Goal: Task Accomplishment & Management: Manage account settings

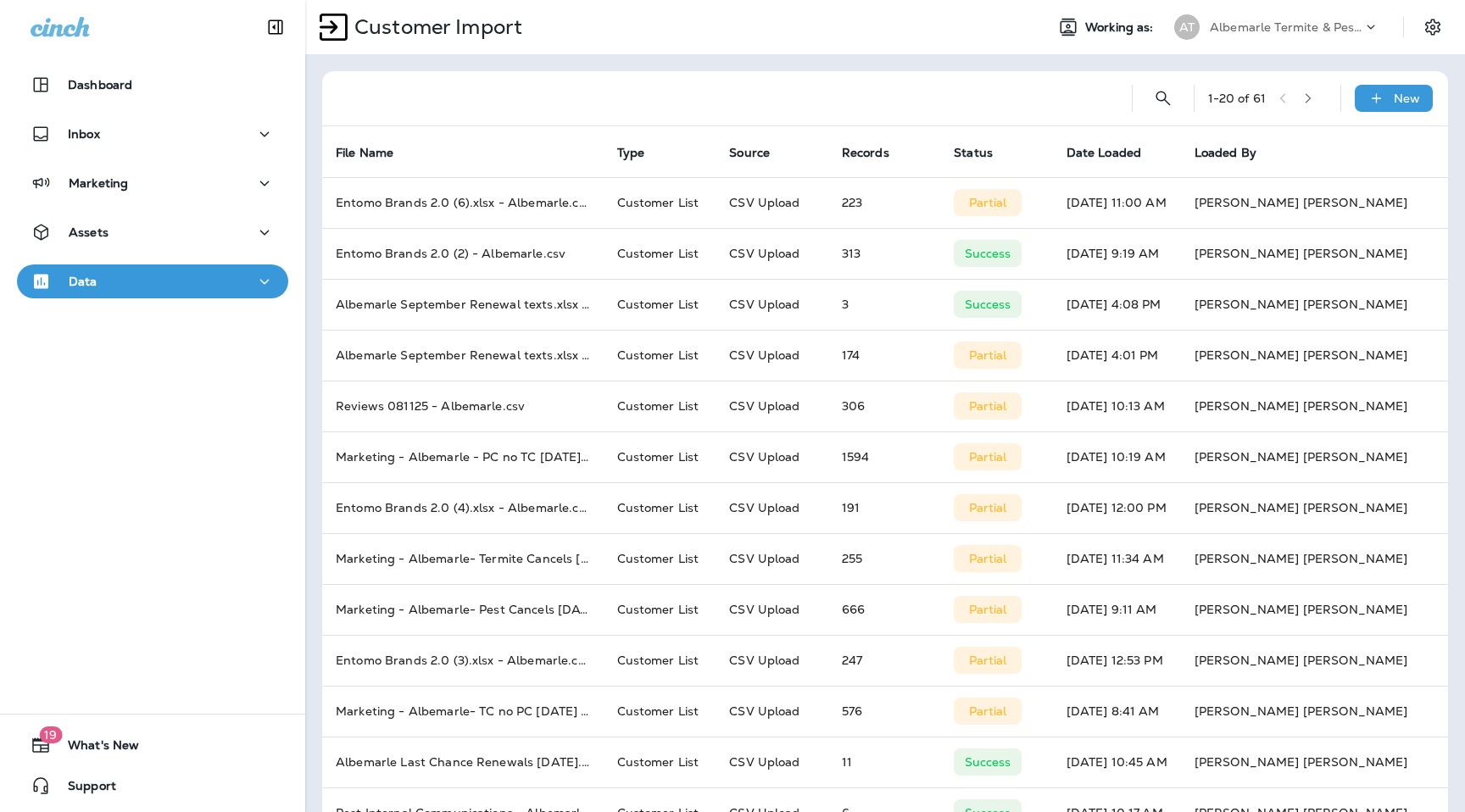
click at [204, 285] on div "Data" at bounding box center [153, 281] width 244 height 21
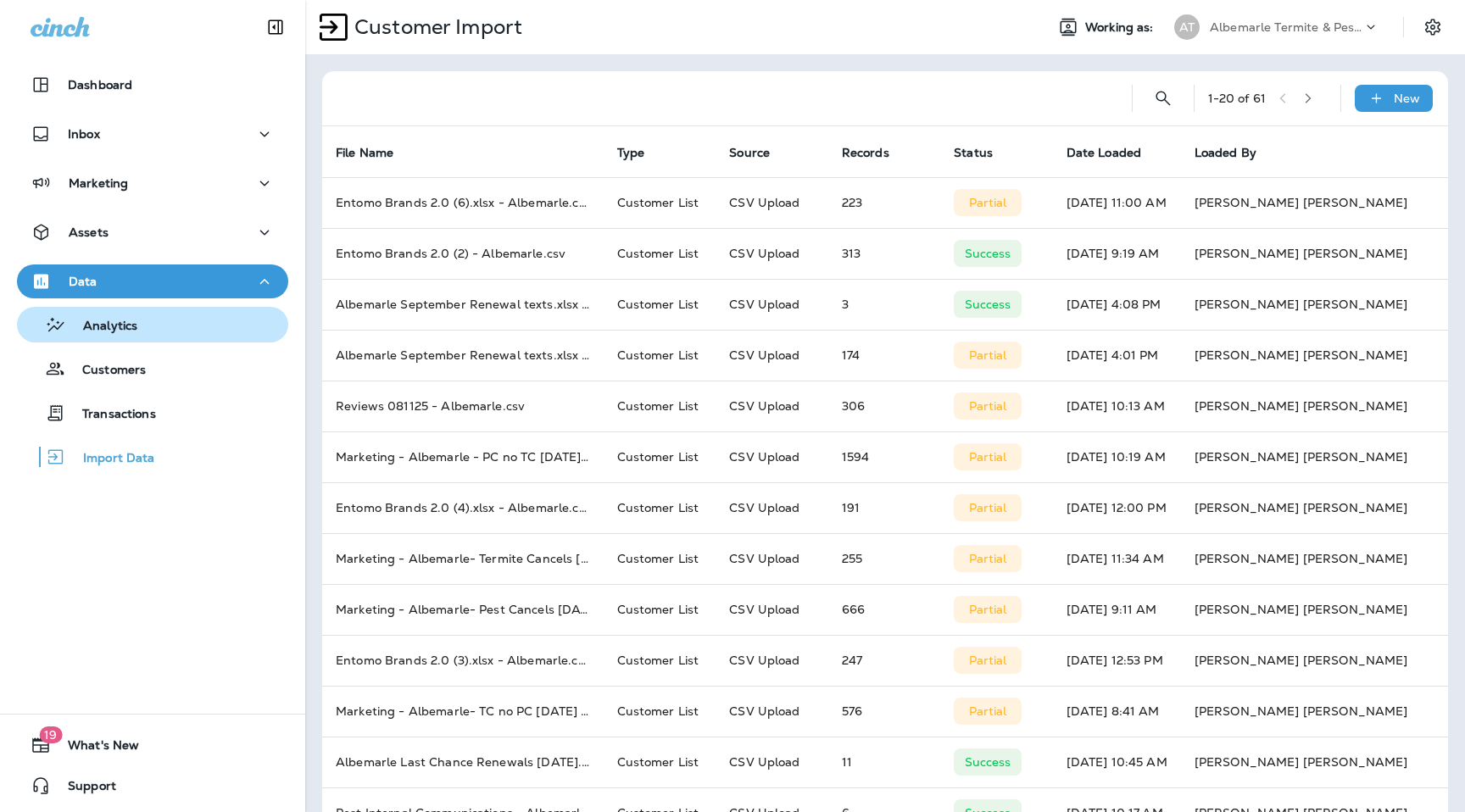
click at [154, 336] on div "Analytics" at bounding box center [153, 325] width 258 height 26
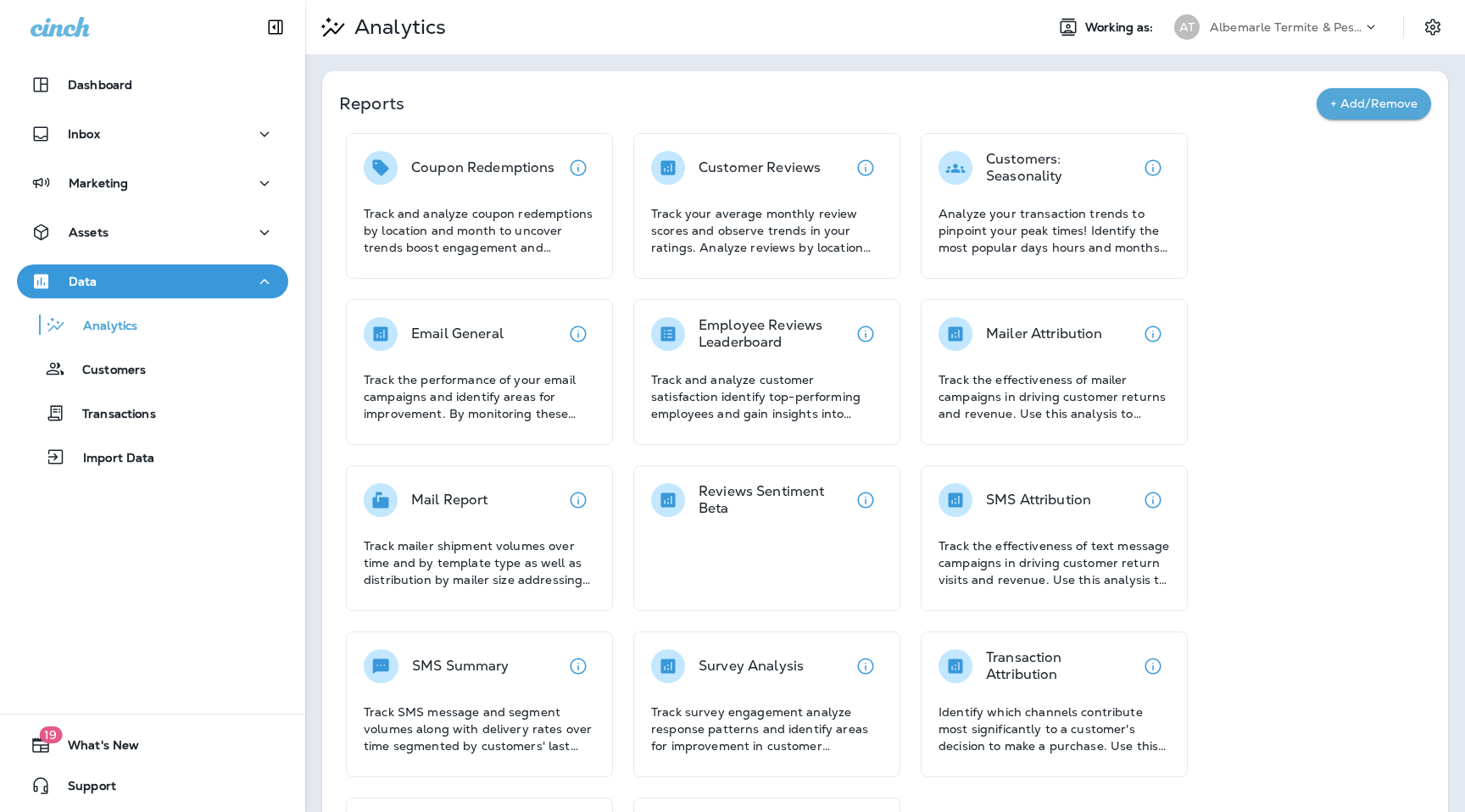
click at [1280, 25] on p "Albemarle Termite & Pest Control" at bounding box center [1286, 27] width 153 height 14
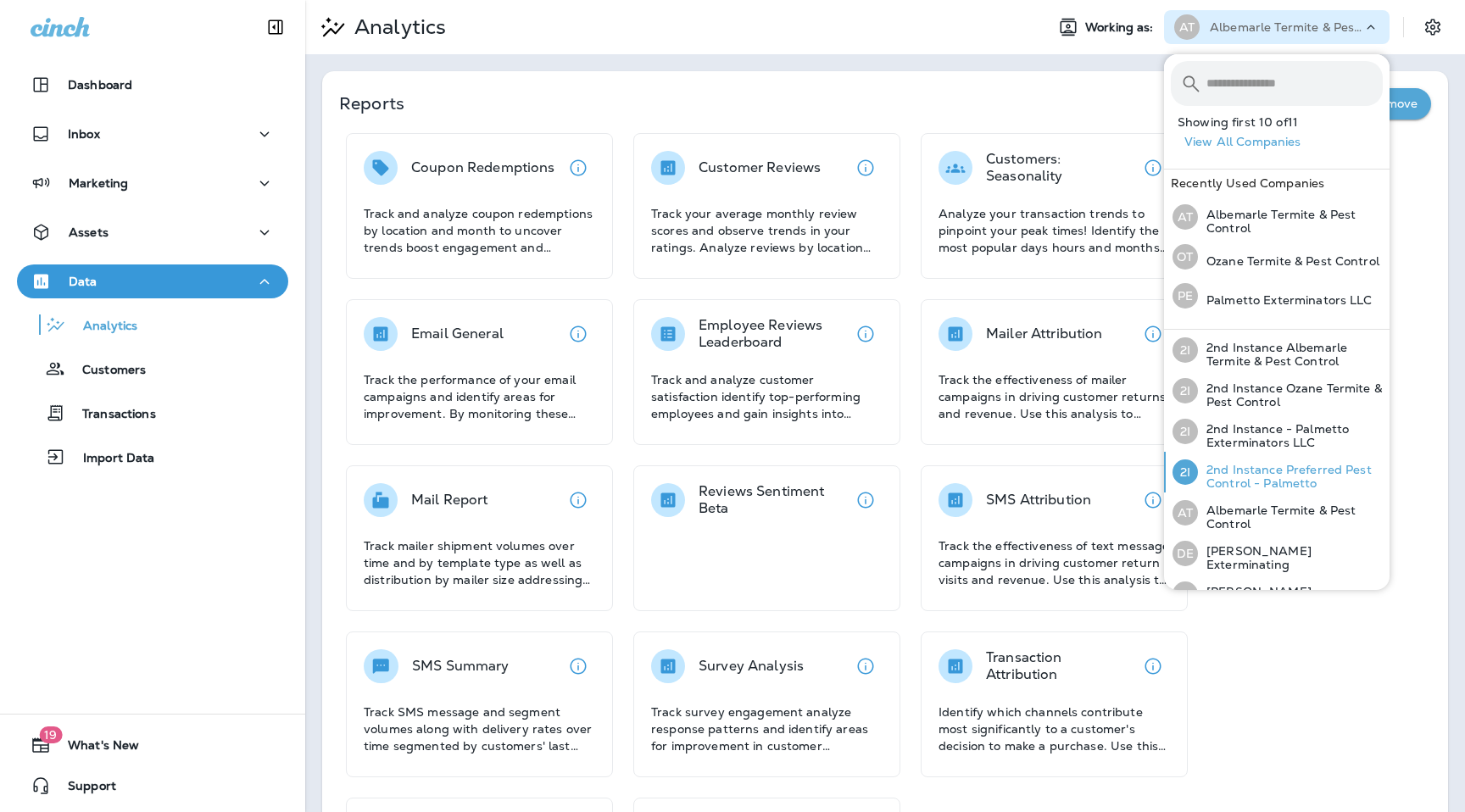
scroll to position [185, 0]
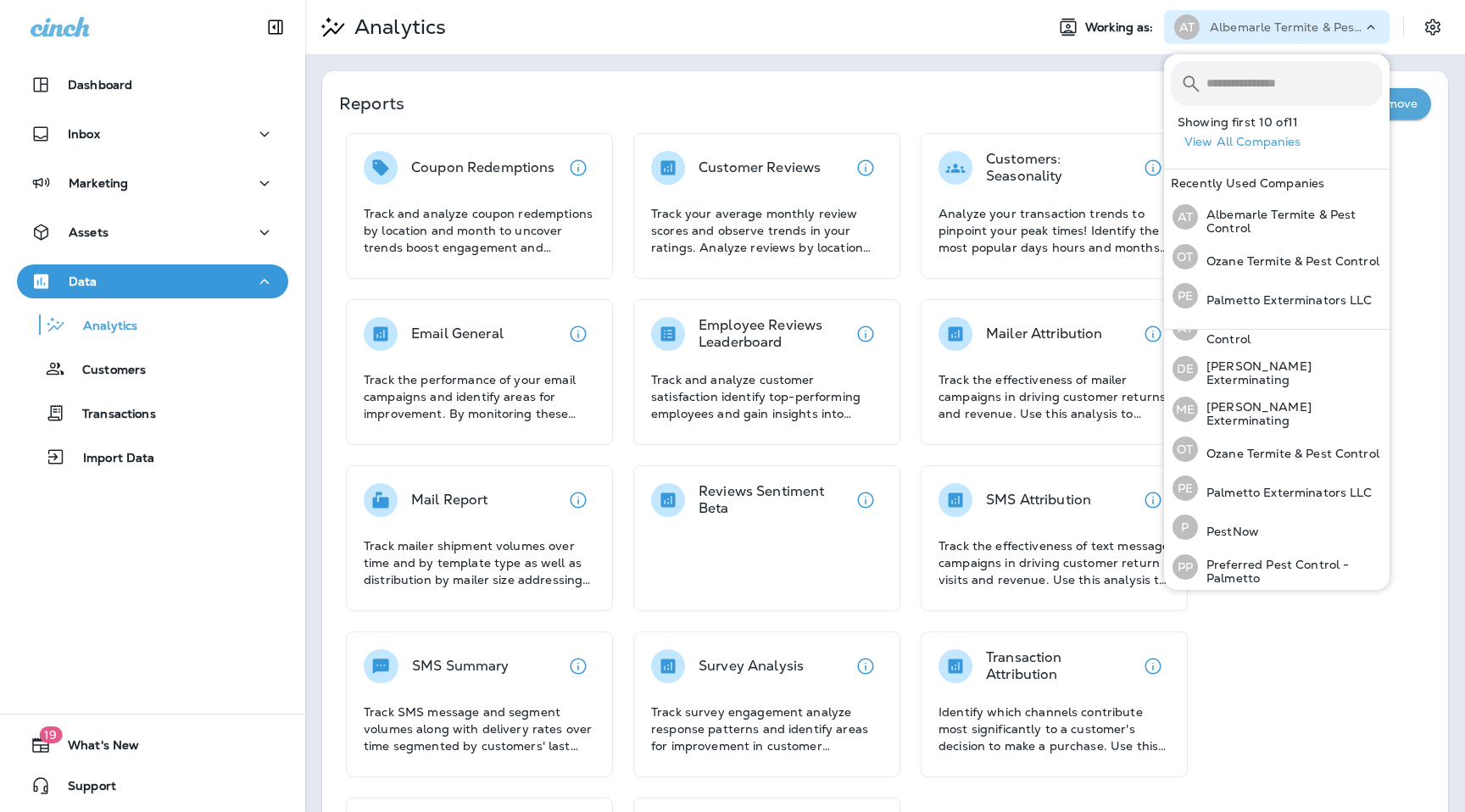
click at [746, 69] on div "Reports + Add/Remove Coupon Redemptions Track and analyze coupon redemptions by…" at bounding box center [886, 516] width 1160 height 923
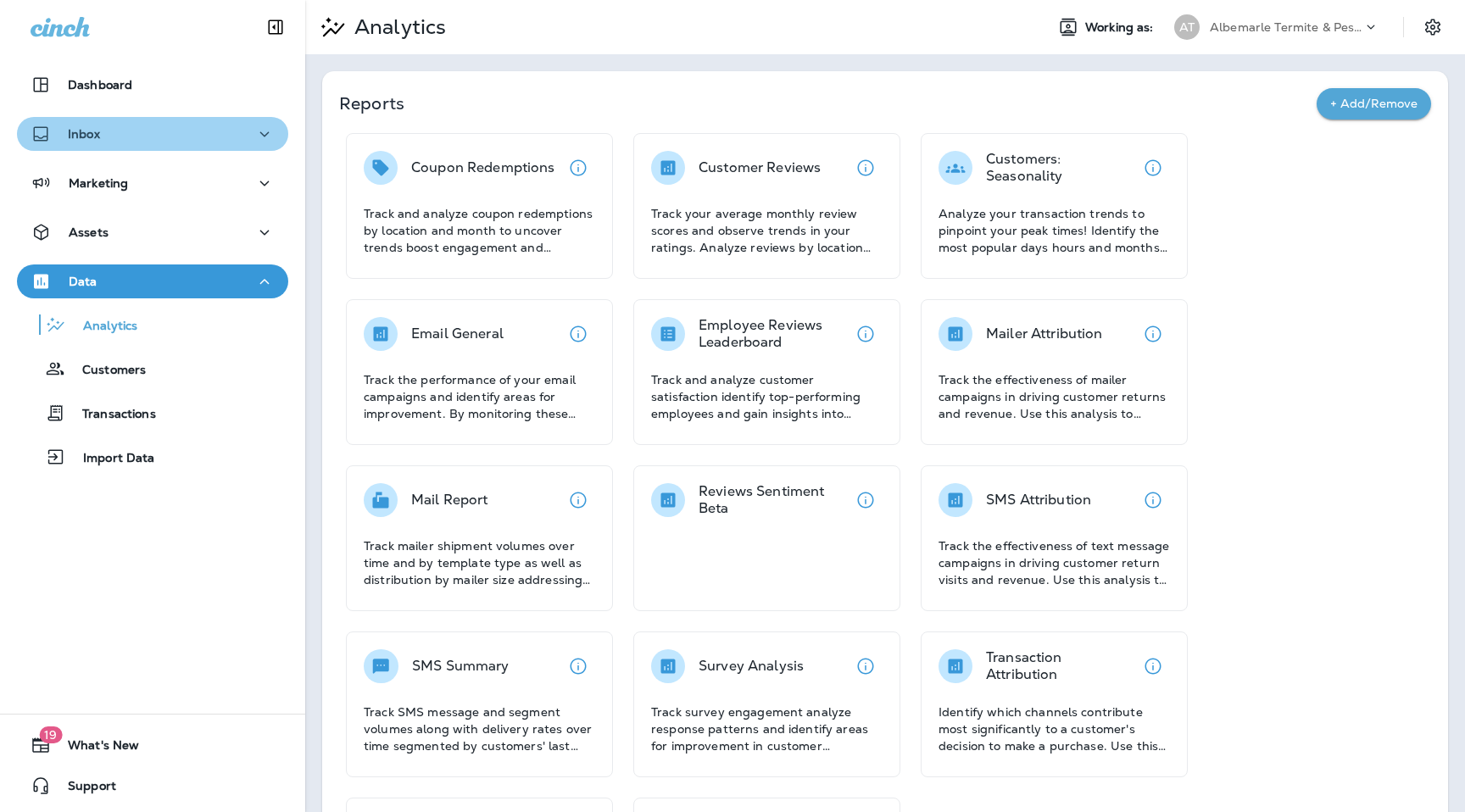
click at [191, 147] on button "Inbox" at bounding box center [153, 134] width 271 height 34
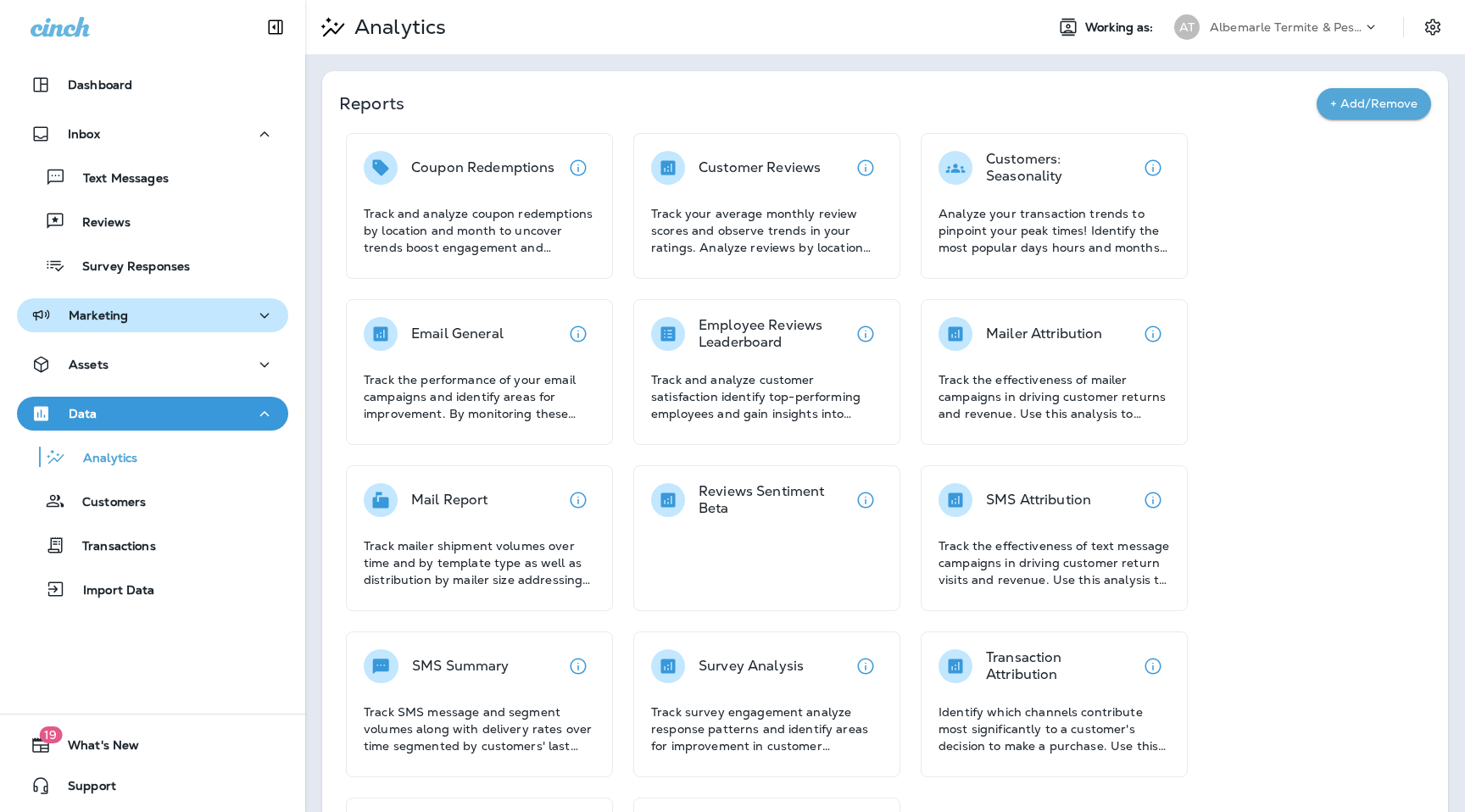
click at [127, 310] on div "Marketing" at bounding box center [153, 316] width 244 height 21
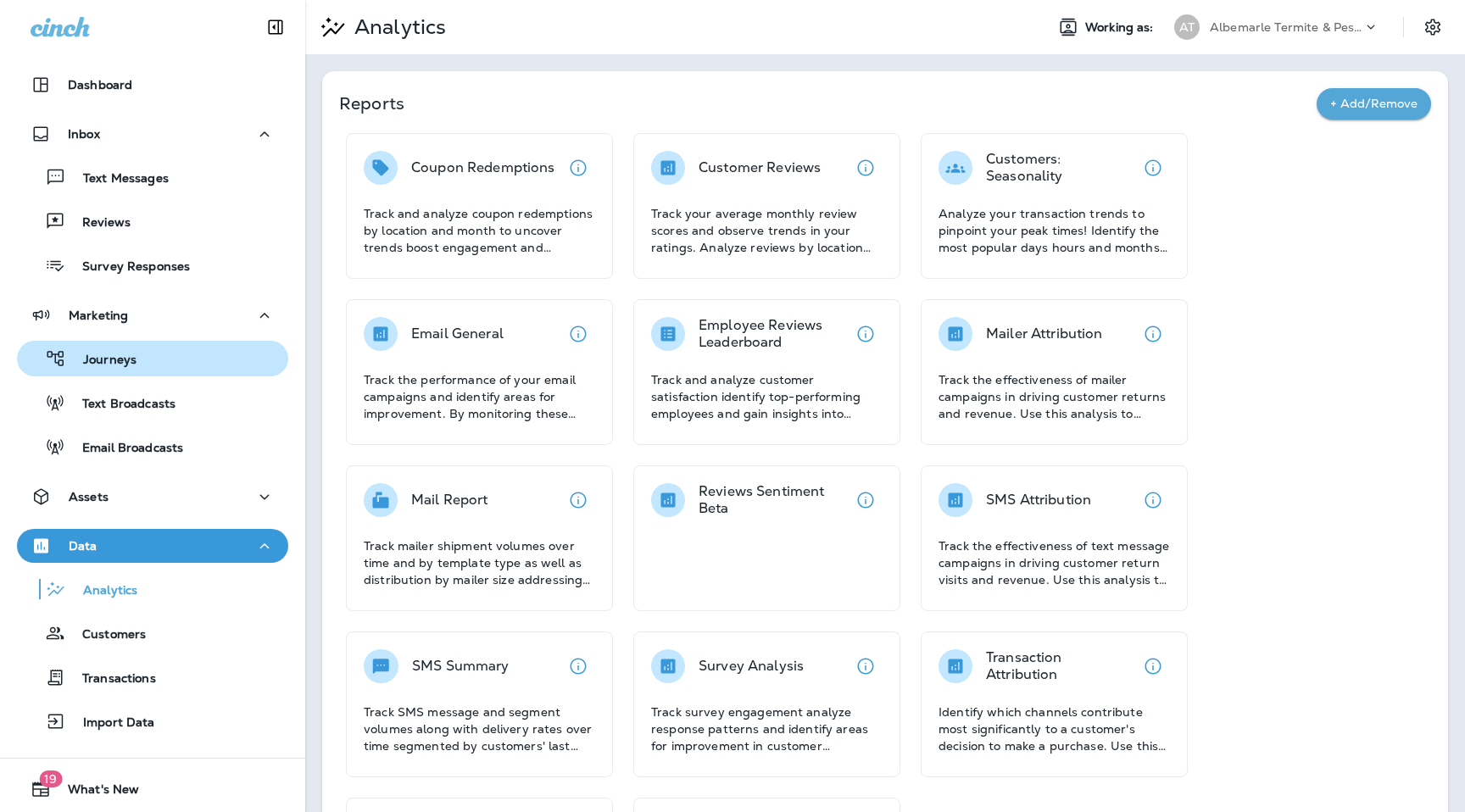
click at [139, 351] on div "Journeys" at bounding box center [153, 358] width 258 height 26
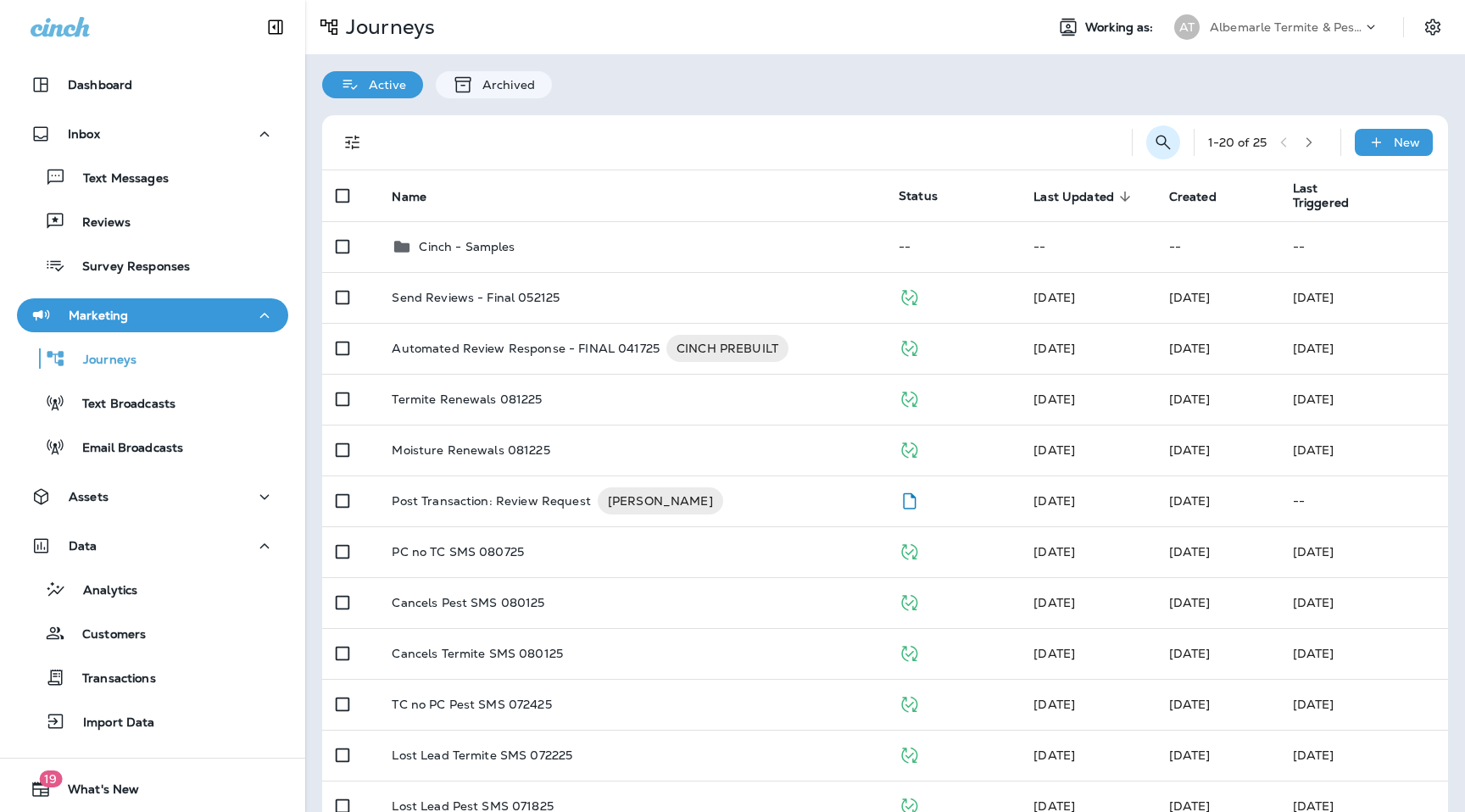
click at [1164, 152] on icon "Search Journeys" at bounding box center [1164, 142] width 20 height 20
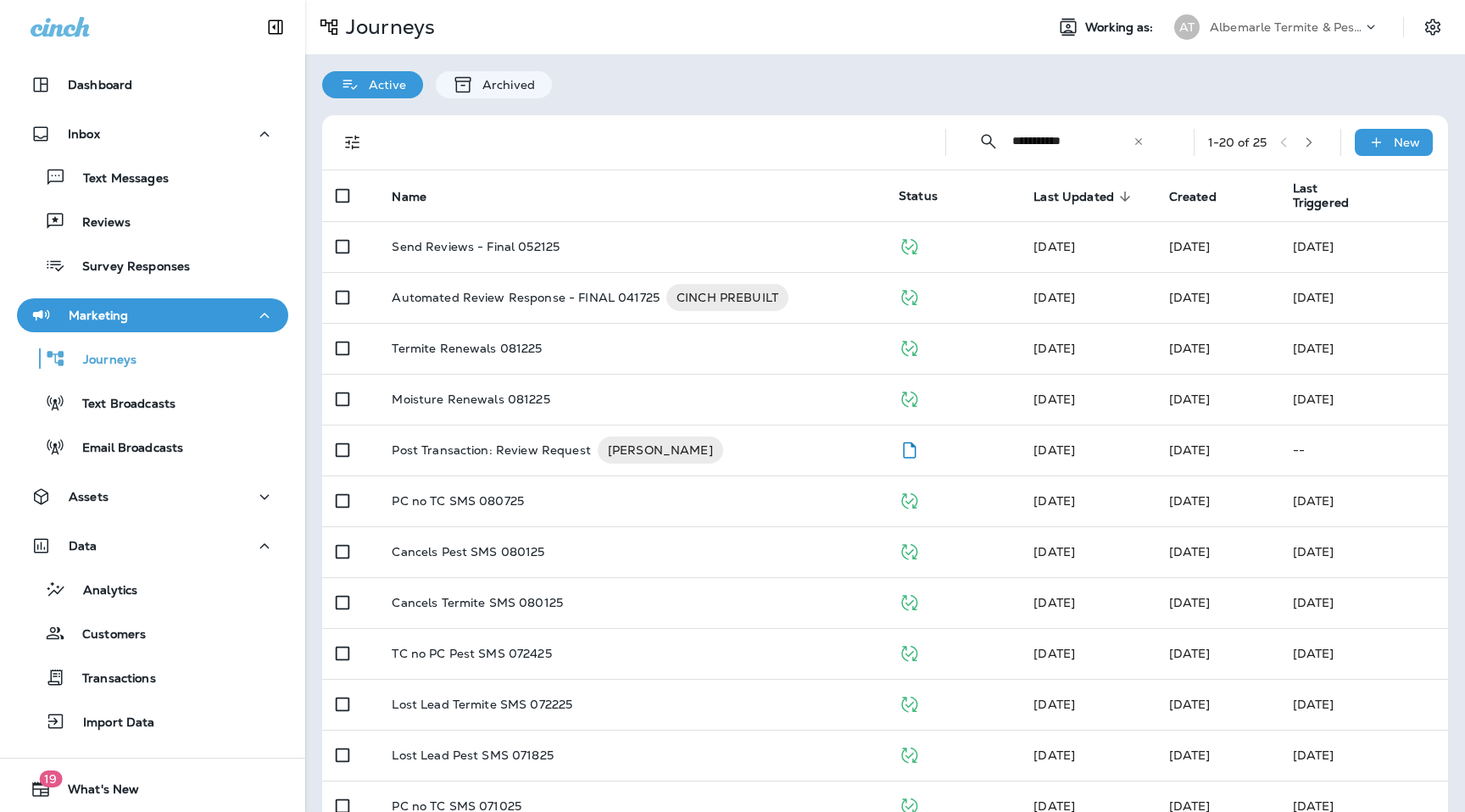
type input "**********"
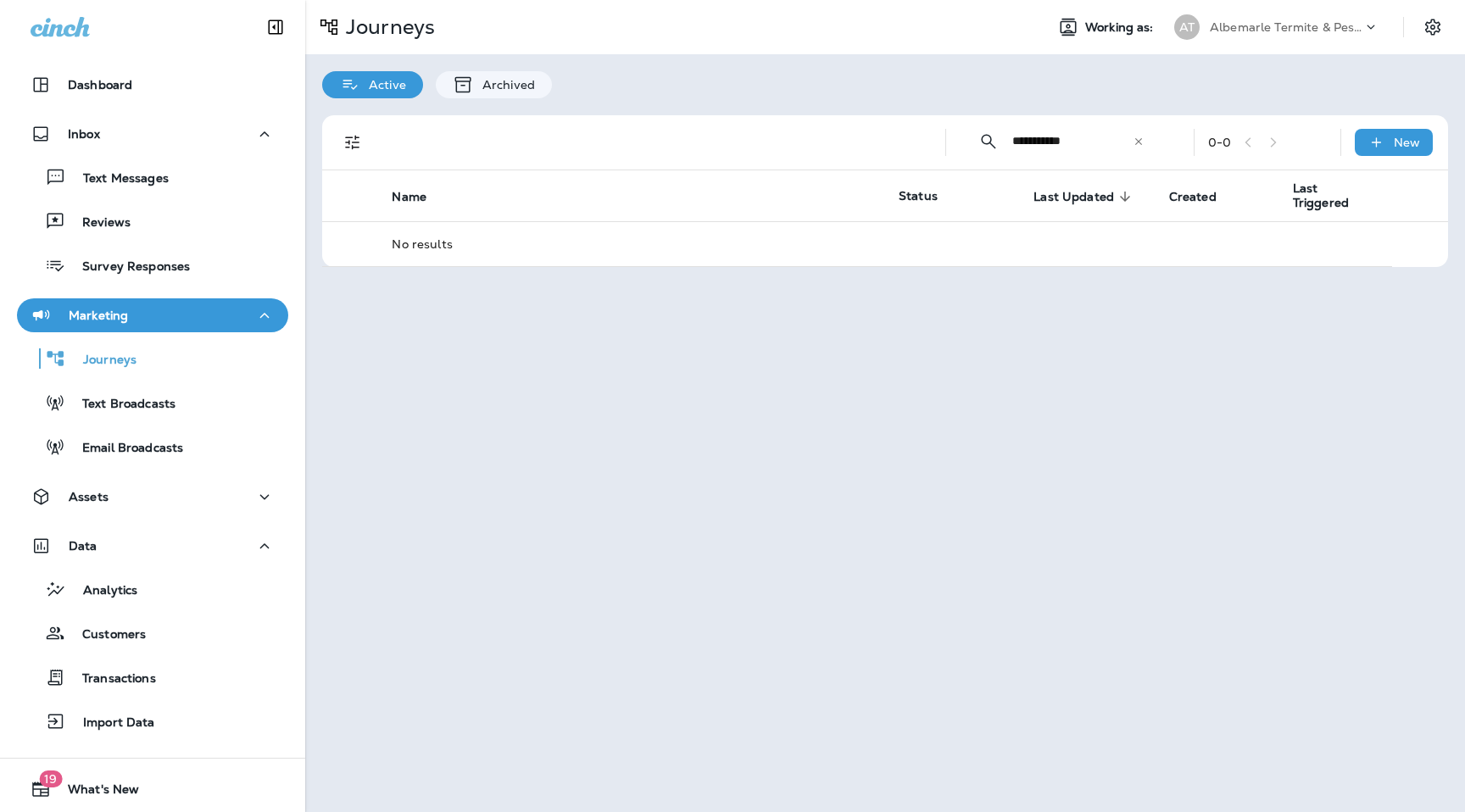
click at [1142, 147] on icon at bounding box center [1139, 142] width 12 height 12
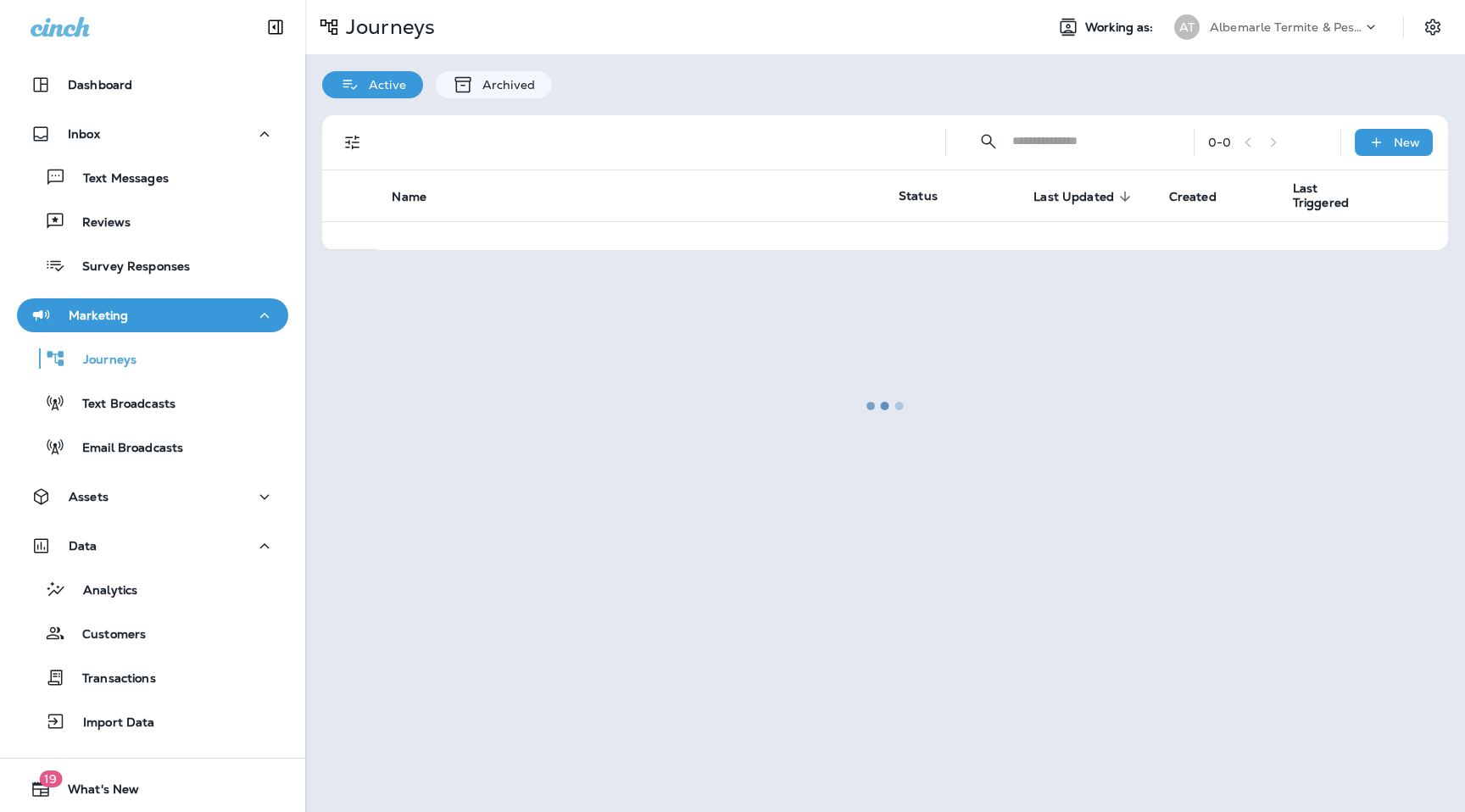
click at [1317, 37] on div at bounding box center [886, 406] width 1157 height 809
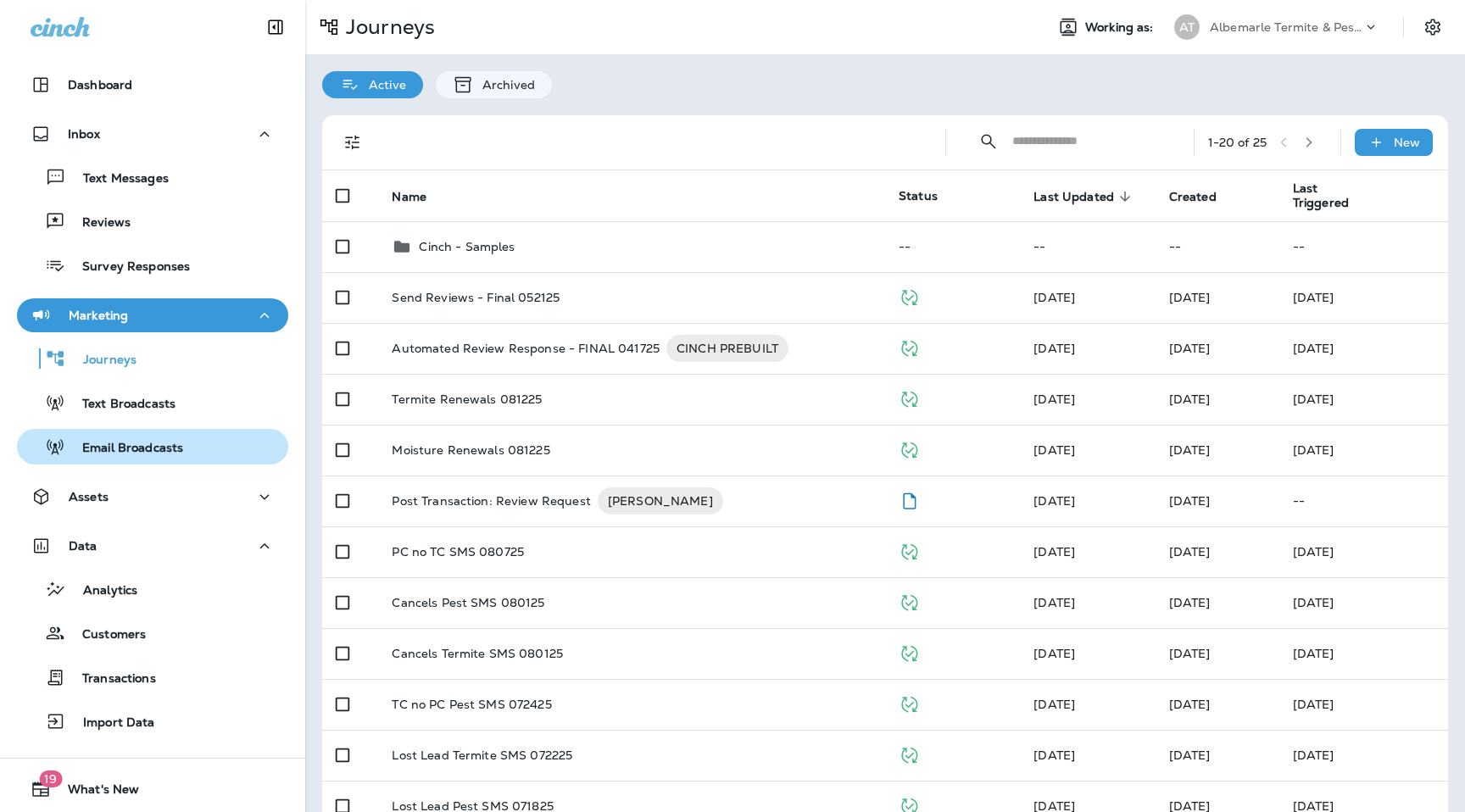
scroll to position [44, 0]
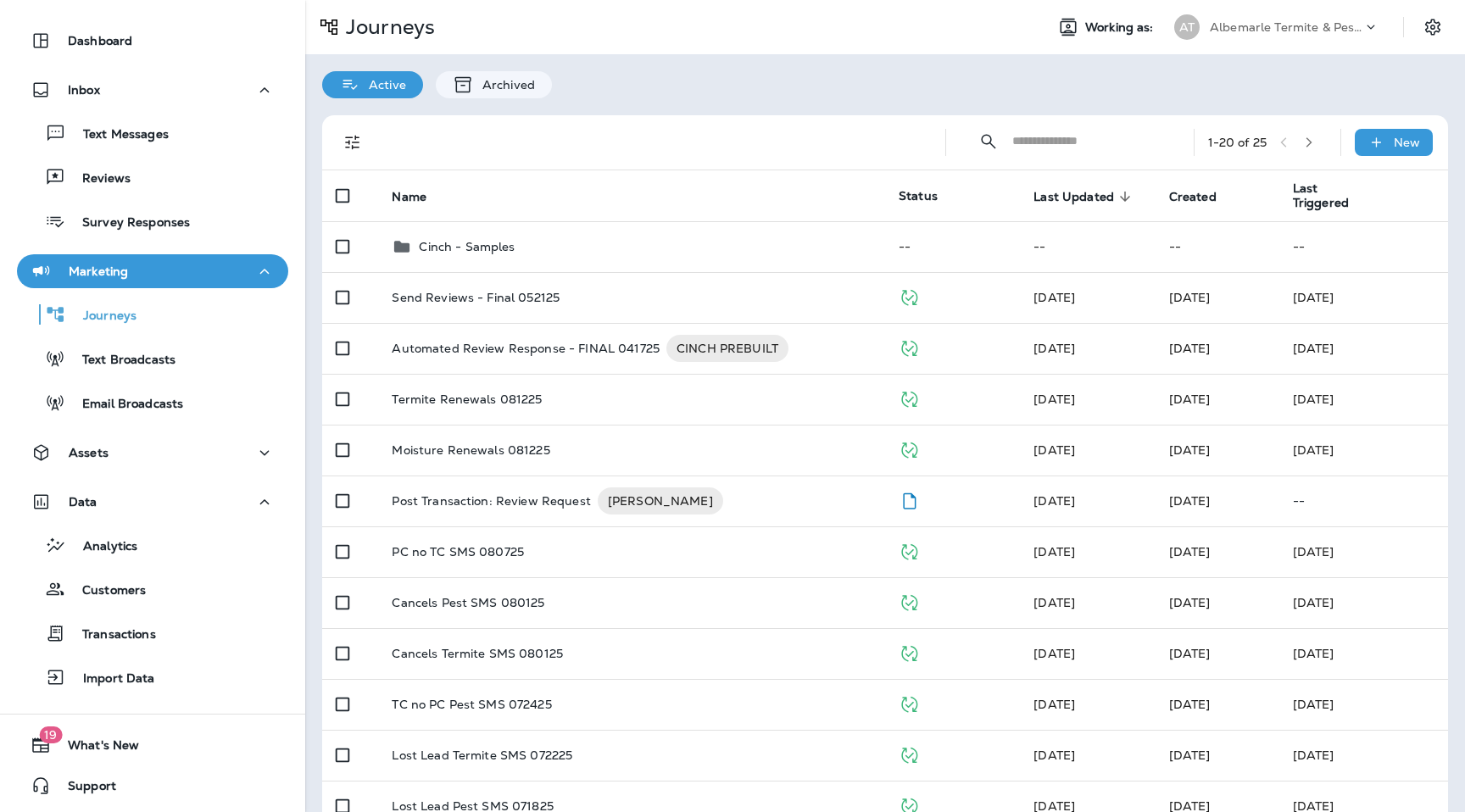
click at [709, 92] on div "Active Archived" at bounding box center [886, 77] width 1160 height 44
click at [166, 683] on div "Import Data" at bounding box center [153, 677] width 258 height 26
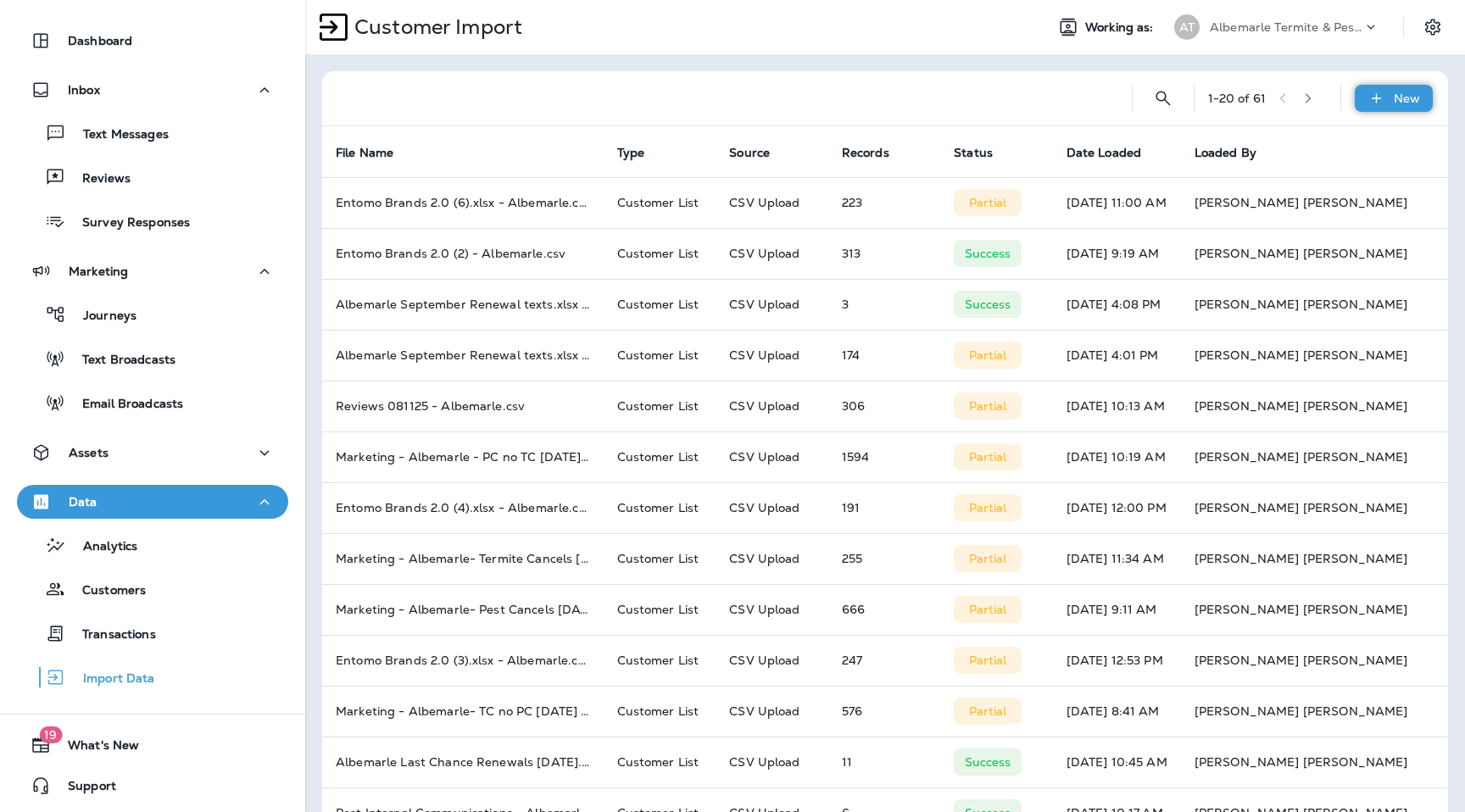
click at [1385, 98] on icon at bounding box center [1376, 98] width 18 height 17
click at [1357, 138] on p "Customer list" at bounding box center [1344, 143] width 78 height 14
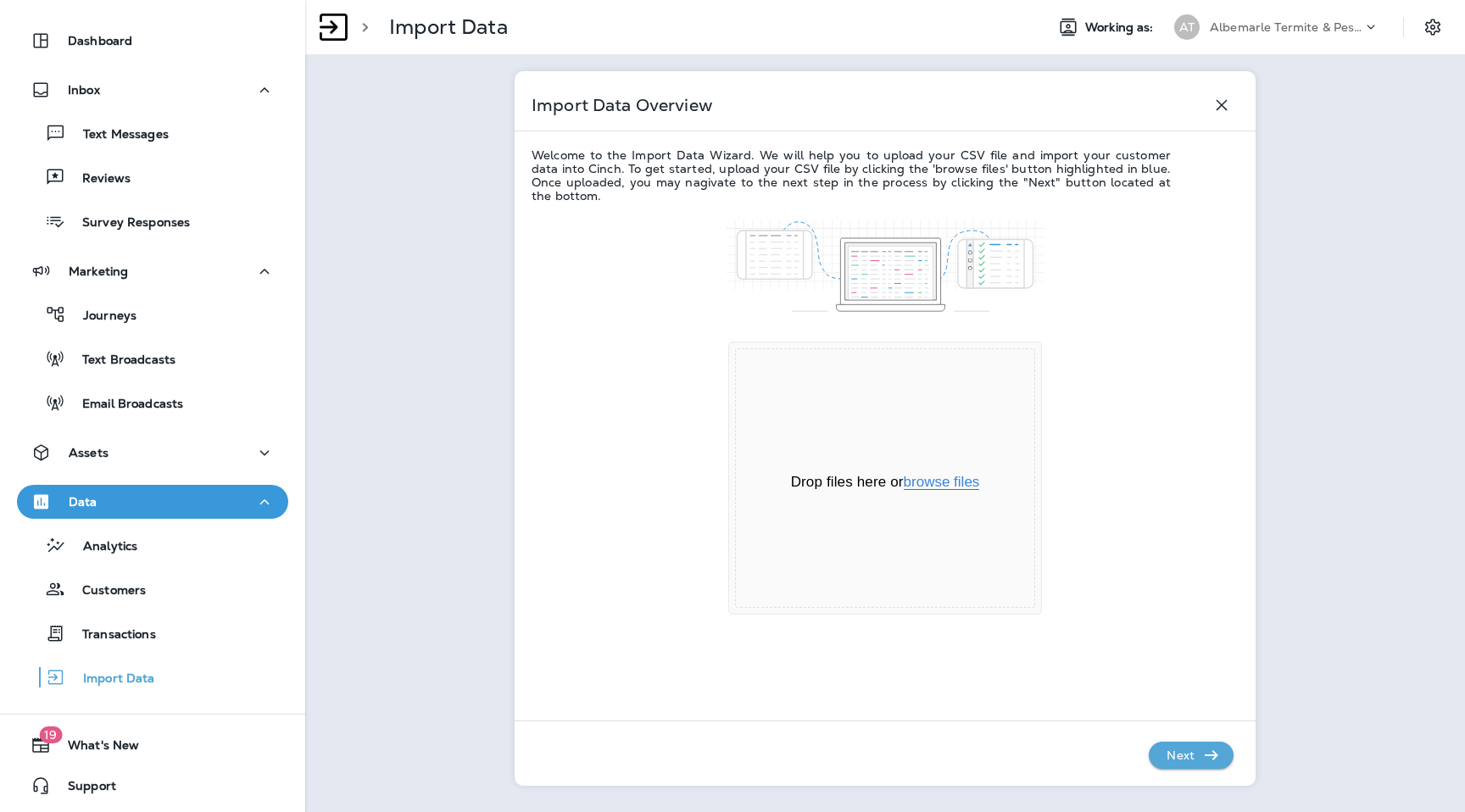
click at [953, 480] on button "browse files" at bounding box center [941, 483] width 76 height 15
click at [1165, 751] on p "Next" at bounding box center [1181, 756] width 42 height 27
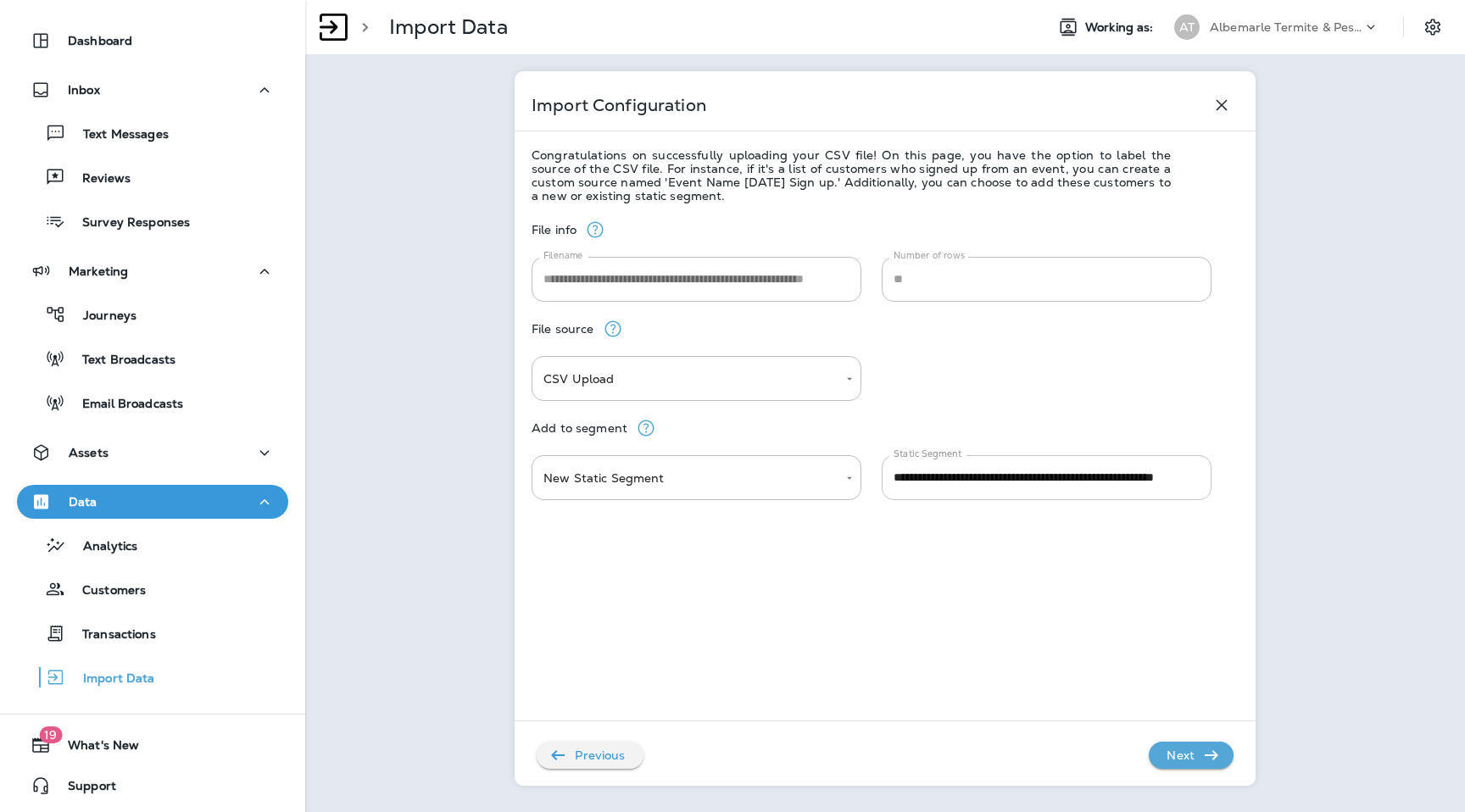
click at [982, 481] on input "**********" at bounding box center [1047, 478] width 330 height 45
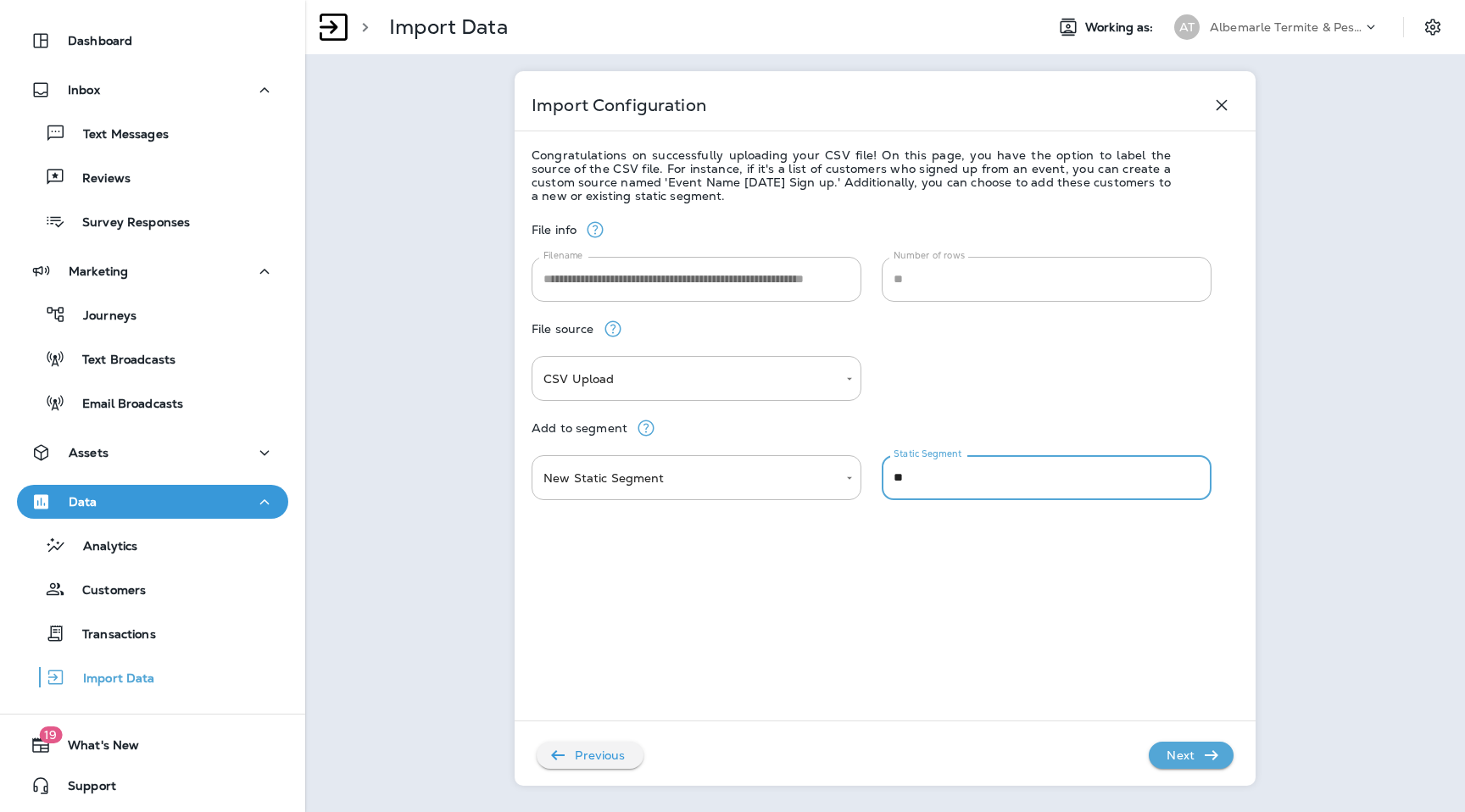
type input "*"
type input "**********"
click at [1016, 600] on div "**********" at bounding box center [885, 490] width 707 height 573
click at [1183, 754] on p "Next" at bounding box center [1181, 756] width 42 height 27
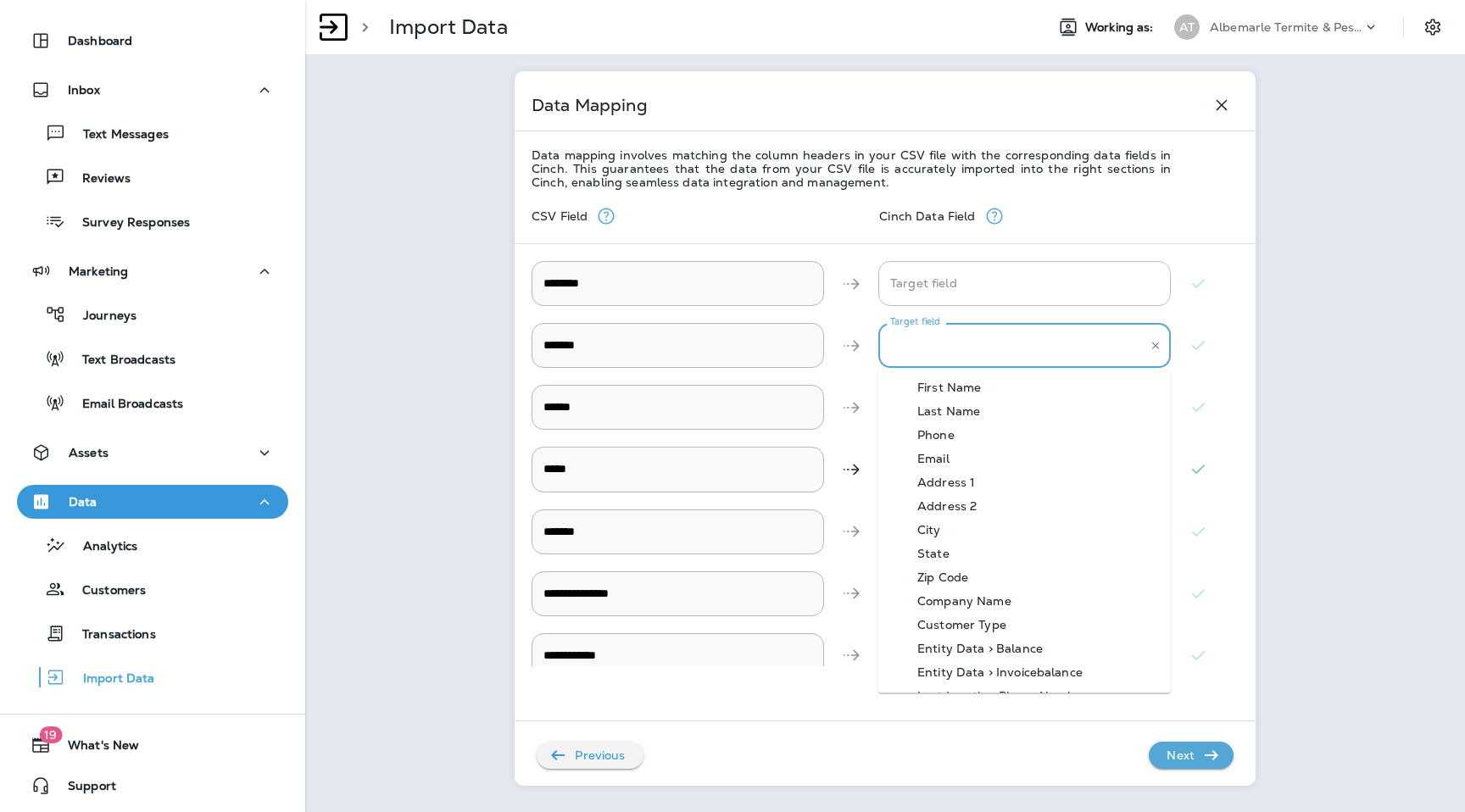
click at [976, 336] on input "Target field" at bounding box center [1012, 345] width 252 height 30
click at [972, 482] on div "Address 1" at bounding box center [946, 483] width 108 height 14
type input "*********"
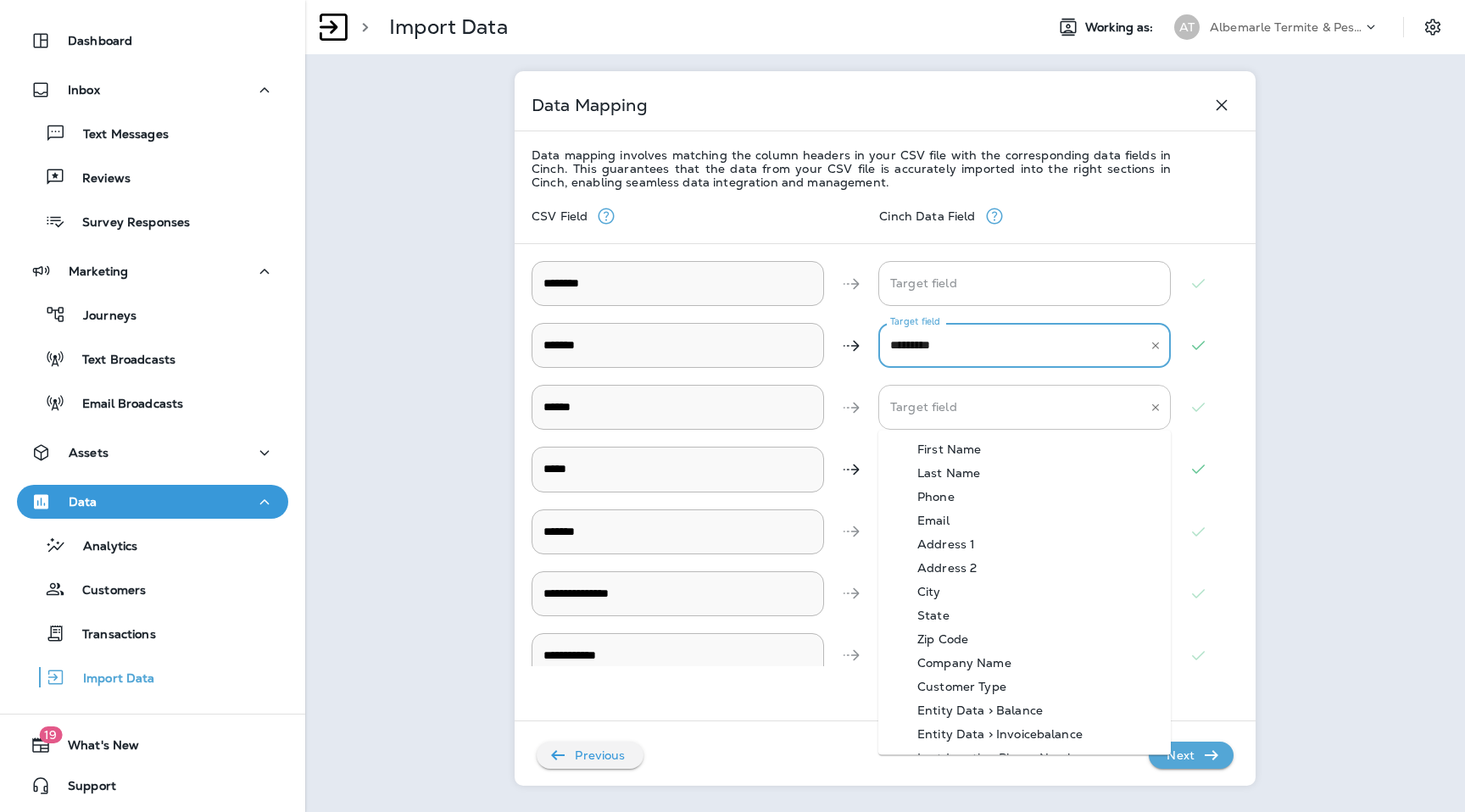
click at [999, 428] on div "Target field" at bounding box center [1025, 407] width 293 height 45
click at [965, 499] on div "Phone" at bounding box center [936, 496] width 88 height 14
type input "*****"
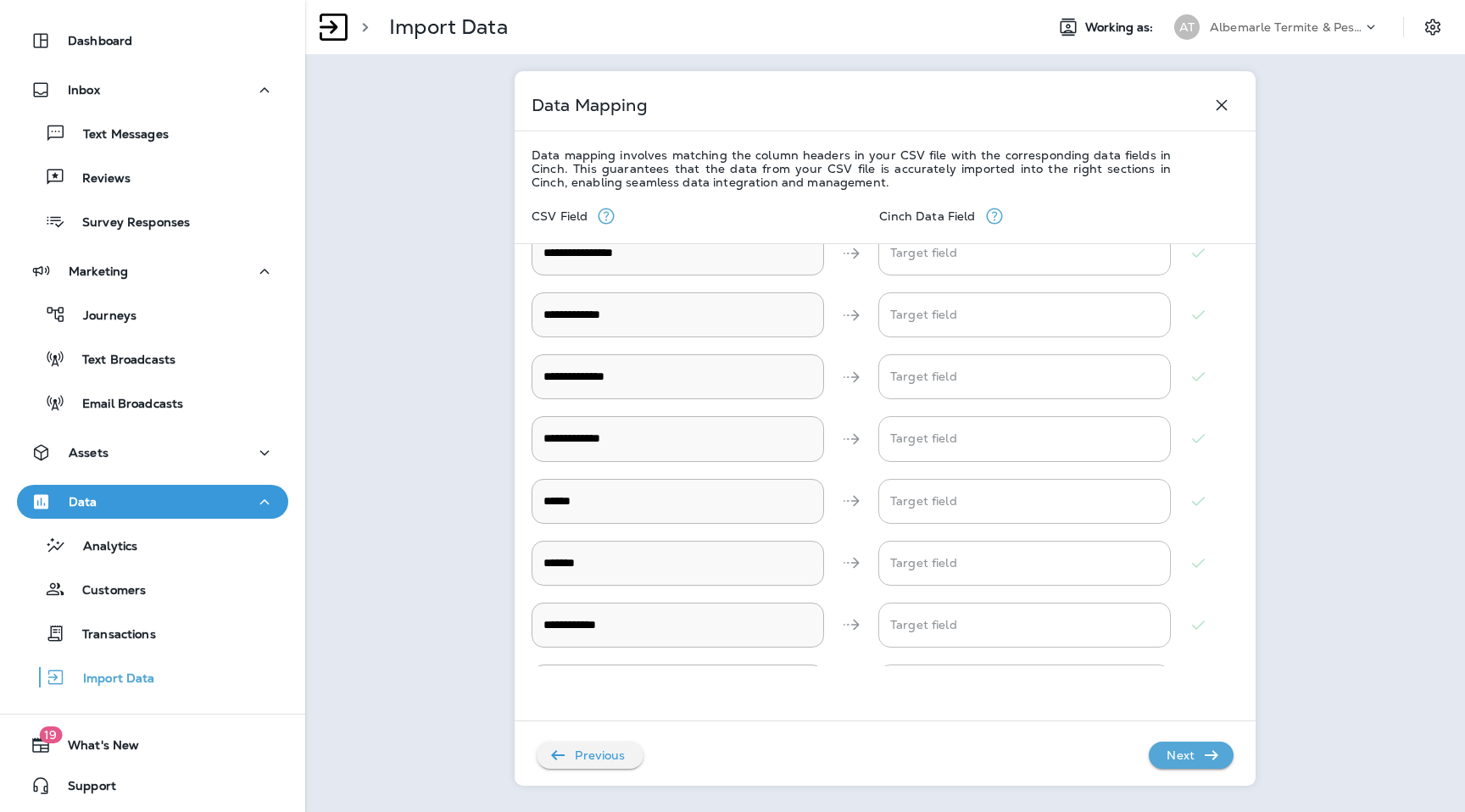
scroll to position [545, 0]
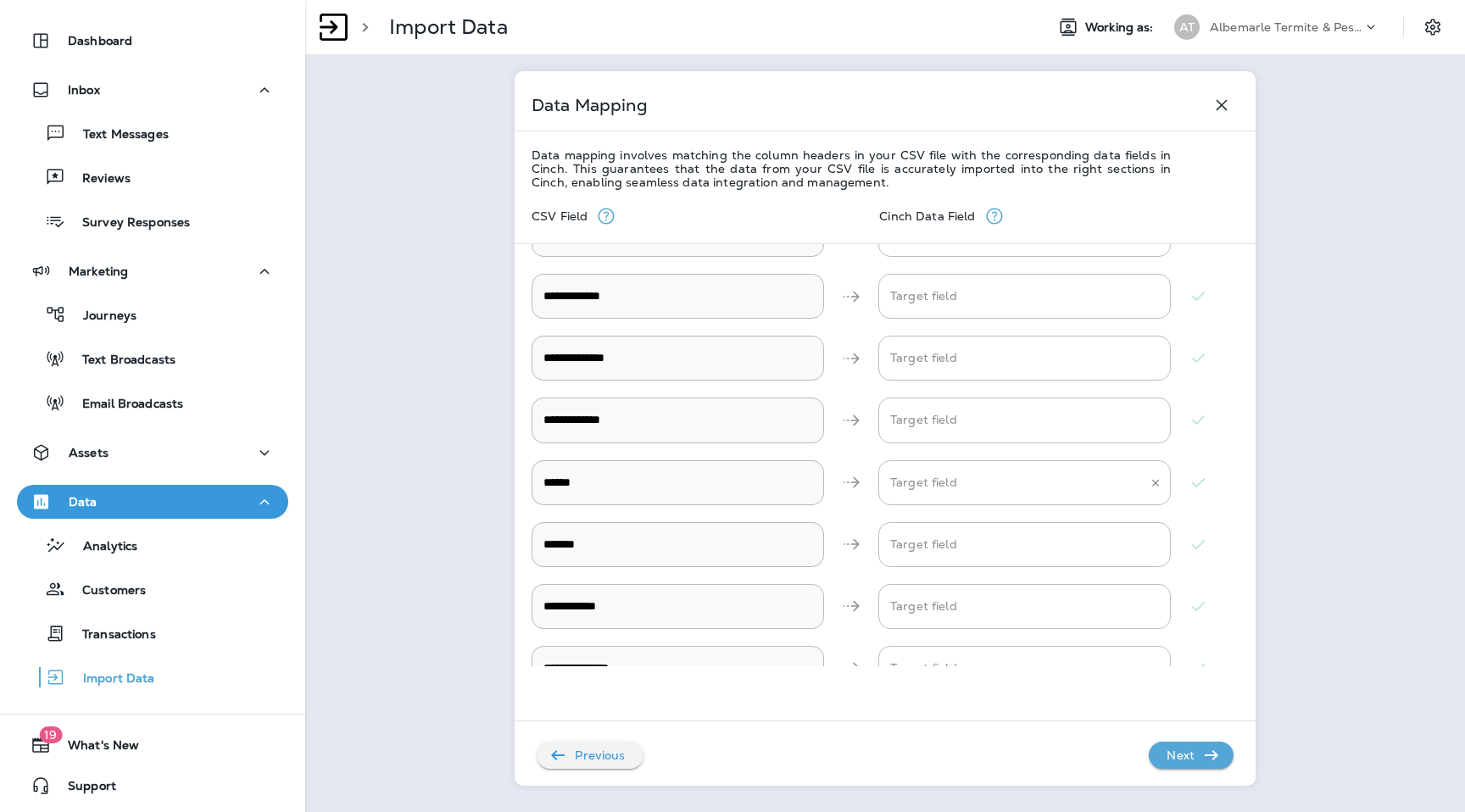
click at [946, 484] on input "Target field" at bounding box center [1012, 483] width 252 height 30
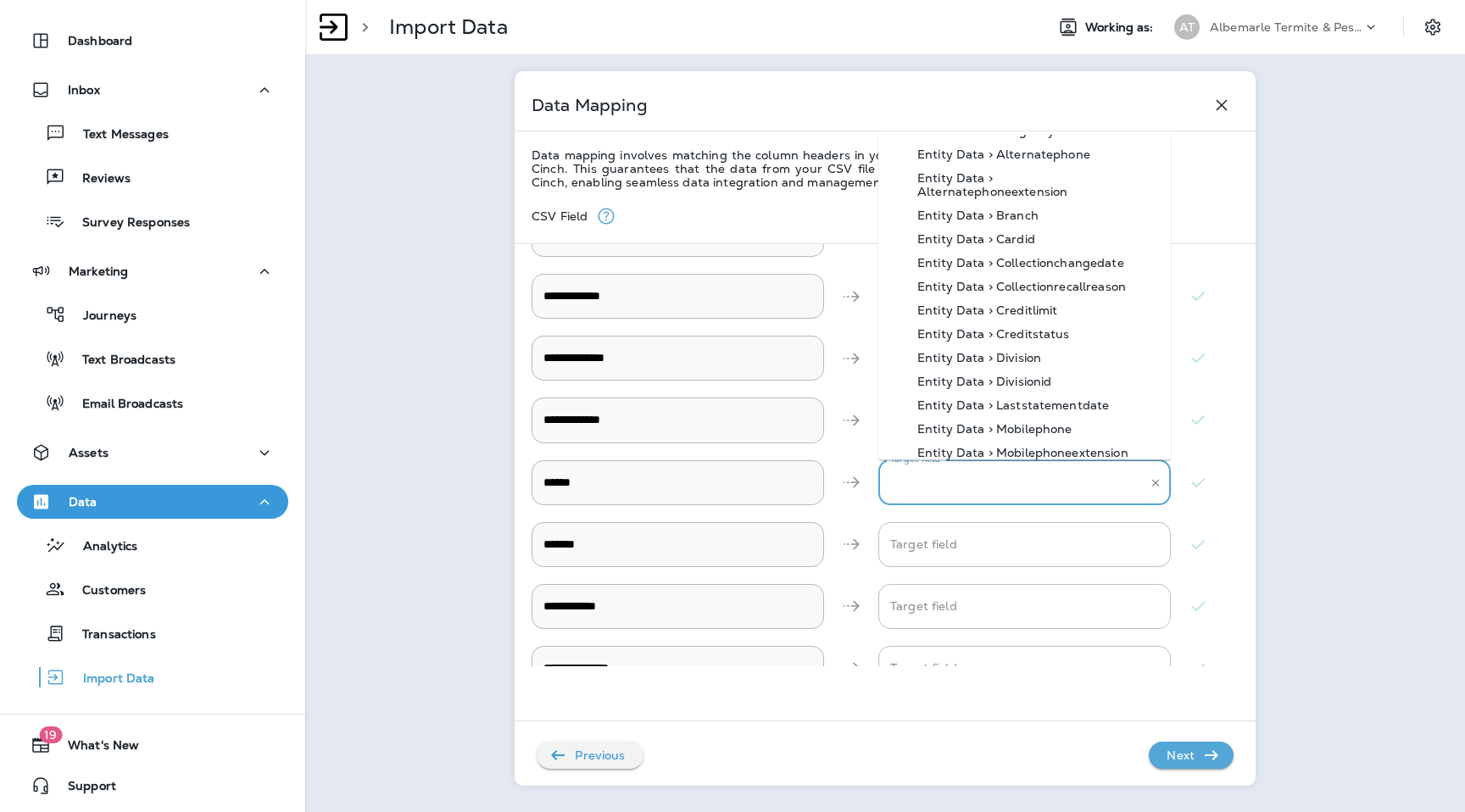
scroll to position [606, 0]
click at [1011, 209] on div "Entity Data > Branch" at bounding box center [979, 216] width 172 height 14
type input "**********"
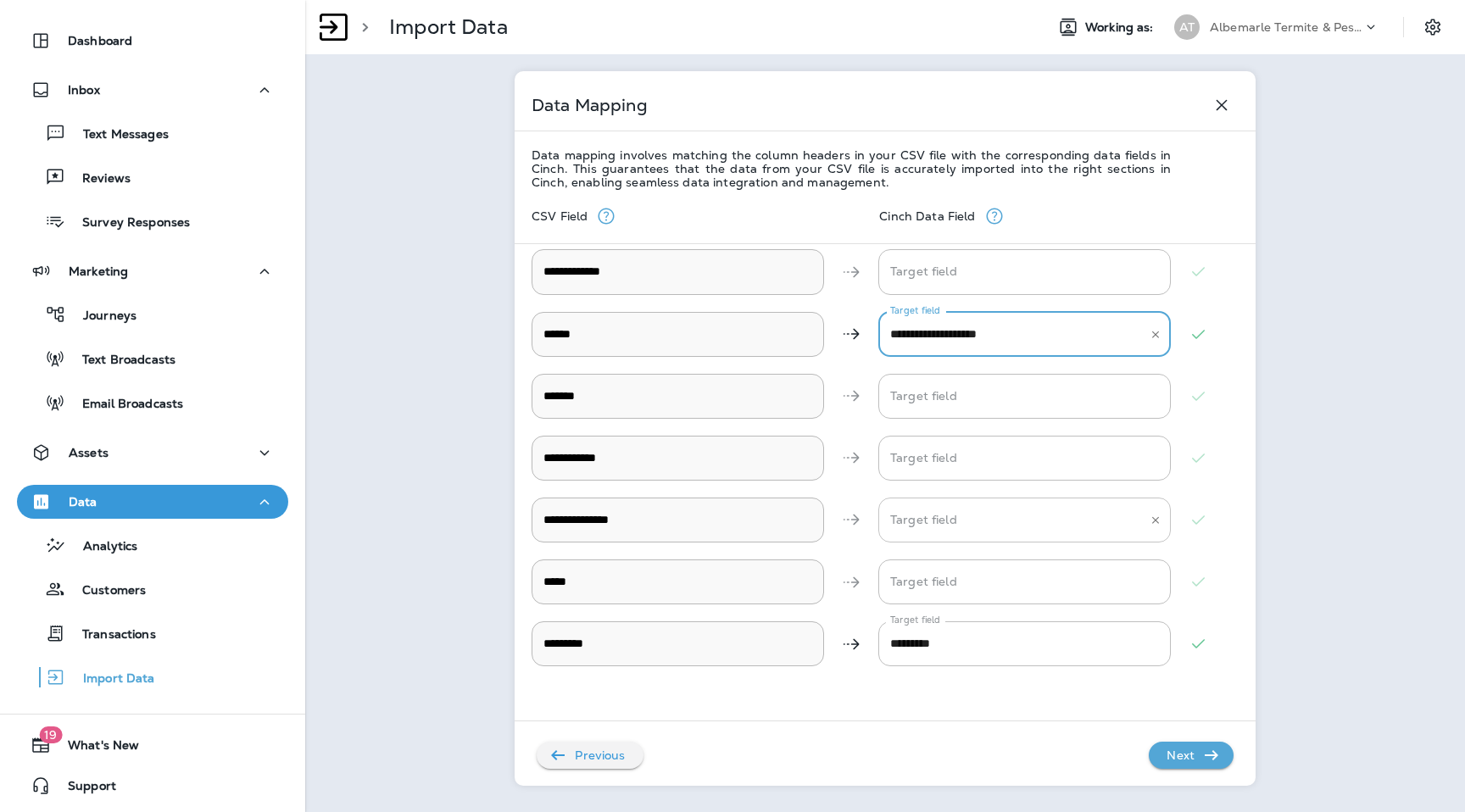
scroll to position [763, 0]
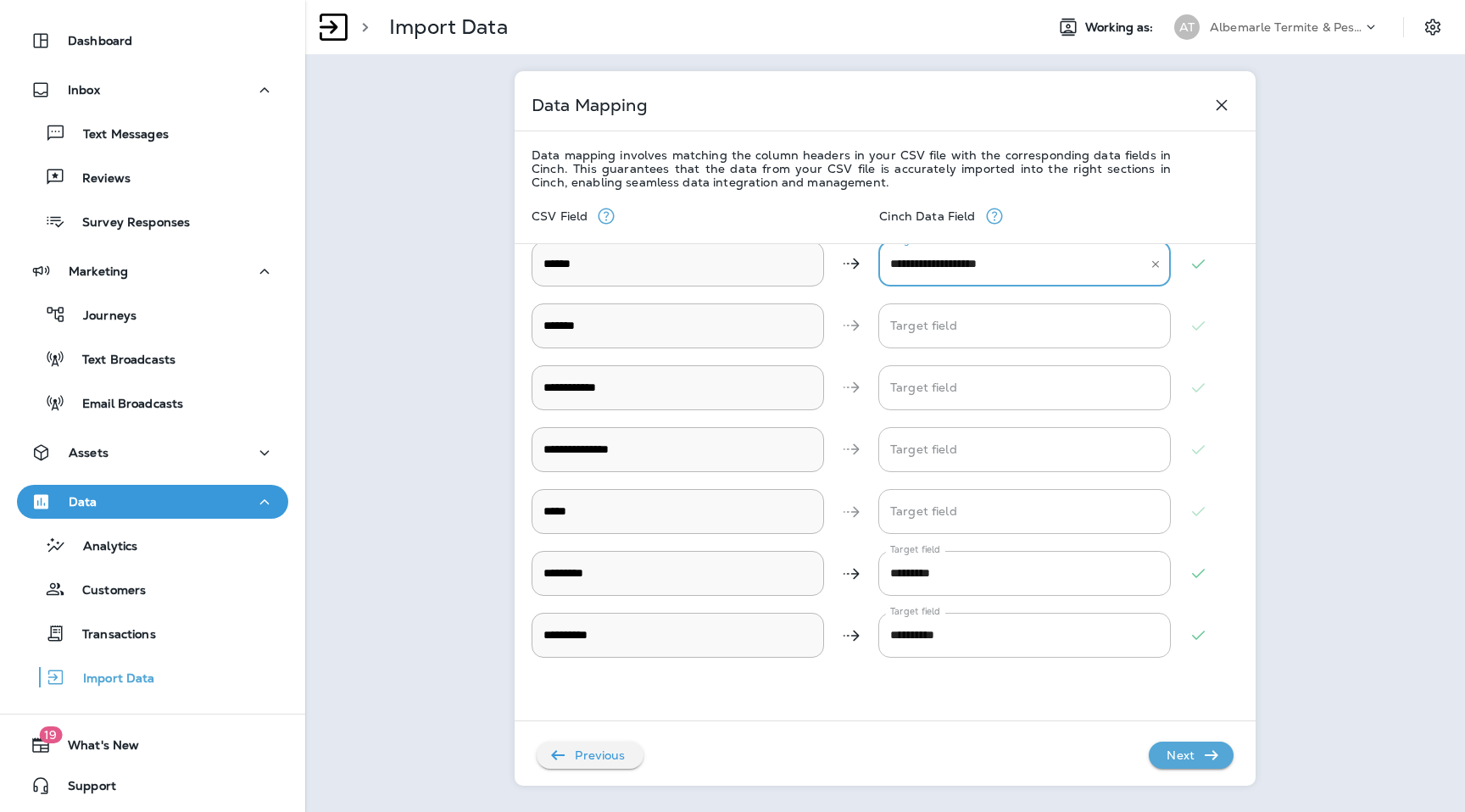
click at [944, 546] on div "********* ​ Target field ********* Target field" at bounding box center [885, 573] width 707 height 62
click at [1194, 746] on p "Next" at bounding box center [1181, 756] width 42 height 27
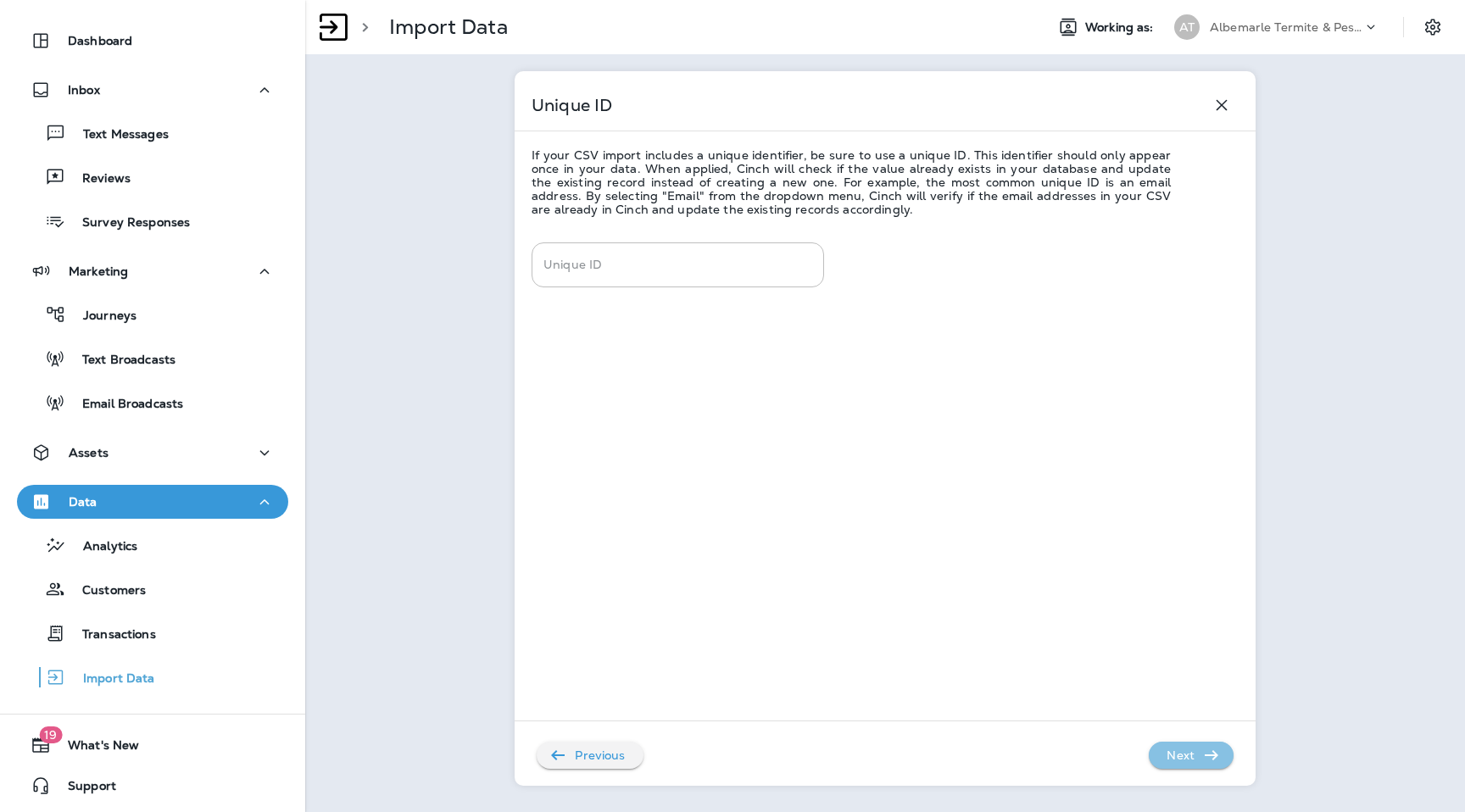
click at [1194, 746] on p "Next" at bounding box center [1181, 756] width 42 height 27
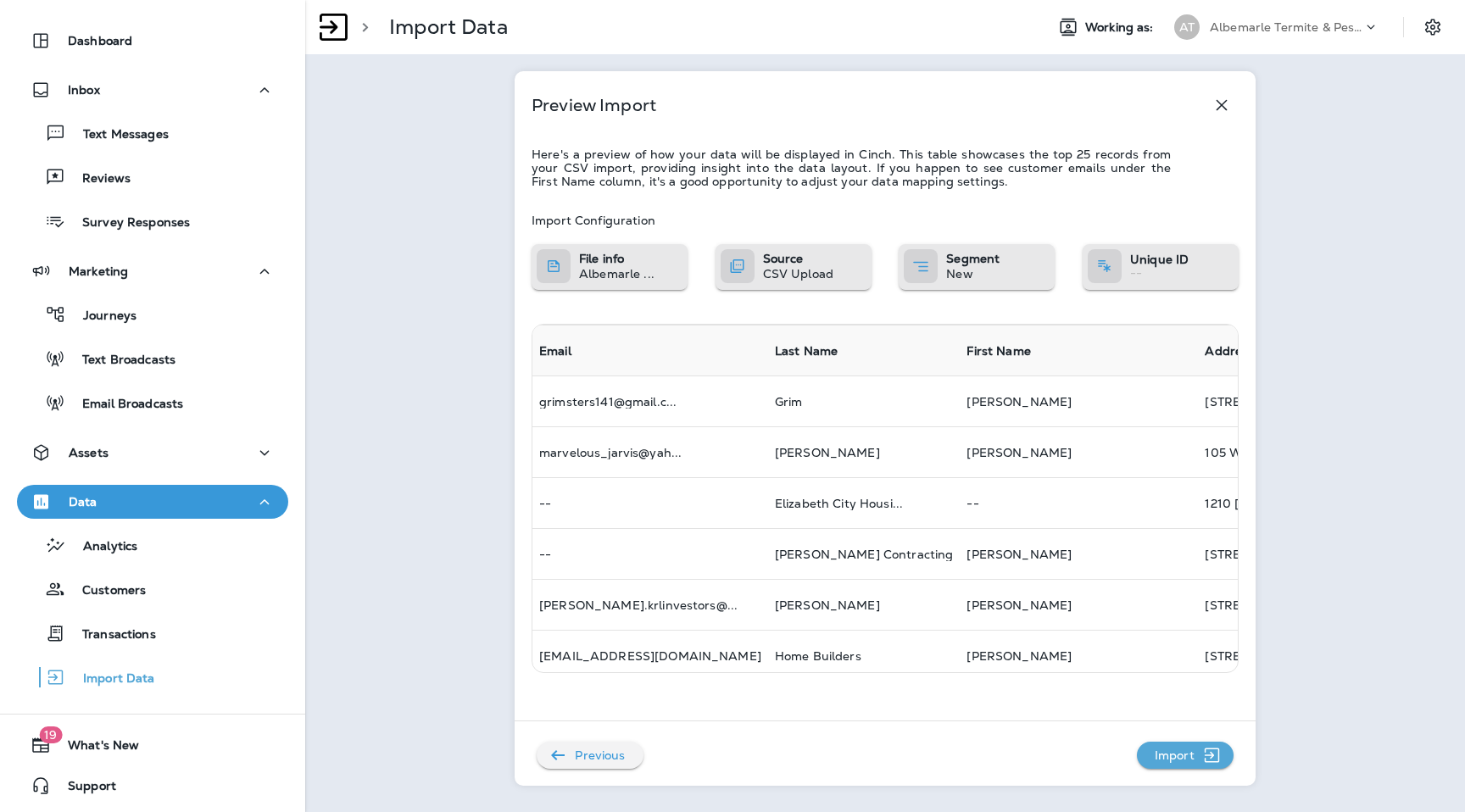
click at [1194, 746] on p "Import" at bounding box center [1175, 756] width 54 height 27
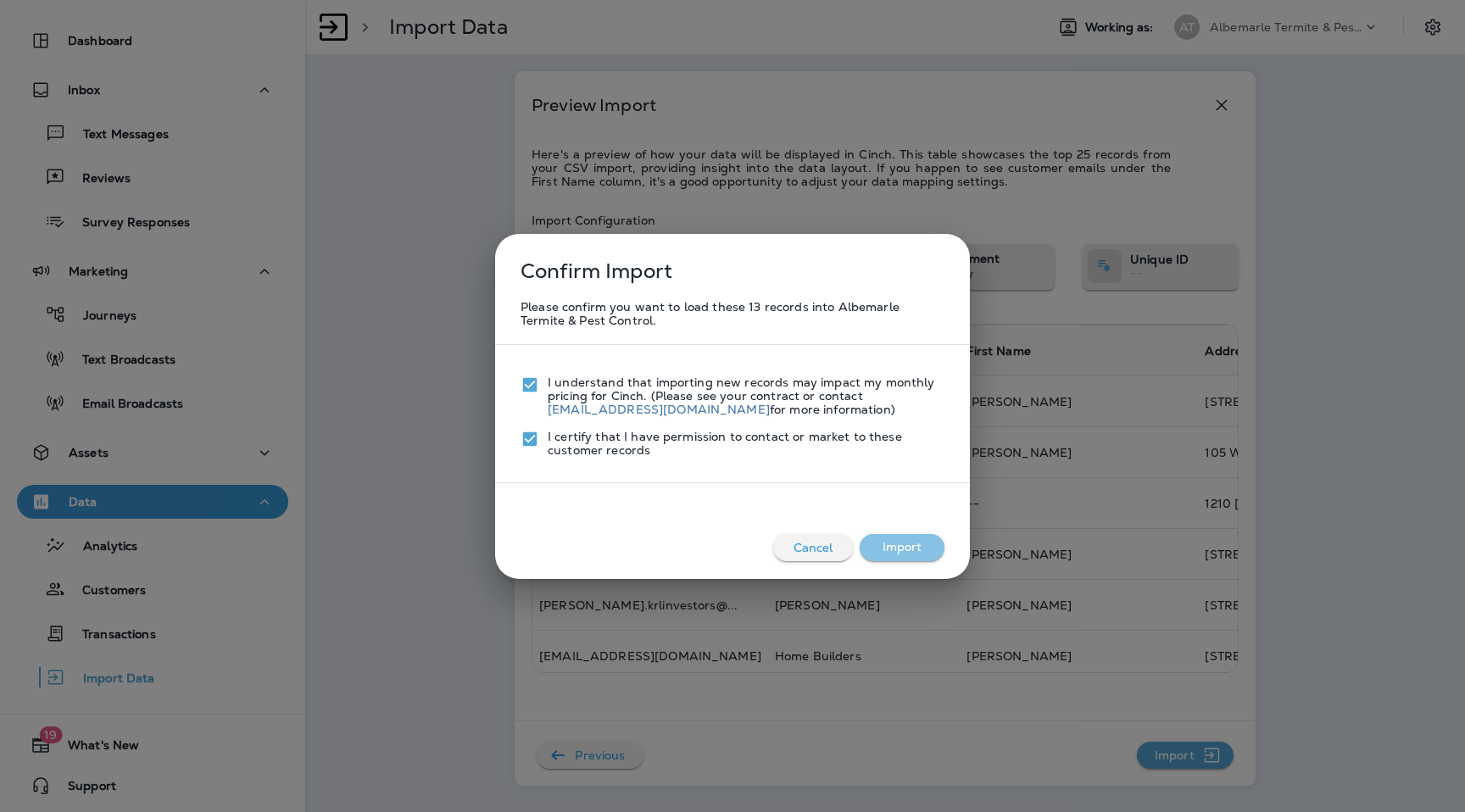
click at [903, 543] on button "Import" at bounding box center [902, 548] width 84 height 27
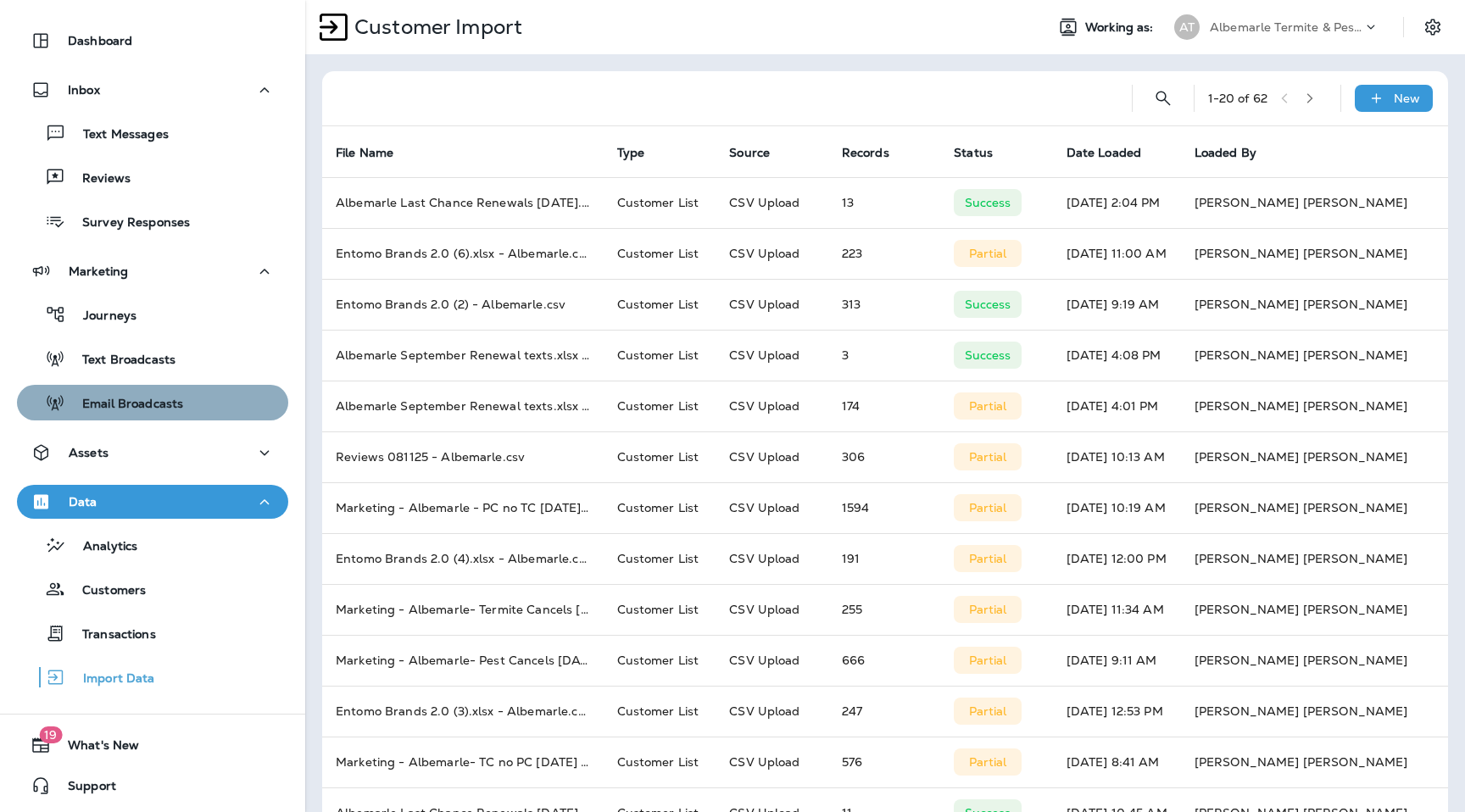
click at [171, 397] on p "Email Broadcasts" at bounding box center [125, 404] width 118 height 16
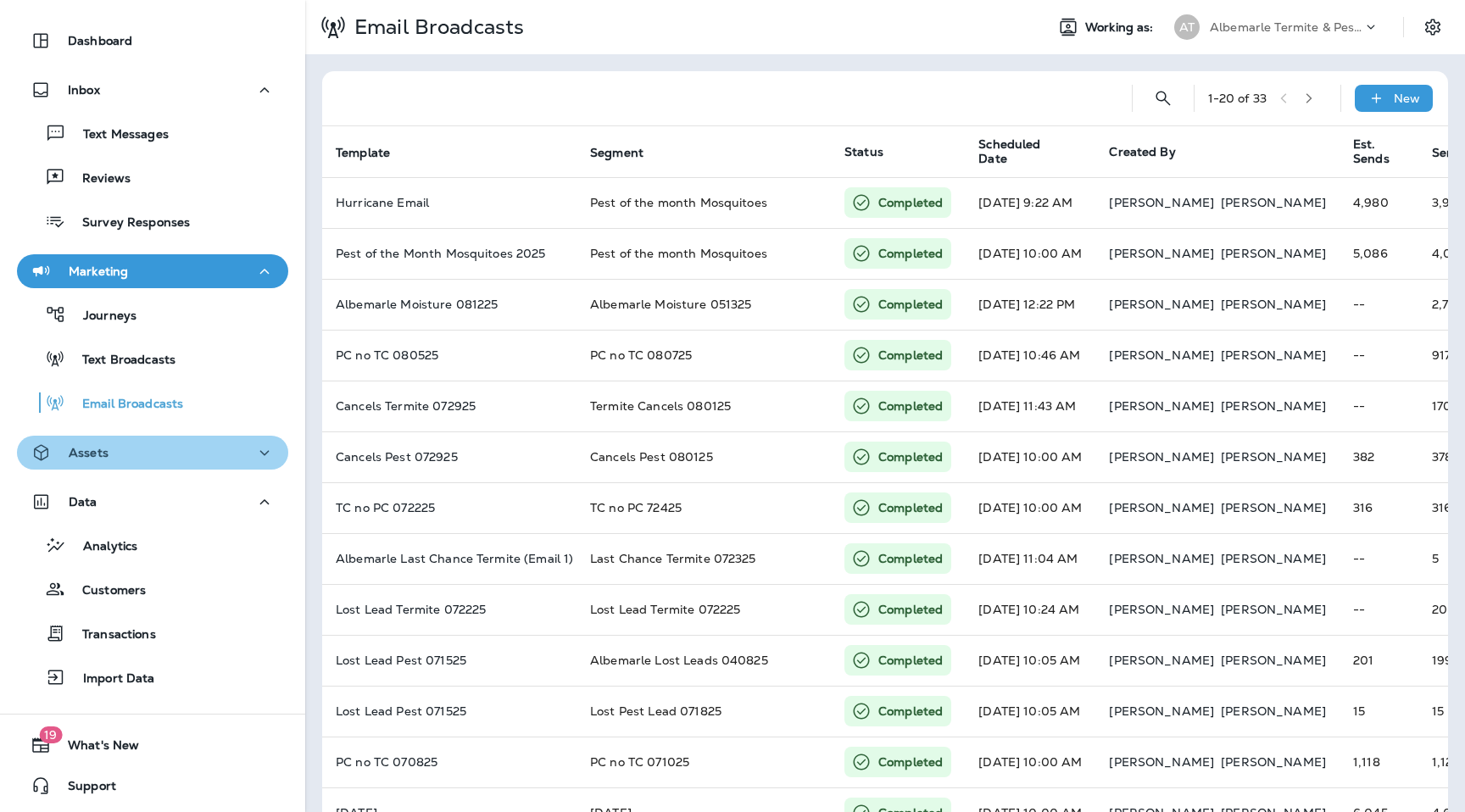
click at [166, 455] on div "Assets" at bounding box center [153, 453] width 244 height 21
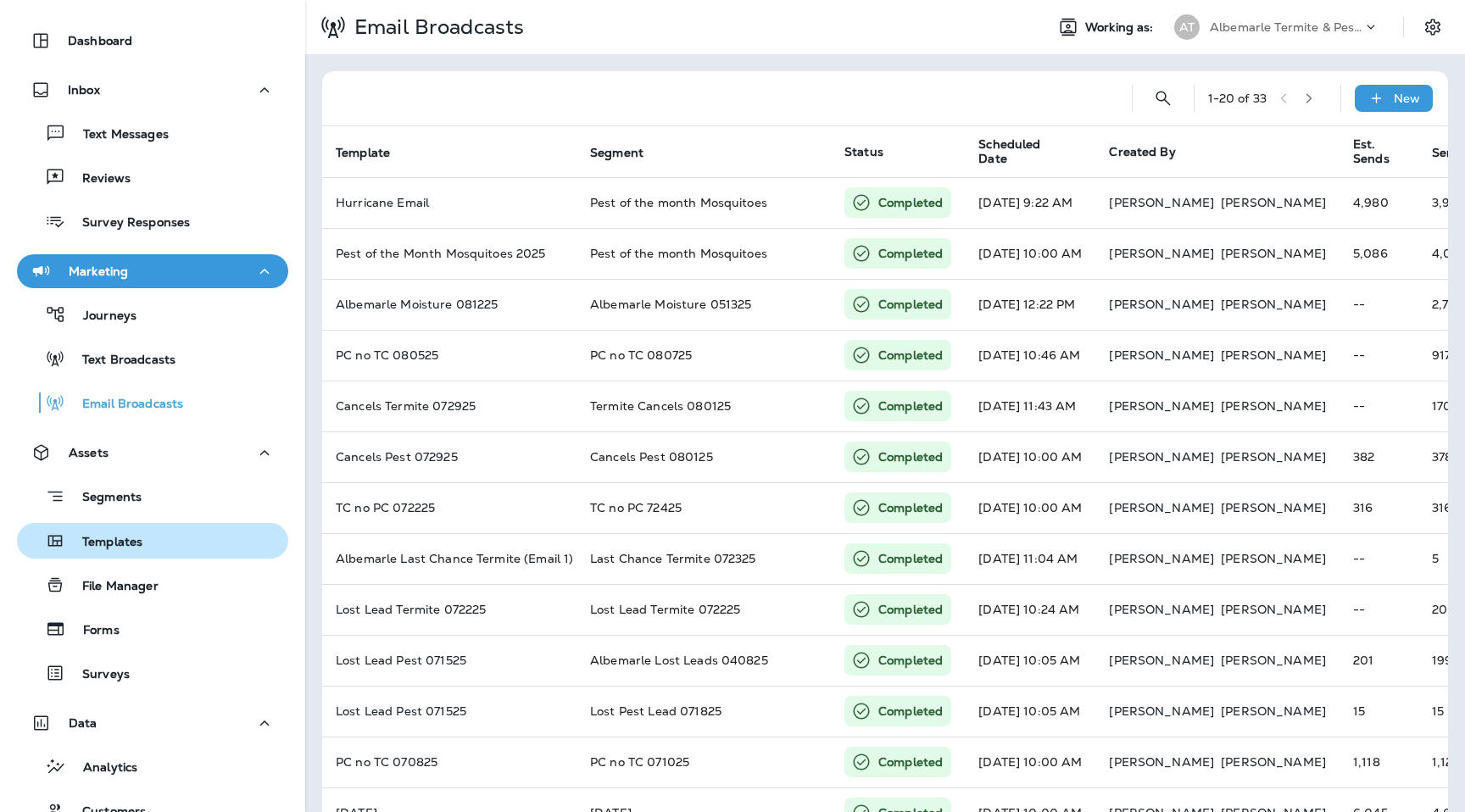
click at [163, 536] on div "Templates" at bounding box center [153, 541] width 258 height 26
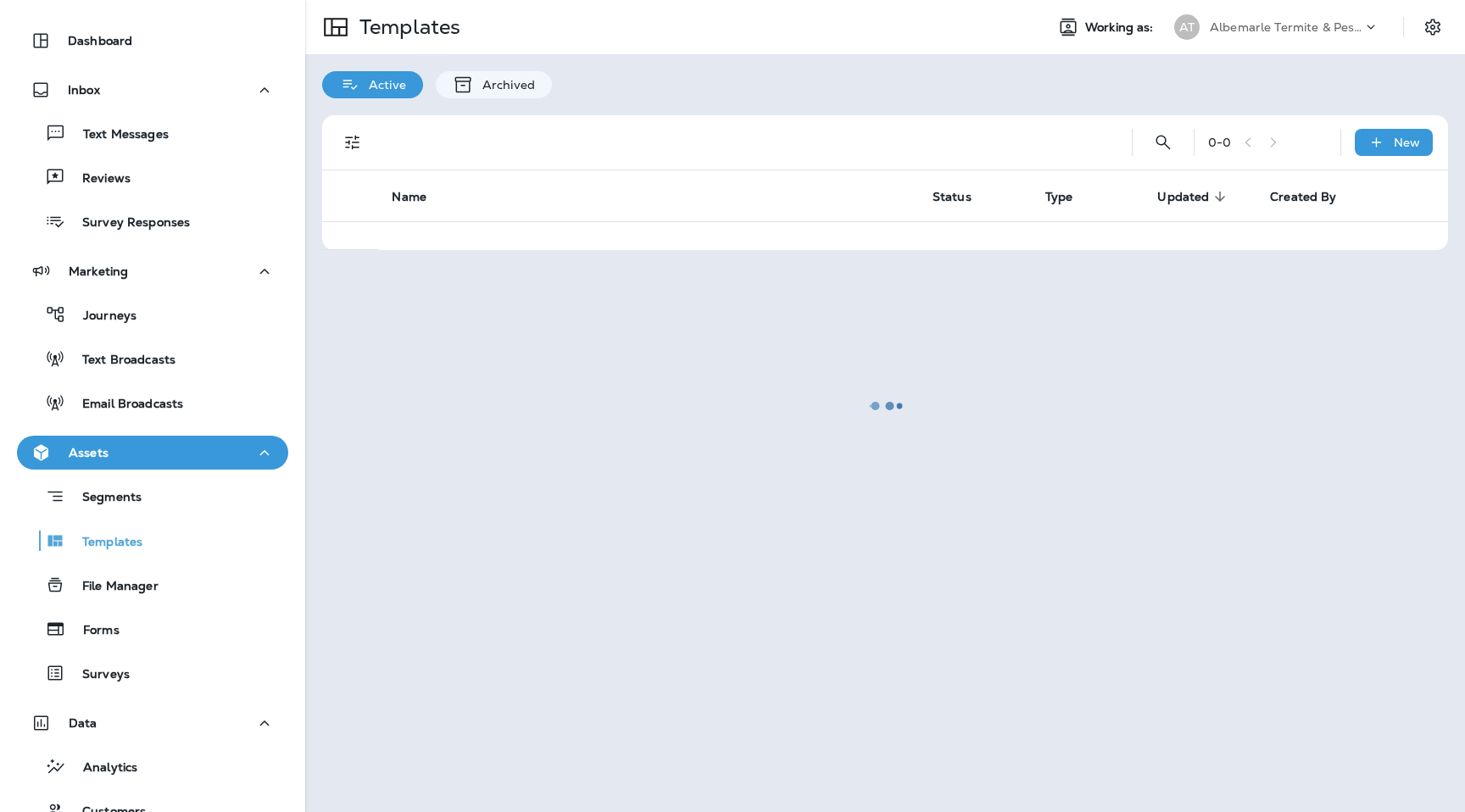
click at [1161, 136] on div at bounding box center [886, 406] width 1157 height 809
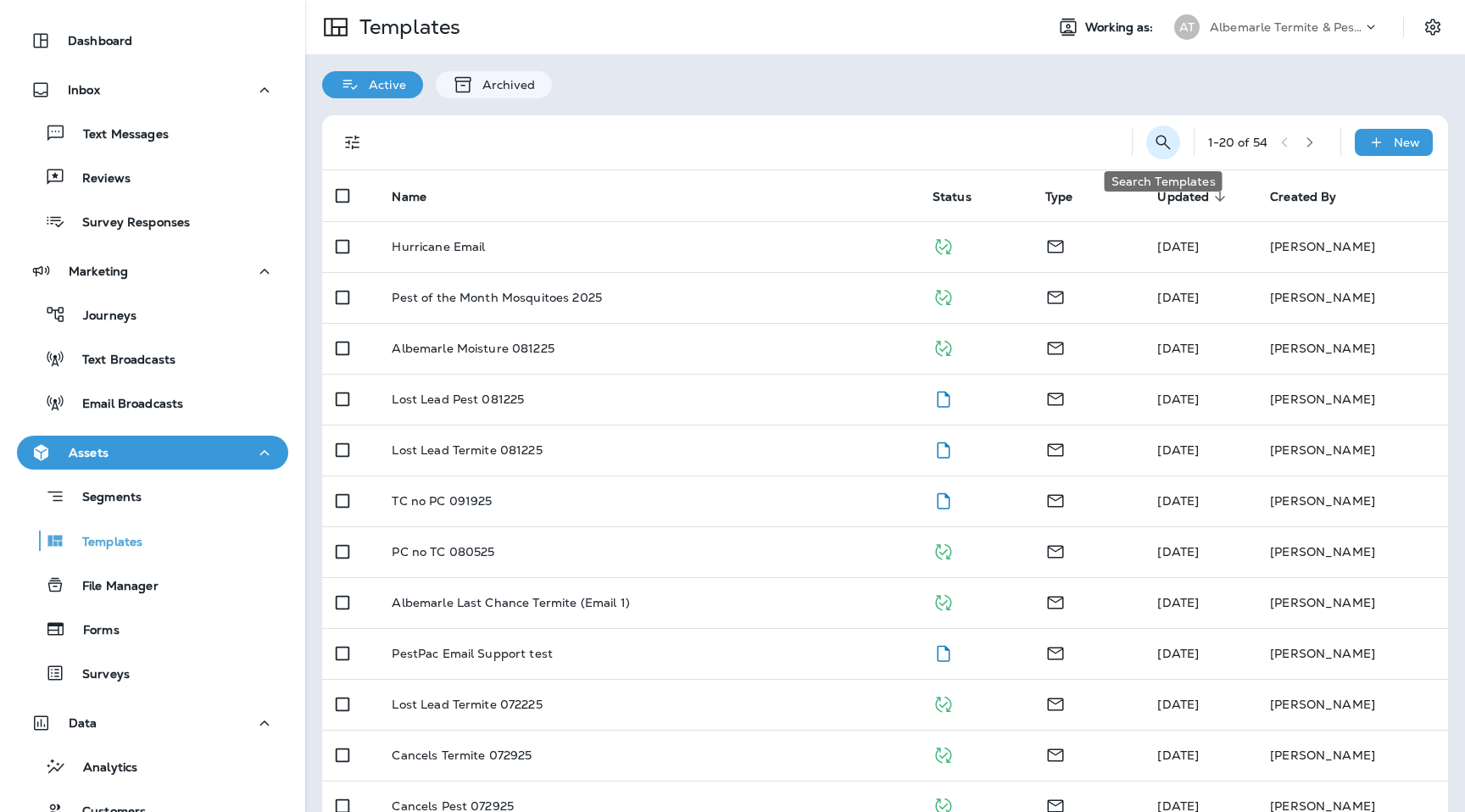
click at [1166, 154] on button "Search Templates" at bounding box center [1164, 142] width 34 height 34
type input "**********"
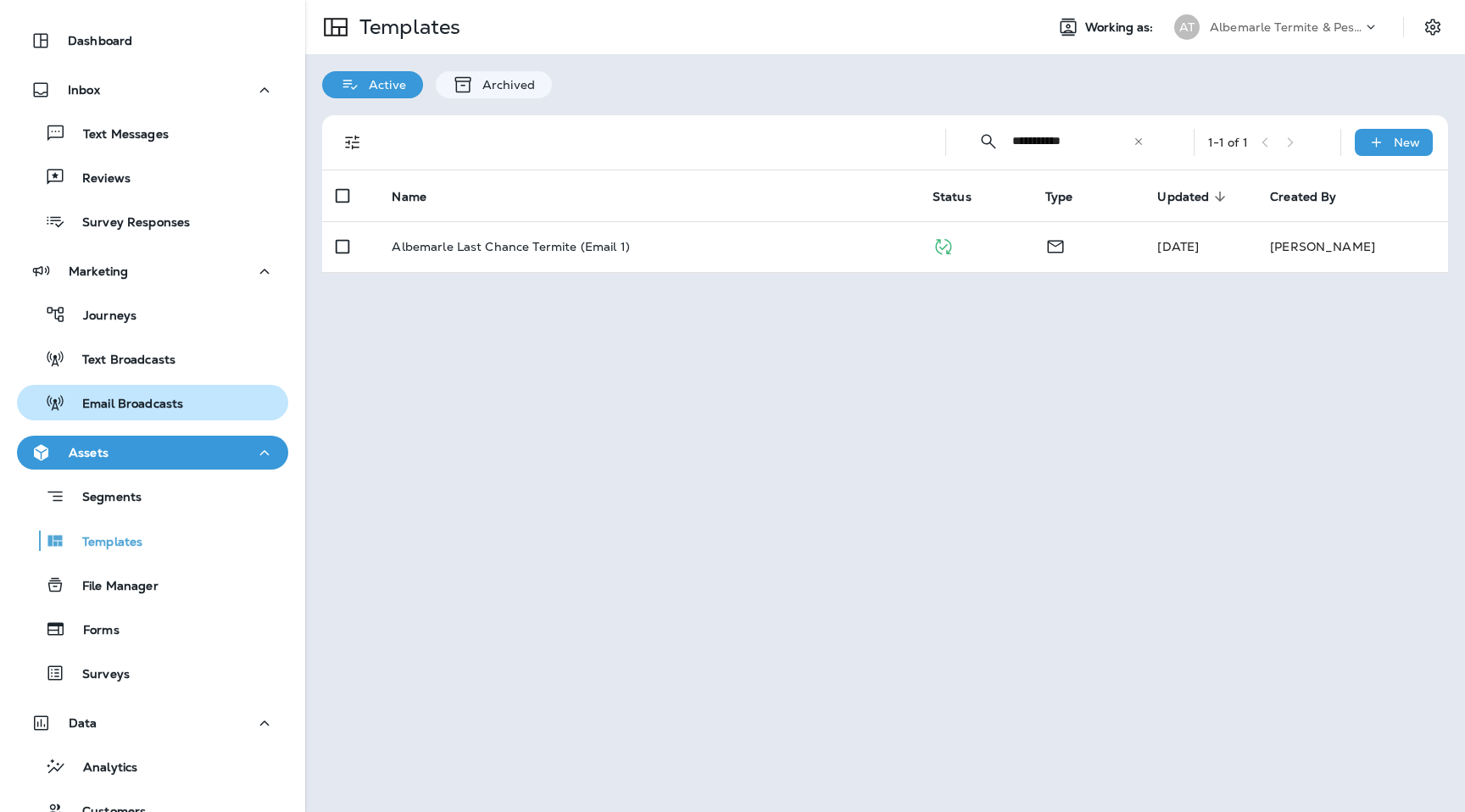
click at [133, 397] on p "Email Broadcasts" at bounding box center [125, 404] width 118 height 16
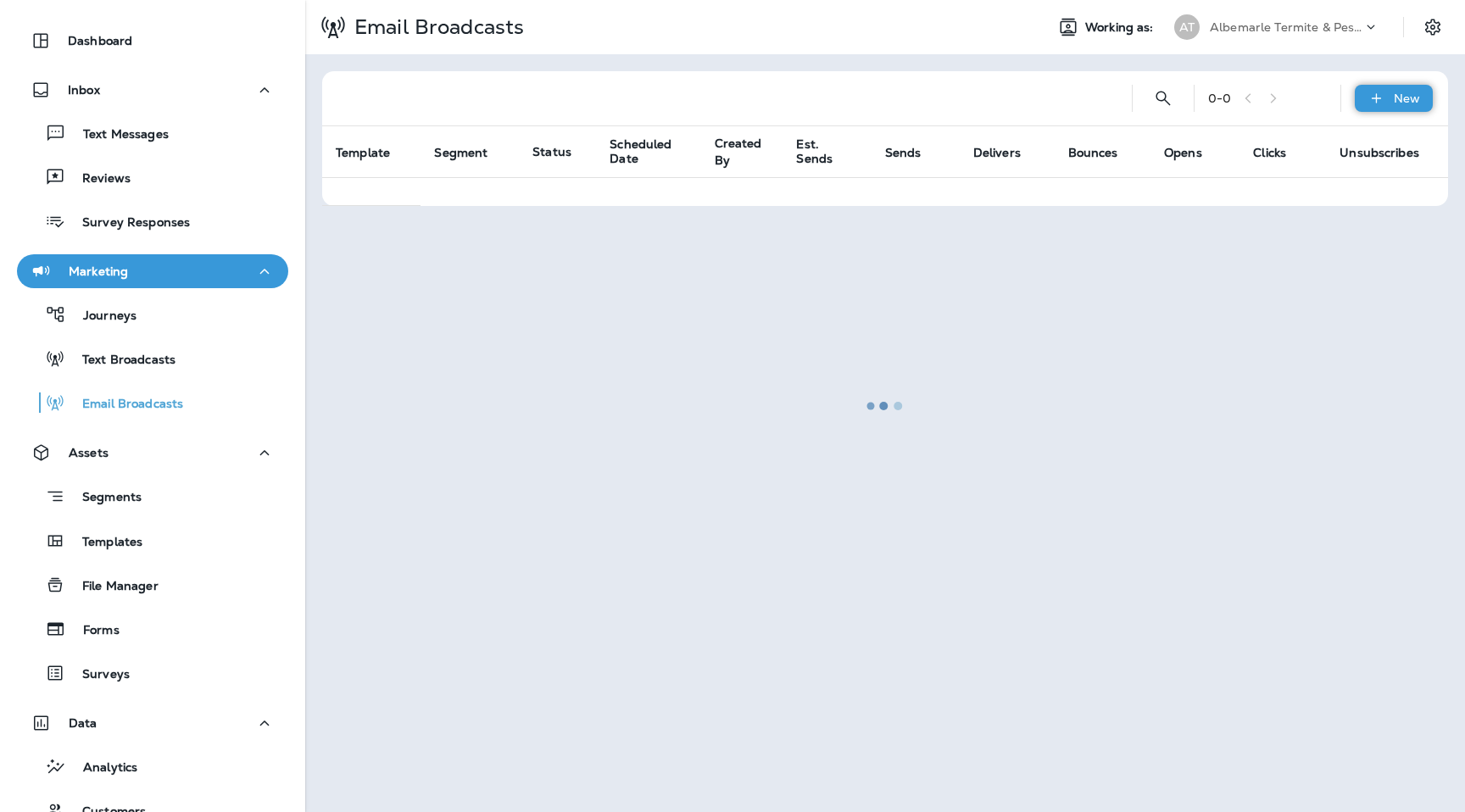
click at [1387, 96] on div "New" at bounding box center [1393, 98] width 78 height 27
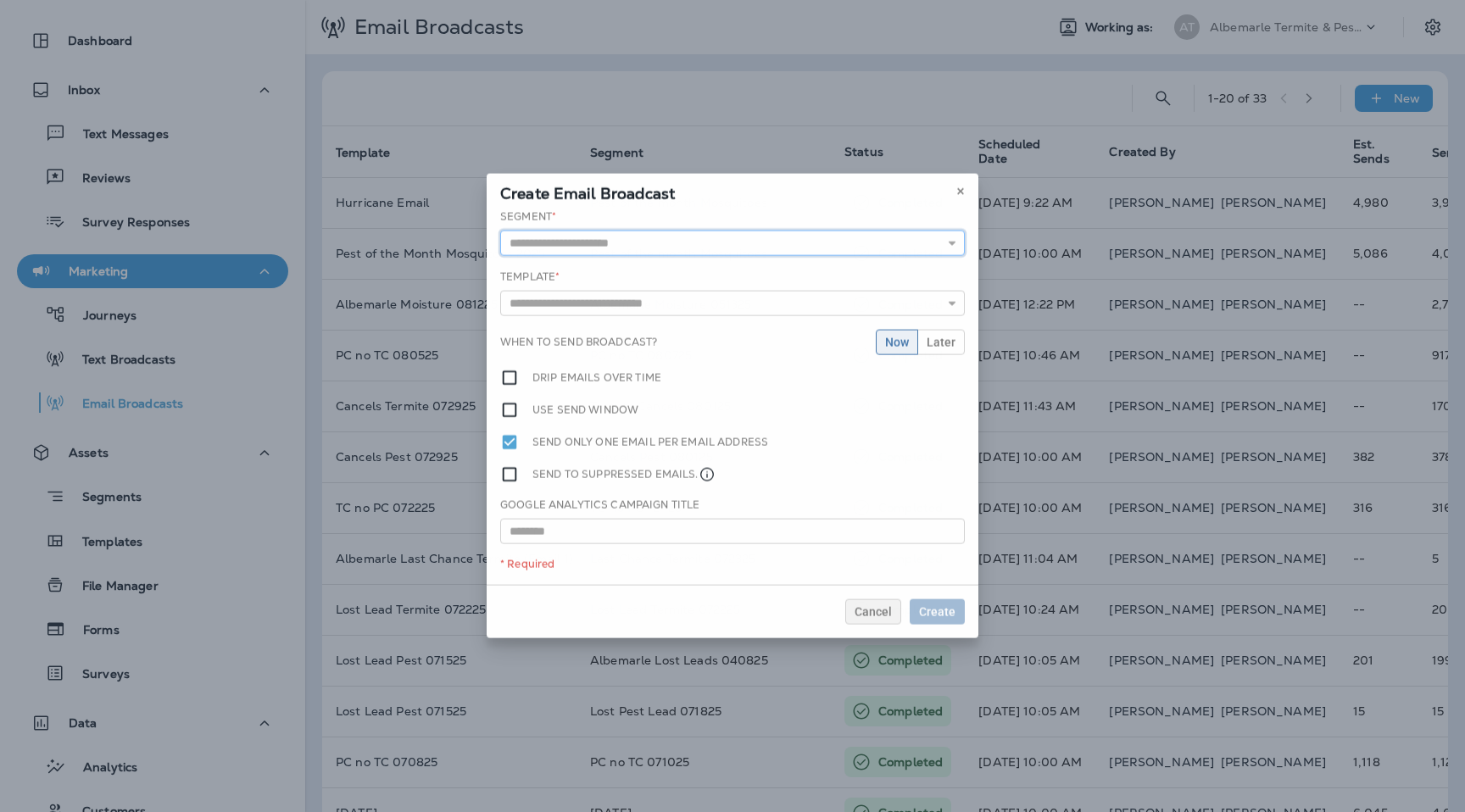
click at [865, 247] on input "text" at bounding box center [732, 243] width 465 height 26
type input "**********"
click at [705, 293] on div "**********" at bounding box center [732, 397] width 491 height 375
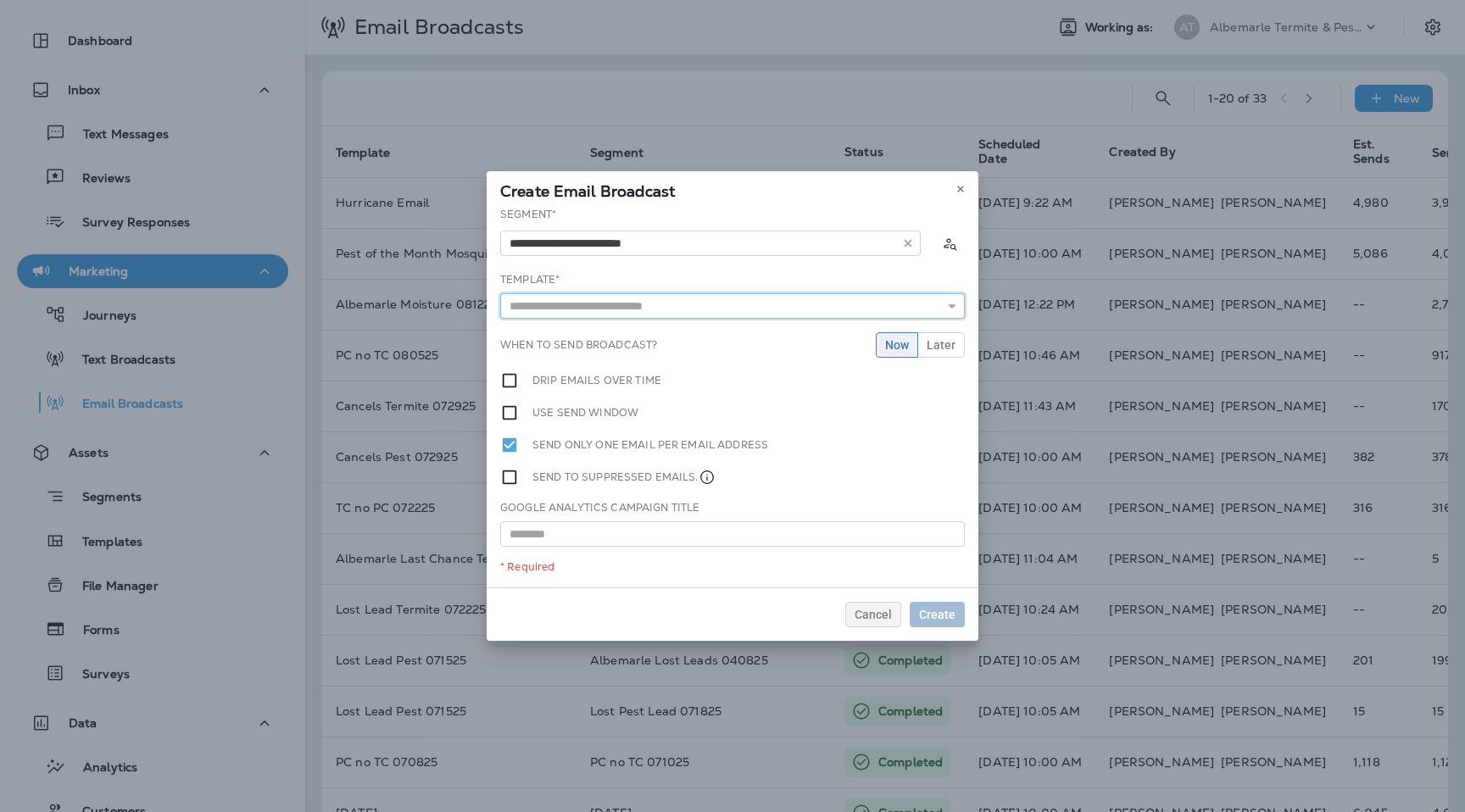
click at [675, 310] on input "text" at bounding box center [732, 306] width 465 height 26
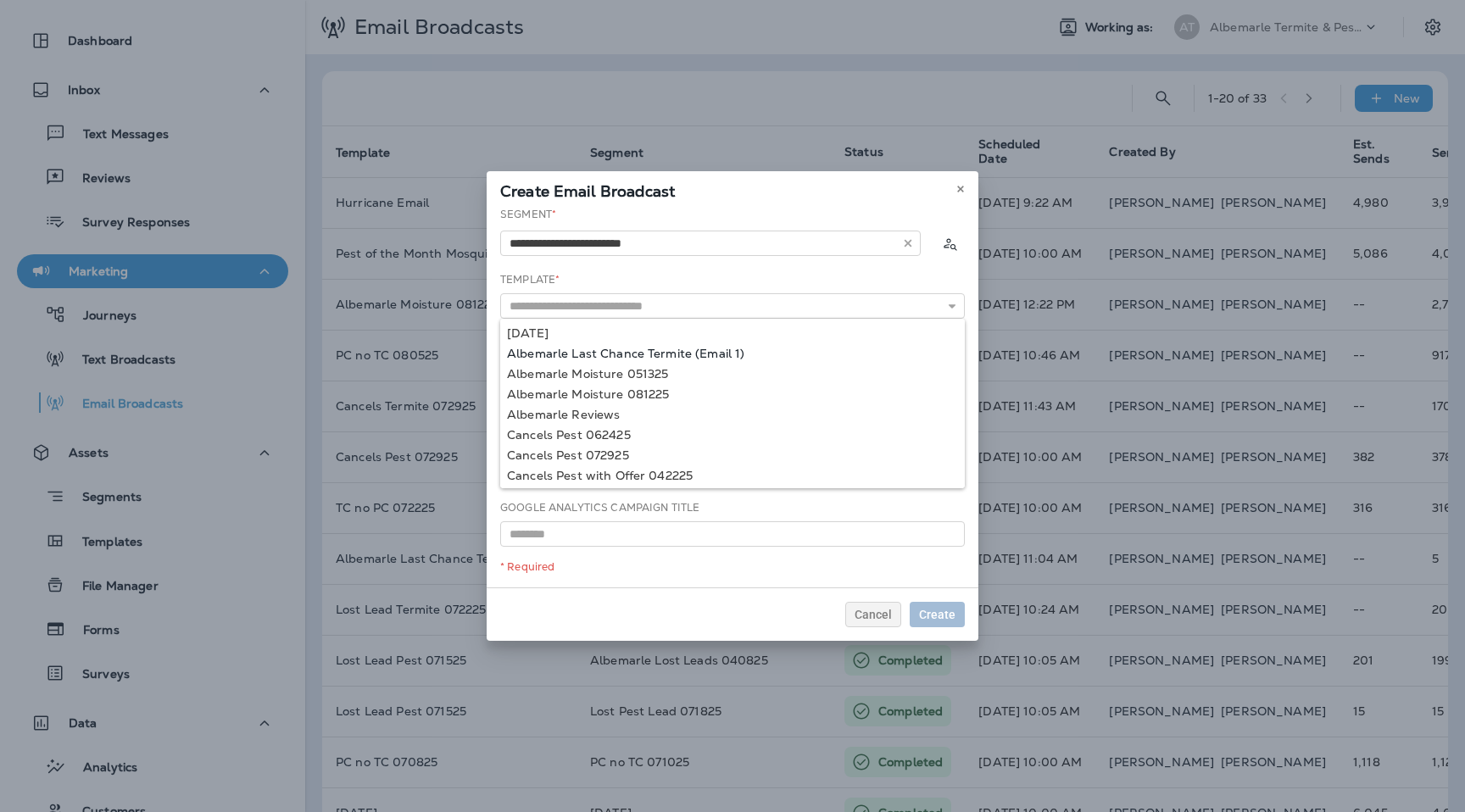
type input "**********"
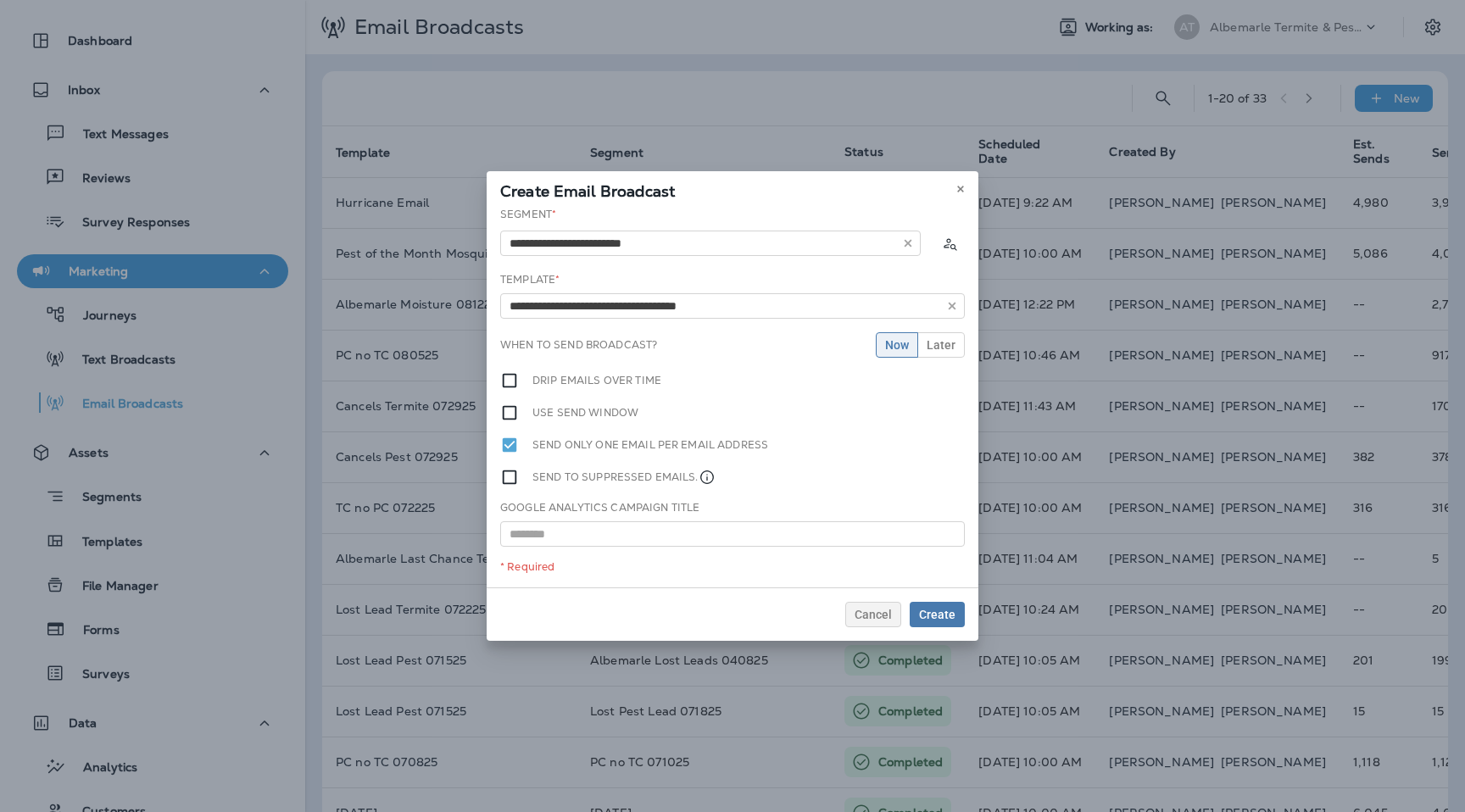
click at [710, 349] on div "**********" at bounding box center [732, 397] width 491 height 380
click at [955, 609] on span "Create" at bounding box center [937, 615] width 37 height 12
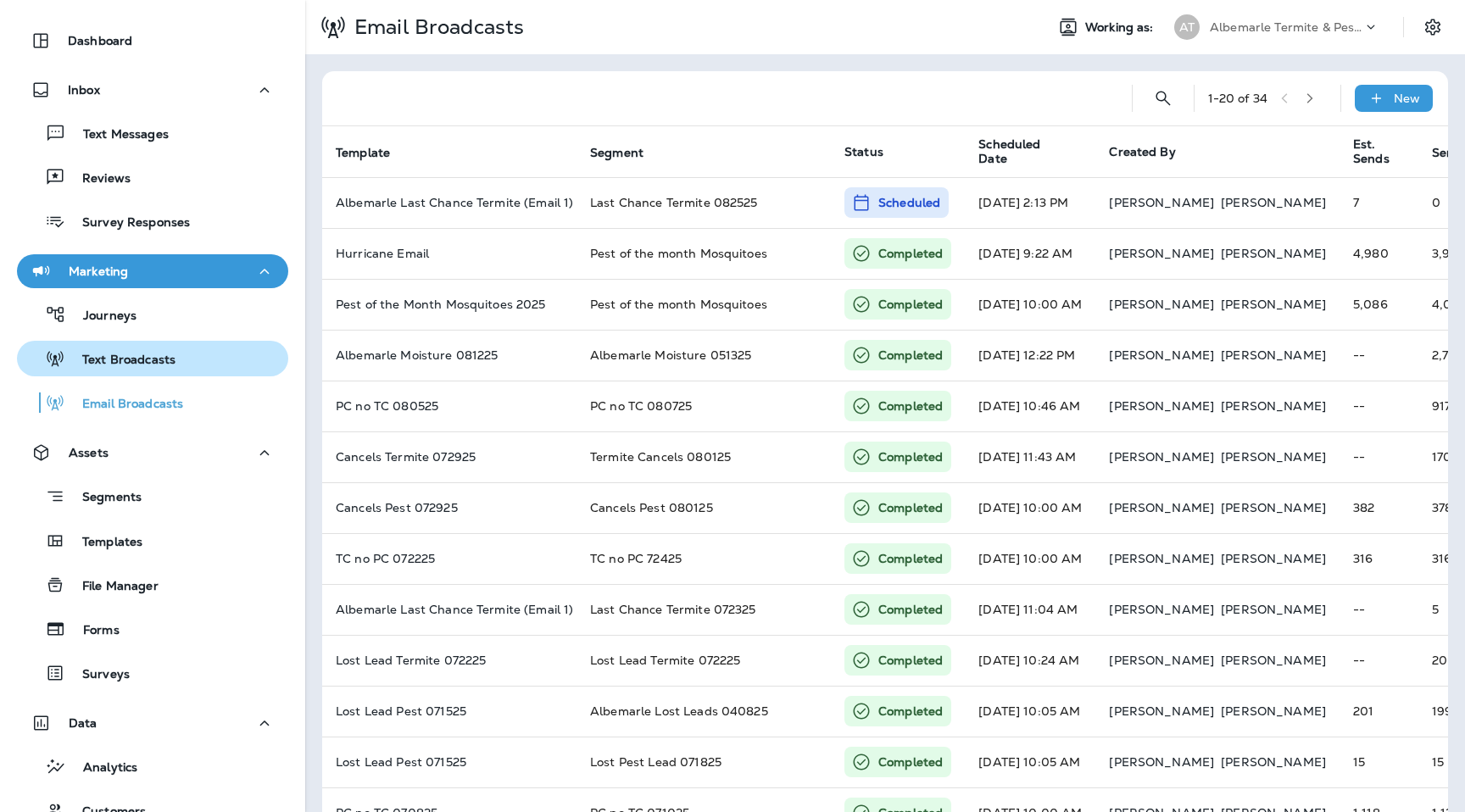
click at [142, 361] on p "Text Broadcasts" at bounding box center [120, 360] width 110 height 16
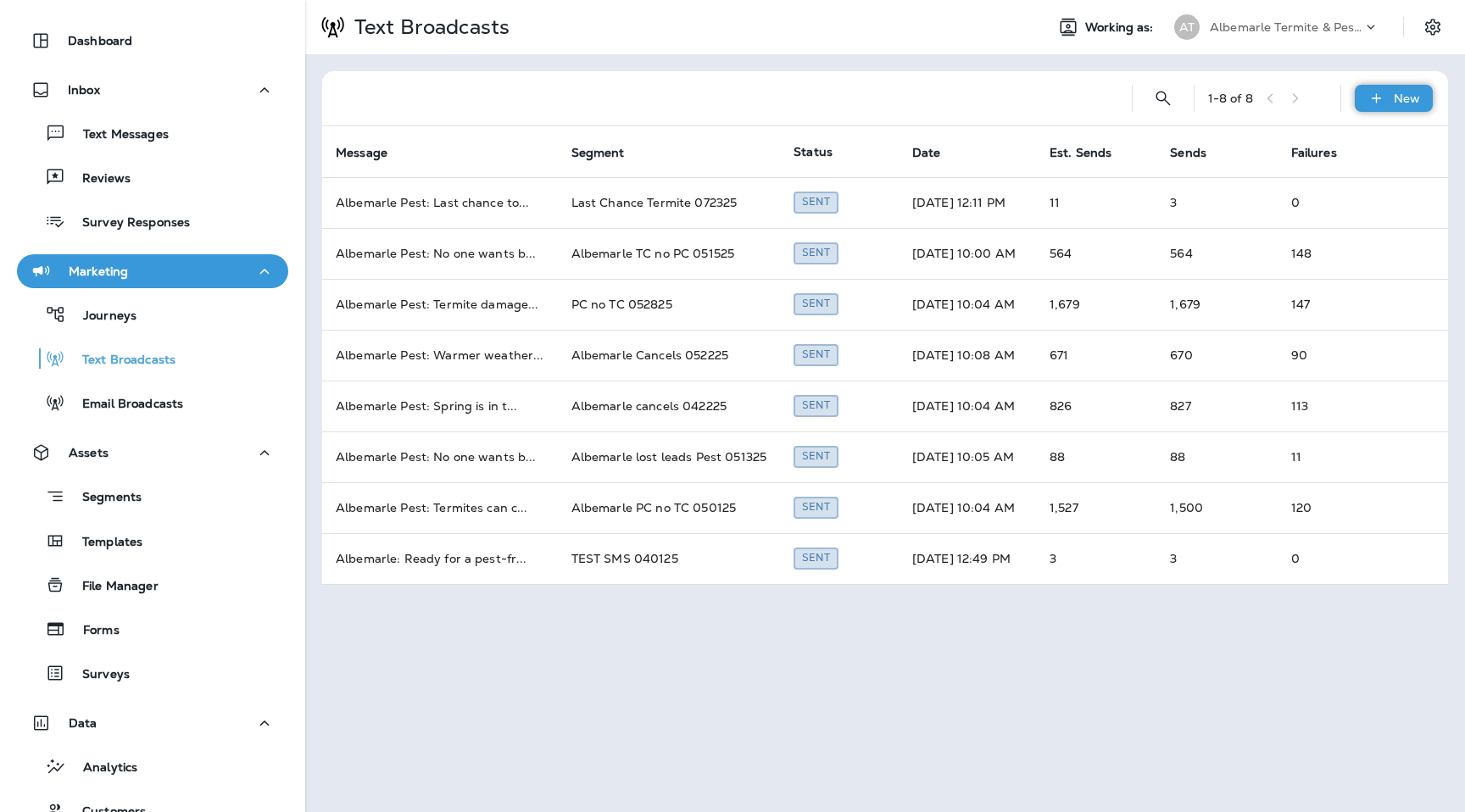
click at [1361, 98] on div "New" at bounding box center [1393, 98] width 78 height 27
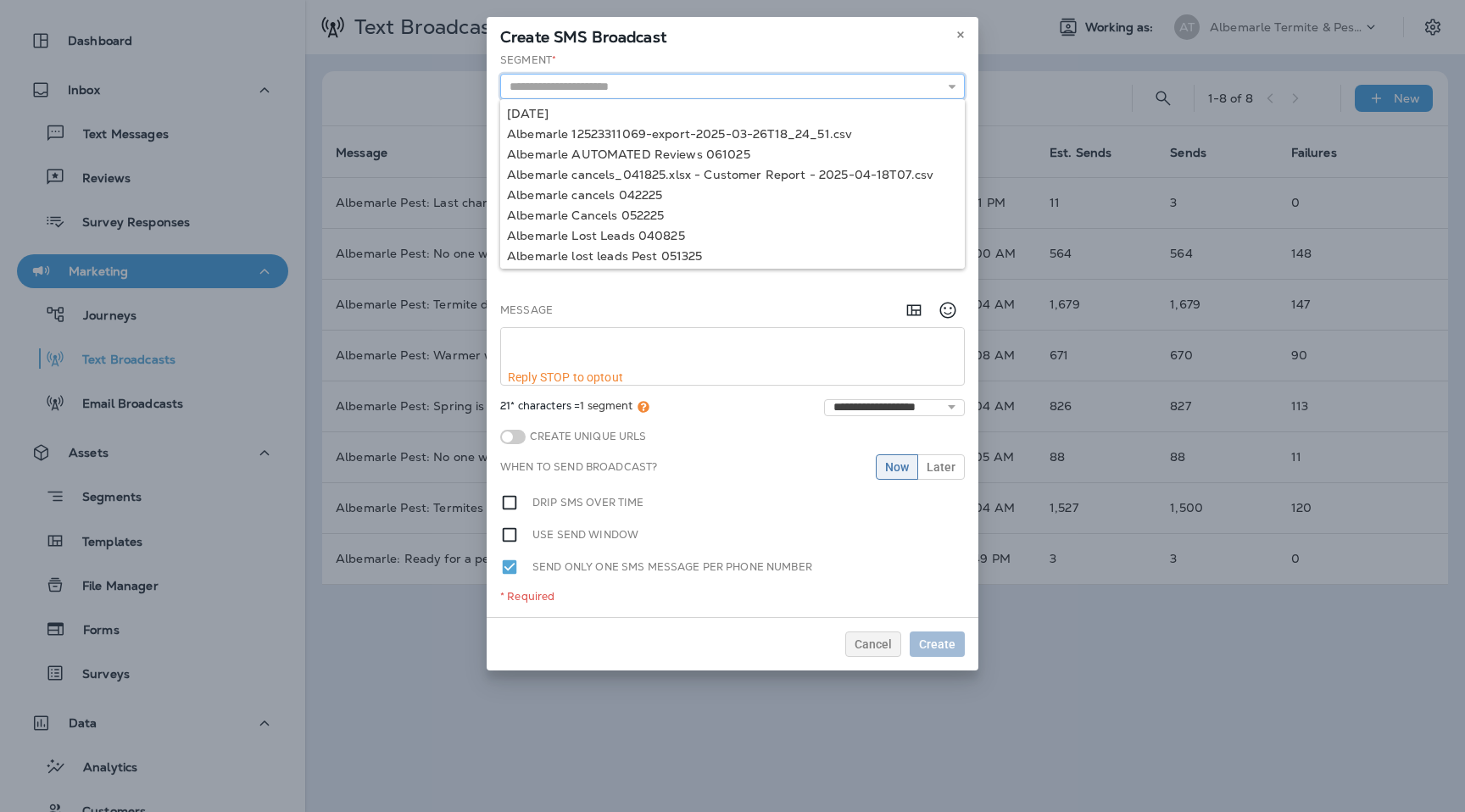
click at [625, 77] on input "text" at bounding box center [732, 86] width 465 height 26
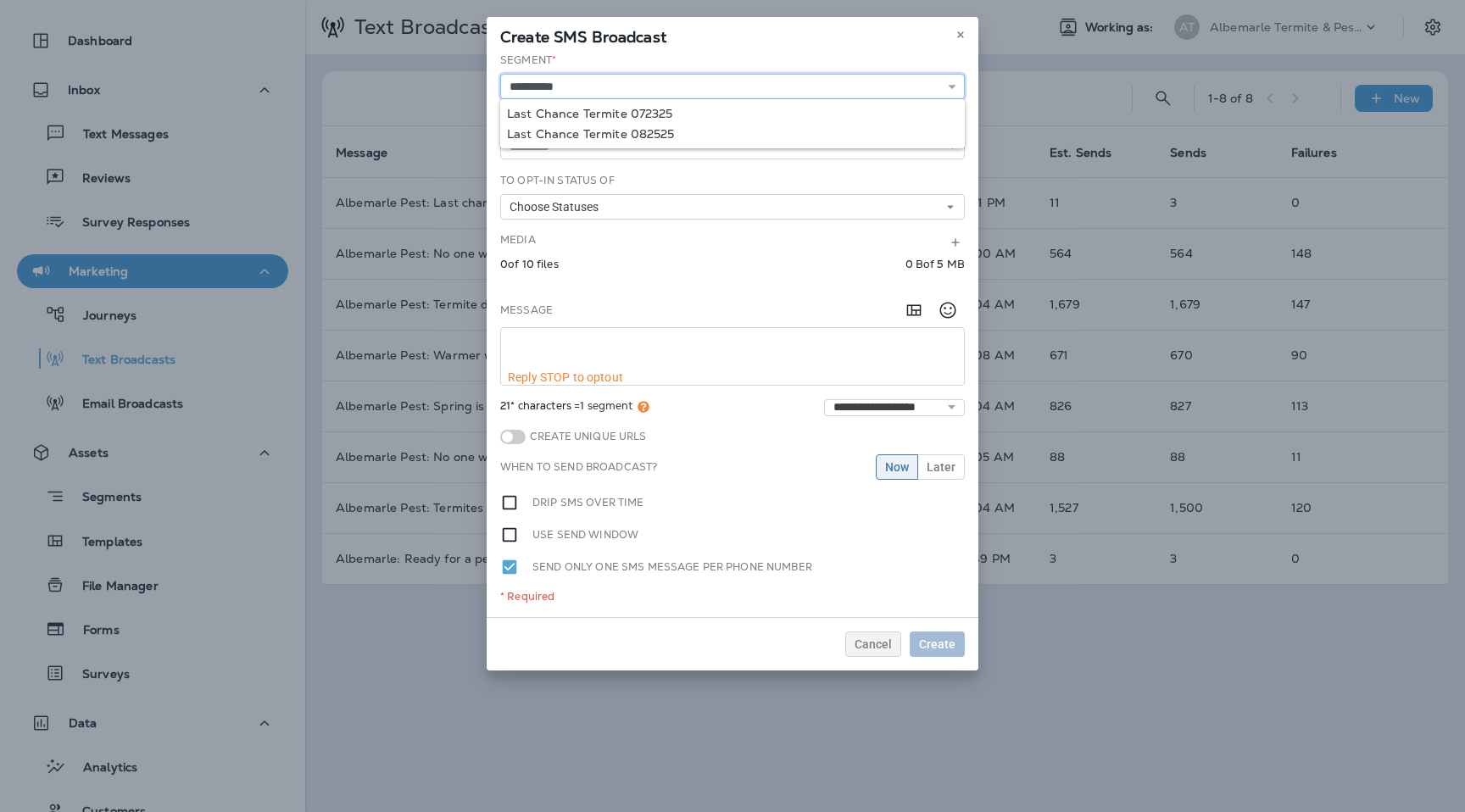
type input "**********"
click at [631, 135] on div "**********" at bounding box center [732, 335] width 491 height 565
click at [621, 154] on input "text" at bounding box center [732, 147] width 465 height 26
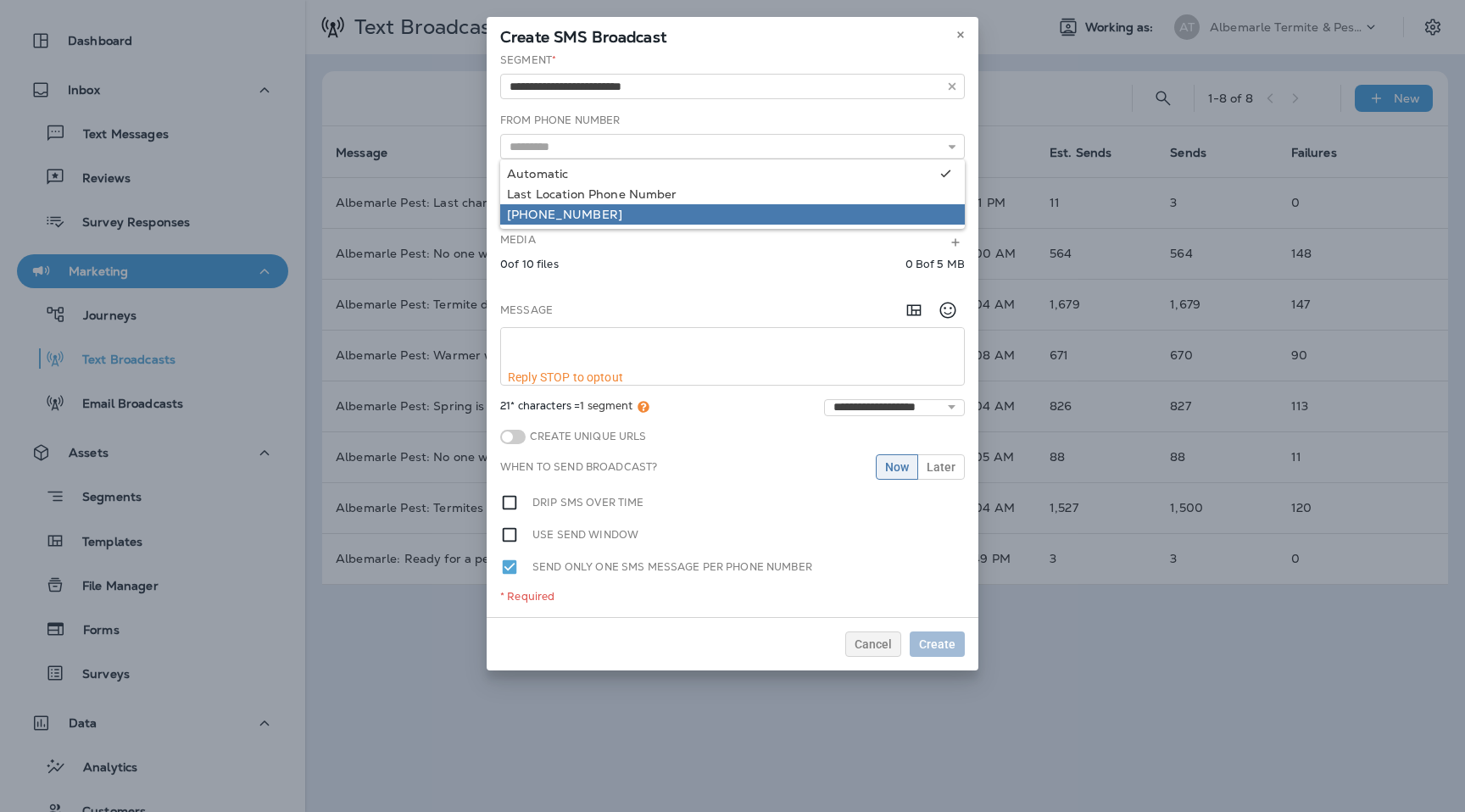
type input "**********"
click at [619, 215] on div "**********" at bounding box center [732, 335] width 491 height 565
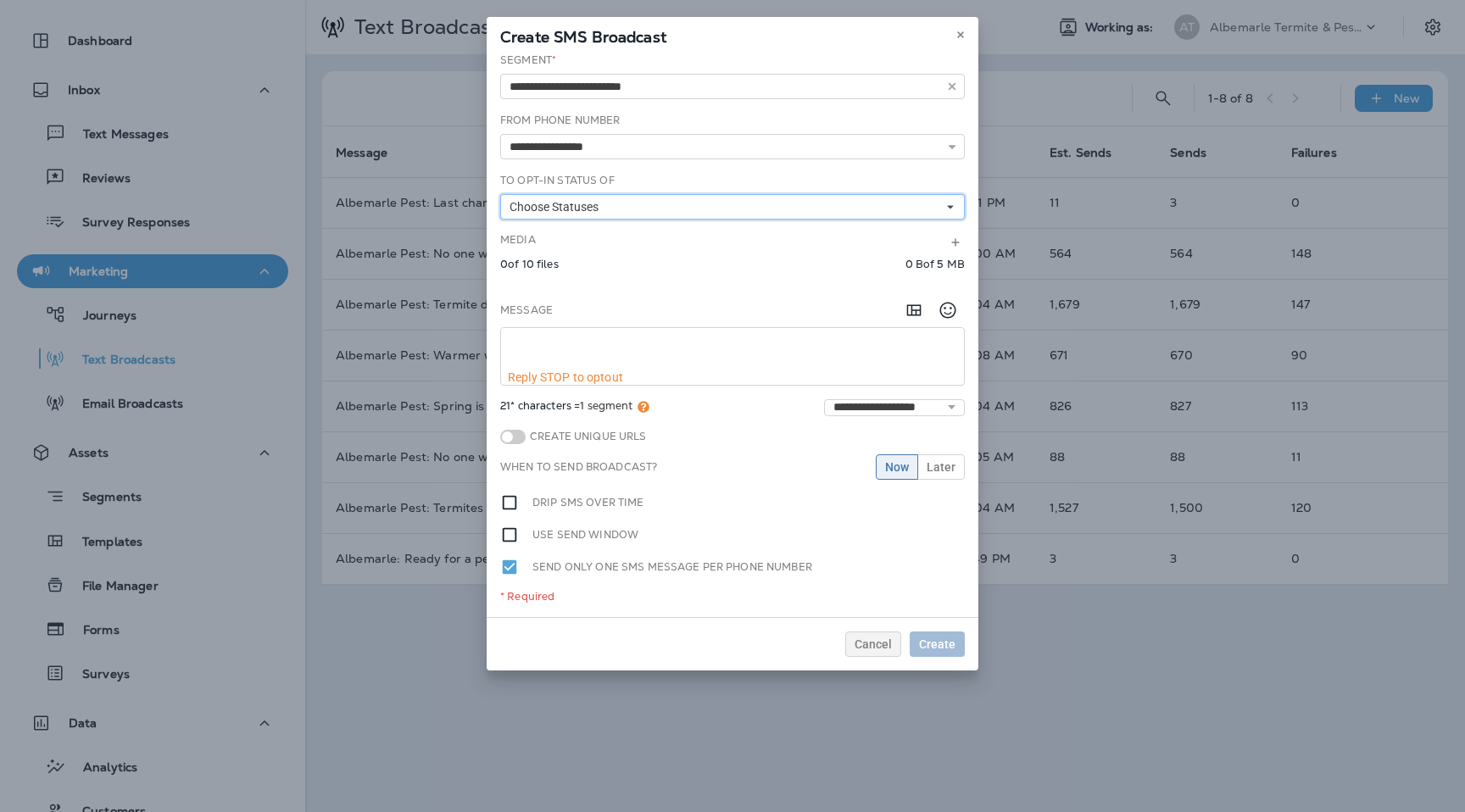
click at [619, 215] on button "Choose Statuses" at bounding box center [732, 207] width 465 height 26
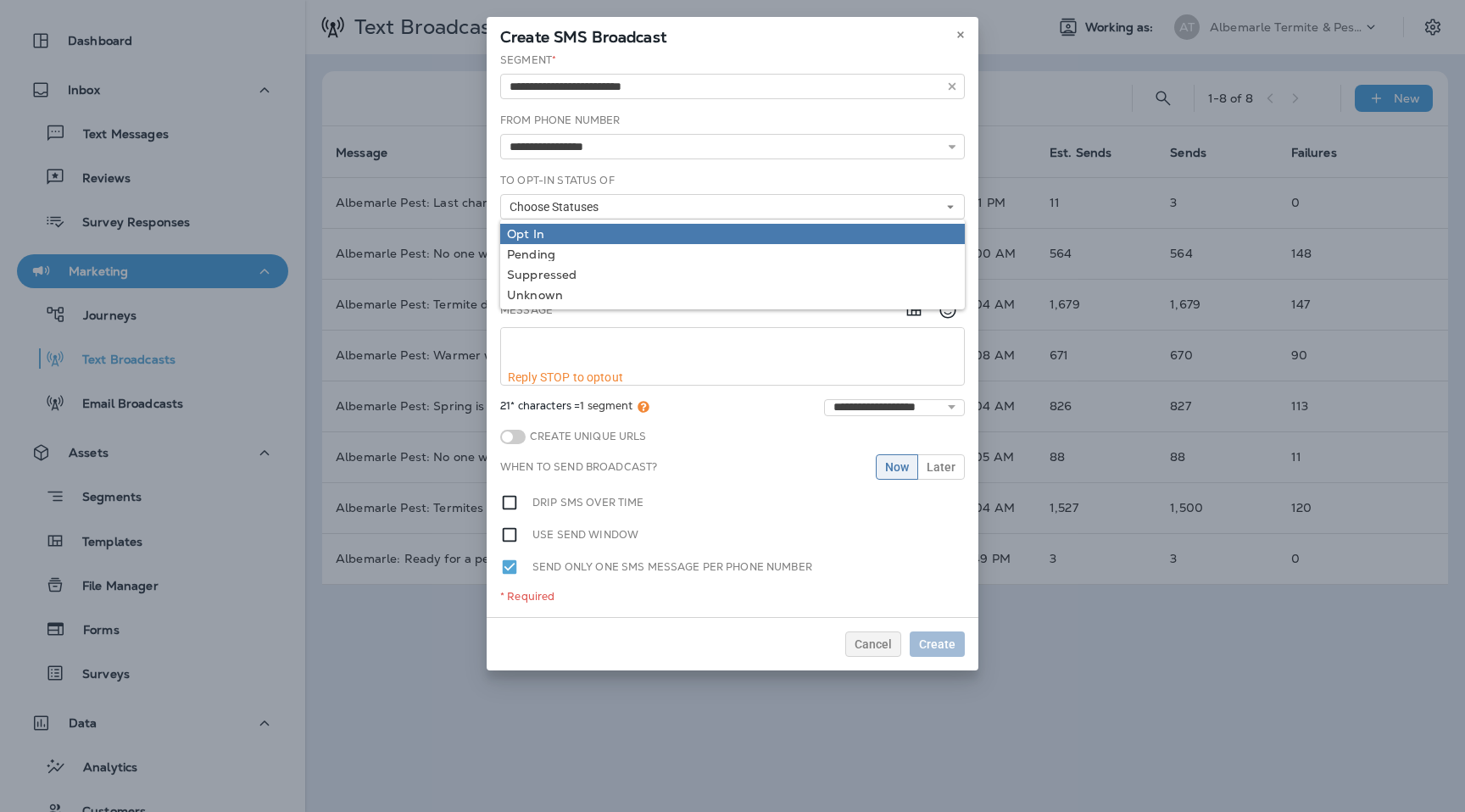
click at [619, 237] on div "Opt In" at bounding box center [732, 234] width 451 height 14
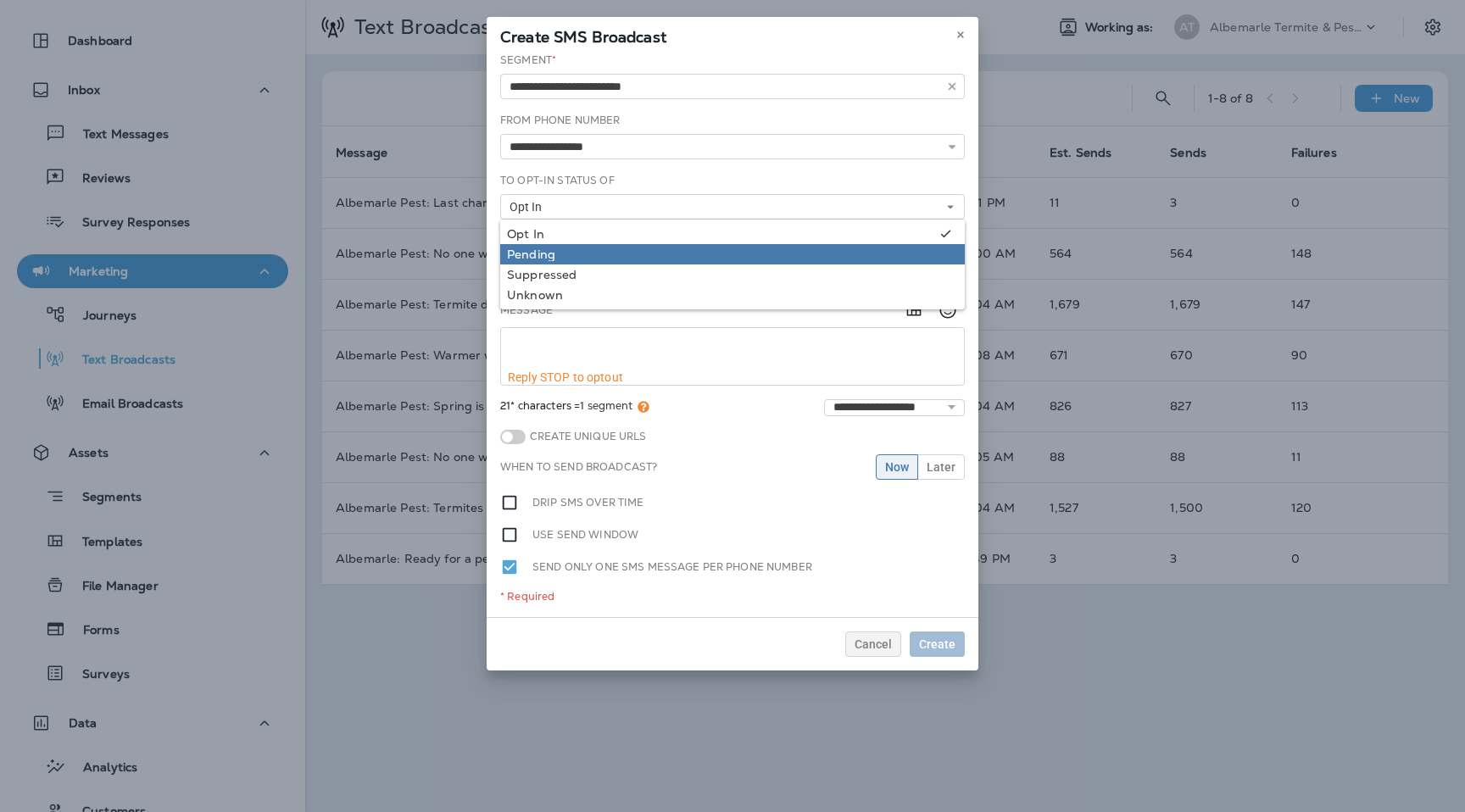
click at [619, 253] on div "Pending" at bounding box center [732, 254] width 451 height 14
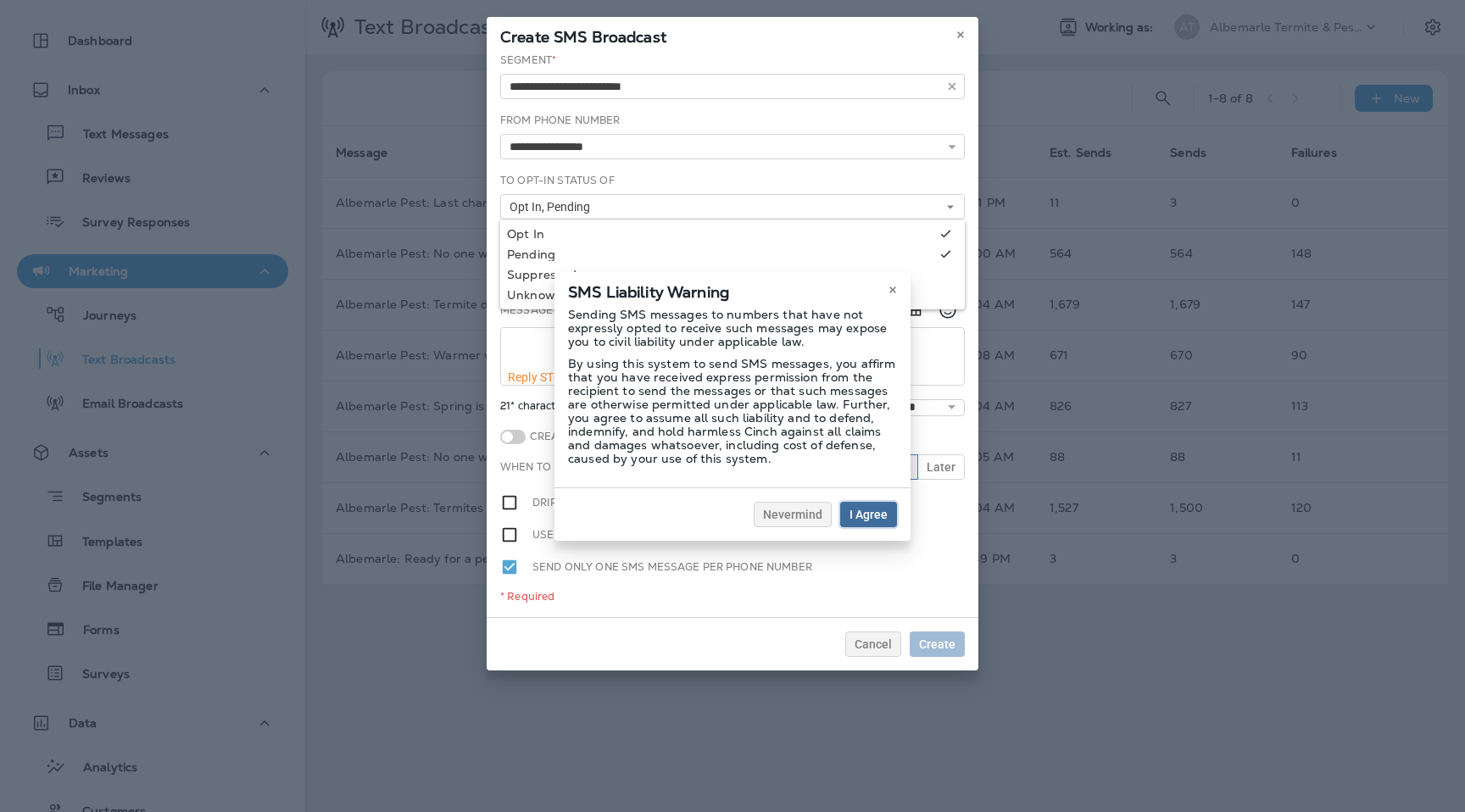
click at [869, 513] on span "I Agree" at bounding box center [869, 514] width 38 height 12
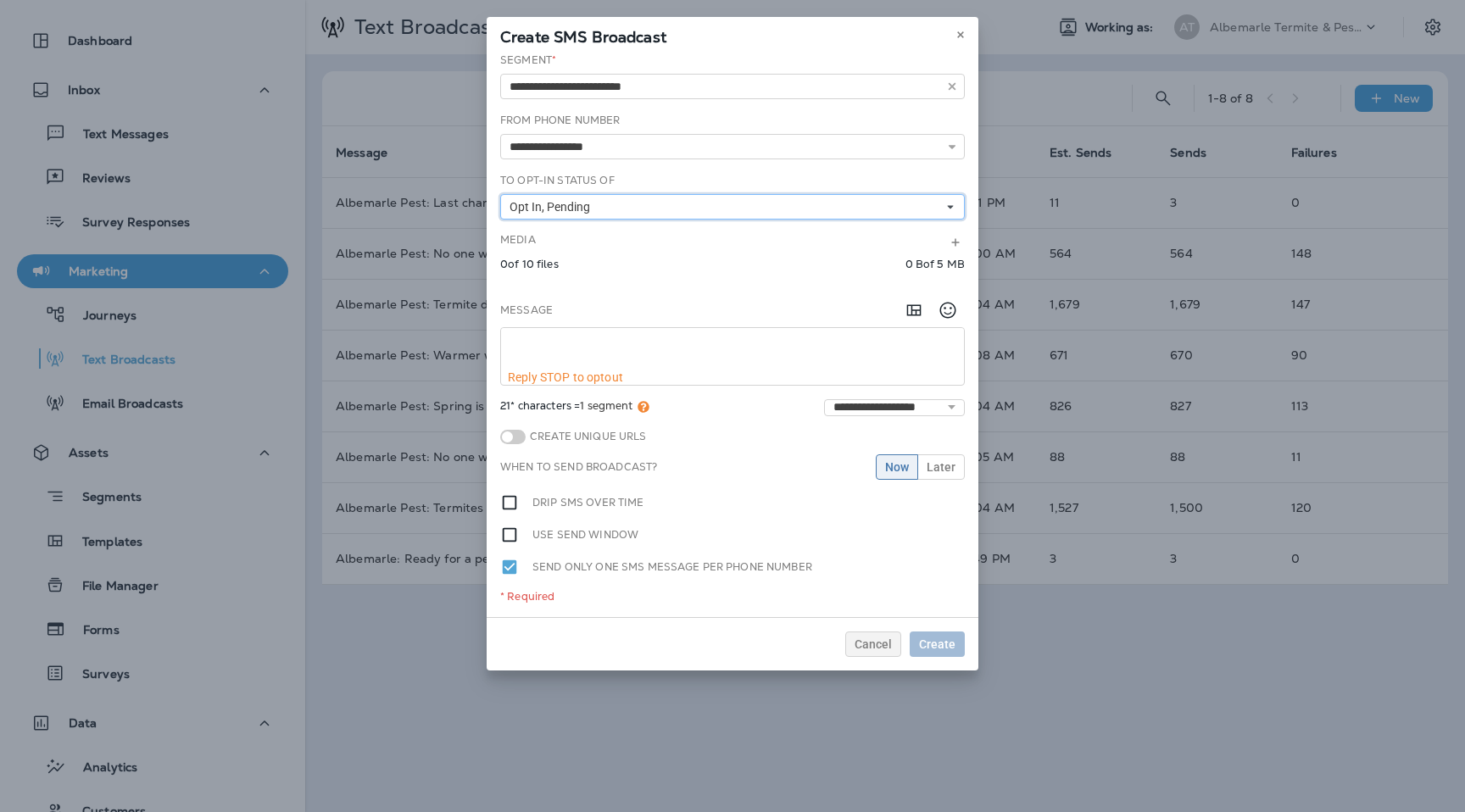
click at [706, 206] on button "Opt In, Pending" at bounding box center [732, 207] width 465 height 26
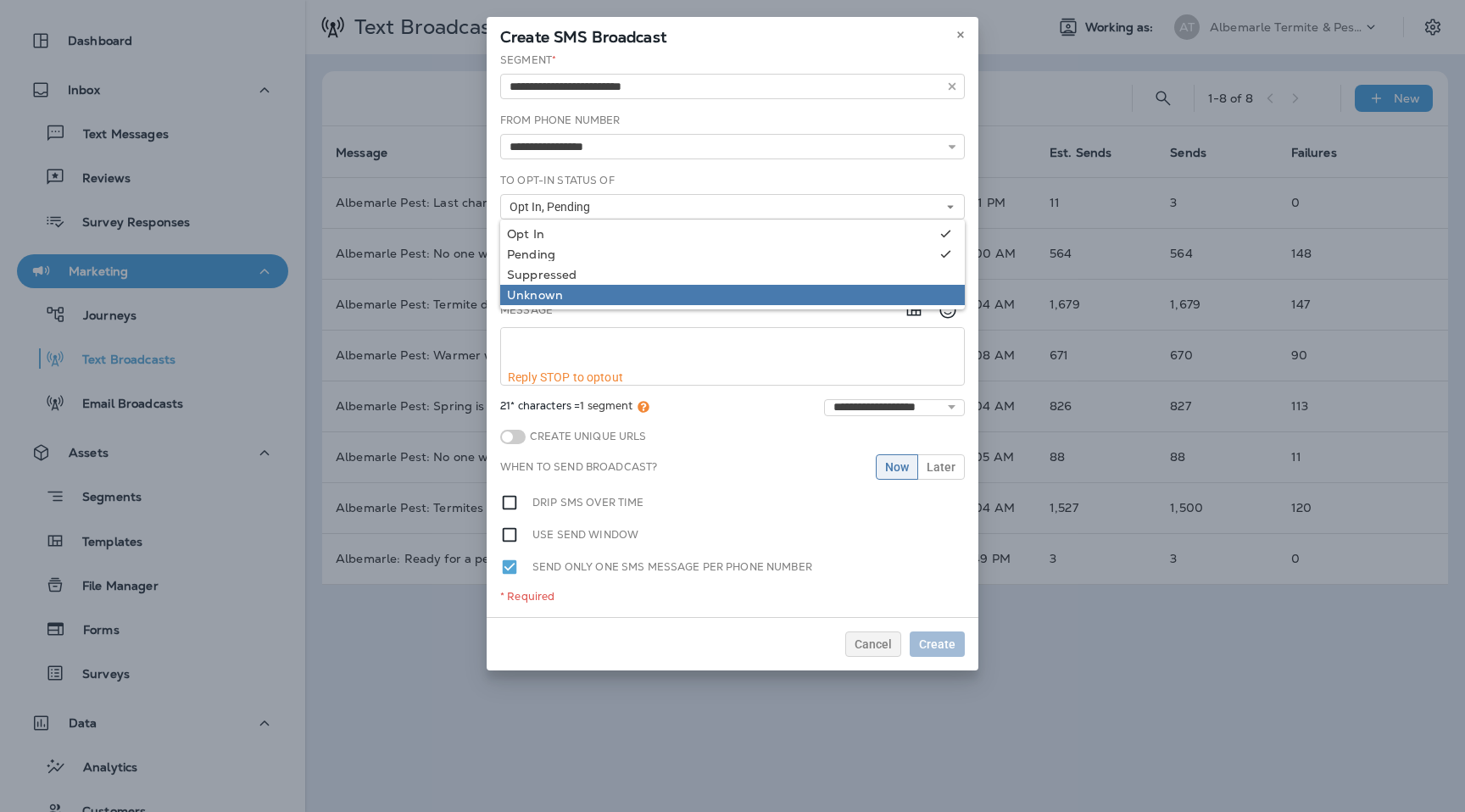
click at [654, 295] on div "Unknown" at bounding box center [732, 295] width 451 height 14
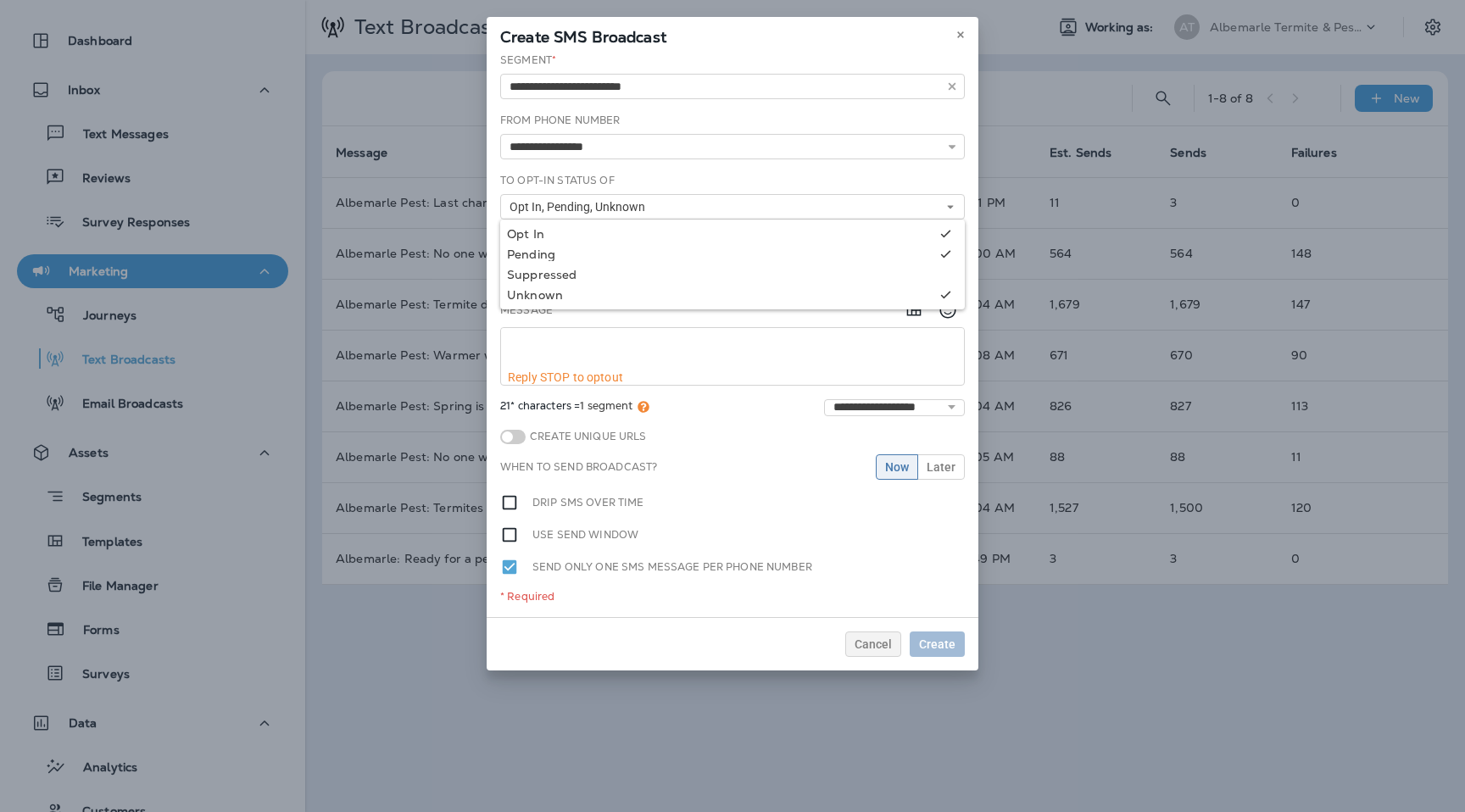
click at [622, 341] on textarea at bounding box center [732, 350] width 463 height 43
paste textarea "**********"
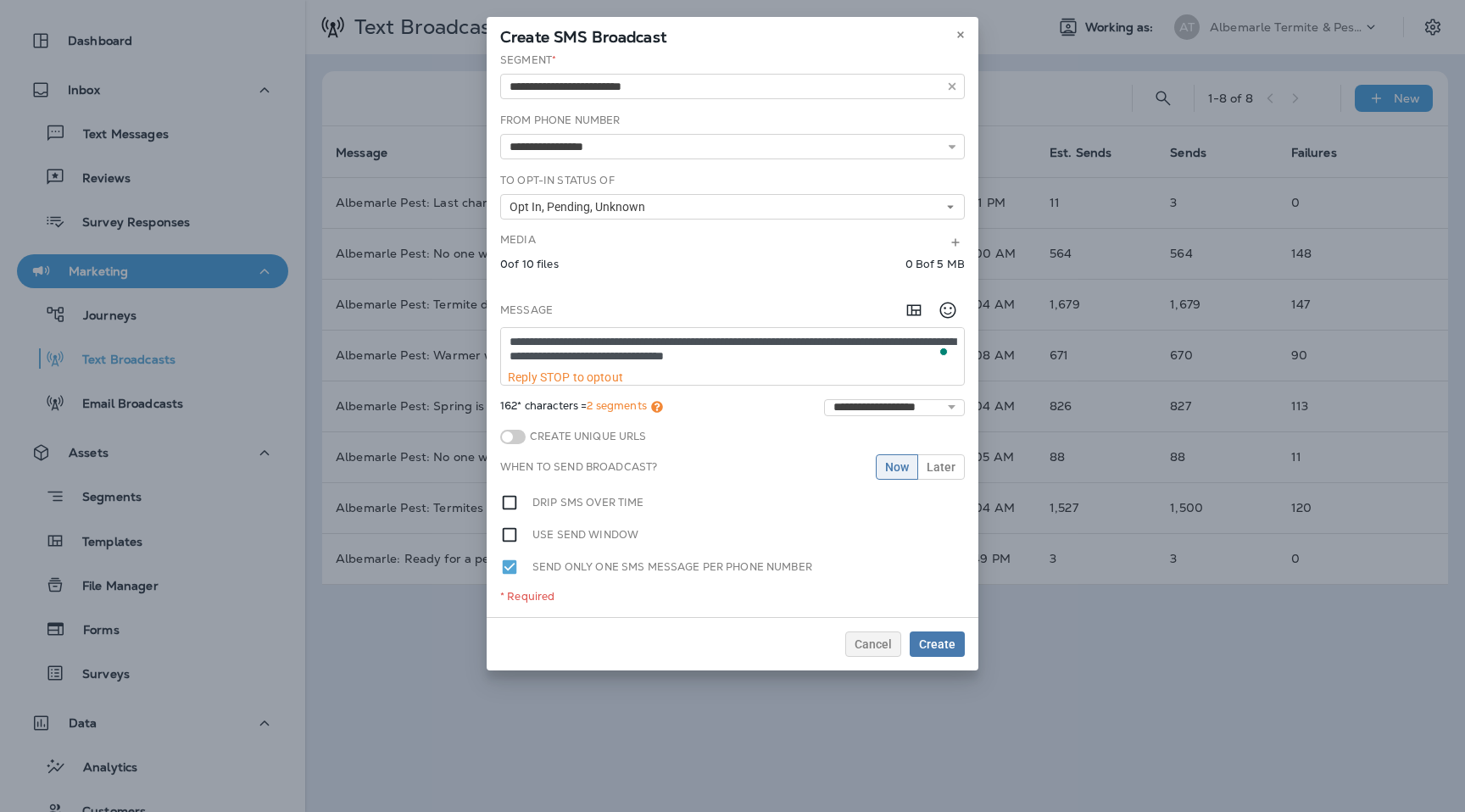
drag, startPoint x: 771, startPoint y: 344, endPoint x: 759, endPoint y: 345, distance: 12.0
click at [759, 345] on textarea "**********" at bounding box center [732, 350] width 463 height 43
click at [773, 345] on textarea "**********" at bounding box center [732, 350] width 463 height 43
click at [876, 349] on textarea "**********" at bounding box center [732, 350] width 463 height 43
drag, startPoint x: 853, startPoint y: 344, endPoint x: 577, endPoint y: 354, distance: 276.2
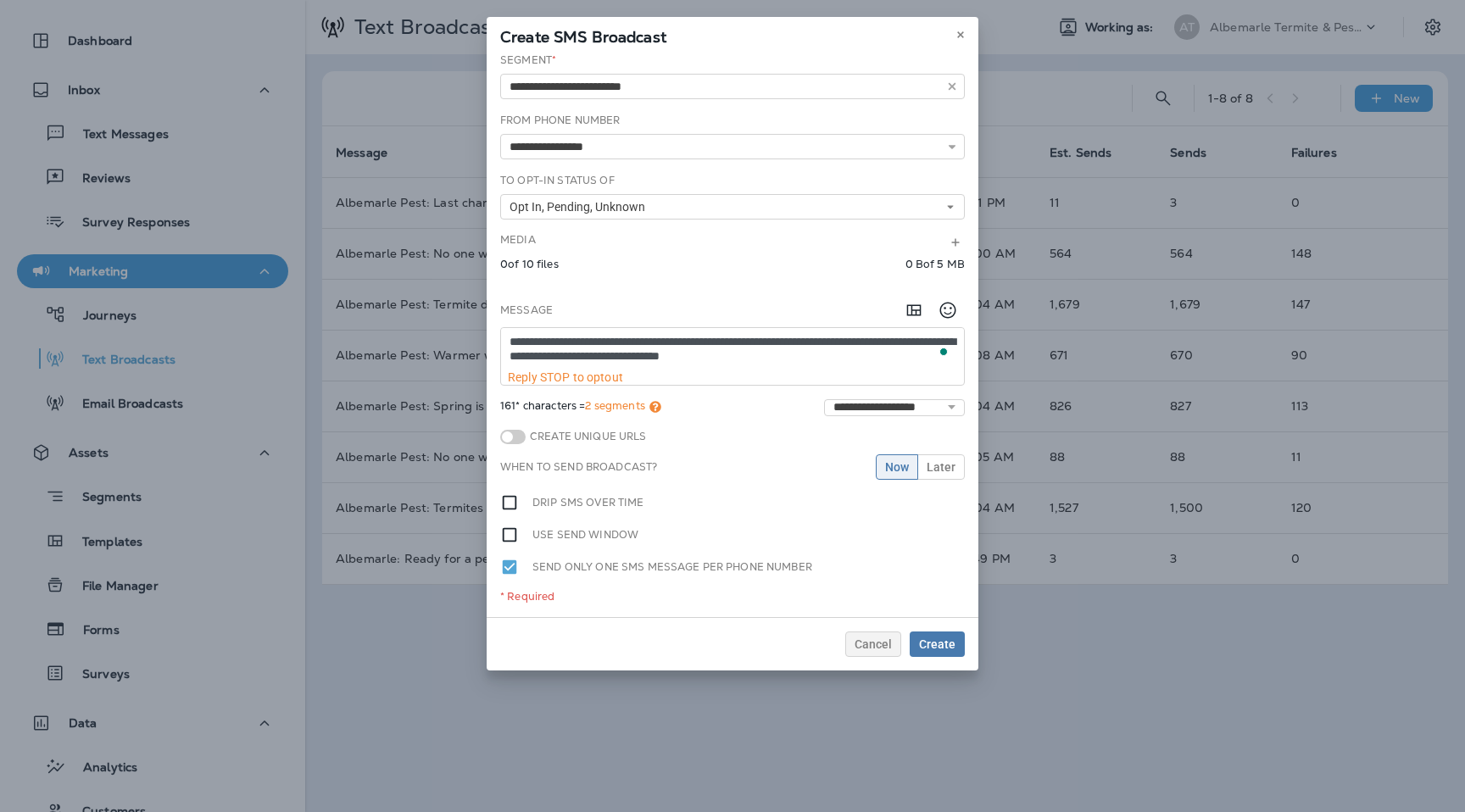
click at [577, 354] on textarea "**********" at bounding box center [732, 350] width 463 height 43
type textarea "**********"
click at [767, 415] on div "**********" at bounding box center [732, 408] width 465 height 17
click at [947, 467] on span "Later" at bounding box center [941, 467] width 29 height 12
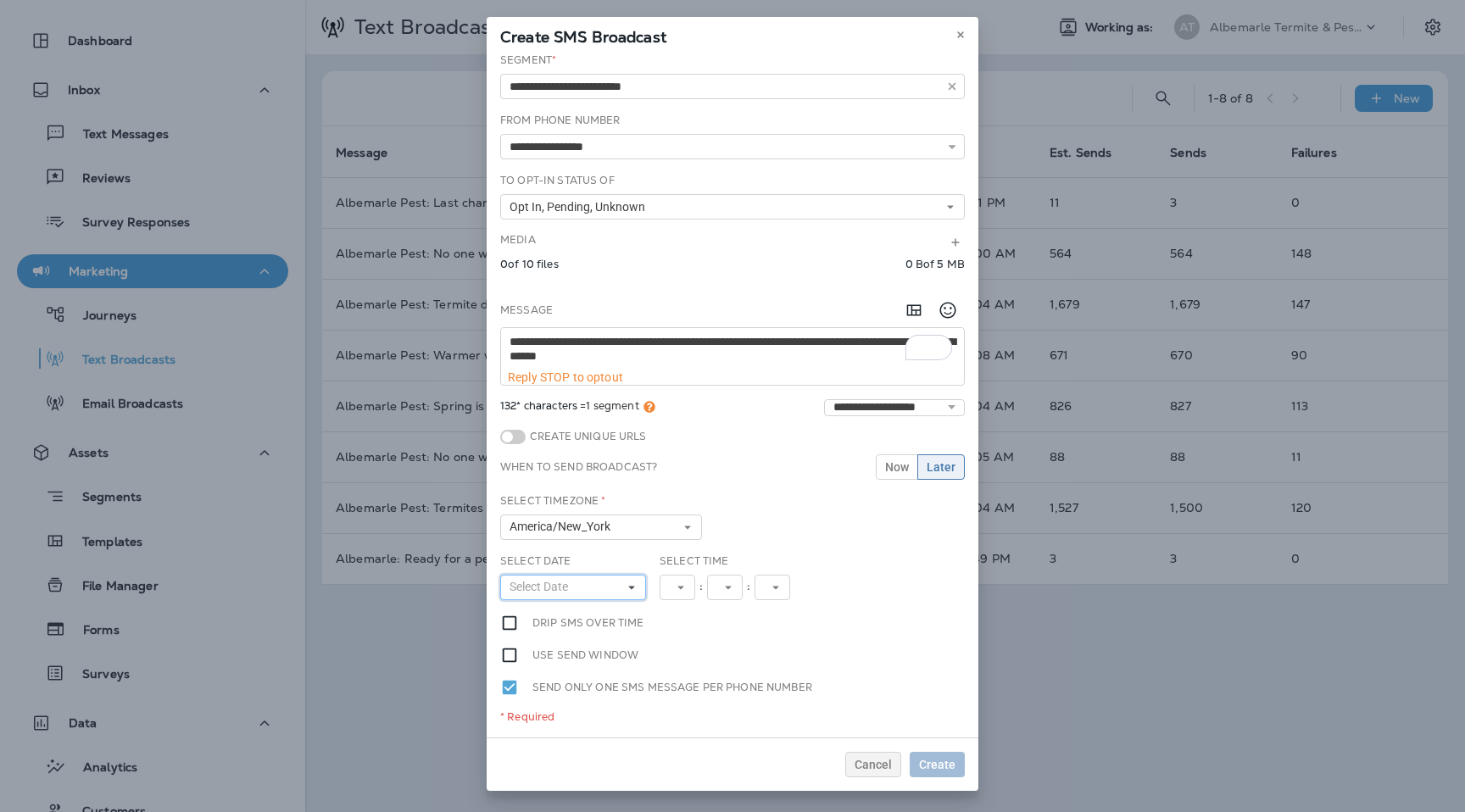
click at [600, 592] on button "Select Date" at bounding box center [573, 588] width 146 height 26
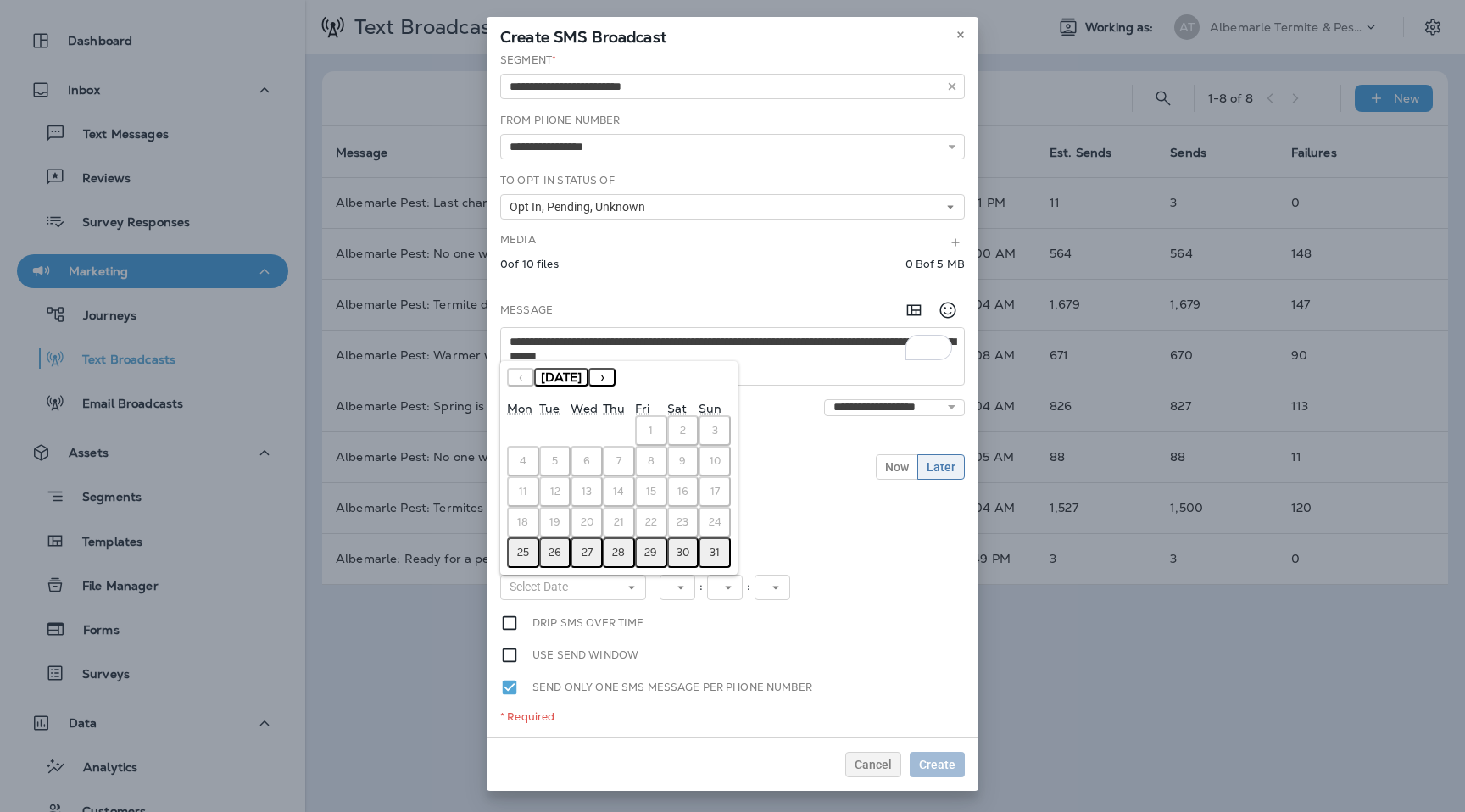
click at [515, 560] on button "25" at bounding box center [523, 553] width 32 height 31
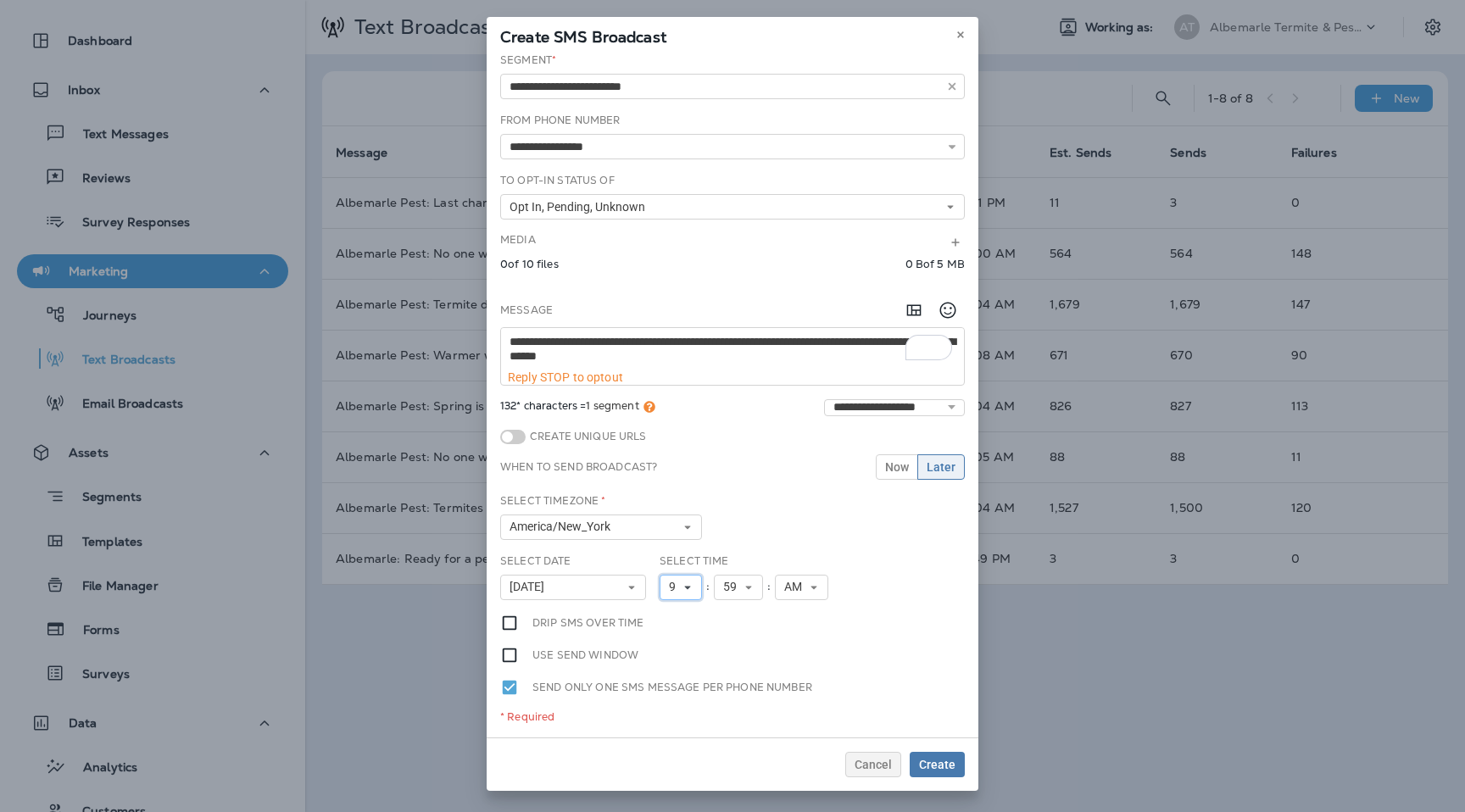
click at [688, 594] on button "9" at bounding box center [681, 588] width 43 height 26
click at [692, 428] on link "5" at bounding box center [681, 433] width 43 height 20
click at [748, 589] on icon at bounding box center [749, 588] width 10 height 10
click at [740, 354] on link "00" at bounding box center [739, 352] width 49 height 20
click at [811, 592] on button "AM" at bounding box center [801, 588] width 54 height 26
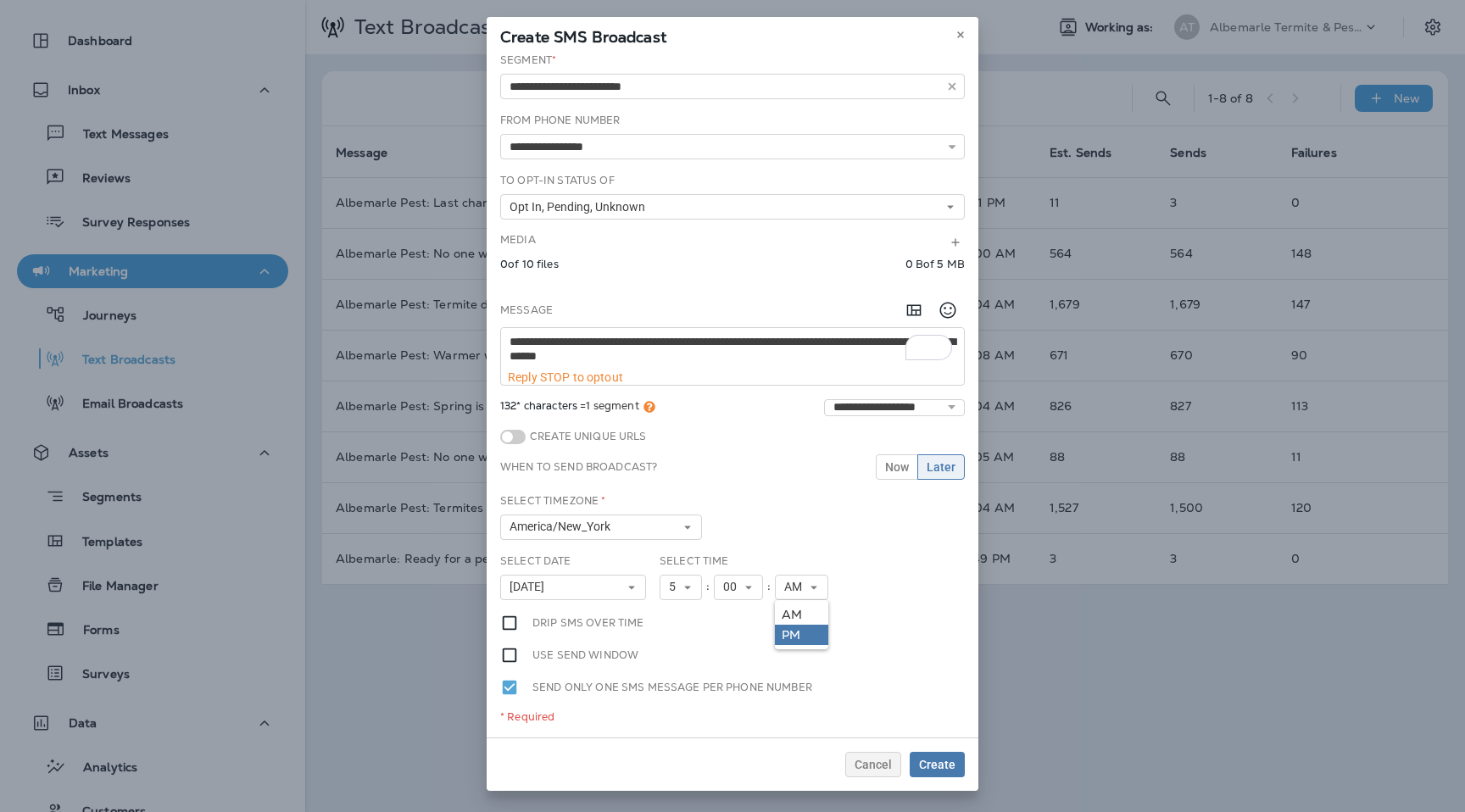
click at [807, 635] on link "PM" at bounding box center [801, 635] width 54 height 20
click at [927, 767] on span "Create" at bounding box center [937, 764] width 37 height 12
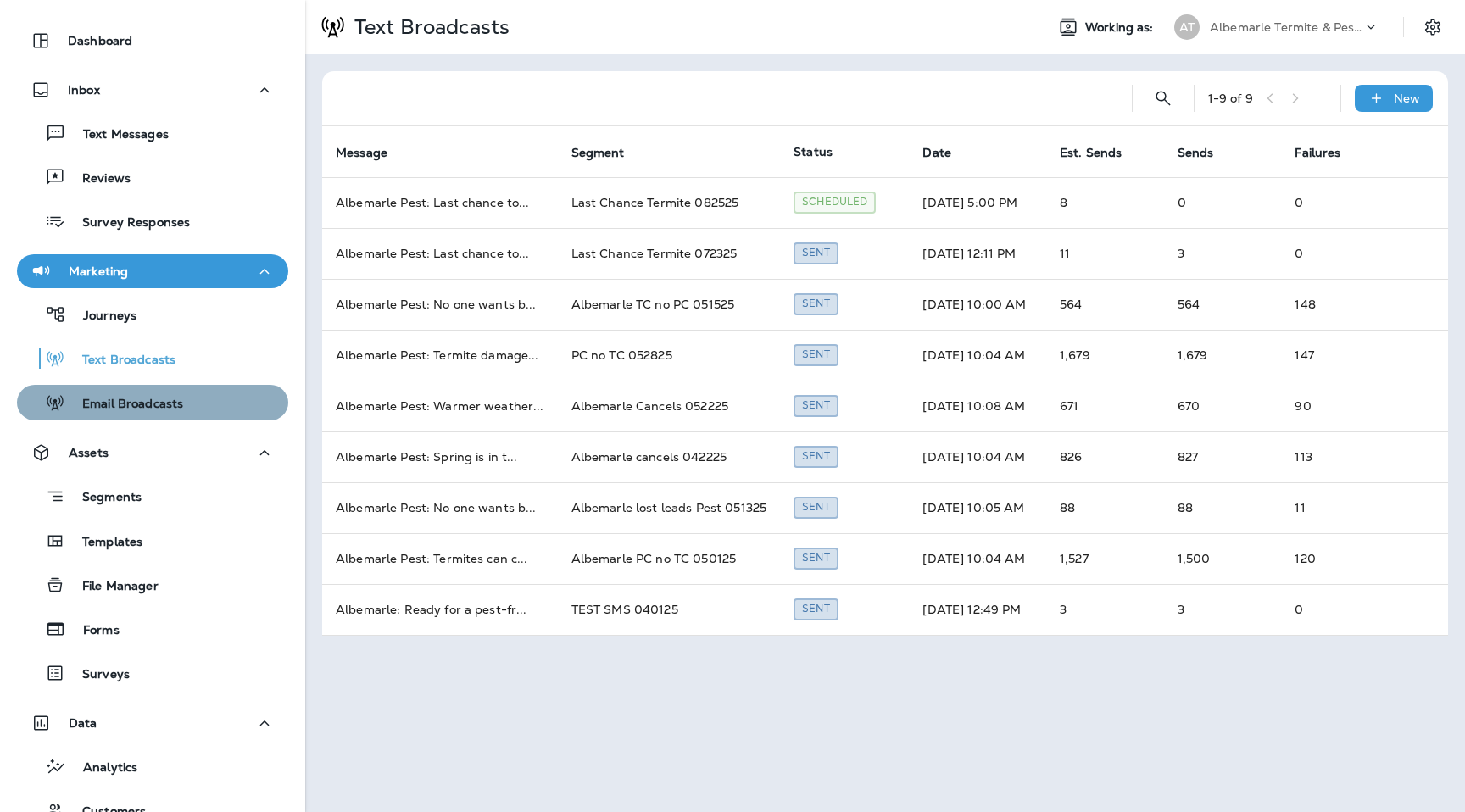
click at [148, 409] on p "Email Broadcasts" at bounding box center [125, 404] width 118 height 16
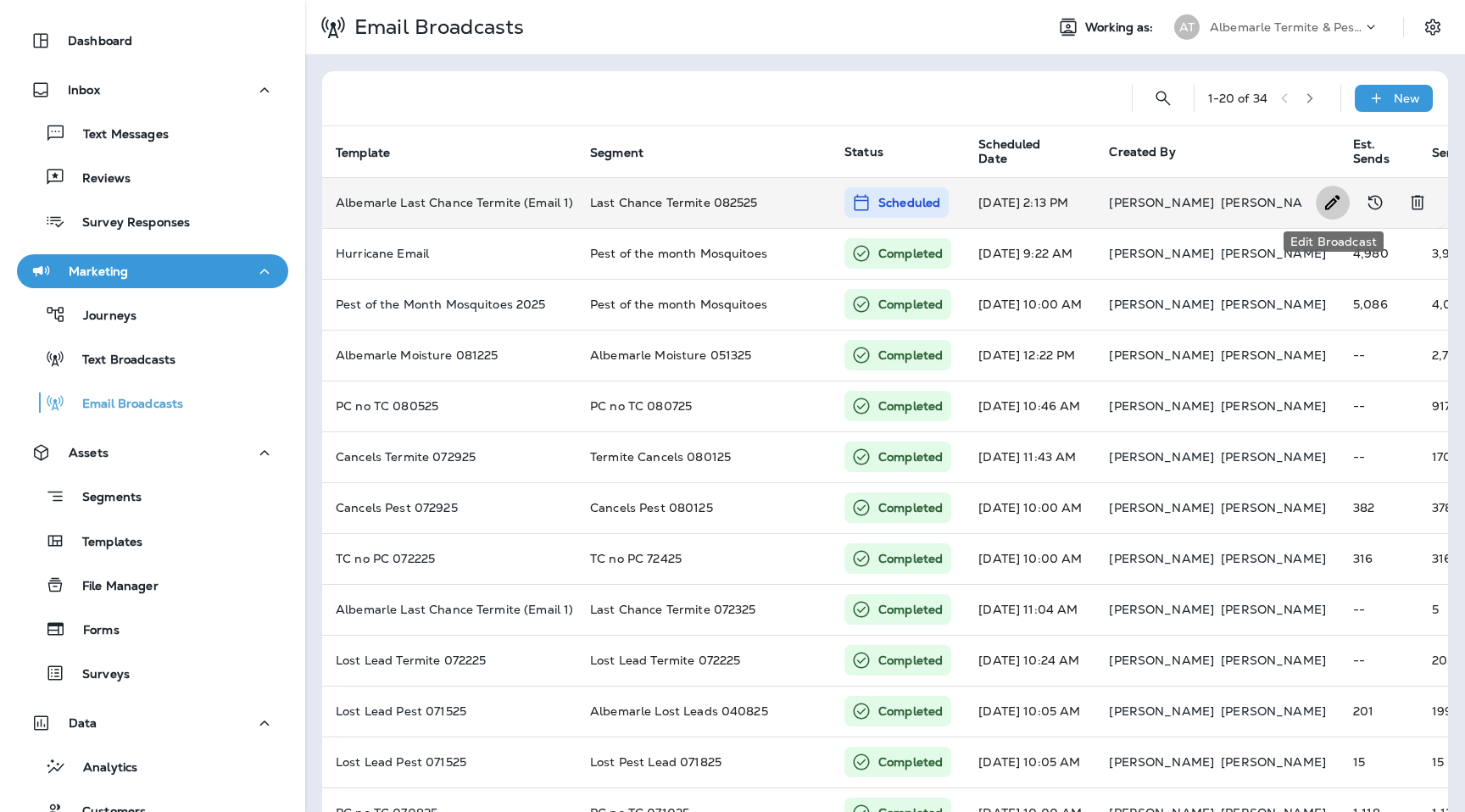
click at [1325, 206] on icon "Edit Broadcast" at bounding box center [1333, 203] width 20 height 20
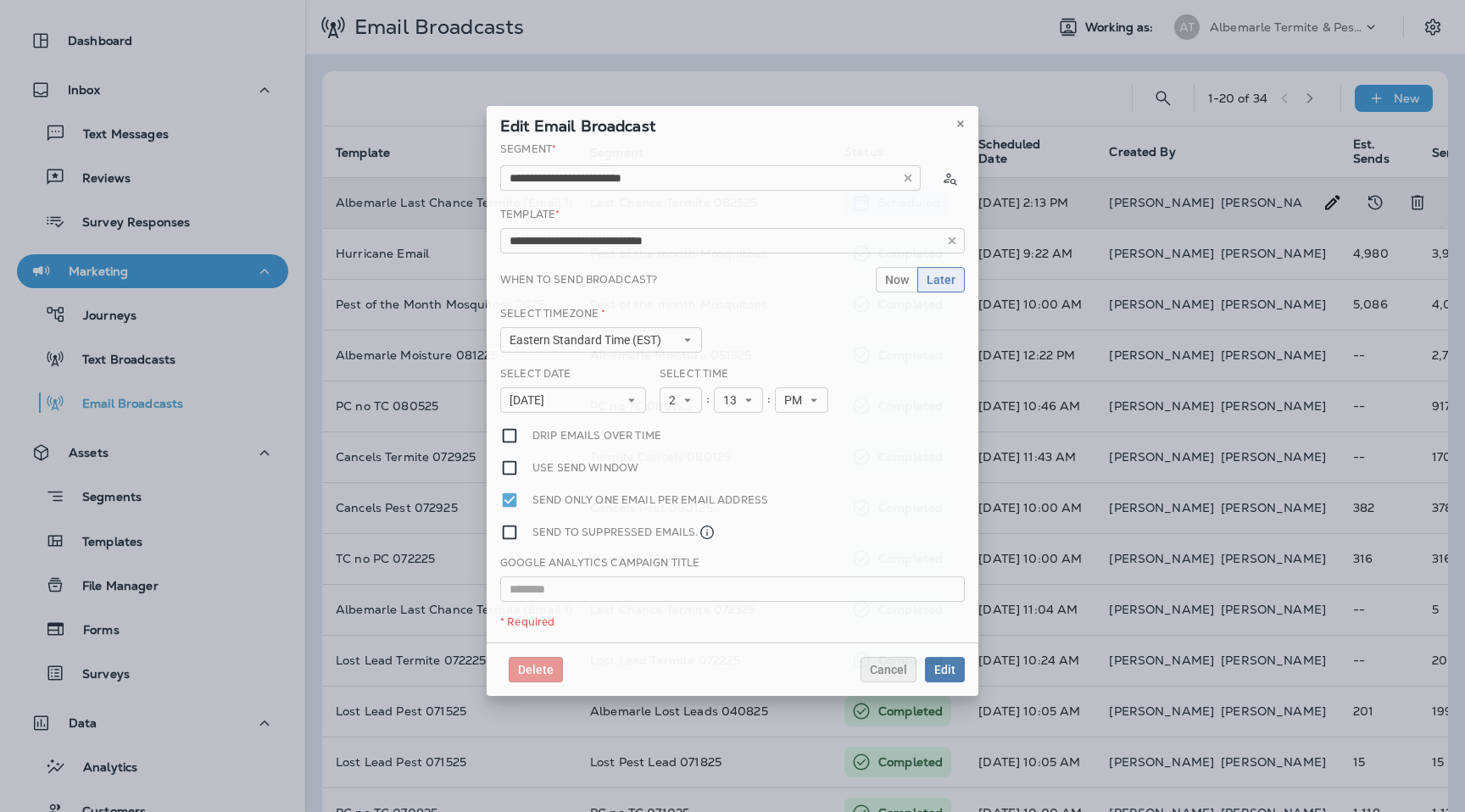
type input "**********"
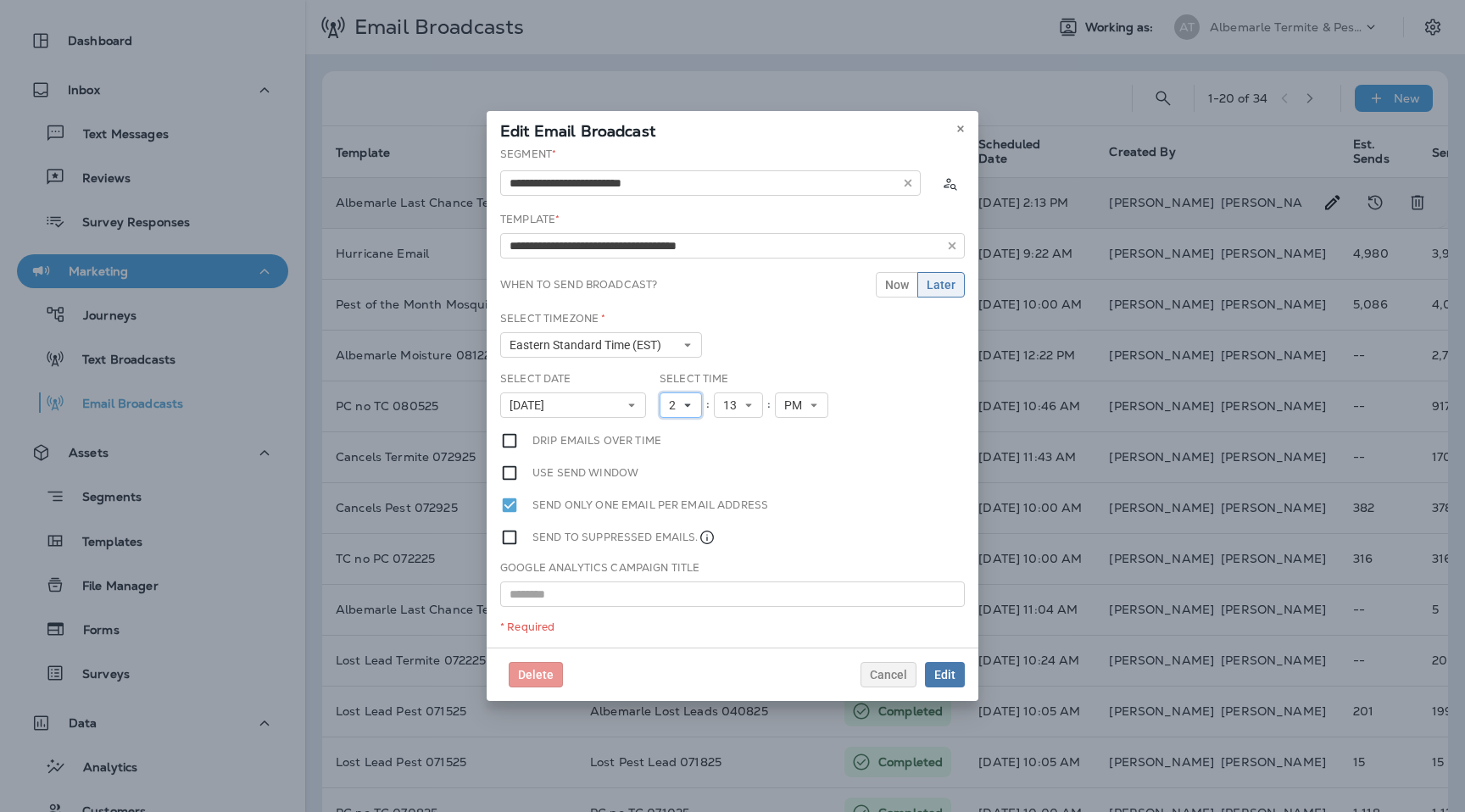
click at [694, 407] on button "2" at bounding box center [681, 405] width 43 height 26
click at [684, 515] on link "5" at bounding box center [681, 513] width 43 height 20
click at [741, 377] on div "Select Time 5 1 2 3 4 5 6 7 8 9 10 11 12 : 13 00 01 02 03 04 05 06 07 08 09 10 …" at bounding box center [748, 394] width 178 height 47
click at [741, 412] on button "13" at bounding box center [739, 405] width 49 height 26
click at [742, 437] on link "00" at bounding box center [739, 432] width 49 height 20
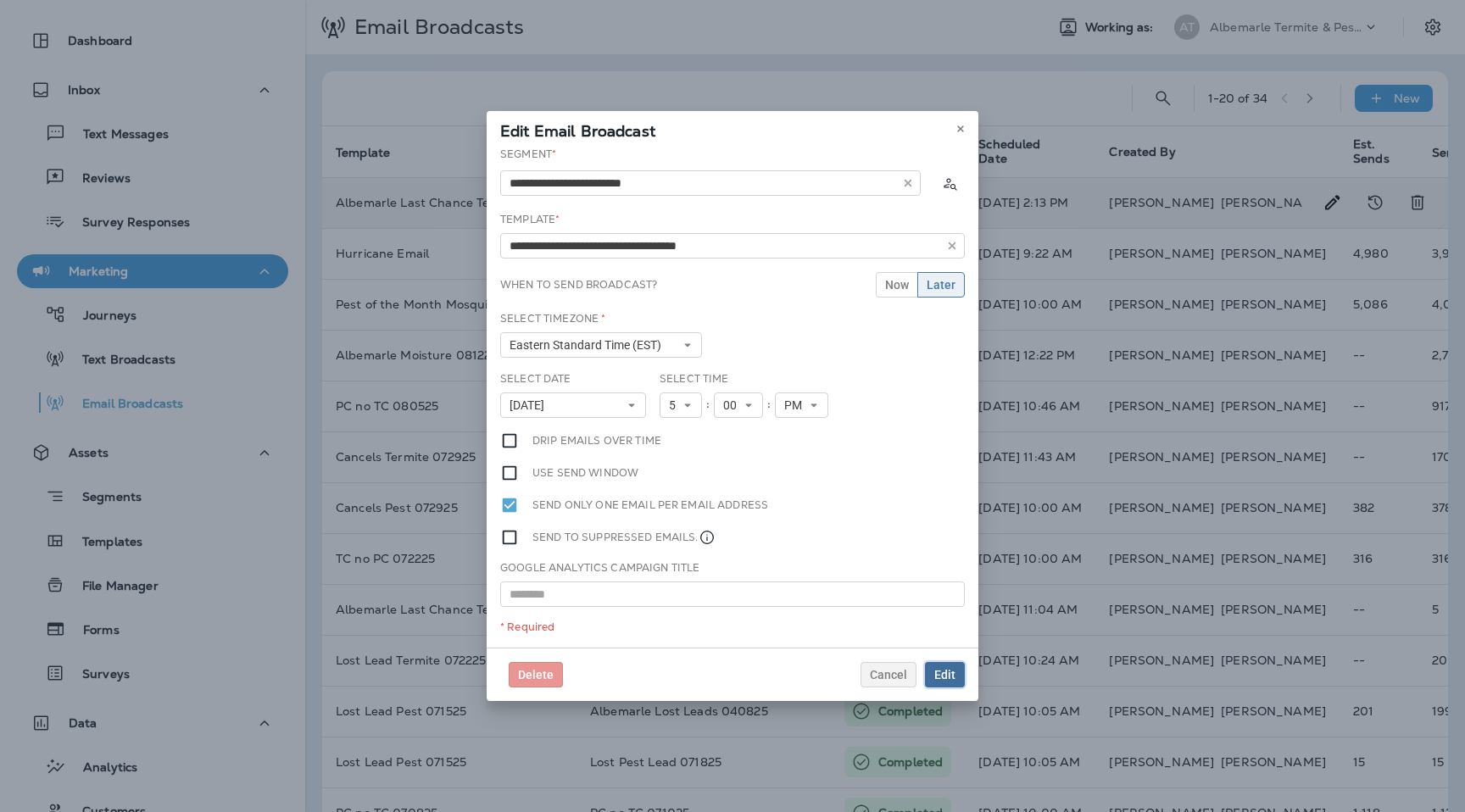
click at [938, 665] on button "Edit" at bounding box center [945, 675] width 40 height 26
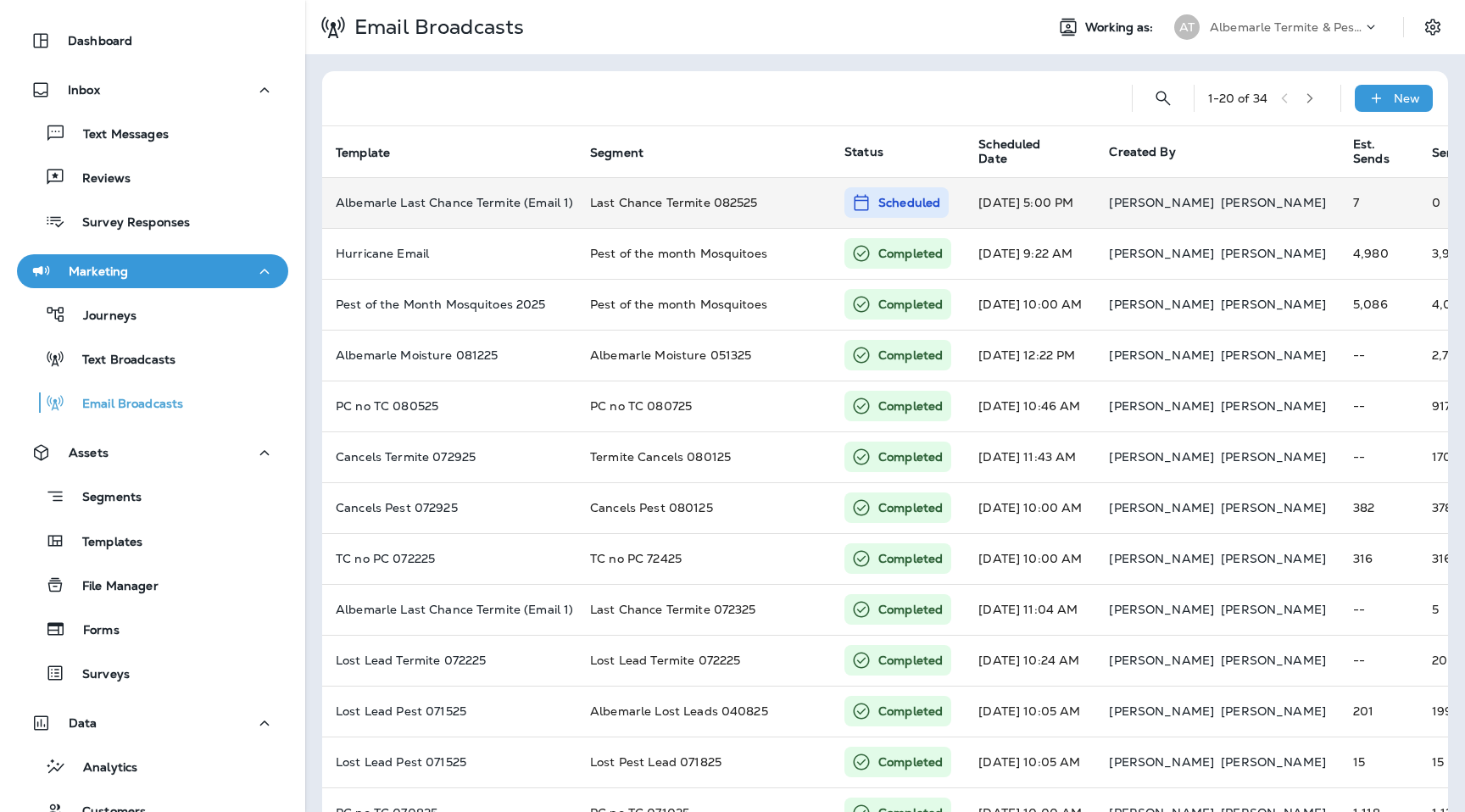
click at [1276, 30] on p "Albemarle Termite & Pest Control" at bounding box center [1286, 27] width 153 height 14
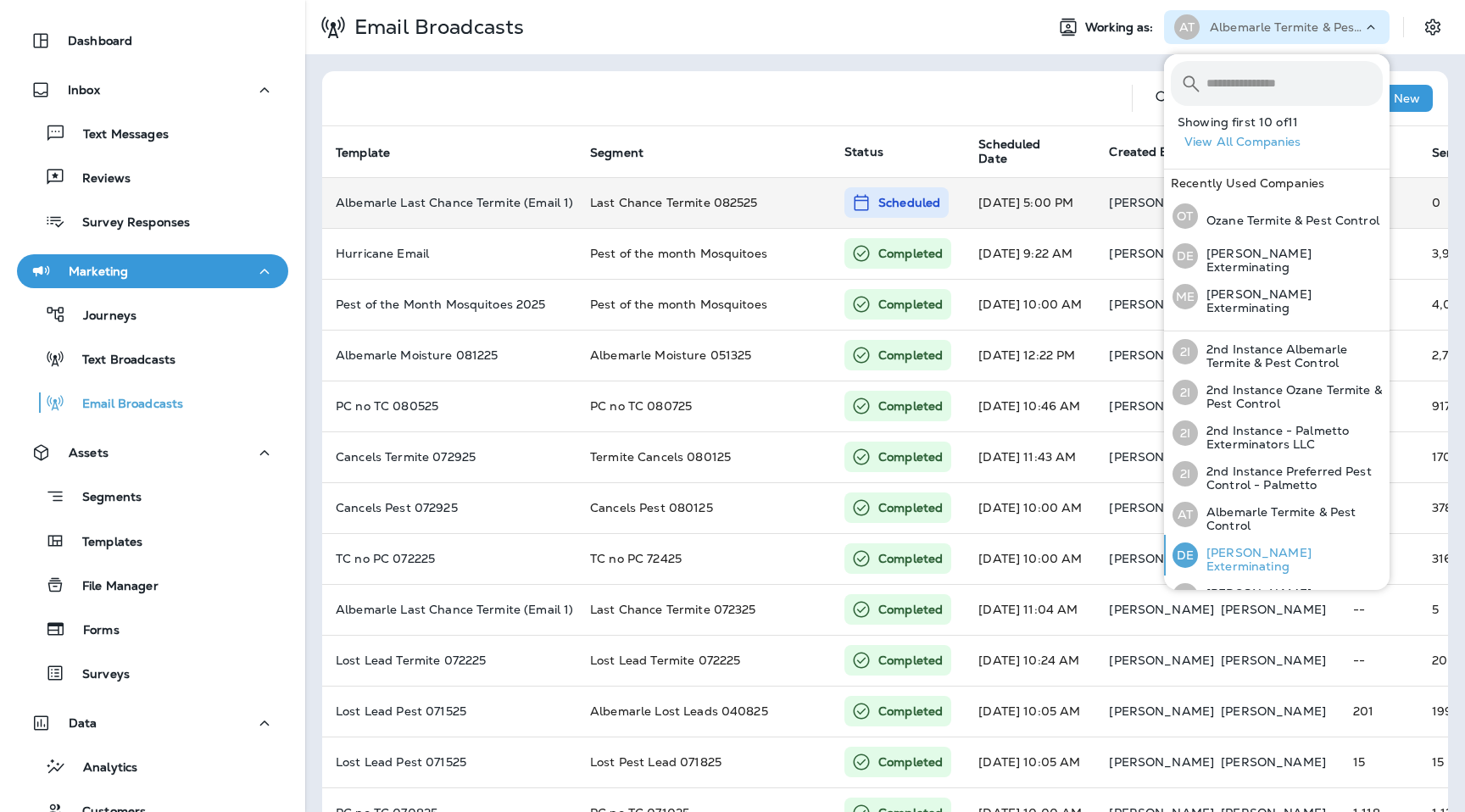
scroll to position [183, 0]
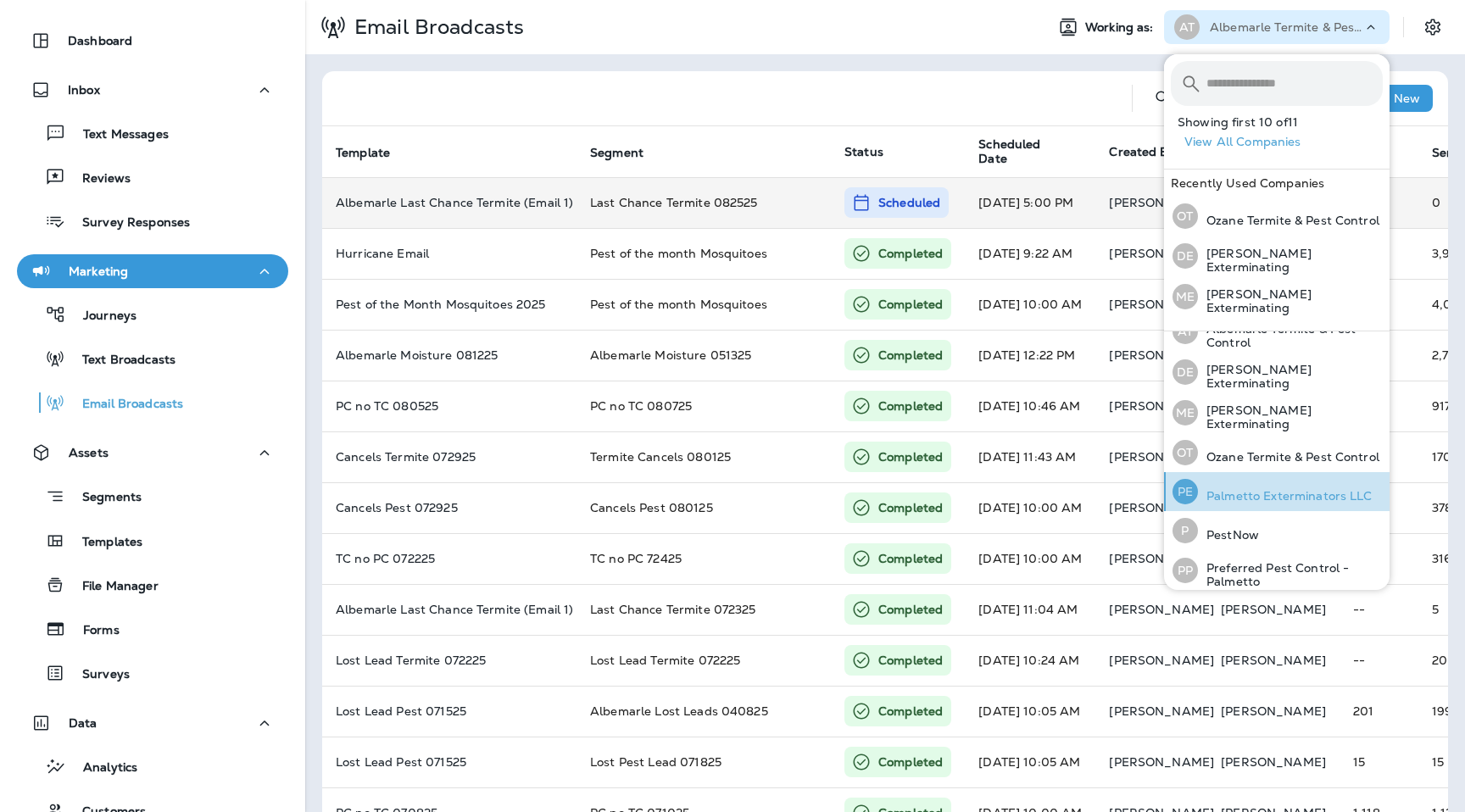
click at [1245, 480] on div "PE Palmetto Exterminators LLC" at bounding box center [1273, 492] width 213 height 39
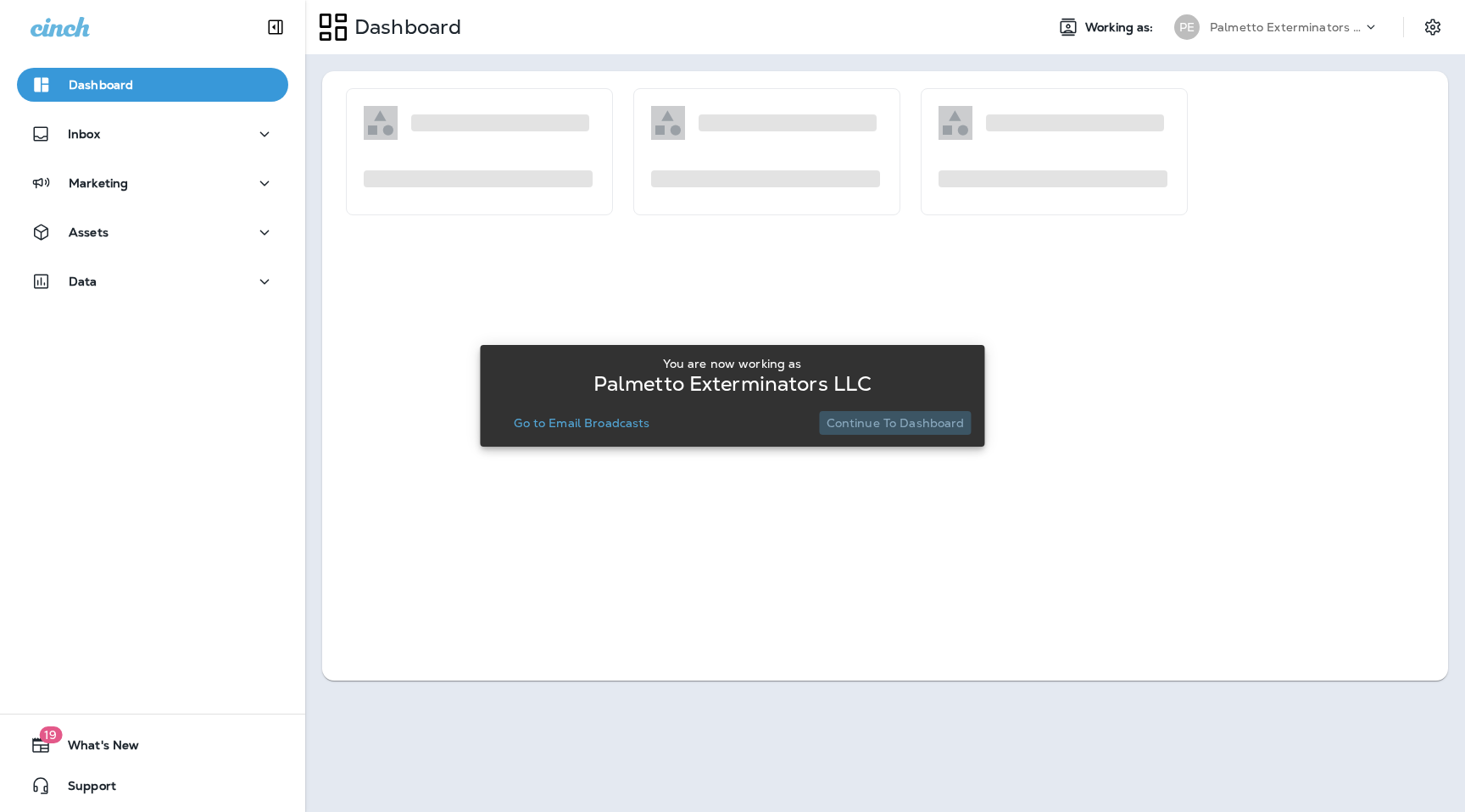
click at [921, 426] on p "Continue to Dashboard" at bounding box center [896, 423] width 138 height 14
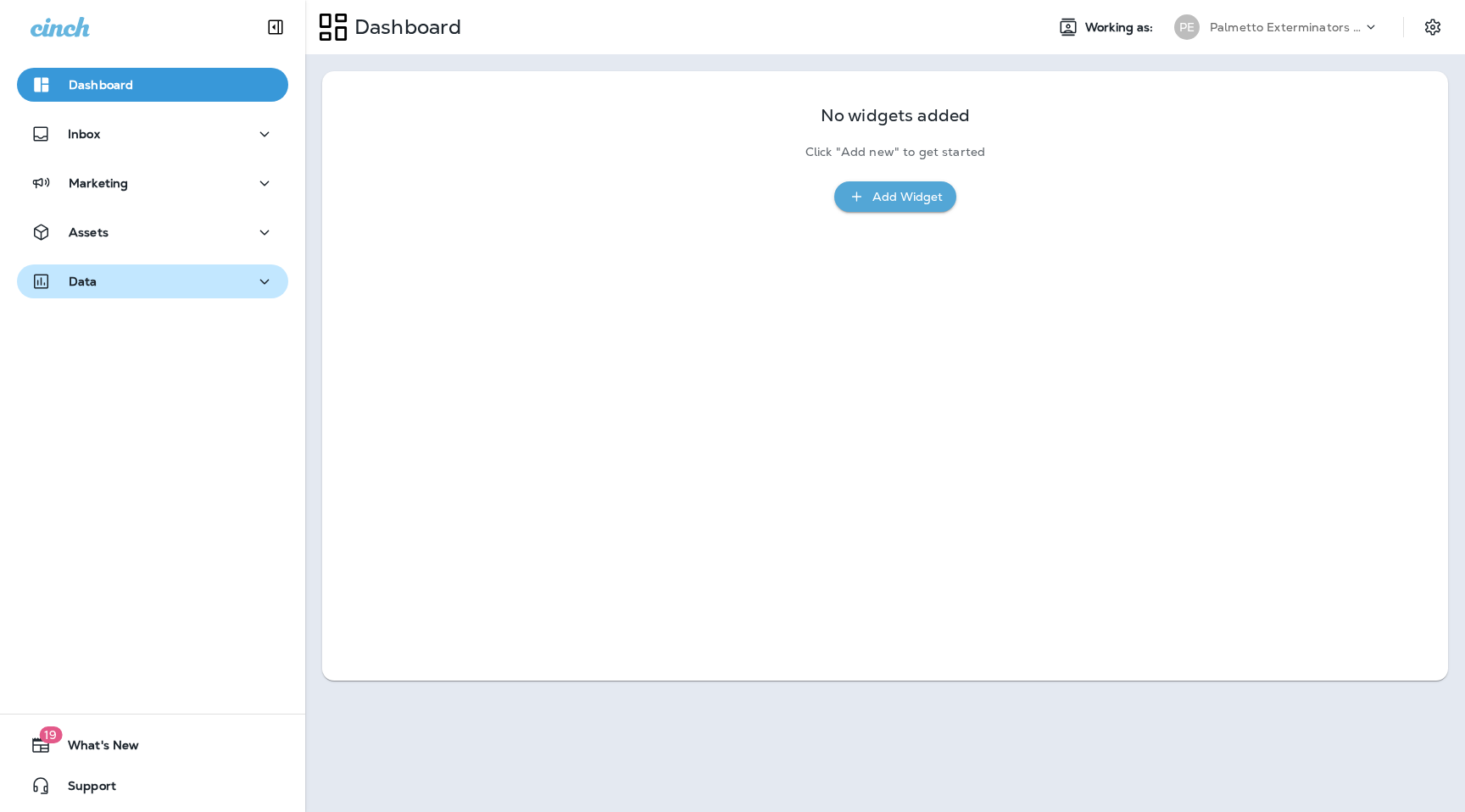
click at [160, 291] on div "Data" at bounding box center [153, 281] width 244 height 21
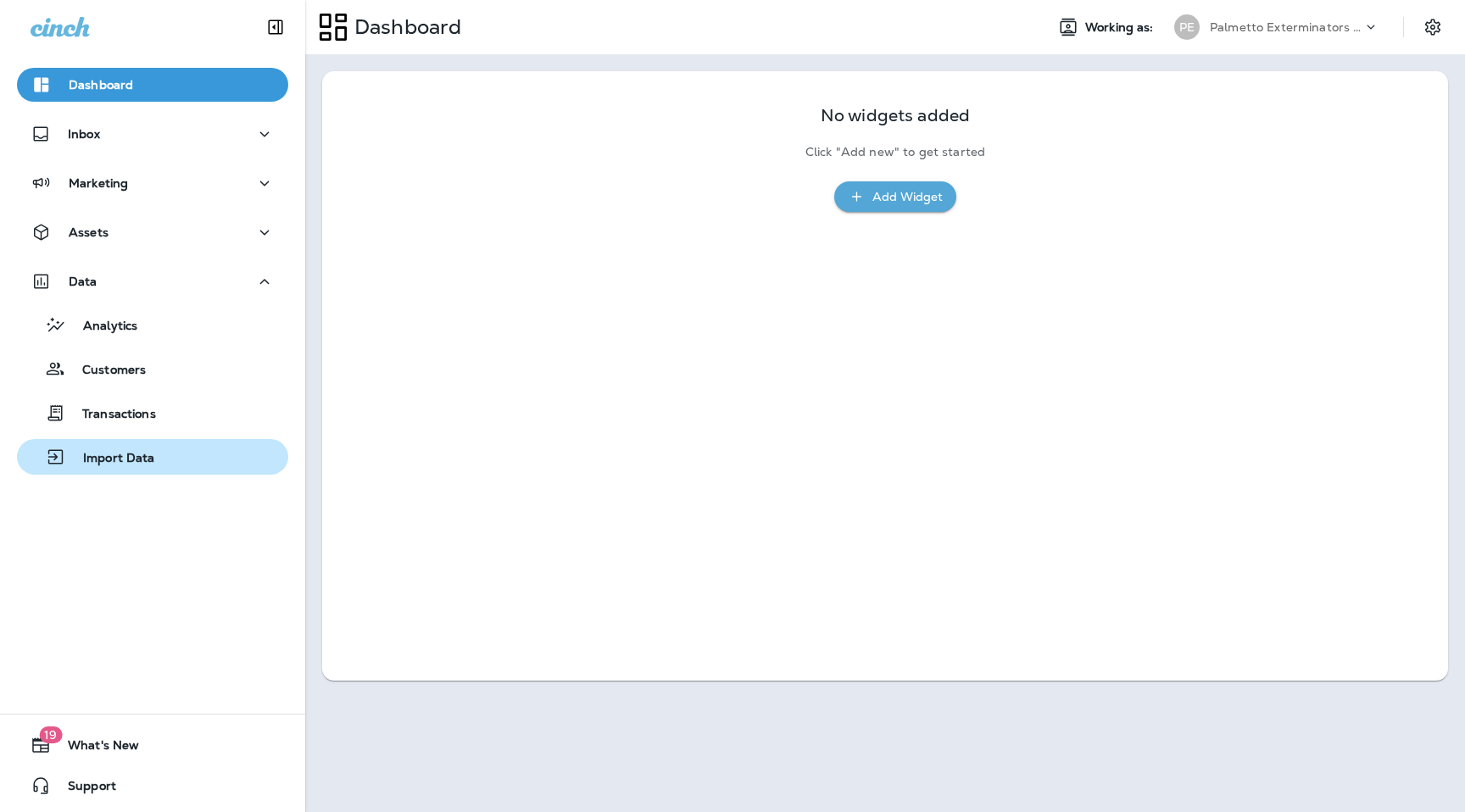
click at [157, 446] on div "Import Data" at bounding box center [153, 457] width 258 height 26
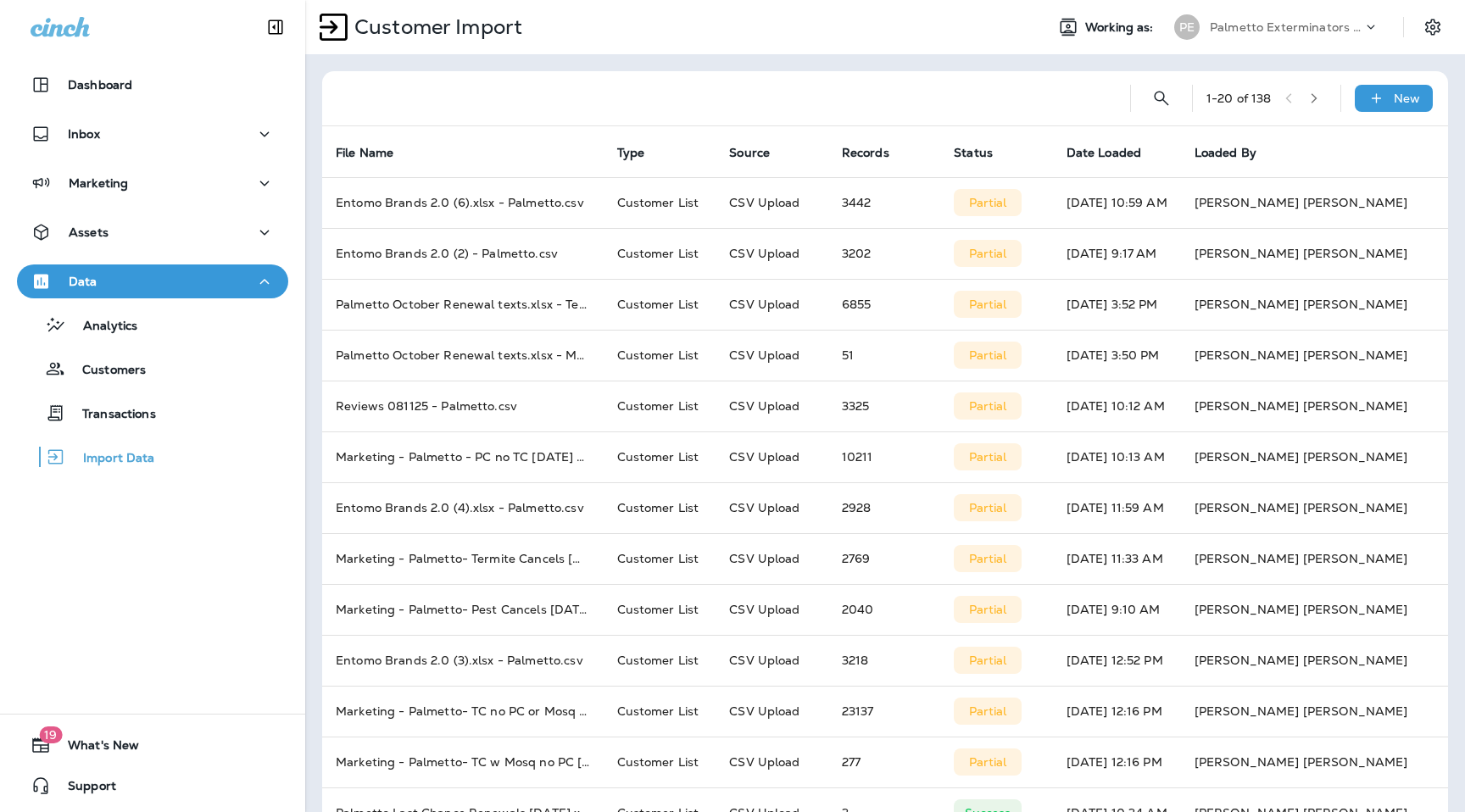
click at [1409, 119] on div "1 - 20 of 138 New" at bounding box center [889, 98] width 1106 height 55
click at [1397, 102] on p "New" at bounding box center [1407, 98] width 26 height 14
click at [1333, 154] on button "Customer list" at bounding box center [1348, 142] width 170 height 42
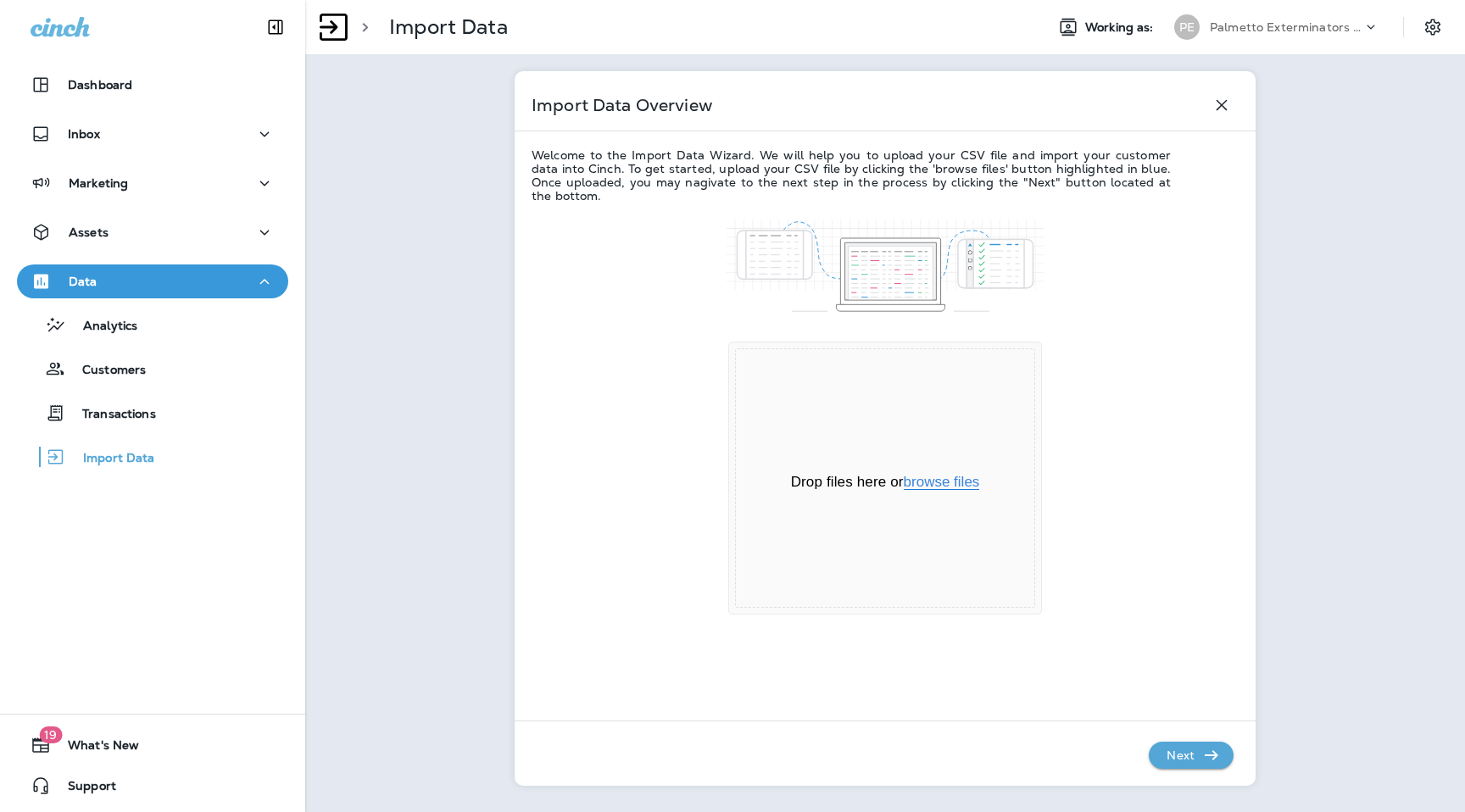
click at [932, 481] on button "browse files" at bounding box center [941, 483] width 76 height 15
click at [1202, 744] on button "Next" at bounding box center [1191, 756] width 84 height 27
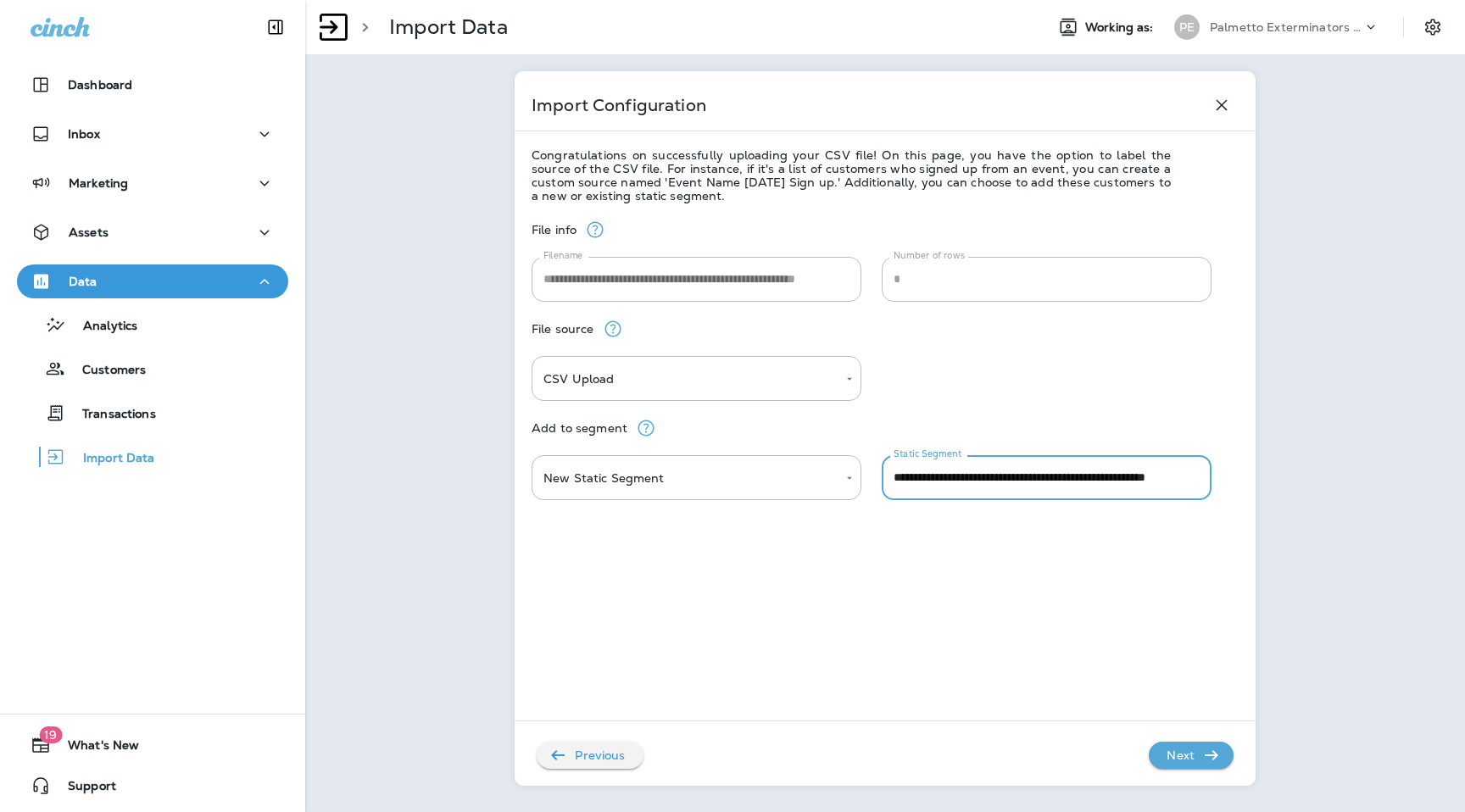
click at [960, 492] on input "**********" at bounding box center [1047, 478] width 330 height 45
type input "**********"
click at [1189, 745] on p "Next" at bounding box center [1181, 756] width 42 height 27
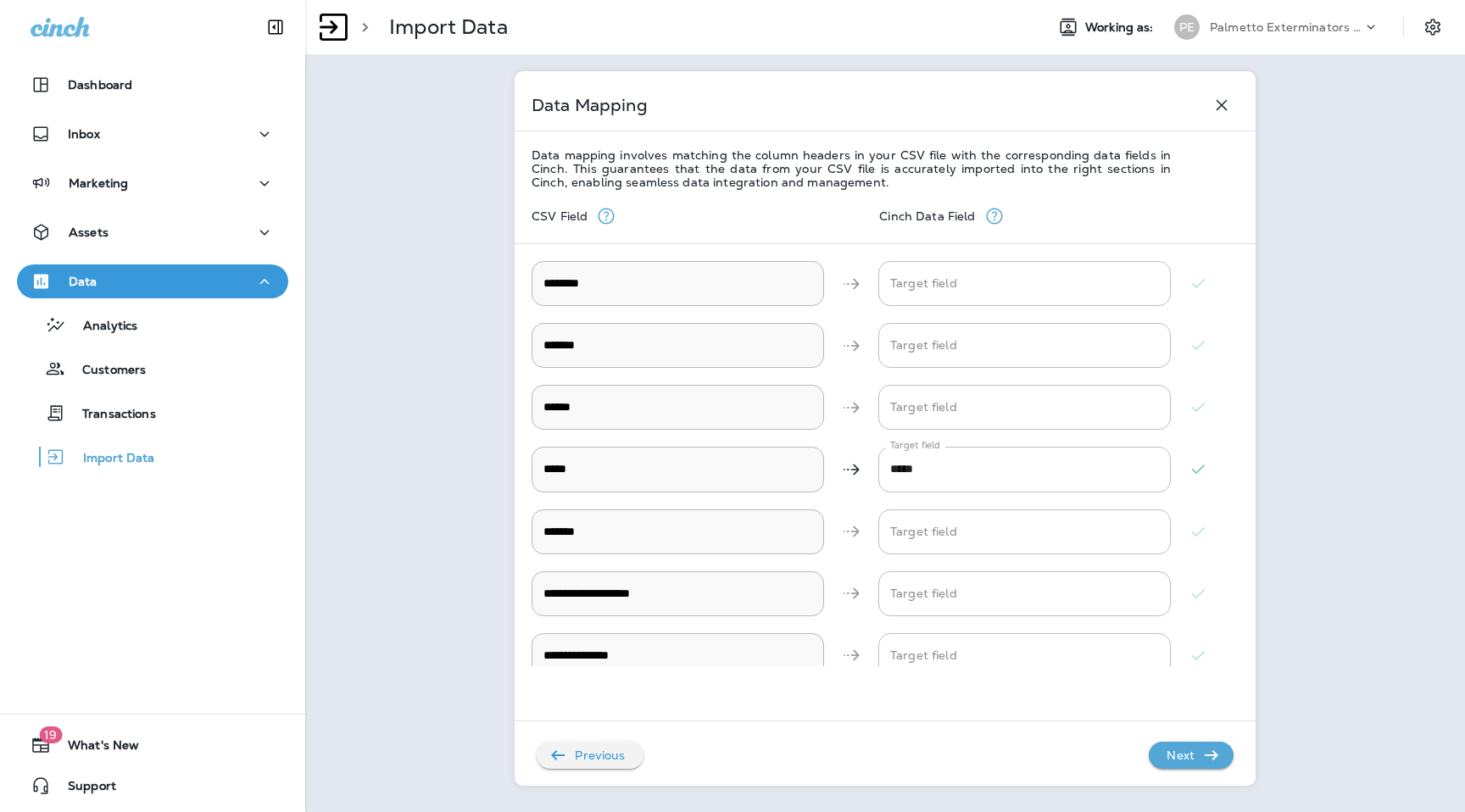
click at [1189, 745] on p "Next" at bounding box center [1181, 756] width 42 height 27
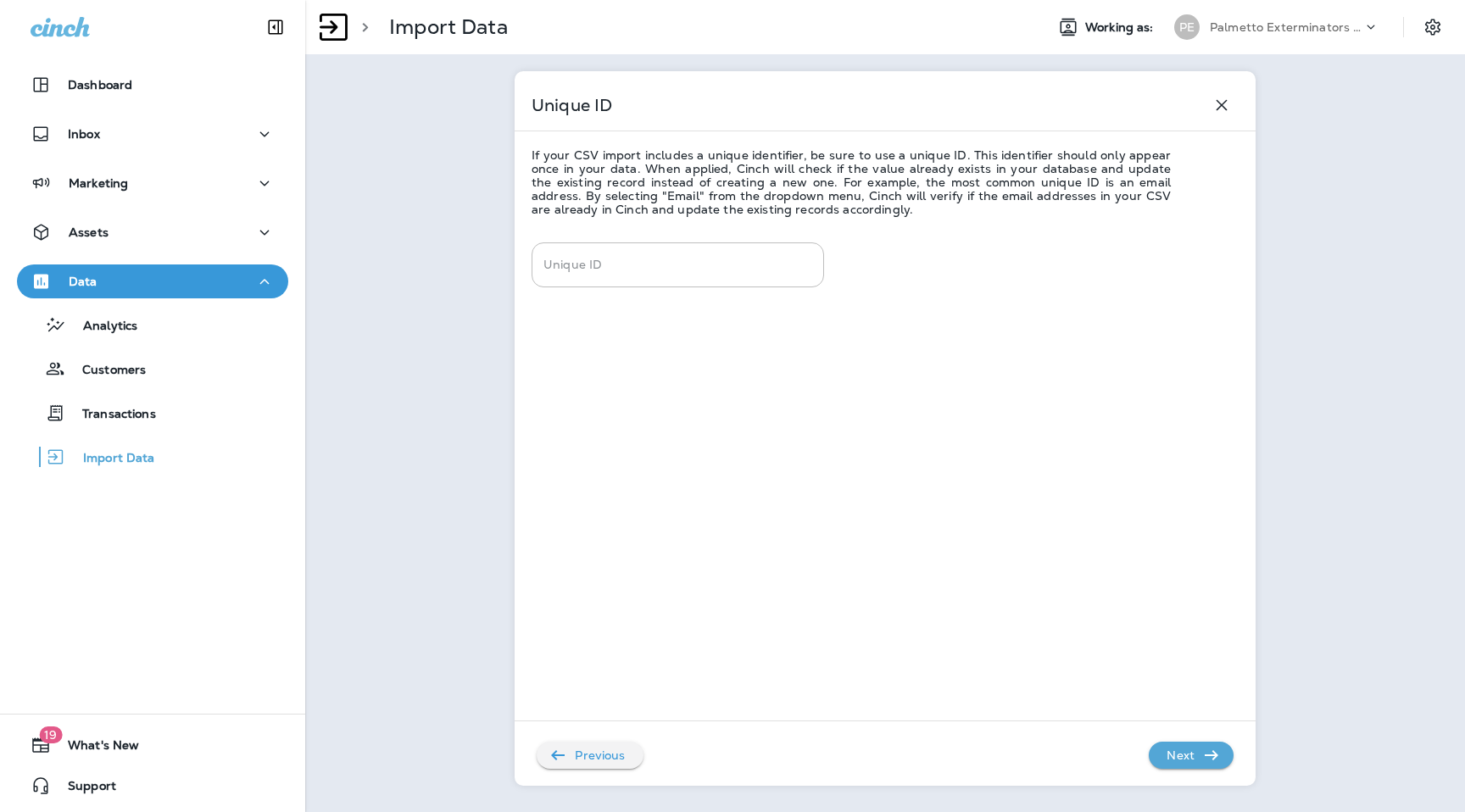
click at [620, 751] on p "Previous" at bounding box center [600, 756] width 64 height 27
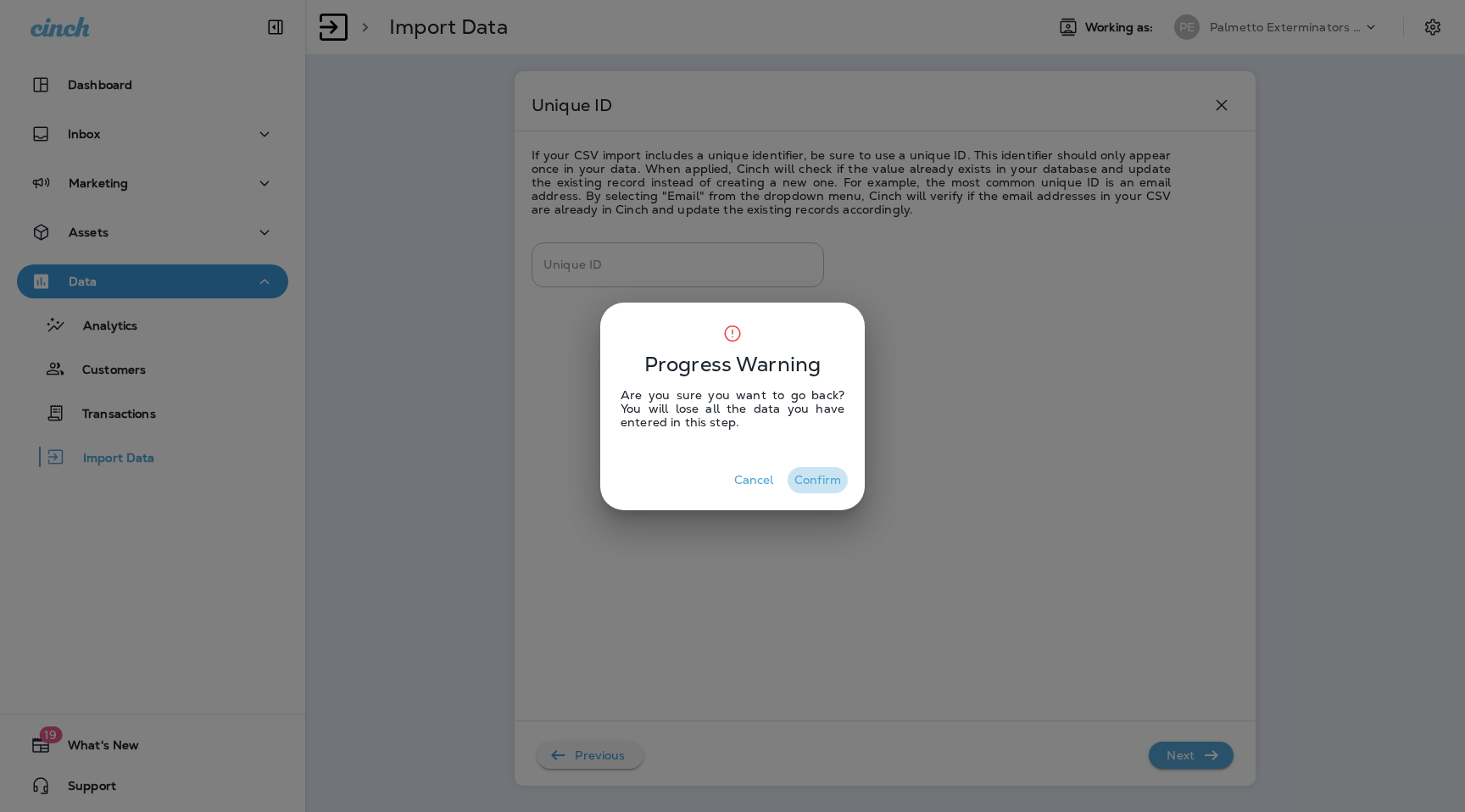
click at [830, 483] on button "Confirm" at bounding box center [817, 480] width 61 height 26
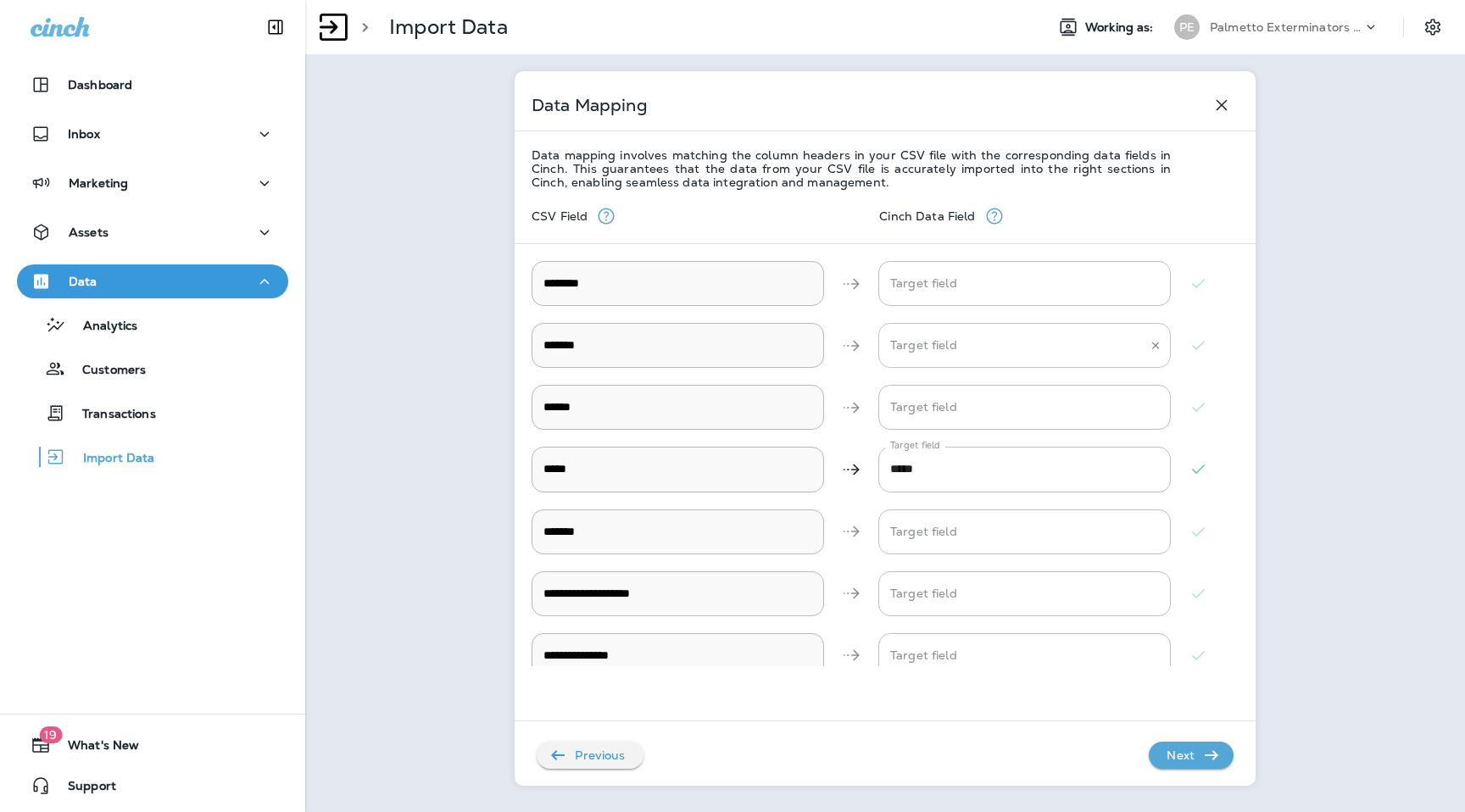
click at [980, 346] on input "Target field" at bounding box center [1012, 345] width 252 height 30
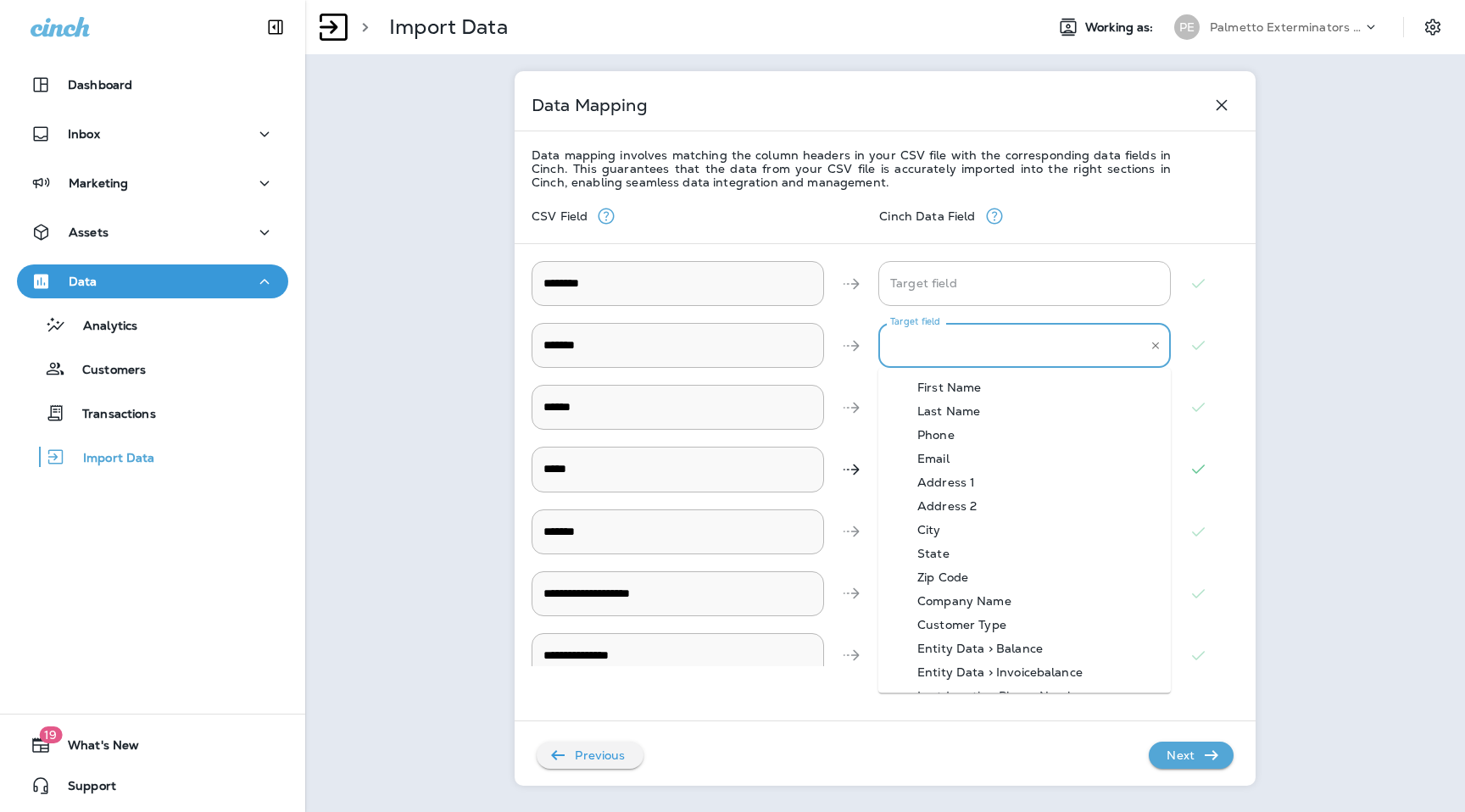
click at [975, 481] on div "Address 1" at bounding box center [946, 483] width 108 height 14
type input "*********"
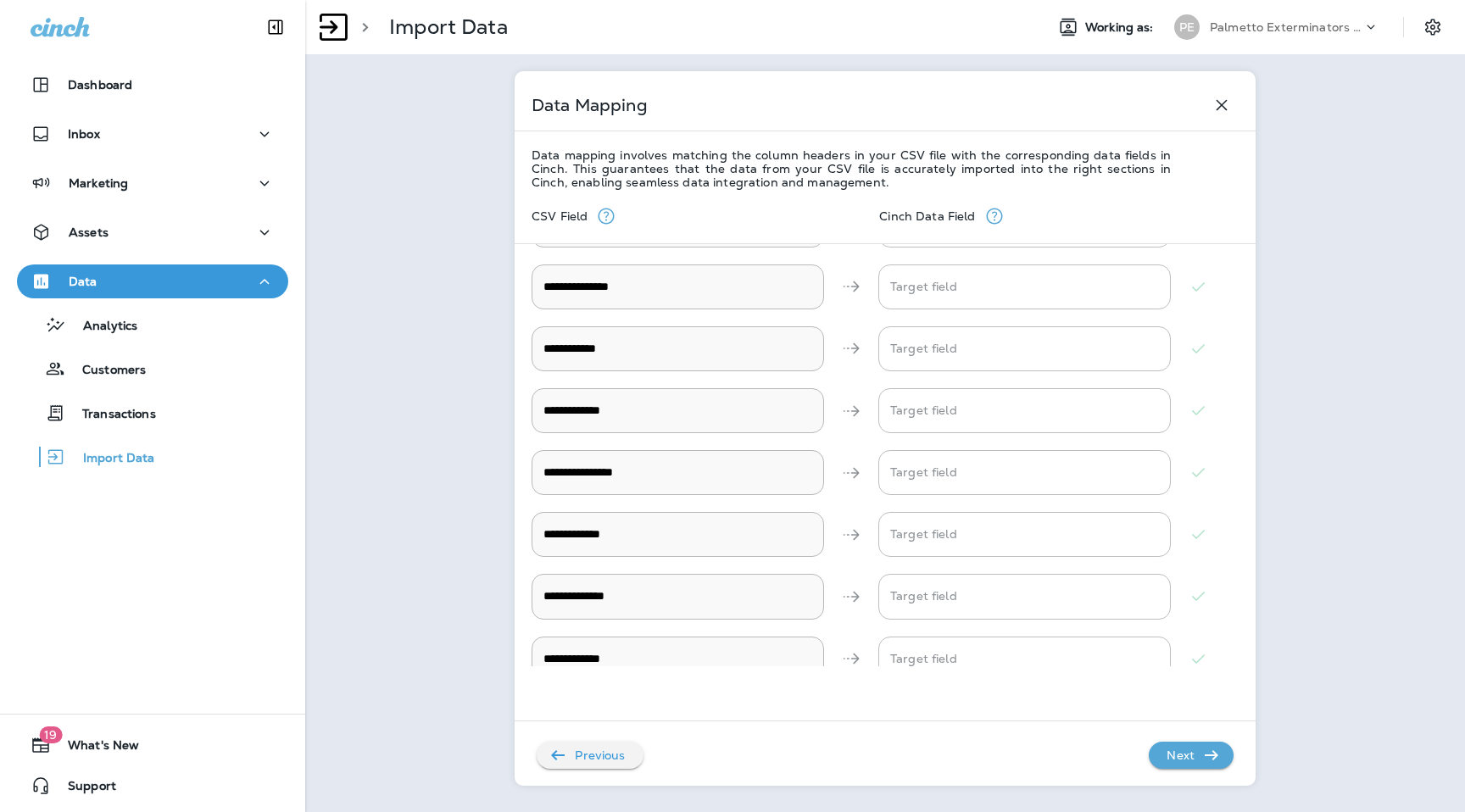
scroll to position [702, 0]
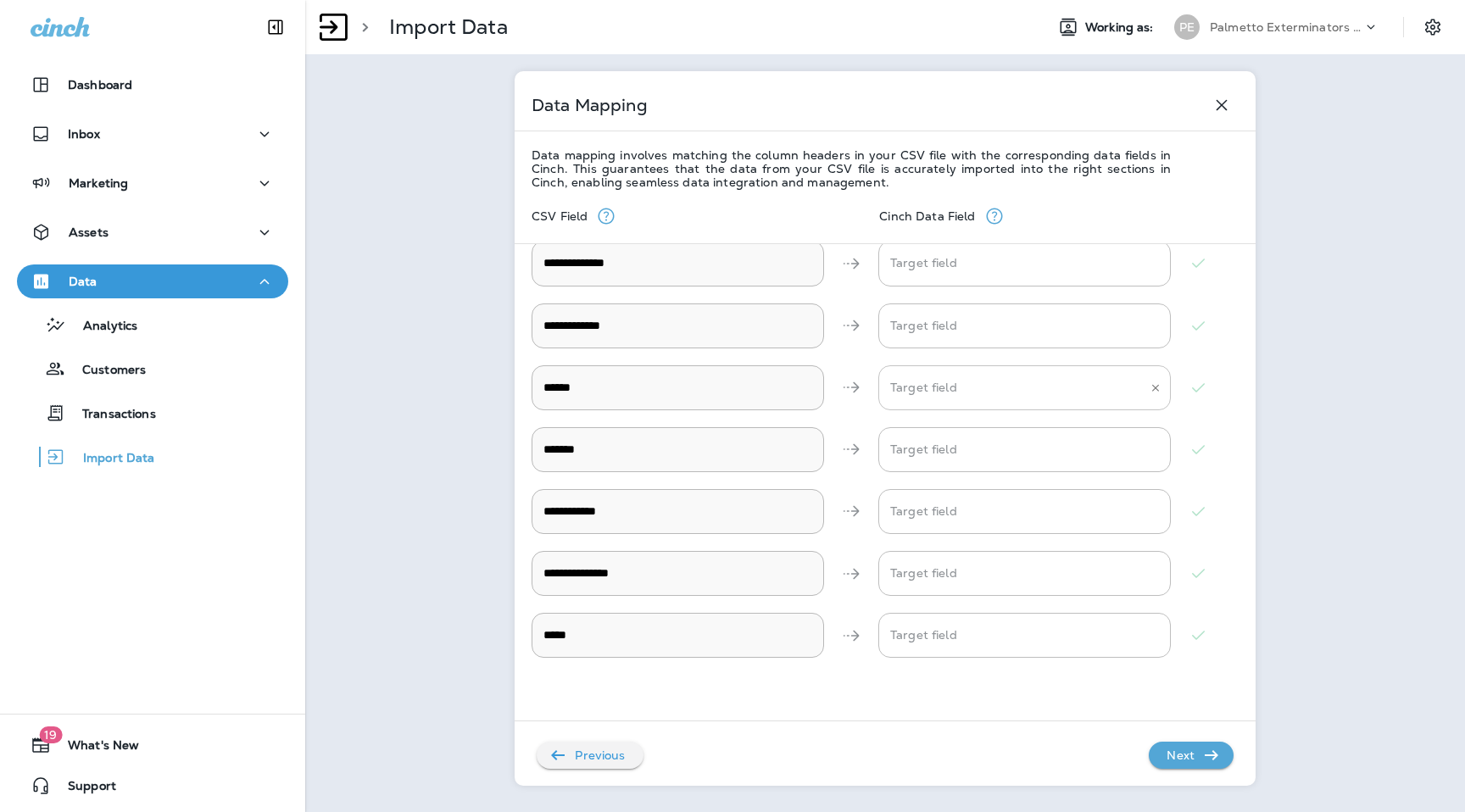
click at [985, 392] on input "Target field" at bounding box center [1012, 387] width 252 height 30
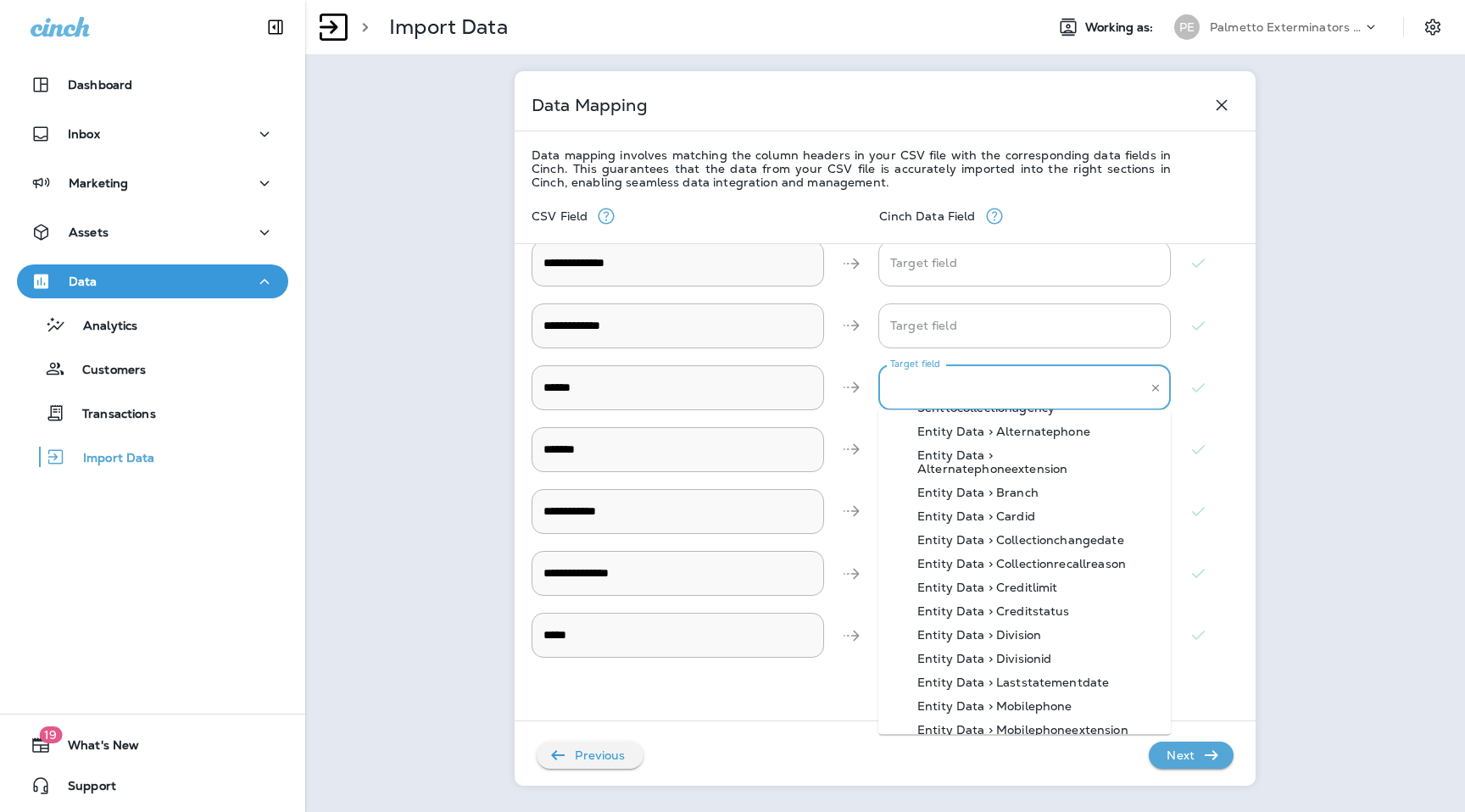
scroll to position [595, 0]
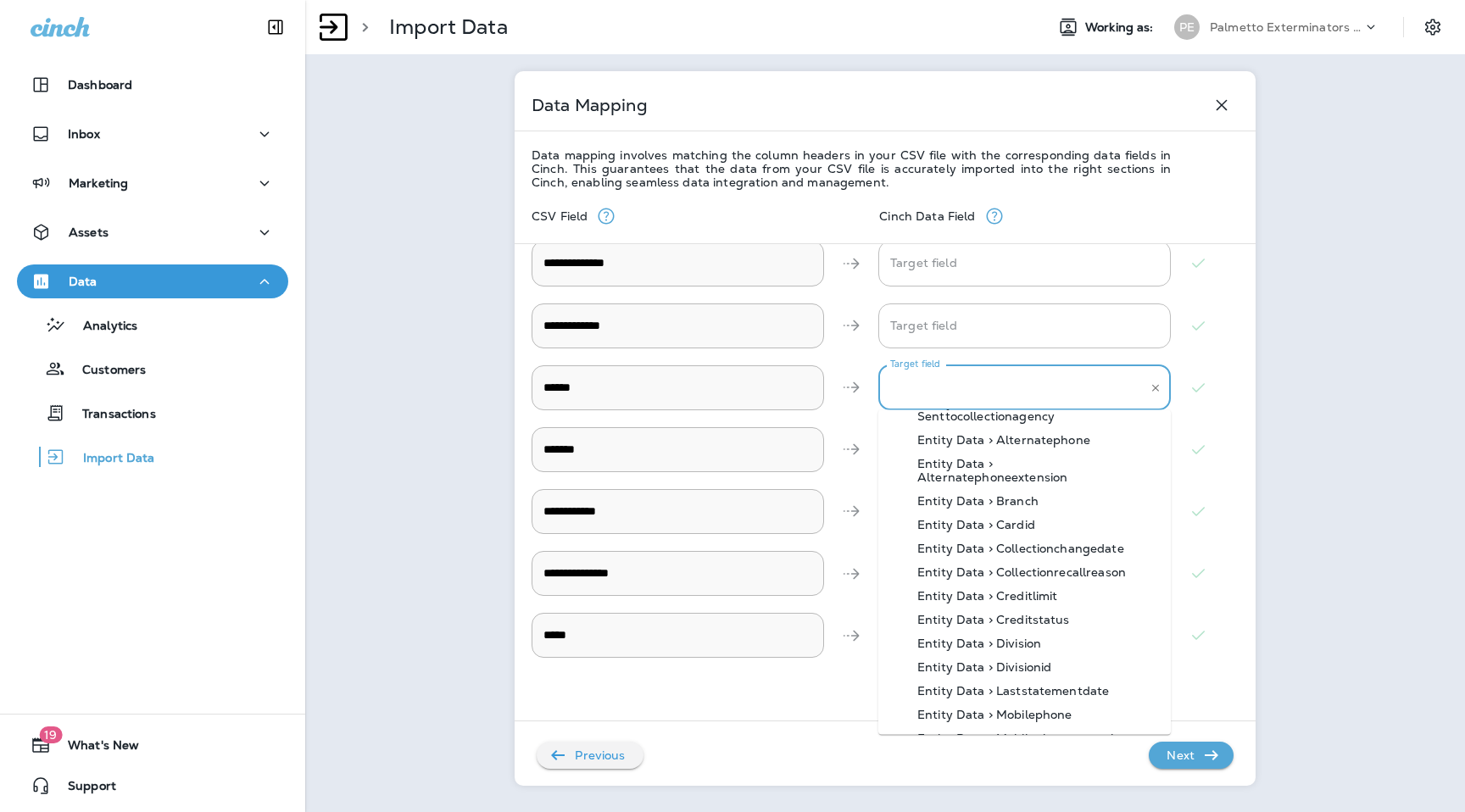
click at [1018, 495] on div "Entity Data > Branch" at bounding box center [979, 502] width 172 height 14
type input "**********"
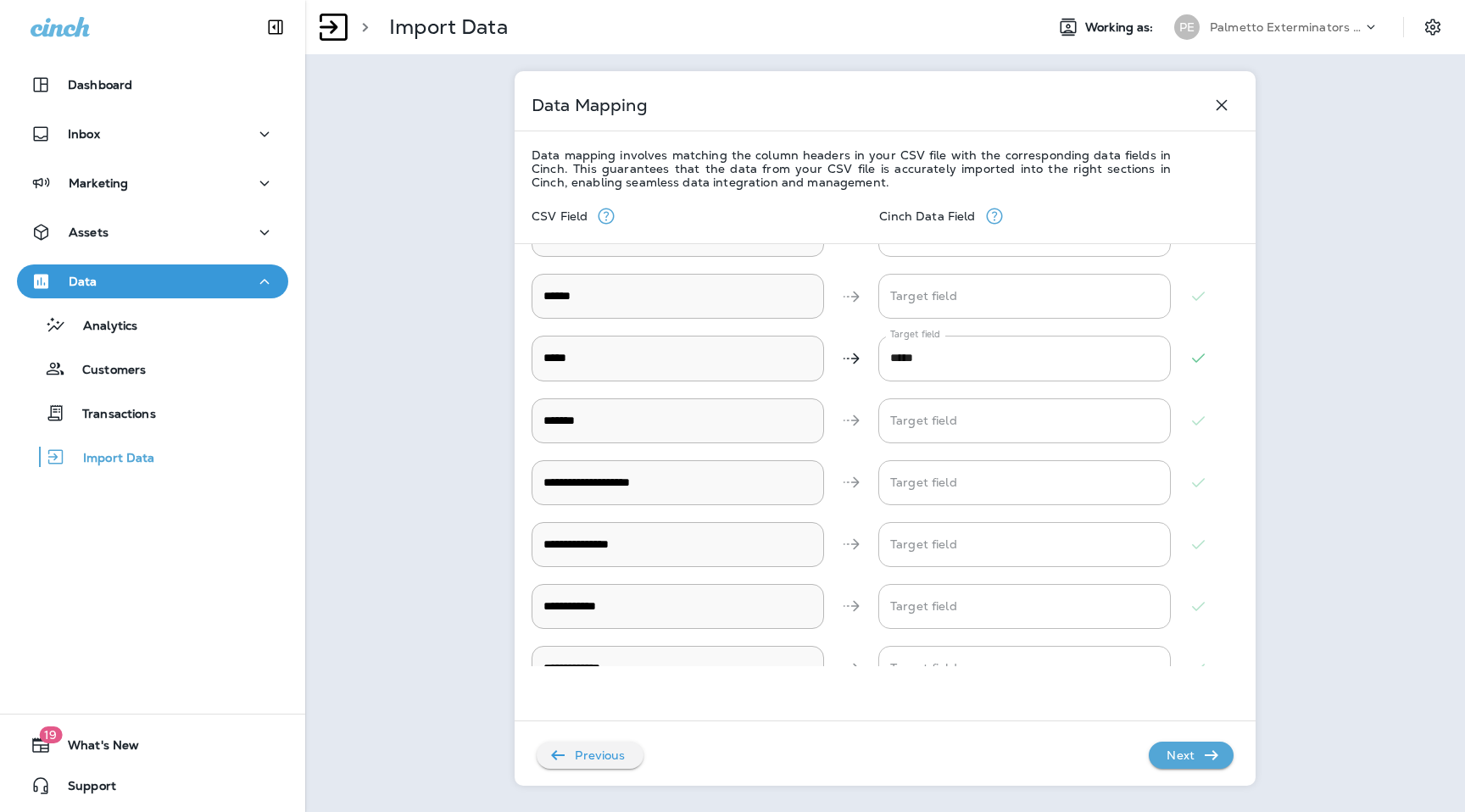
scroll to position [0, 0]
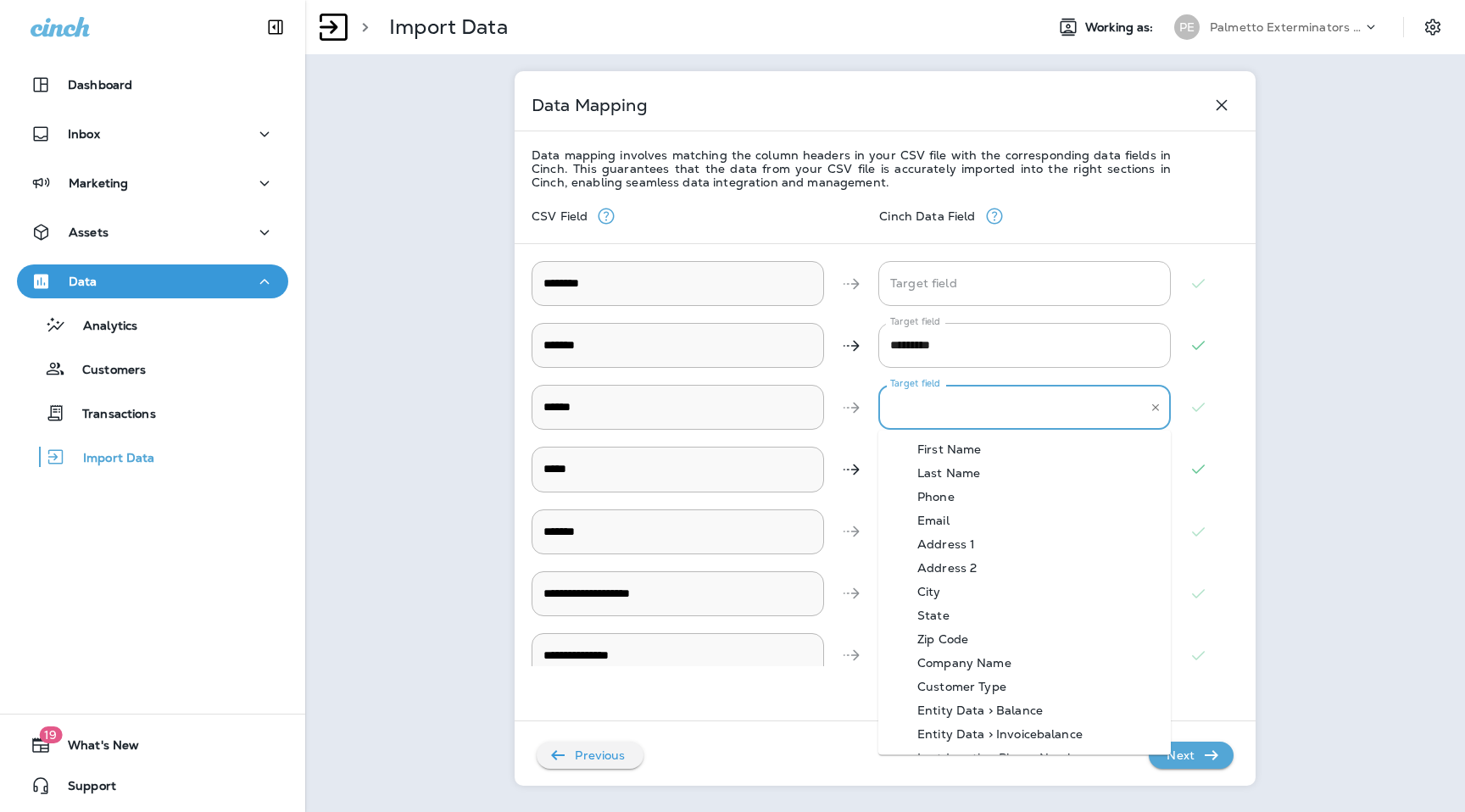
click at [1005, 392] on input "Target field" at bounding box center [1012, 407] width 252 height 30
click at [971, 504] on li "Phone" at bounding box center [1025, 496] width 293 height 24
type input "*****"
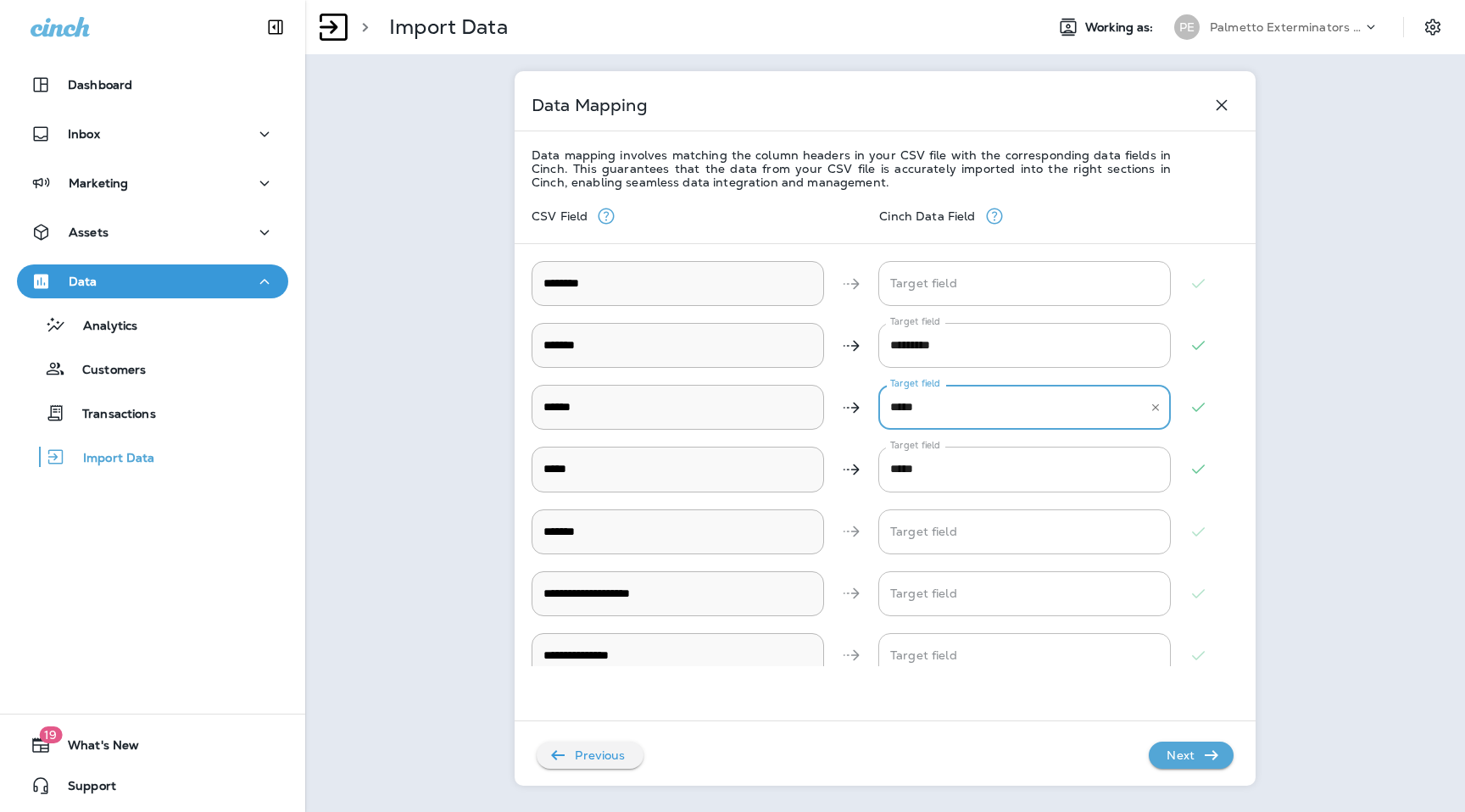
click at [1199, 757] on p "Next" at bounding box center [1181, 756] width 42 height 27
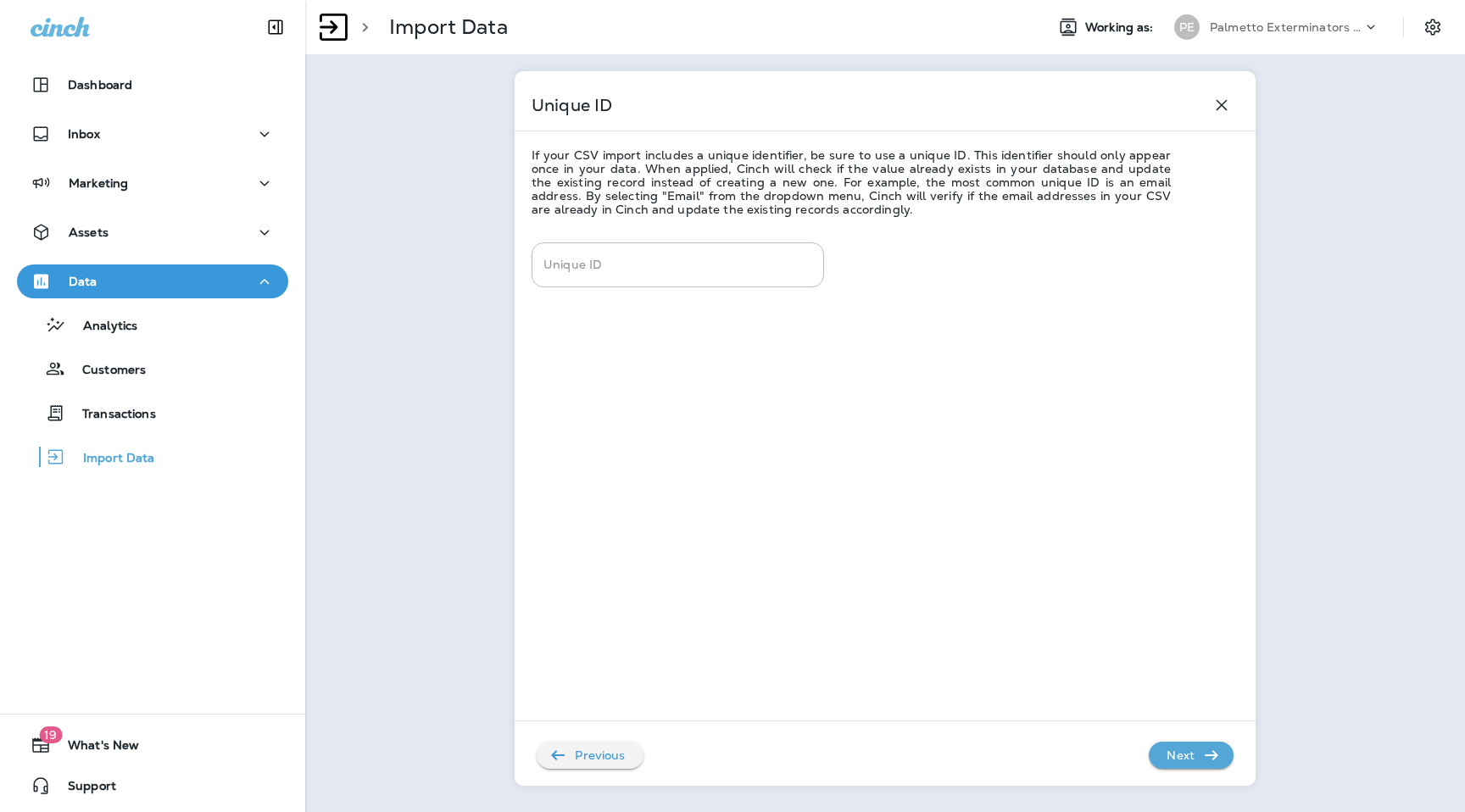
click at [1199, 757] on p "Next" at bounding box center [1181, 756] width 42 height 27
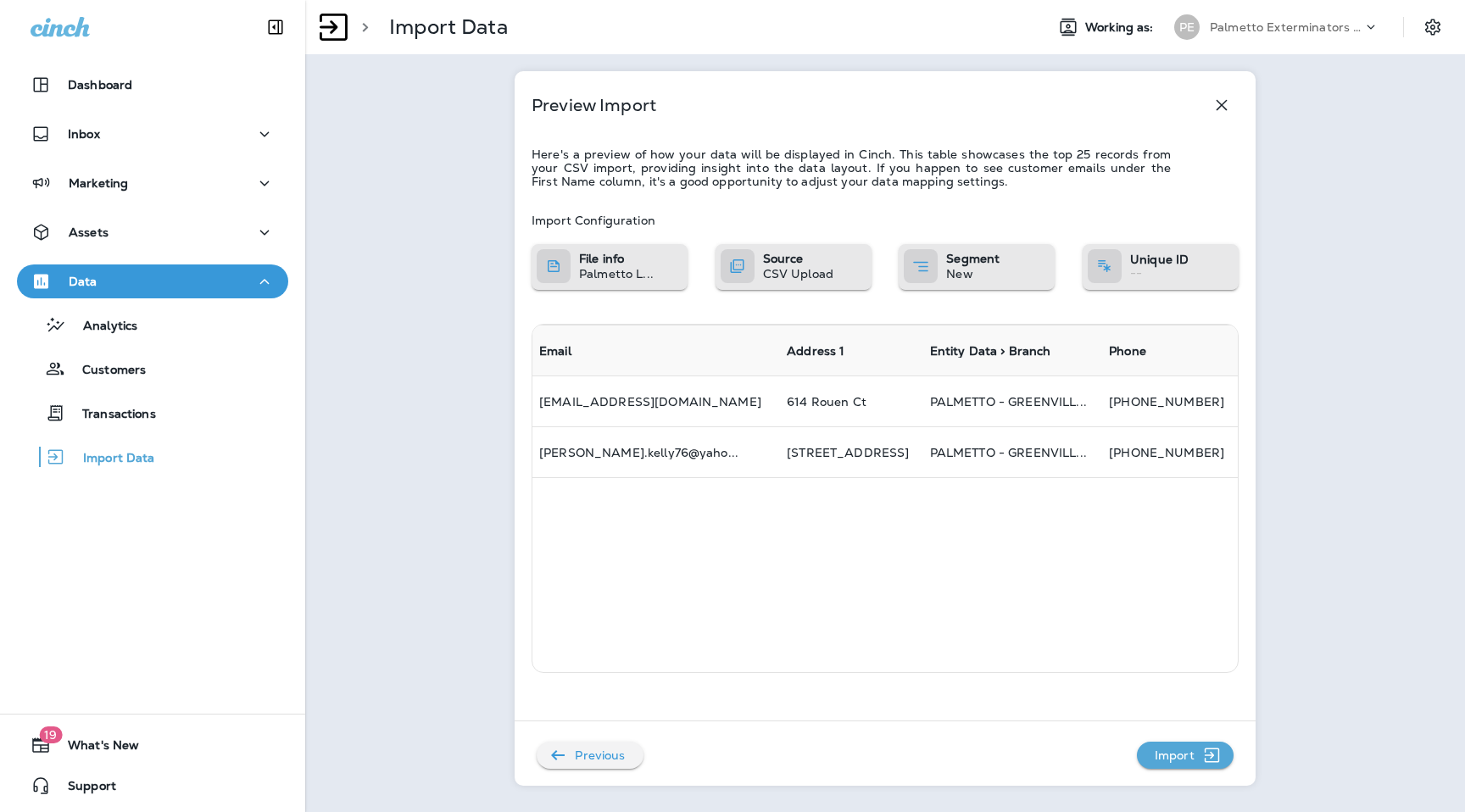
click at [1199, 757] on p "Import" at bounding box center [1175, 756] width 54 height 27
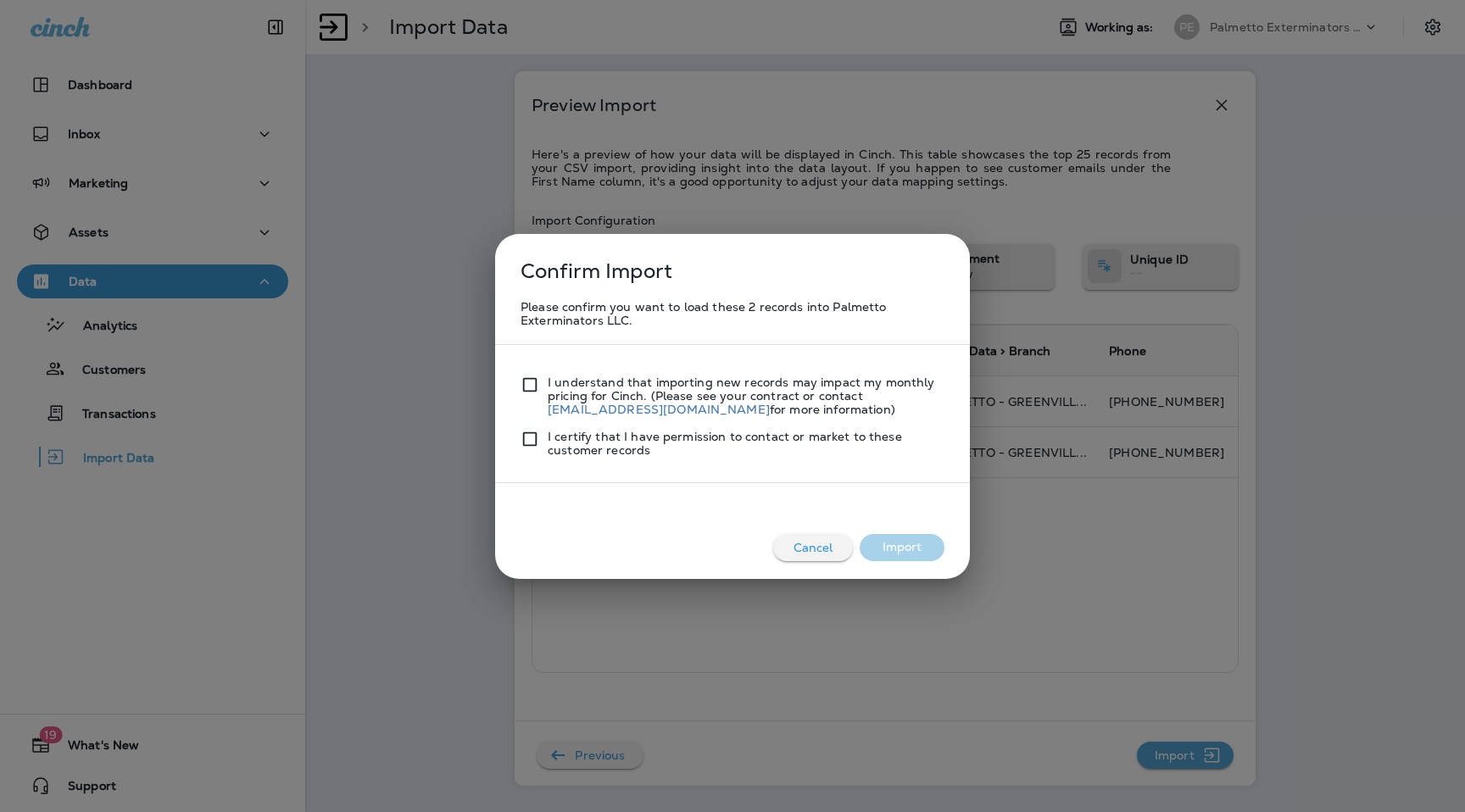
click at [523, 374] on div "I understand that importing new records may impact my monthly pricing for Cinch…" at bounding box center [732, 389] width 424 height 55
click at [528, 451] on div at bounding box center [534, 444] width 27 height 27
click at [899, 547] on button "Import" at bounding box center [902, 548] width 84 height 27
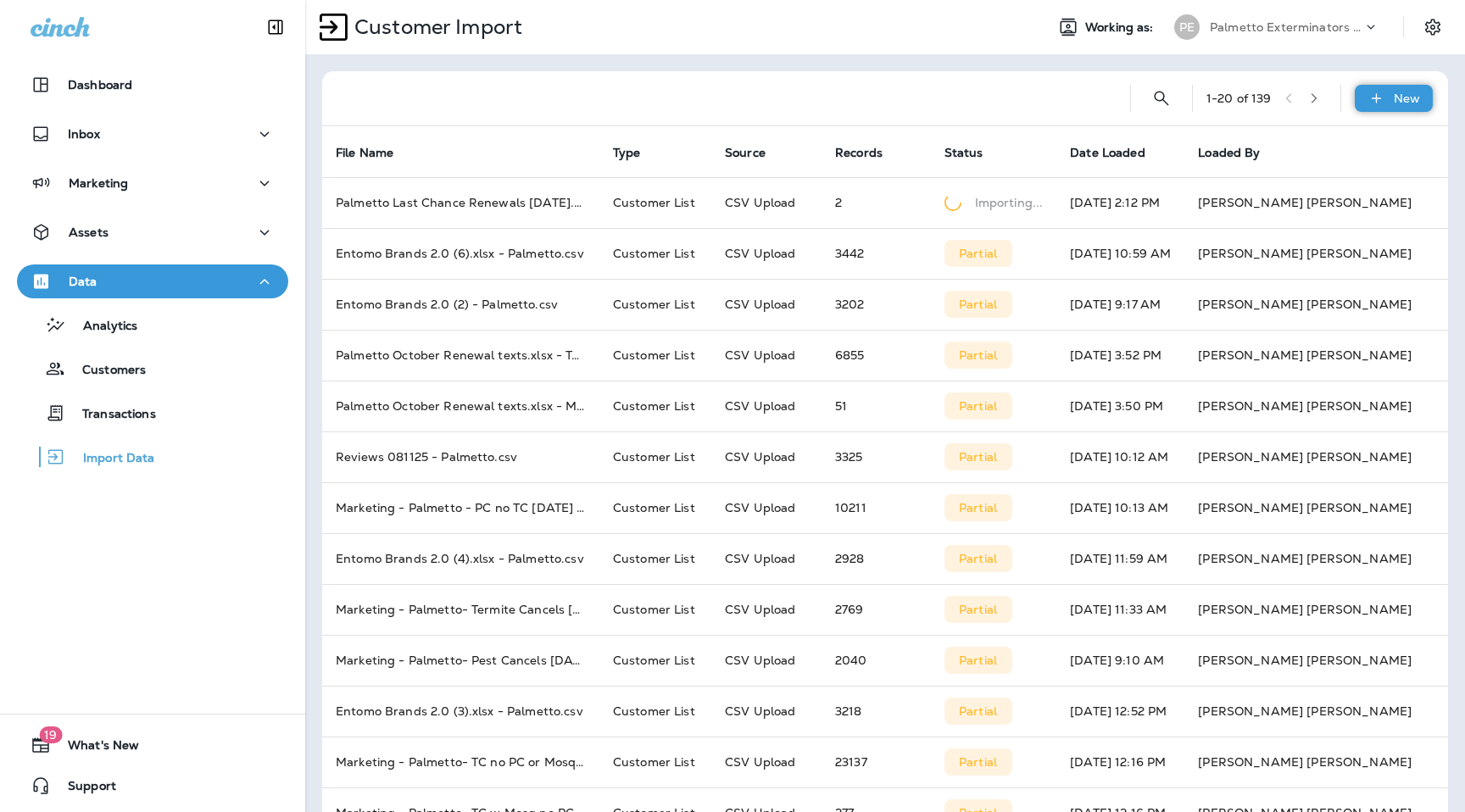
click at [1395, 108] on div "New" at bounding box center [1393, 98] width 78 height 27
click at [1361, 148] on p "Customer list" at bounding box center [1344, 143] width 78 height 14
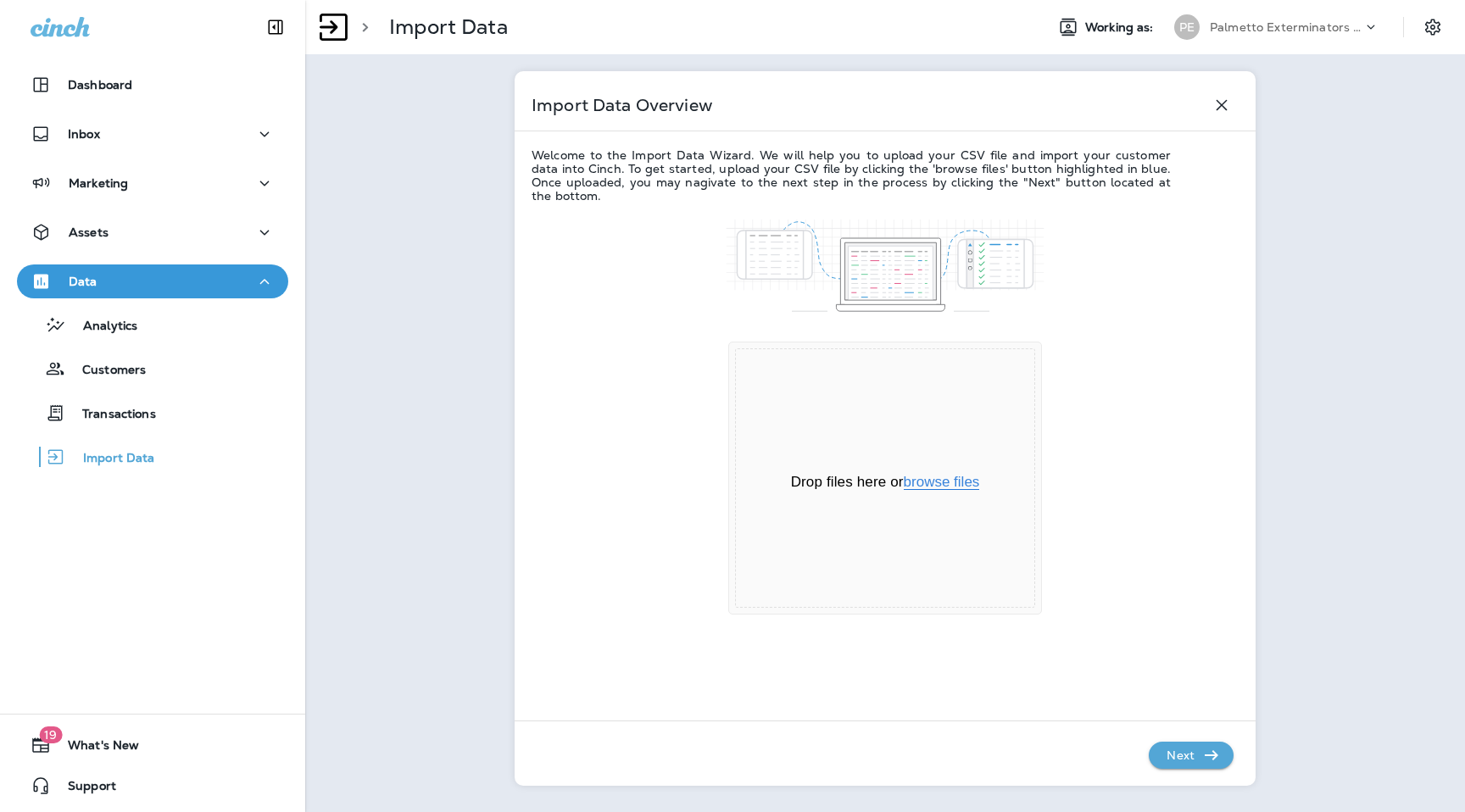
click at [957, 482] on button "browse files" at bounding box center [941, 483] width 76 height 15
click at [1212, 750] on icon "button" at bounding box center [1212, 756] width 20 height 20
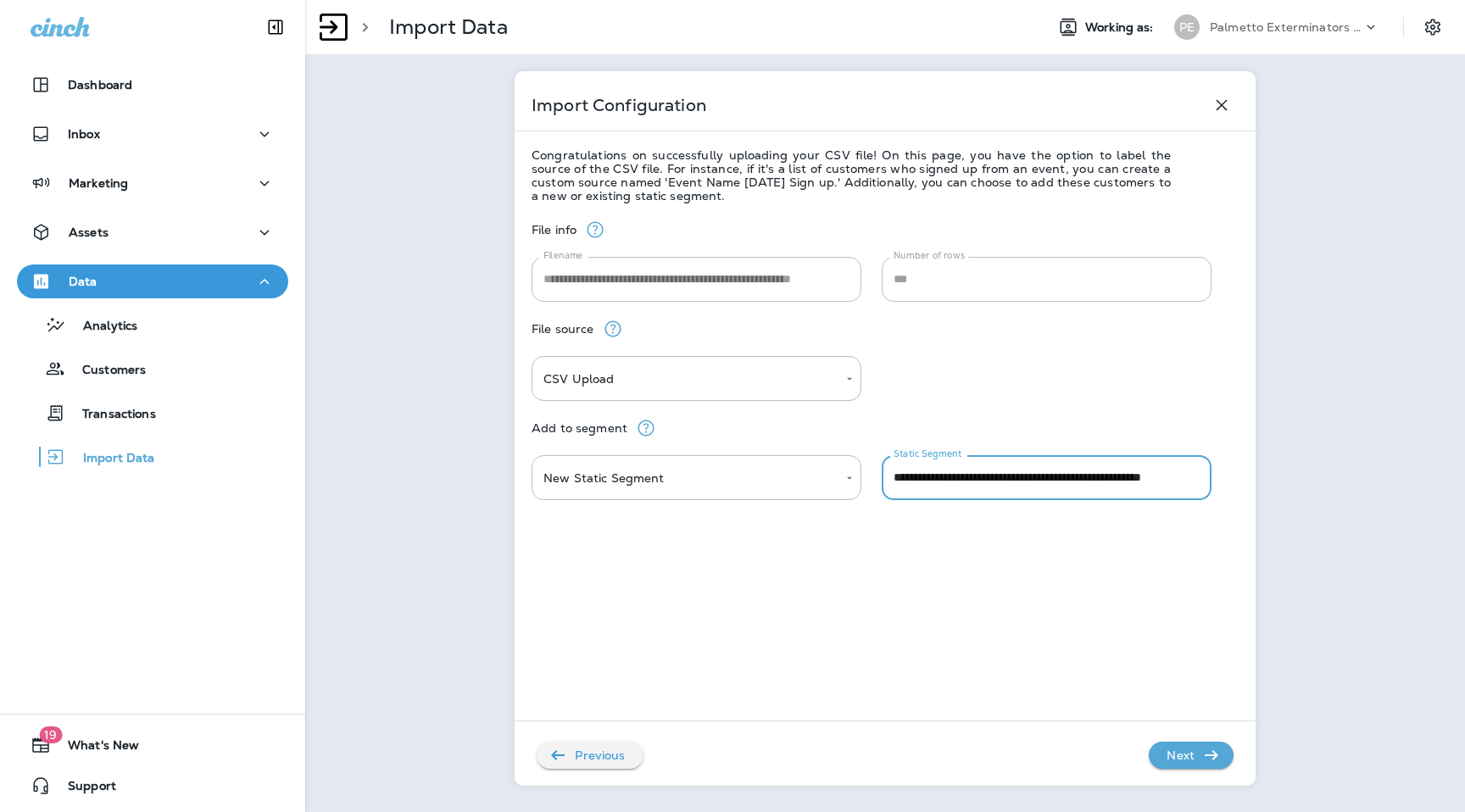
click at [928, 480] on input "**********" at bounding box center [1047, 478] width 330 height 45
type input "**********"
click at [942, 651] on div "**********" at bounding box center [885, 490] width 707 height 573
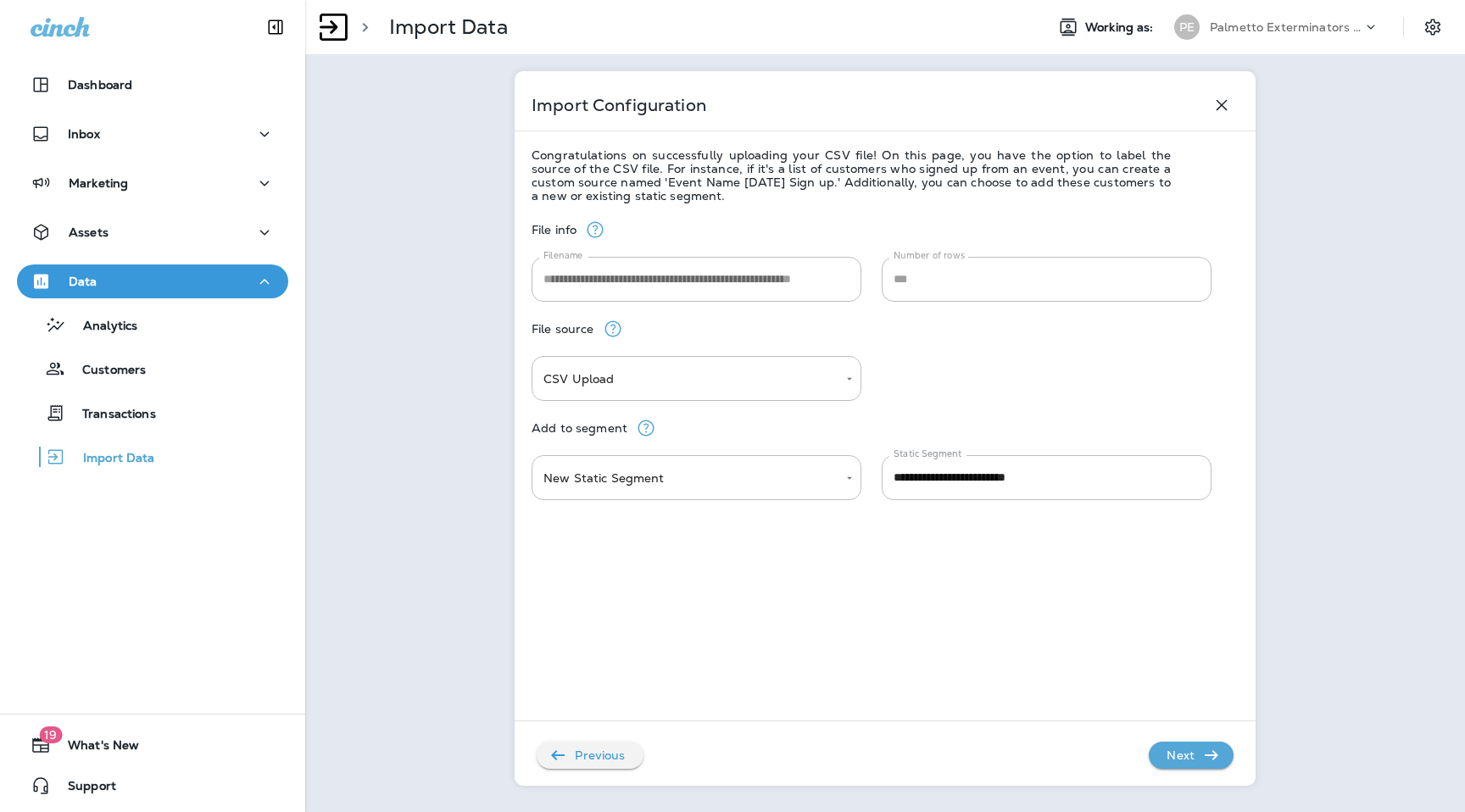
click at [1182, 734] on div "Previous Next" at bounding box center [874, 747] width 719 height 44
click at [1182, 747] on p "Next" at bounding box center [1181, 756] width 42 height 27
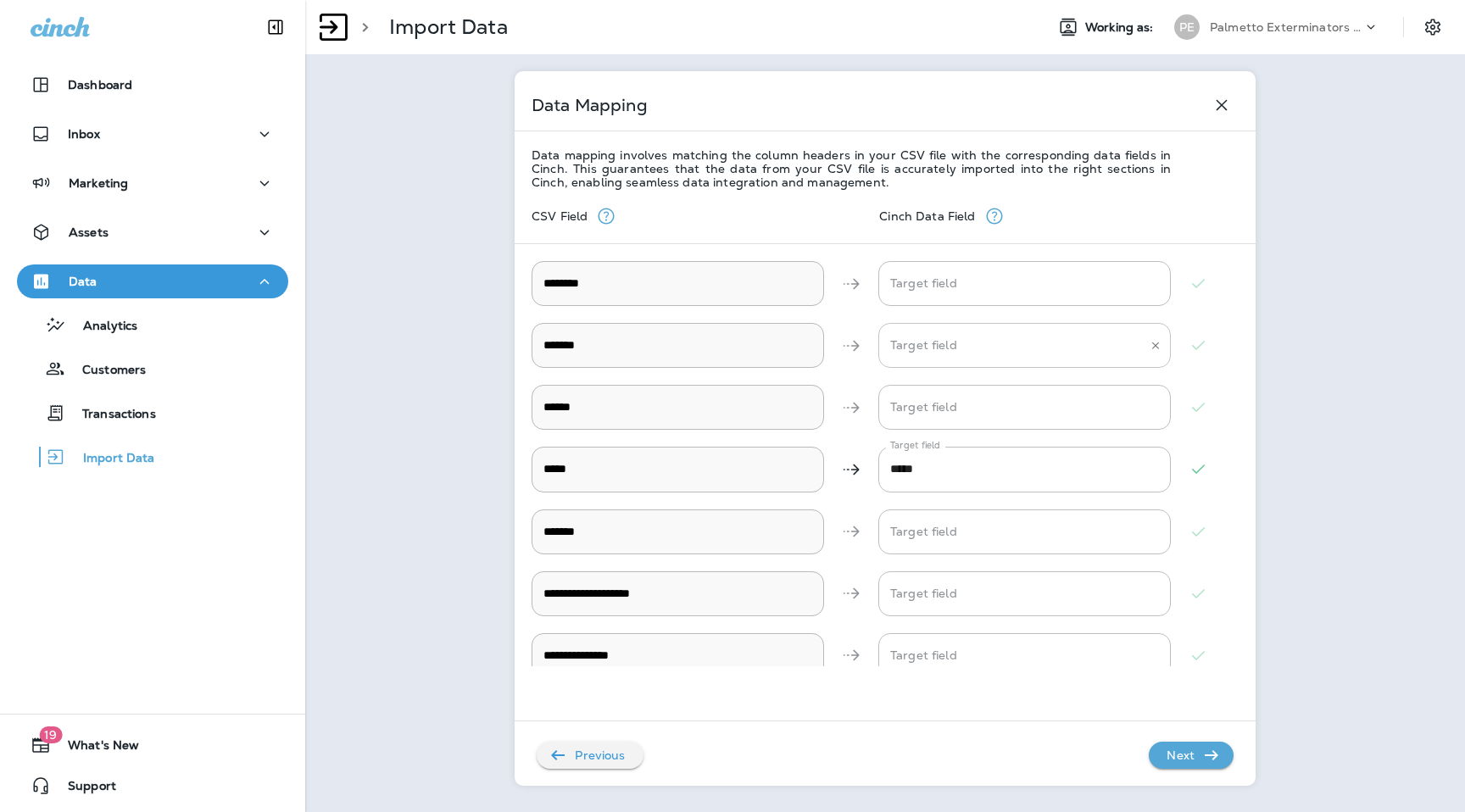
click at [1027, 350] on input "Target field" at bounding box center [1012, 345] width 252 height 30
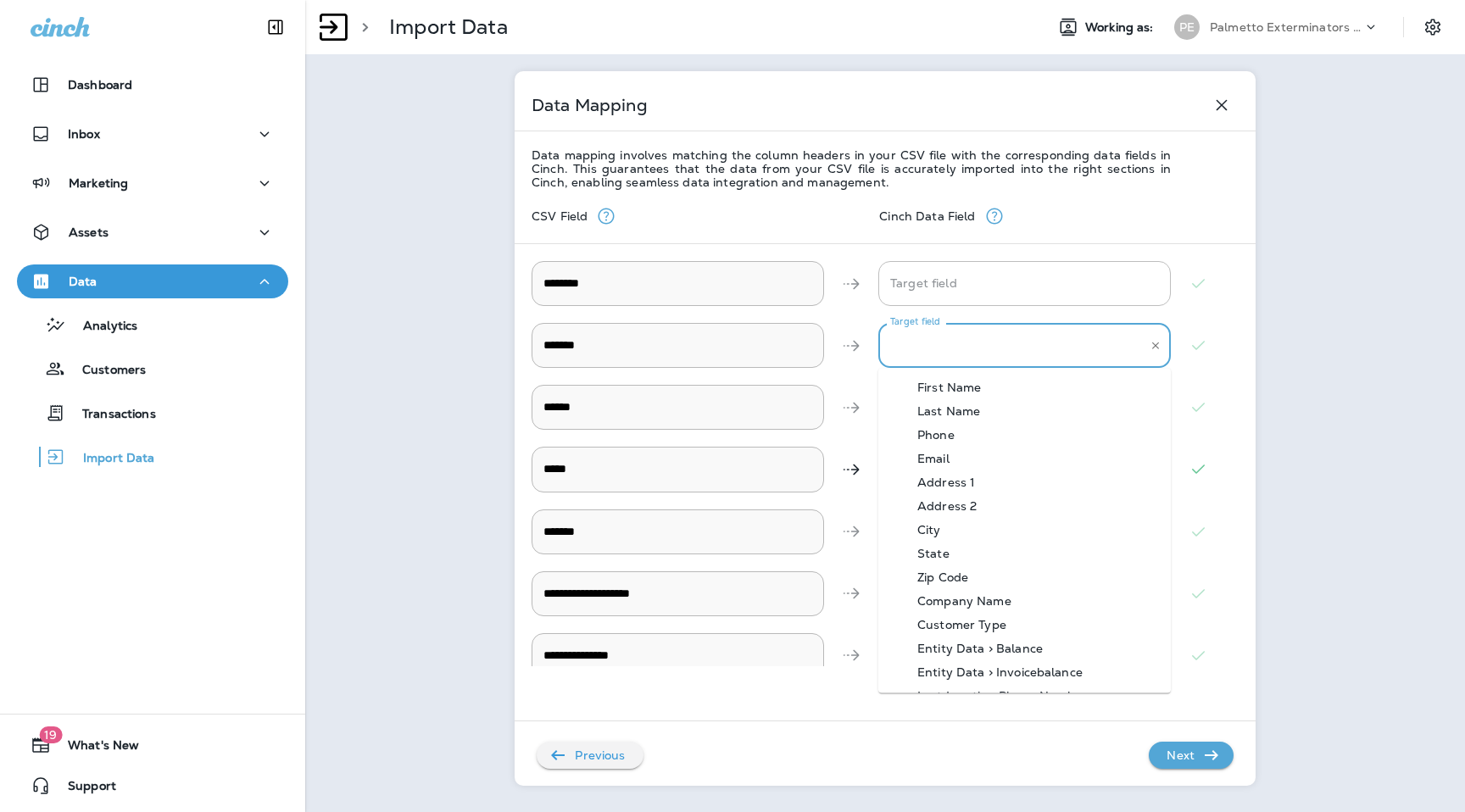
click at [1004, 483] on li "Address 1" at bounding box center [1025, 483] width 293 height 24
type input "*********"
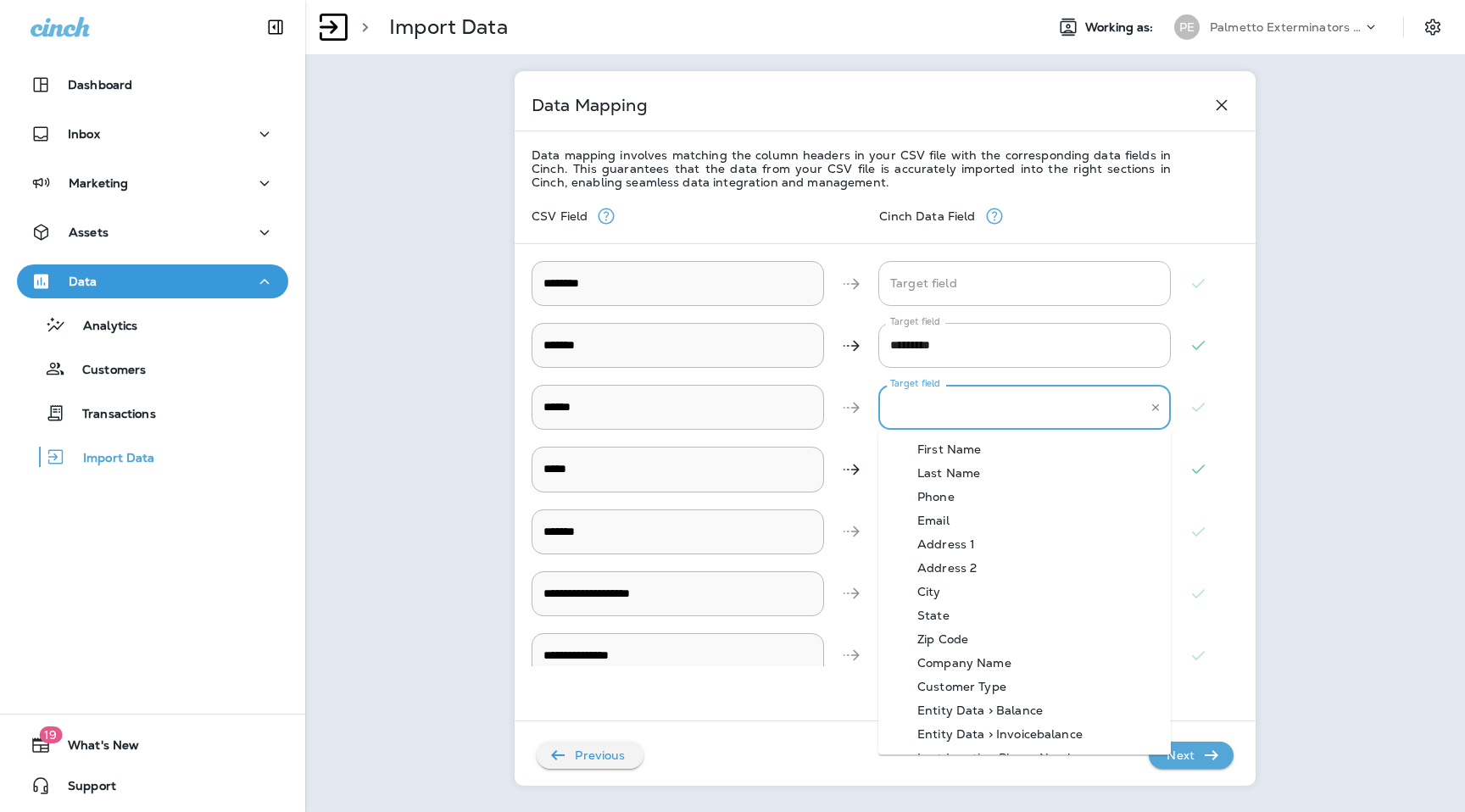
click at [1004, 409] on input "Target field" at bounding box center [1012, 407] width 252 height 30
click at [1000, 491] on li "Phone" at bounding box center [1025, 496] width 293 height 24
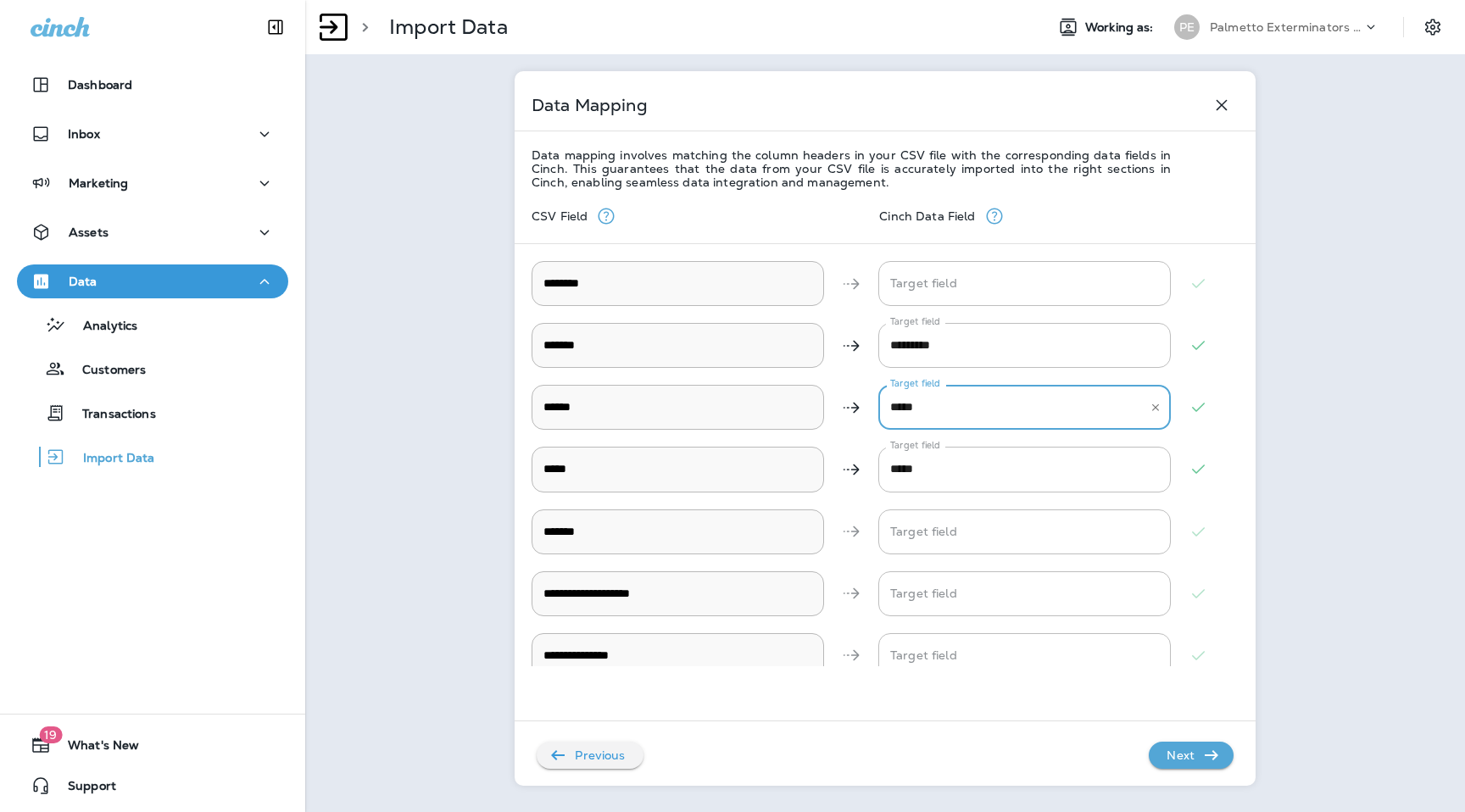
type input "*****"
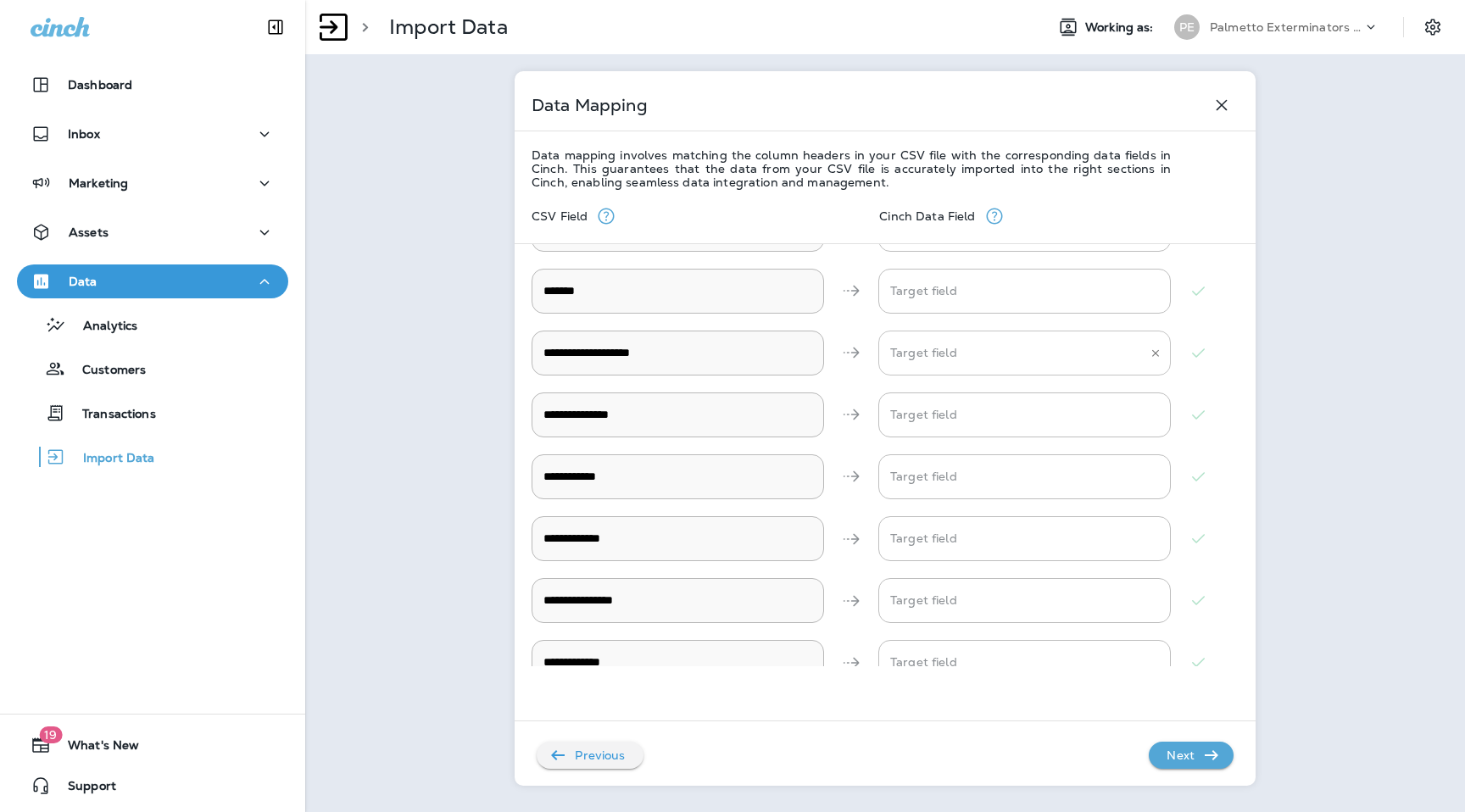
scroll to position [702, 0]
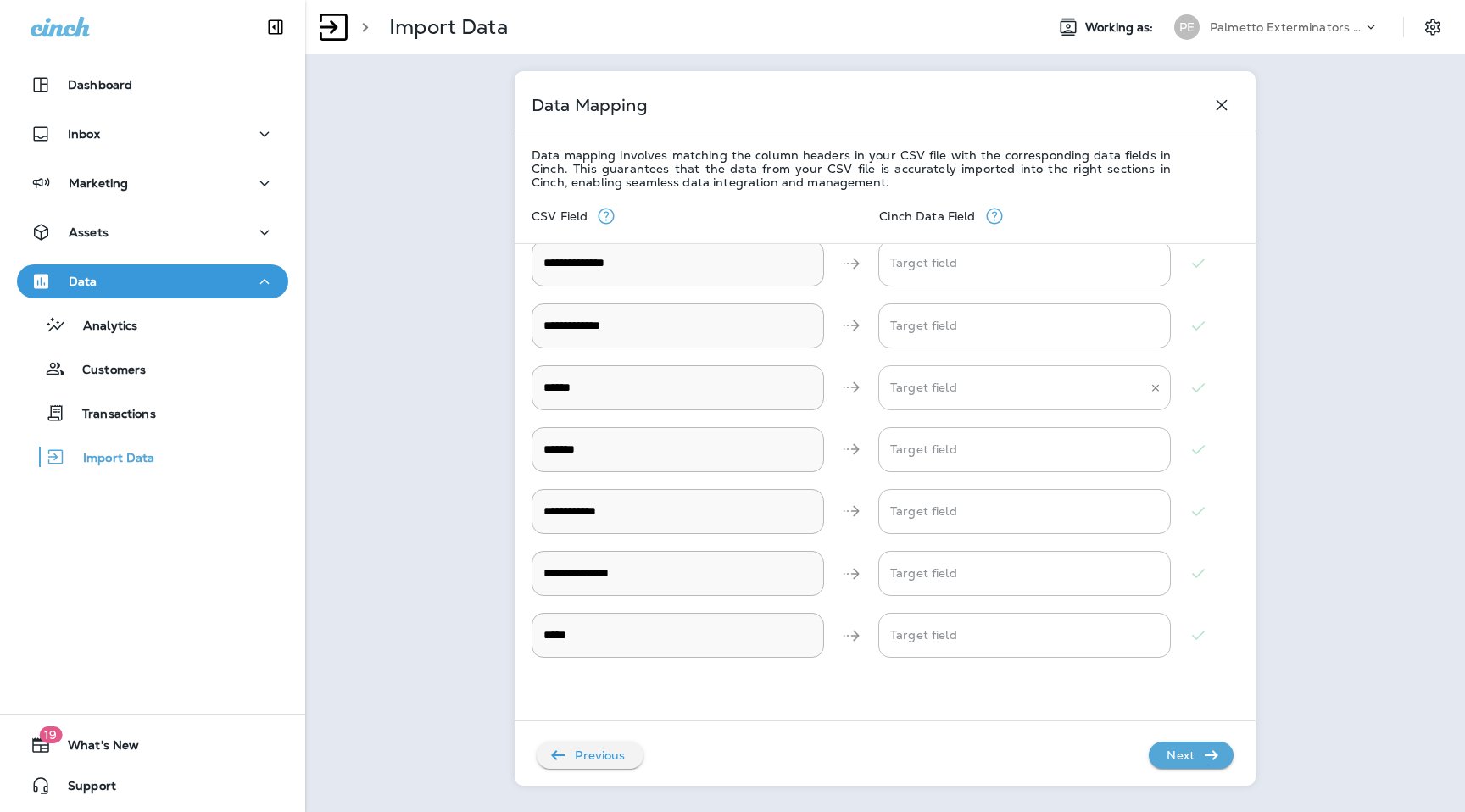
click at [968, 388] on input "Target field" at bounding box center [1012, 387] width 252 height 30
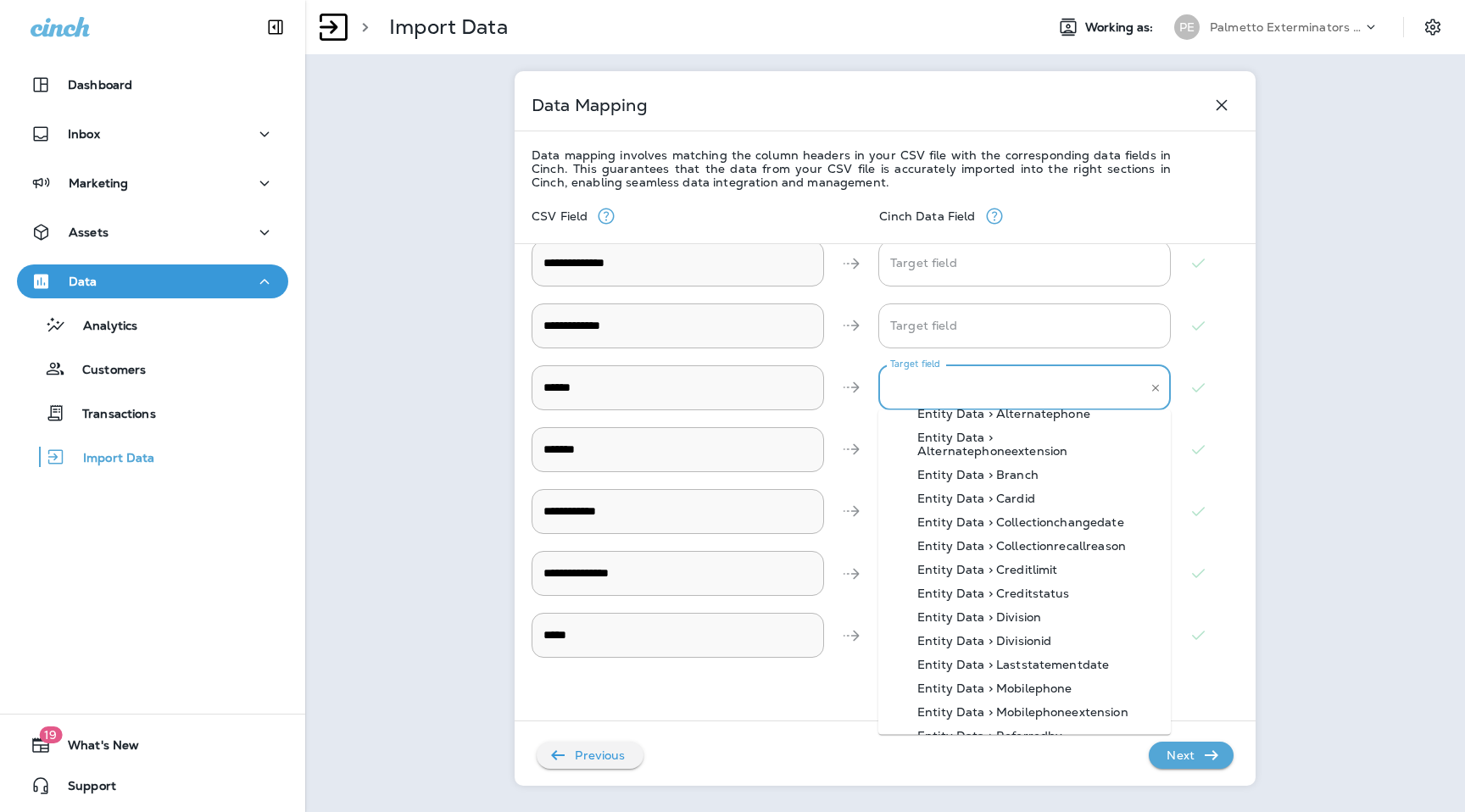
scroll to position [589, 0]
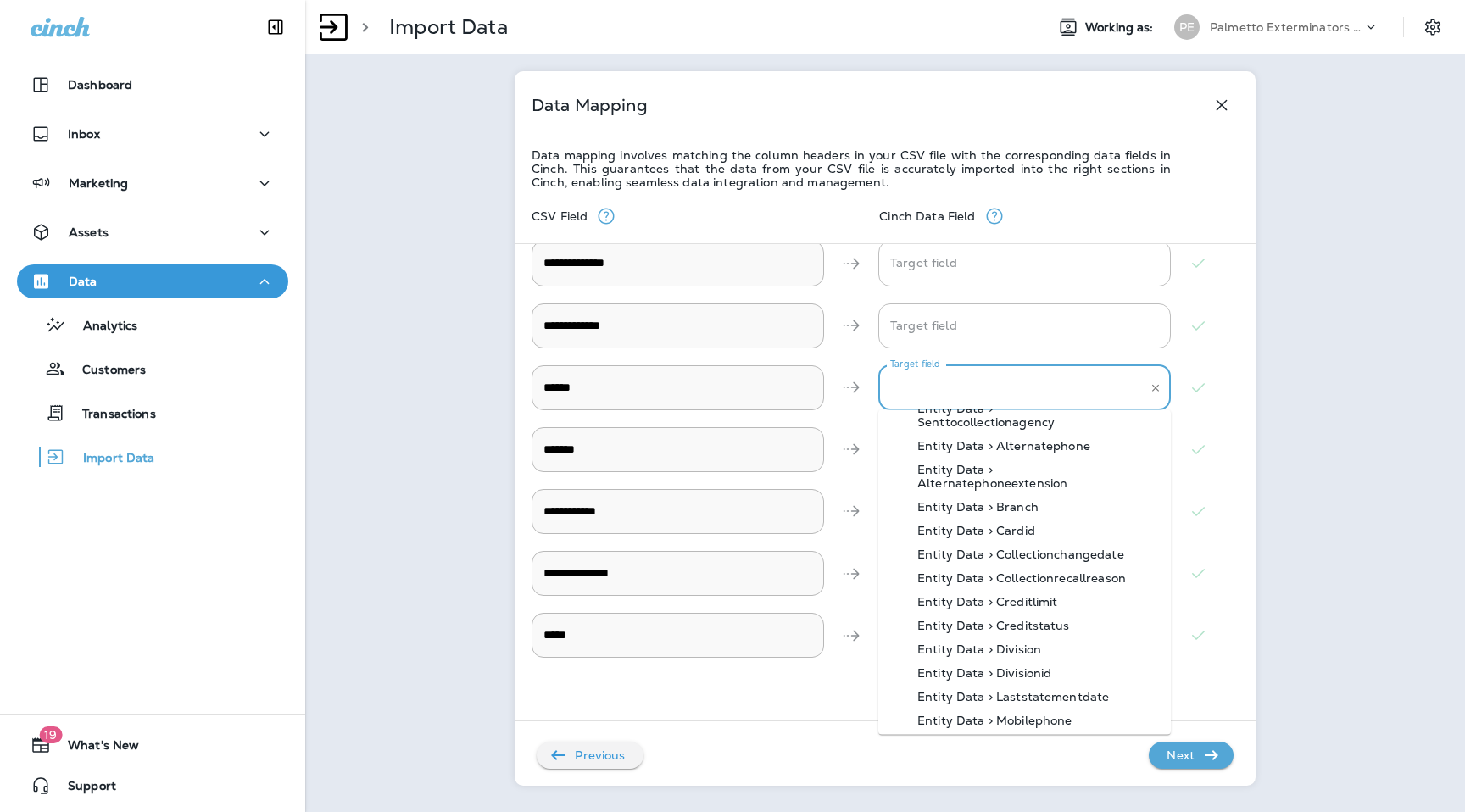
click at [982, 501] on div "Entity Data > Branch" at bounding box center [979, 508] width 172 height 14
type input "**********"
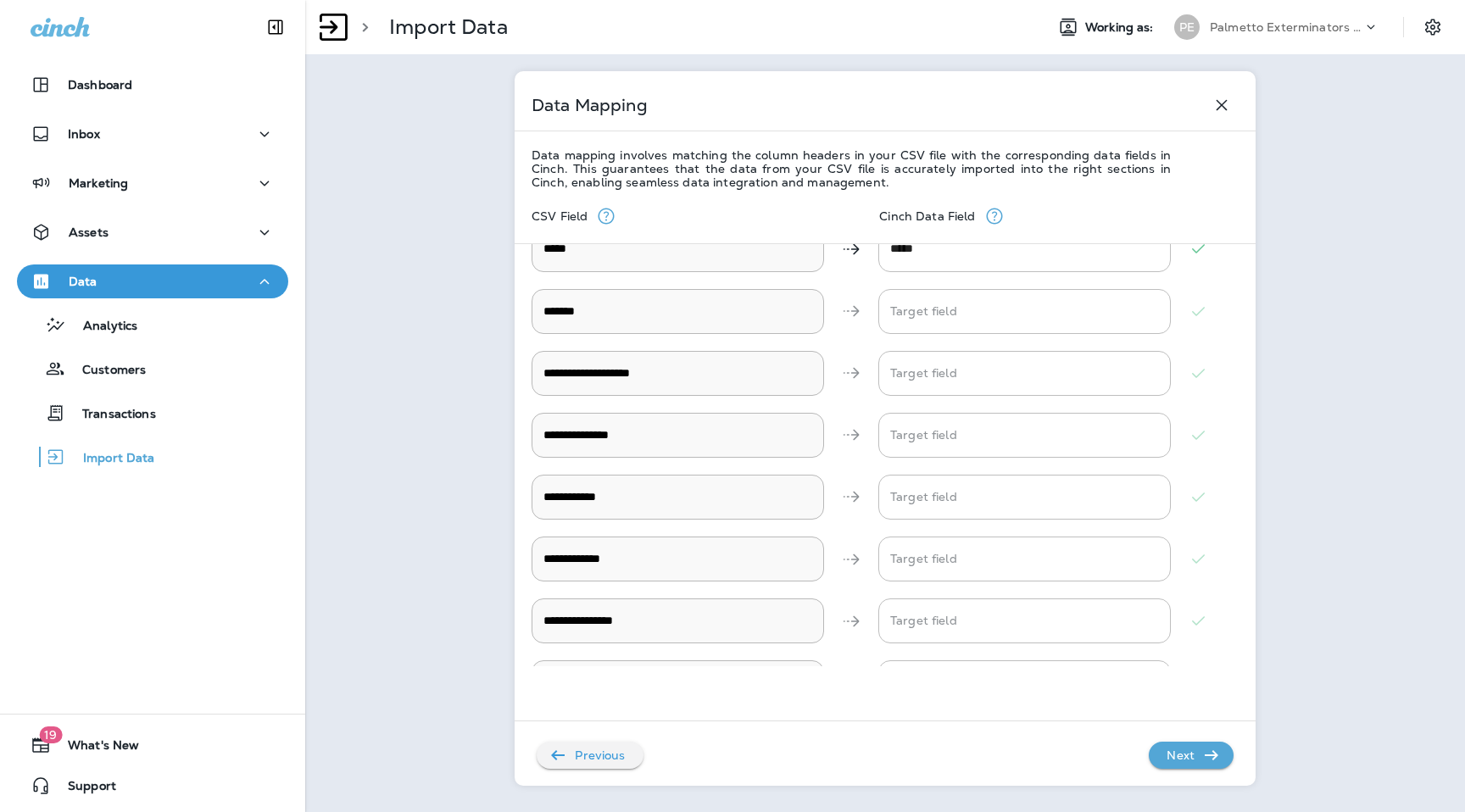
scroll to position [211, 0]
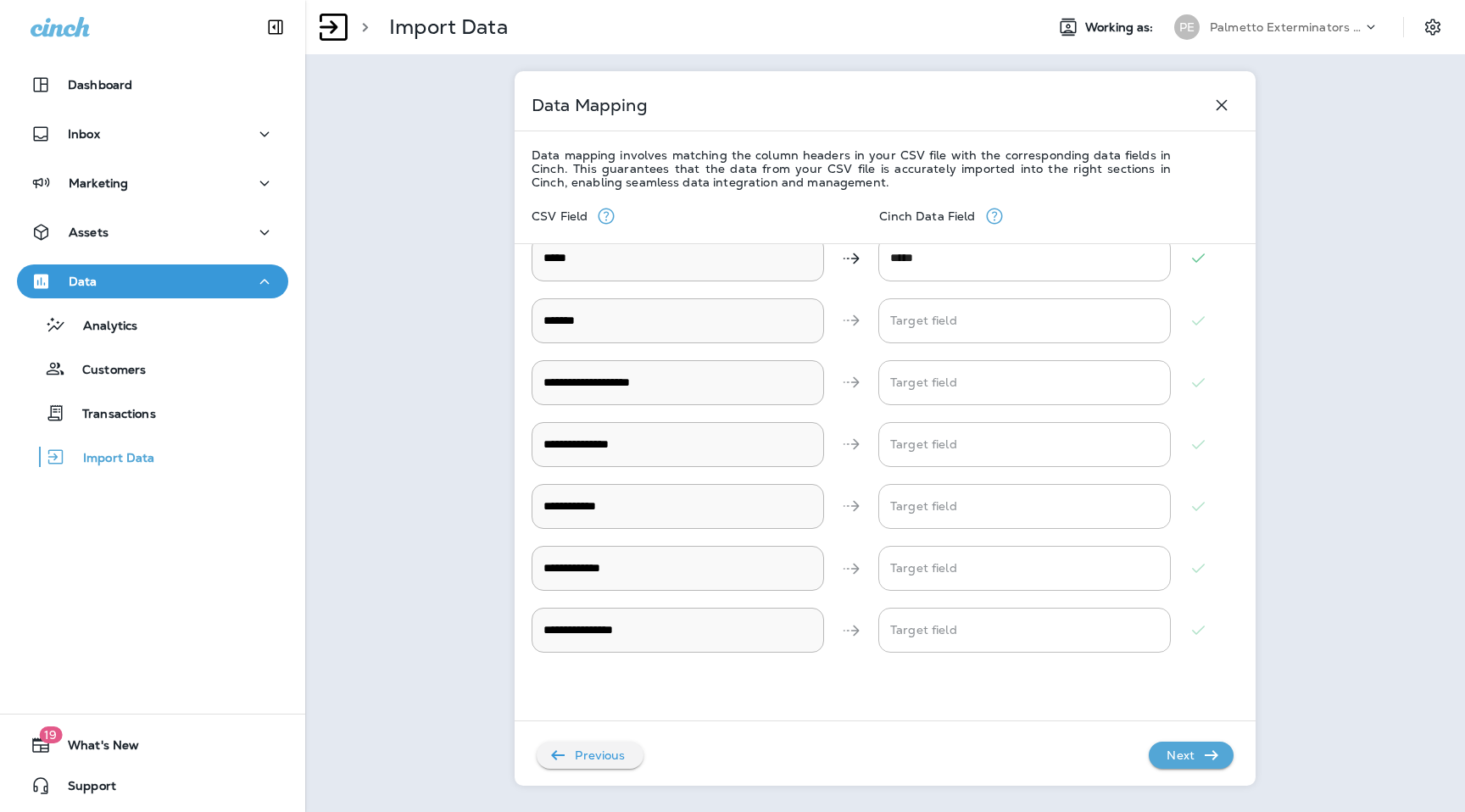
click at [1214, 753] on icon "button" at bounding box center [1212, 756] width 14 height 10
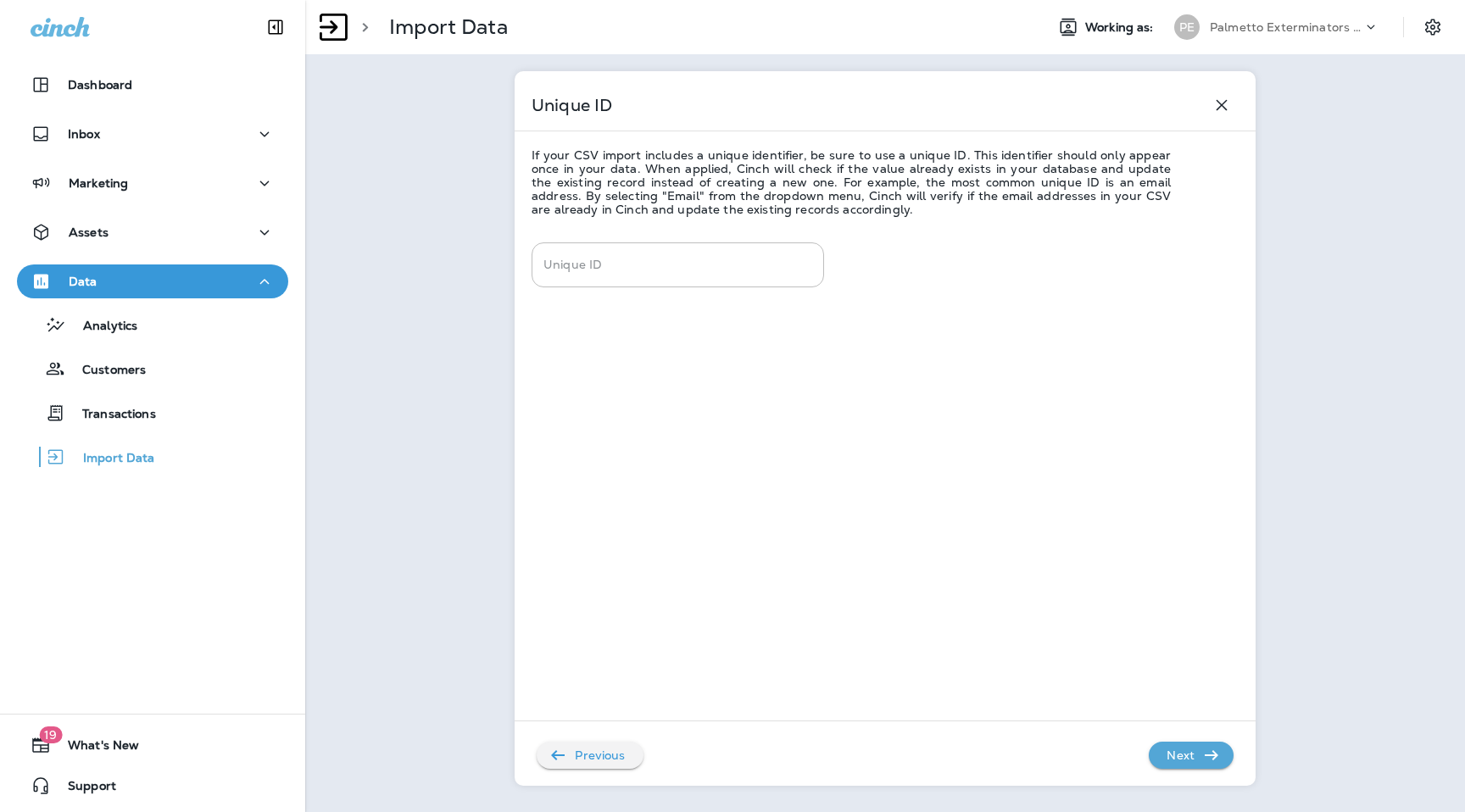
click at [1214, 753] on icon "button" at bounding box center [1212, 756] width 14 height 10
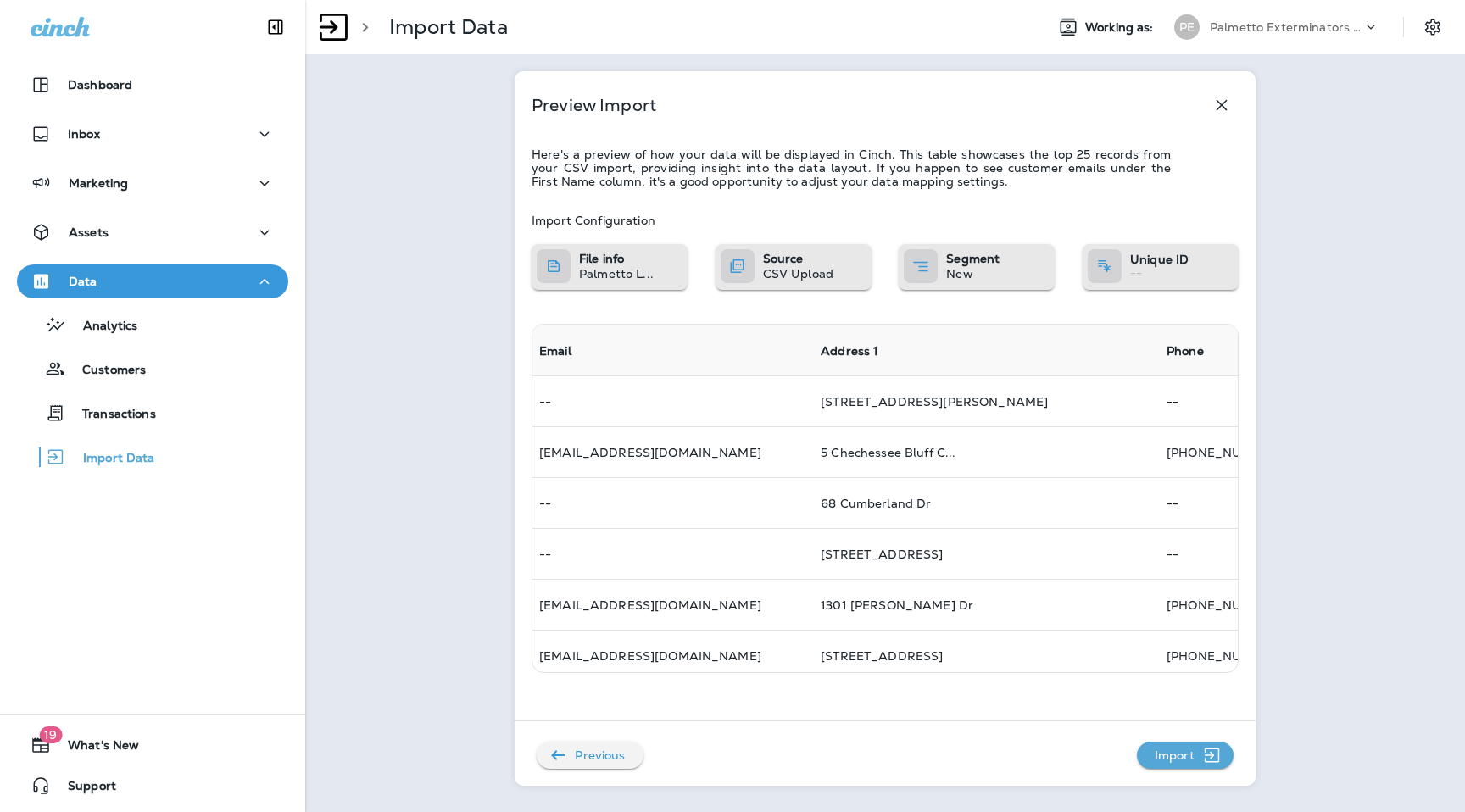
click at [1214, 753] on icon "button" at bounding box center [1212, 756] width 21 height 20
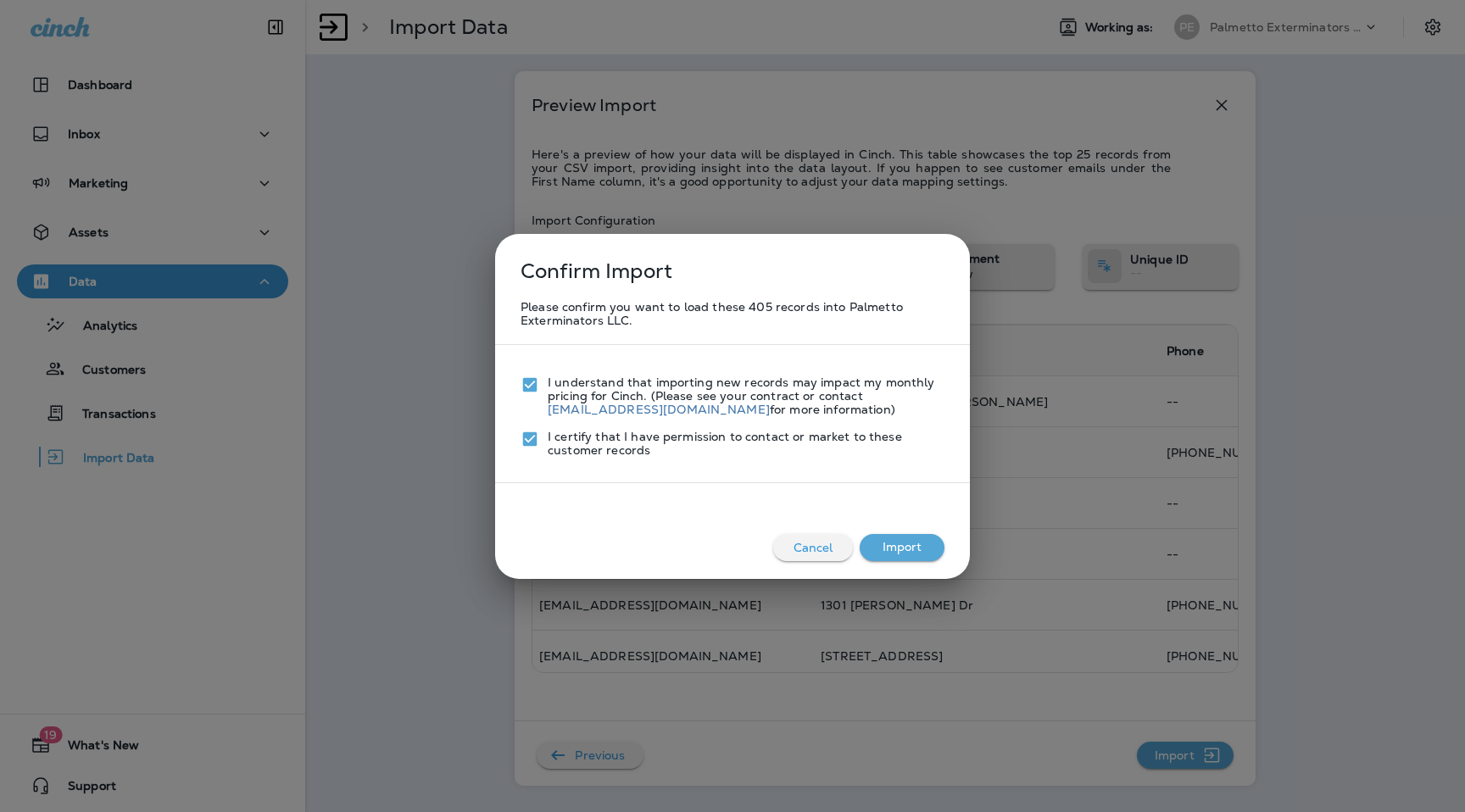
click at [934, 555] on button "Import" at bounding box center [902, 548] width 84 height 27
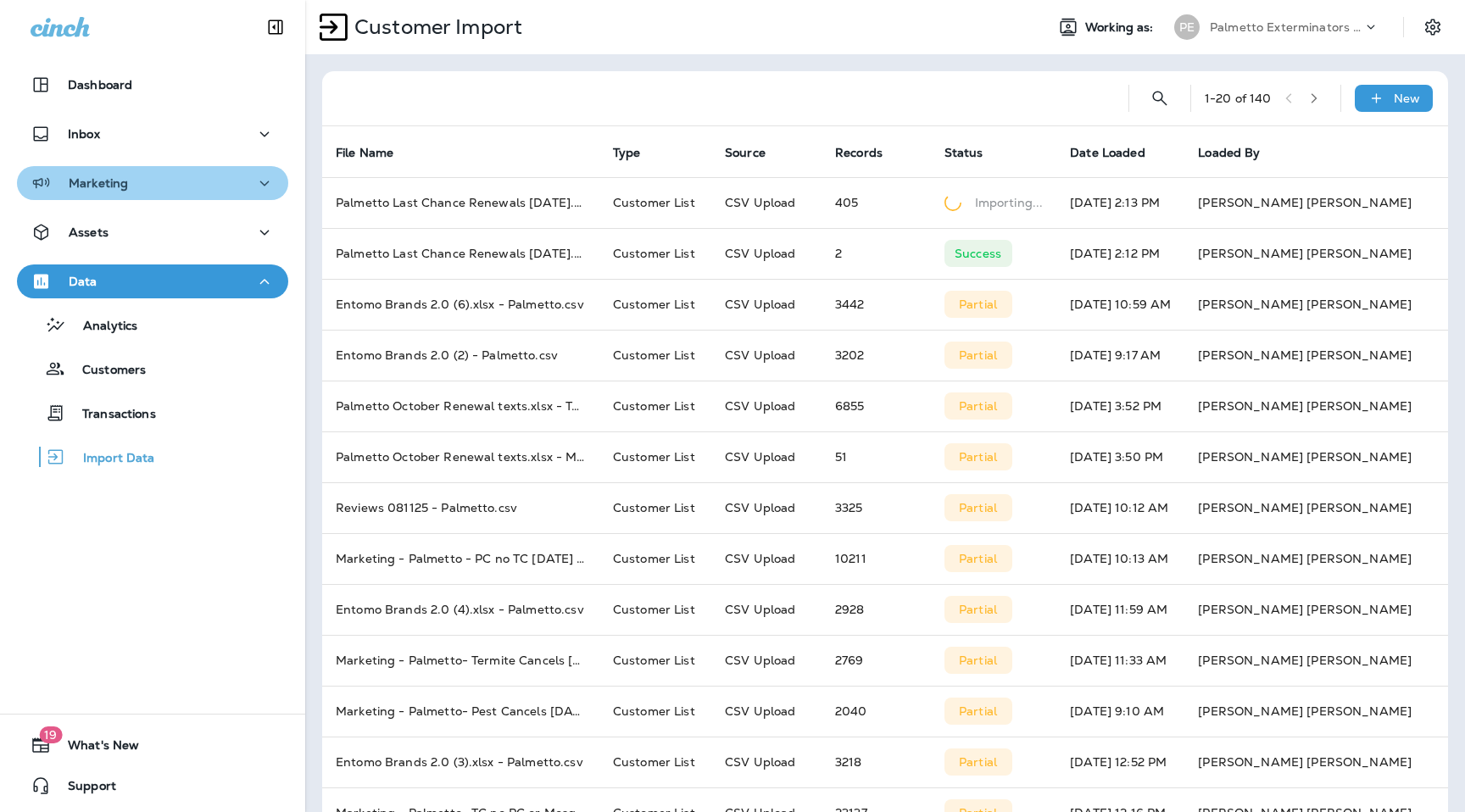
click at [162, 187] on div "Marketing" at bounding box center [153, 183] width 244 height 21
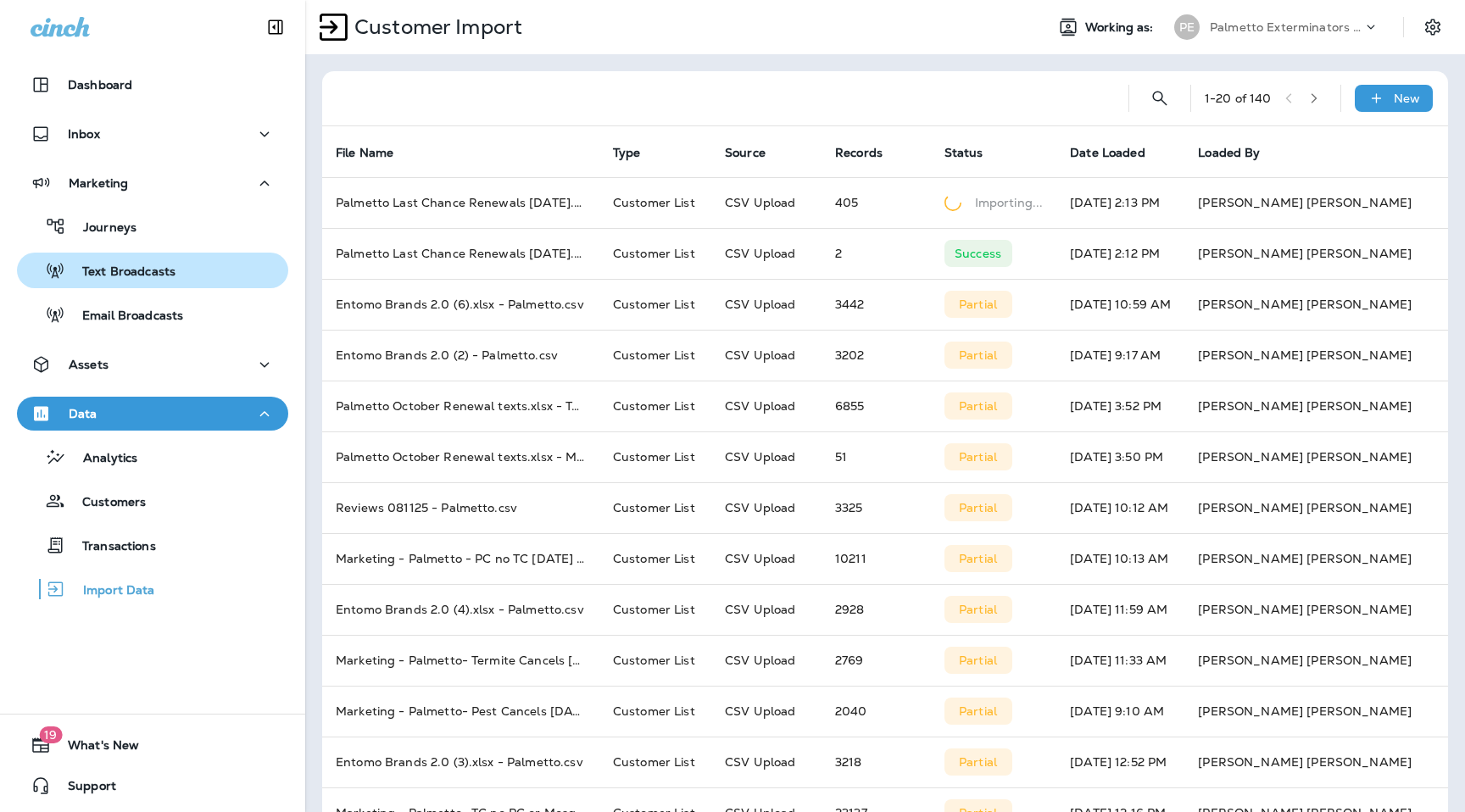
click at [139, 266] on p "Text Broadcasts" at bounding box center [120, 272] width 110 height 16
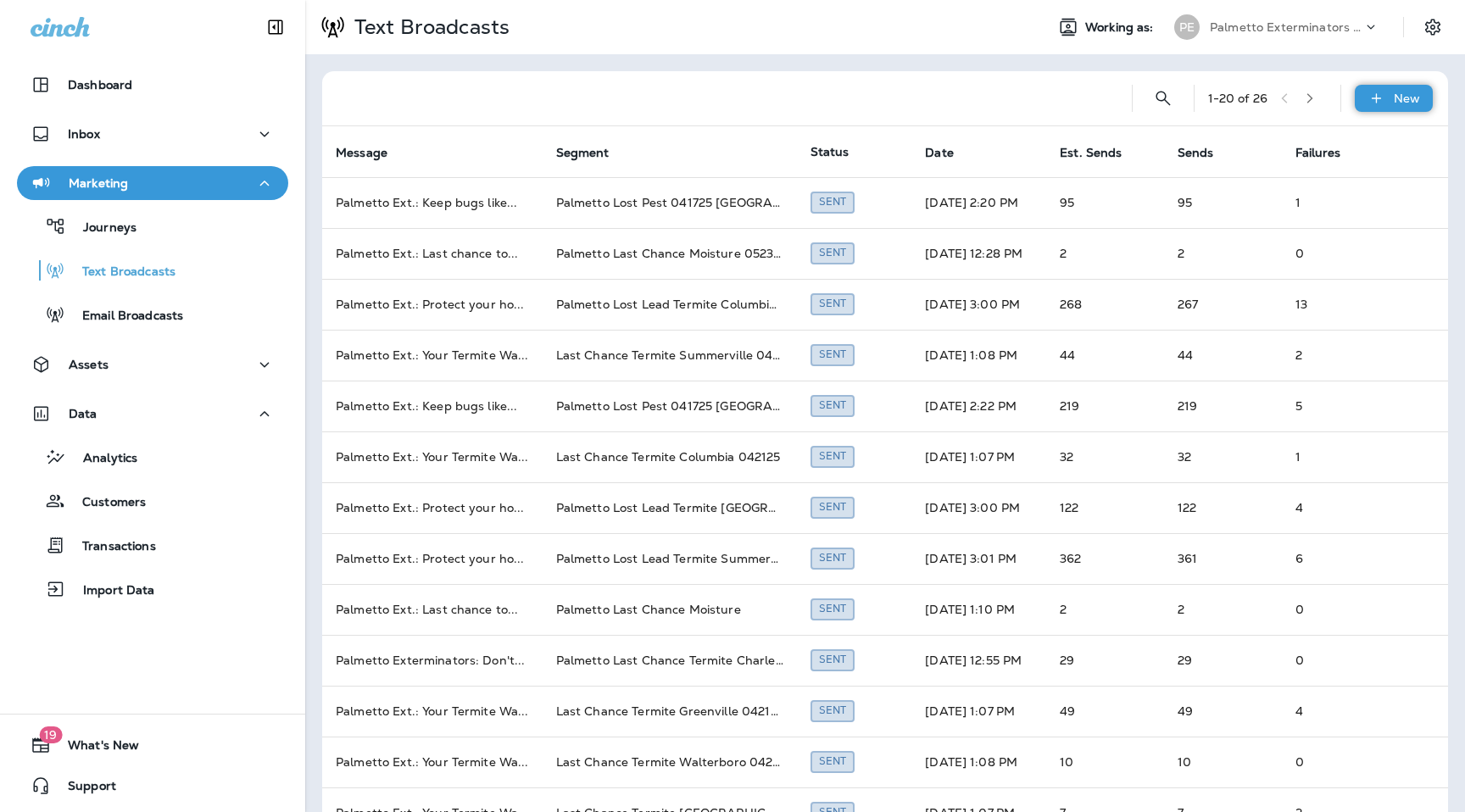
click at [1377, 85] on div "New" at bounding box center [1393, 98] width 78 height 27
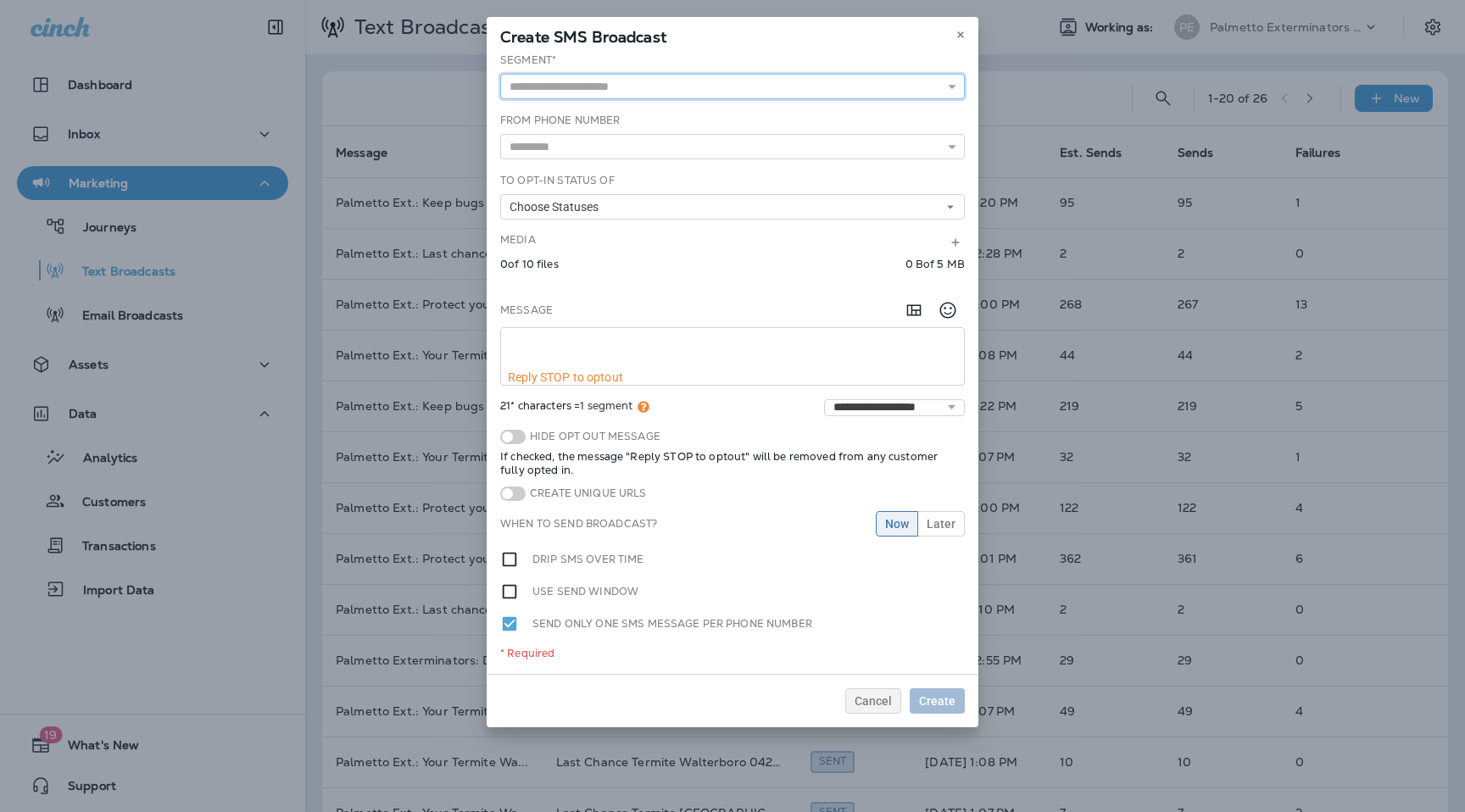
click at [847, 90] on input "text" at bounding box center [732, 86] width 465 height 26
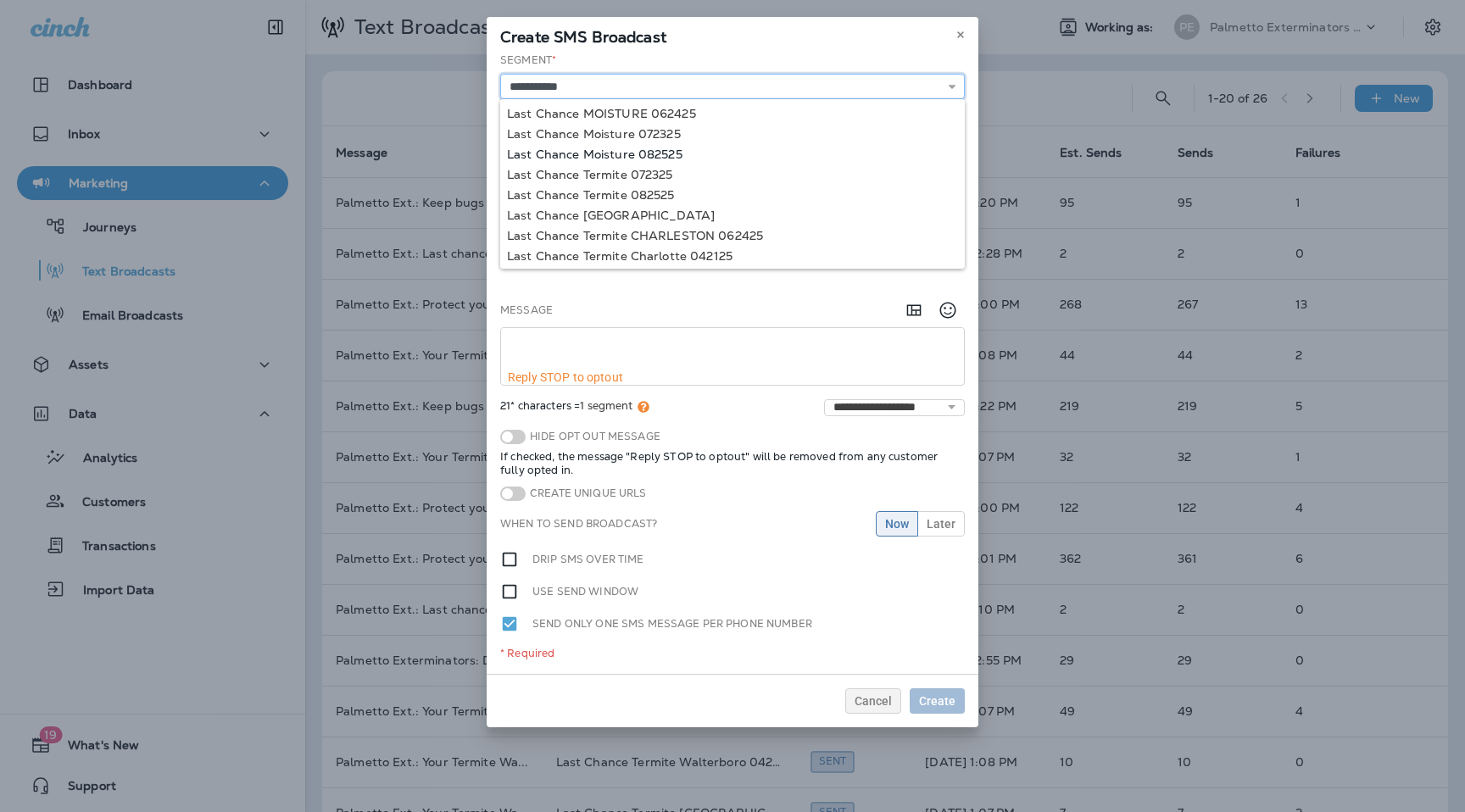
type input "**********"
click at [659, 156] on div "**********" at bounding box center [732, 363] width 491 height 621
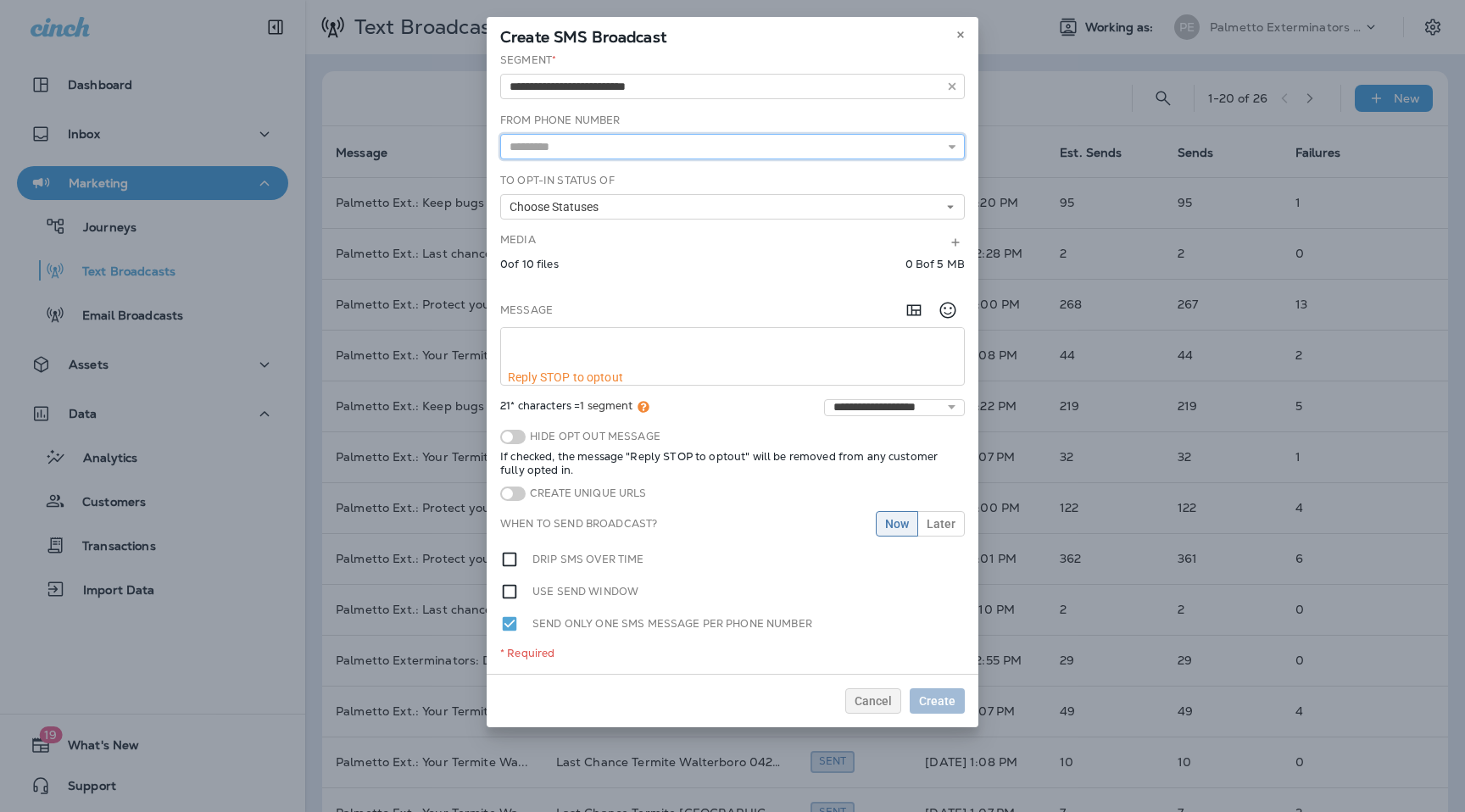
click at [643, 142] on input "text" at bounding box center [732, 147] width 465 height 26
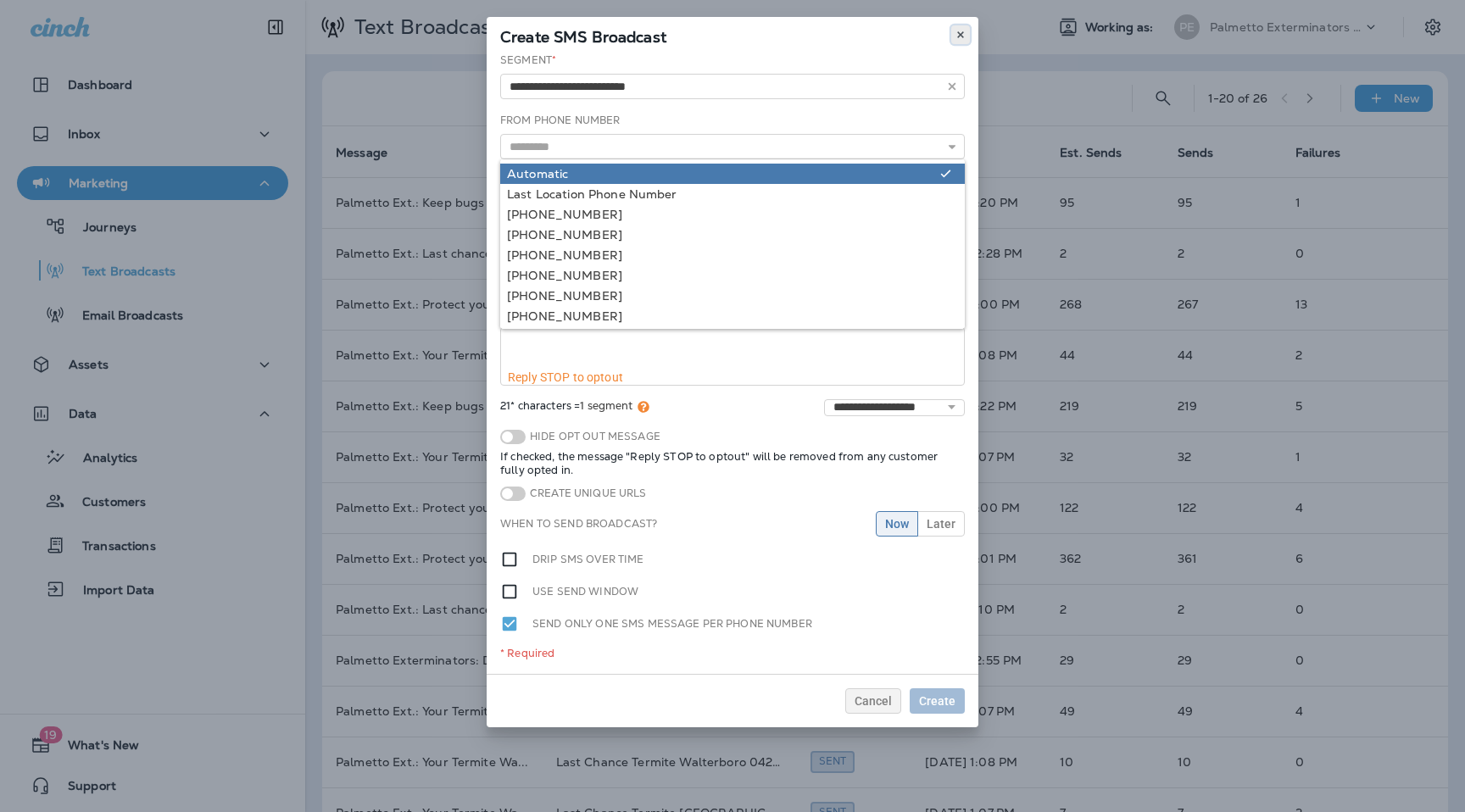
click at [954, 28] on button at bounding box center [961, 35] width 19 height 19
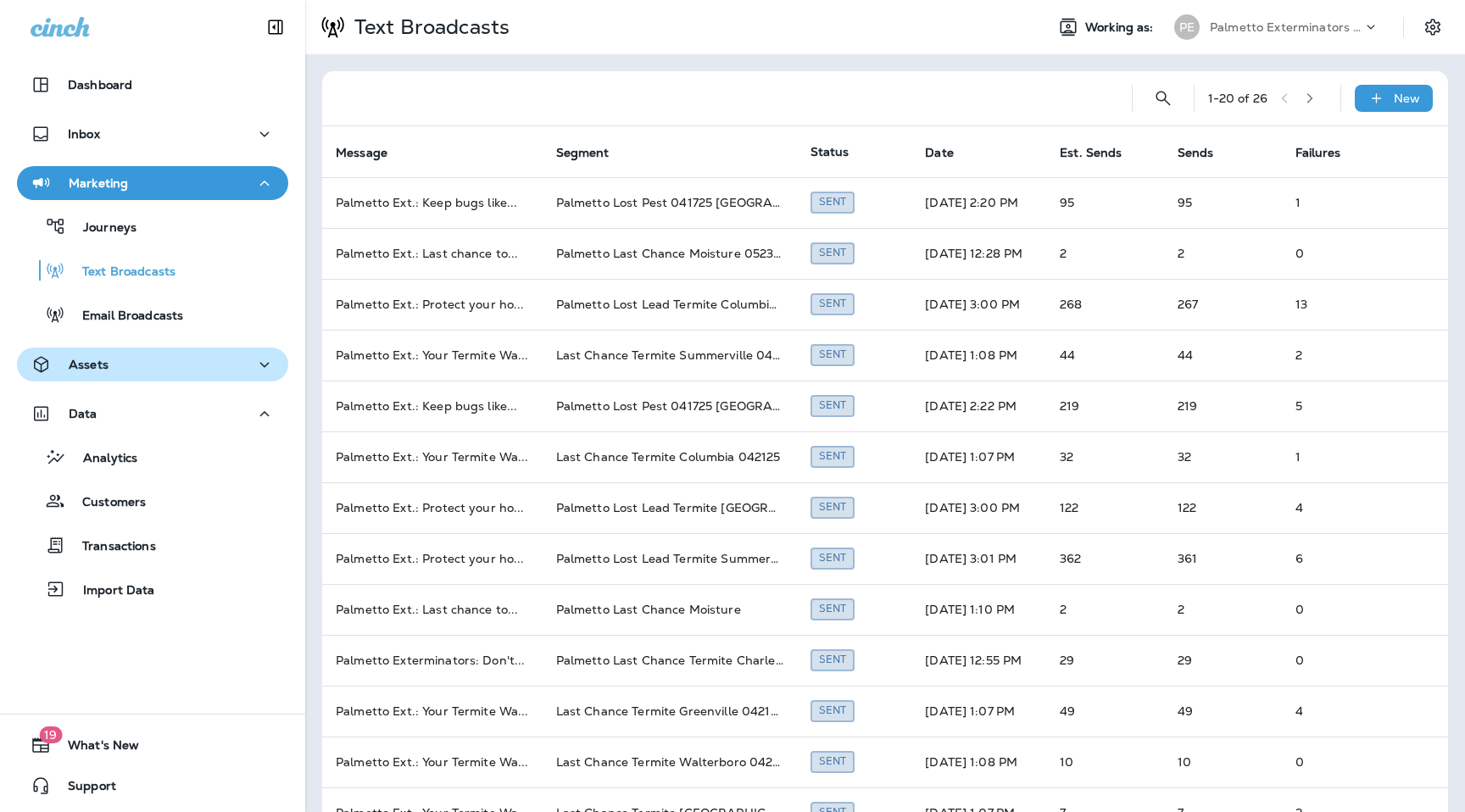
click at [121, 368] on div "Assets" at bounding box center [153, 364] width 244 height 21
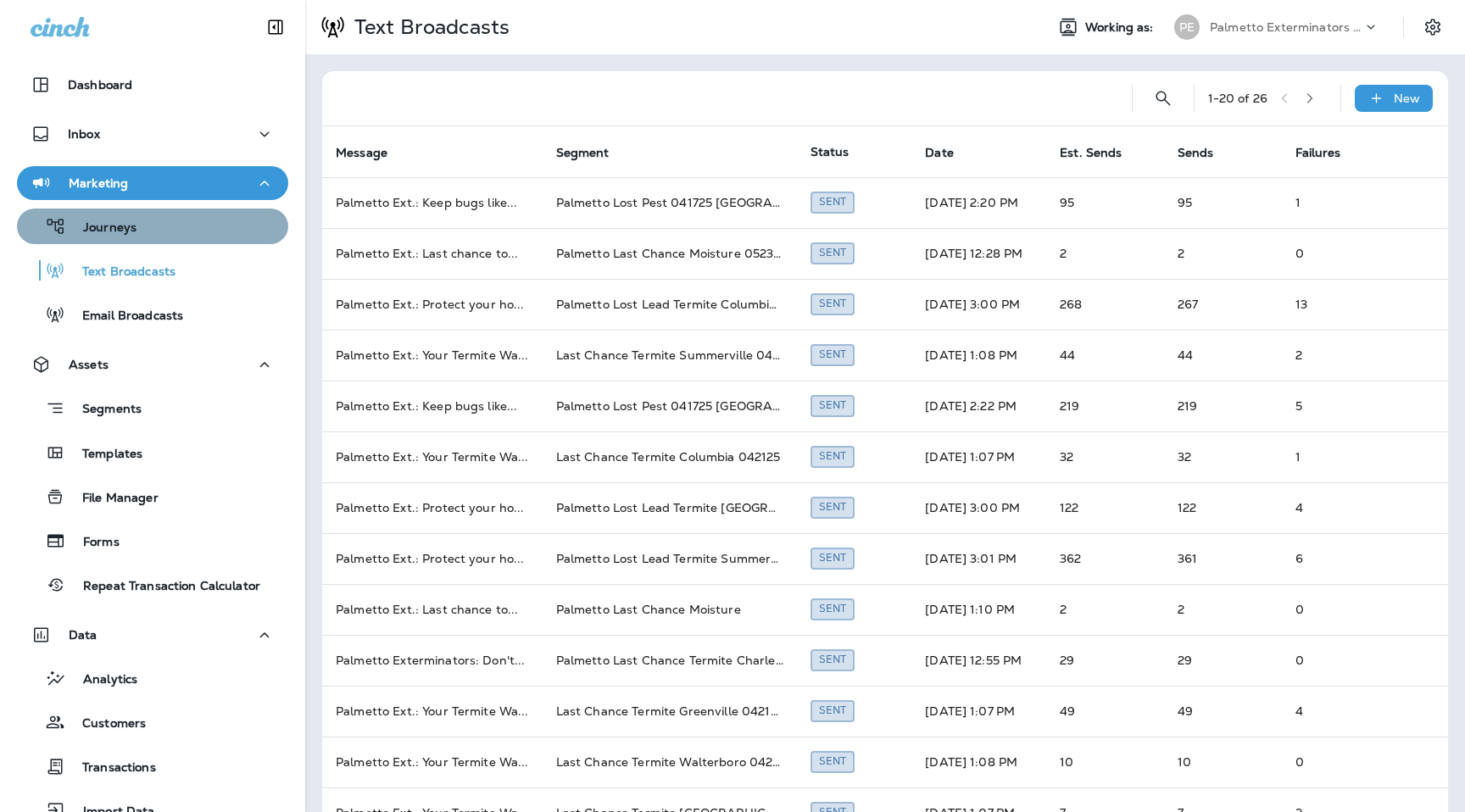
click at [147, 232] on div "Journeys" at bounding box center [153, 226] width 258 height 26
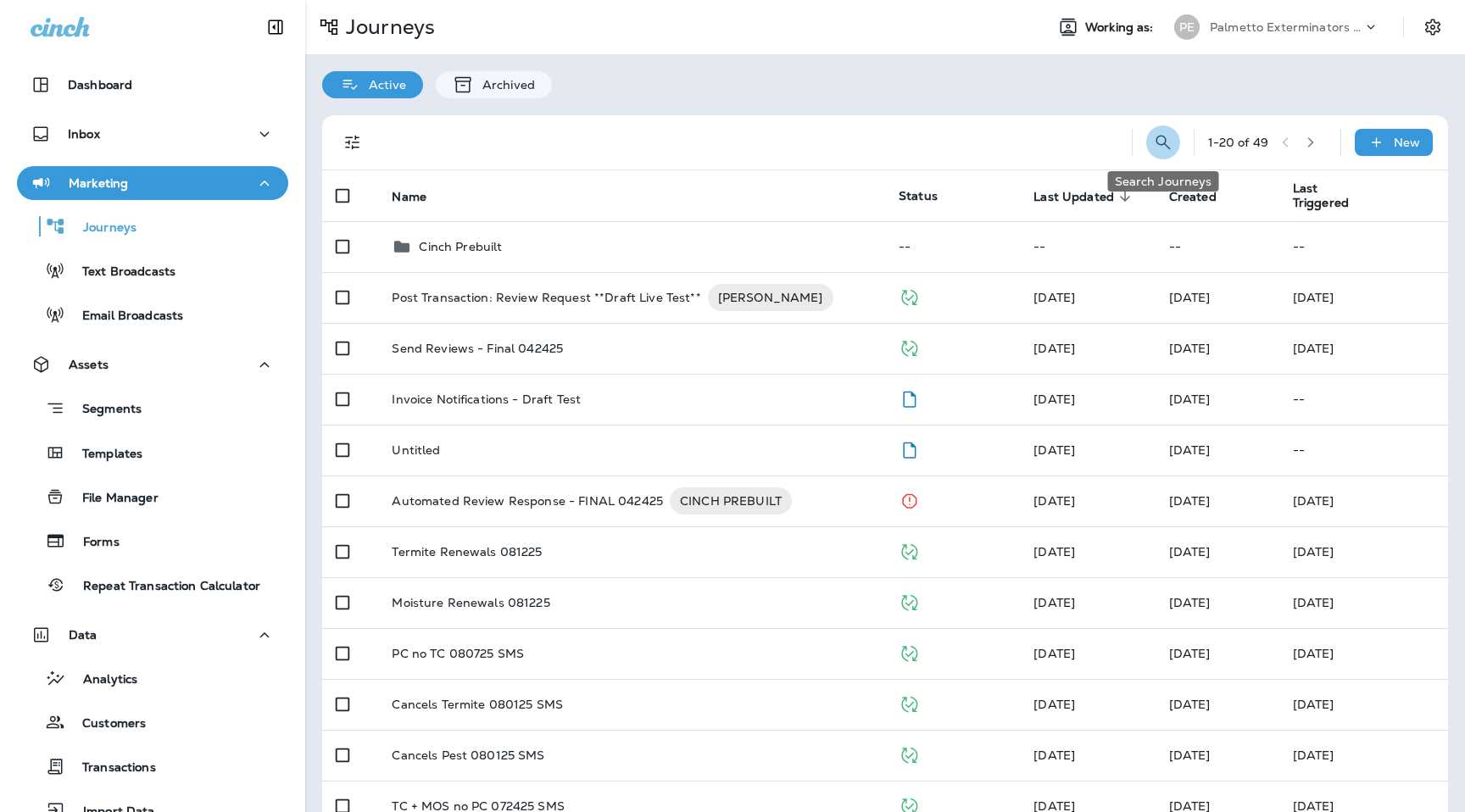
click at [1162, 151] on icon "Search Journeys" at bounding box center [1164, 142] width 20 height 20
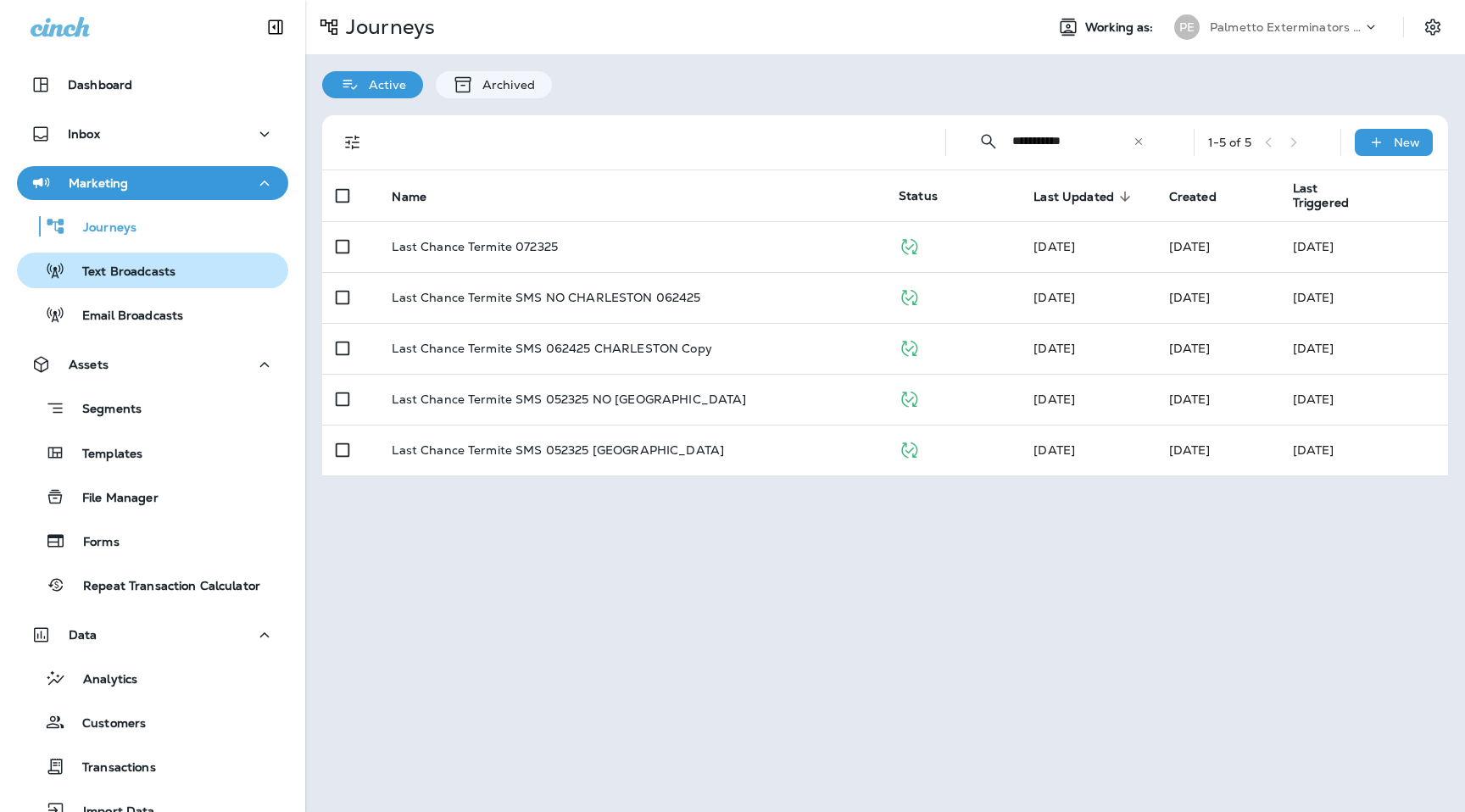
type input "**********"
click at [90, 271] on p "Text Broadcasts" at bounding box center [120, 272] width 110 height 16
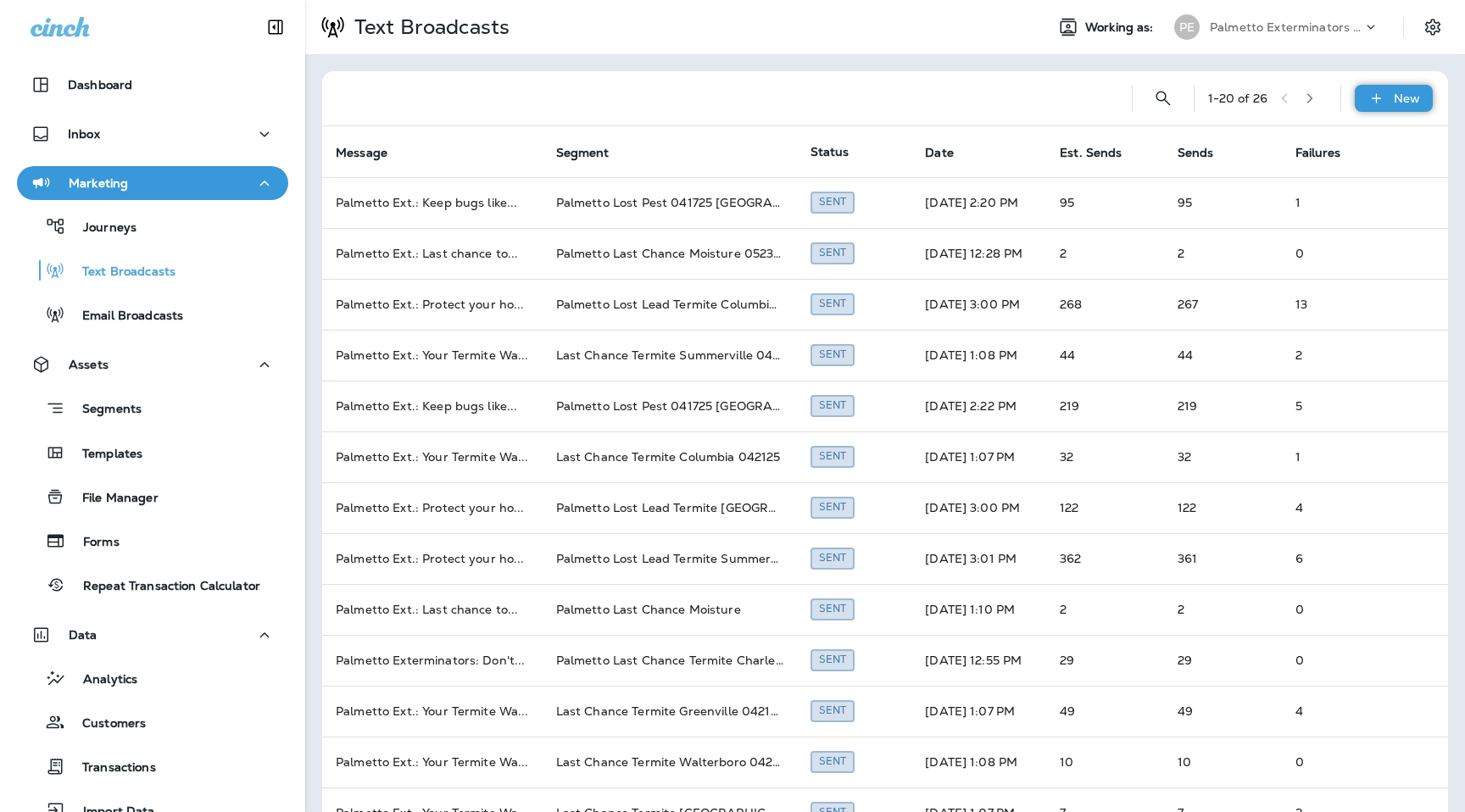
click at [1382, 90] on icon at bounding box center [1376, 98] width 18 height 17
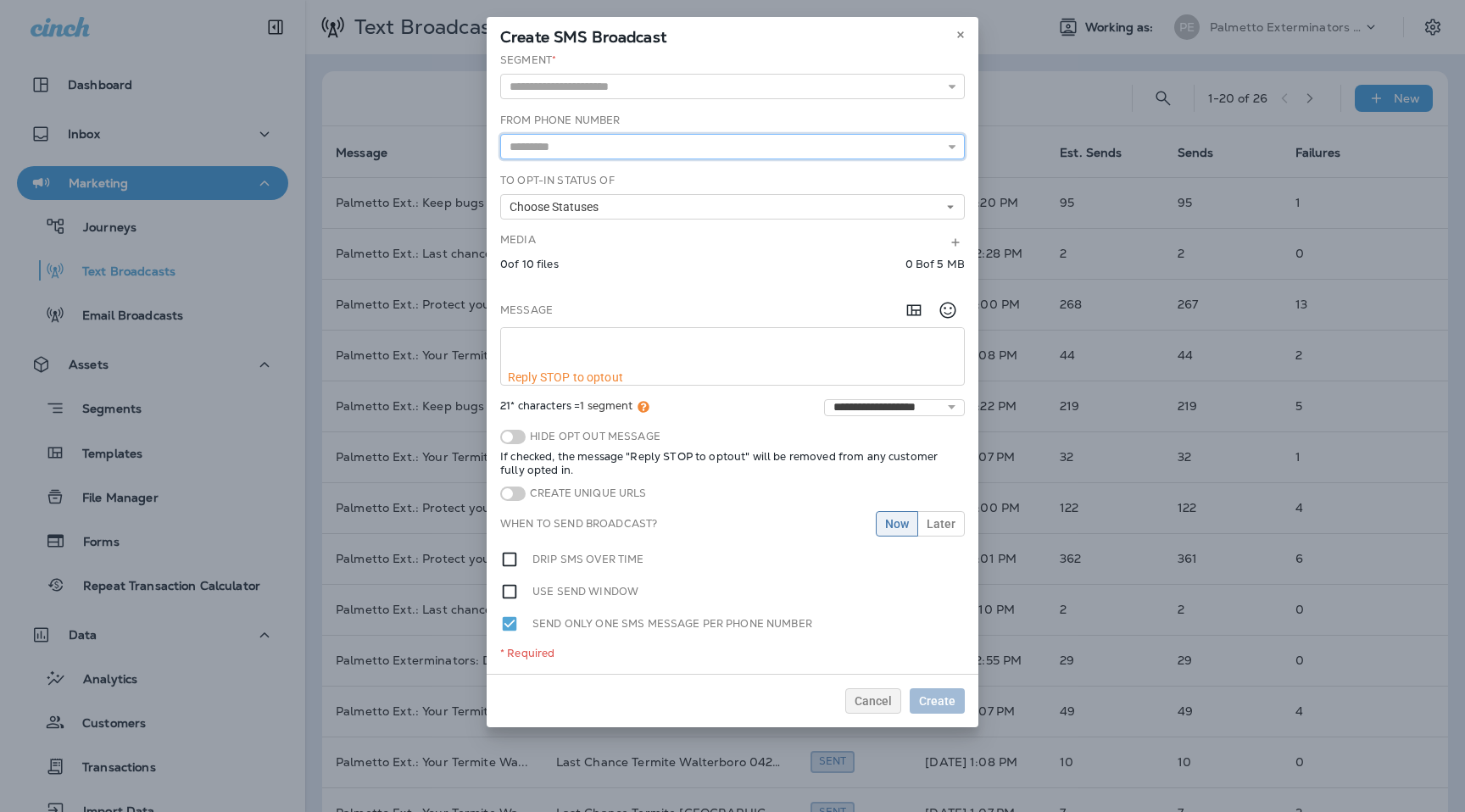
click at [772, 145] on input "text" at bounding box center [732, 147] width 465 height 26
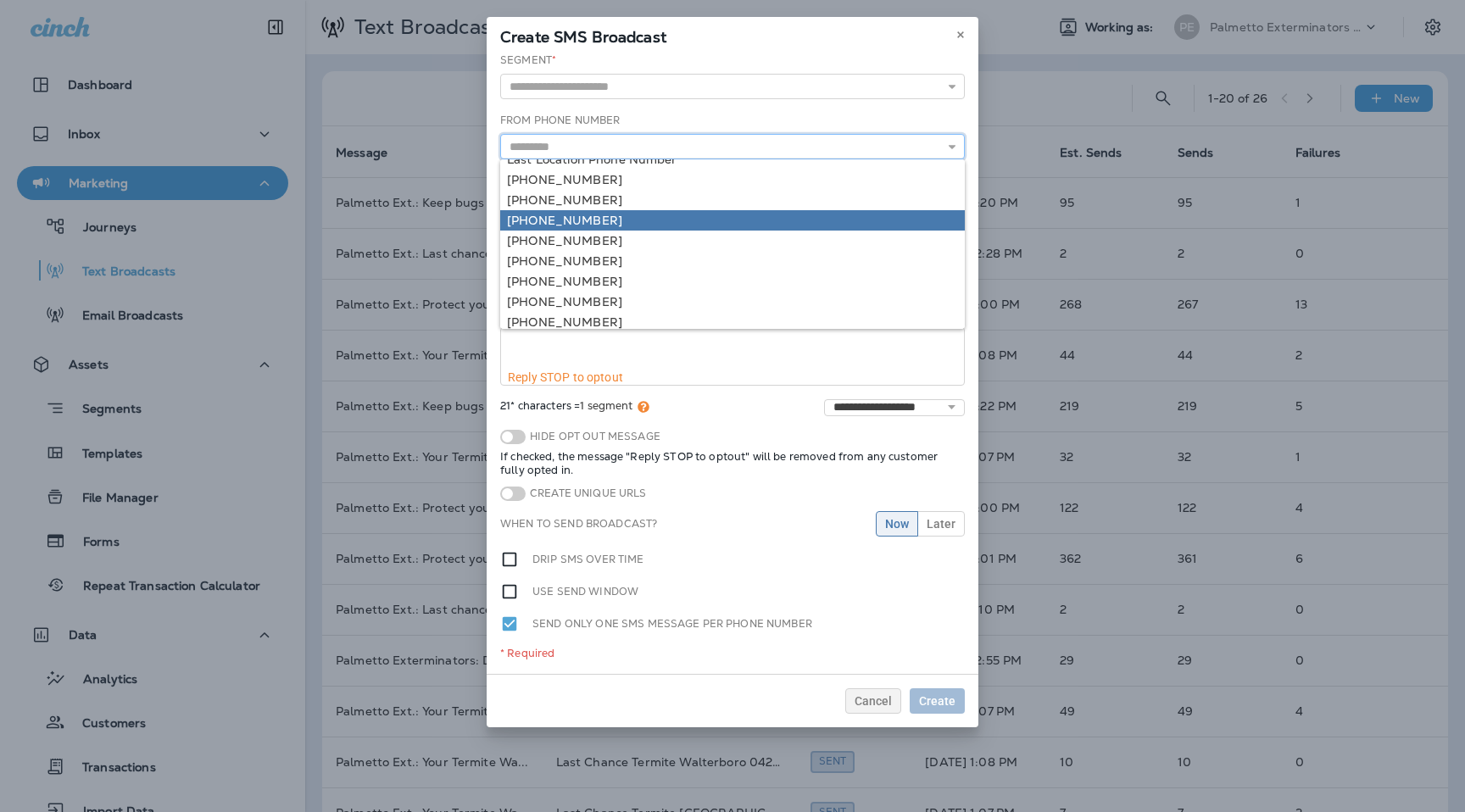
scroll to position [43, 0]
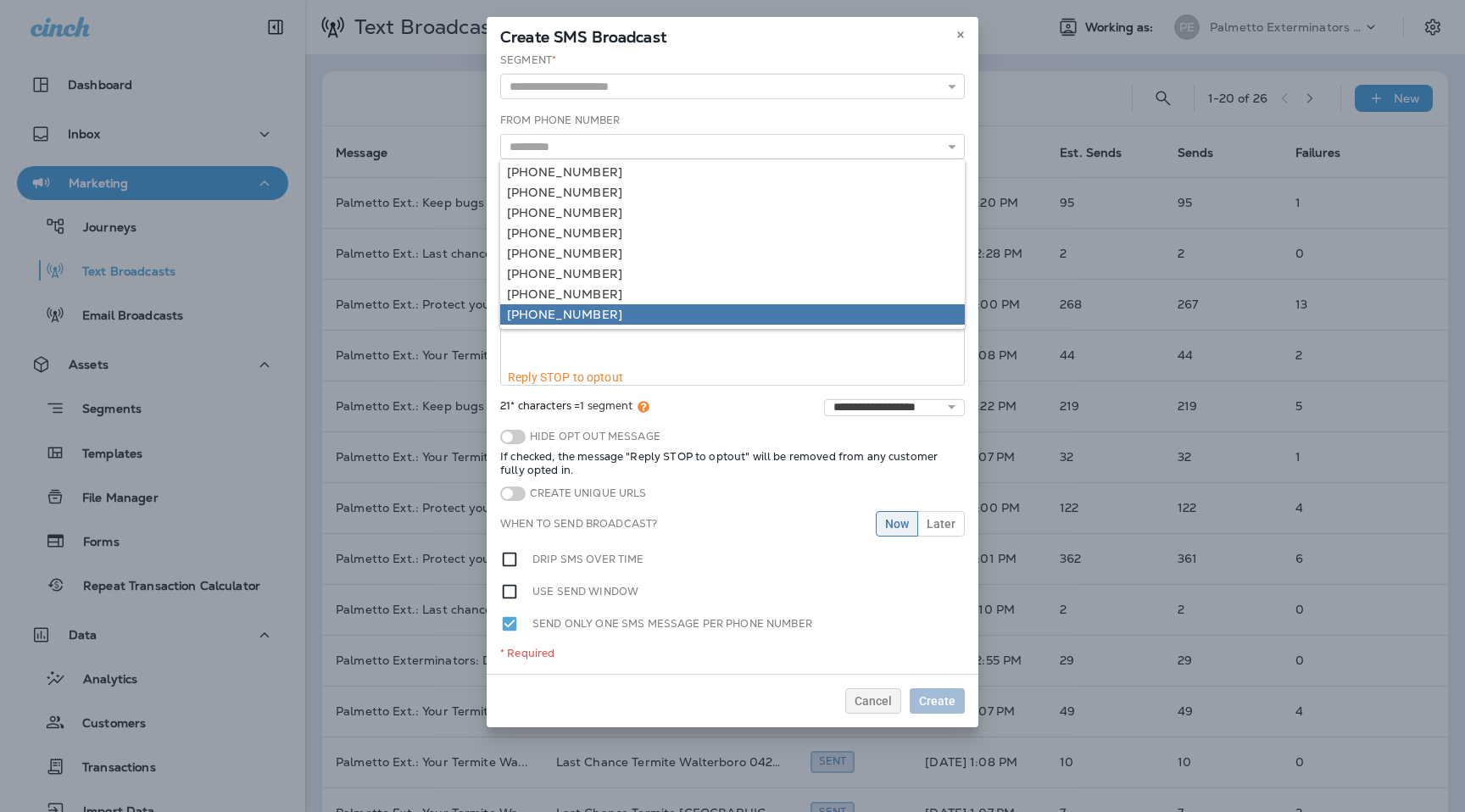
type input "**********"
click at [621, 310] on div "**********" at bounding box center [732, 363] width 491 height 621
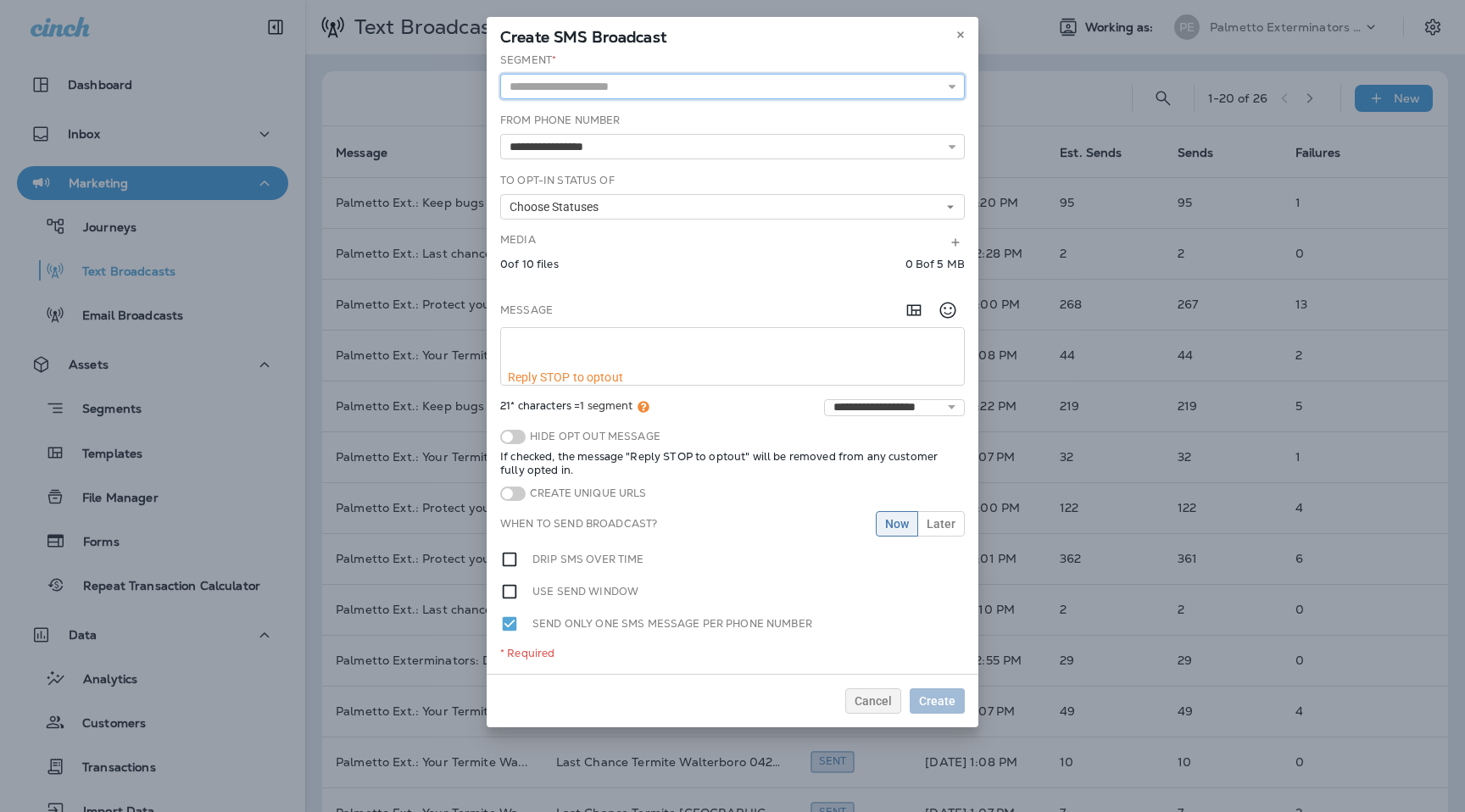
click at [633, 90] on input "text" at bounding box center [732, 86] width 465 height 26
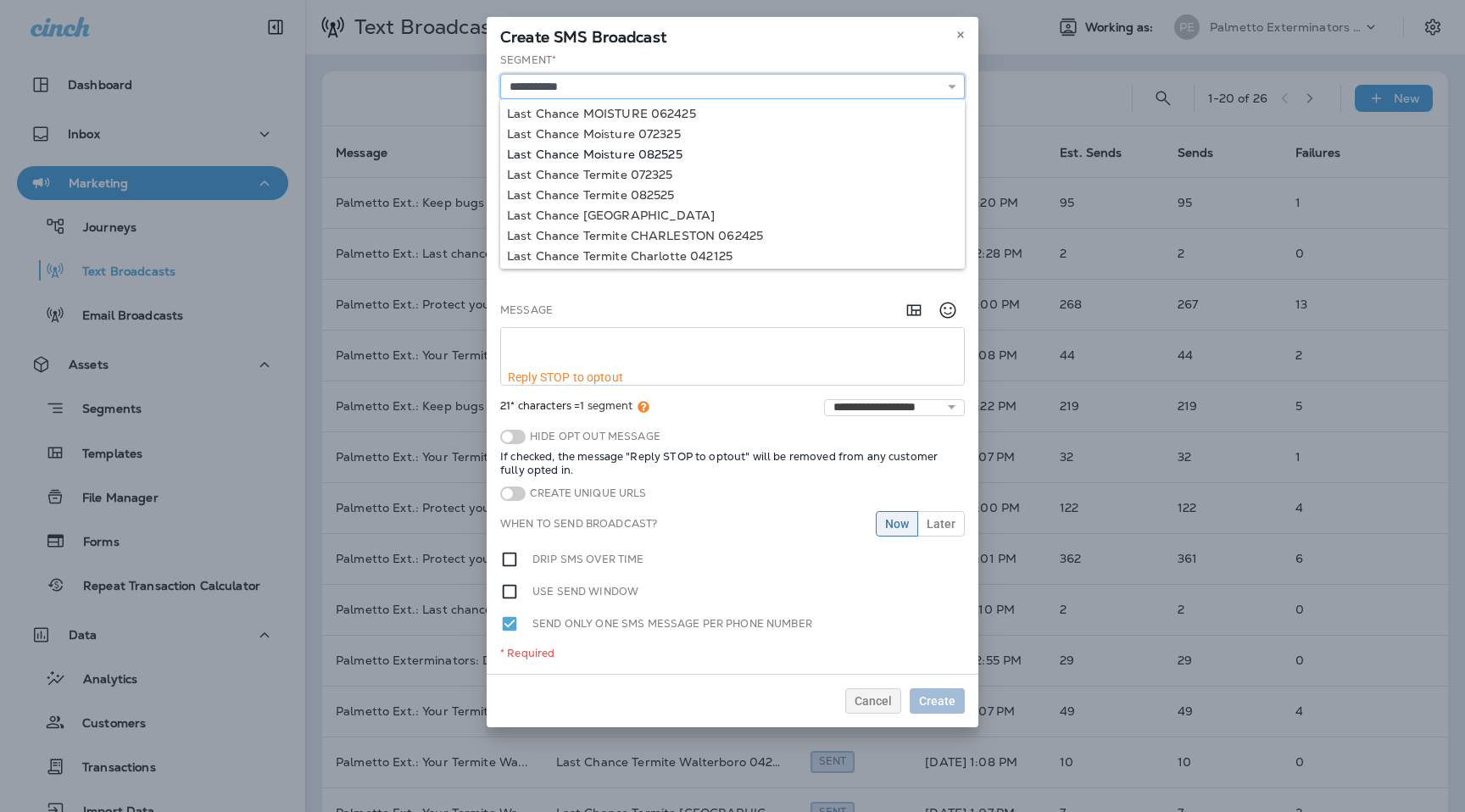
type input "**********"
click at [648, 159] on div "**********" at bounding box center [732, 363] width 491 height 621
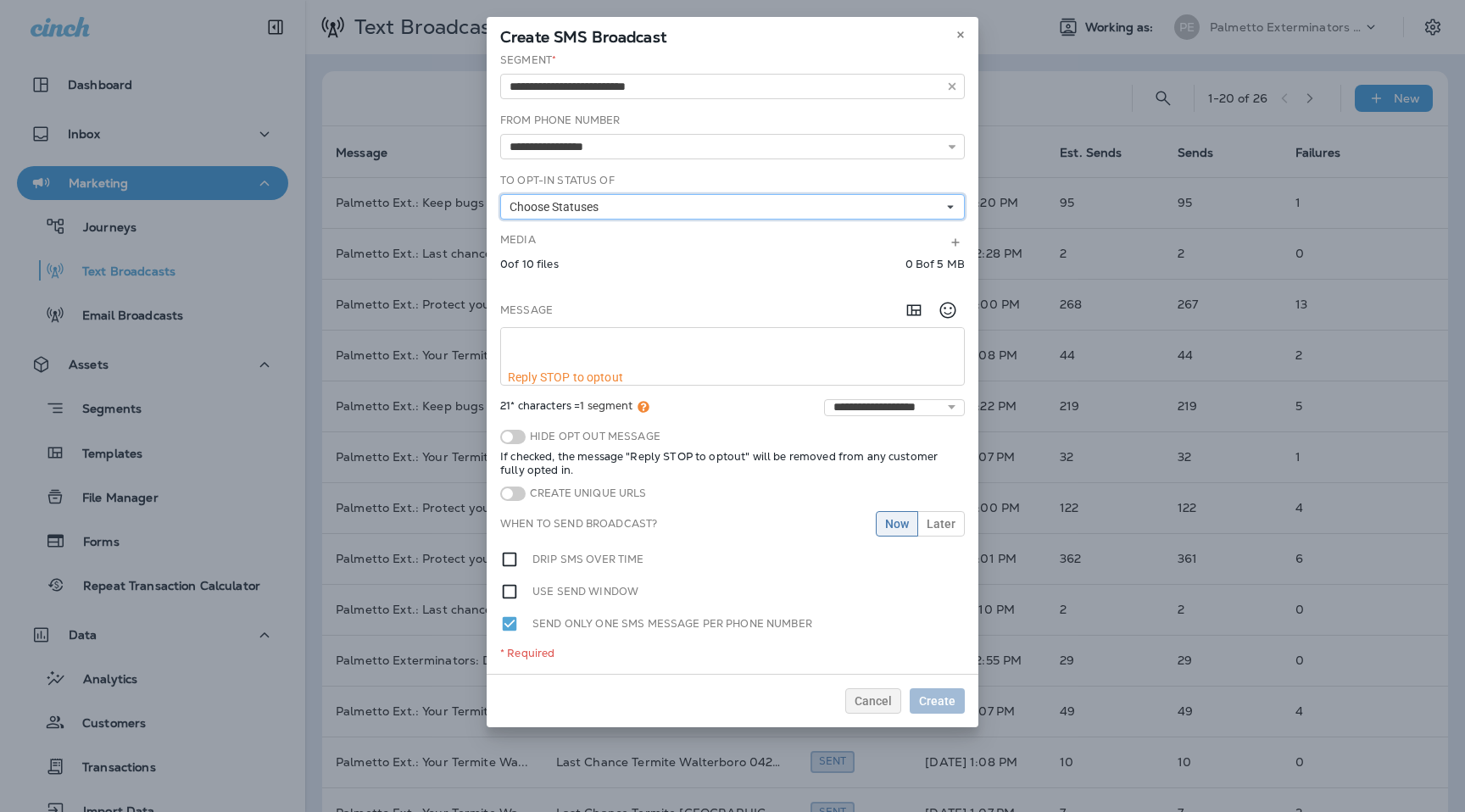
click at [620, 211] on button "Choose Statuses" at bounding box center [732, 207] width 465 height 26
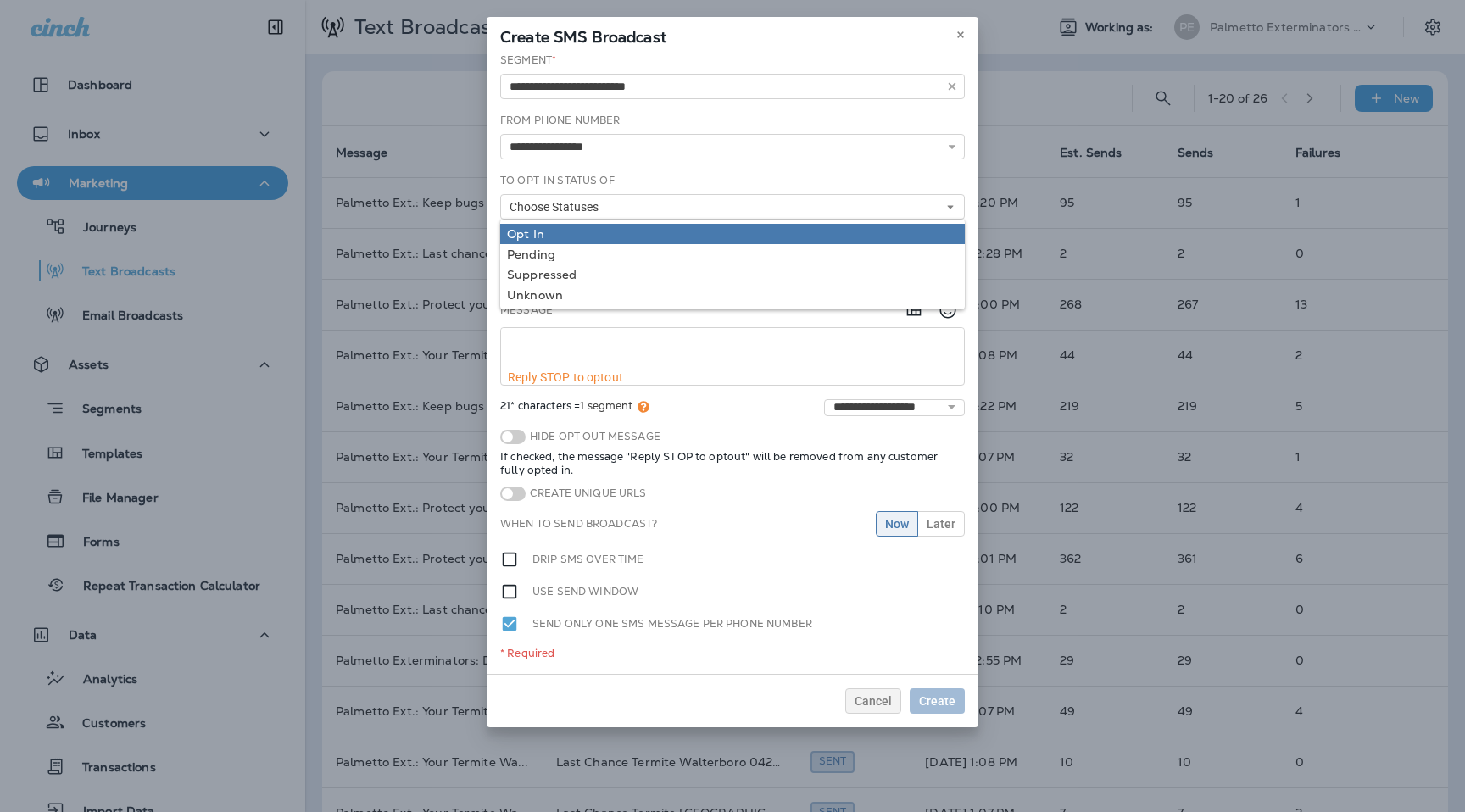
click at [613, 227] on div "Opt In" at bounding box center [732, 234] width 451 height 14
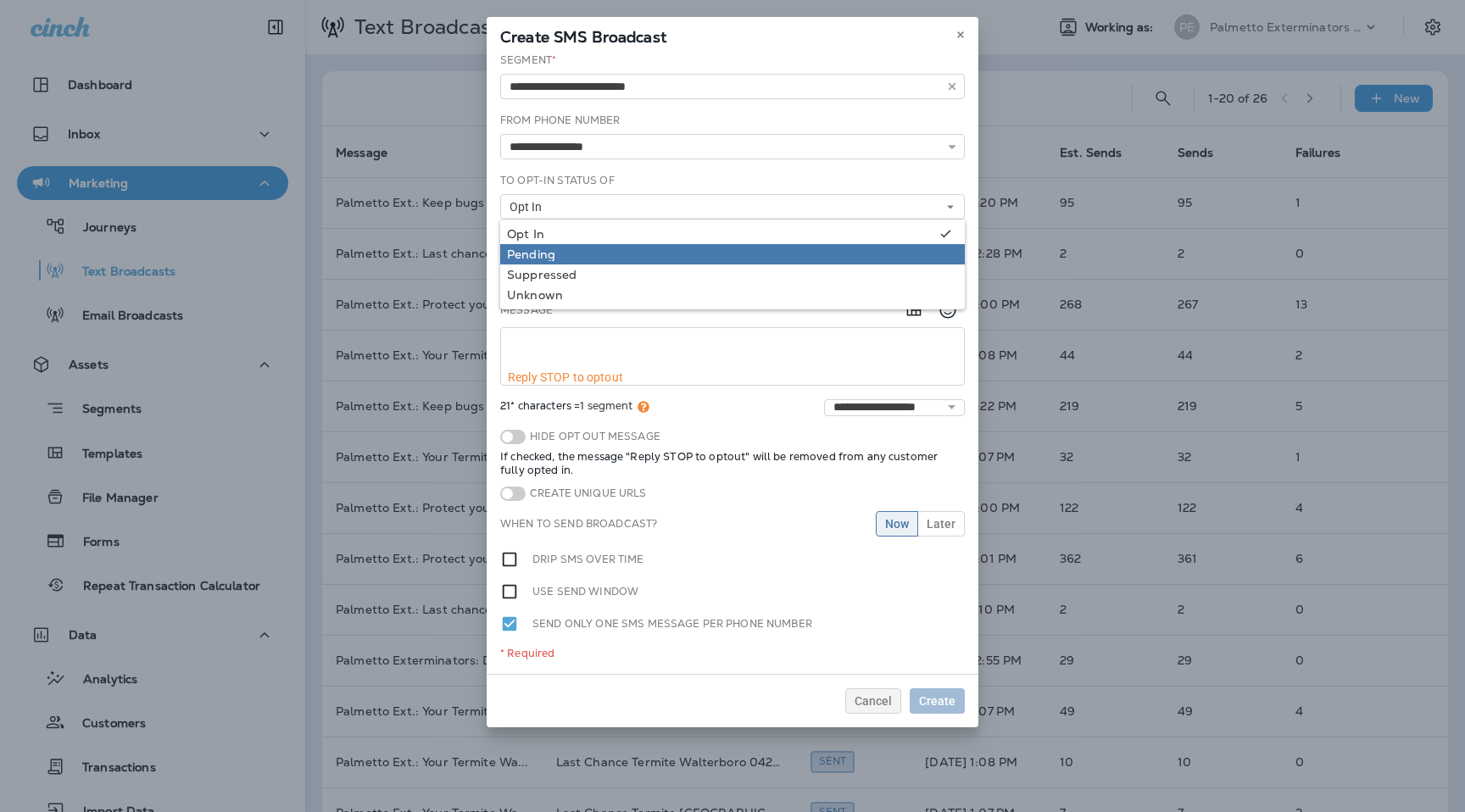
click at [608, 250] on div "Pending" at bounding box center [732, 254] width 451 height 14
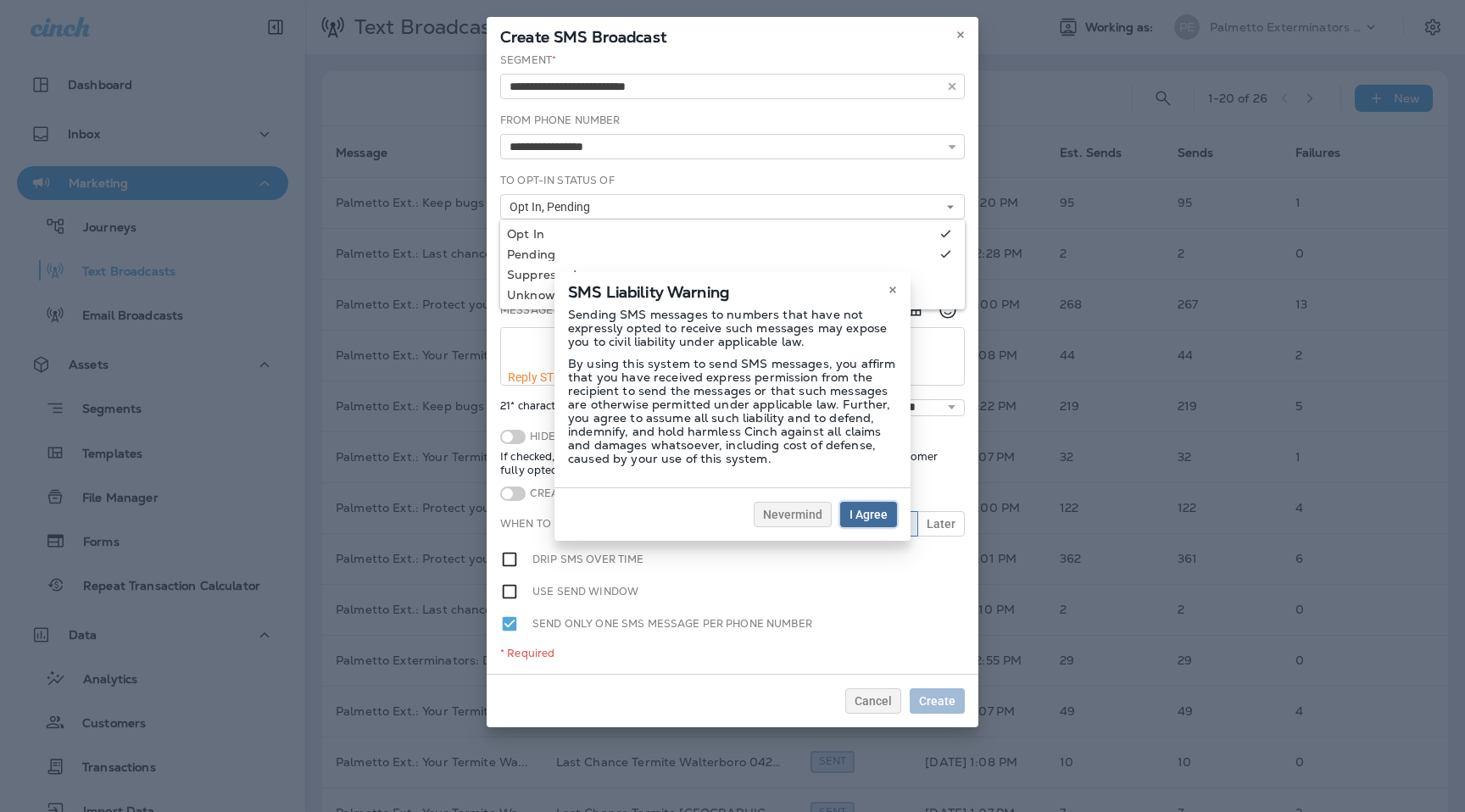
click at [875, 513] on span "I Agree" at bounding box center [869, 514] width 38 height 12
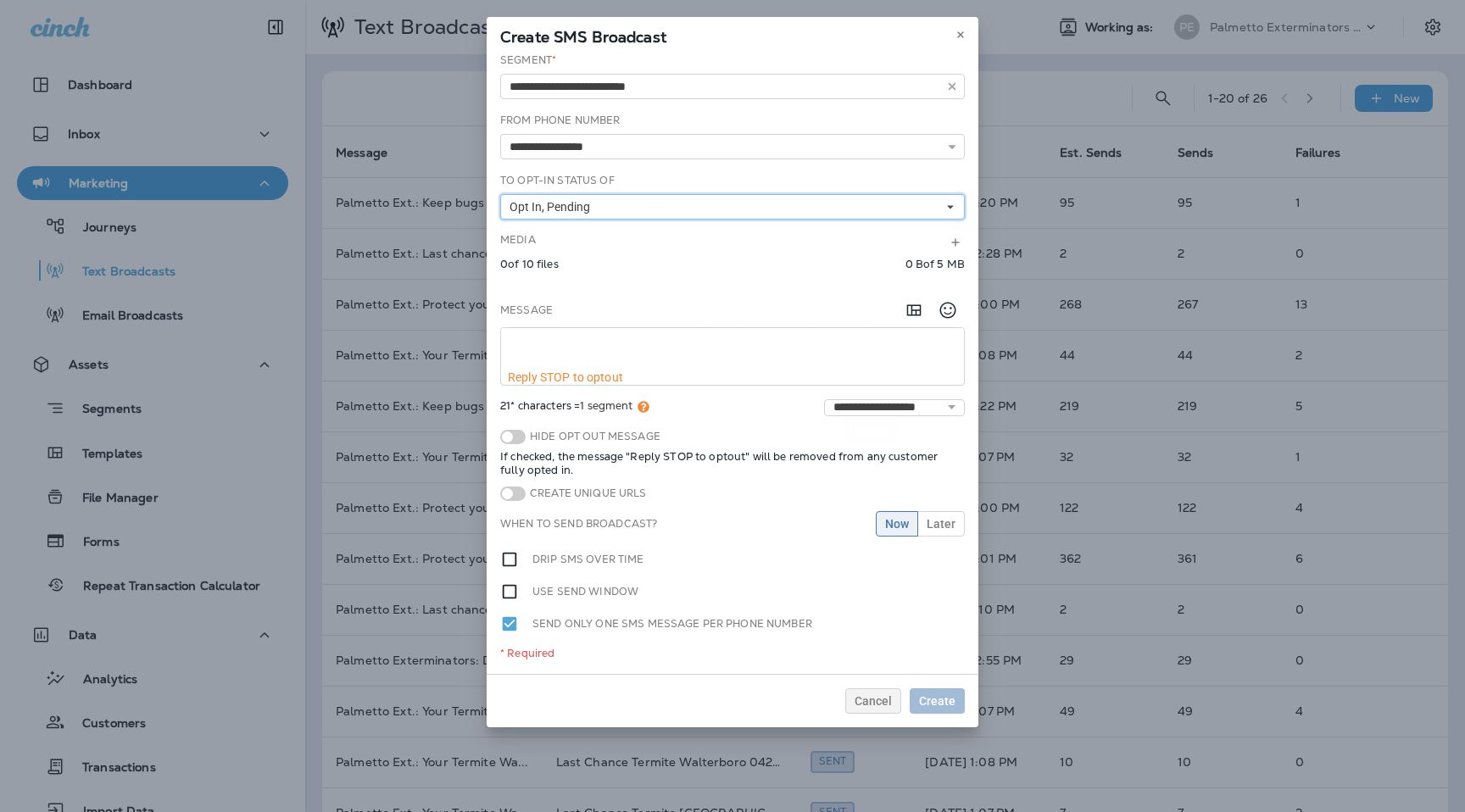
click at [685, 209] on button "Opt In, Pending" at bounding box center [732, 207] width 465 height 26
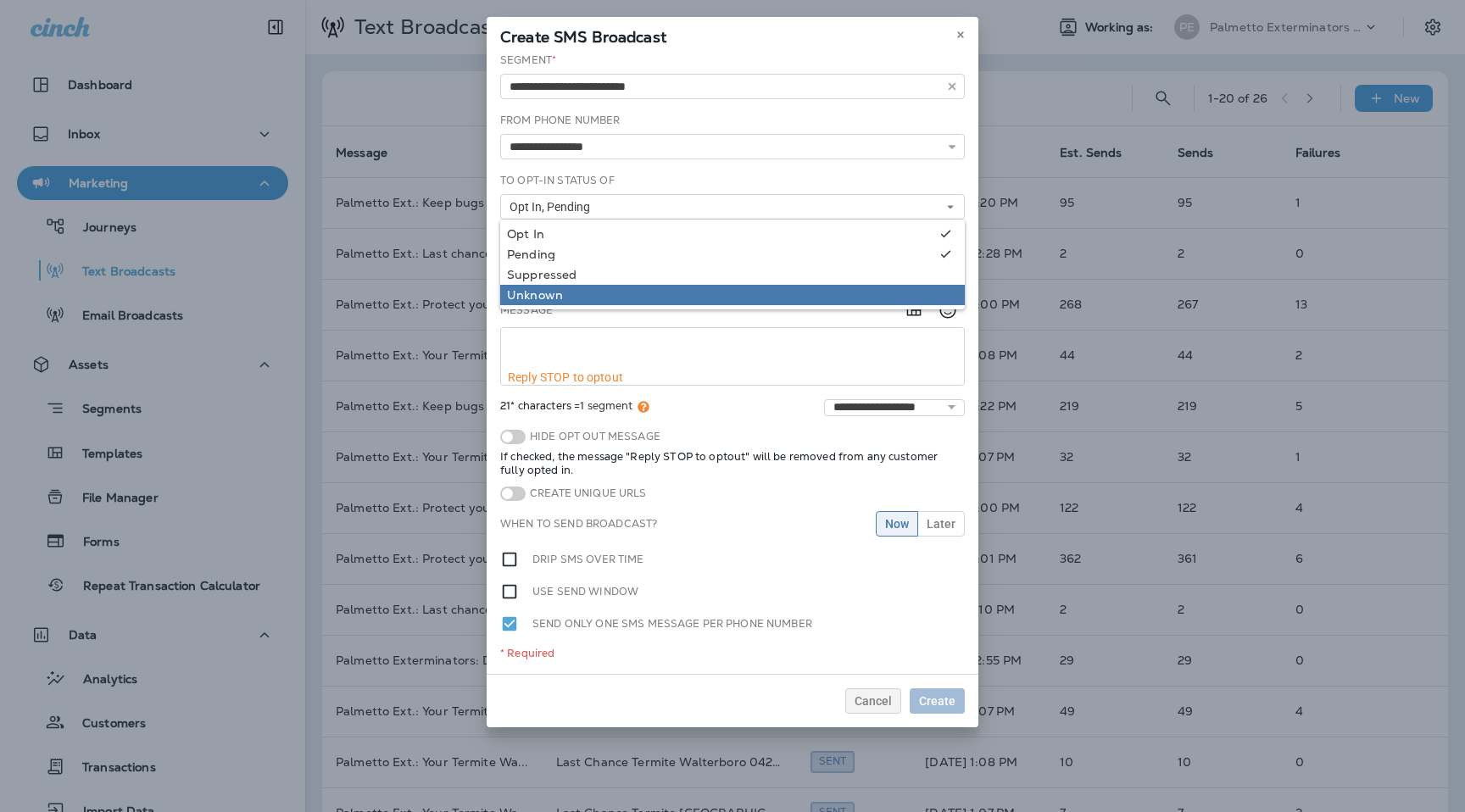
click at [633, 302] on link "Unknown" at bounding box center [732, 295] width 465 height 20
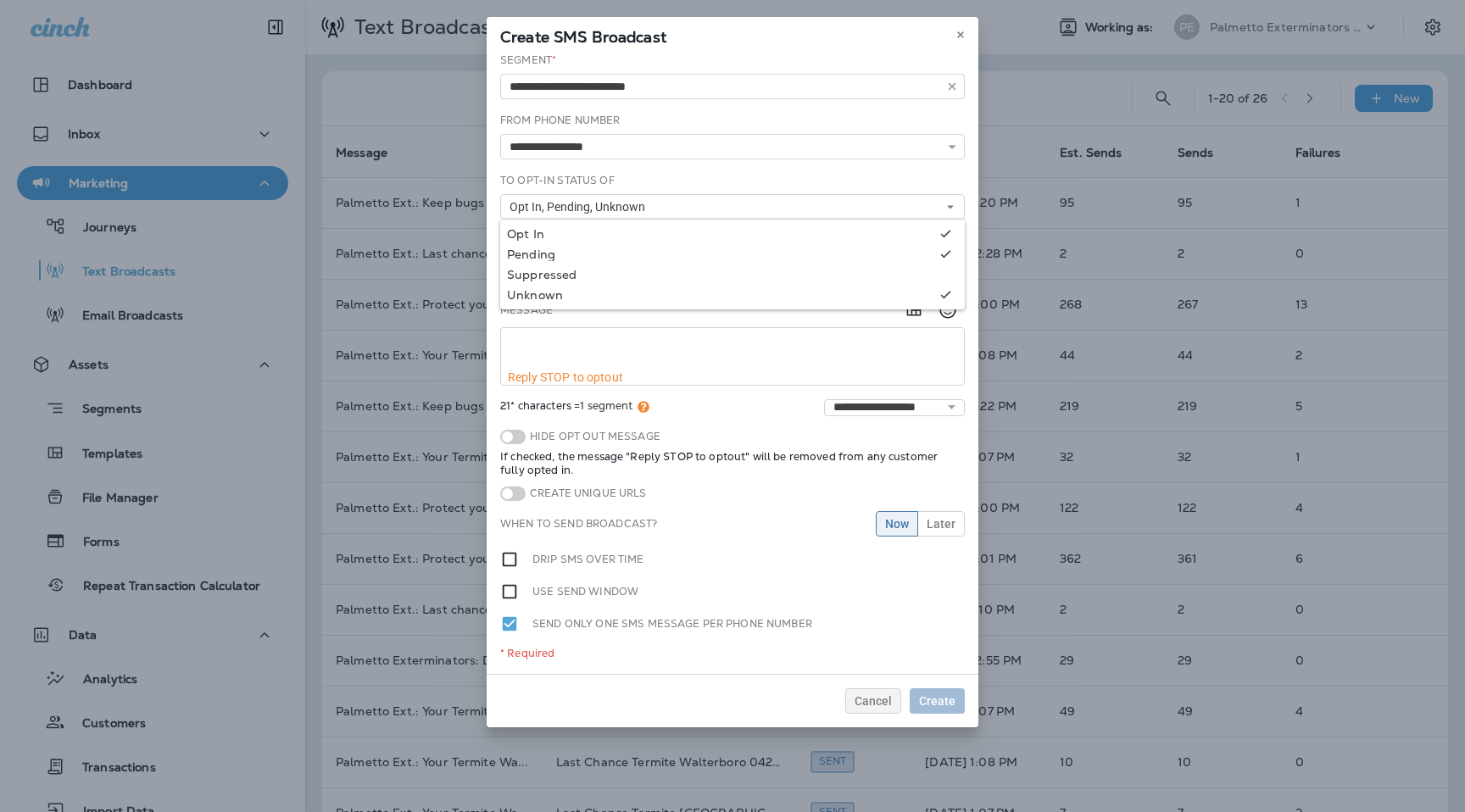
click at [618, 332] on textarea at bounding box center [732, 350] width 463 height 43
paste textarea "**********"
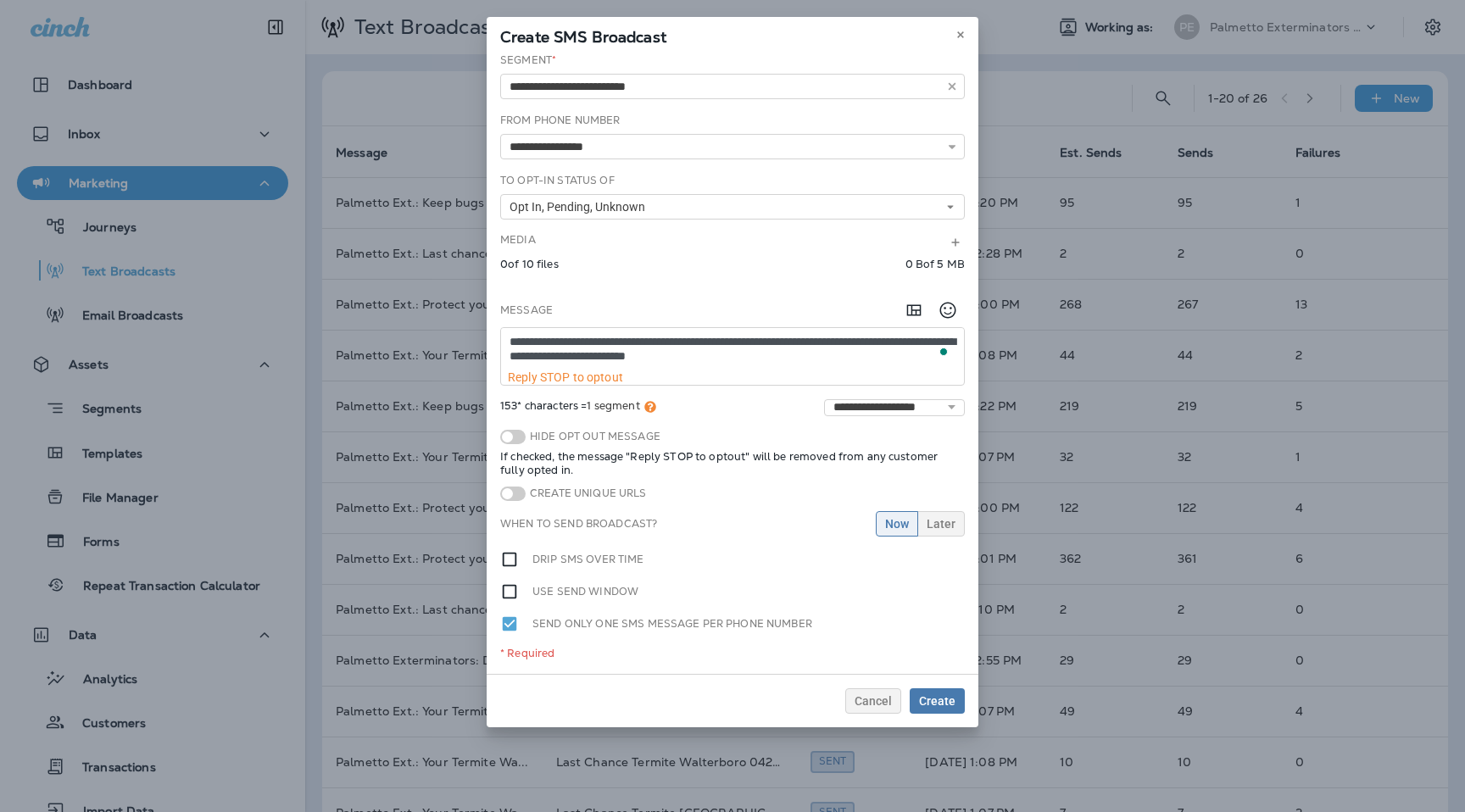
type textarea "**********"
click at [942, 522] on span "Later" at bounding box center [941, 524] width 29 height 12
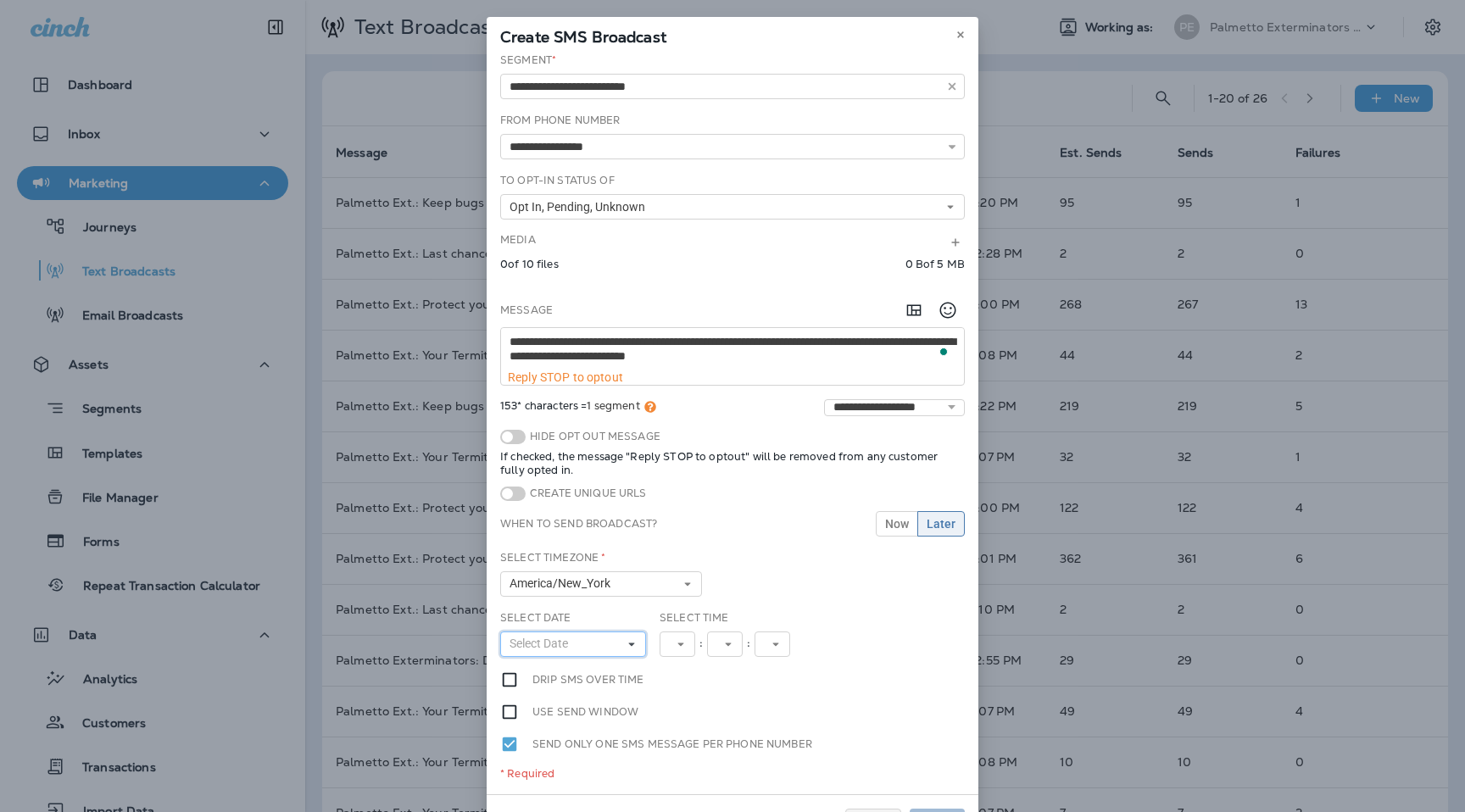
click at [623, 635] on button "Select Date" at bounding box center [573, 644] width 146 height 26
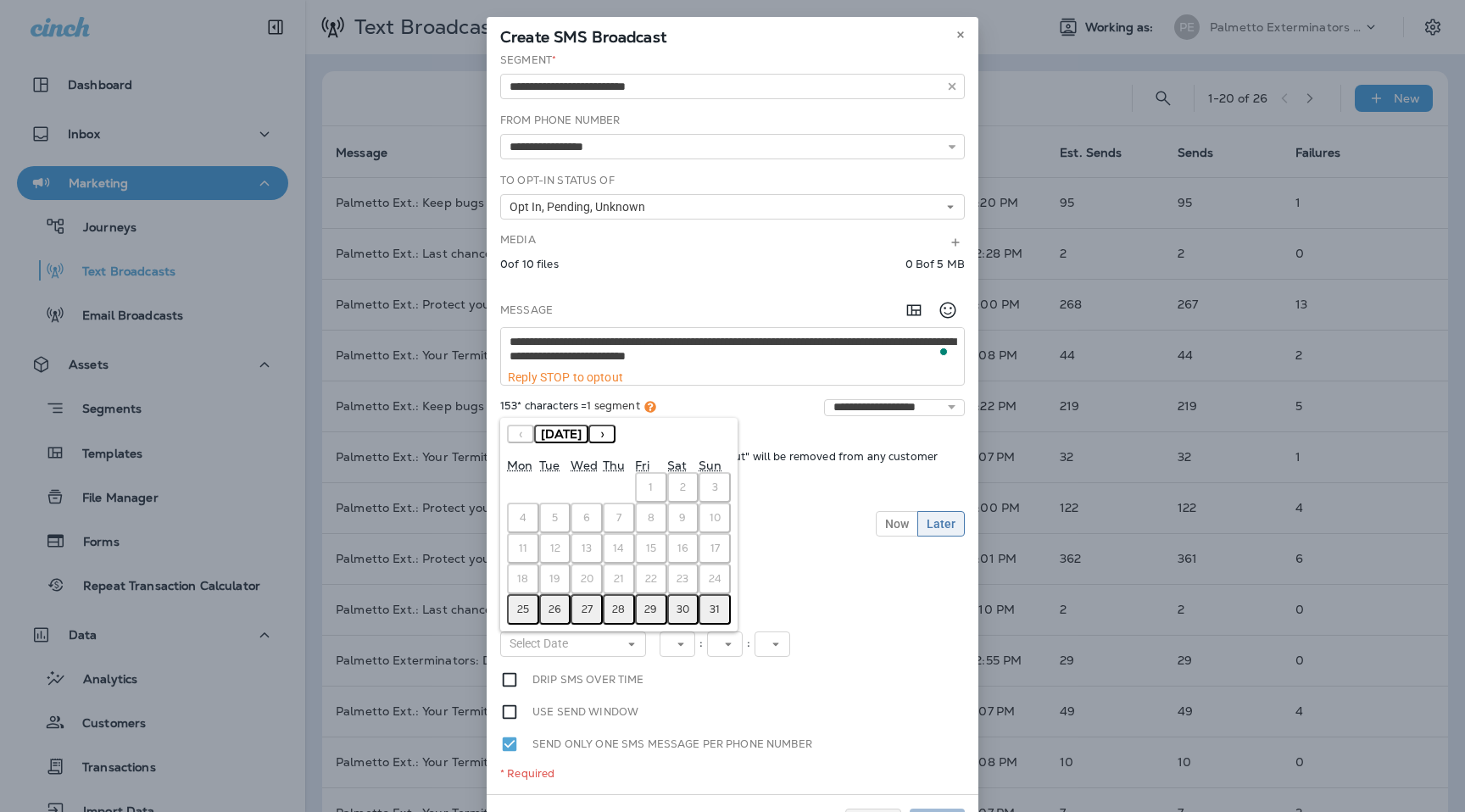
click at [527, 610] on abbr "25" at bounding box center [523, 610] width 12 height 14
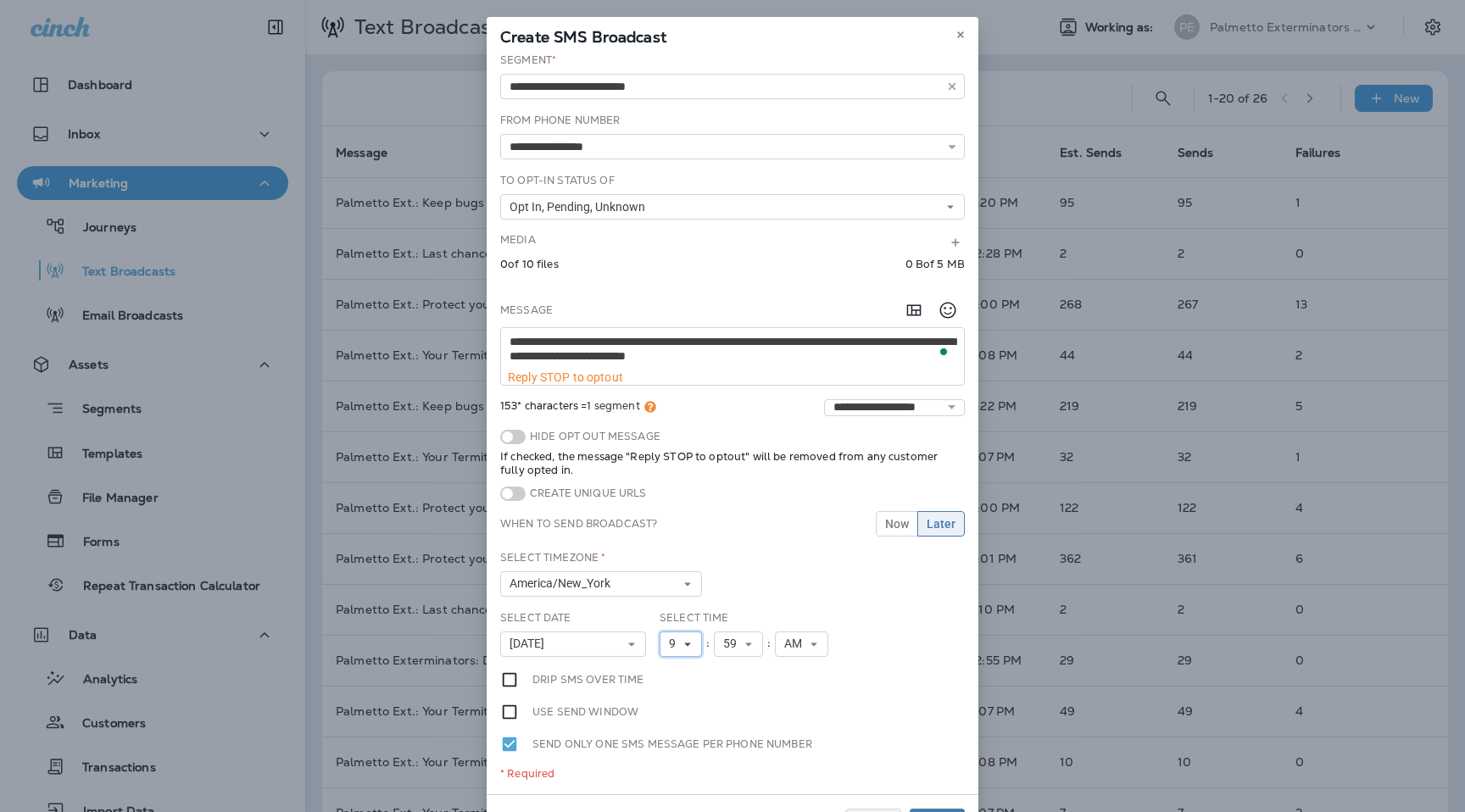
click at [680, 642] on span "9" at bounding box center [676, 643] width 14 height 14
click at [681, 490] on link "5" at bounding box center [681, 490] width 43 height 20
click at [741, 647] on span "59" at bounding box center [734, 643] width 20 height 14
click at [731, 415] on link "00" at bounding box center [739, 409] width 49 height 20
click at [813, 634] on button "AM" at bounding box center [801, 644] width 54 height 26
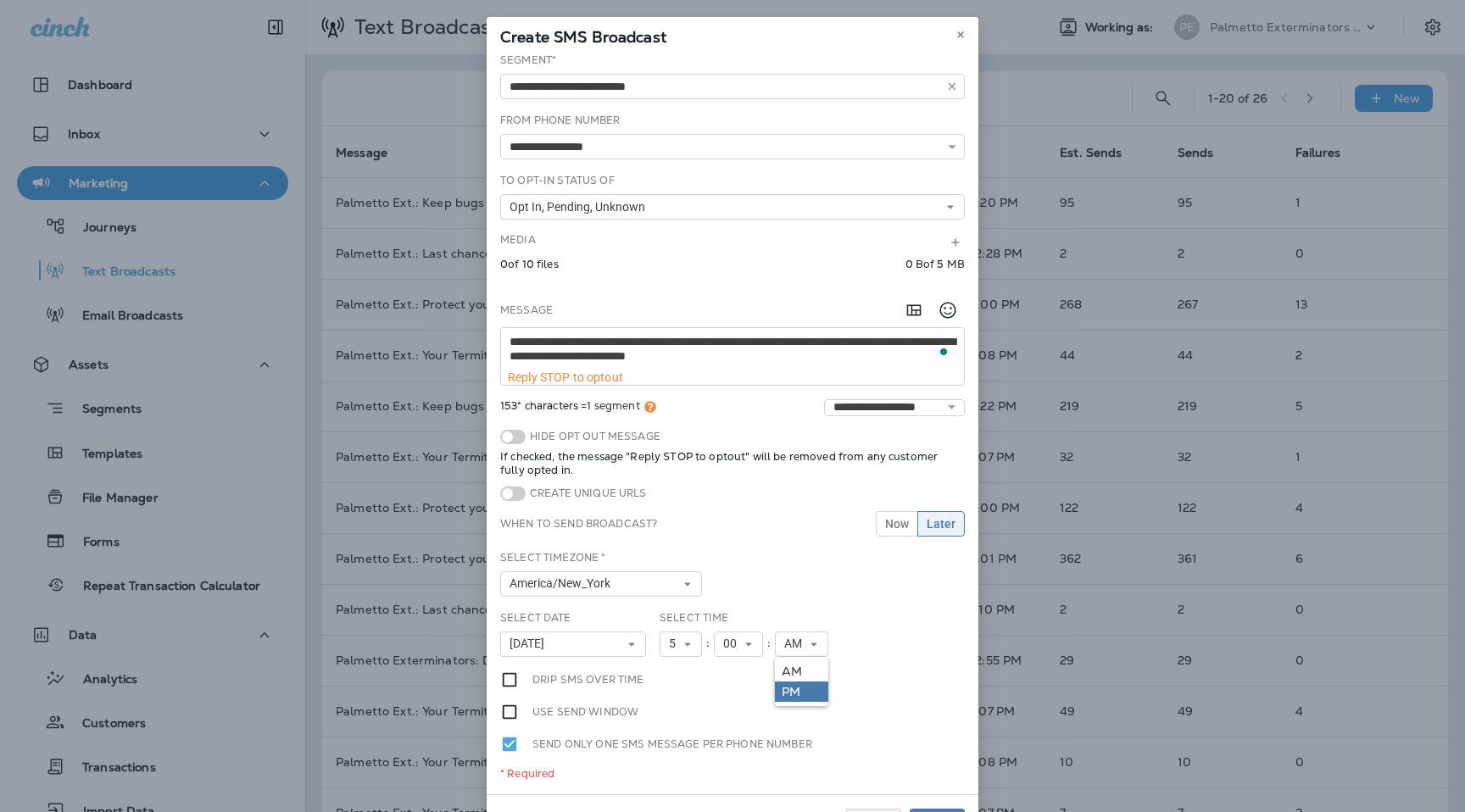
click at [804, 693] on link "PM" at bounding box center [801, 692] width 54 height 20
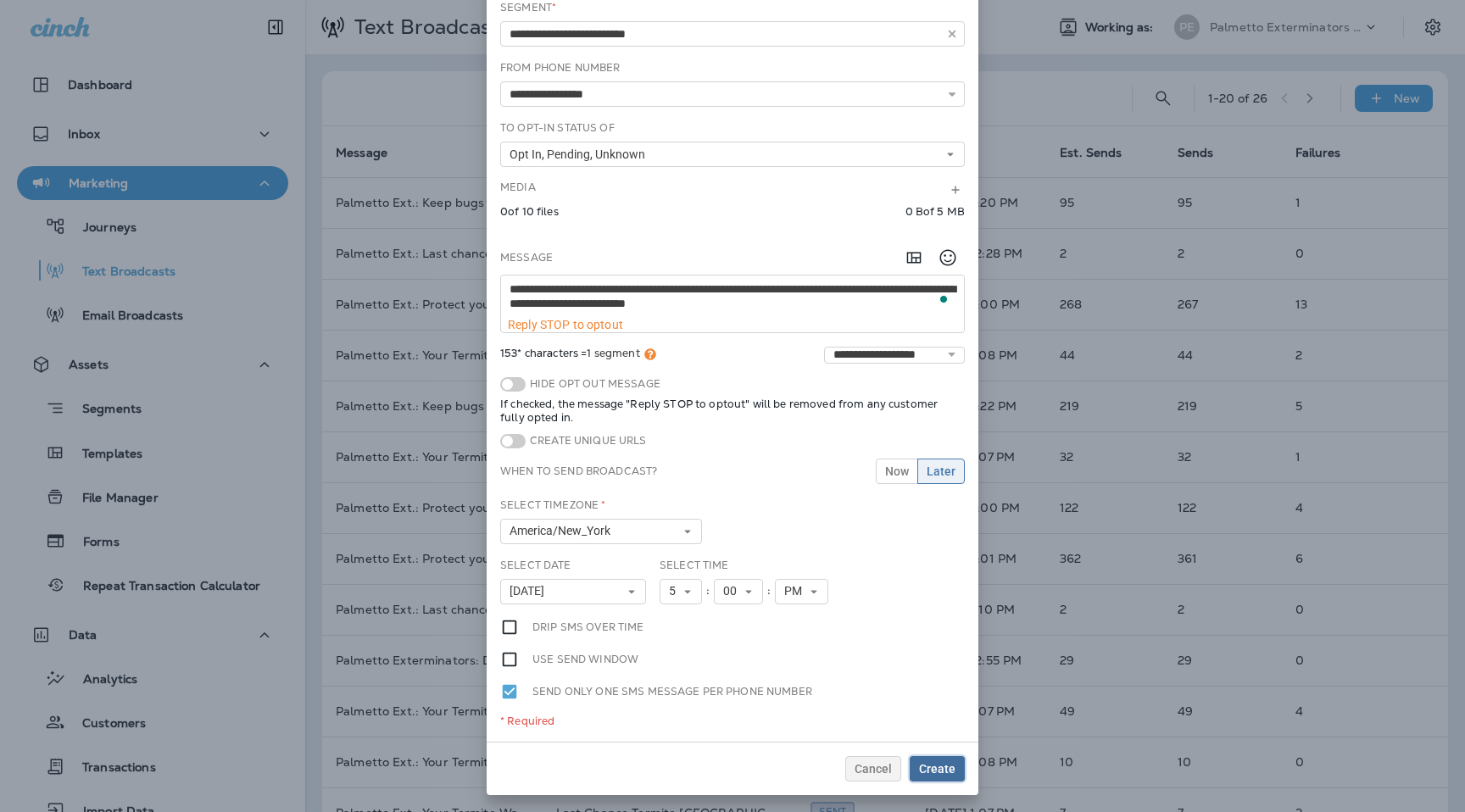
click at [947, 771] on span "Create" at bounding box center [937, 768] width 37 height 12
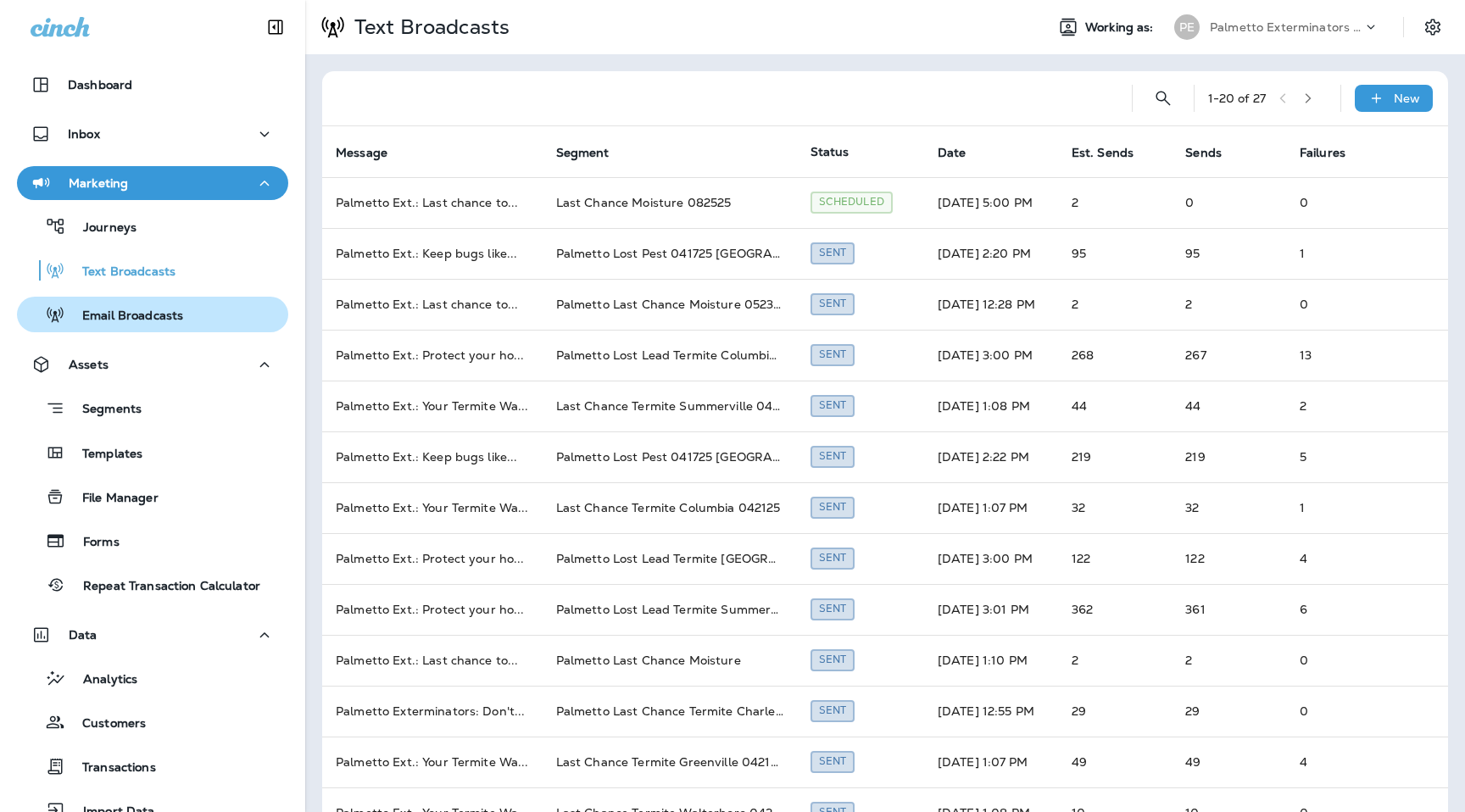
click at [160, 322] on p "Email Broadcasts" at bounding box center [125, 316] width 118 height 16
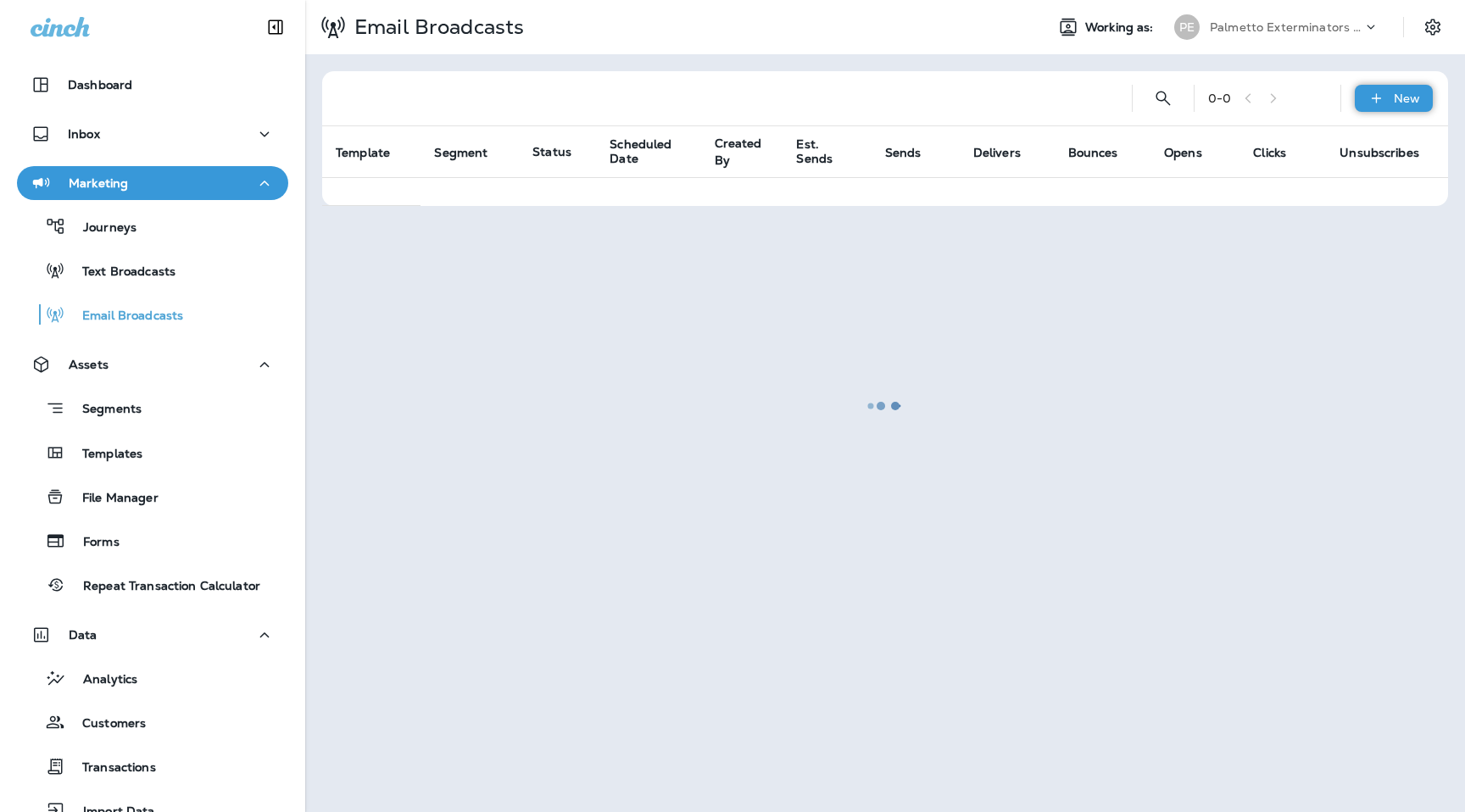
click at [1398, 103] on p "New" at bounding box center [1407, 98] width 26 height 14
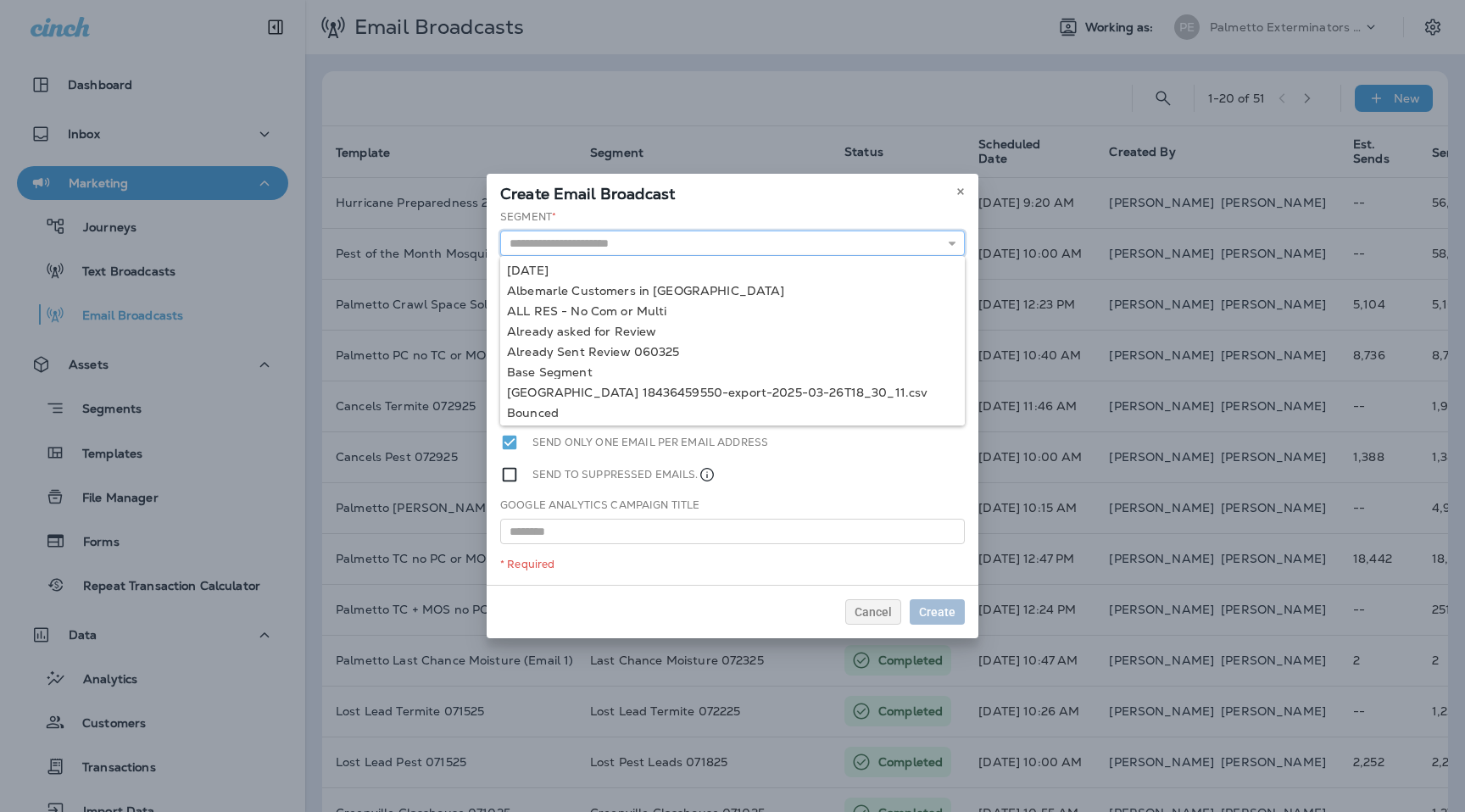
click at [880, 239] on input "text" at bounding box center [732, 243] width 465 height 26
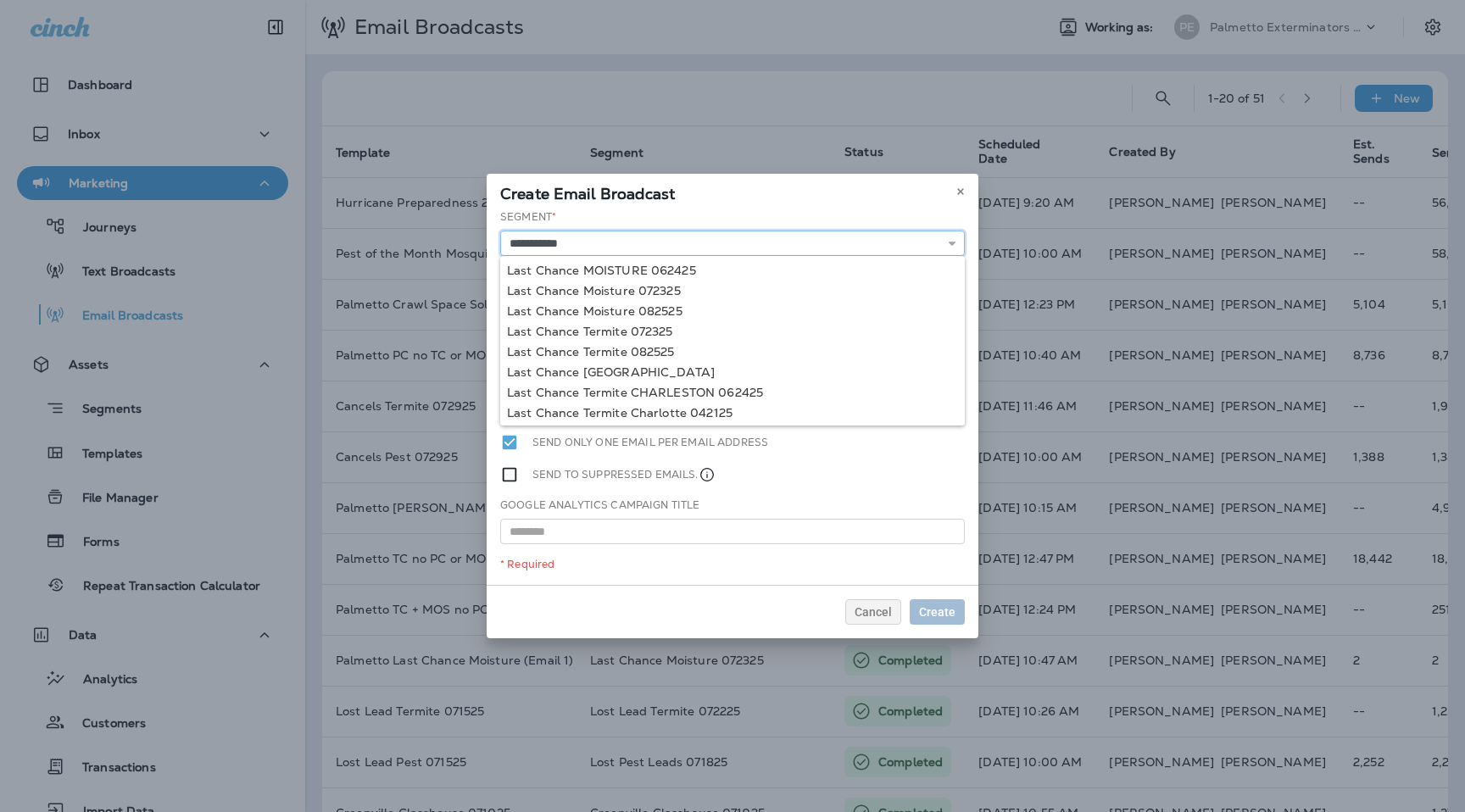
type input "**********"
click at [655, 310] on div "**********" at bounding box center [732, 397] width 491 height 375
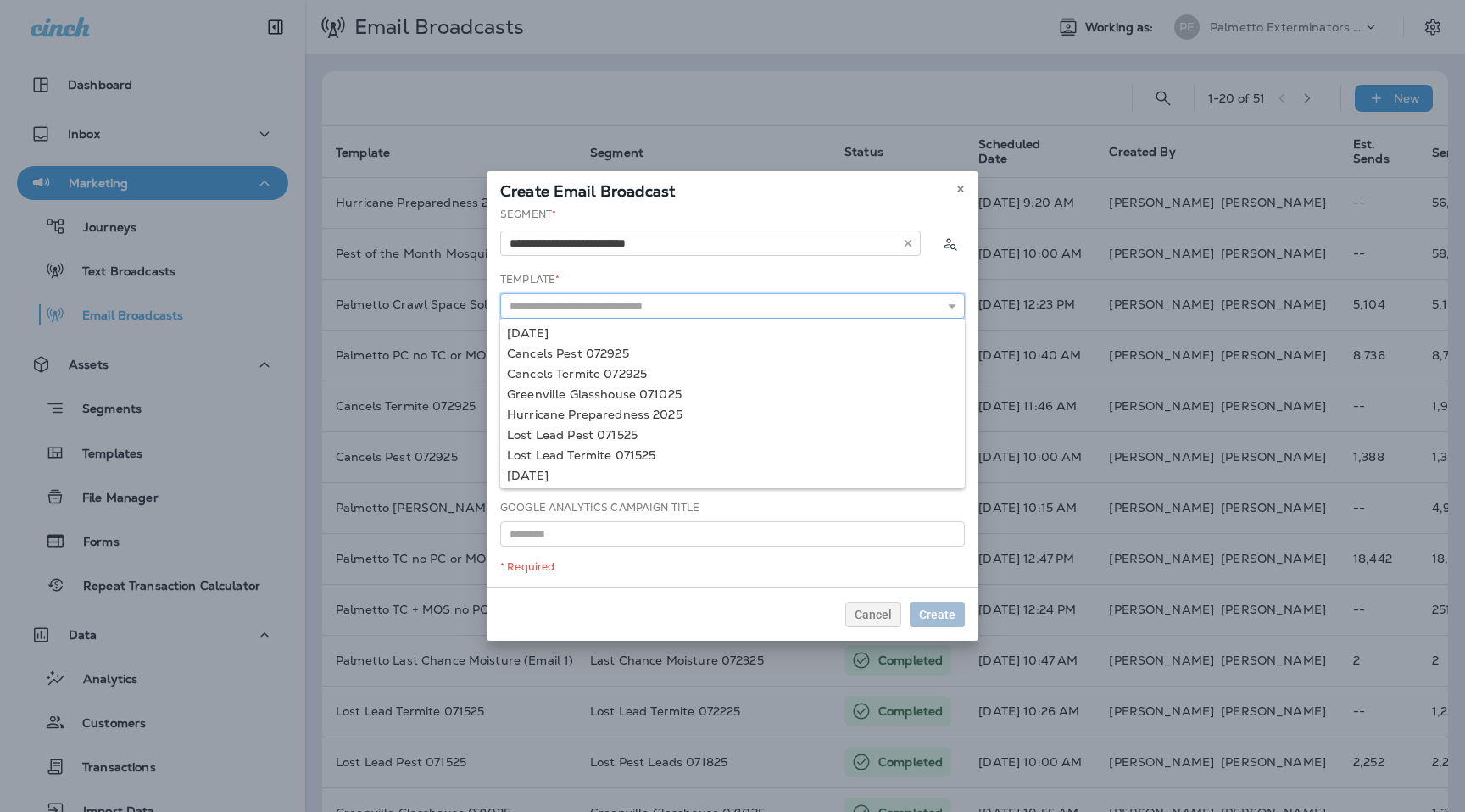
click at [642, 299] on input "text" at bounding box center [732, 306] width 465 height 26
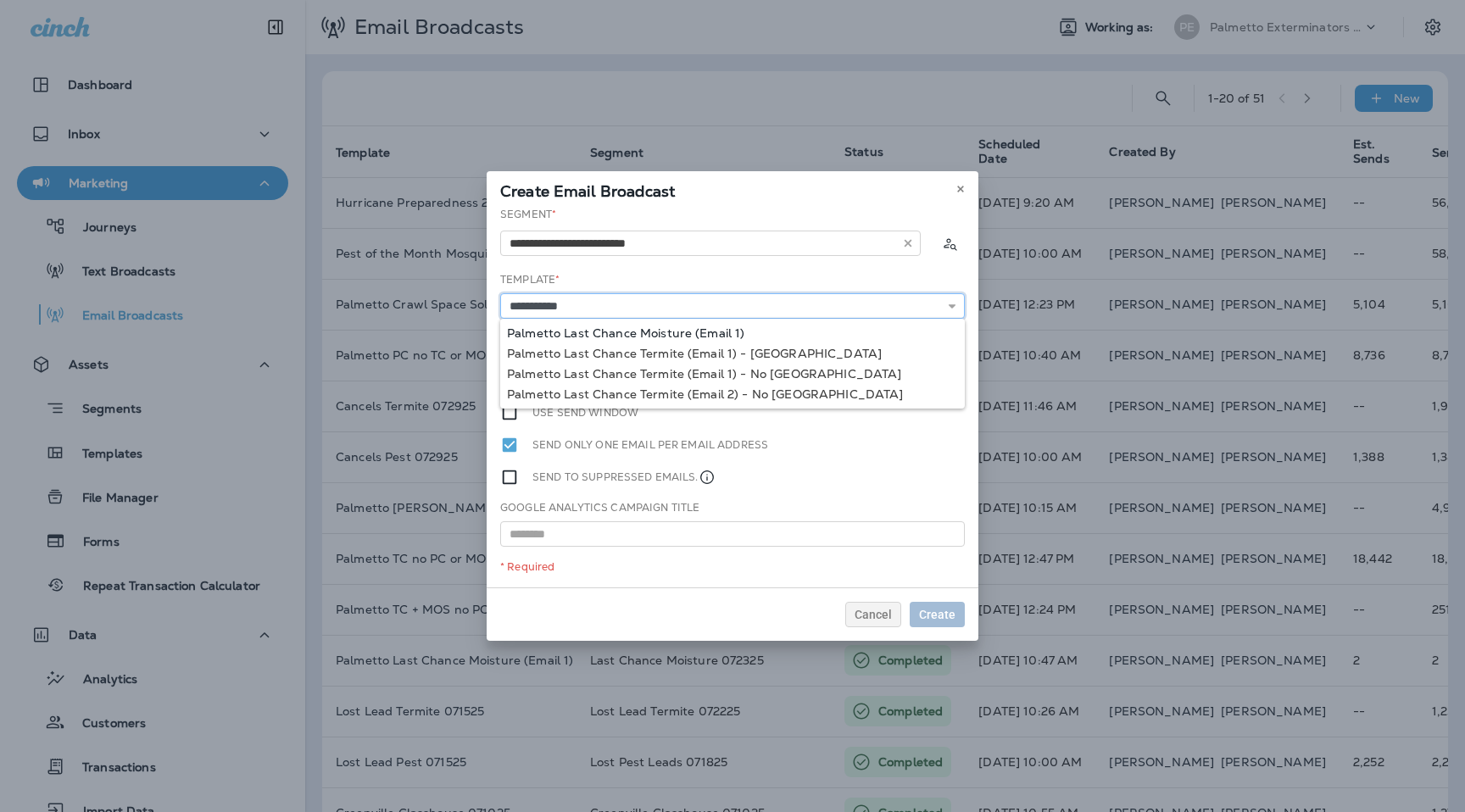
type input "**********"
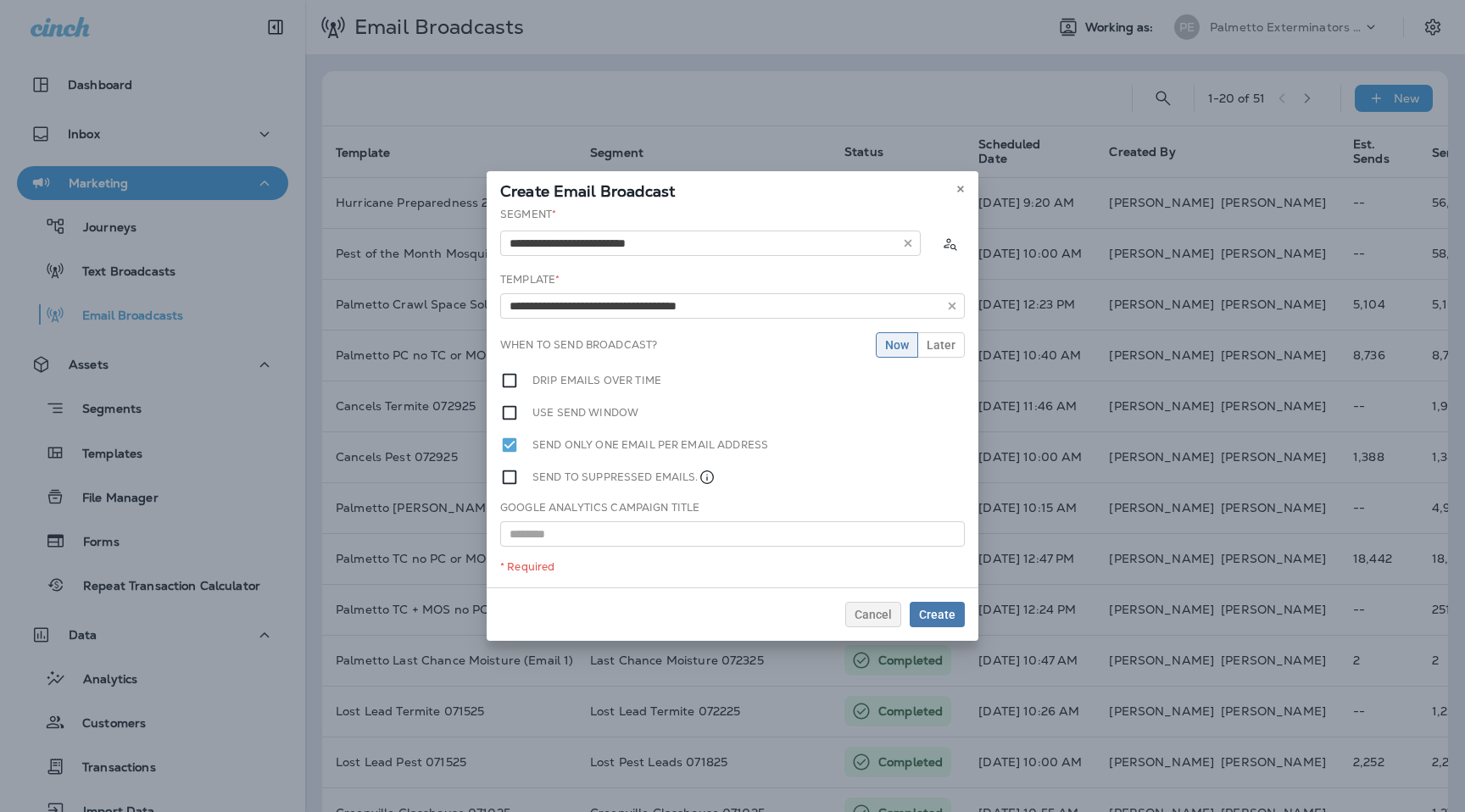
click at [654, 333] on div "**********" at bounding box center [732, 397] width 491 height 380
click at [933, 346] on span "Later" at bounding box center [941, 345] width 29 height 12
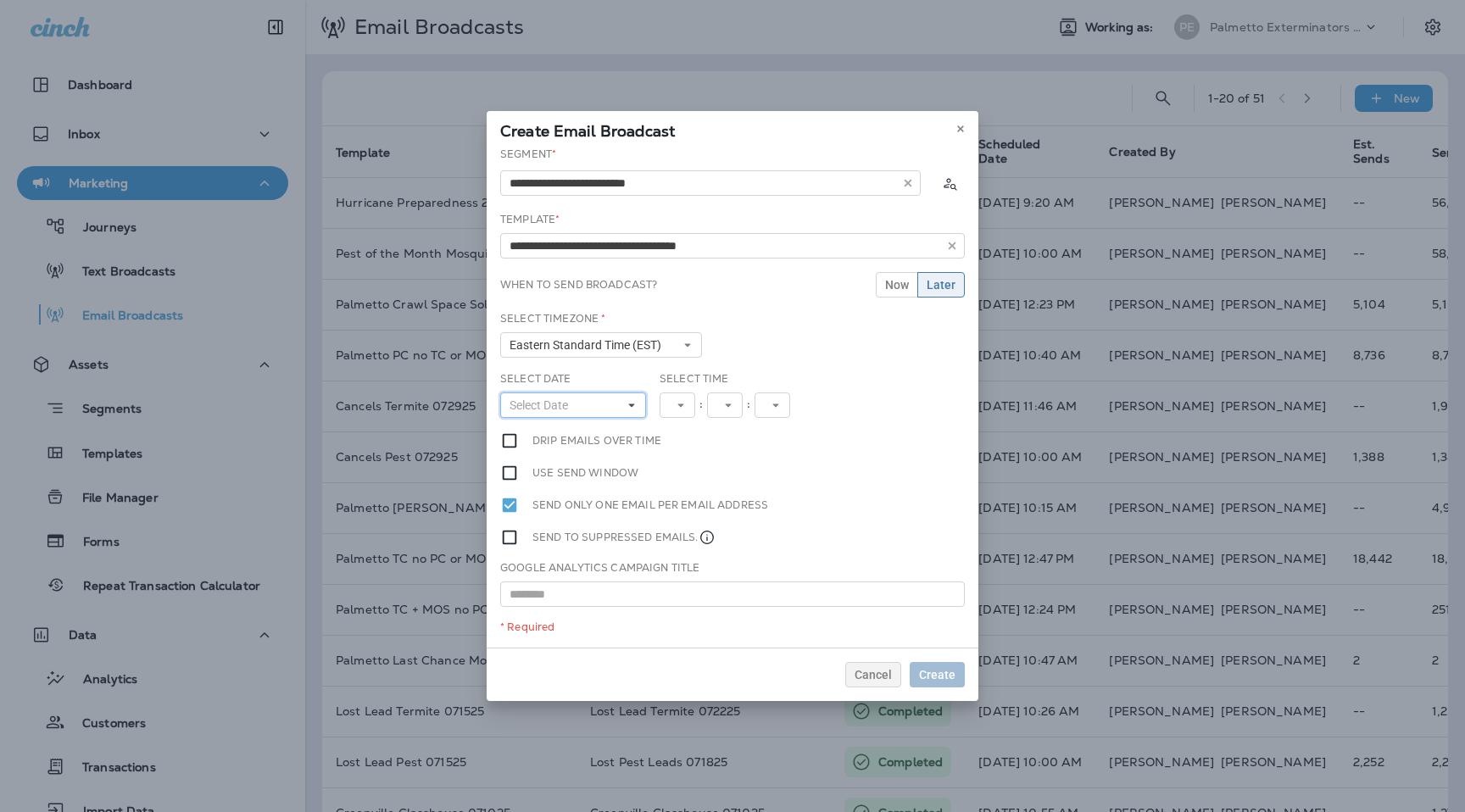
click at [583, 409] on button "Select Date" at bounding box center [573, 405] width 146 height 26
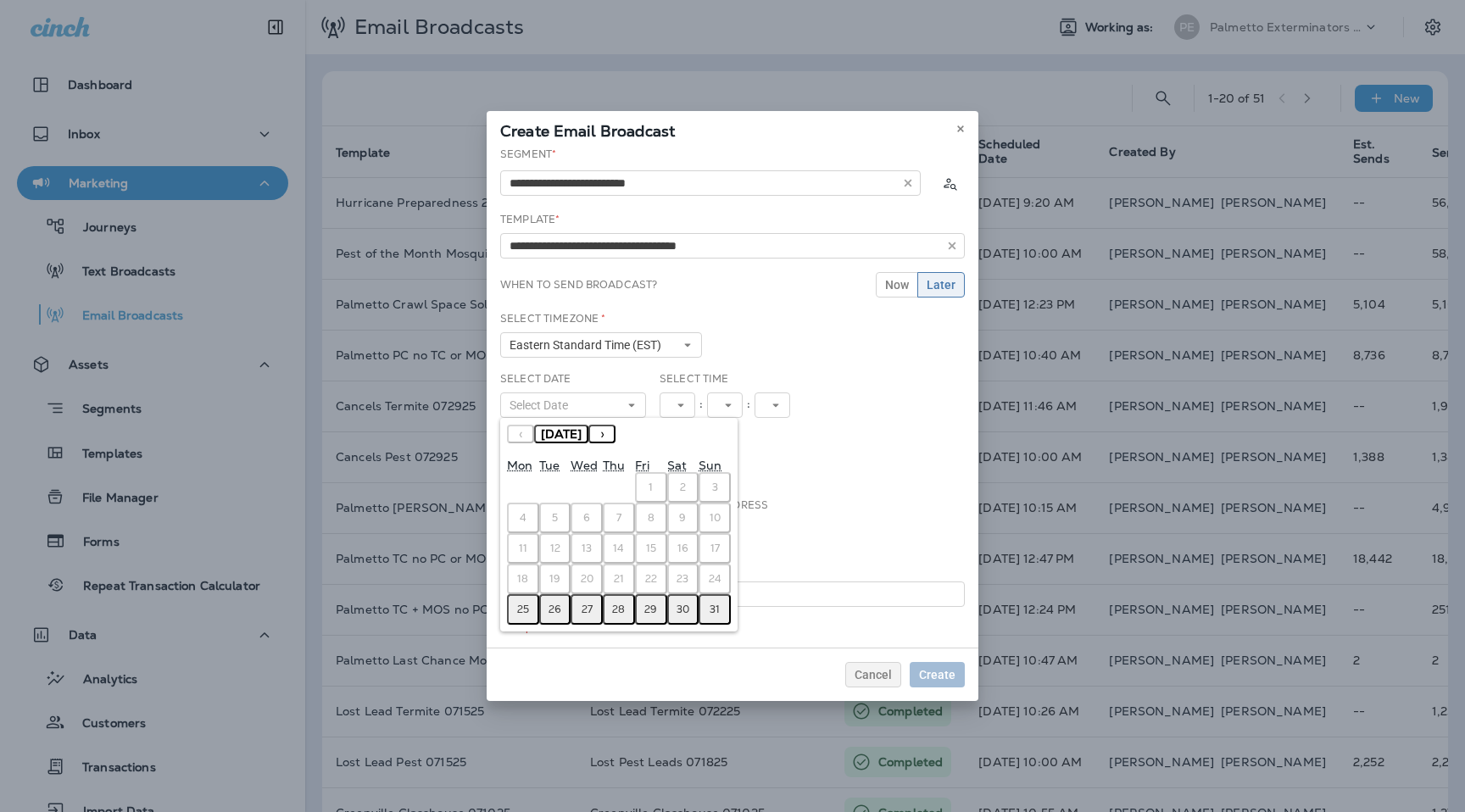
click at [520, 615] on abbr "25" at bounding box center [523, 610] width 12 height 14
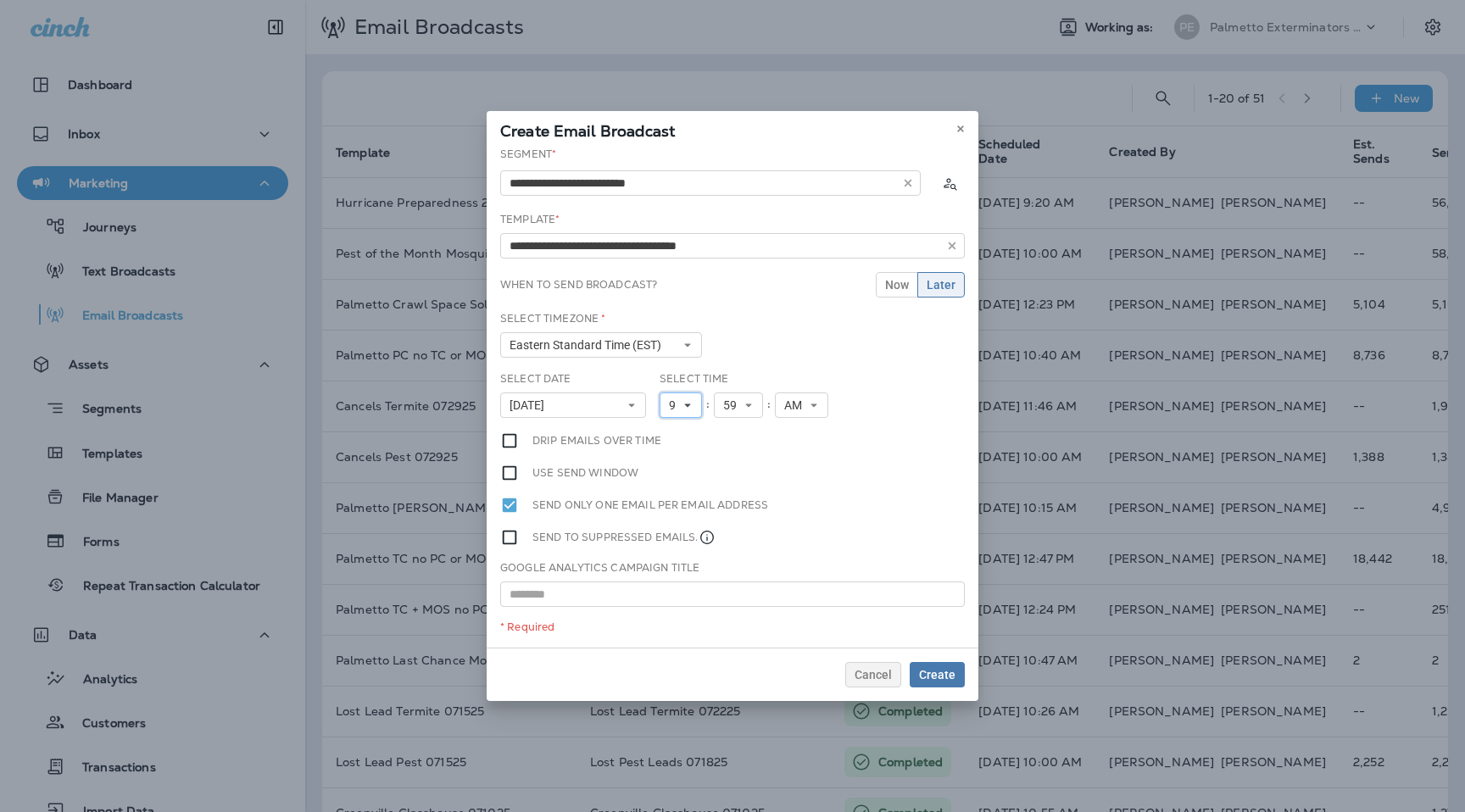
click at [684, 407] on icon at bounding box center [688, 405] width 10 height 10
click at [675, 510] on link "5" at bounding box center [681, 513] width 43 height 20
click at [738, 396] on button "59" at bounding box center [739, 405] width 49 height 26
click at [738, 428] on link "00" at bounding box center [739, 432] width 49 height 20
click at [819, 399] on button "AM" at bounding box center [801, 405] width 54 height 26
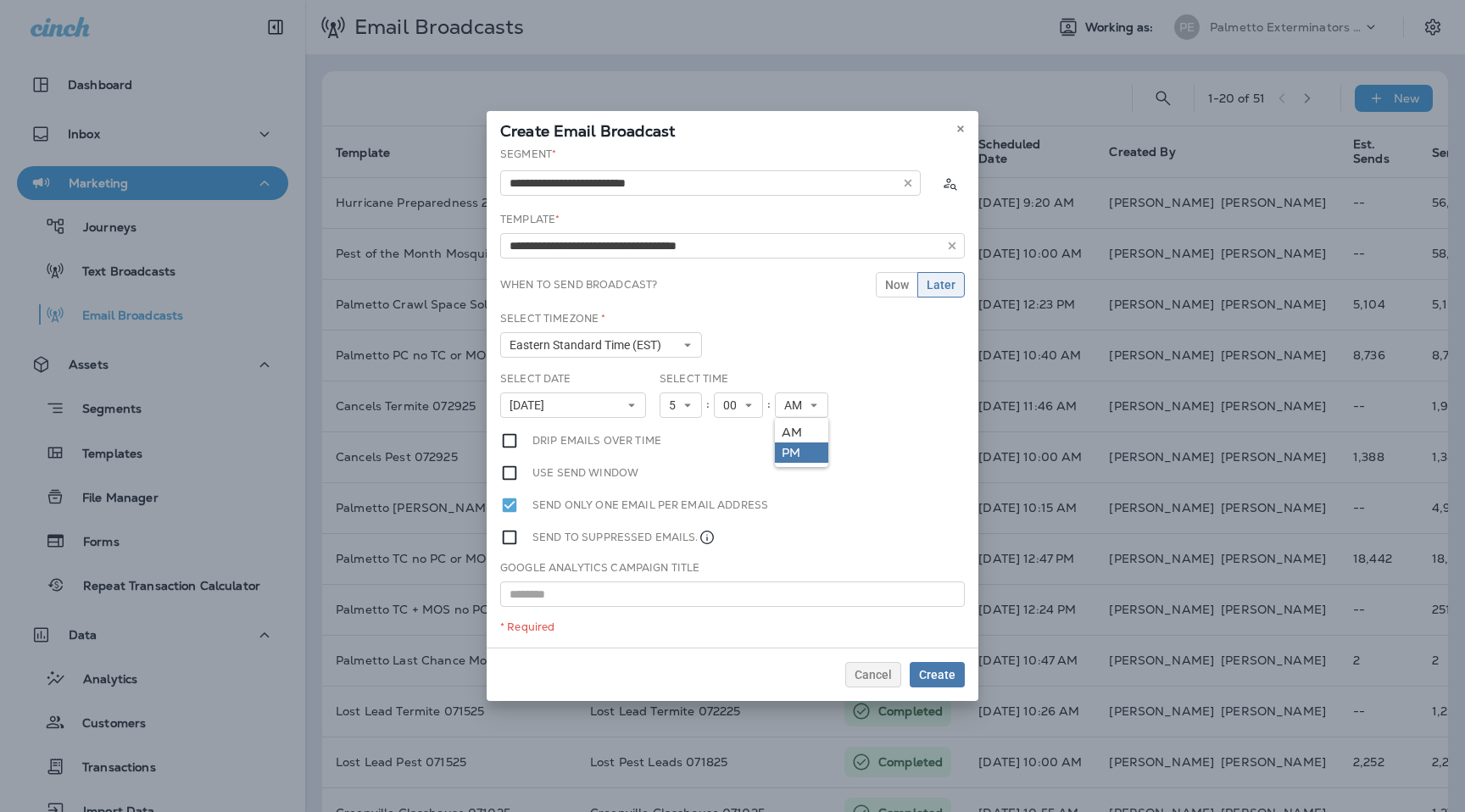
click at [812, 454] on link "PM" at bounding box center [801, 453] width 54 height 20
click at [933, 677] on span "Create" at bounding box center [937, 675] width 37 height 12
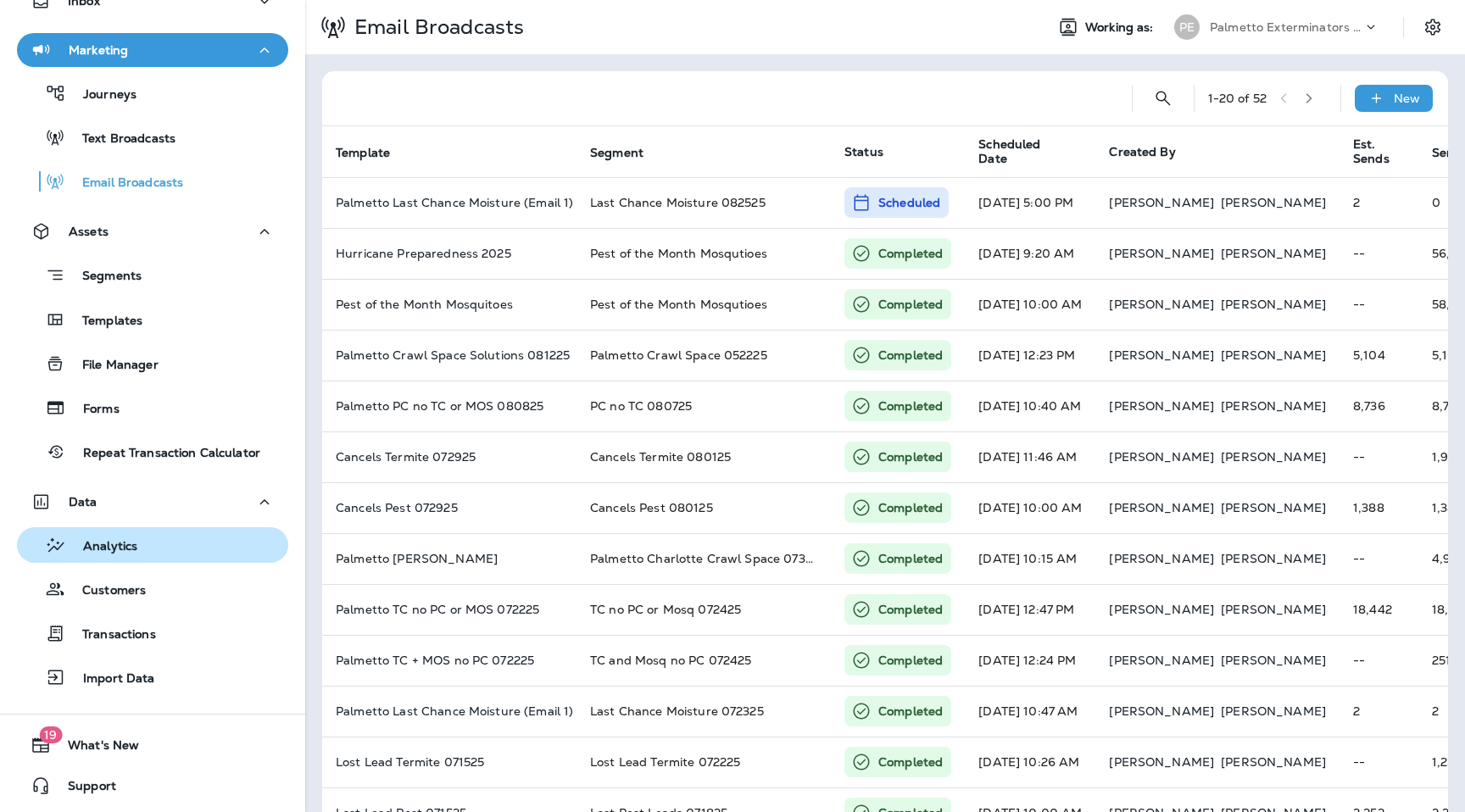
scroll to position [130, 0]
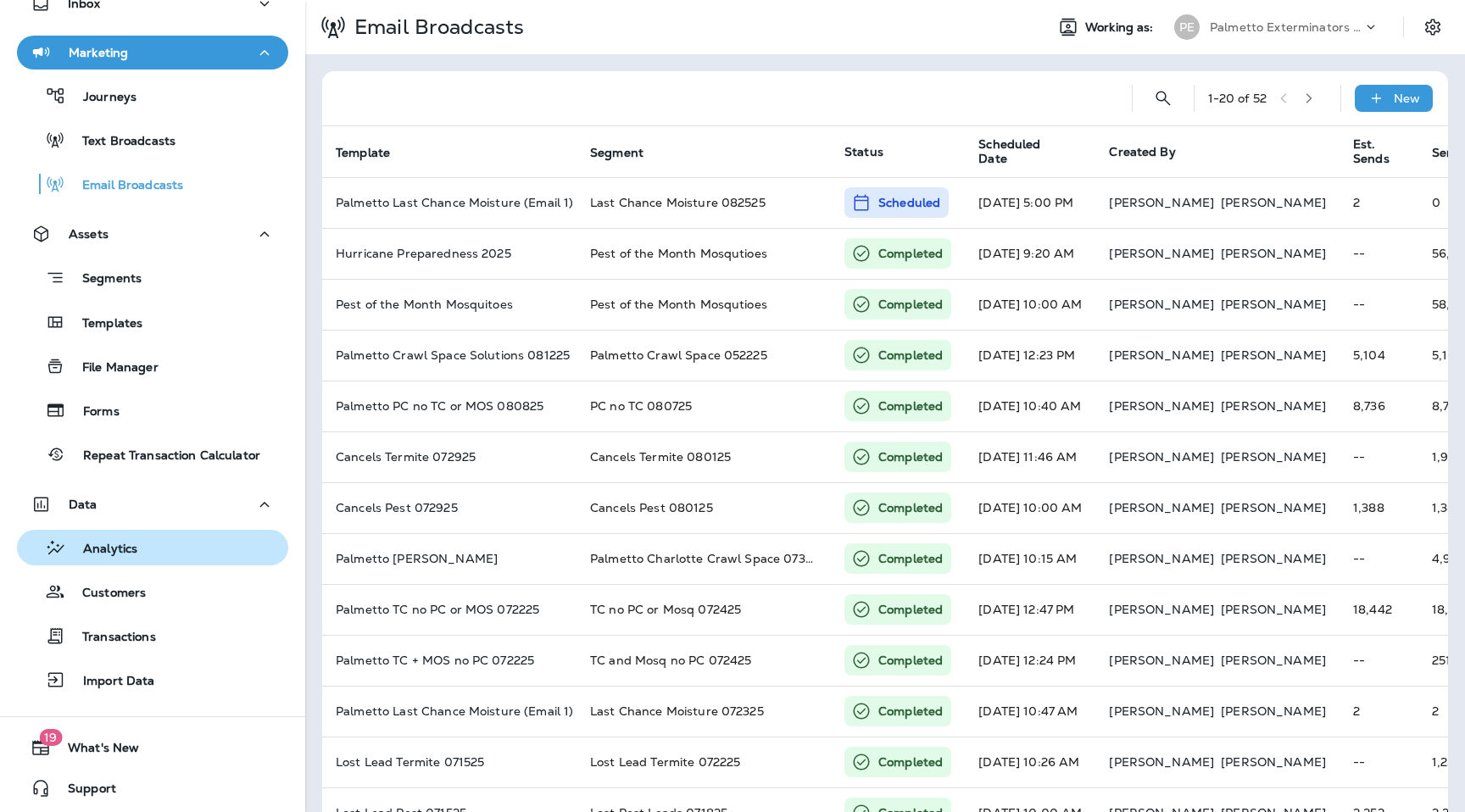
click at [100, 670] on div "Import Data" at bounding box center [90, 680] width 131 height 26
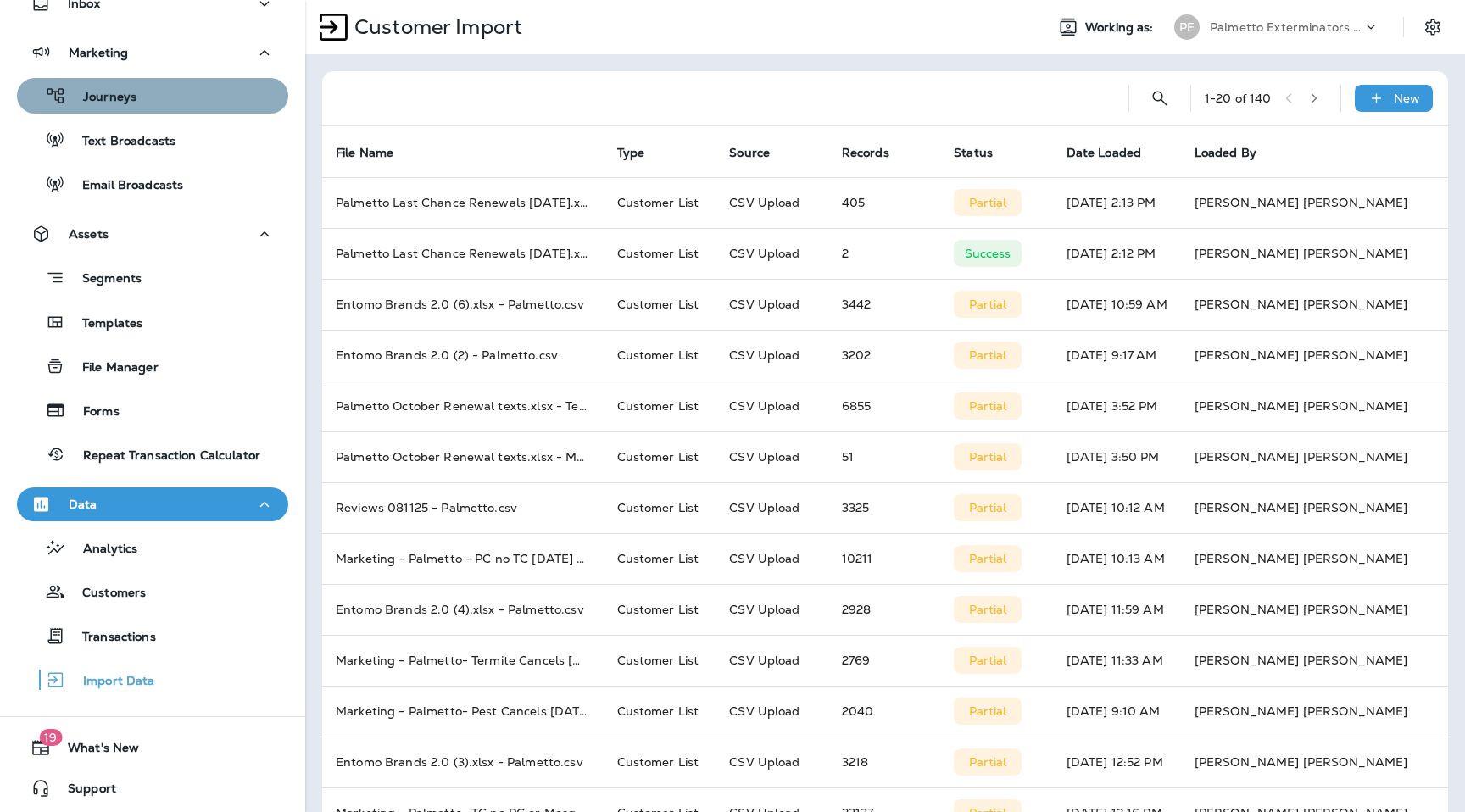
click at [130, 90] on p "Journeys" at bounding box center [102, 97] width 70 height 16
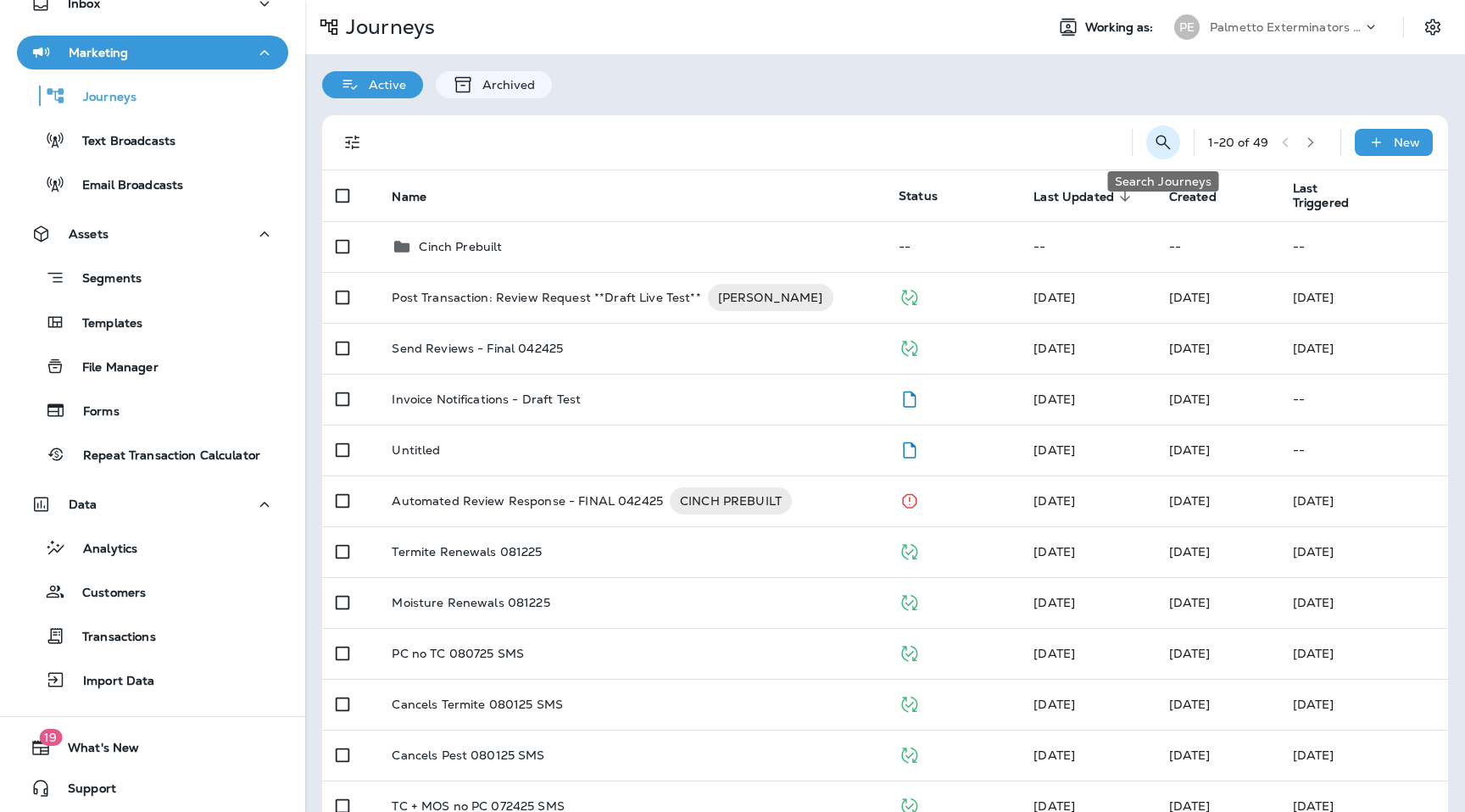
click at [1169, 150] on icon "Search Journeys" at bounding box center [1164, 142] width 20 height 20
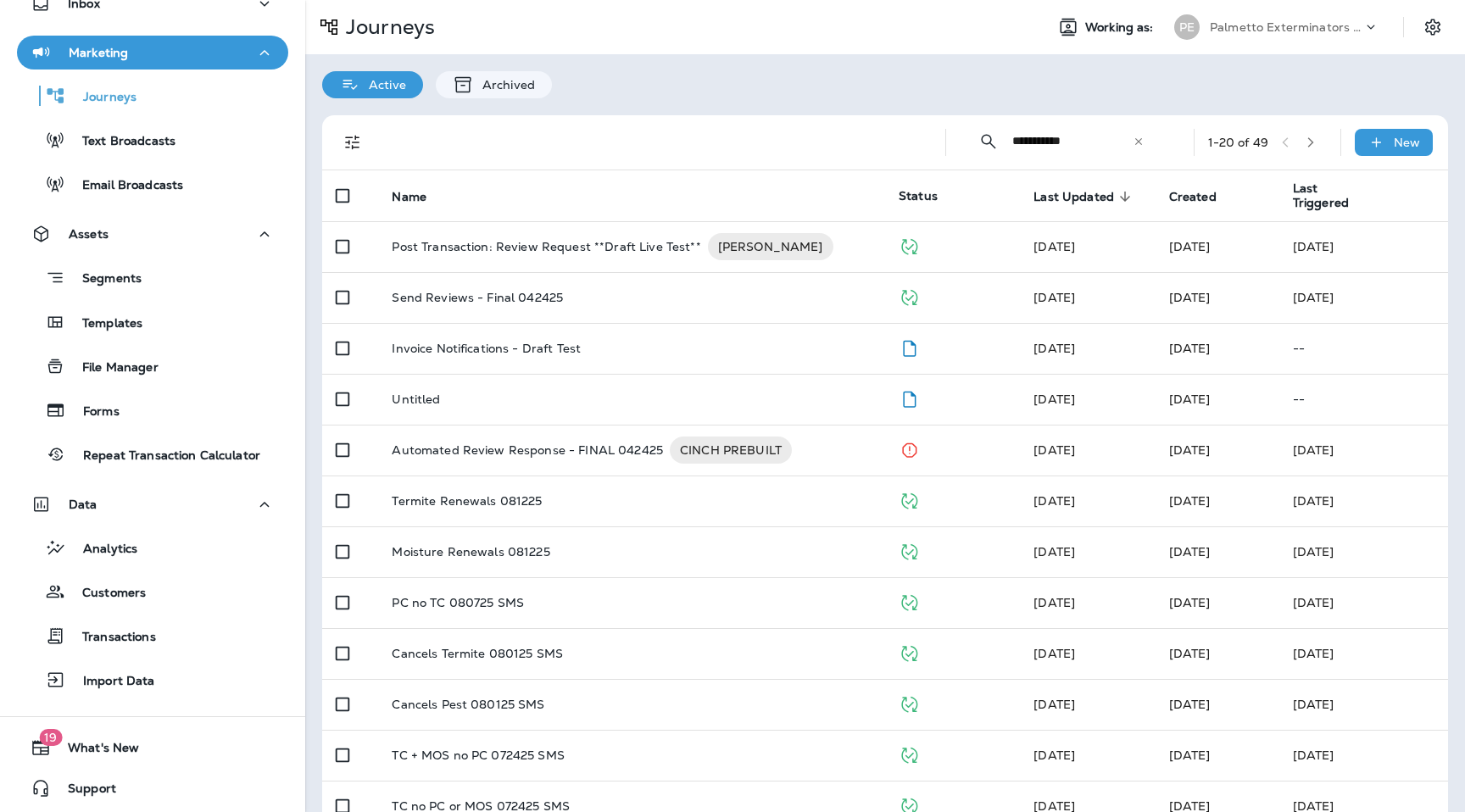
type input "**********"
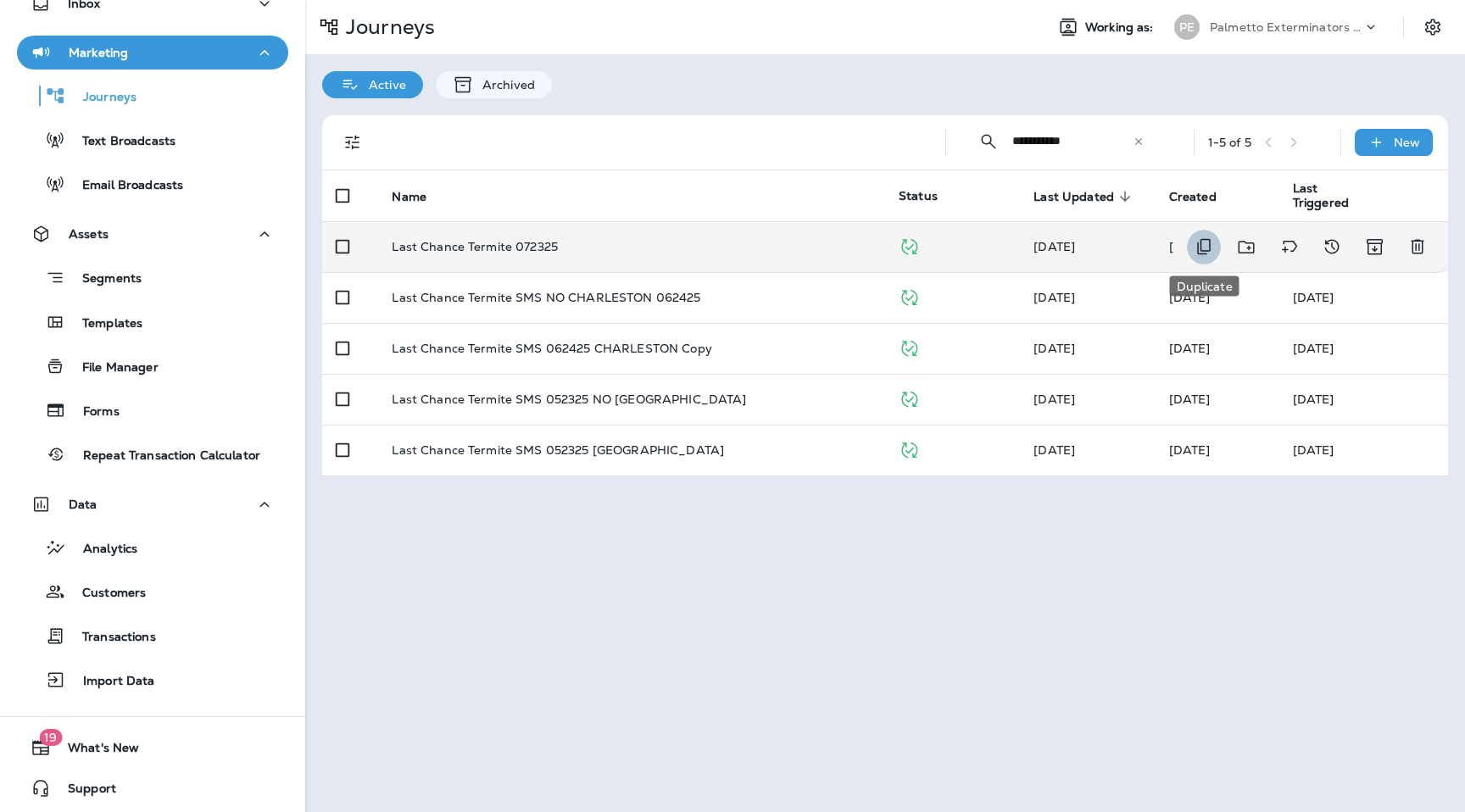
click at [1198, 245] on icon "Duplicate" at bounding box center [1204, 246] width 14 height 16
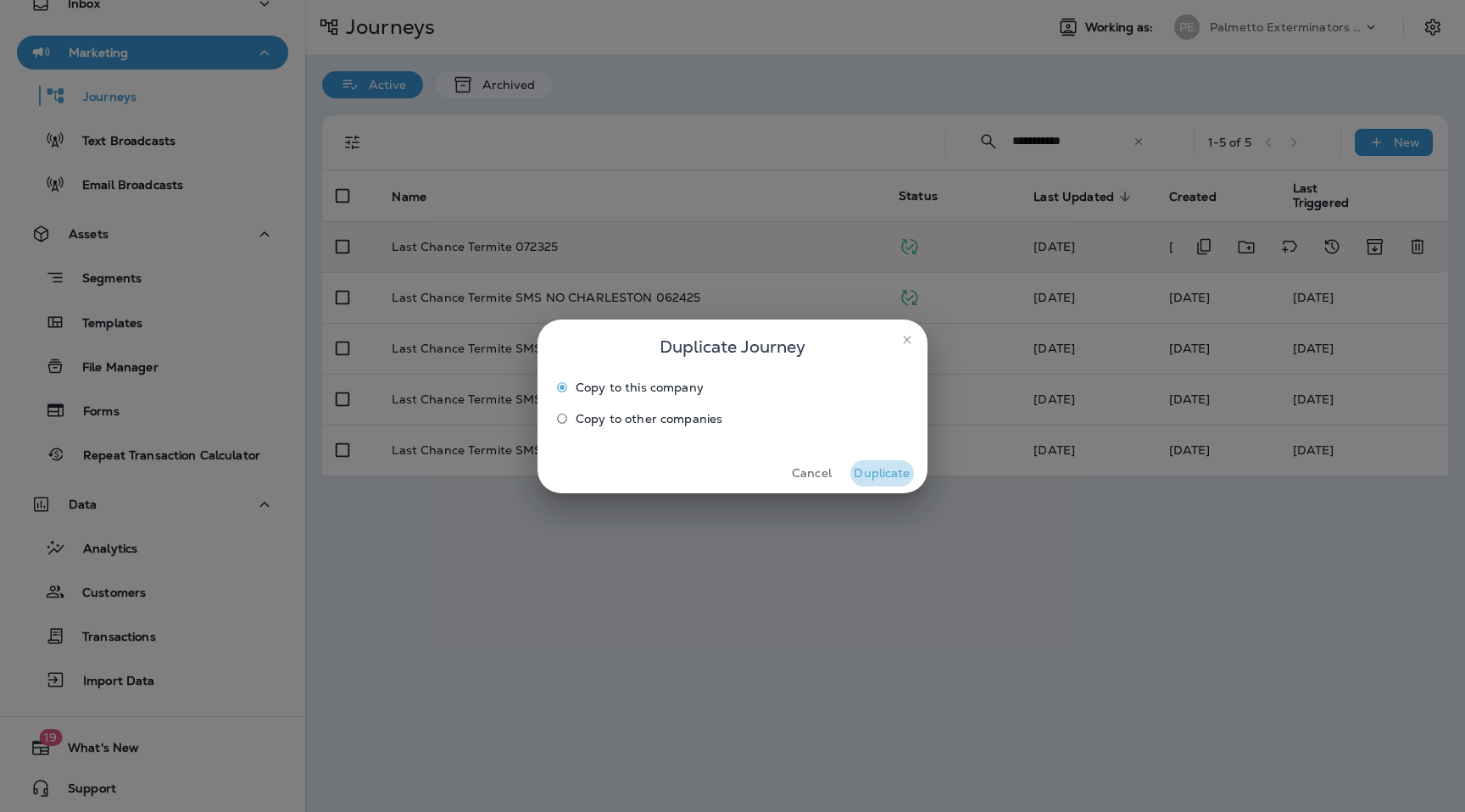
click at [892, 477] on button "Duplicate" at bounding box center [882, 473] width 64 height 26
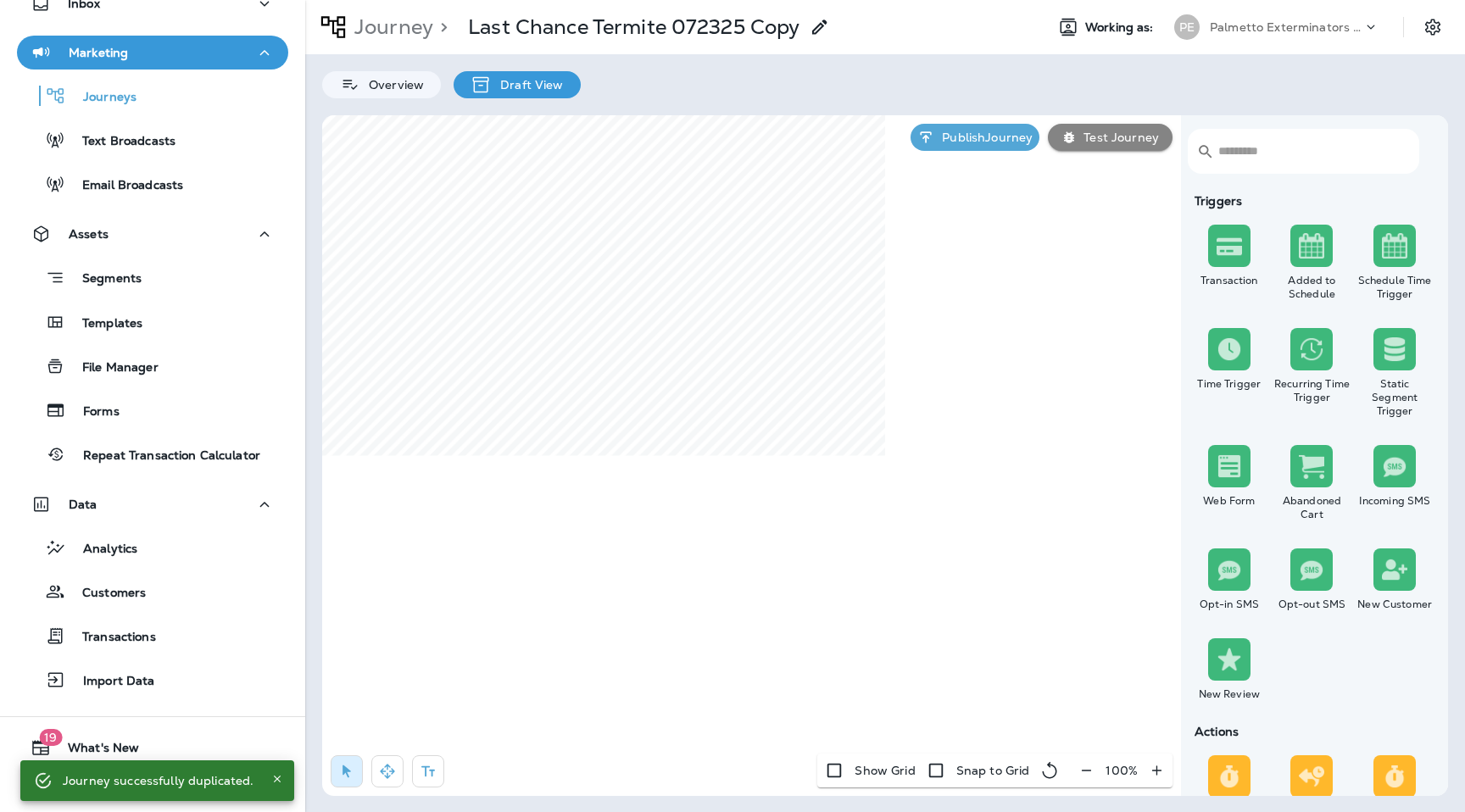
click at [812, 36] on icon at bounding box center [820, 27] width 20 height 20
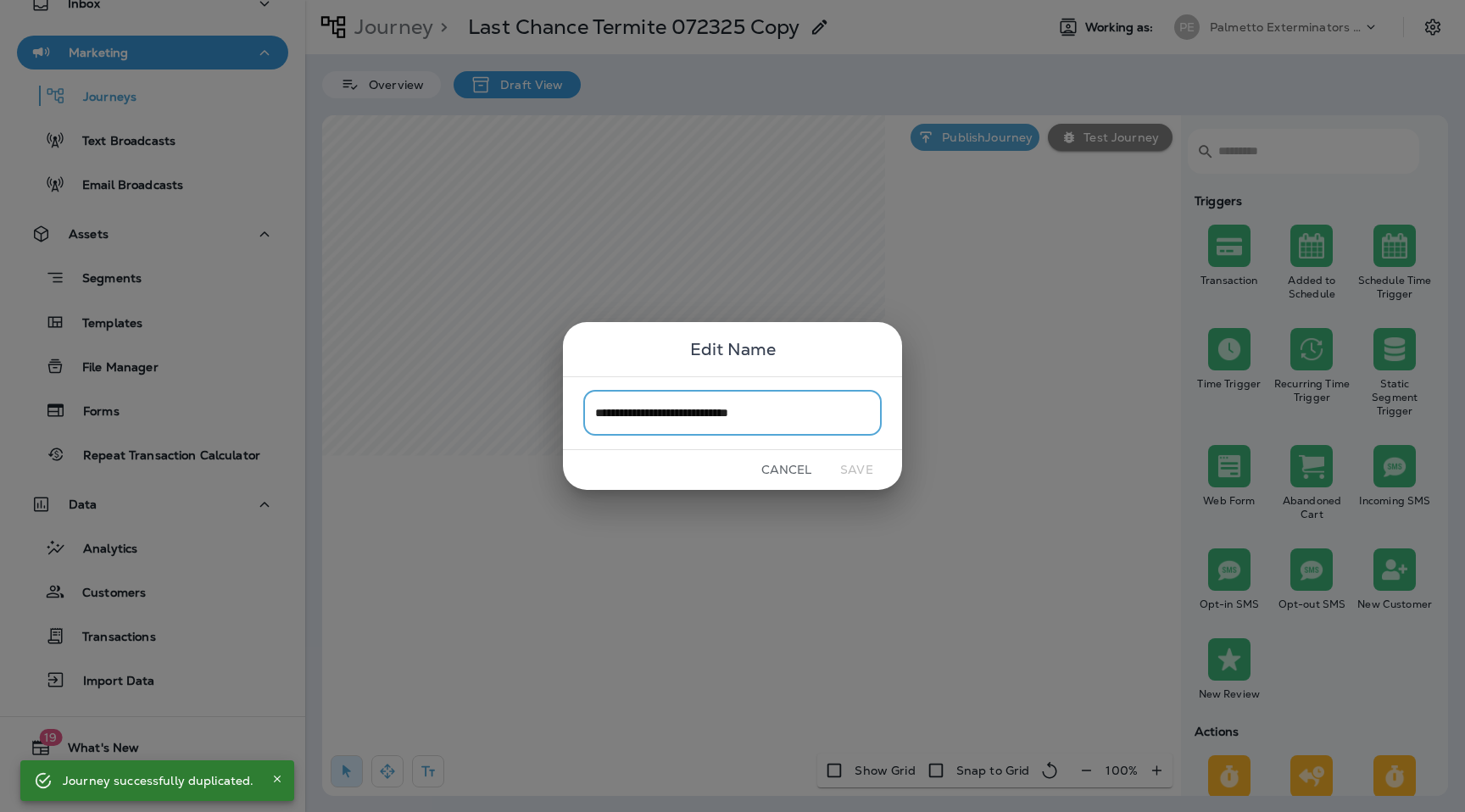
click at [803, 425] on input "**********" at bounding box center [733, 413] width 299 height 45
drag, startPoint x: 810, startPoint y: 411, endPoint x: 718, endPoint y: 417, distance: 92.2
click at [718, 417] on input "**********" at bounding box center [733, 413] width 299 height 45
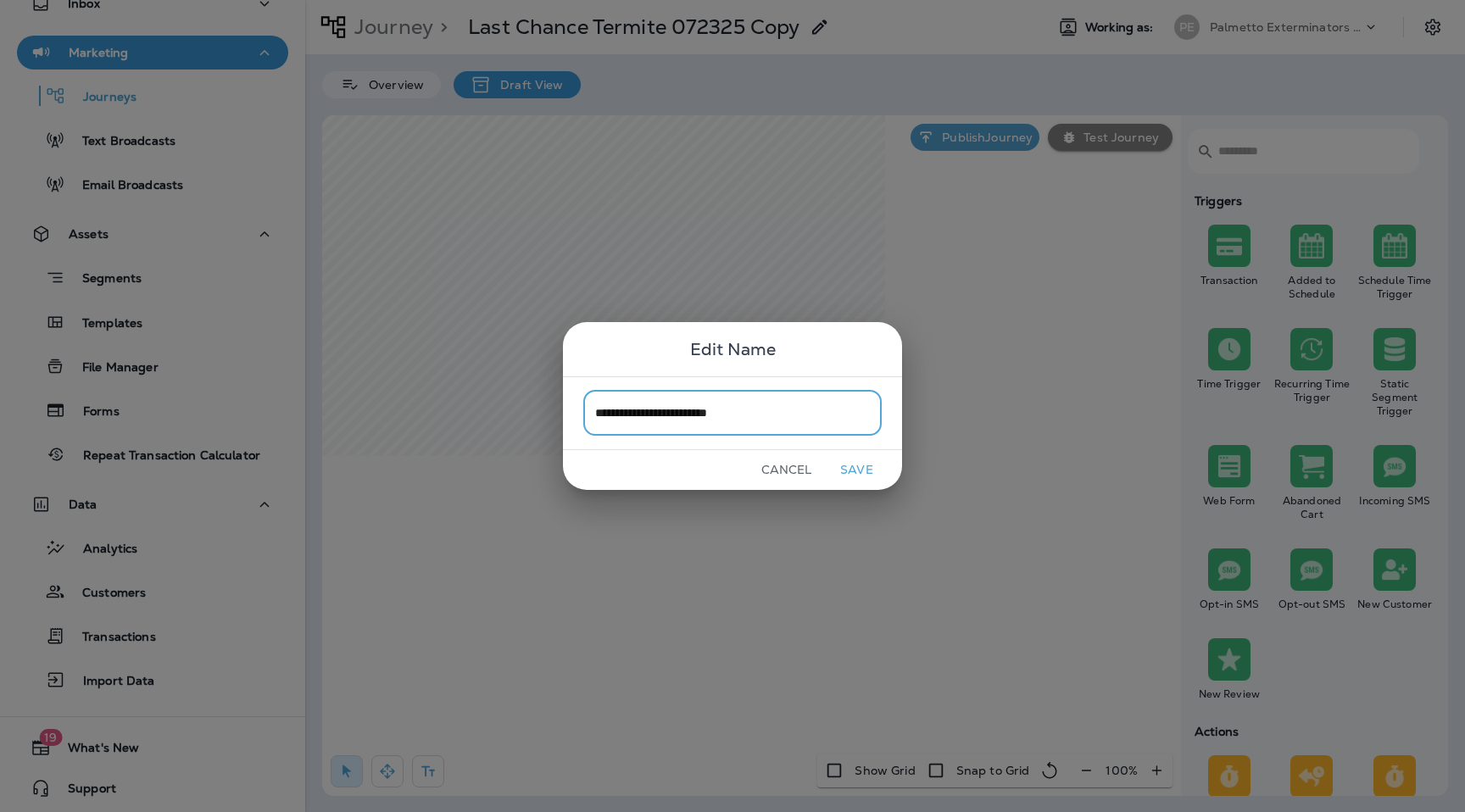
type input "**********"
click at [843, 468] on button "Save" at bounding box center [857, 470] width 64 height 26
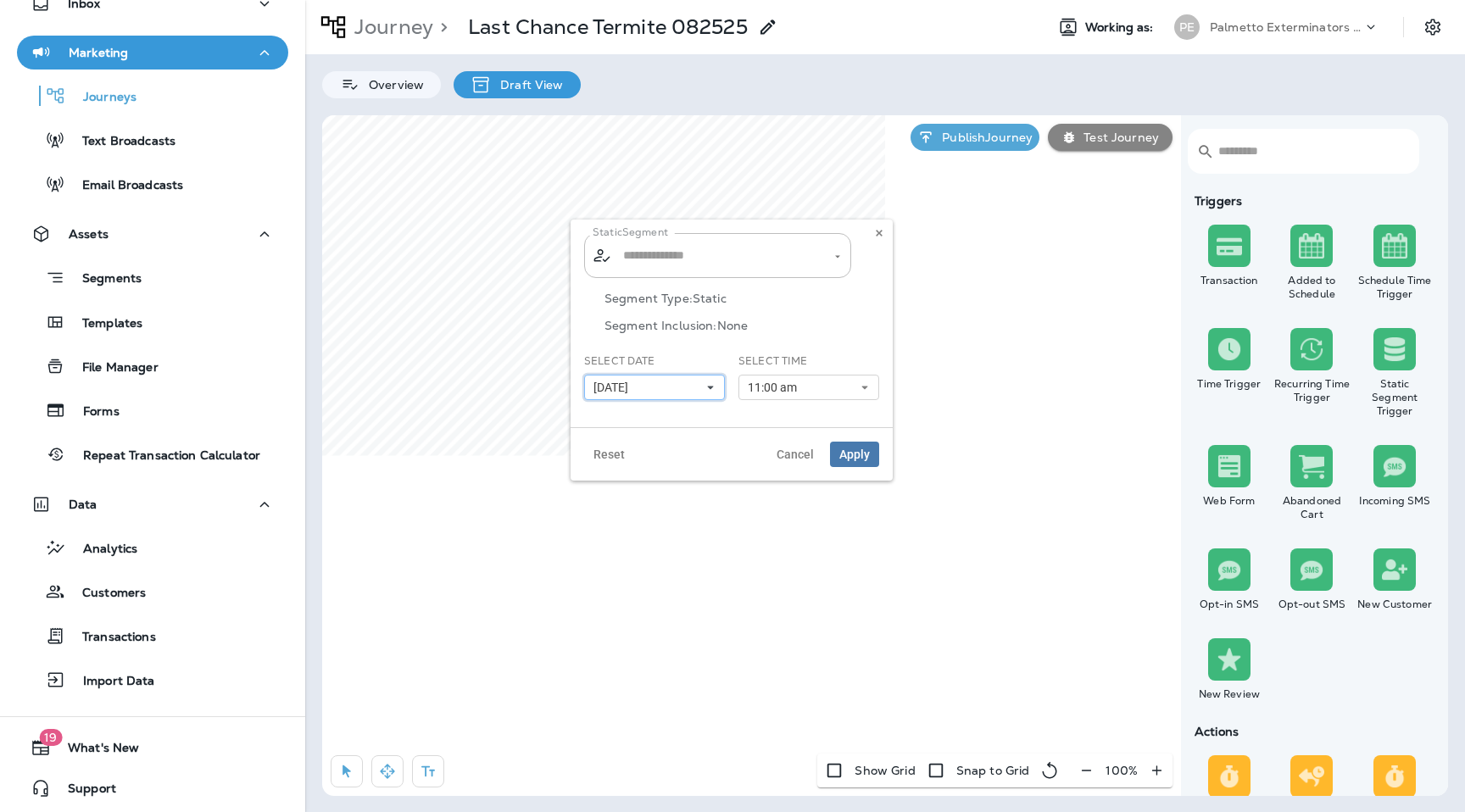
click at [706, 376] on button "[DATE]" at bounding box center [654, 387] width 141 height 26
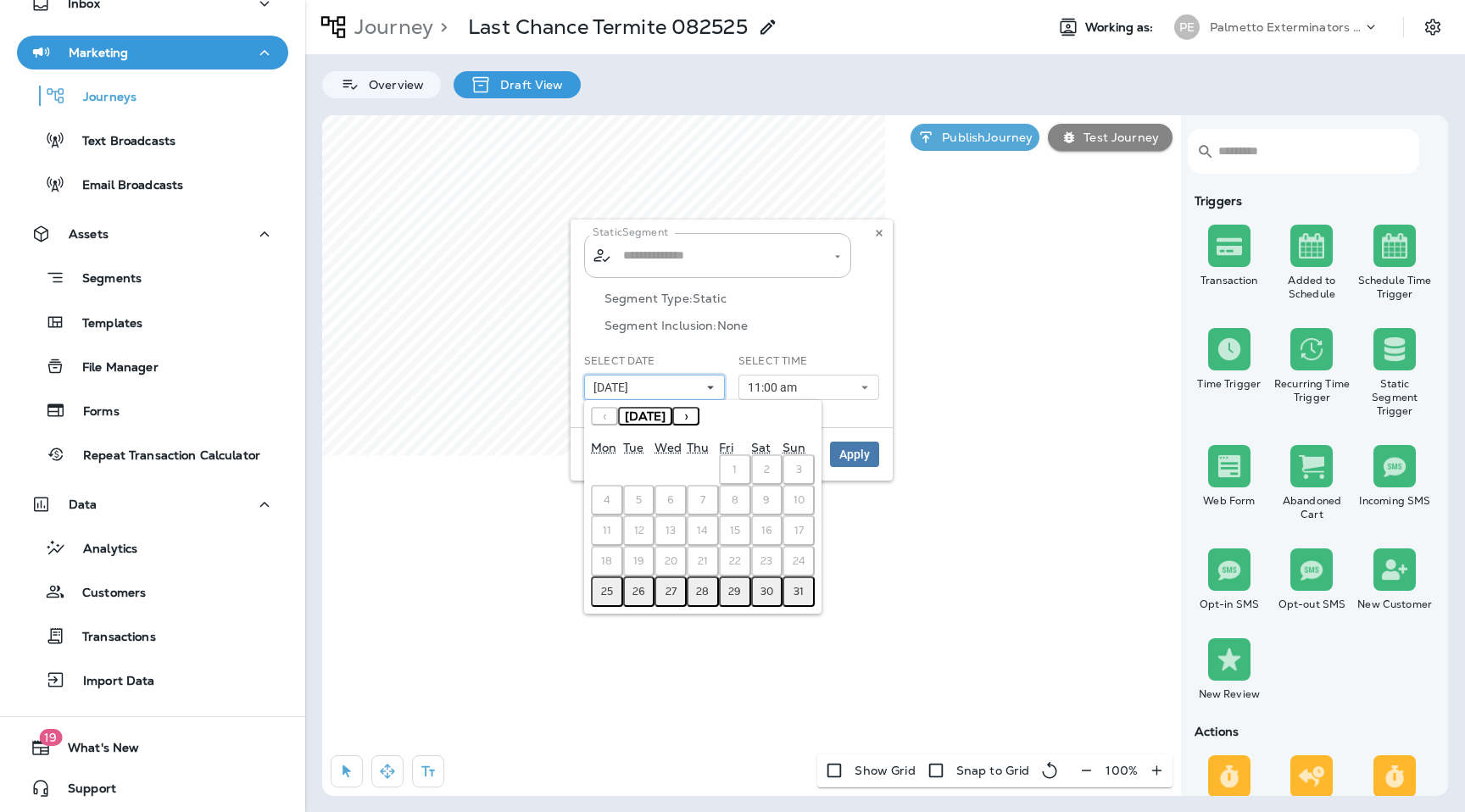
type input "**********"
click at [612, 594] on abbr "25" at bounding box center [608, 592] width 12 height 14
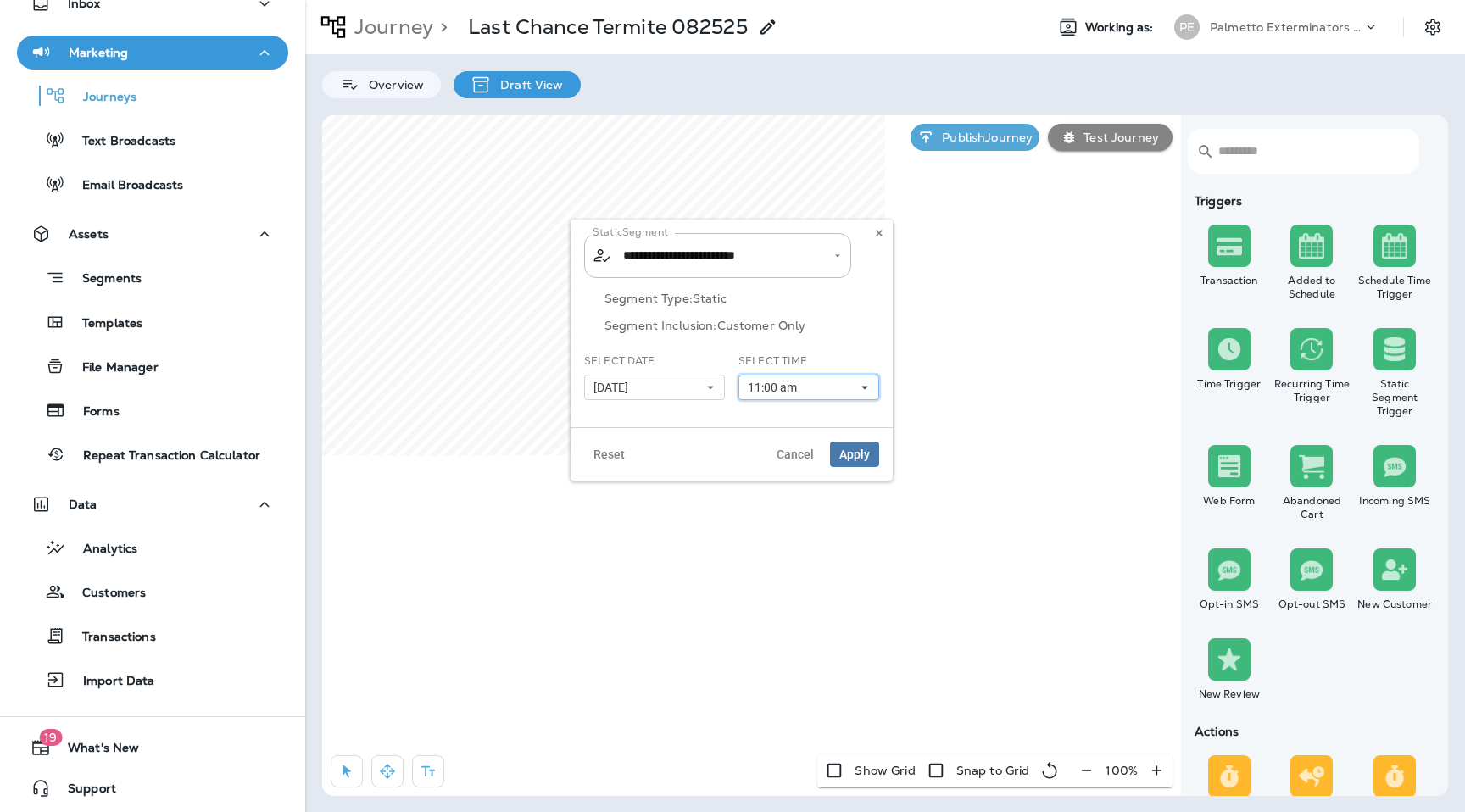
click at [828, 398] on button "11:00 am" at bounding box center [809, 387] width 141 height 26
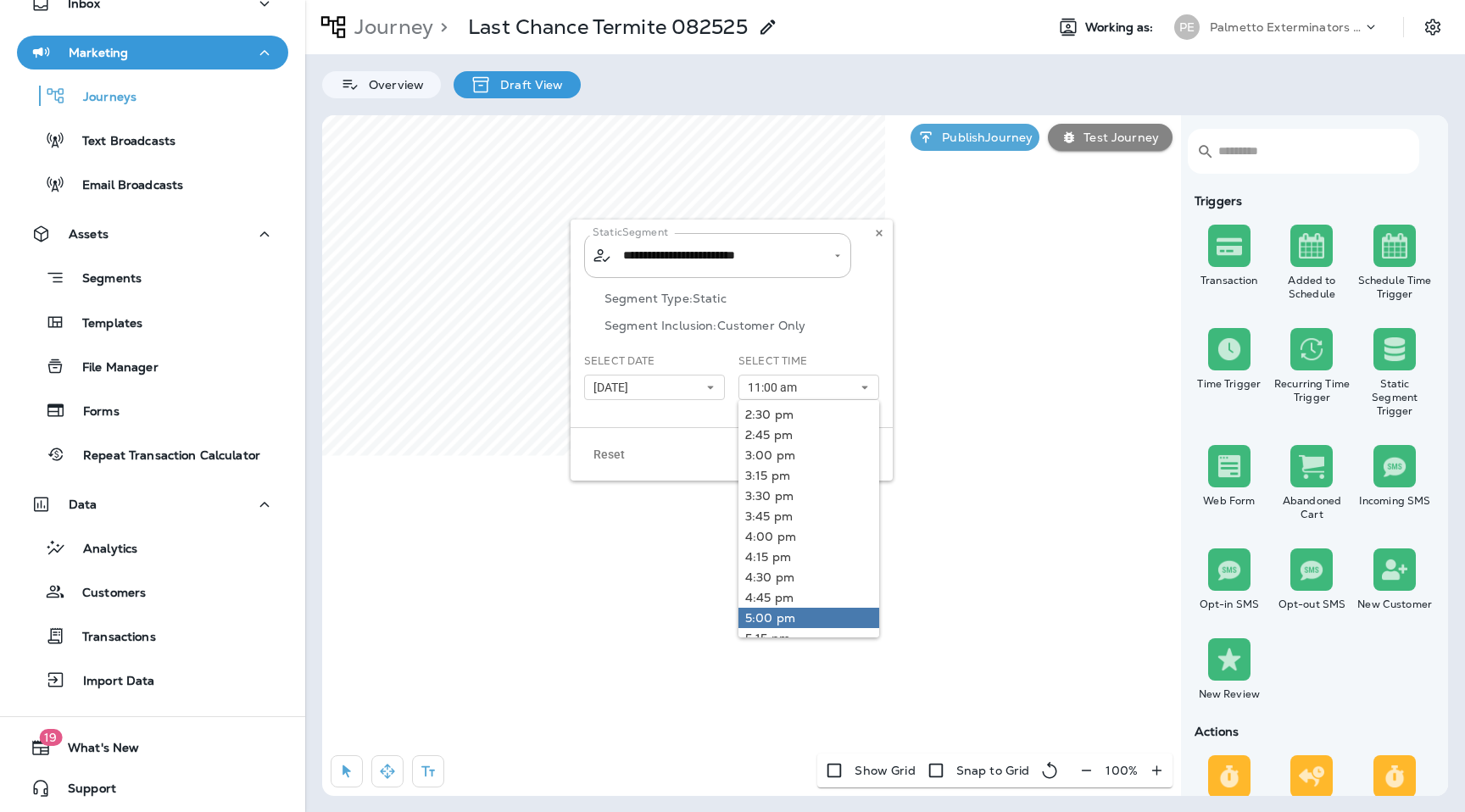
click at [810, 620] on link "5:00 pm" at bounding box center [809, 618] width 141 height 20
click at [823, 253] on icon "Clear" at bounding box center [823, 256] width 12 height 12
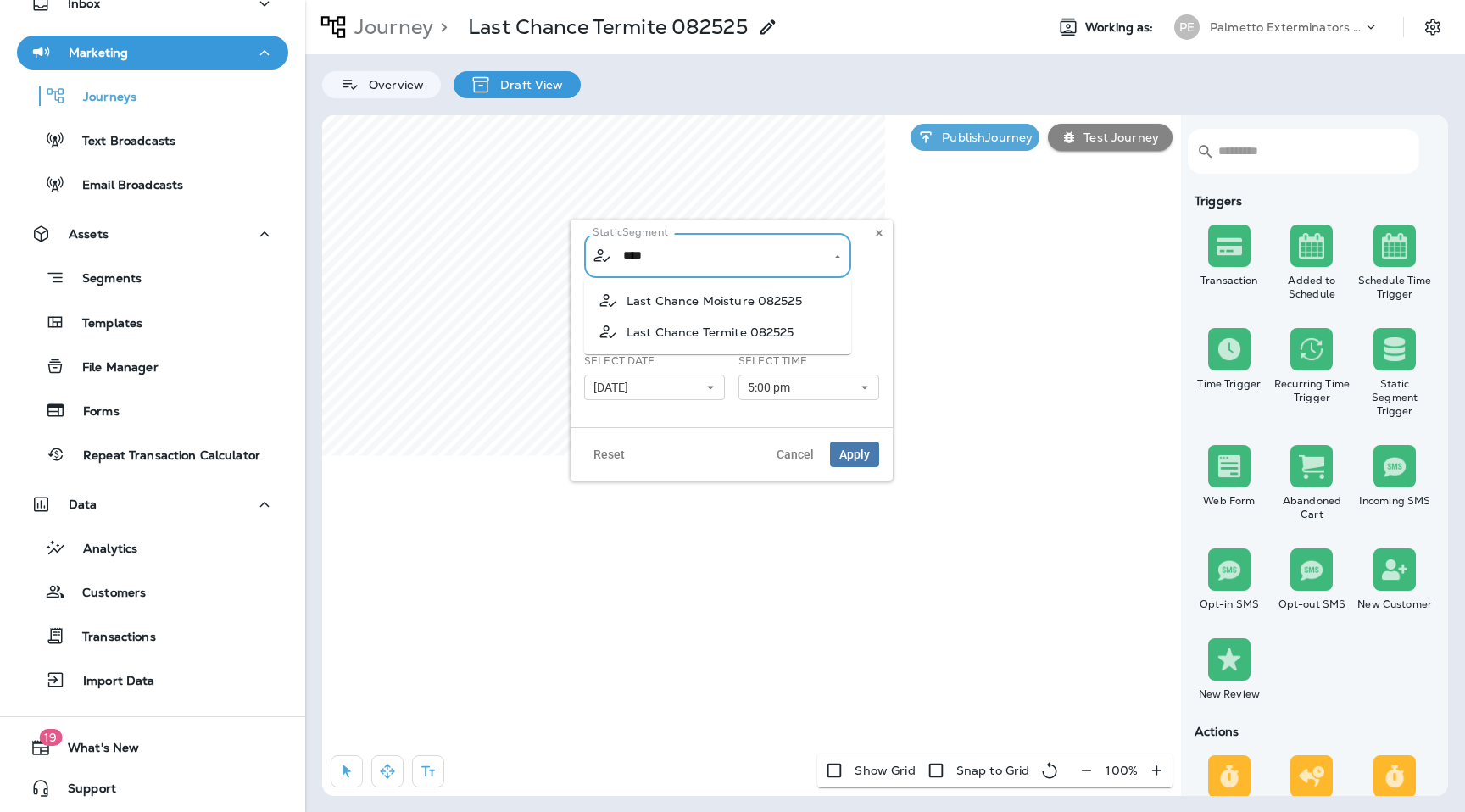
click at [806, 329] on li "Last Chance Termite 082525" at bounding box center [718, 332] width 267 height 32
type input "**********"
click at [858, 450] on span "Apply" at bounding box center [855, 455] width 31 height 12
type input "**********"
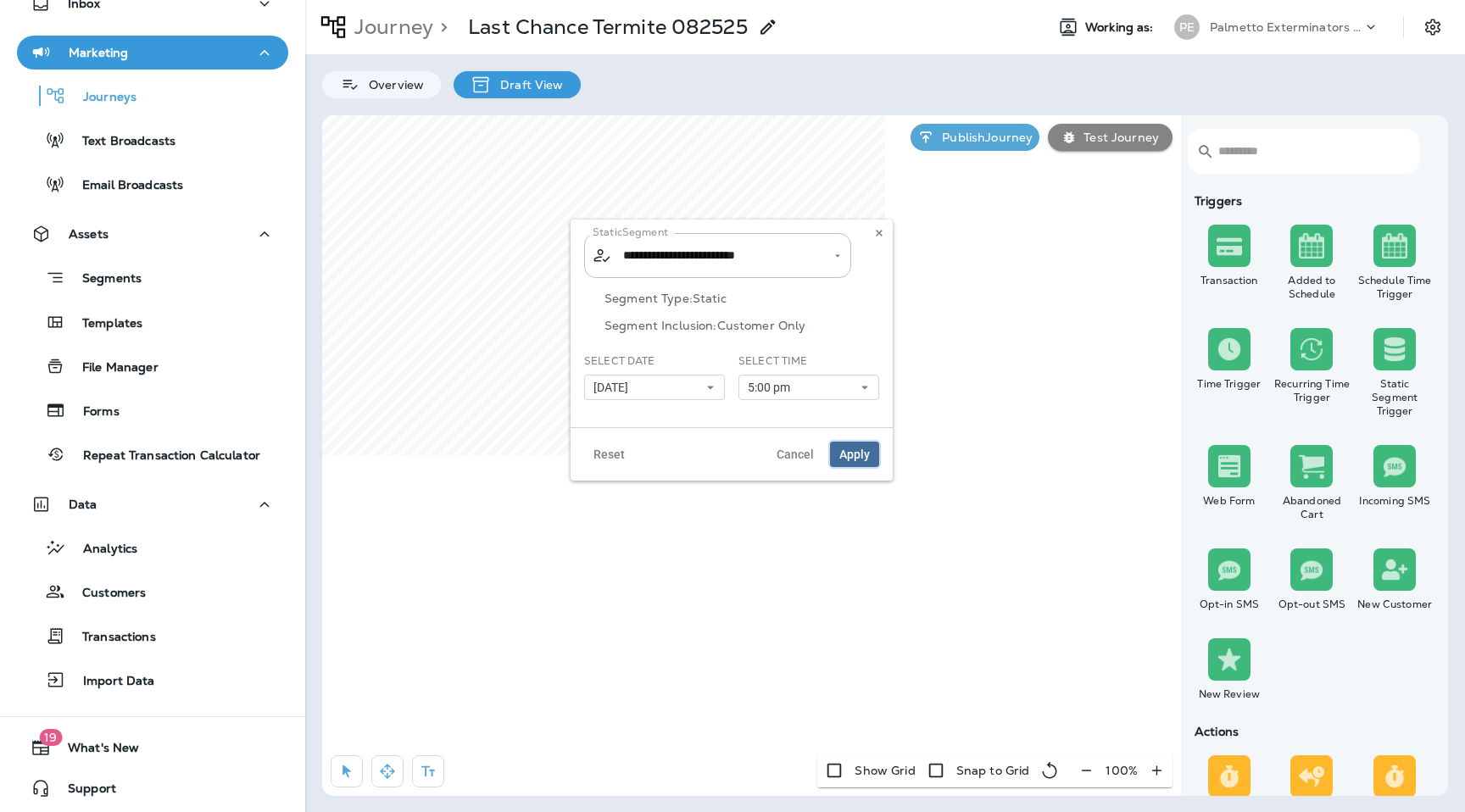
click at [853, 461] on span "Apply" at bounding box center [855, 455] width 31 height 12
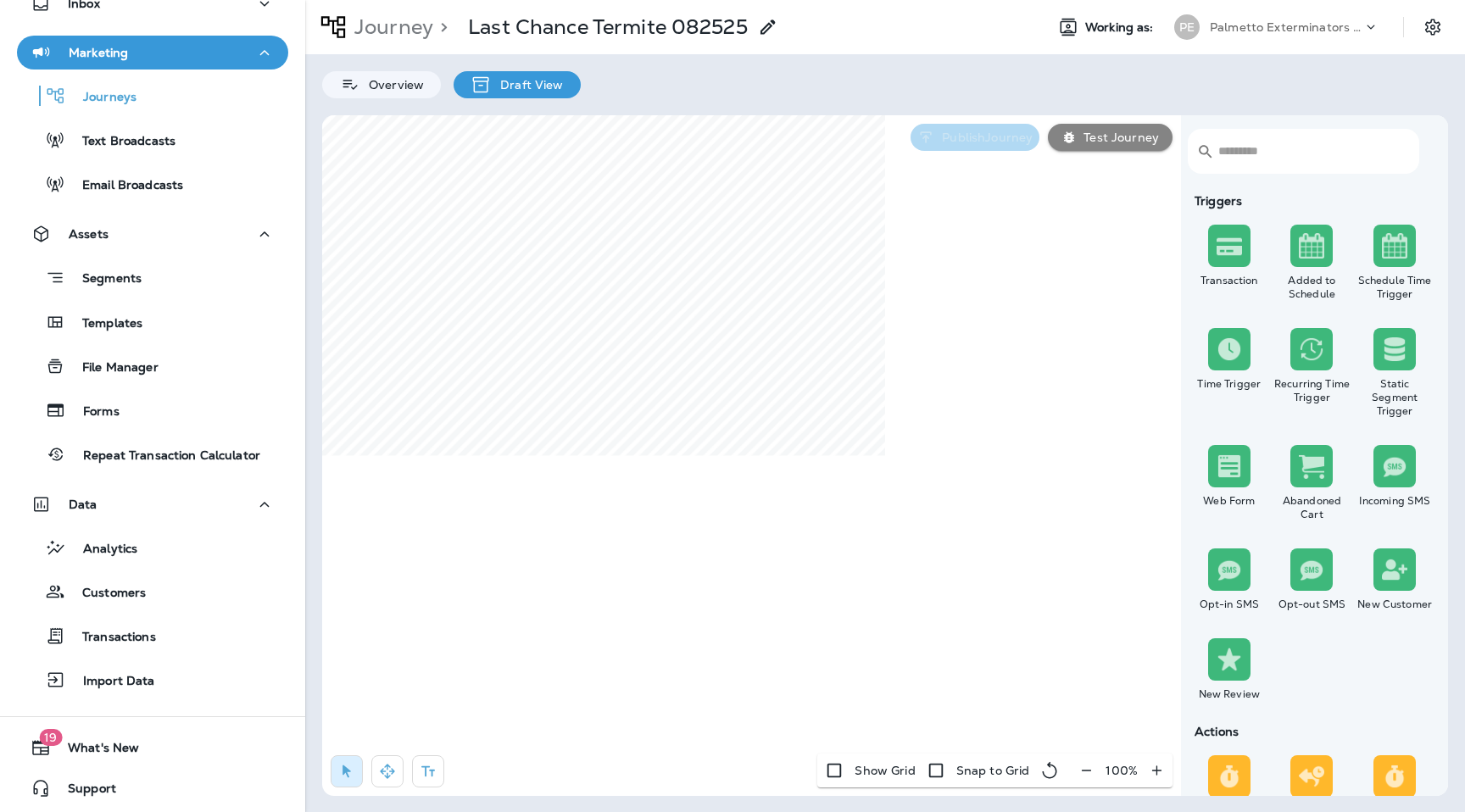
click at [956, 139] on p "Publish Journey" at bounding box center [984, 137] width 97 height 14
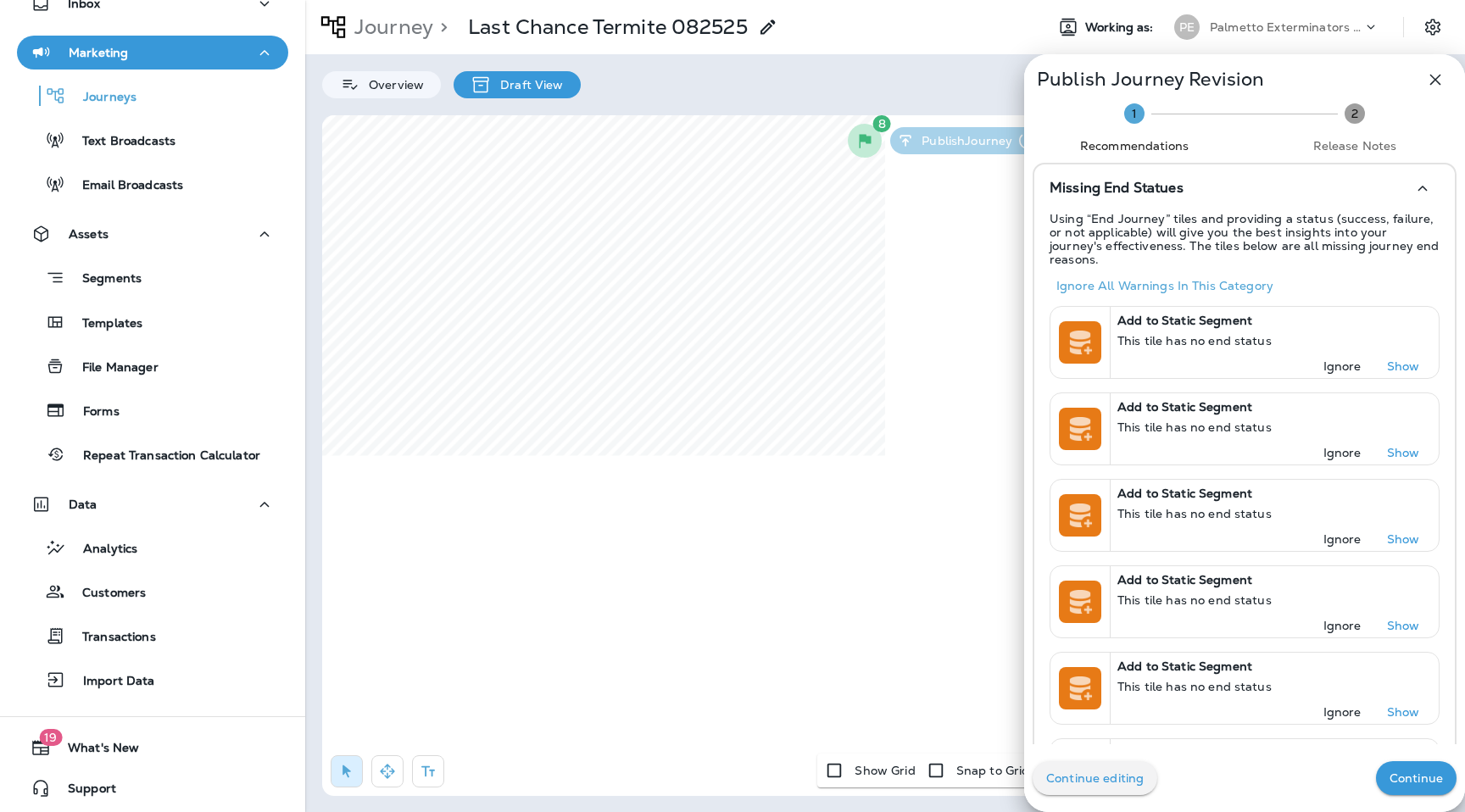
click at [1414, 783] on p "Continue" at bounding box center [1416, 778] width 54 height 14
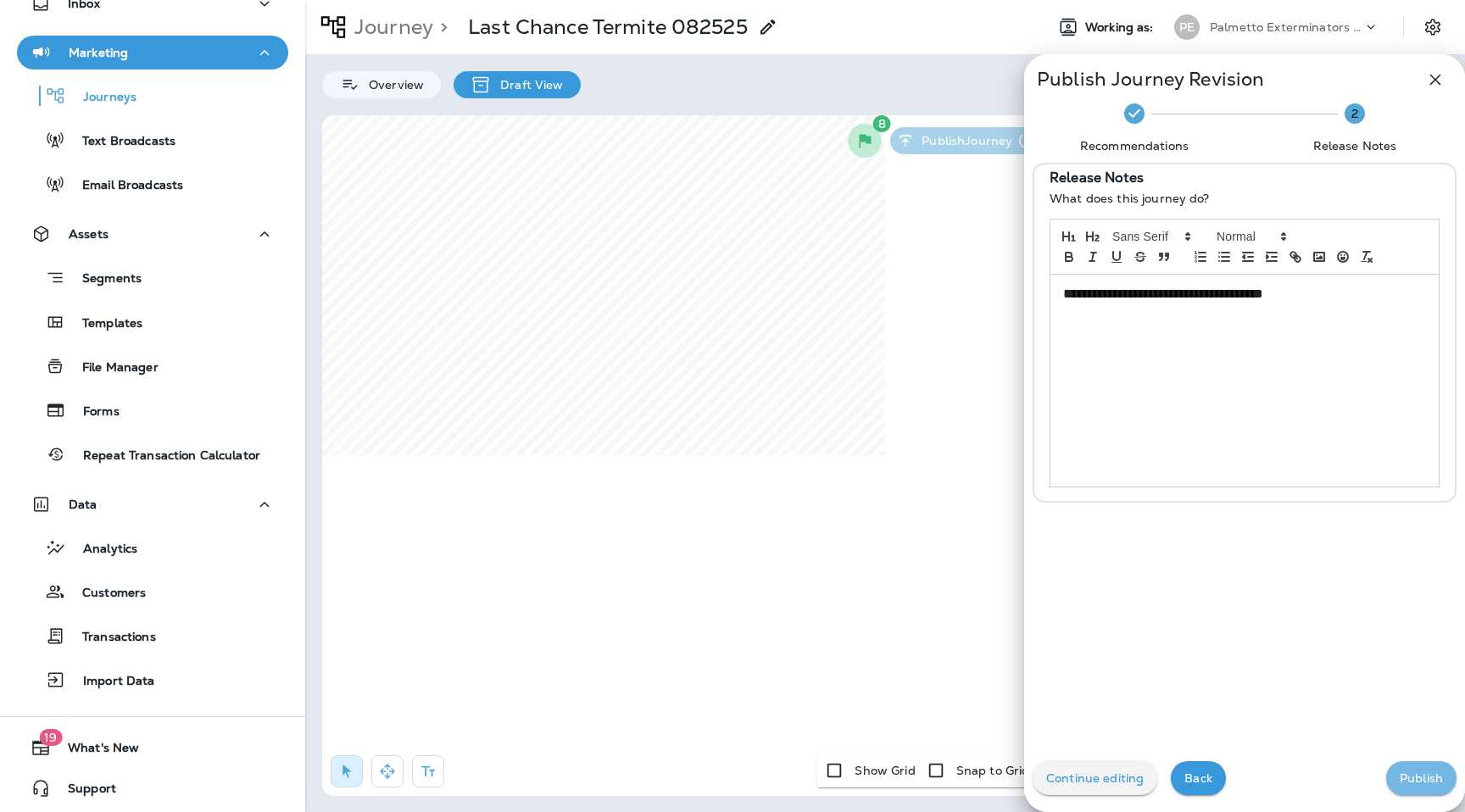
click at [1414, 783] on p "Publish" at bounding box center [1421, 778] width 44 height 14
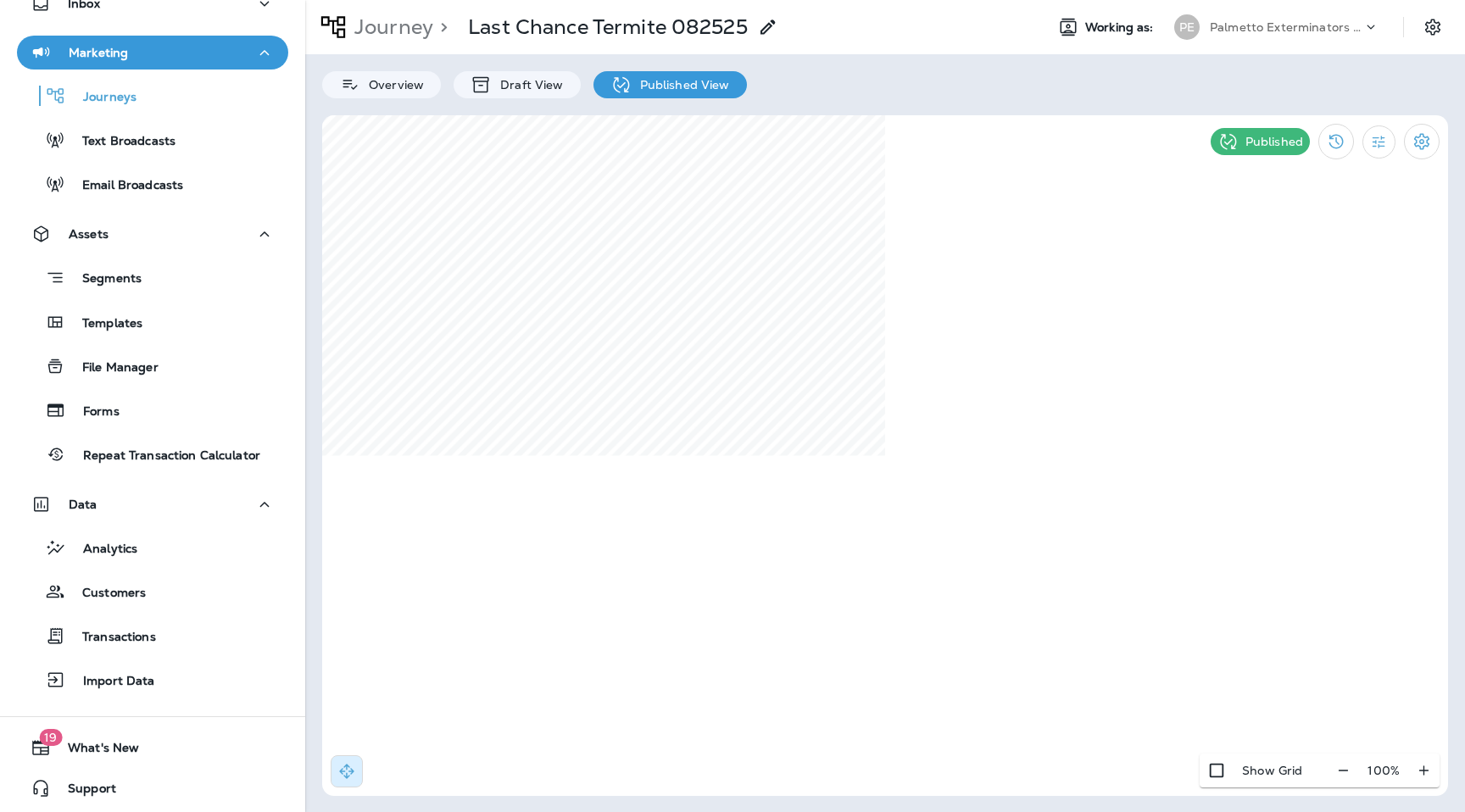
click at [1317, 27] on p "Palmetto Exterminators LLC" at bounding box center [1286, 27] width 153 height 14
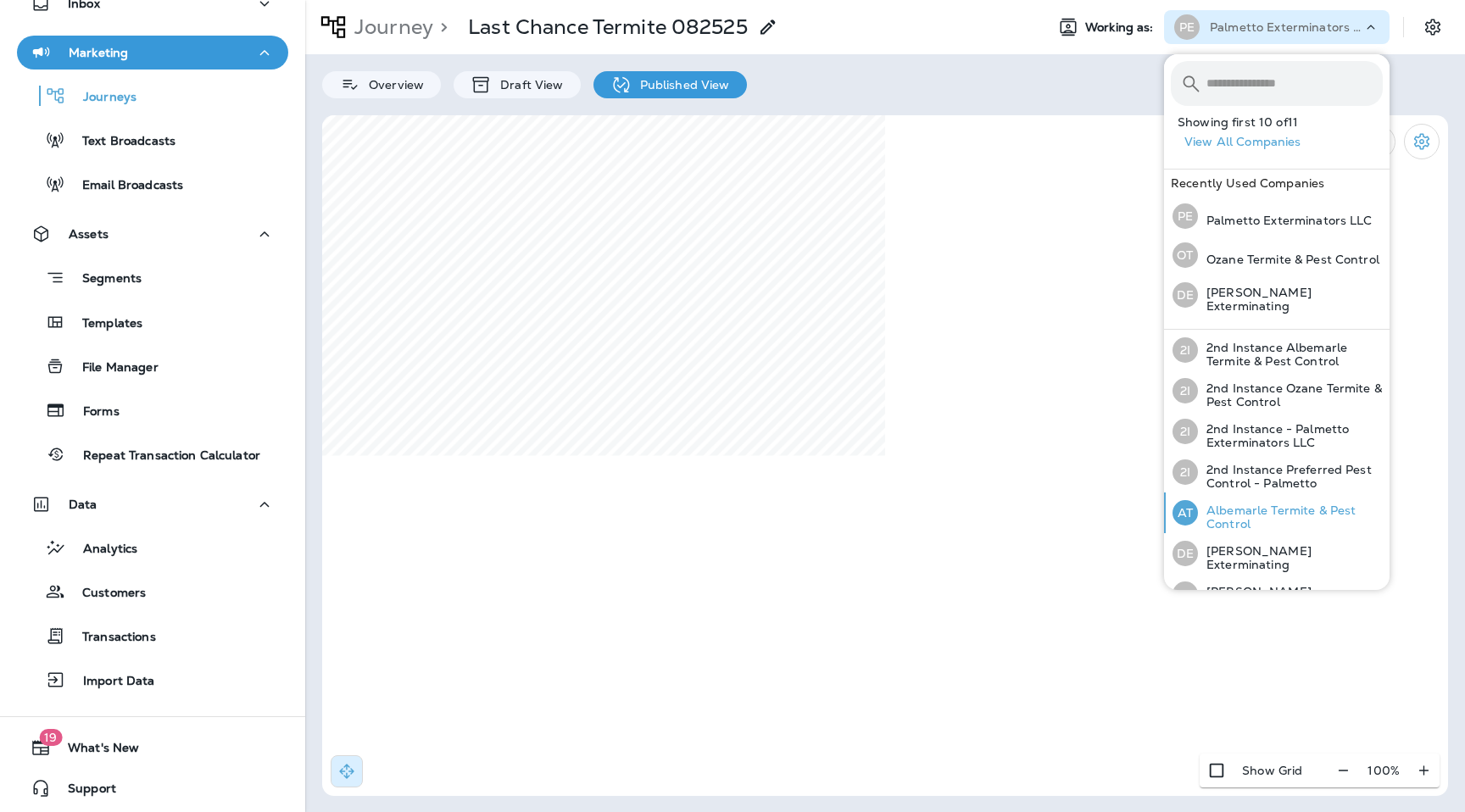
scroll to position [183, 0]
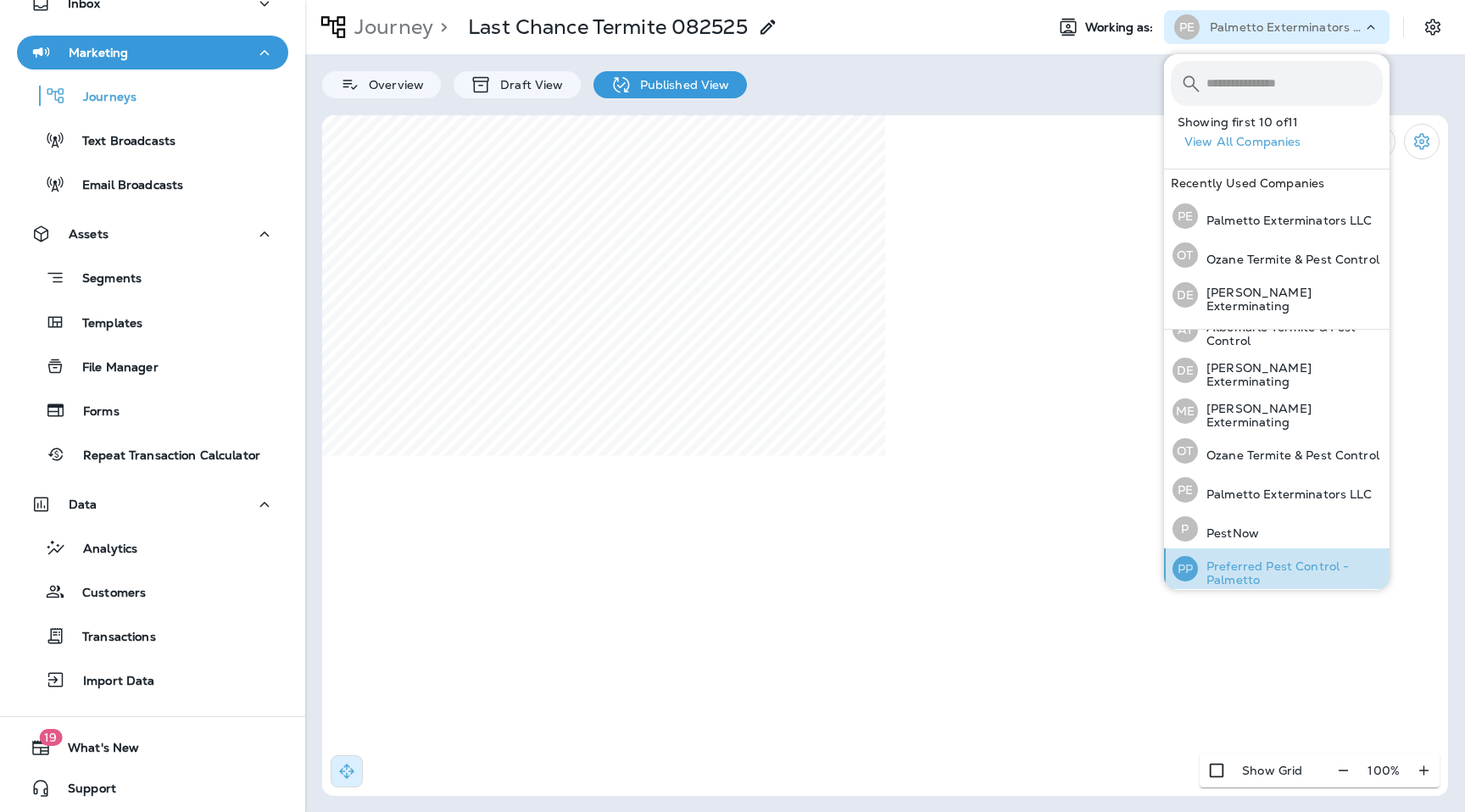
click at [1282, 572] on p "Preferred Pest Control - Palmetto" at bounding box center [1290, 573] width 185 height 27
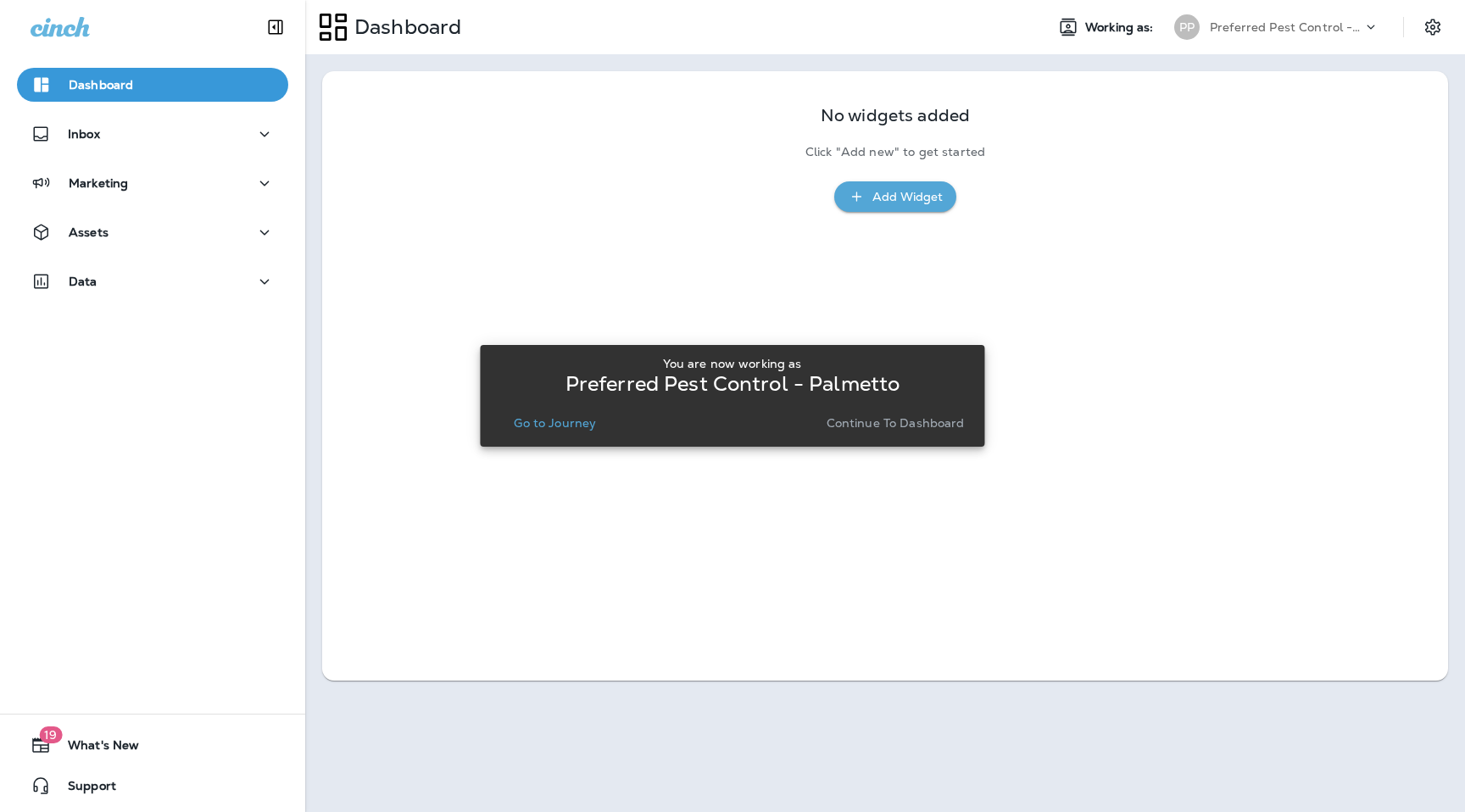
click at [873, 435] on div "You are now working as Preferred Pest Control - Palmetto Go to Journey Continue…" at bounding box center [732, 395] width 478 height 91
click at [927, 425] on p "Continue to Dashboard" at bounding box center [896, 423] width 138 height 14
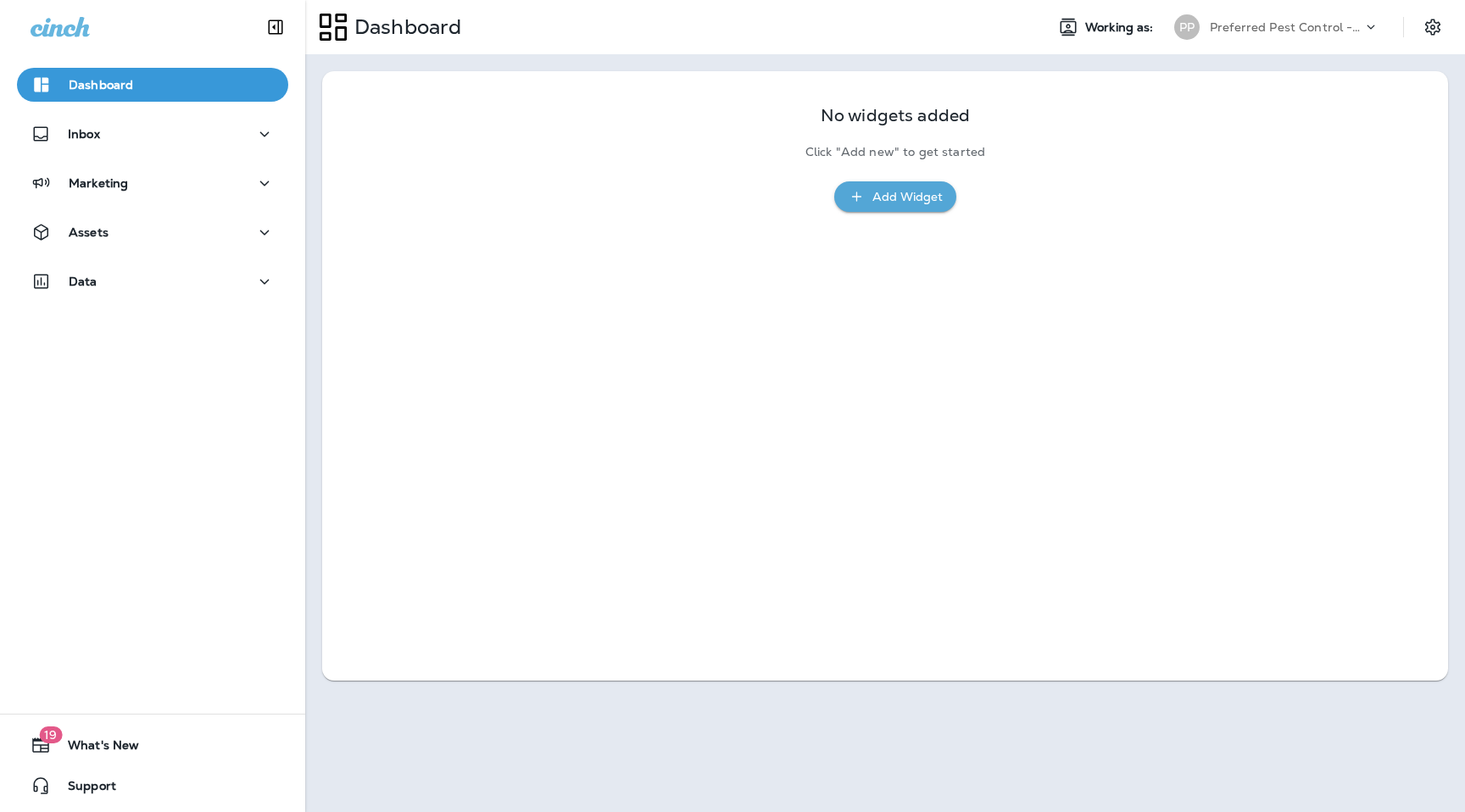
click at [663, 262] on div "No widgets added Click "Add new" to get started Add Widget" at bounding box center [886, 375] width 1126 height 610
click at [149, 277] on div "Data" at bounding box center [153, 281] width 244 height 21
click at [137, 432] on div "Analytics Customers Transactions Import Data" at bounding box center [153, 386] width 271 height 177
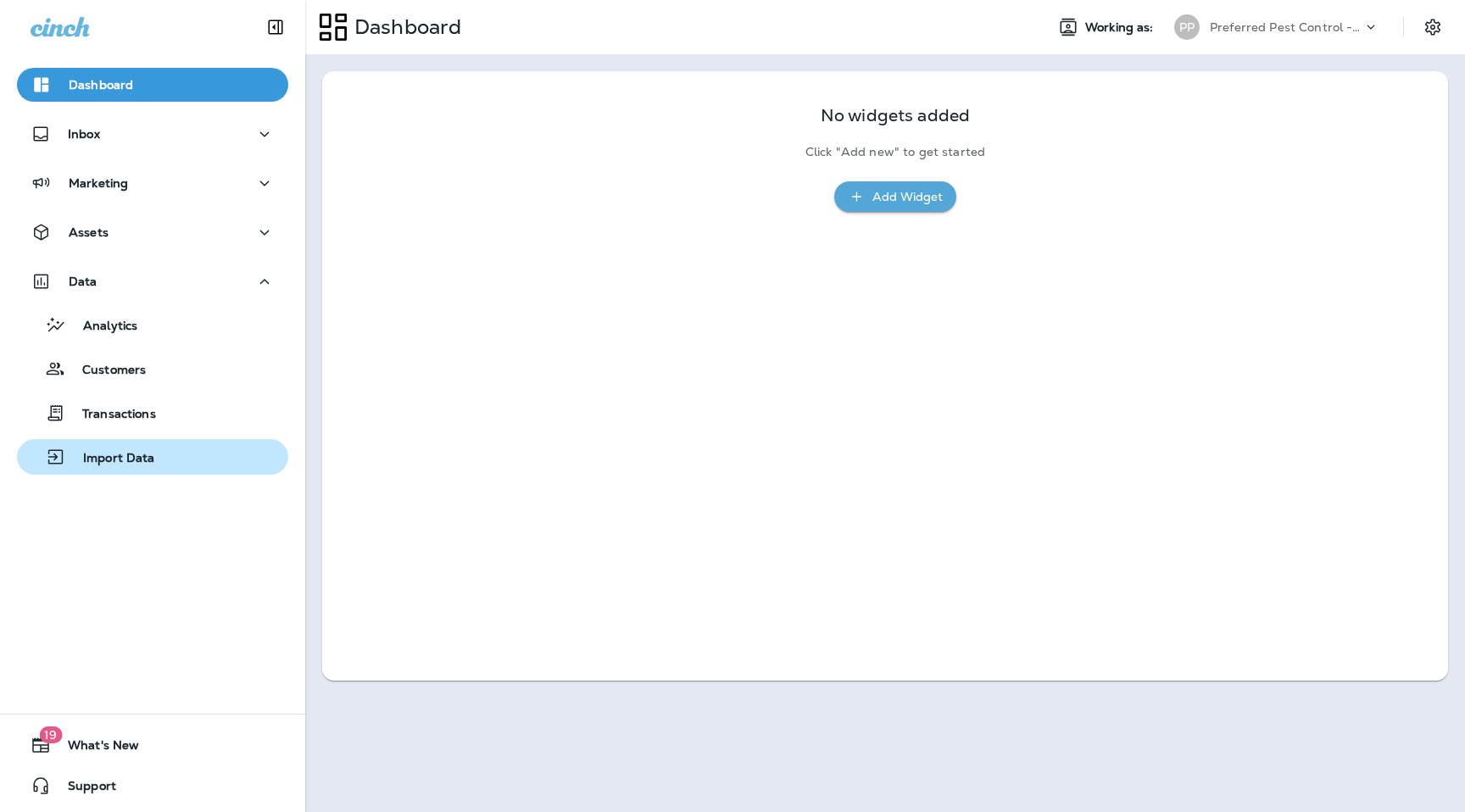
click at [131, 464] on p "Import Data" at bounding box center [111, 459] width 89 height 16
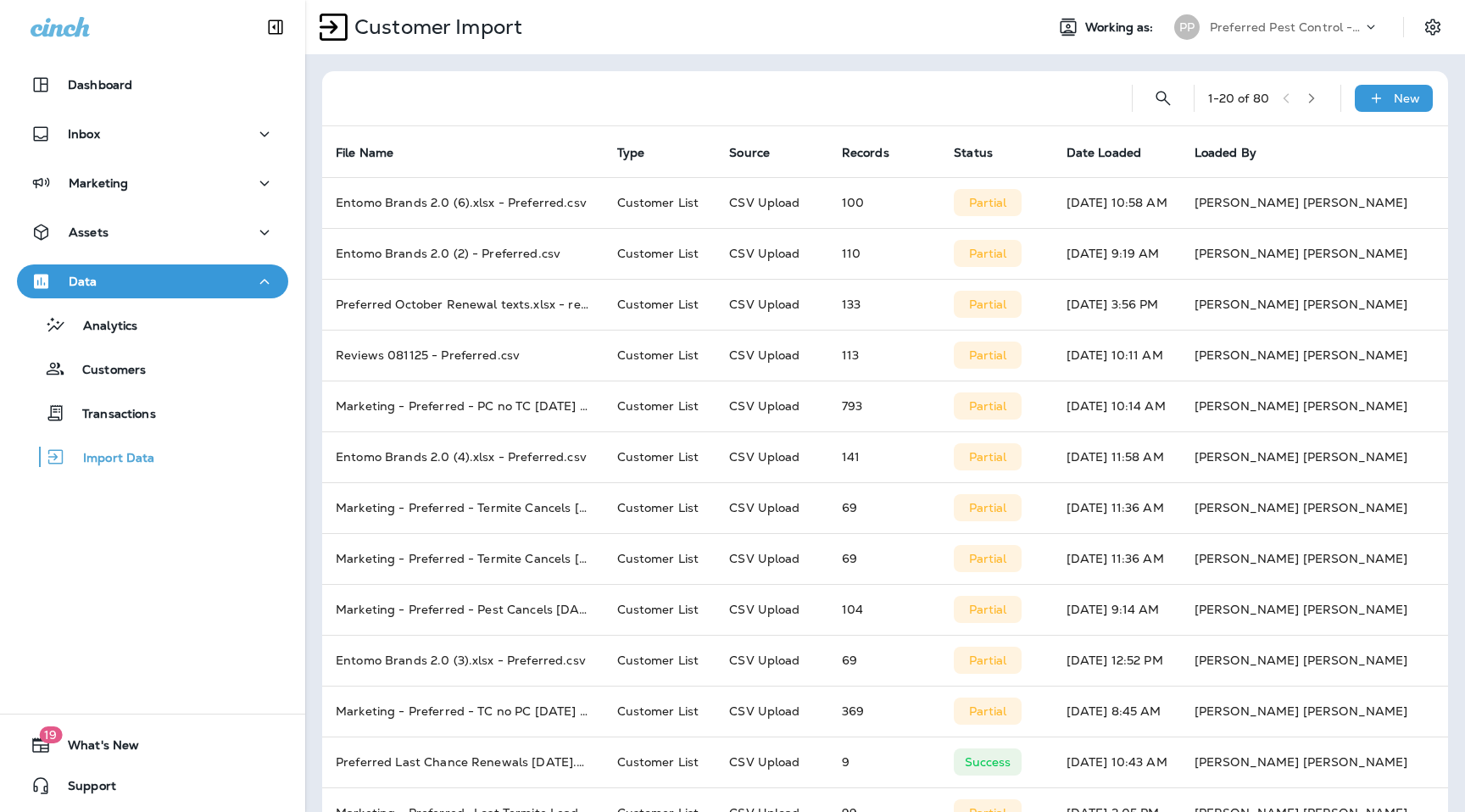
click at [885, 98] on div at bounding box center [727, 98] width 782 height 55
click at [1403, 99] on p "New" at bounding box center [1407, 98] width 26 height 14
click at [1329, 144] on p "Customer list" at bounding box center [1344, 143] width 78 height 14
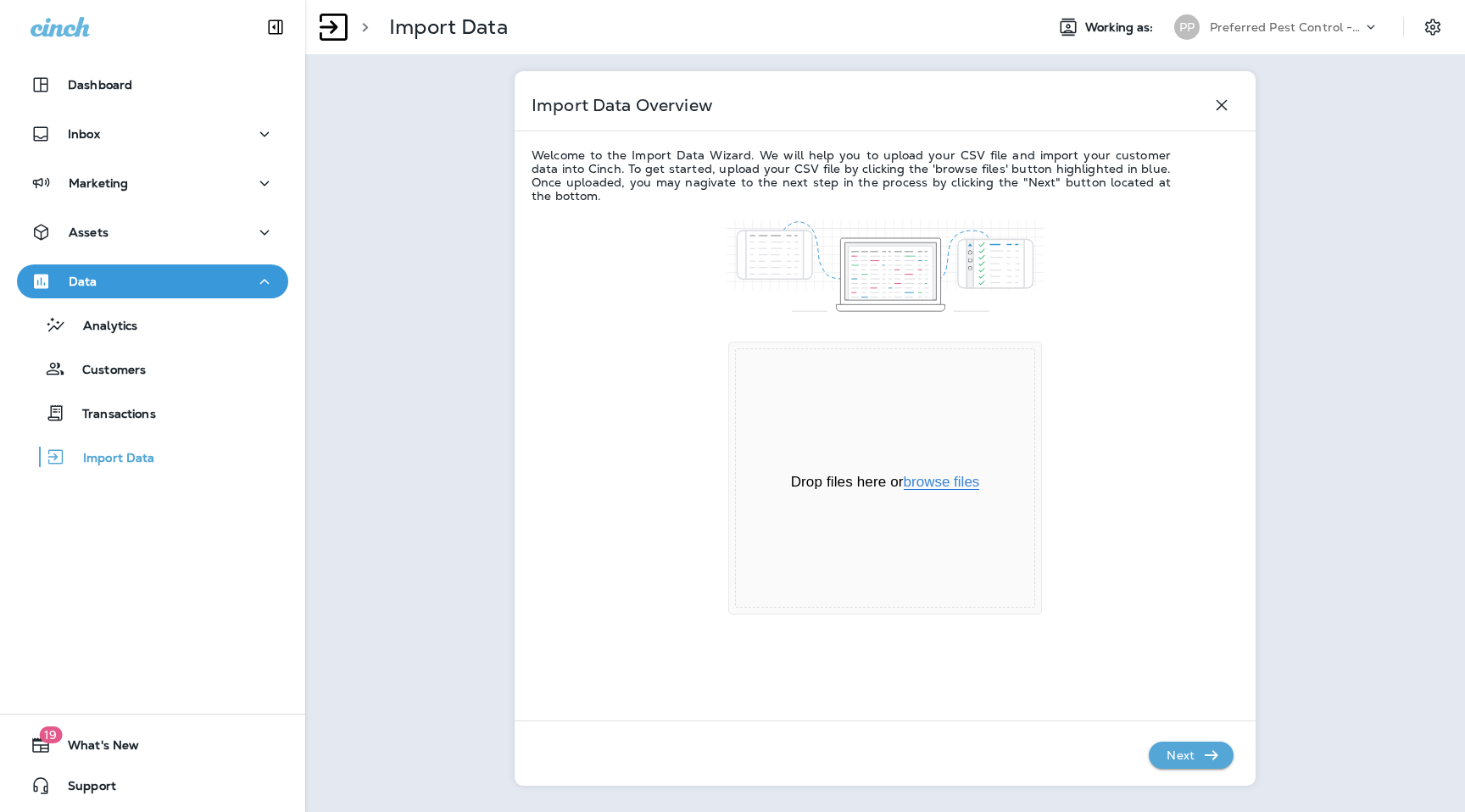
click at [964, 479] on button "browse files" at bounding box center [941, 483] width 76 height 15
click at [1178, 750] on p "Next" at bounding box center [1181, 756] width 42 height 27
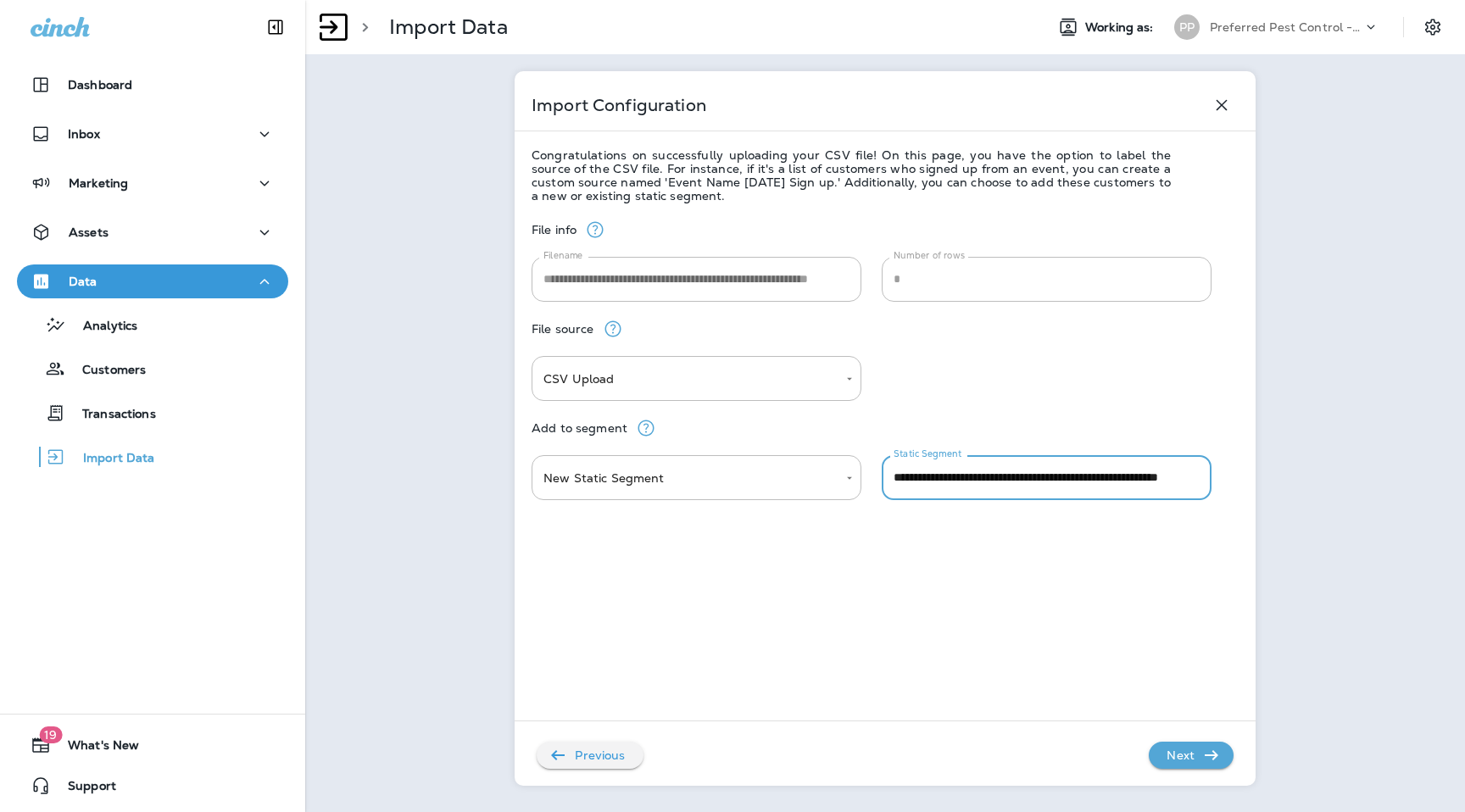
click at [998, 468] on input "**********" at bounding box center [1047, 478] width 330 height 45
type input "**********"
click at [1066, 664] on div "**********" at bounding box center [885, 490] width 707 height 573
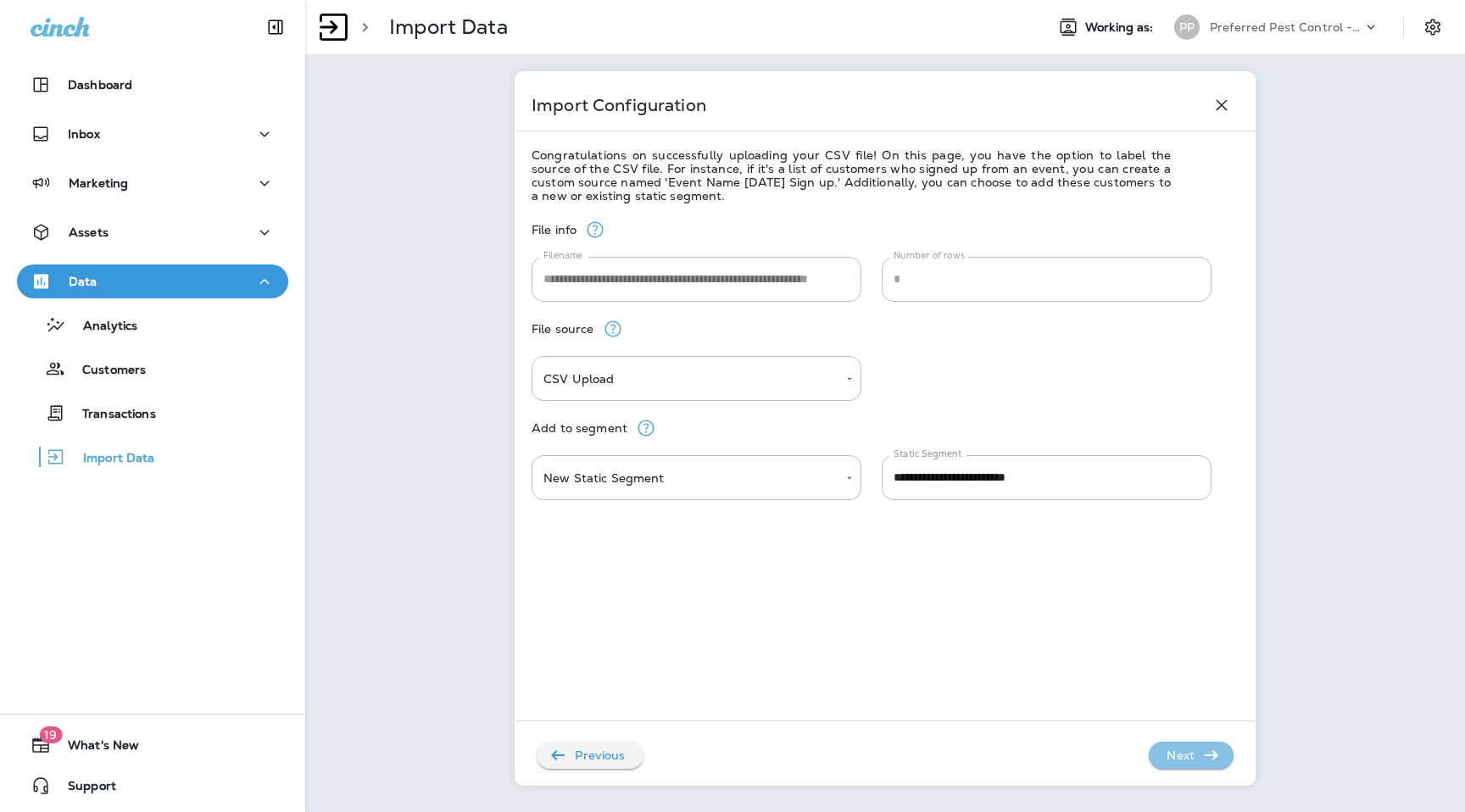
click at [1210, 743] on button "Next" at bounding box center [1191, 756] width 84 height 27
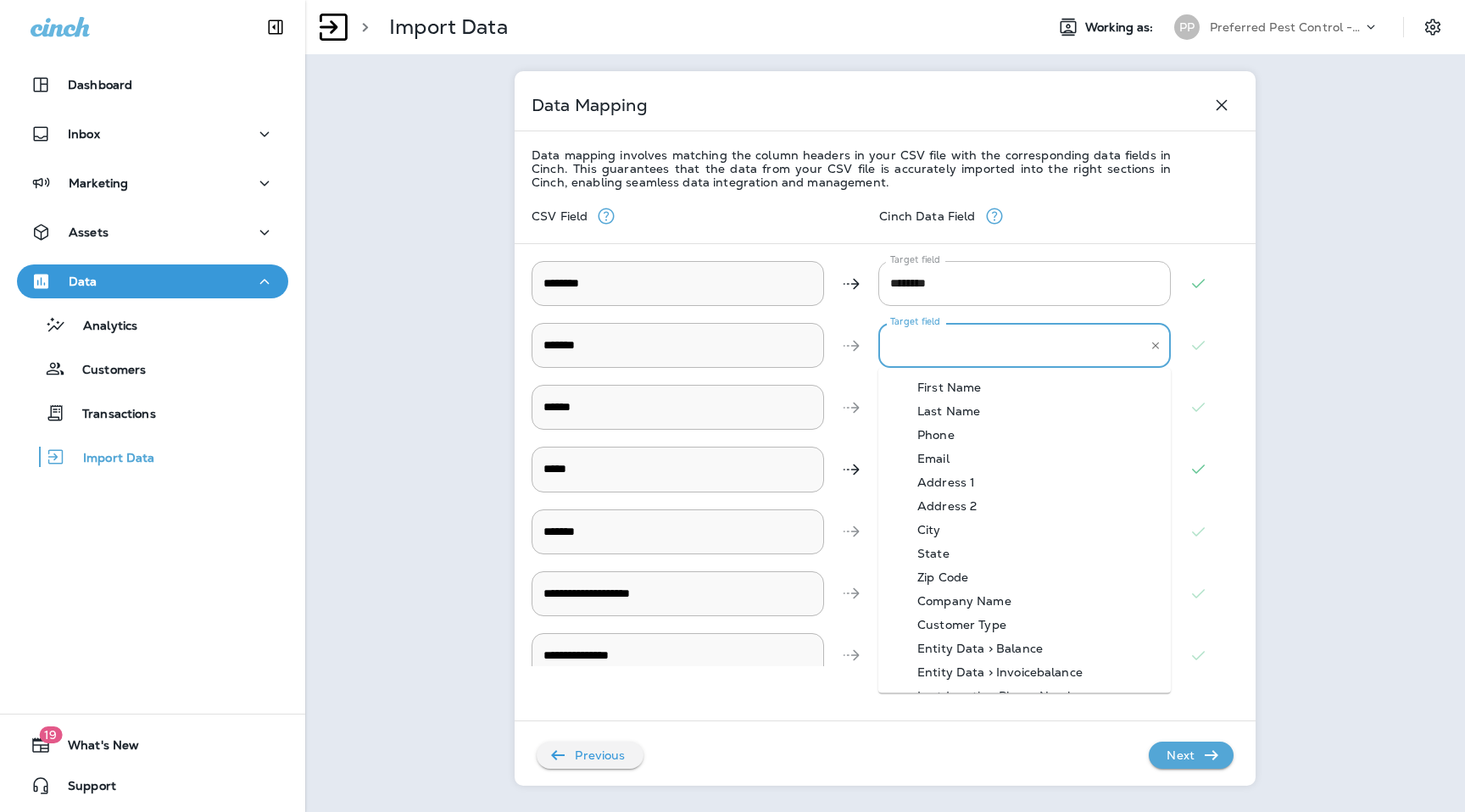
click at [996, 333] on input "Target field" at bounding box center [1012, 345] width 252 height 30
click at [956, 484] on div "Address 1" at bounding box center [946, 483] width 108 height 14
type input "*********"
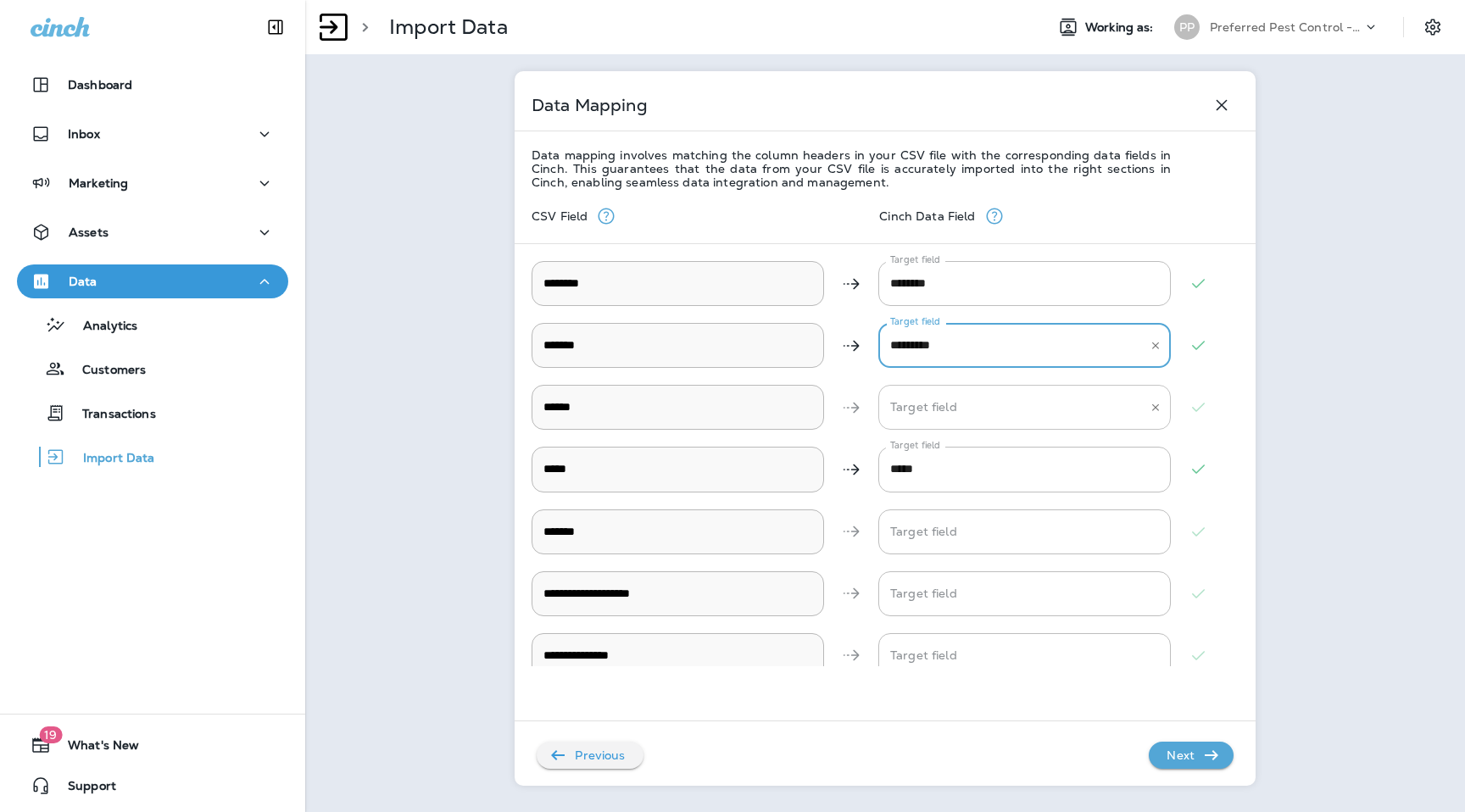
click at [956, 420] on input "Target field" at bounding box center [1012, 407] width 252 height 30
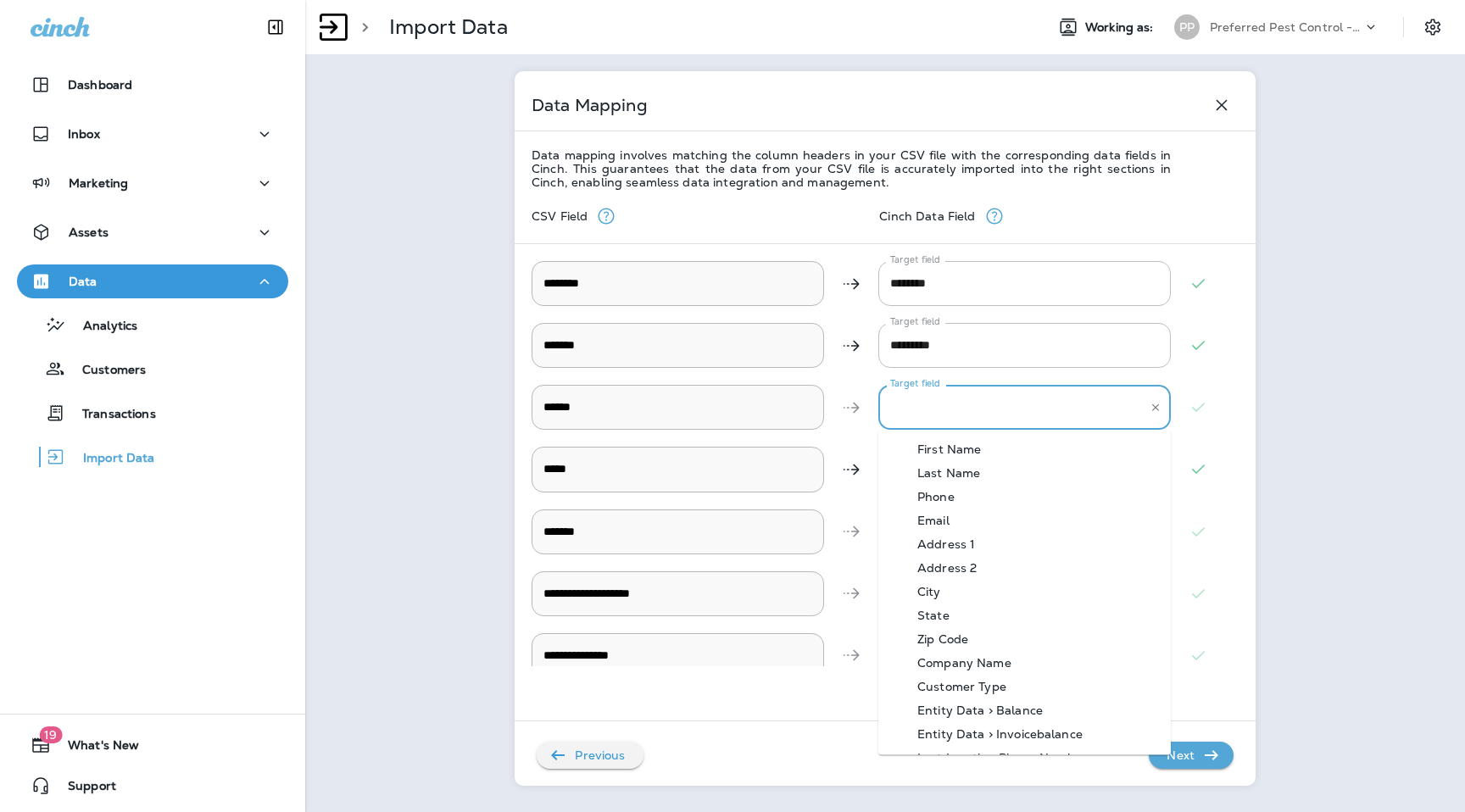
click at [956, 492] on div "Phone" at bounding box center [936, 496] width 88 height 14
type input "*****"
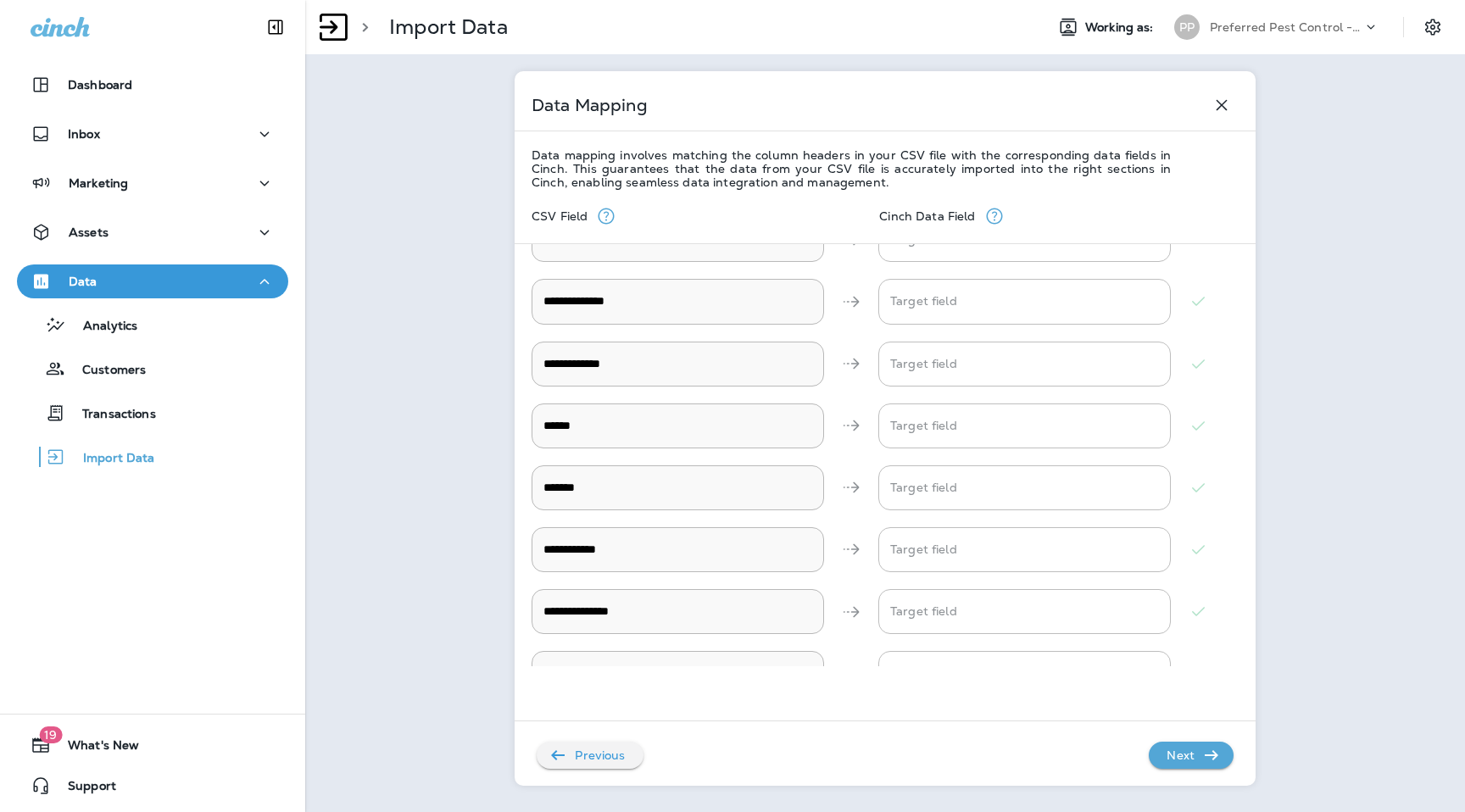
scroll to position [702, 0]
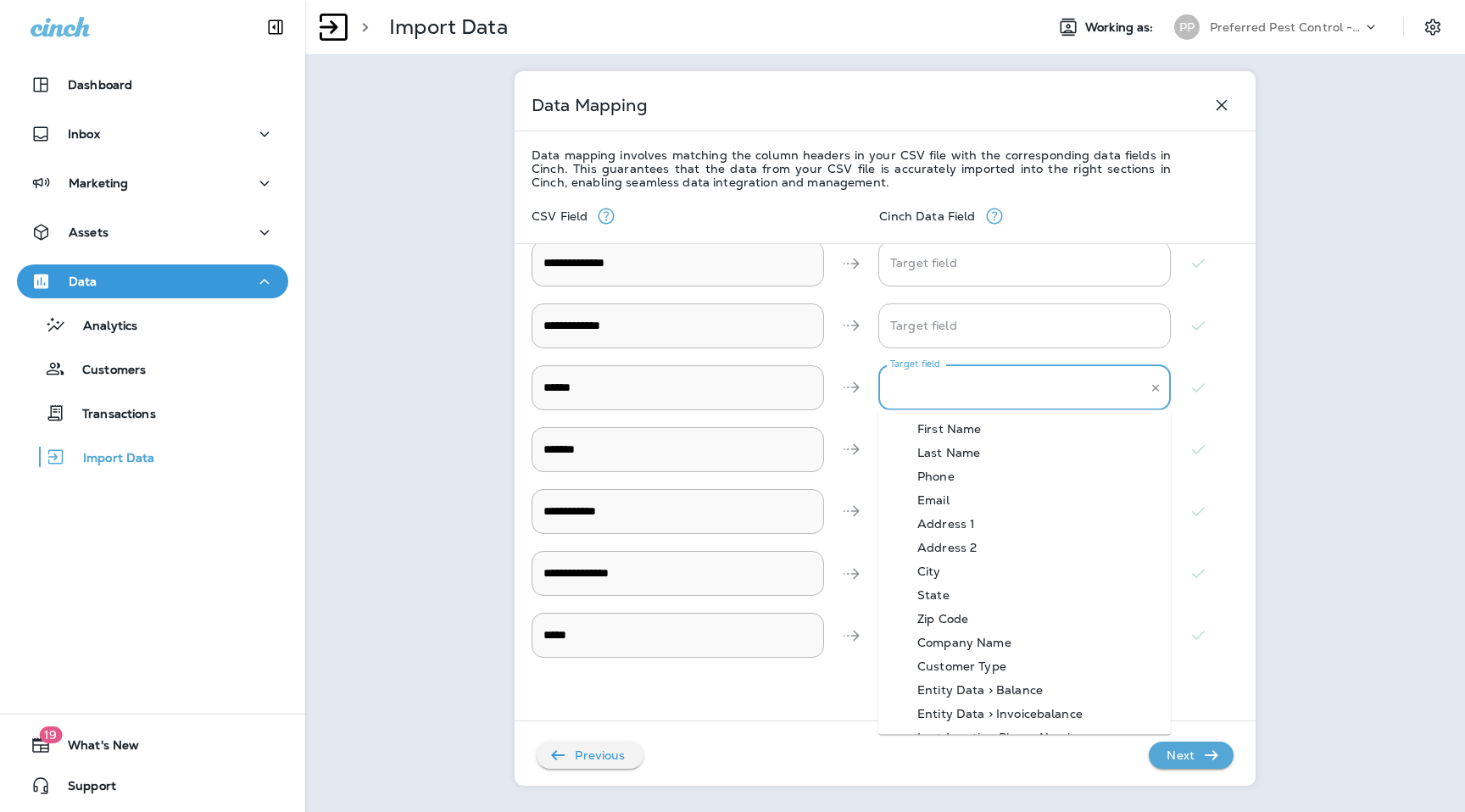
click at [928, 396] on input "Target field" at bounding box center [1012, 387] width 252 height 30
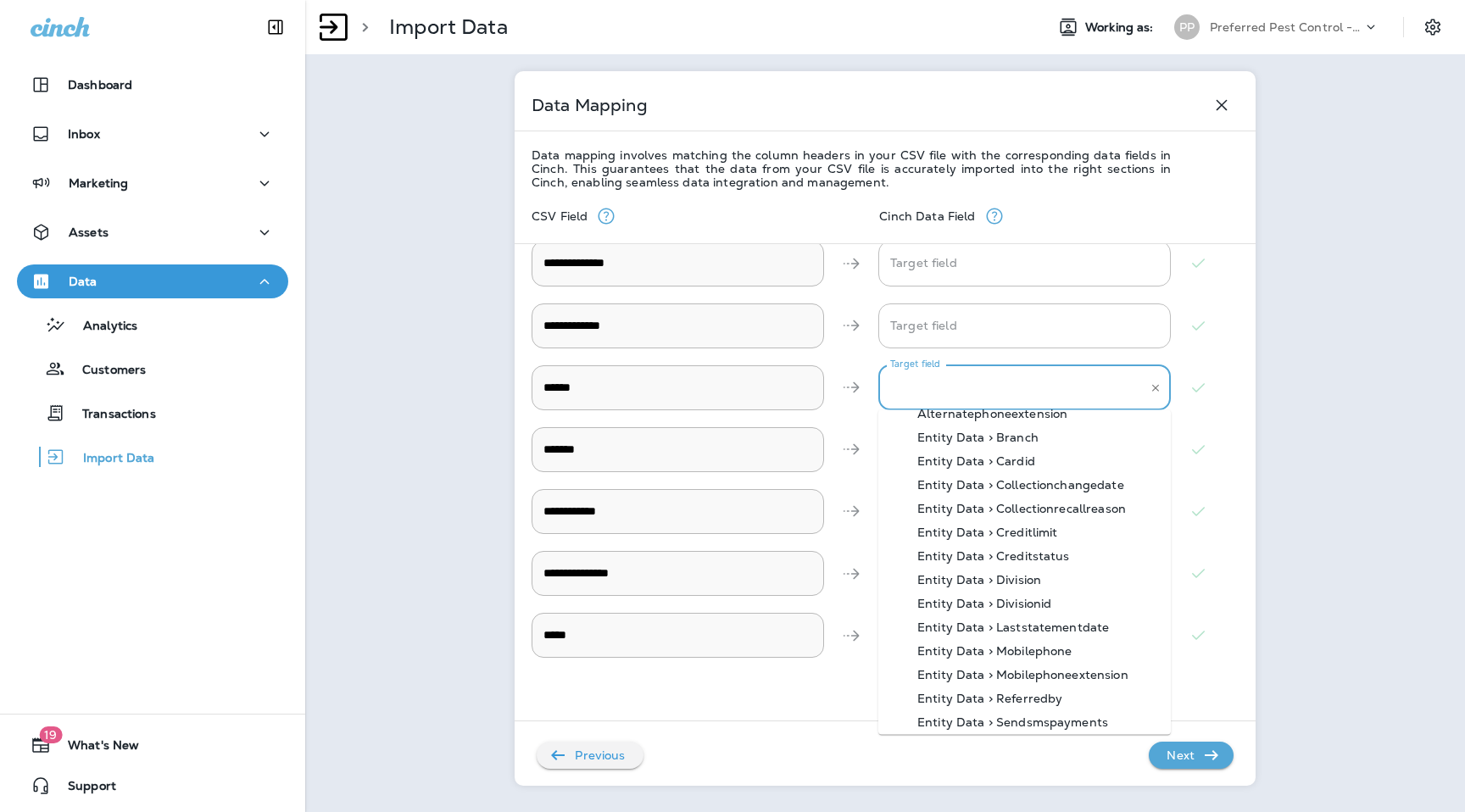
scroll to position [649, 0]
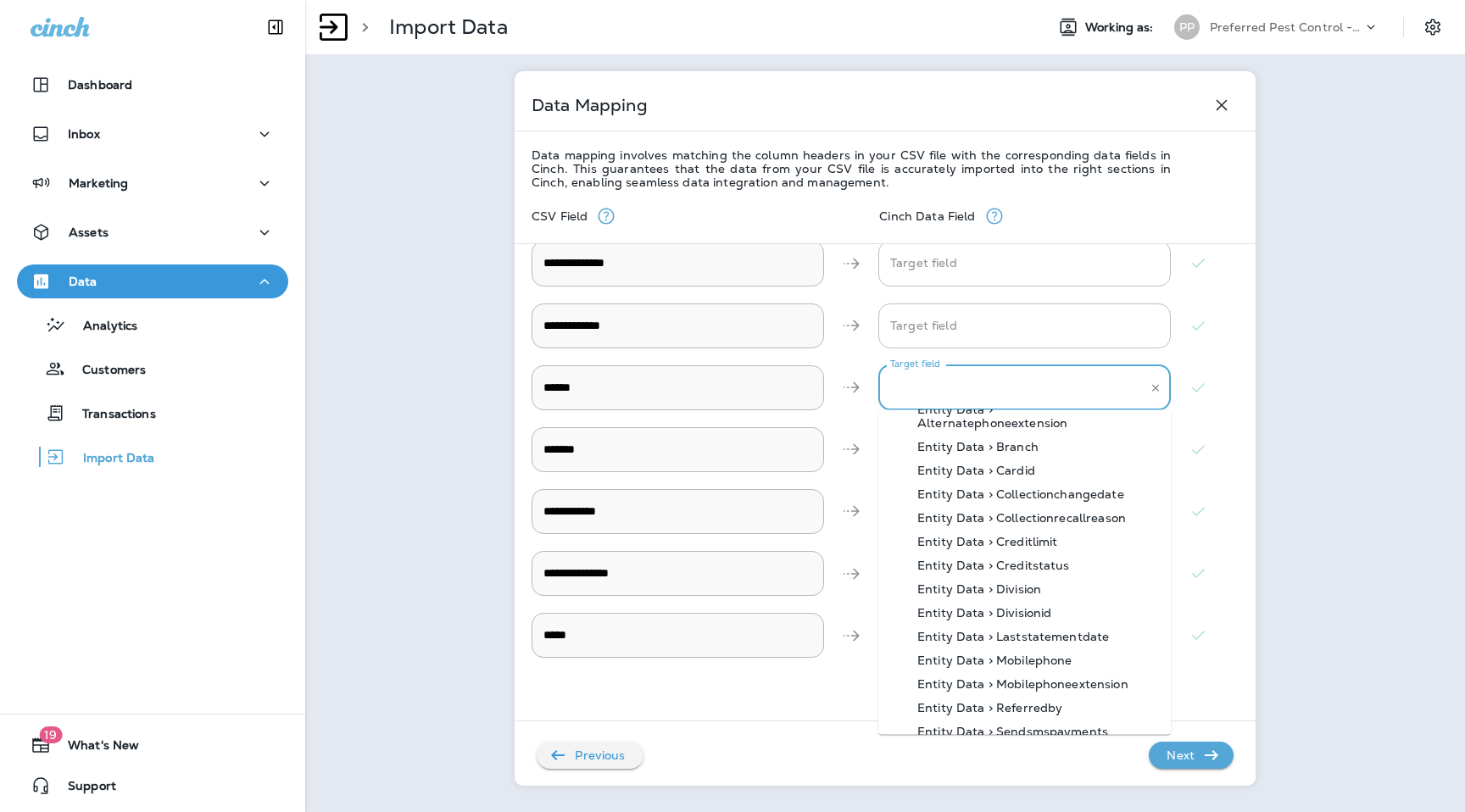
click at [992, 441] on div "Entity Data > Branch" at bounding box center [979, 448] width 172 height 14
type input "**********"
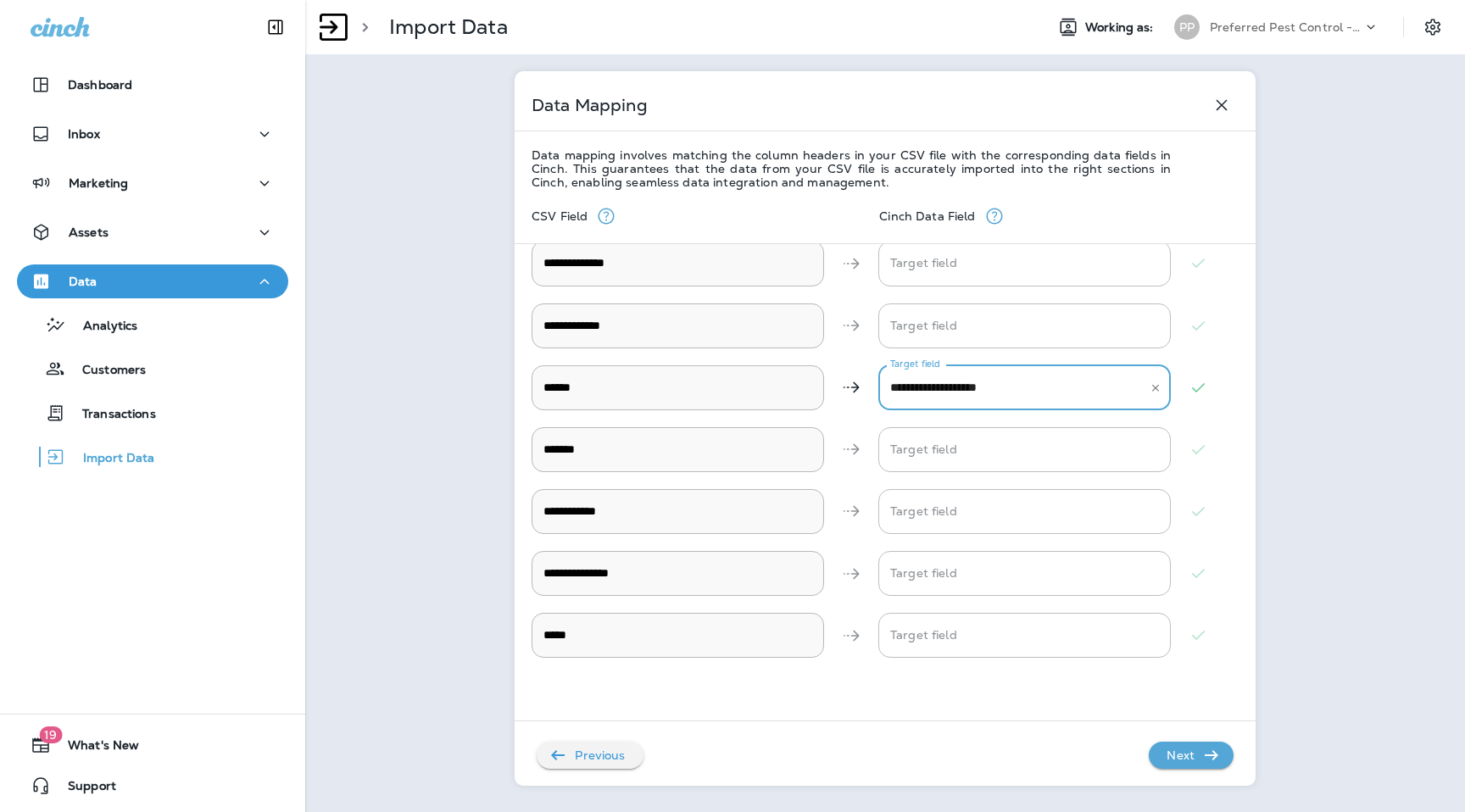
click at [1216, 760] on icon "button" at bounding box center [1212, 756] width 20 height 20
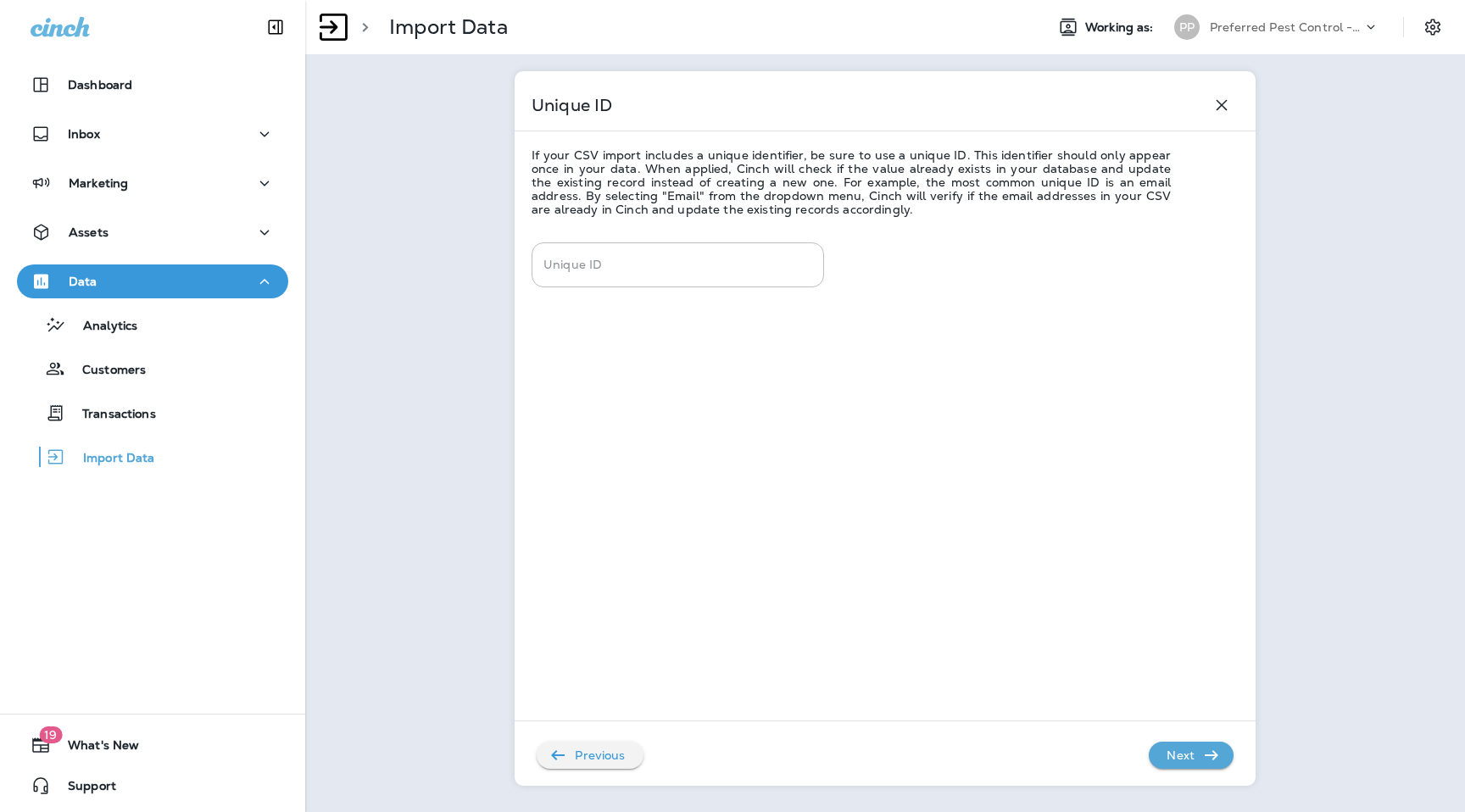
click at [1216, 760] on icon "button" at bounding box center [1212, 756] width 20 height 20
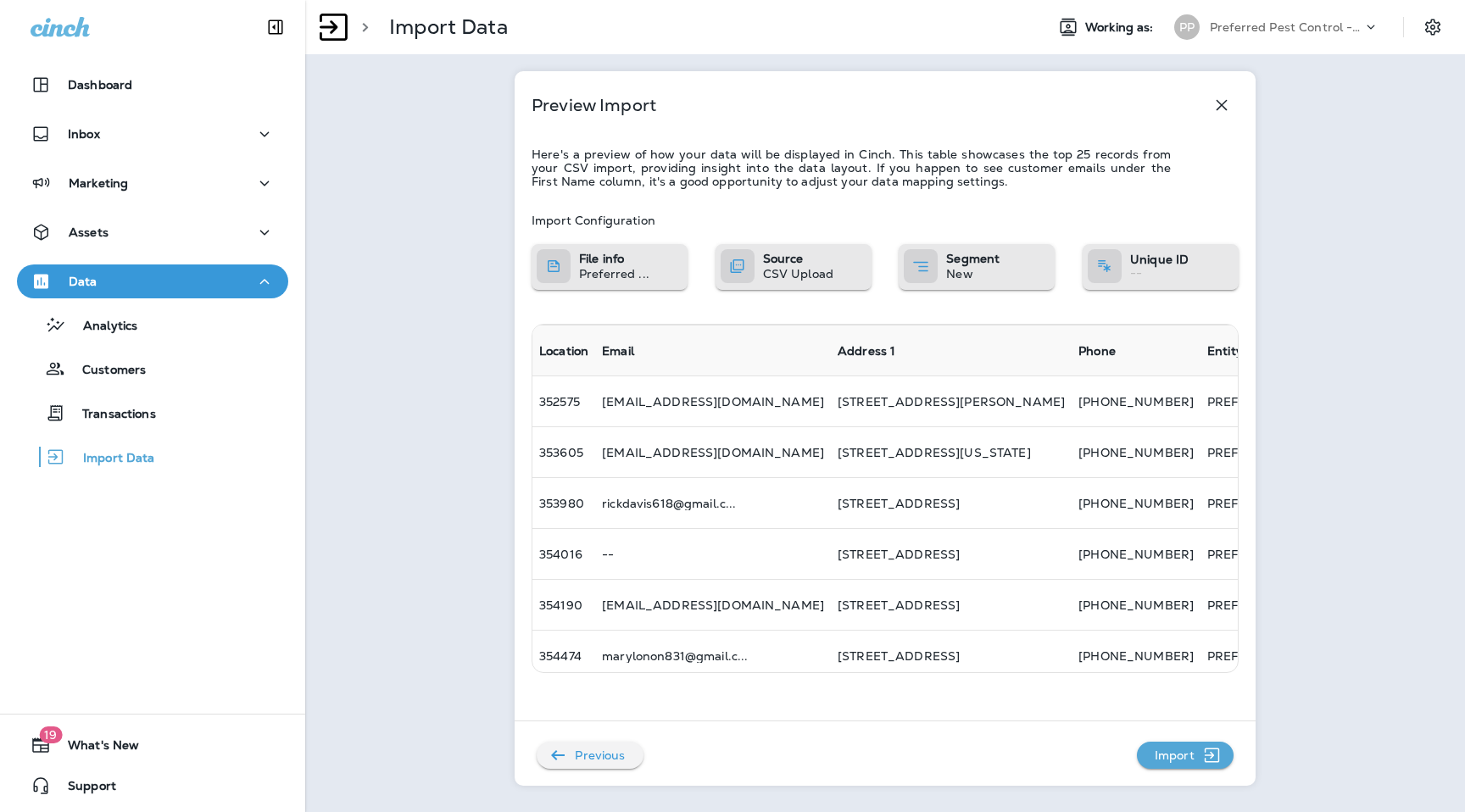
click at [1216, 760] on icon "button" at bounding box center [1212, 756] width 21 height 20
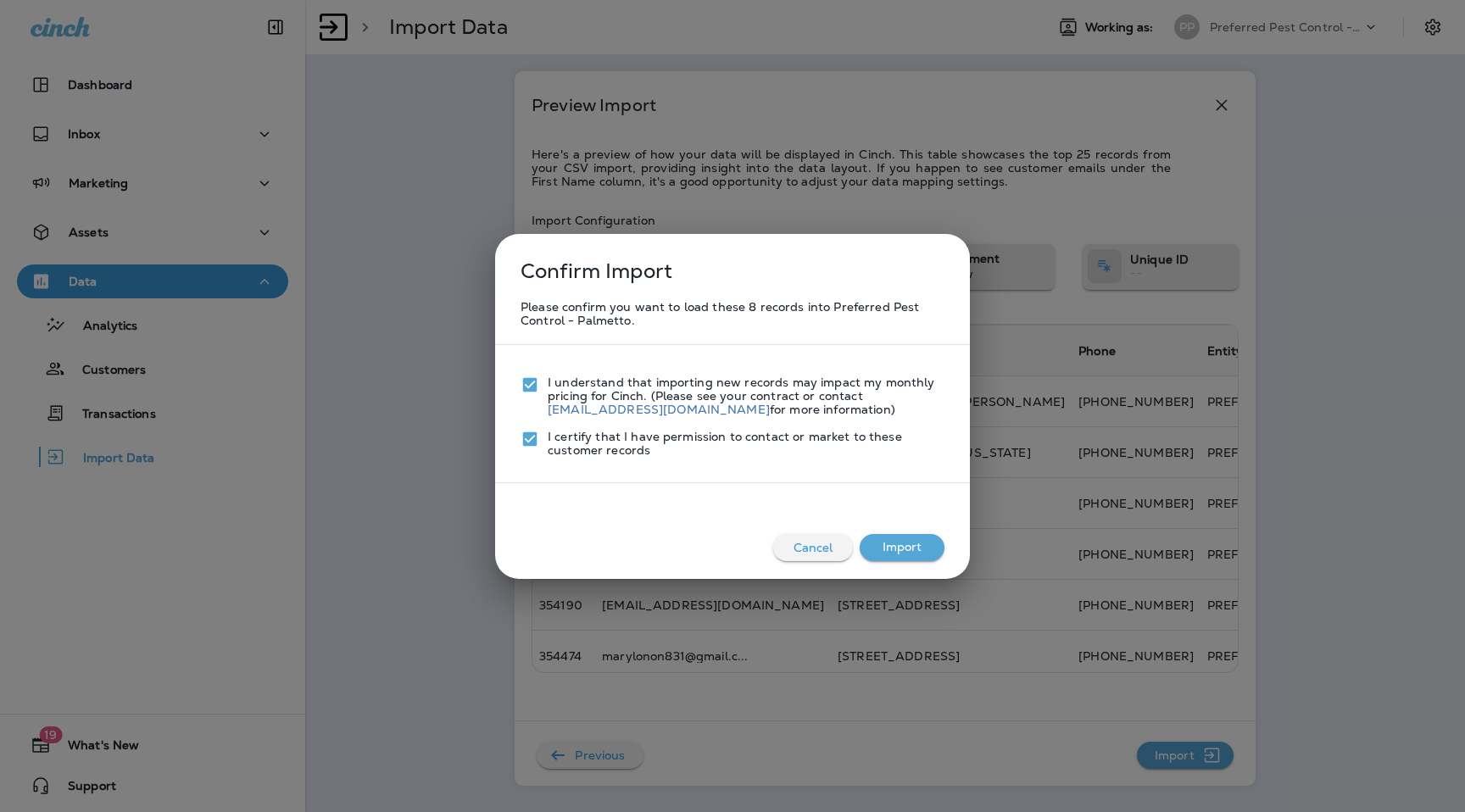
click at [916, 544] on button "Import" at bounding box center [902, 548] width 84 height 27
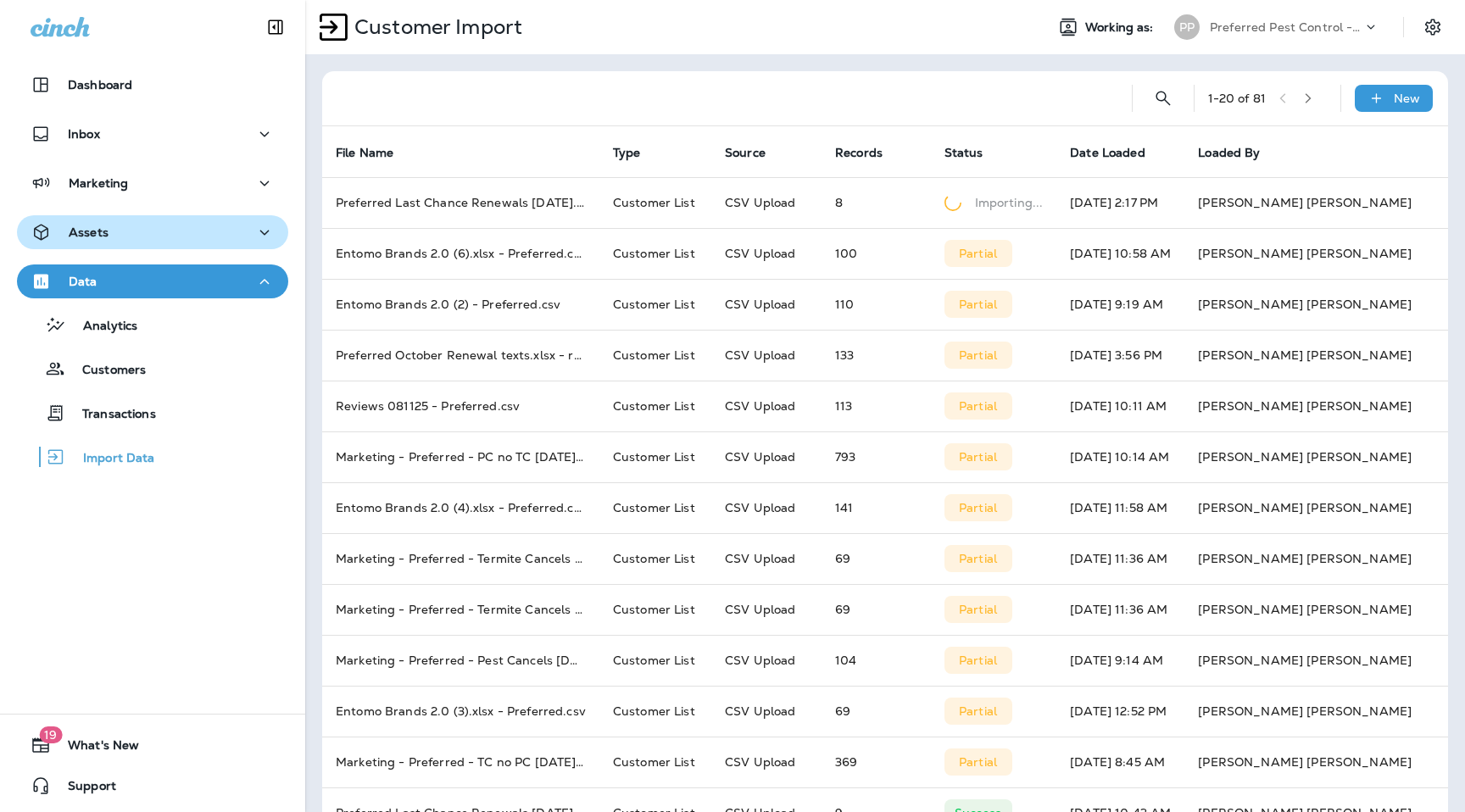
click at [128, 225] on div "Assets" at bounding box center [153, 232] width 244 height 21
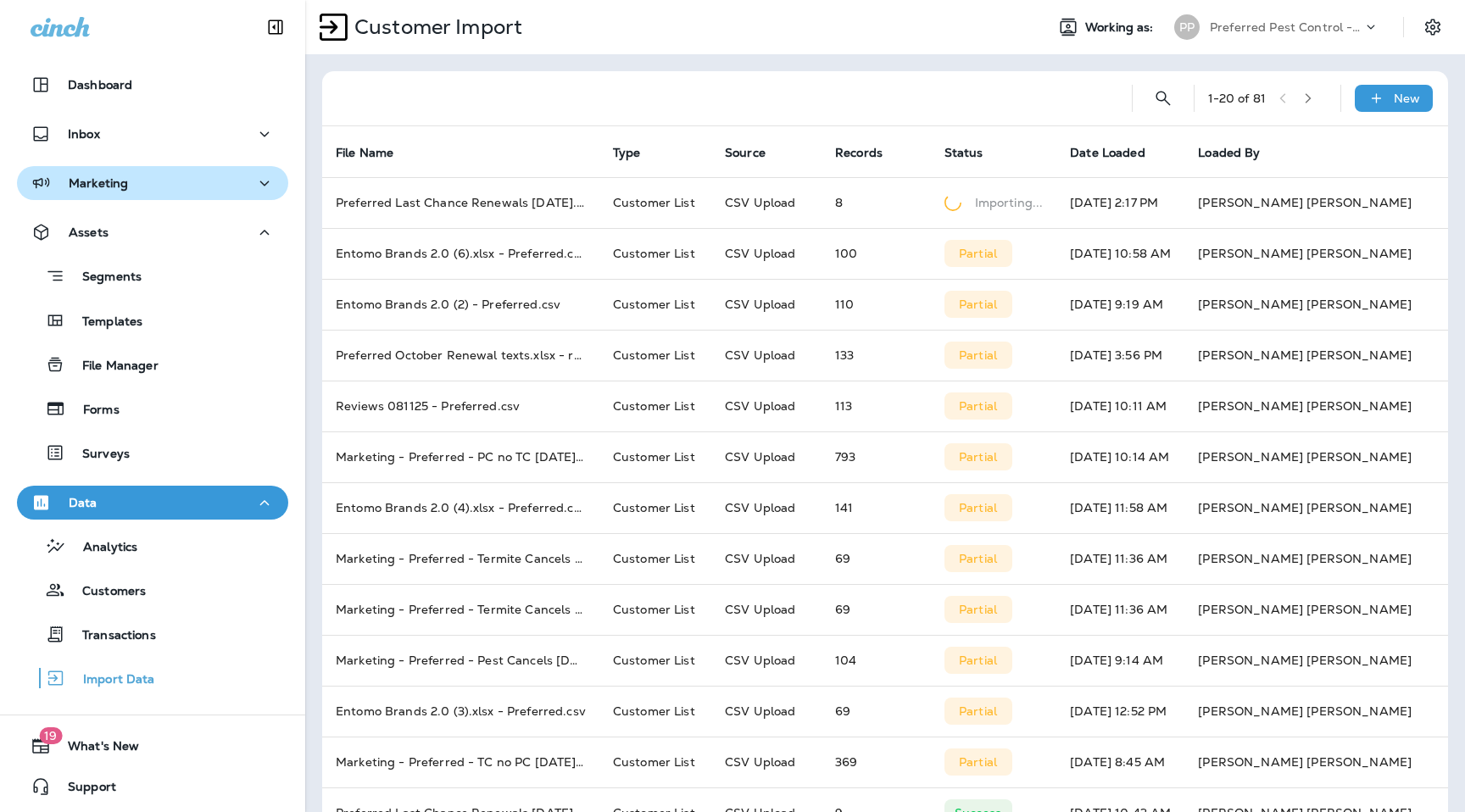
click at [143, 170] on button "Marketing" at bounding box center [153, 183] width 271 height 34
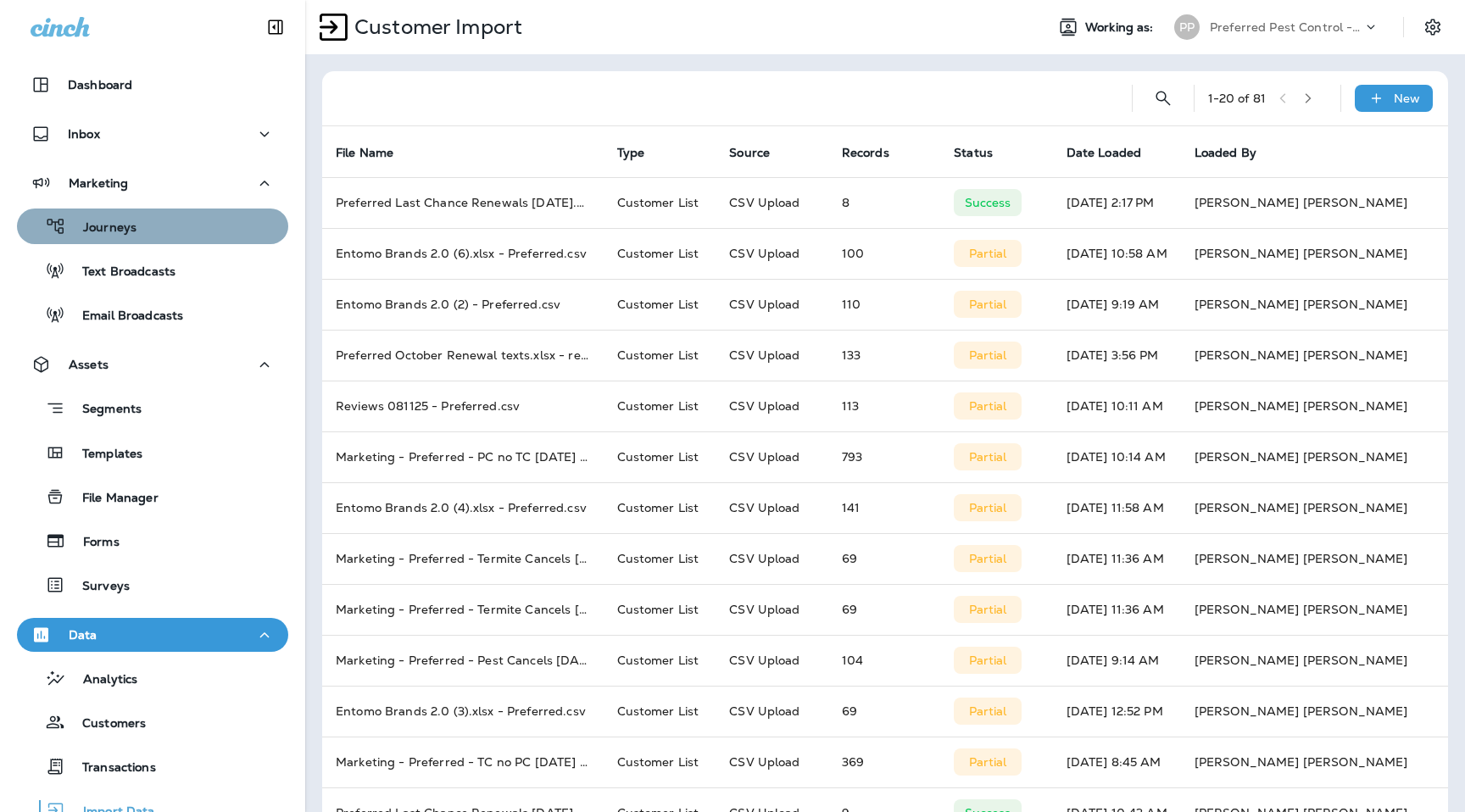
click at [143, 239] on button "Journeys" at bounding box center [153, 226] width 271 height 36
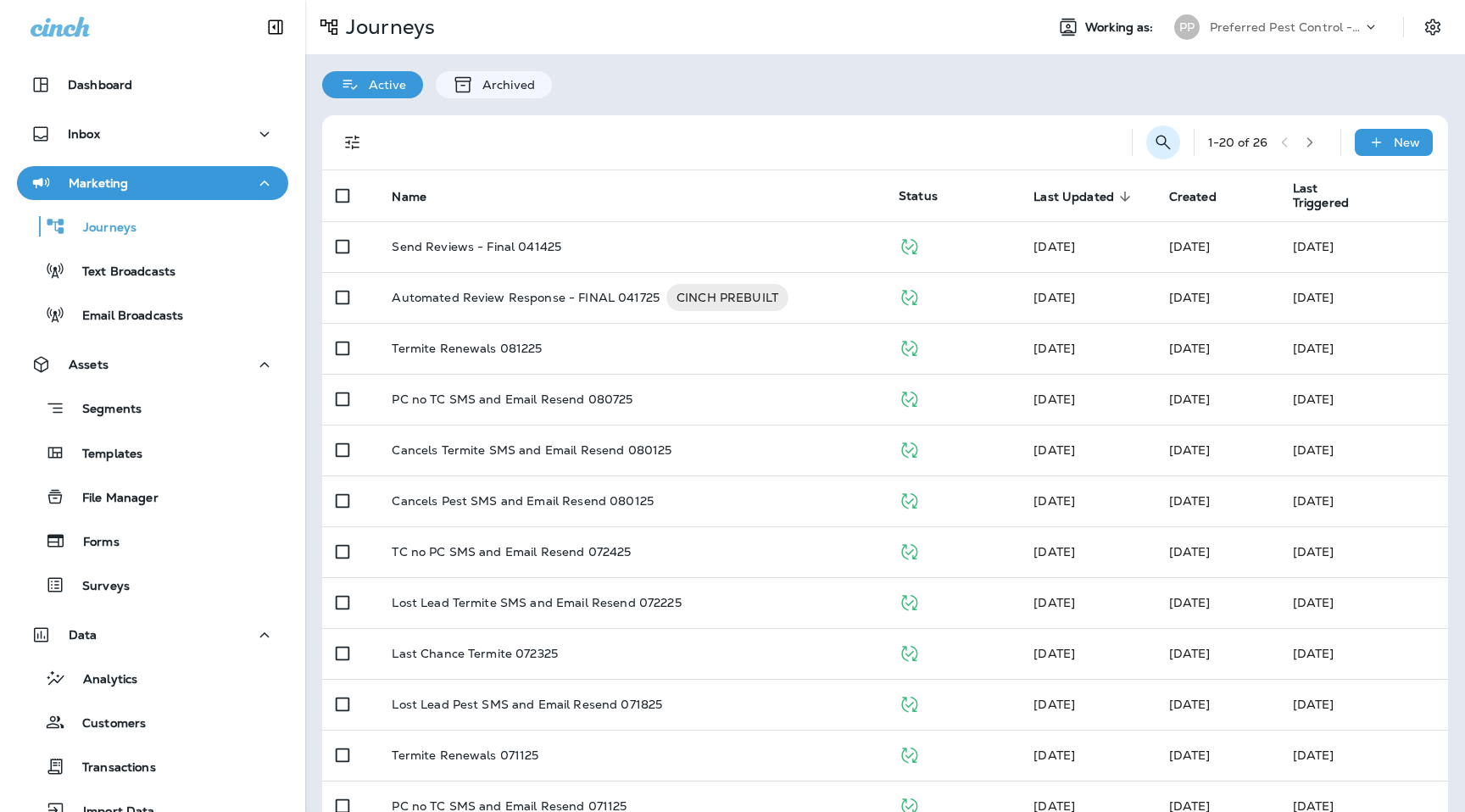
click at [1157, 136] on icon "Search Journeys" at bounding box center [1163, 142] width 15 height 14
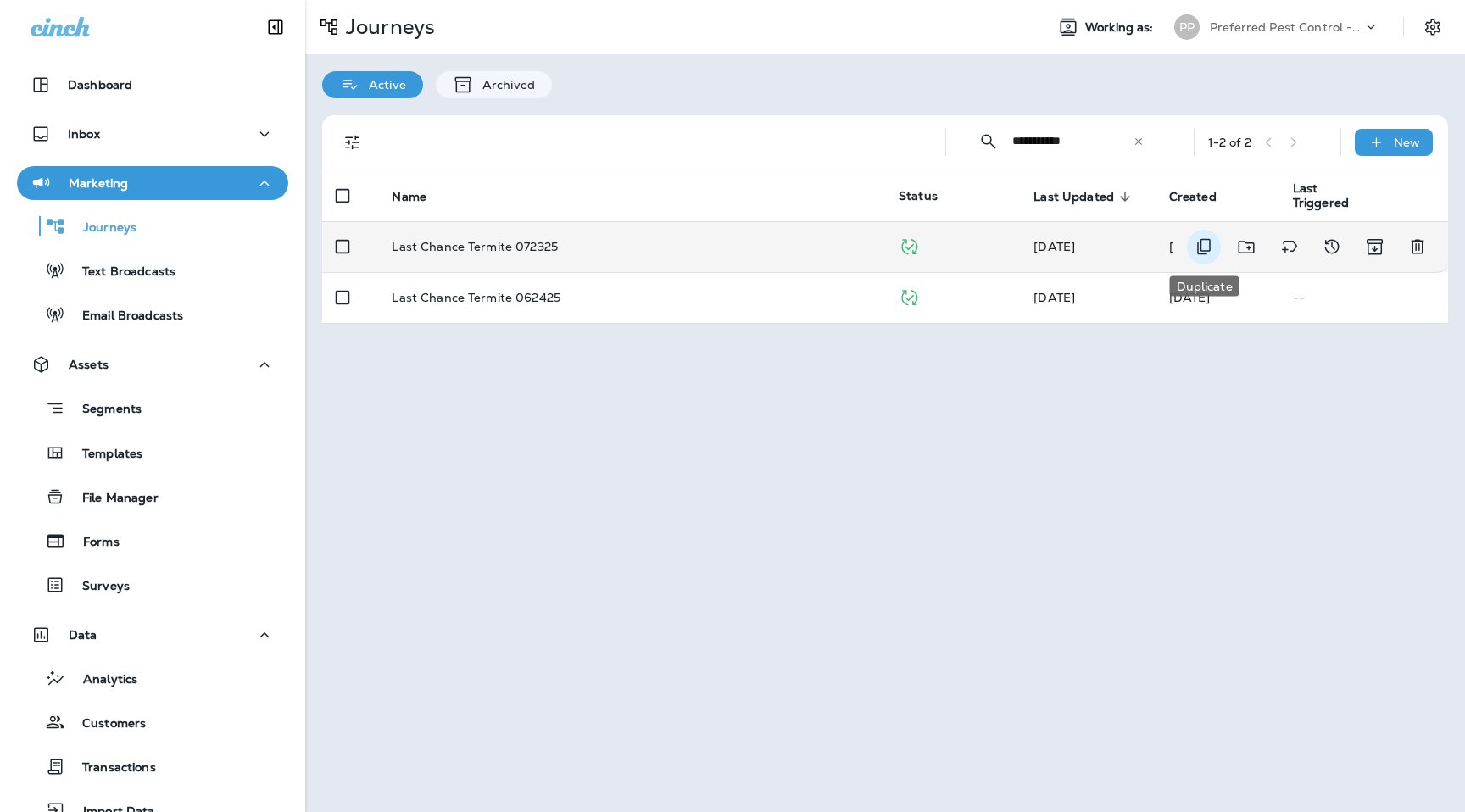
type input "**********"
click at [1202, 237] on icon "Duplicate" at bounding box center [1204, 246] width 20 height 20
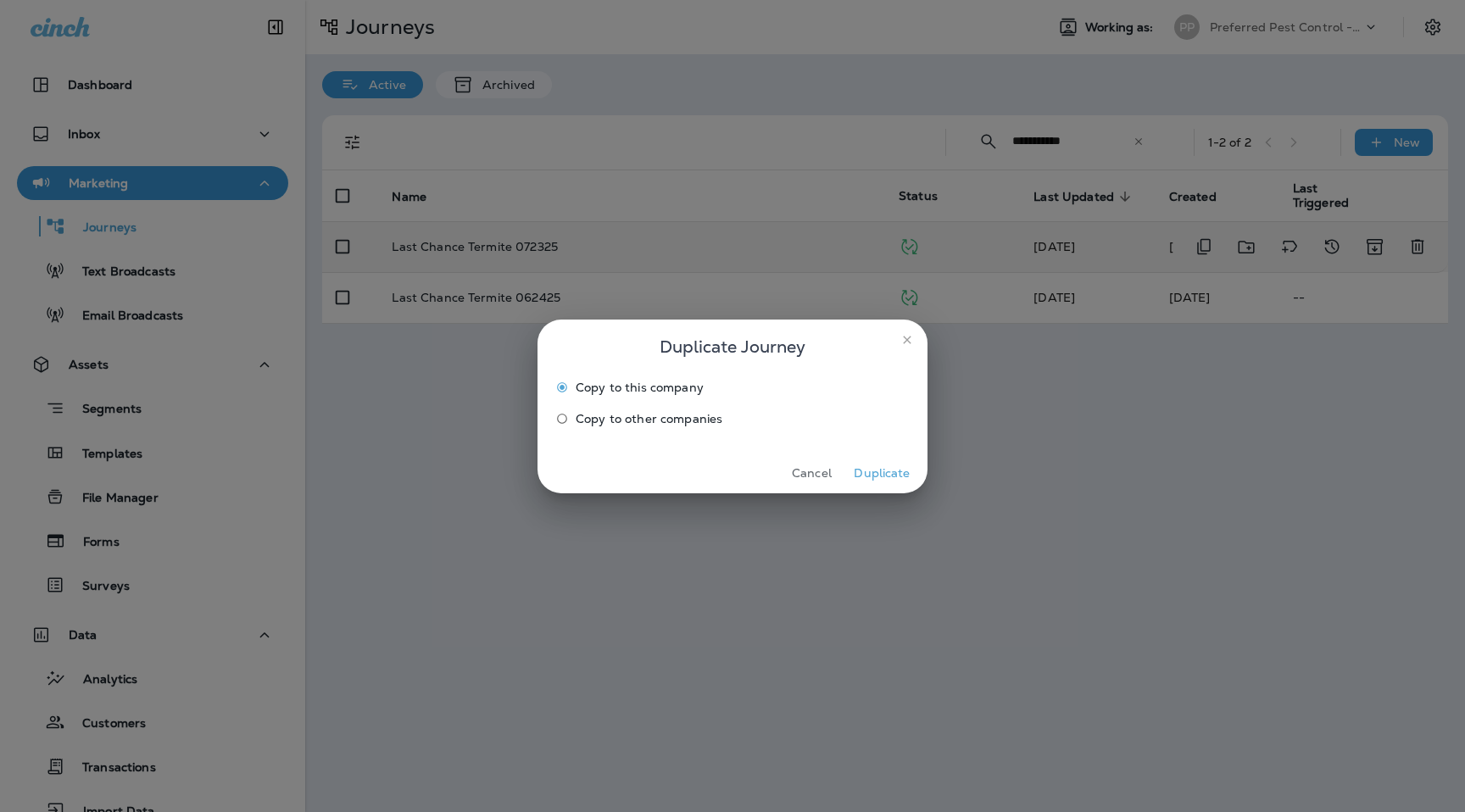
click at [863, 471] on button "Duplicate" at bounding box center [882, 473] width 64 height 26
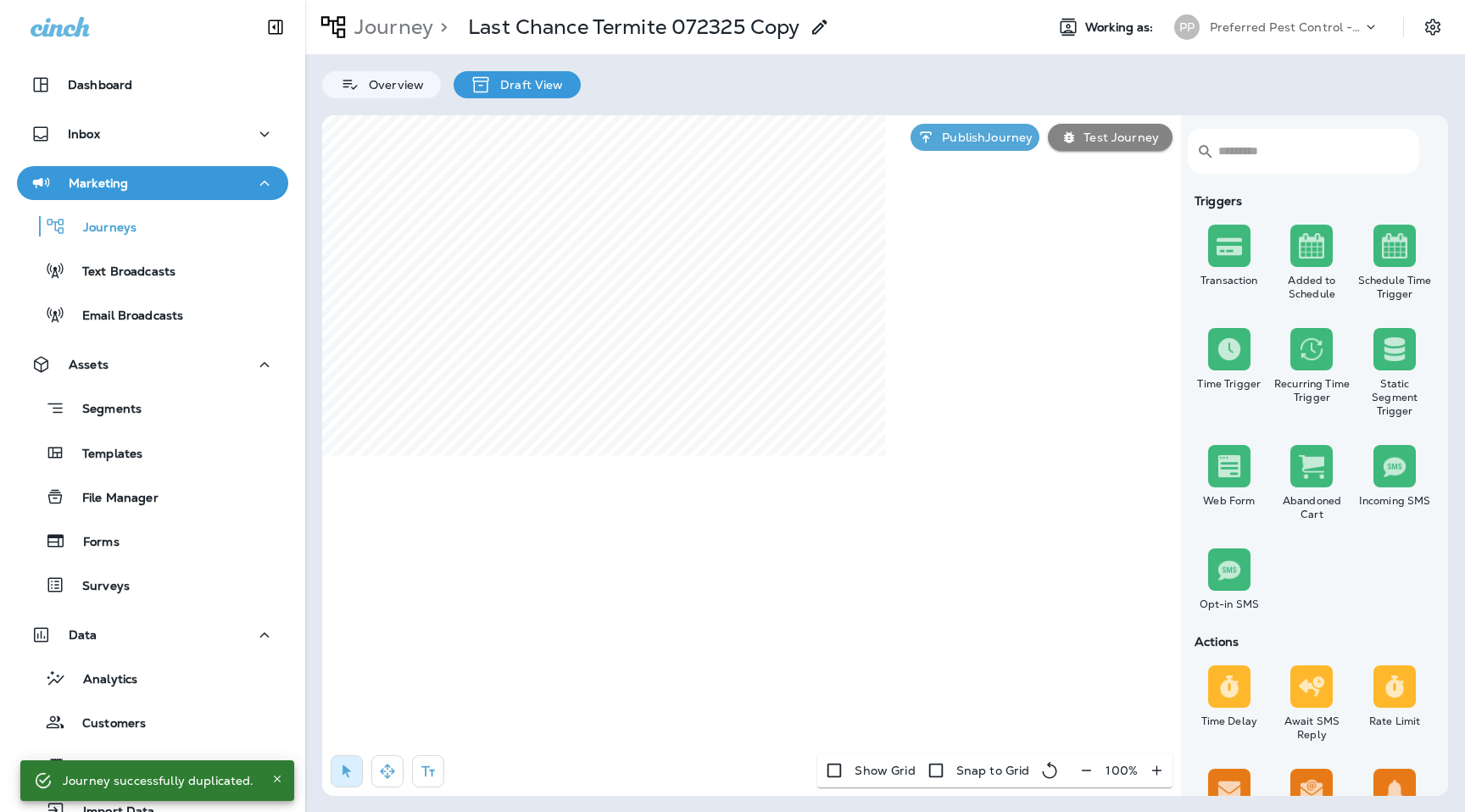
click at [816, 9] on div "> Last Chance Termite 072325 Copy" at bounding box center [631, 27] width 397 height 43
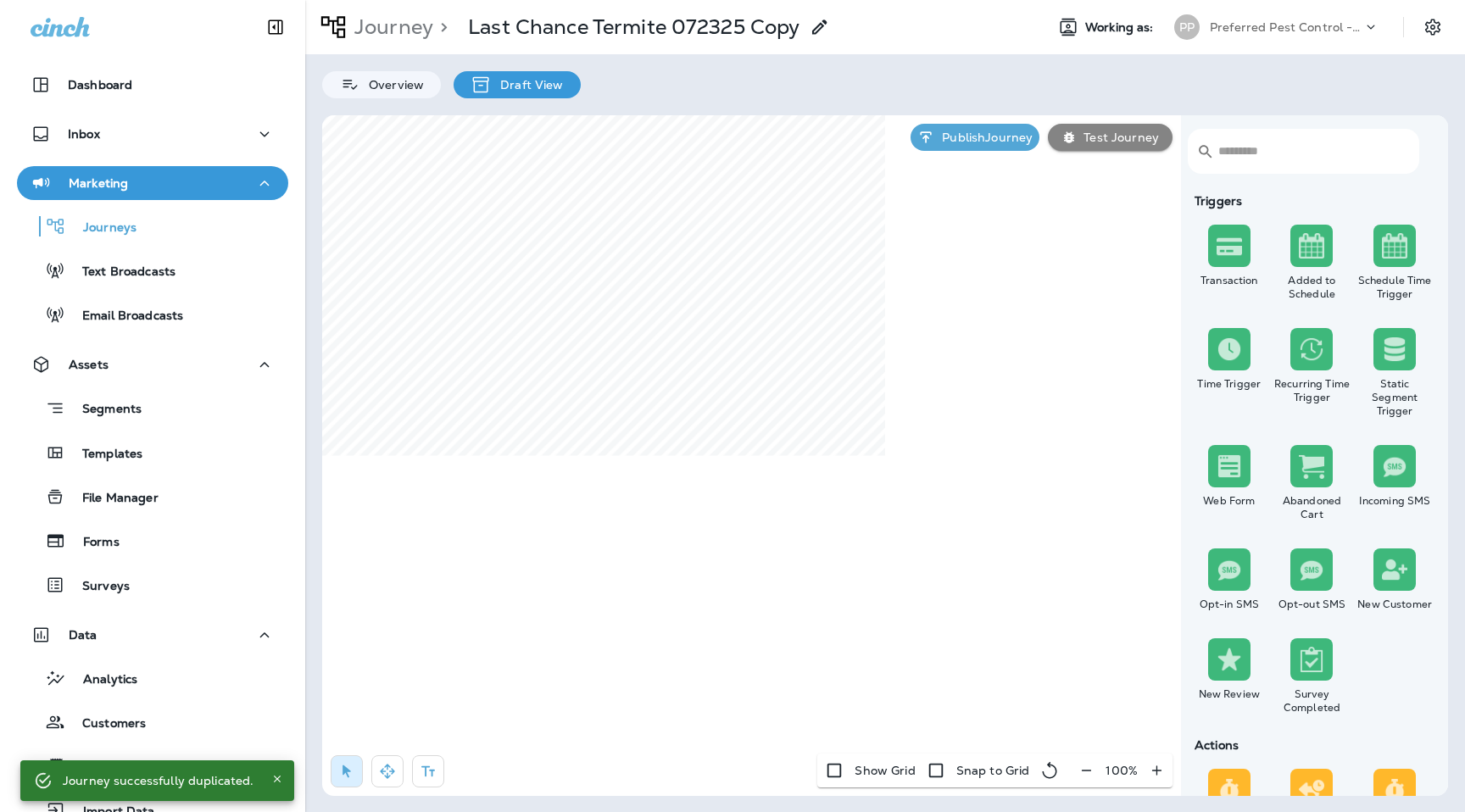
click at [816, 17] on icon at bounding box center [820, 27] width 20 height 20
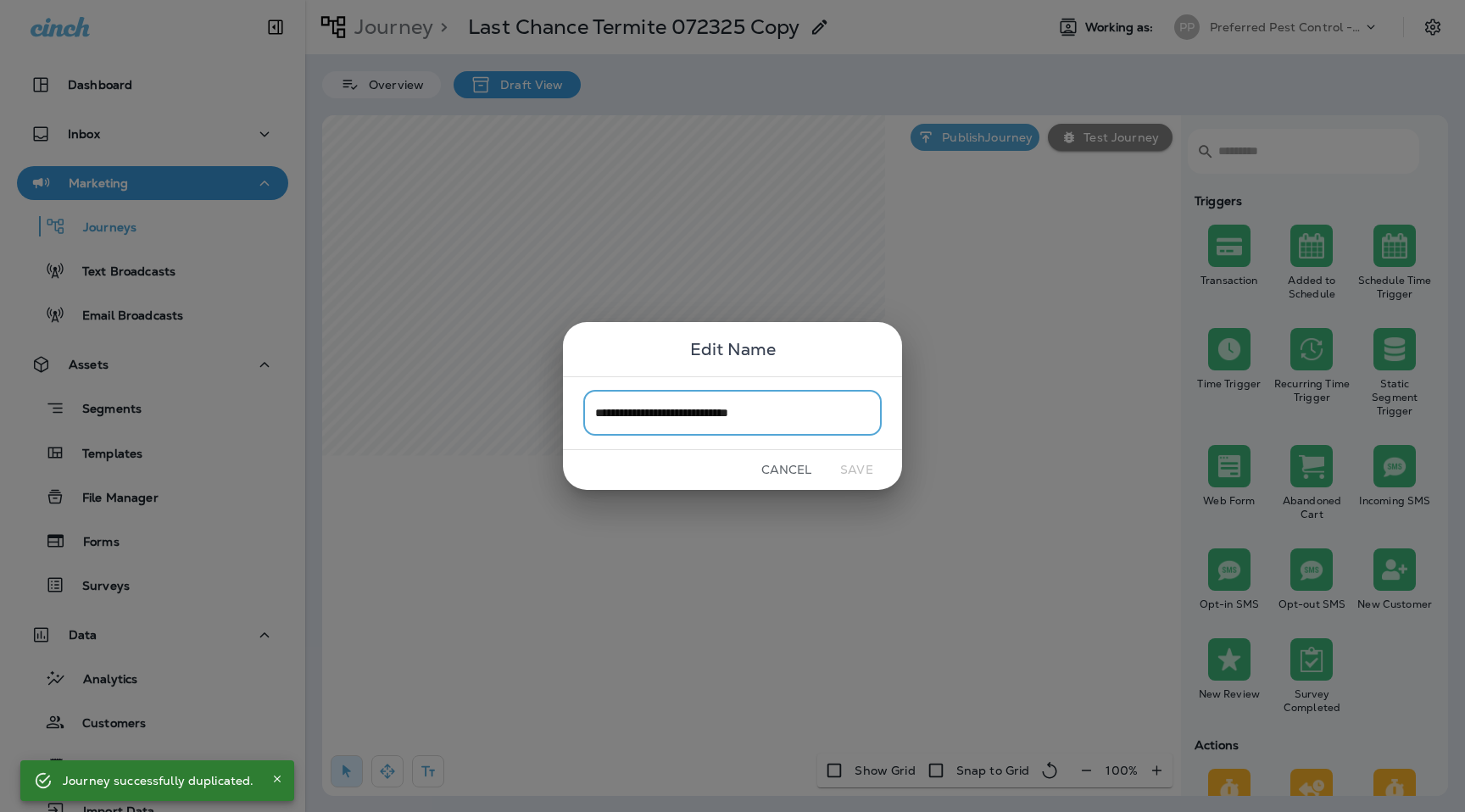
click at [730, 419] on input "**********" at bounding box center [733, 413] width 299 height 45
drag, startPoint x: 718, startPoint y: 415, endPoint x: 998, endPoint y: 416, distance: 280.0
click at [998, 416] on div "**********" at bounding box center [732, 406] width 1465 height 812
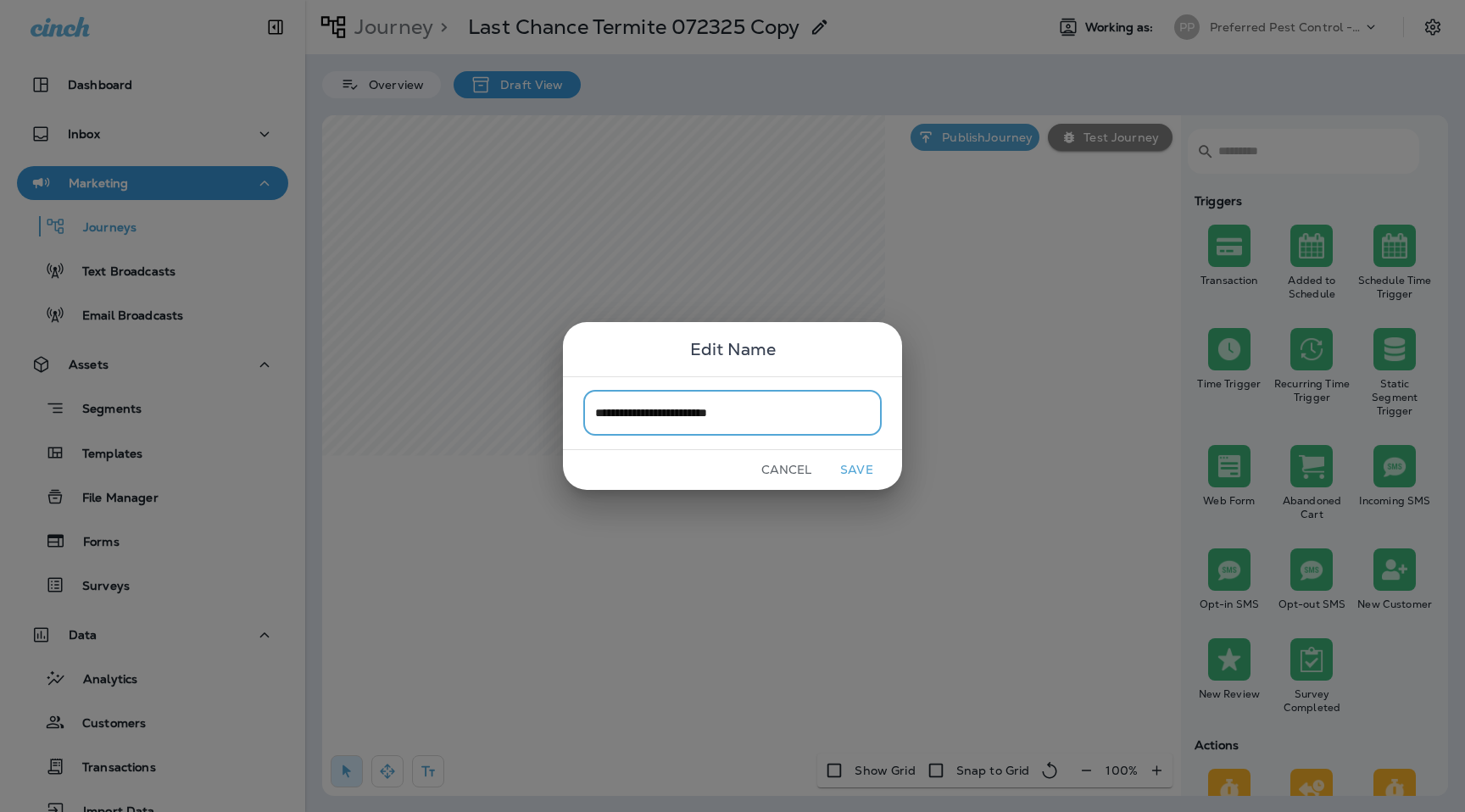
type input "**********"
click at [845, 473] on button "Save" at bounding box center [857, 470] width 64 height 26
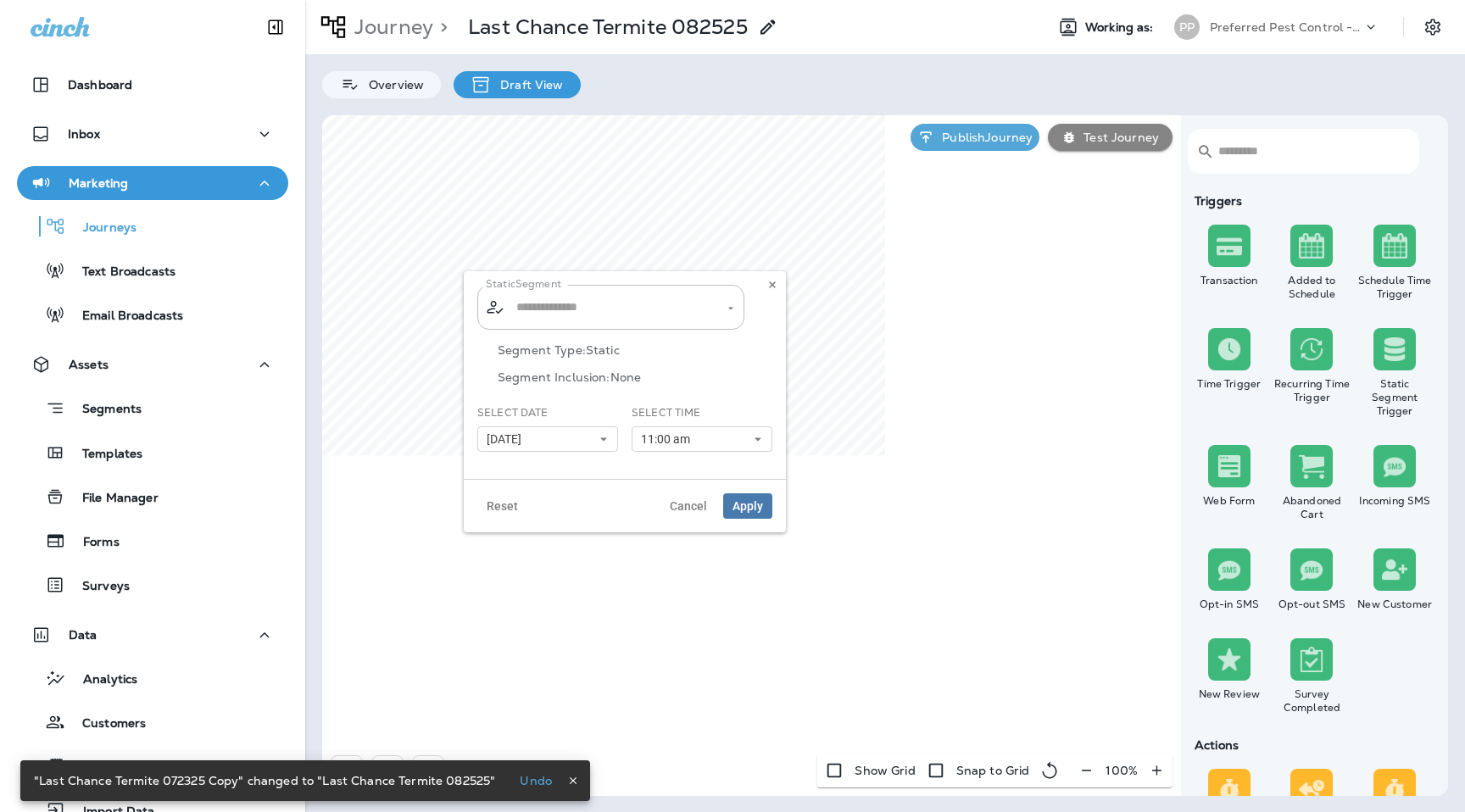
type input "**********"
click at [716, 310] on icon "Clear" at bounding box center [716, 308] width 12 height 12
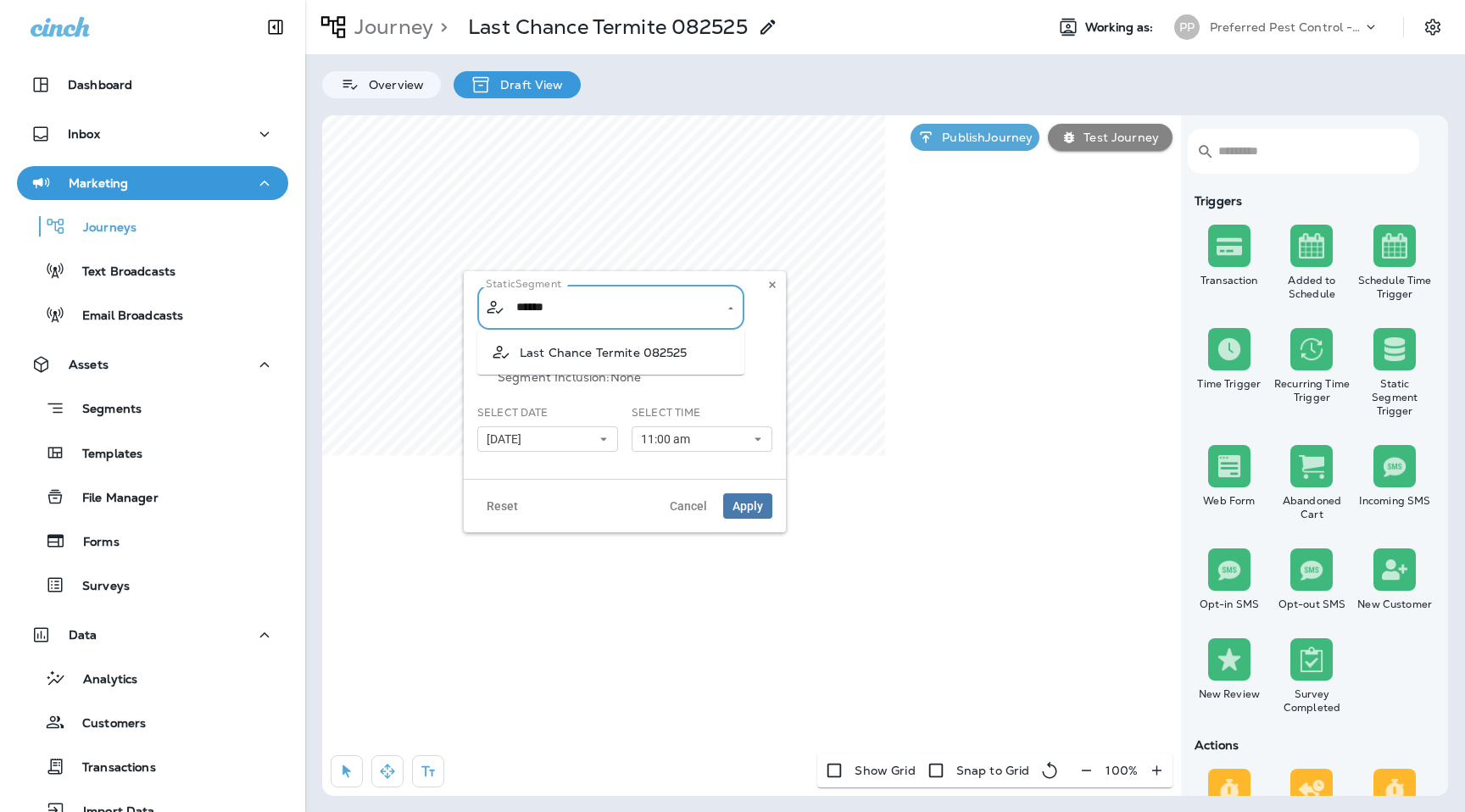
click at [699, 349] on li "Last Chance Termite 082525" at bounding box center [611, 352] width 267 height 32
type input "**********"
click at [596, 444] on button "[DATE]" at bounding box center [548, 439] width 141 height 26
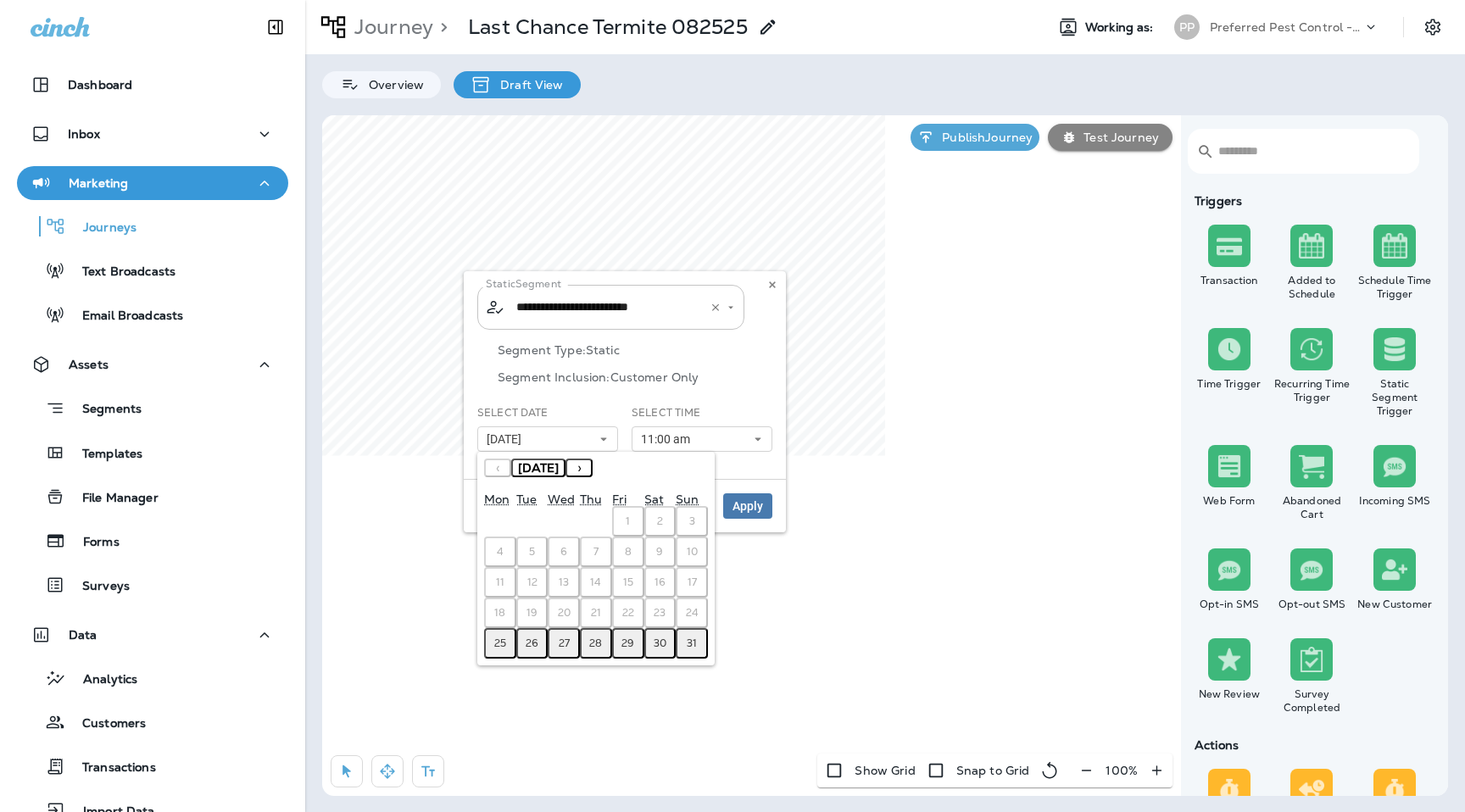
click at [503, 638] on abbr "25" at bounding box center [500, 643] width 12 height 14
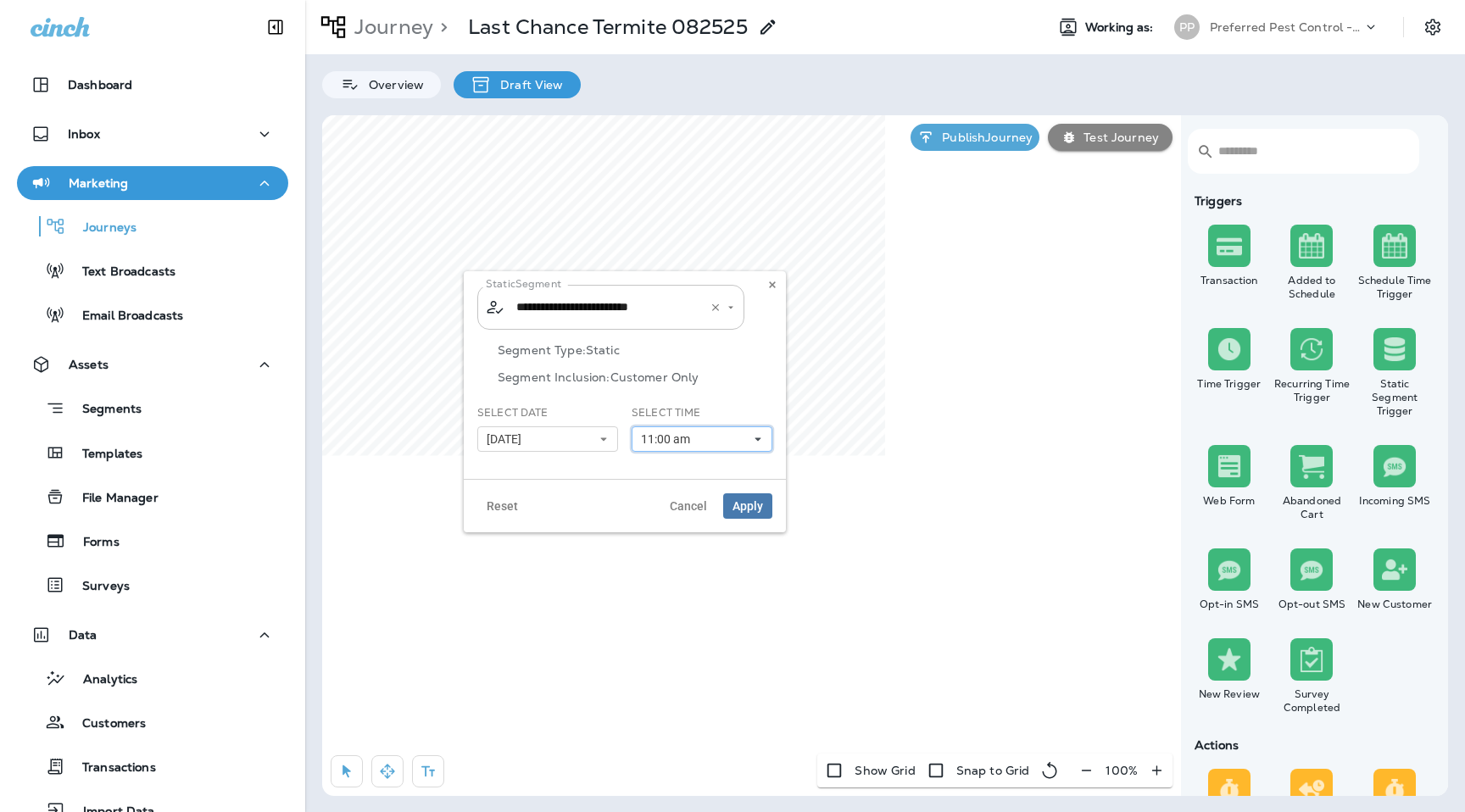
click at [753, 438] on button "11:00 am" at bounding box center [701, 439] width 141 height 26
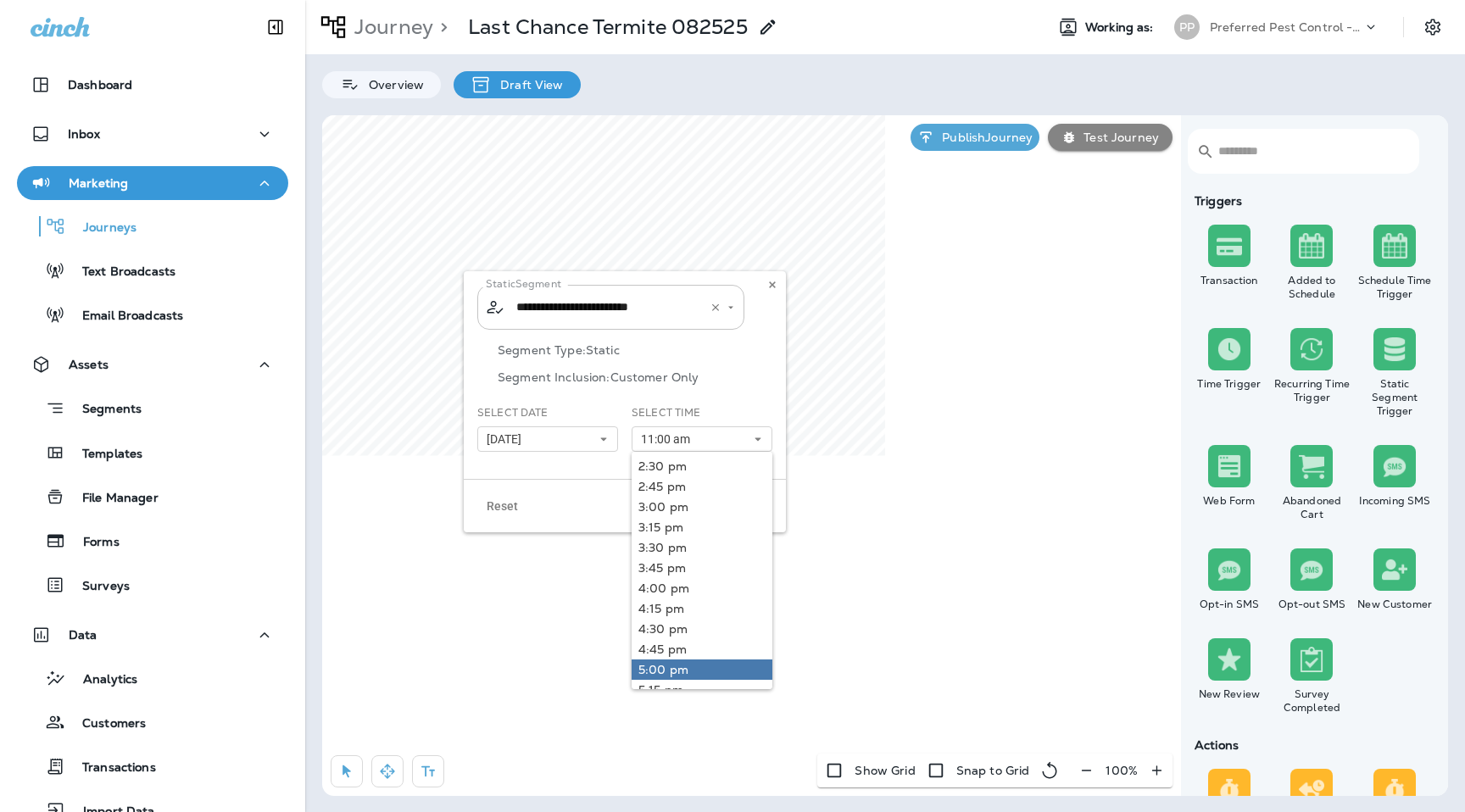
click at [690, 664] on link "5:00 pm" at bounding box center [701, 670] width 141 height 20
click at [767, 382] on p "Segment Inclusion: Customer Only" at bounding box center [635, 377] width 275 height 14
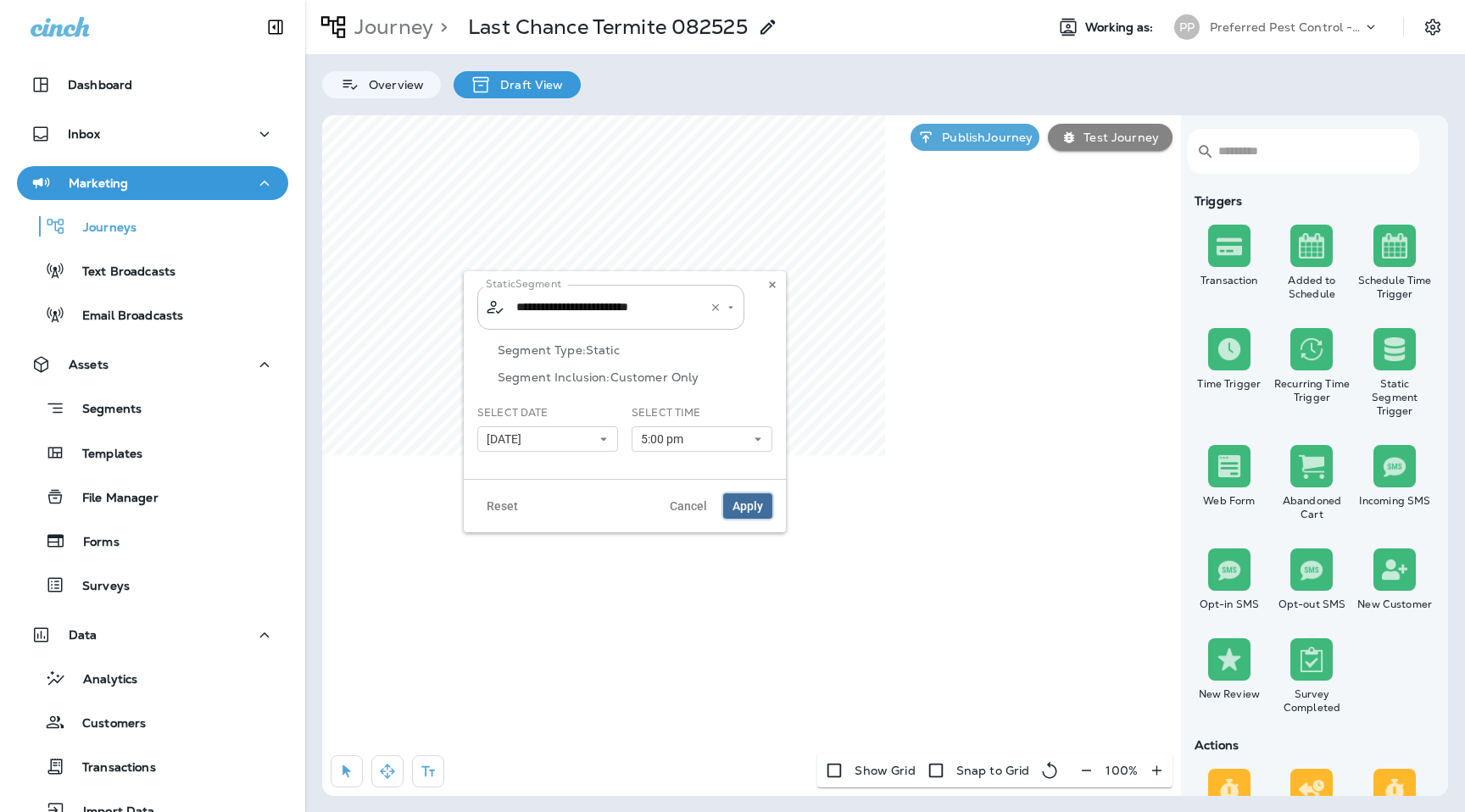
click at [766, 499] on button "Apply" at bounding box center [748, 506] width 49 height 26
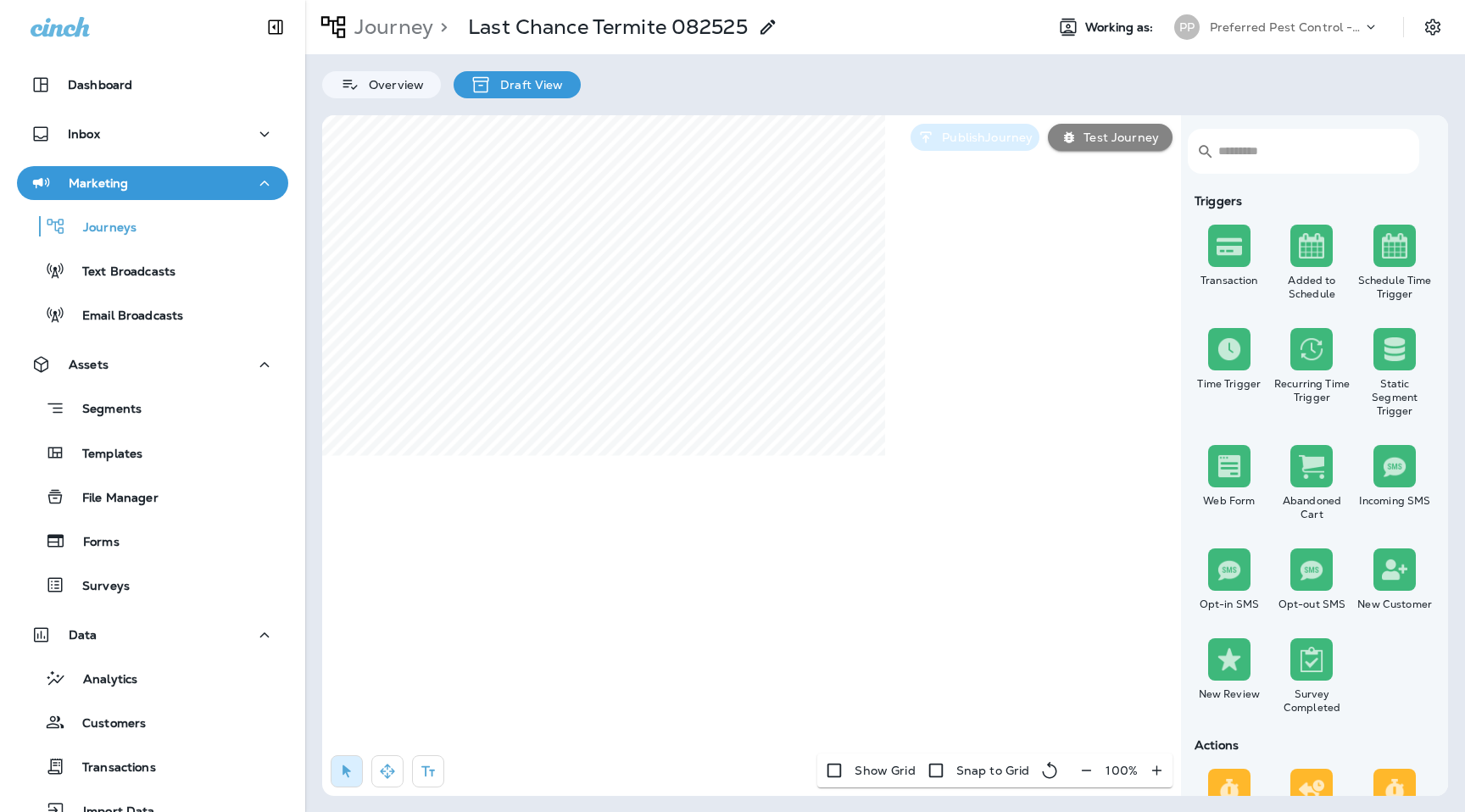
click at [978, 141] on p "Publish Journey" at bounding box center [984, 137] width 97 height 14
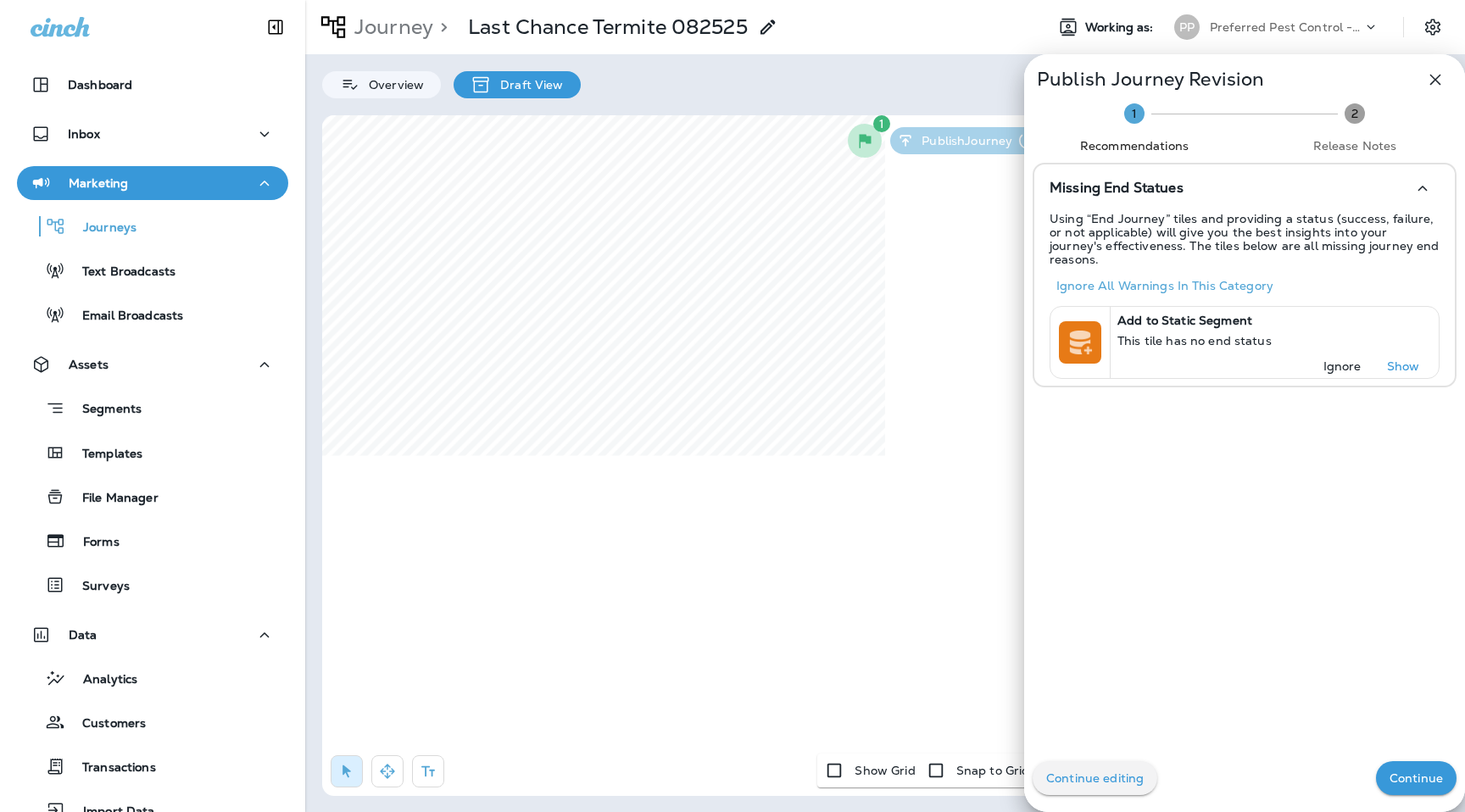
click at [1429, 771] on p "Continue" at bounding box center [1416, 778] width 54 height 14
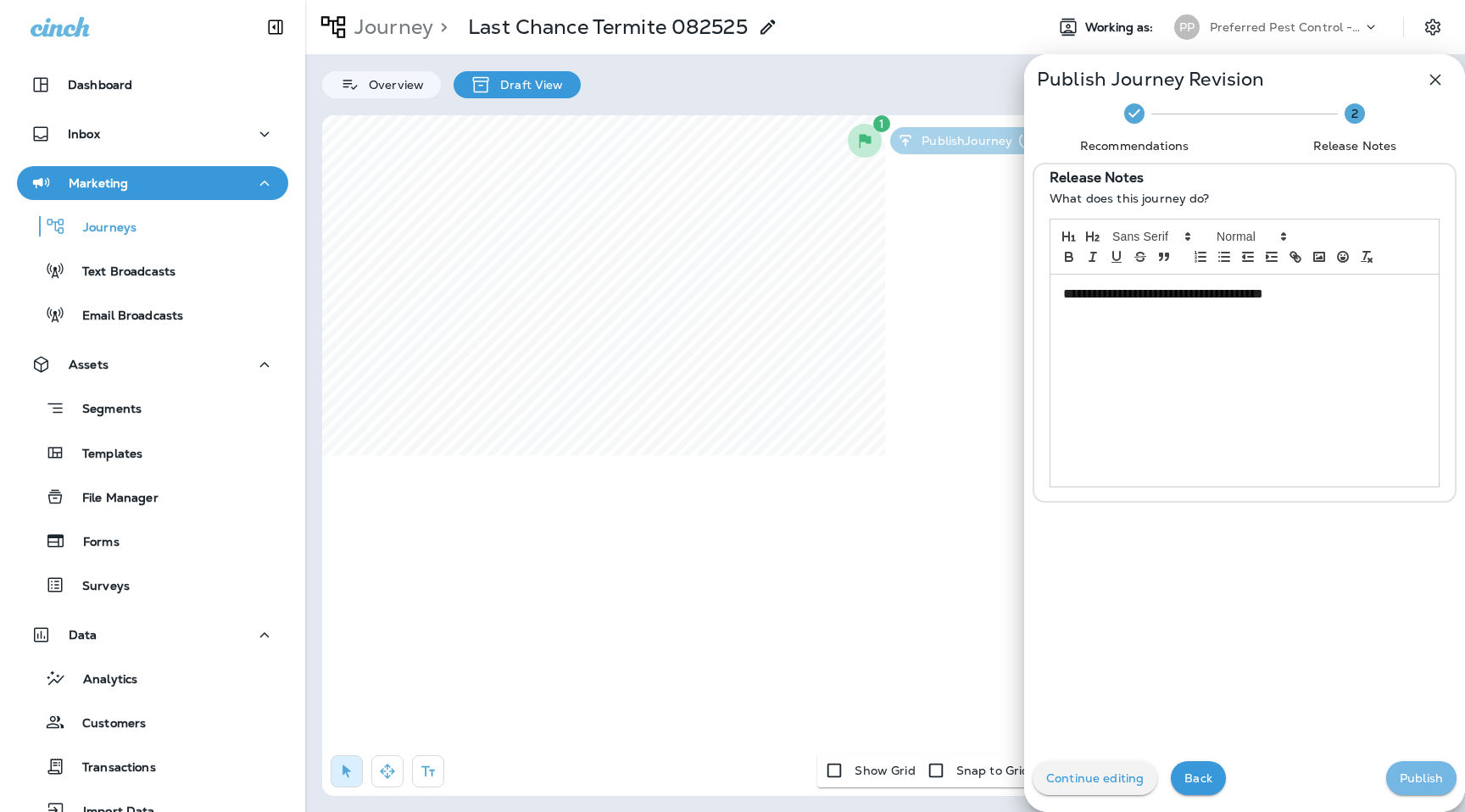
click at [1429, 784] on p "Publish" at bounding box center [1421, 778] width 44 height 14
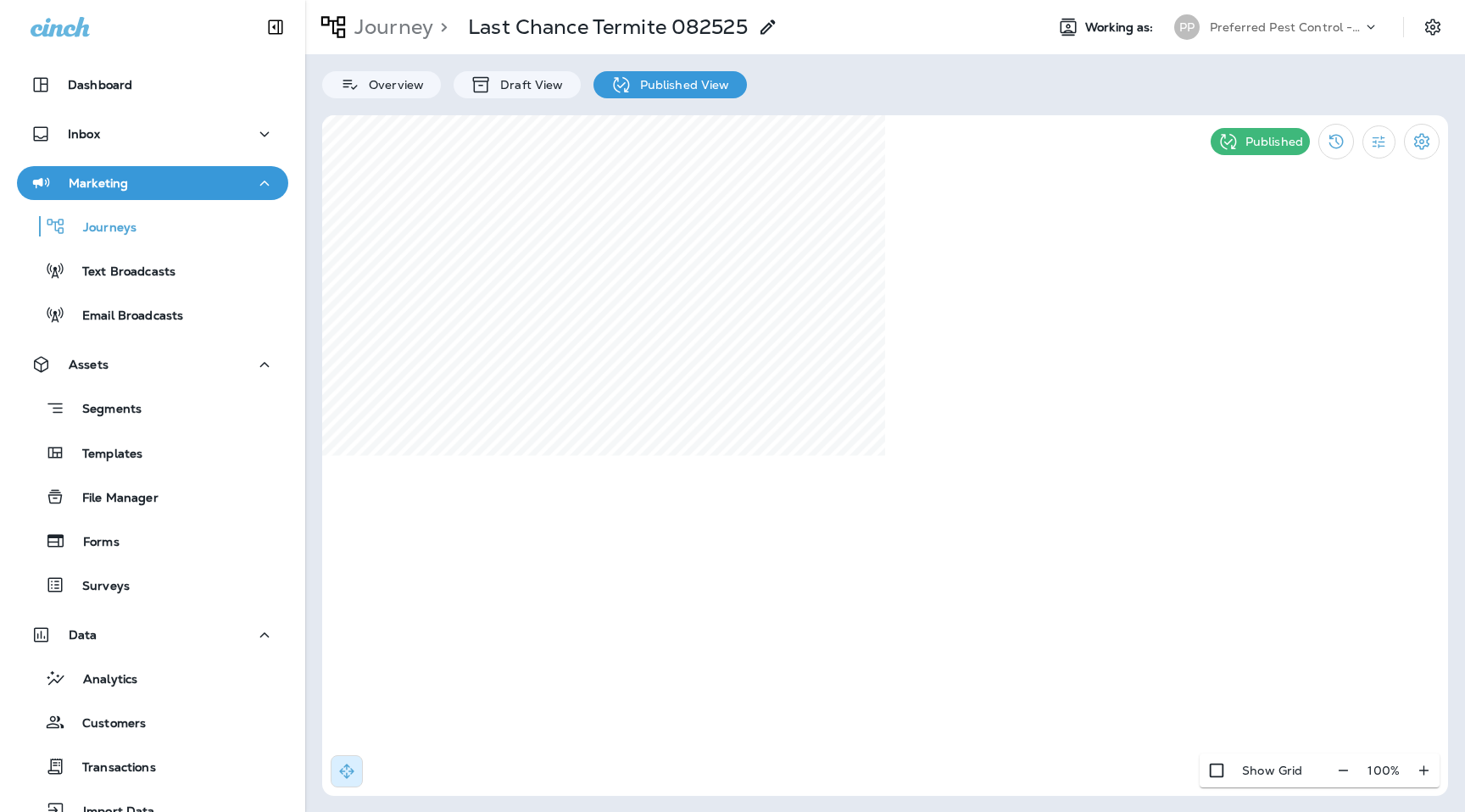
click at [1307, 3] on div "Journey > Last Chance Termite 082525 Working as: PP Preferred Pest Control - Pa…" at bounding box center [886, 27] width 1160 height 55
click at [1298, 32] on p "Preferred Pest Control - Palmetto" at bounding box center [1286, 27] width 153 height 14
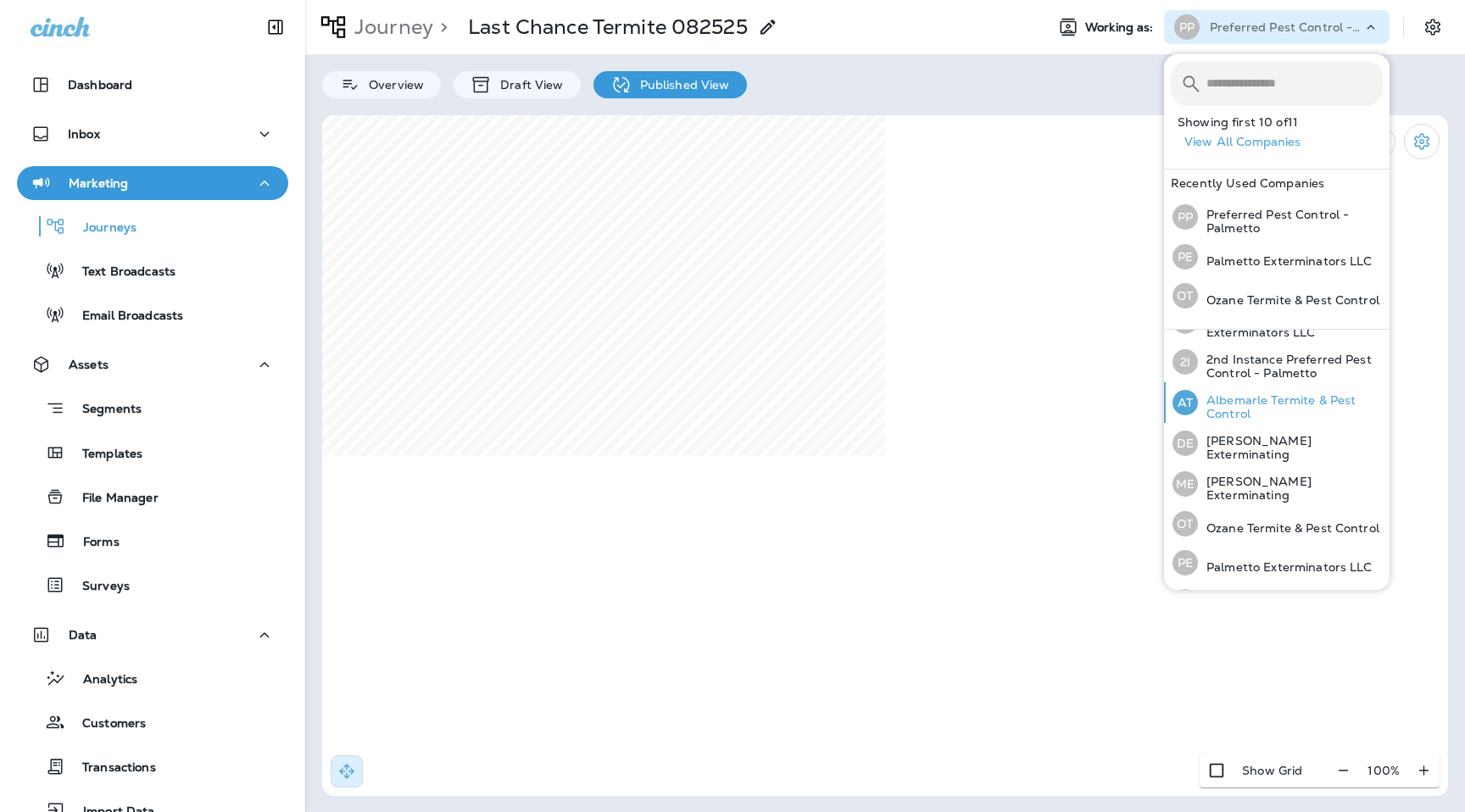
scroll to position [185, 0]
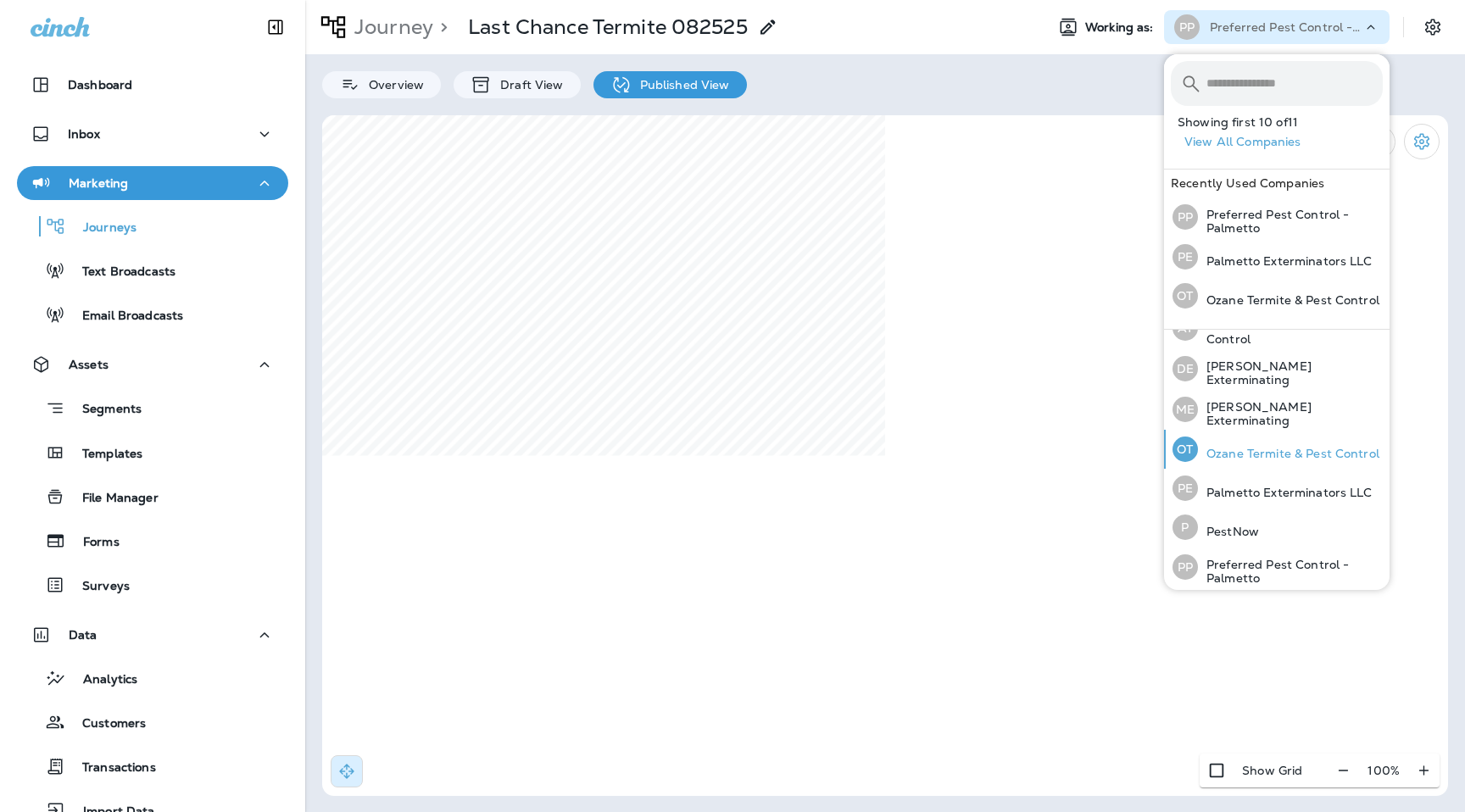
click at [1245, 458] on div "OT Ozane Termite & Pest Control" at bounding box center [1276, 450] width 220 height 39
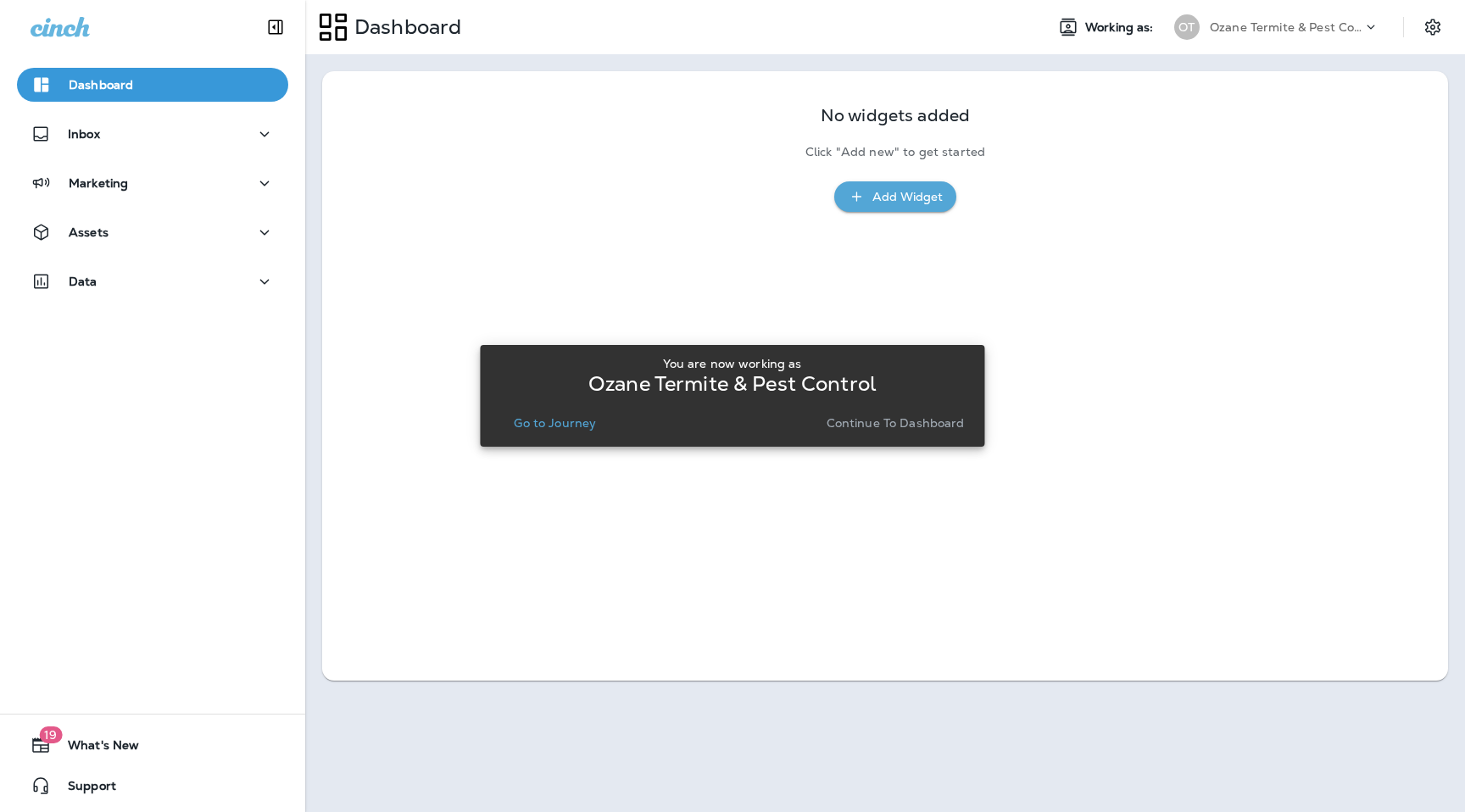
click at [910, 423] on p "Continue to Dashboard" at bounding box center [896, 423] width 138 height 14
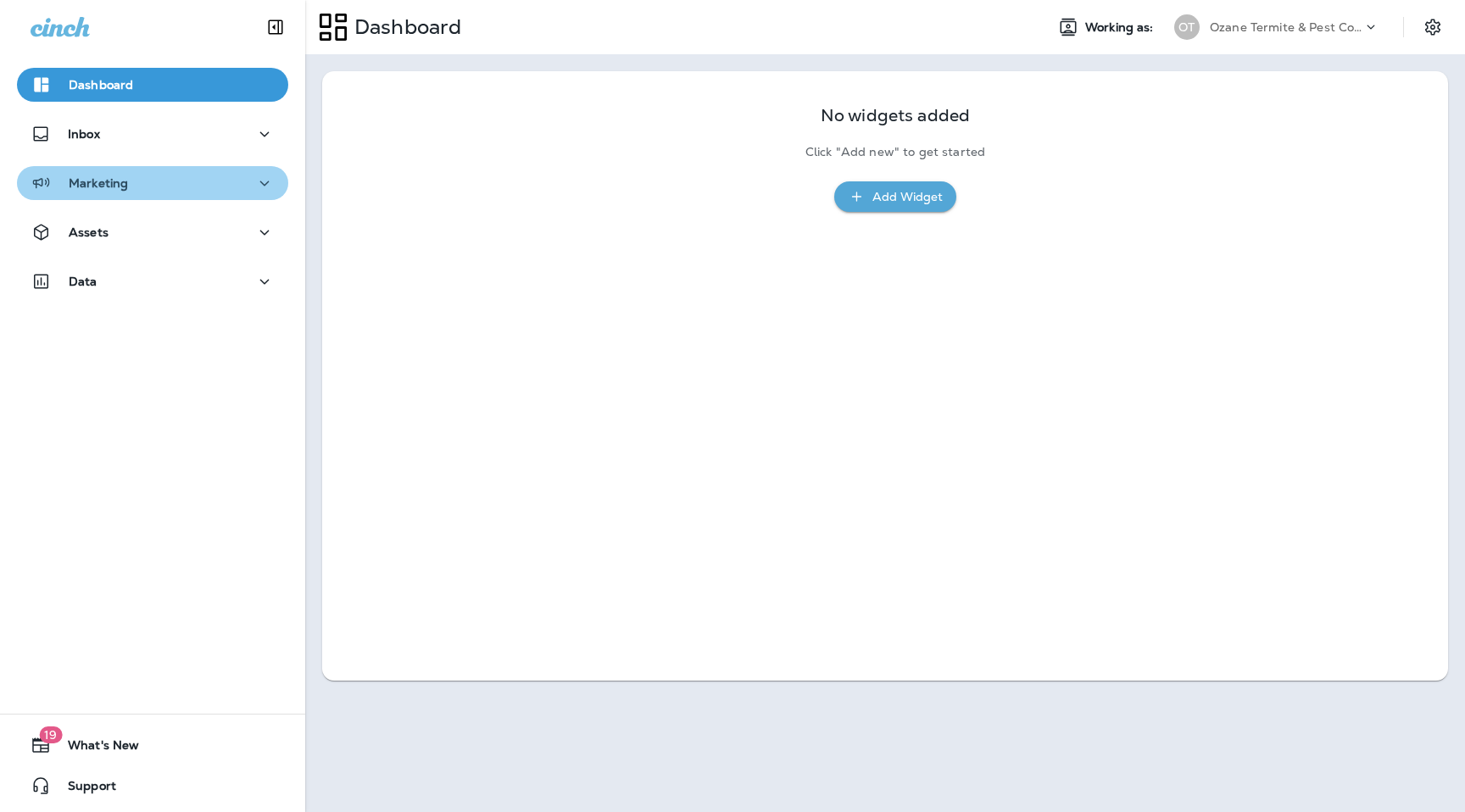
click at [245, 185] on div "Marketing" at bounding box center [153, 183] width 244 height 21
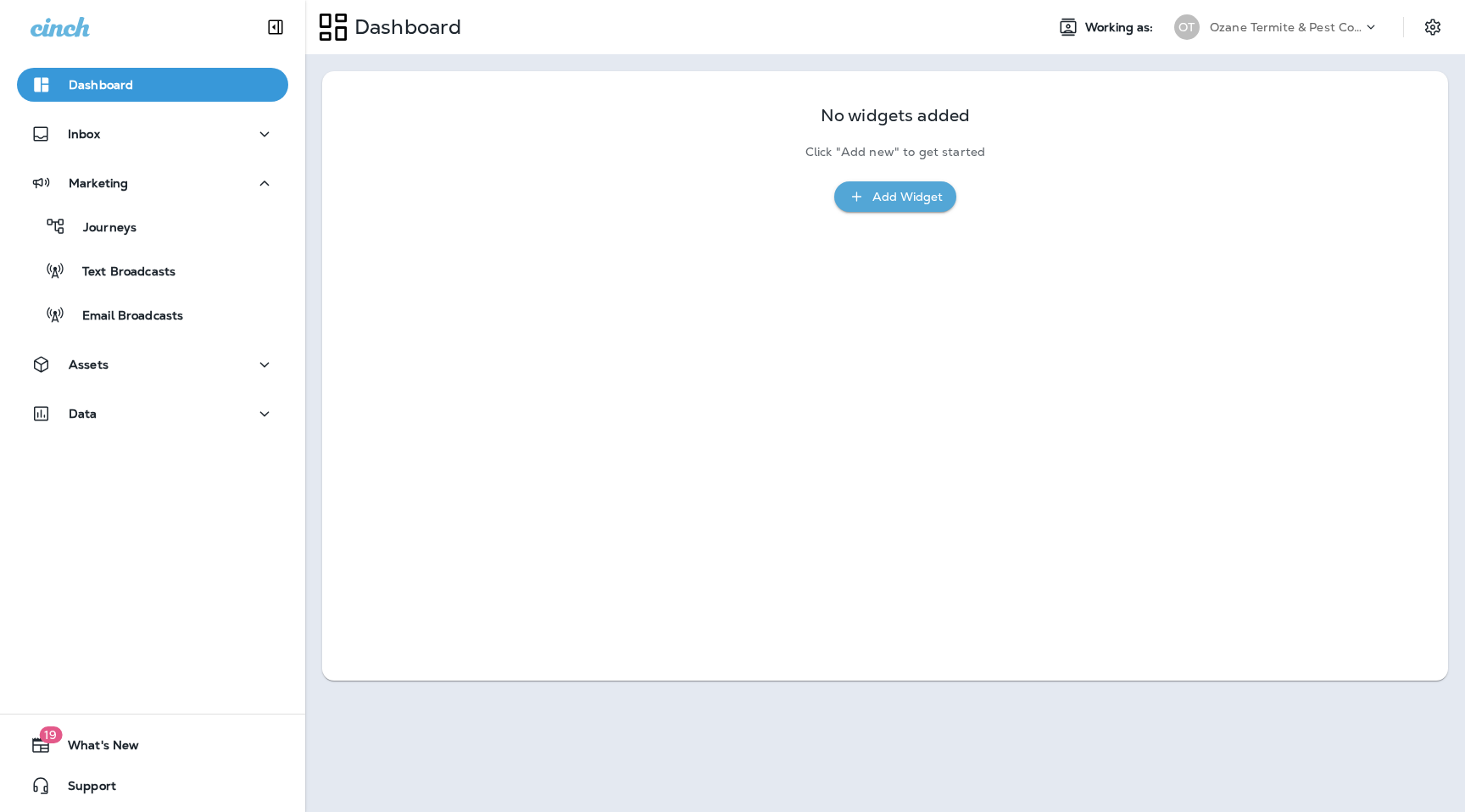
click at [158, 393] on div "Dashboard Inbox Marketing Journeys Text Broadcasts Email Broadcasts Assets Data" at bounding box center [153, 252] width 305 height 403
click at [158, 366] on div "Assets" at bounding box center [153, 364] width 244 height 21
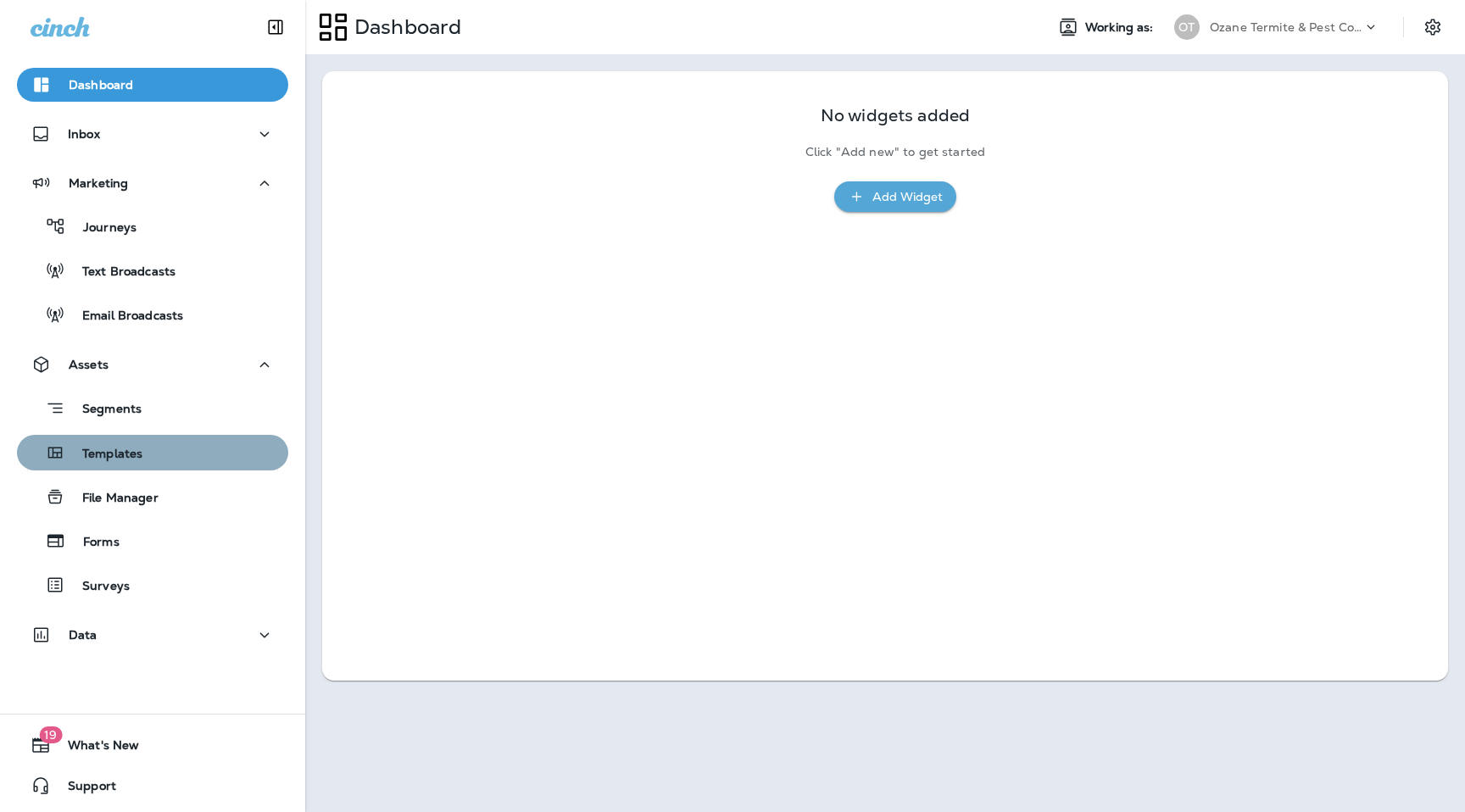
click at [131, 468] on button "Templates" at bounding box center [153, 453] width 271 height 36
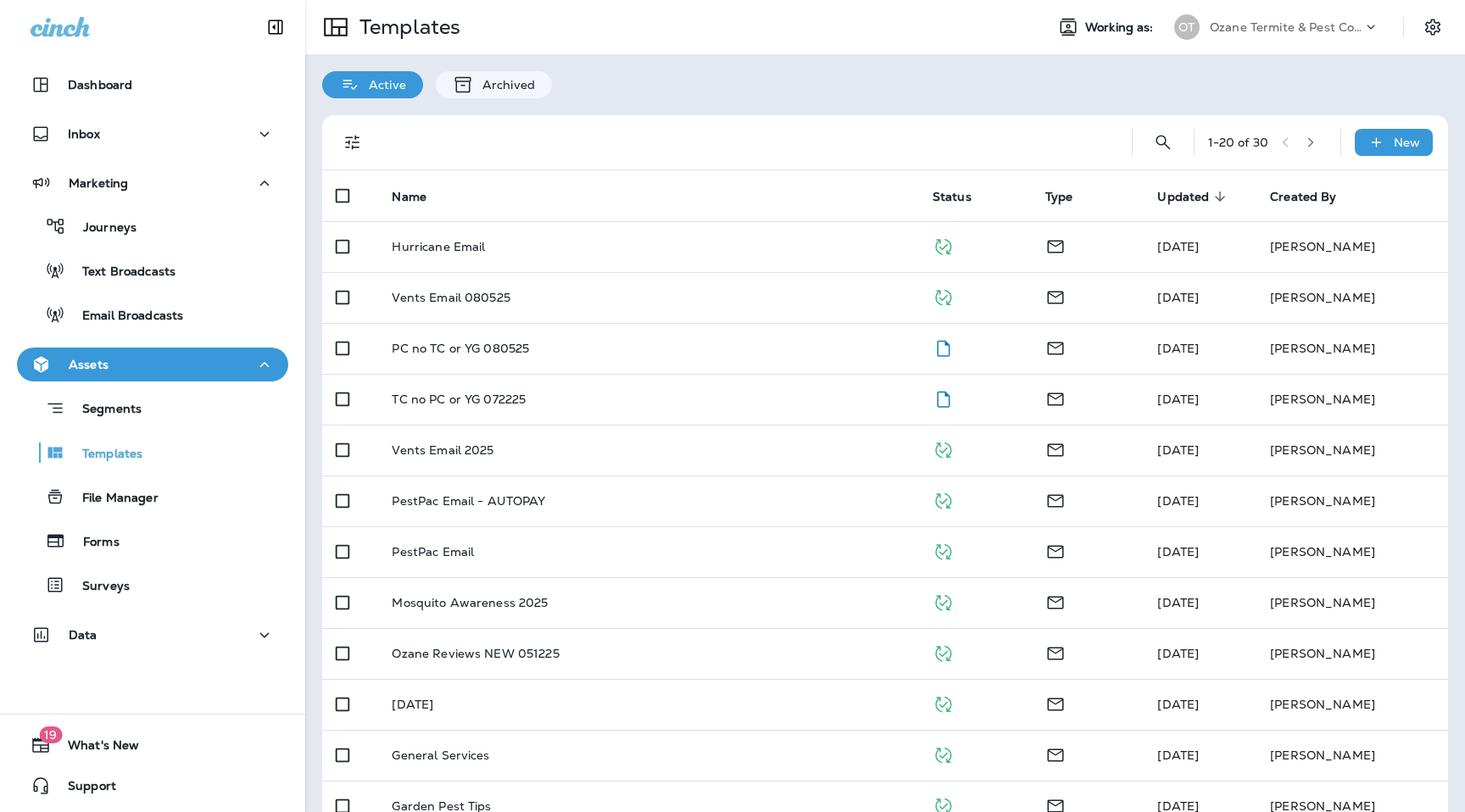
click at [1178, 140] on div "1 - 20 of 30 New" at bounding box center [889, 142] width 1106 height 55
click at [1166, 145] on icon "Search Templates" at bounding box center [1164, 142] width 20 height 20
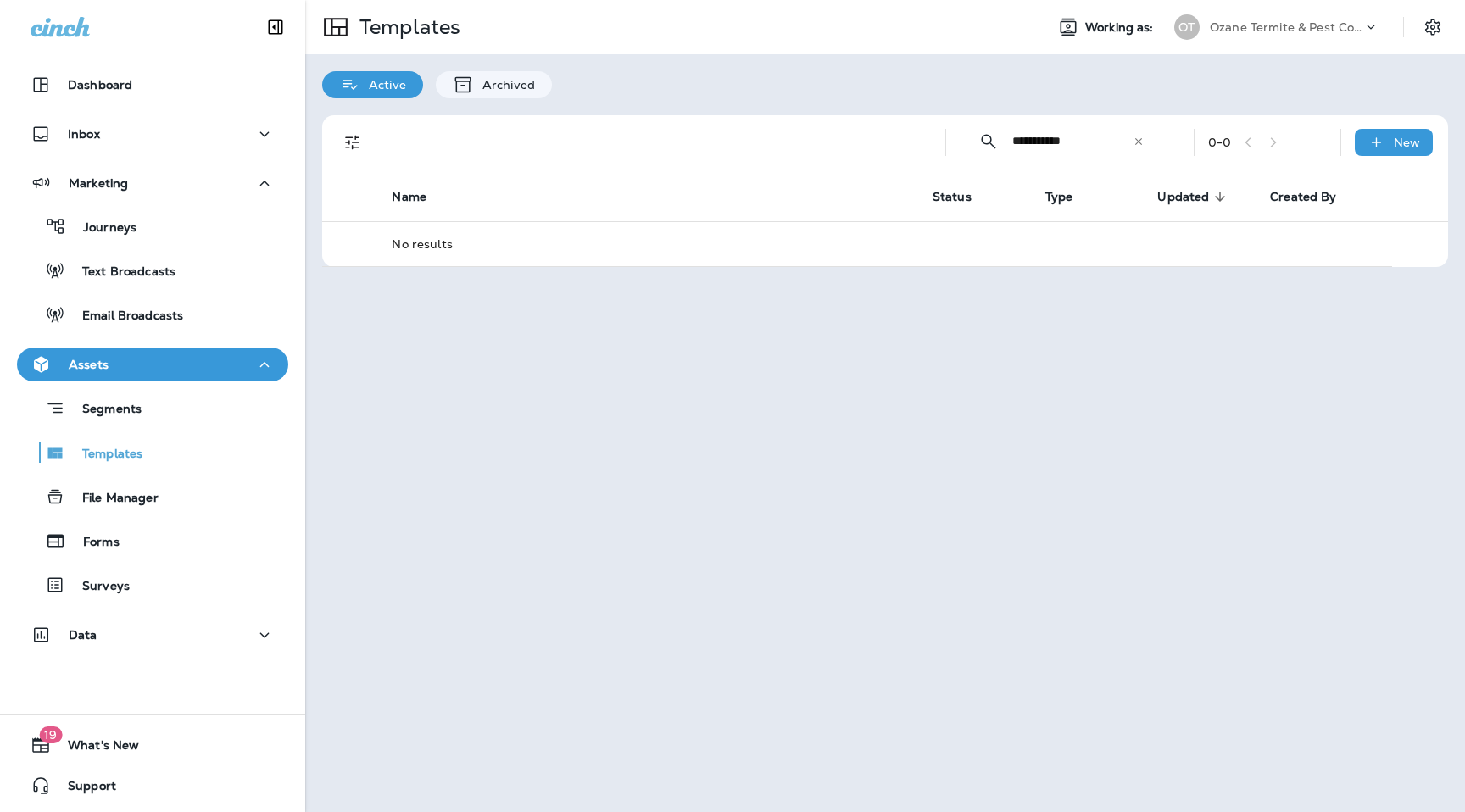
type input "**********"
click at [1311, 23] on p "Ozane Termite & Pest Control" at bounding box center [1286, 27] width 153 height 14
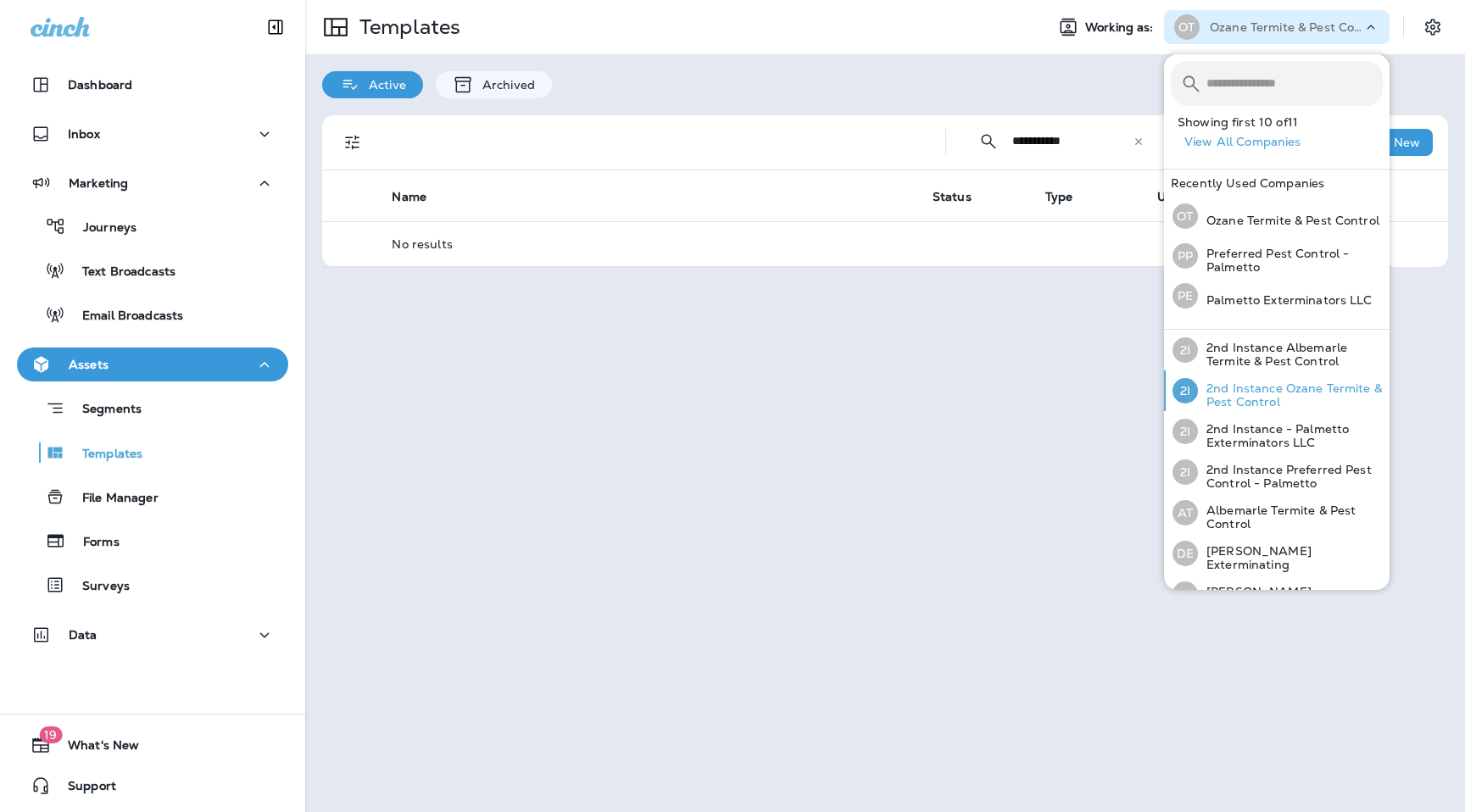
scroll to position [185, 0]
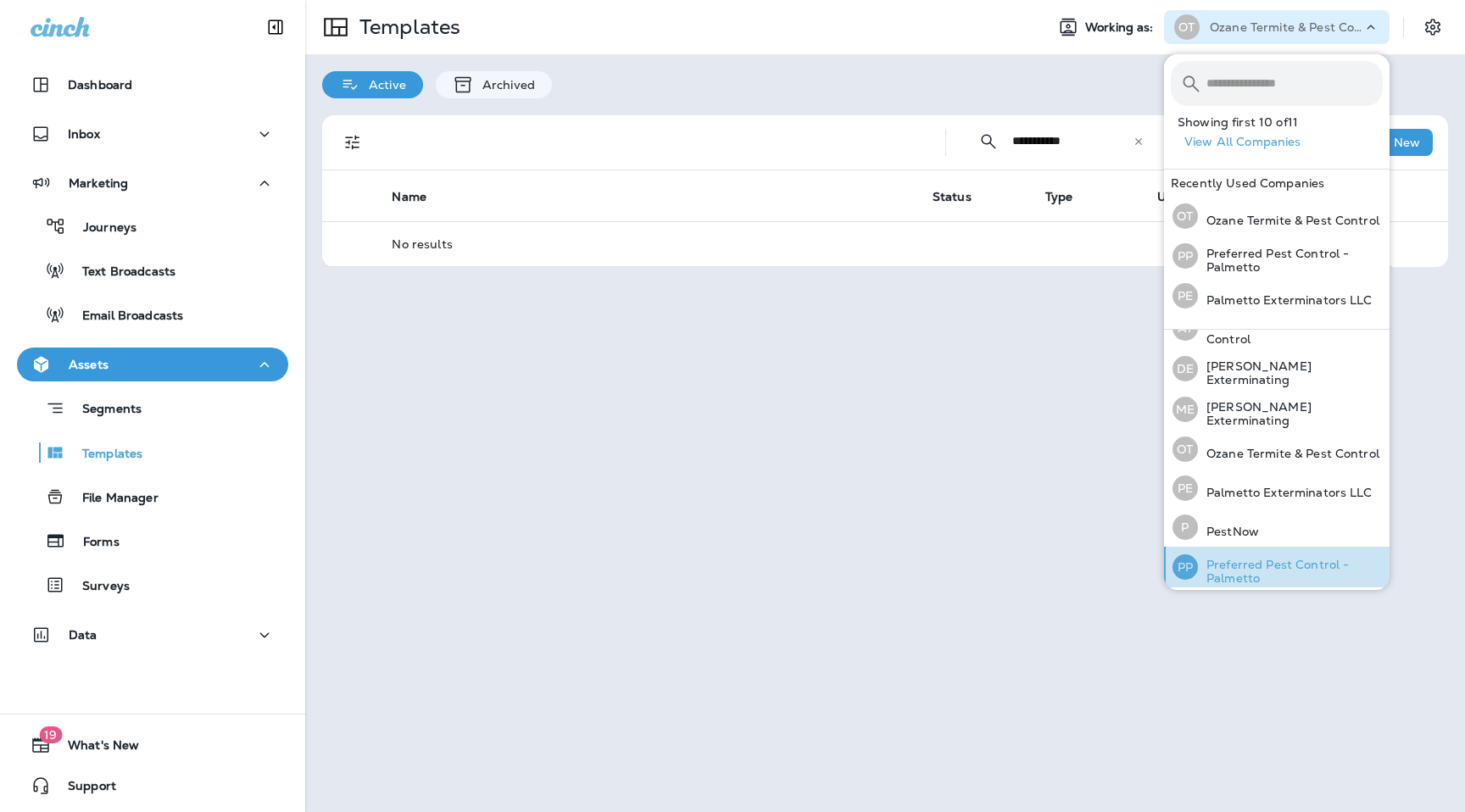
click at [1259, 571] on p "Preferred Pest Control - Palmetto" at bounding box center [1290, 571] width 185 height 27
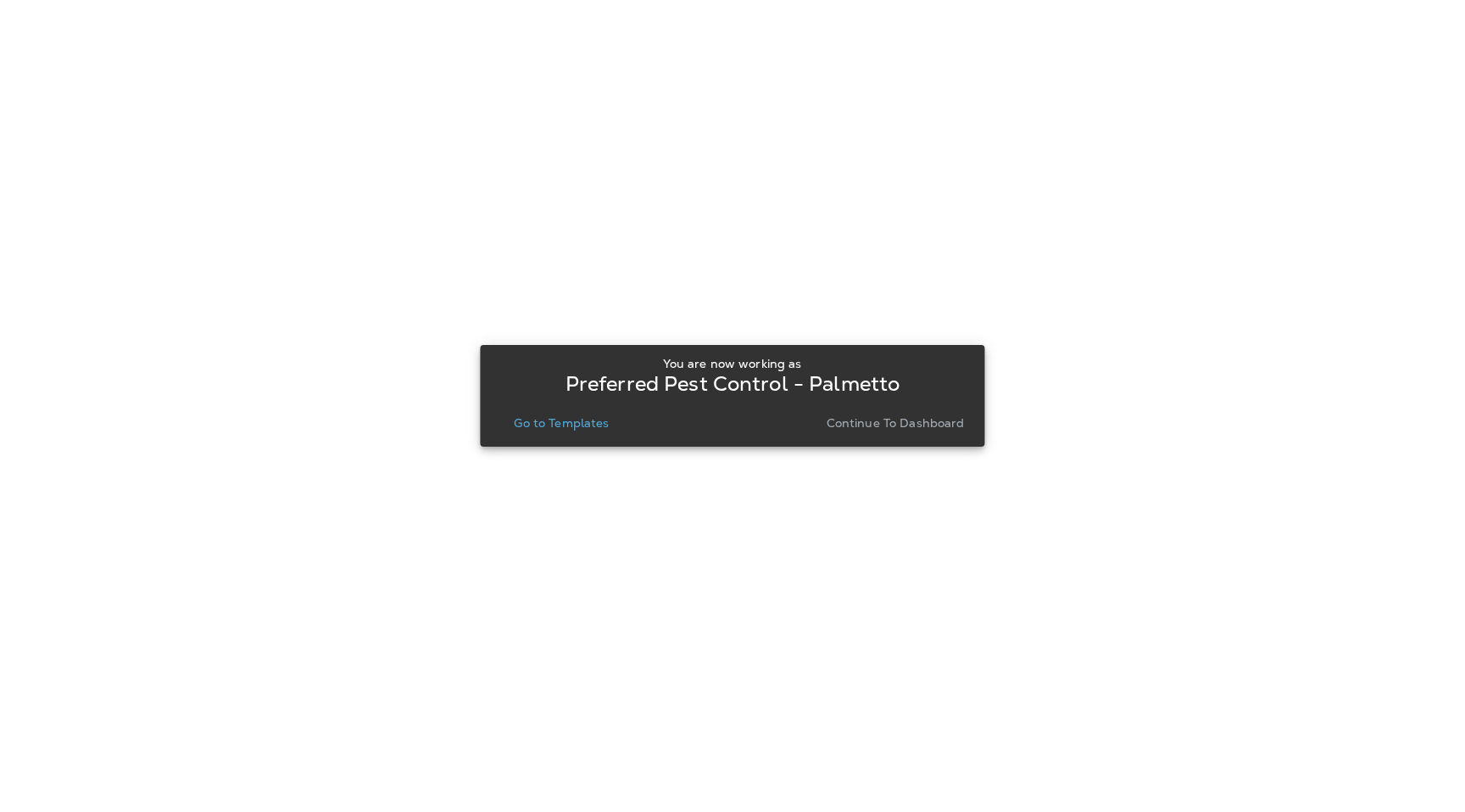
click at [556, 426] on p "Go to Templates" at bounding box center [561, 423] width 95 height 14
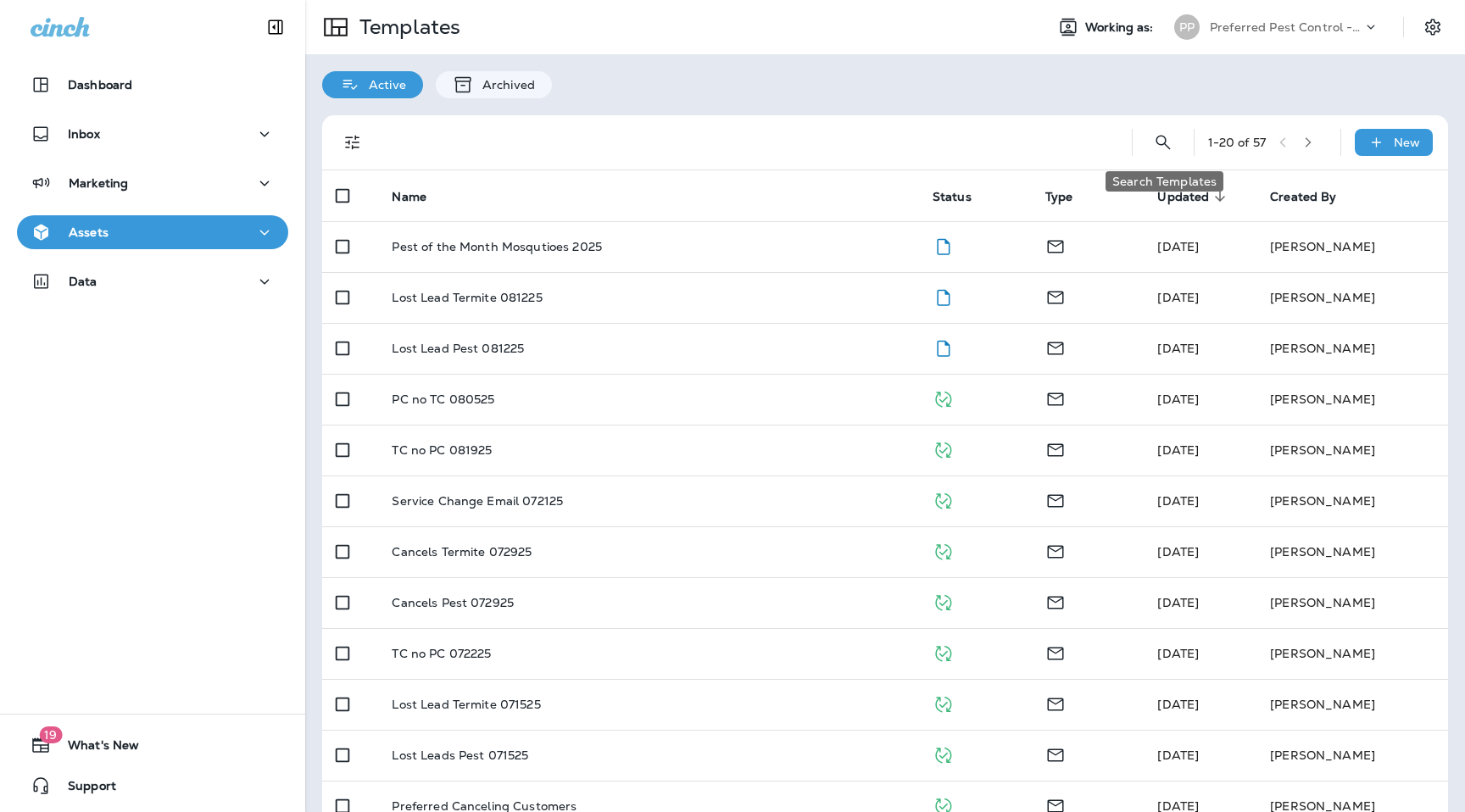
click at [1166, 144] on icon "Search Templates" at bounding box center [1163, 142] width 15 height 14
type input "**********"
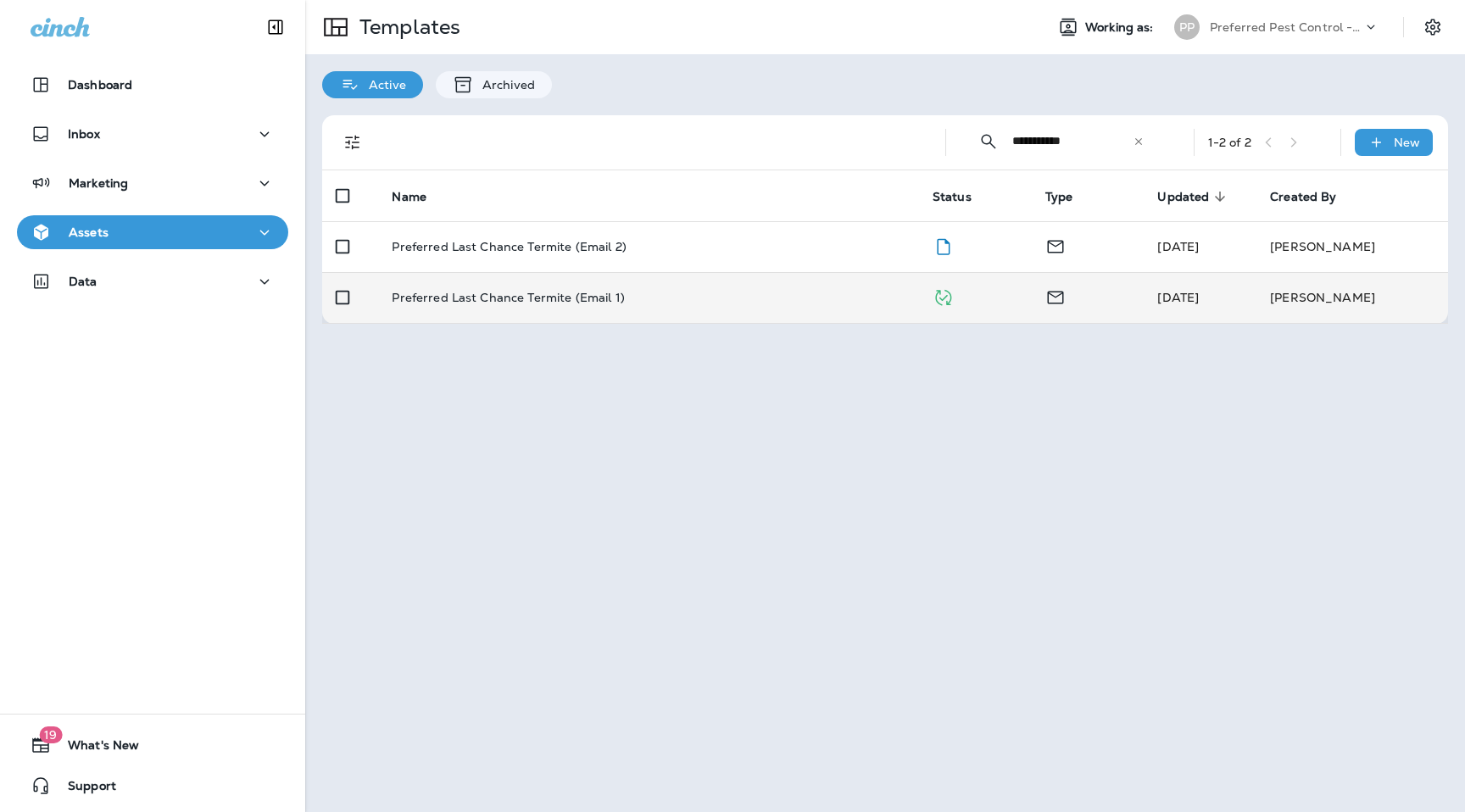
click at [488, 292] on p "Preferred Last Chance Termite (Email 1)" at bounding box center [508, 298] width 232 height 14
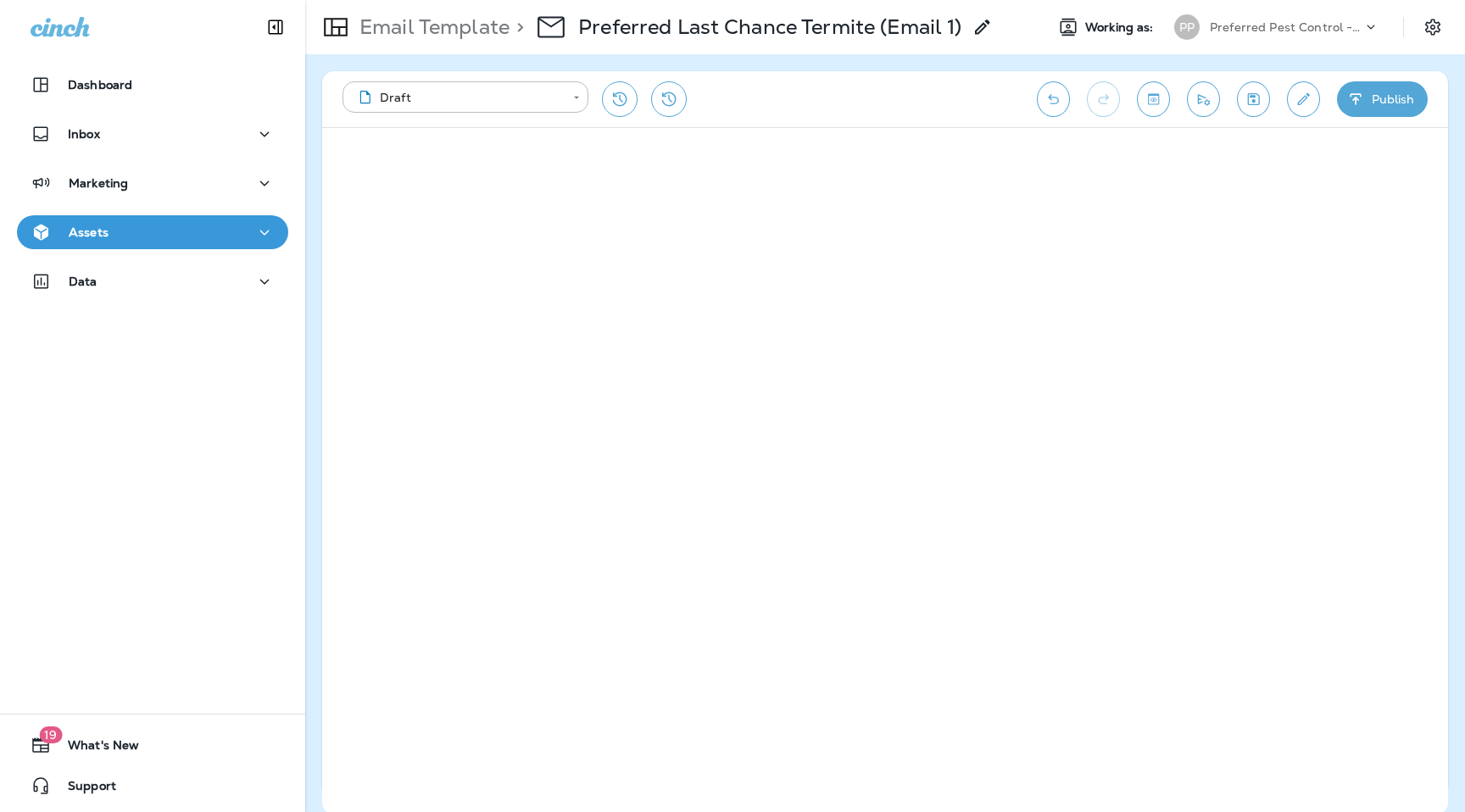
click at [1303, 103] on icon "Edit details" at bounding box center [1304, 99] width 18 height 17
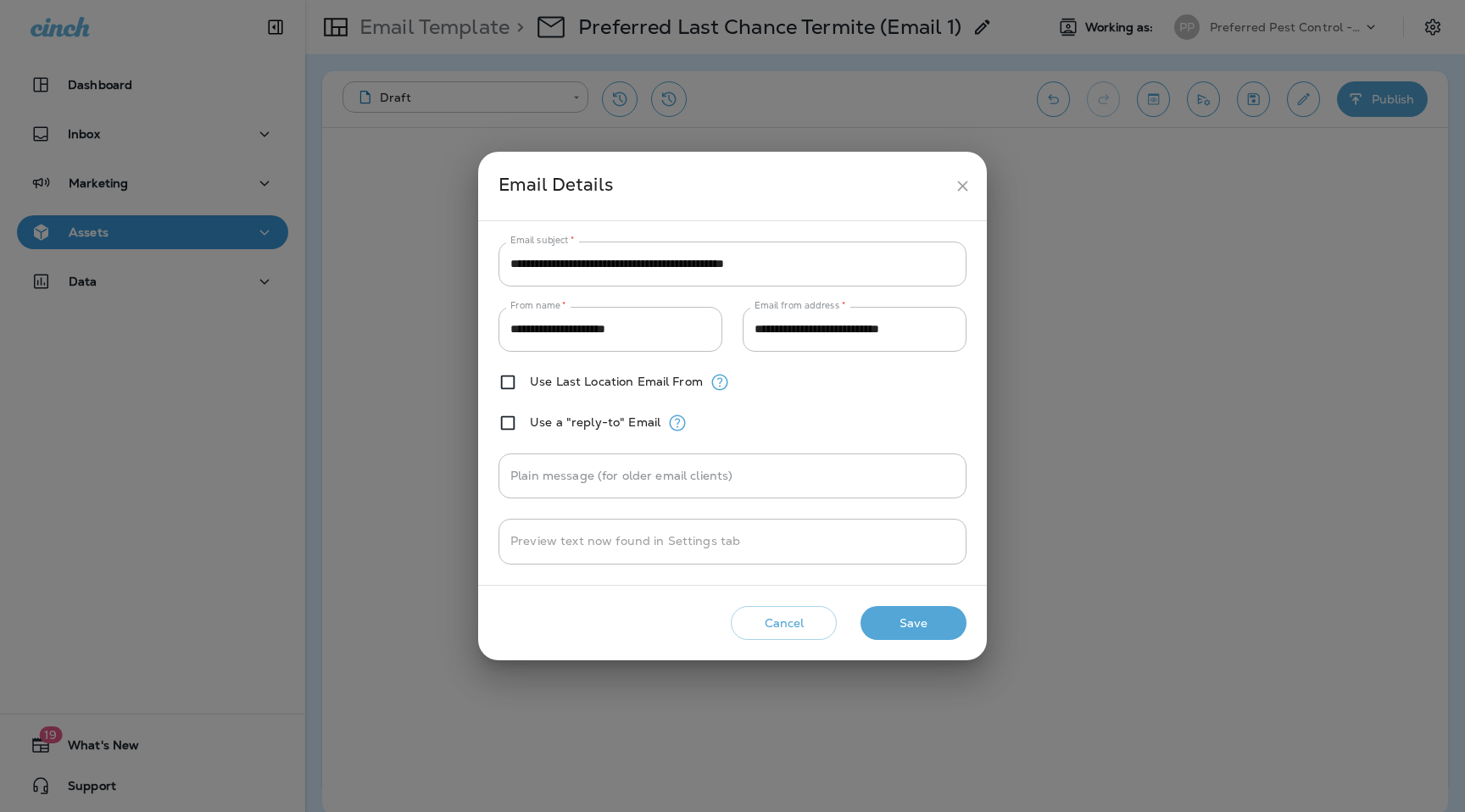
click at [920, 624] on button "Save" at bounding box center [914, 624] width 106 height 35
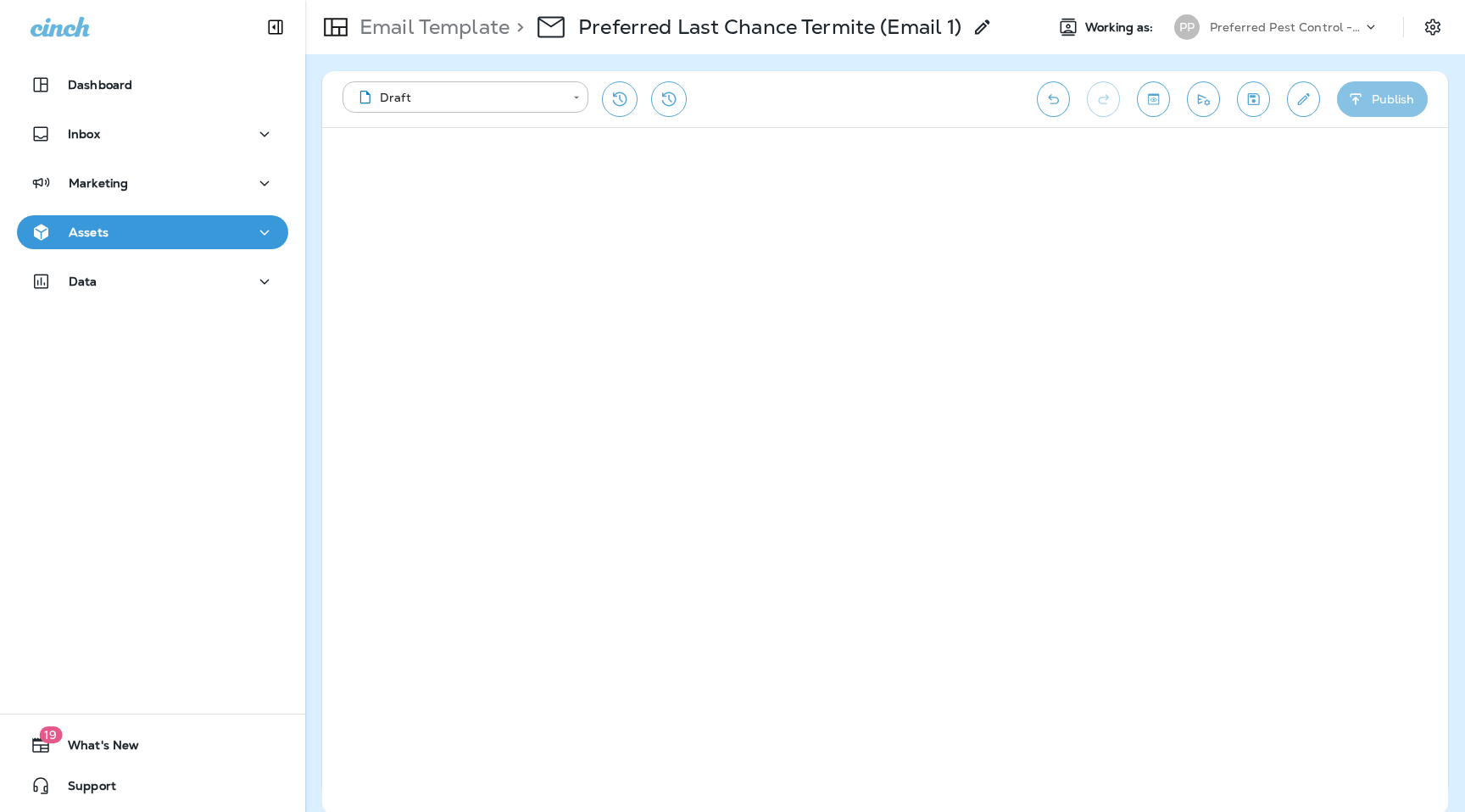
click at [1390, 106] on button "Publish" at bounding box center [1382, 99] width 90 height 36
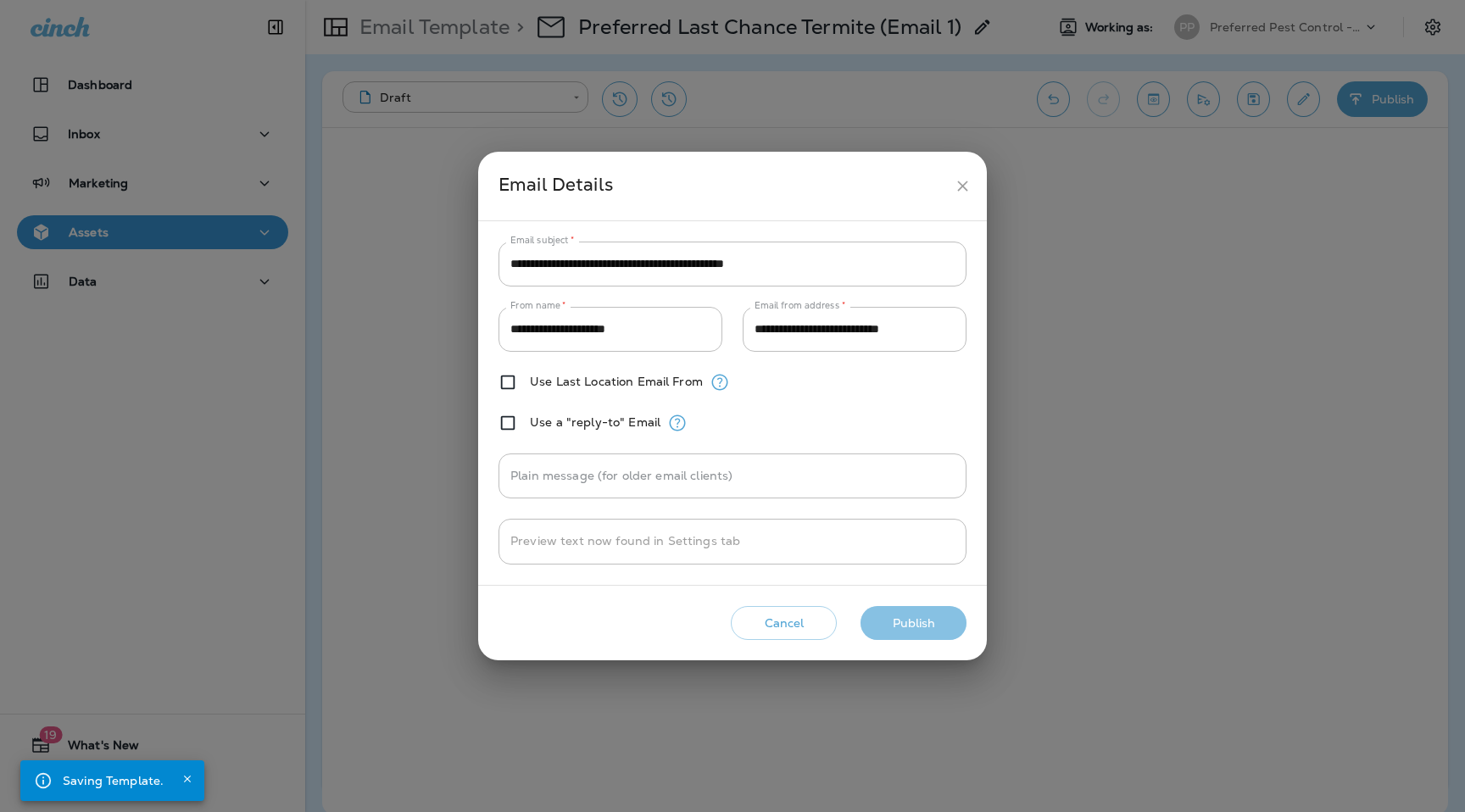
click at [931, 621] on button "Publish" at bounding box center [914, 624] width 106 height 35
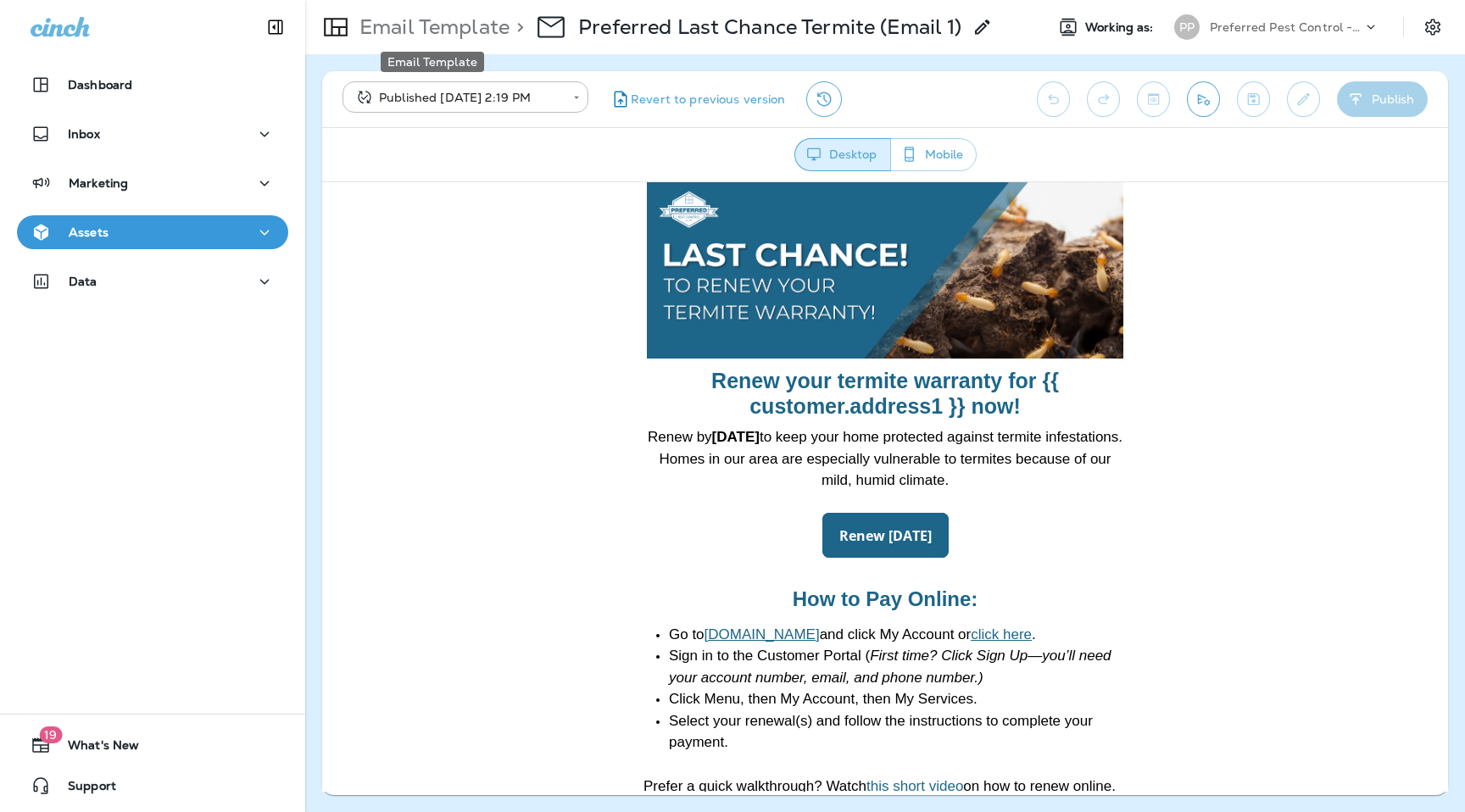
click at [444, 20] on p "Email Template" at bounding box center [431, 27] width 157 height 26
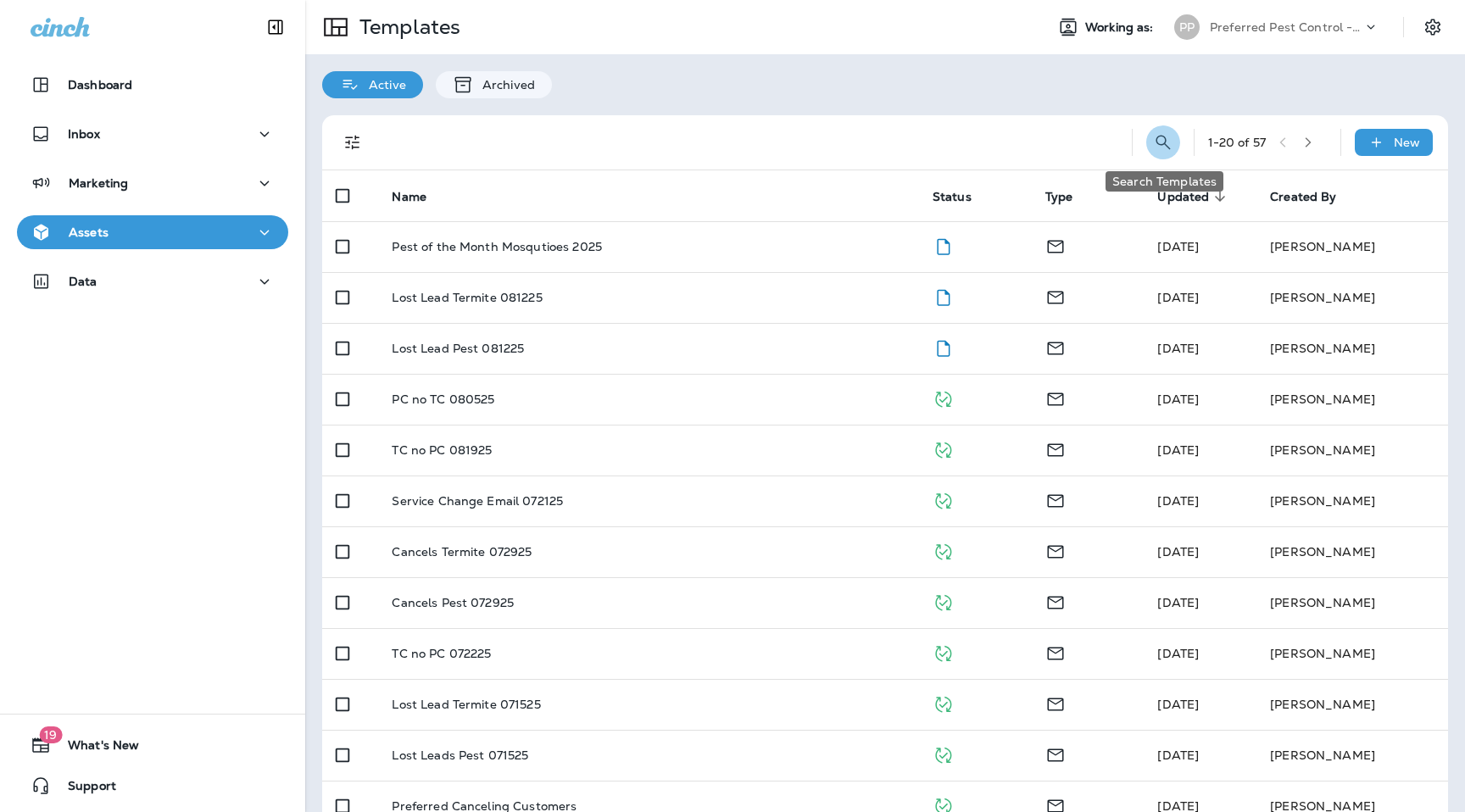
click at [1175, 144] on button "Search Templates" at bounding box center [1164, 142] width 34 height 34
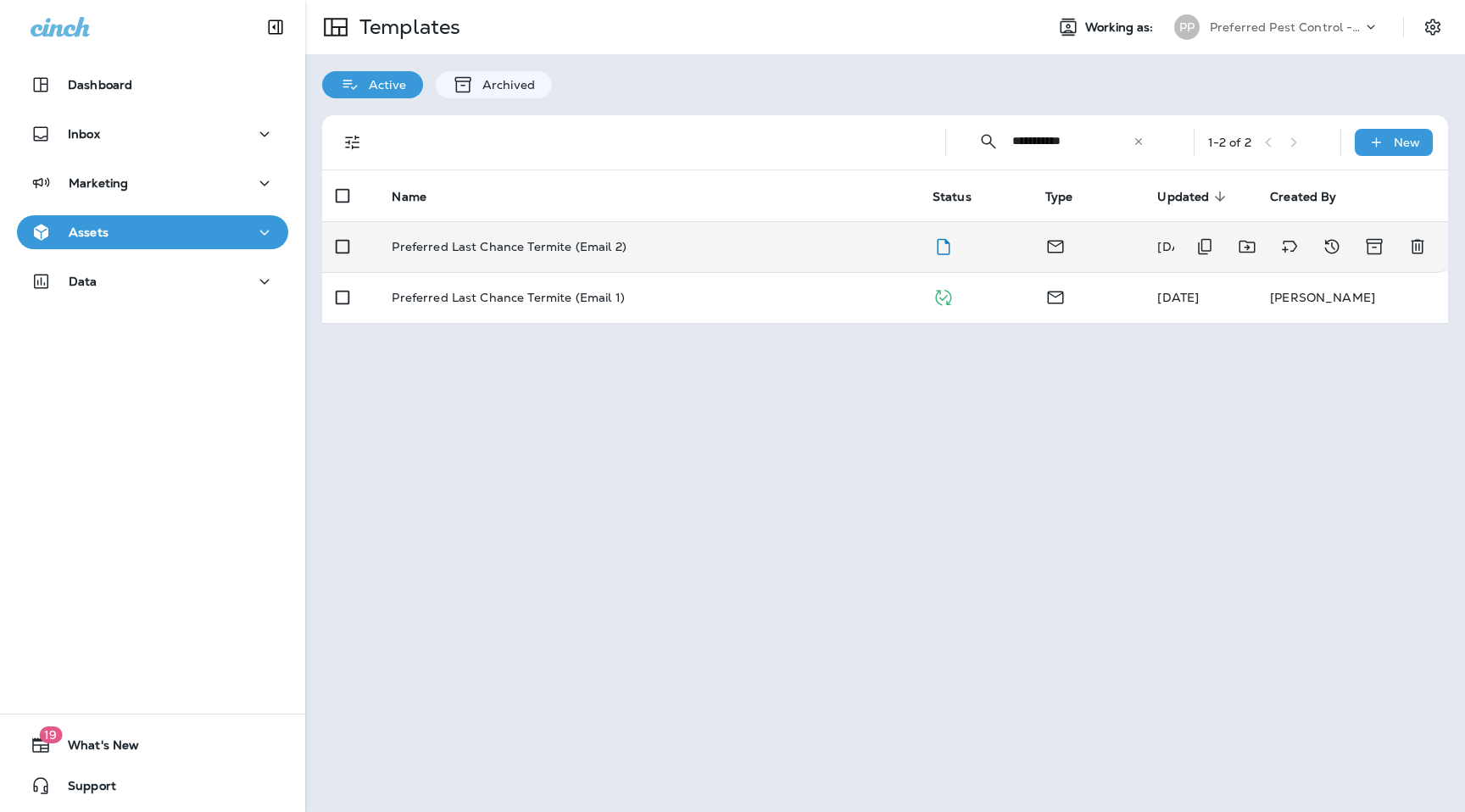
type input "**********"
click at [556, 252] on p "Preferred Last Chance Termite (Email 2)" at bounding box center [509, 246] width 234 height 14
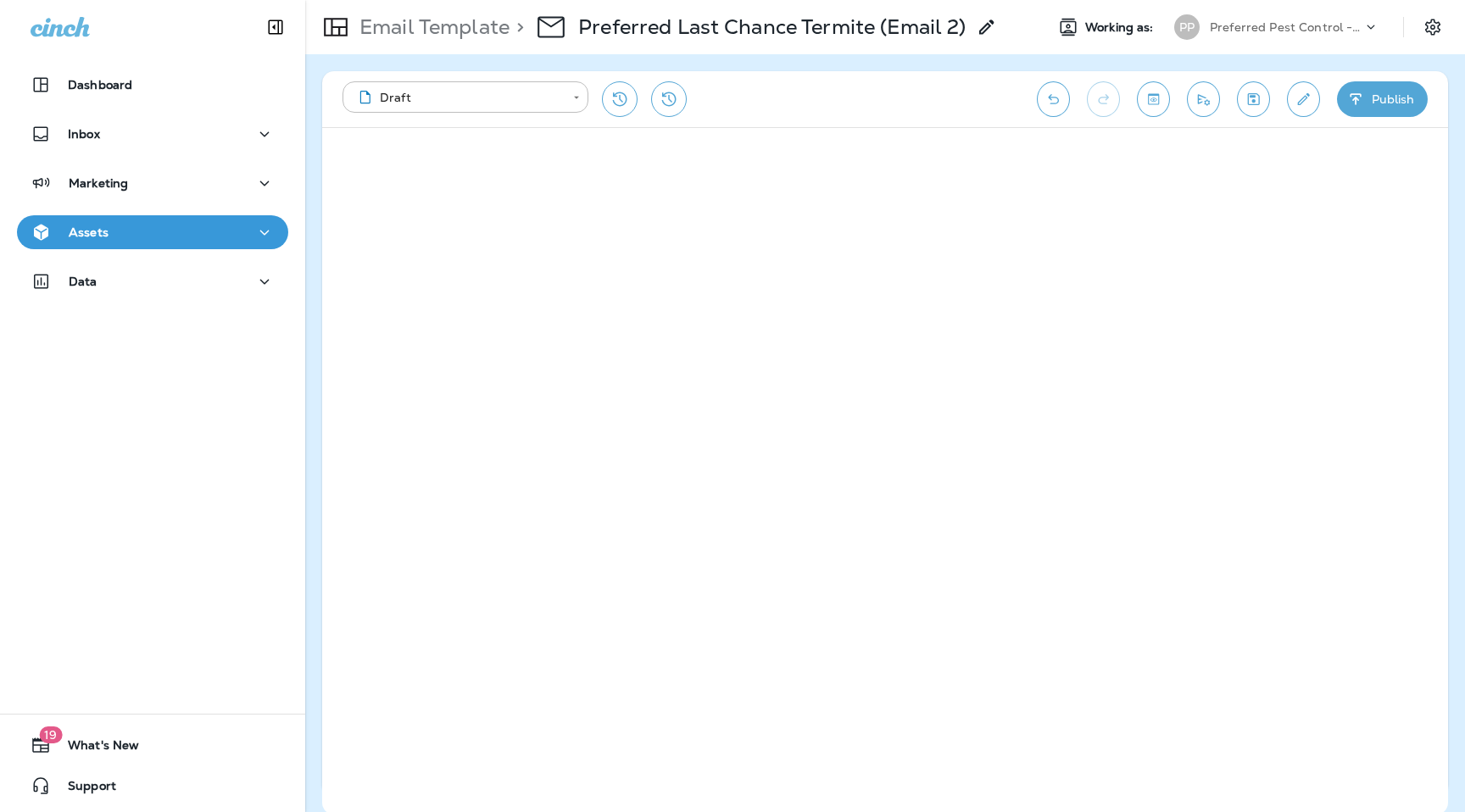
click at [1389, 106] on button "Publish" at bounding box center [1382, 99] width 90 height 36
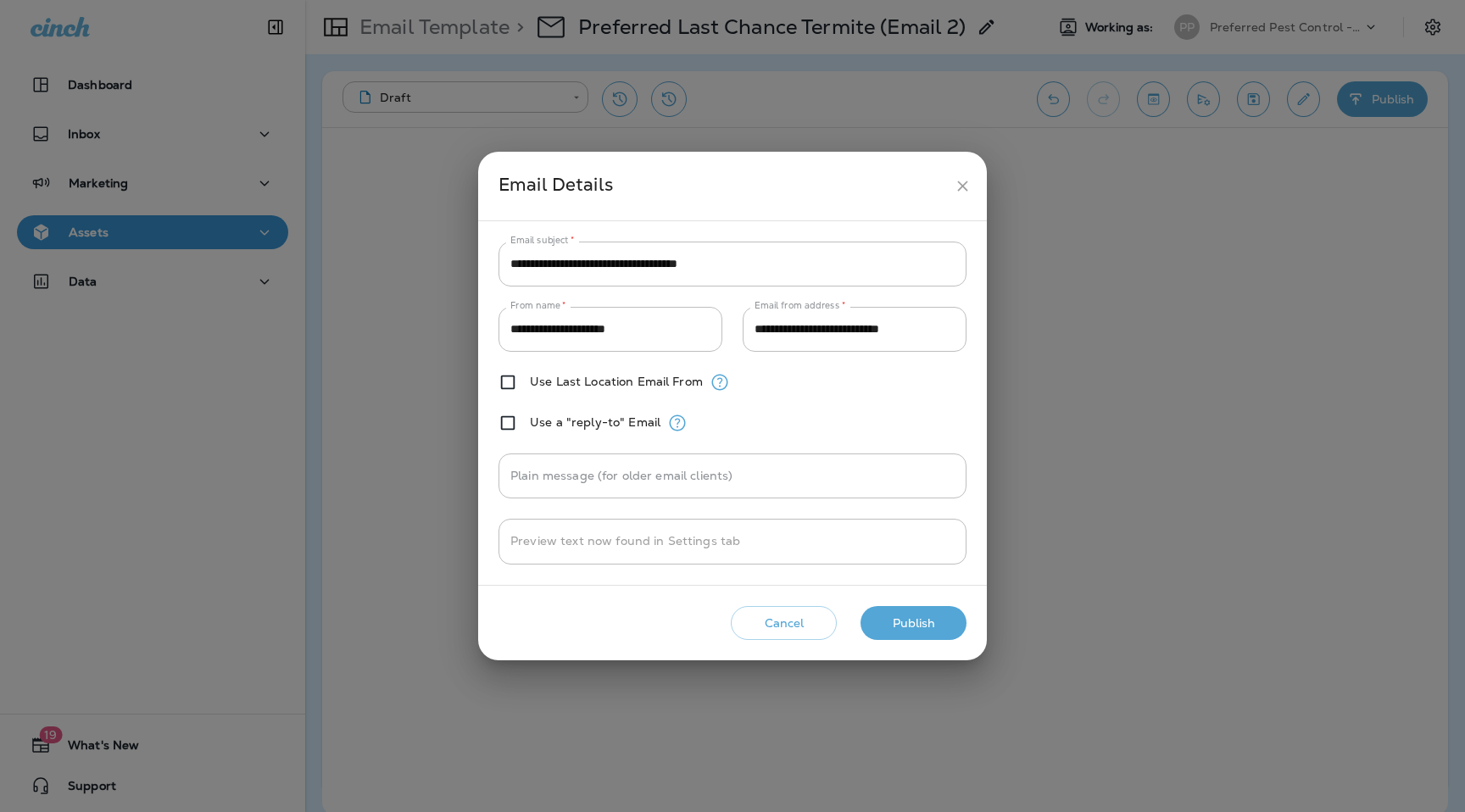
click at [949, 626] on button "Publish" at bounding box center [914, 624] width 106 height 35
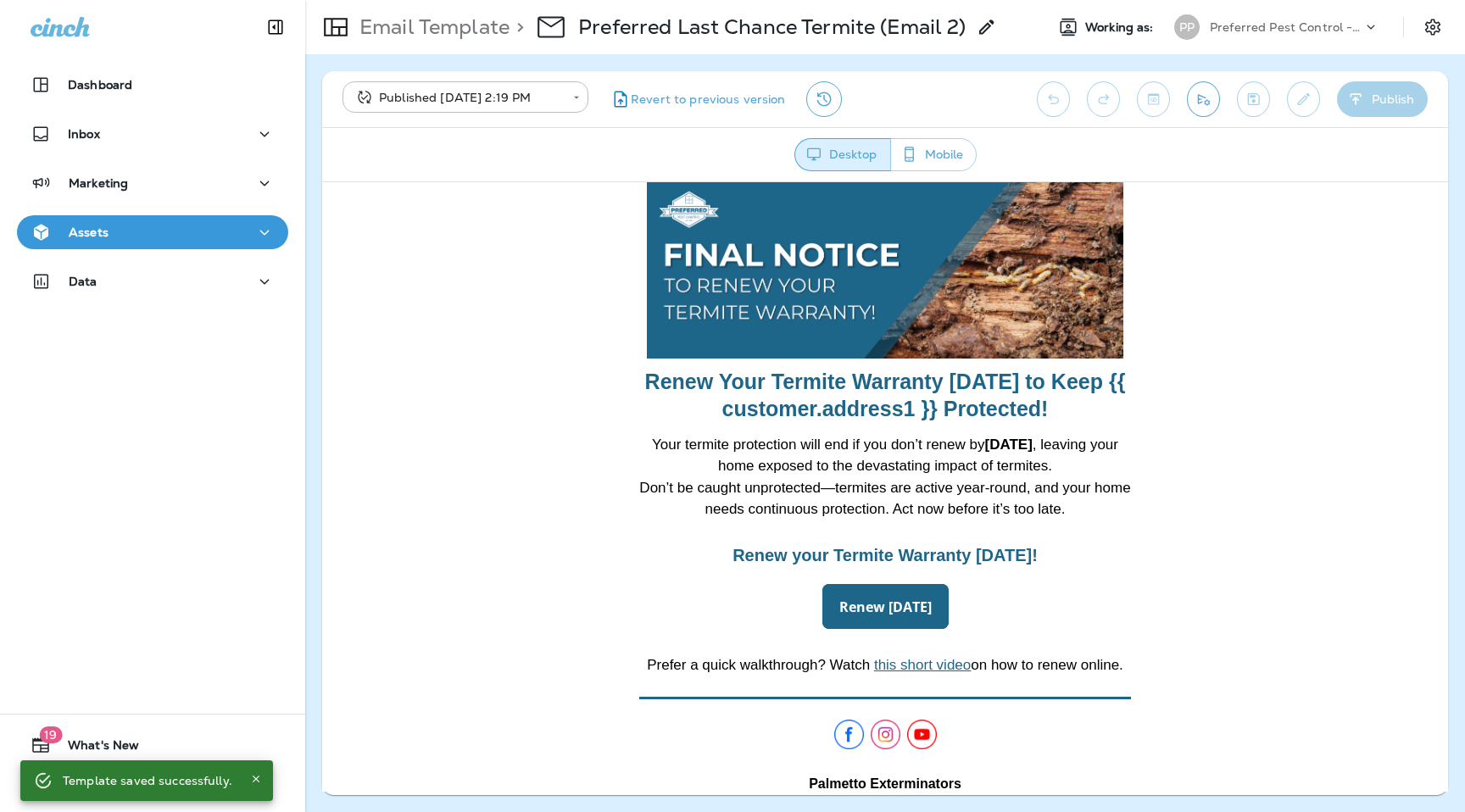
click at [1243, 26] on p "Preferred Pest Control - Palmetto" at bounding box center [1286, 27] width 153 height 14
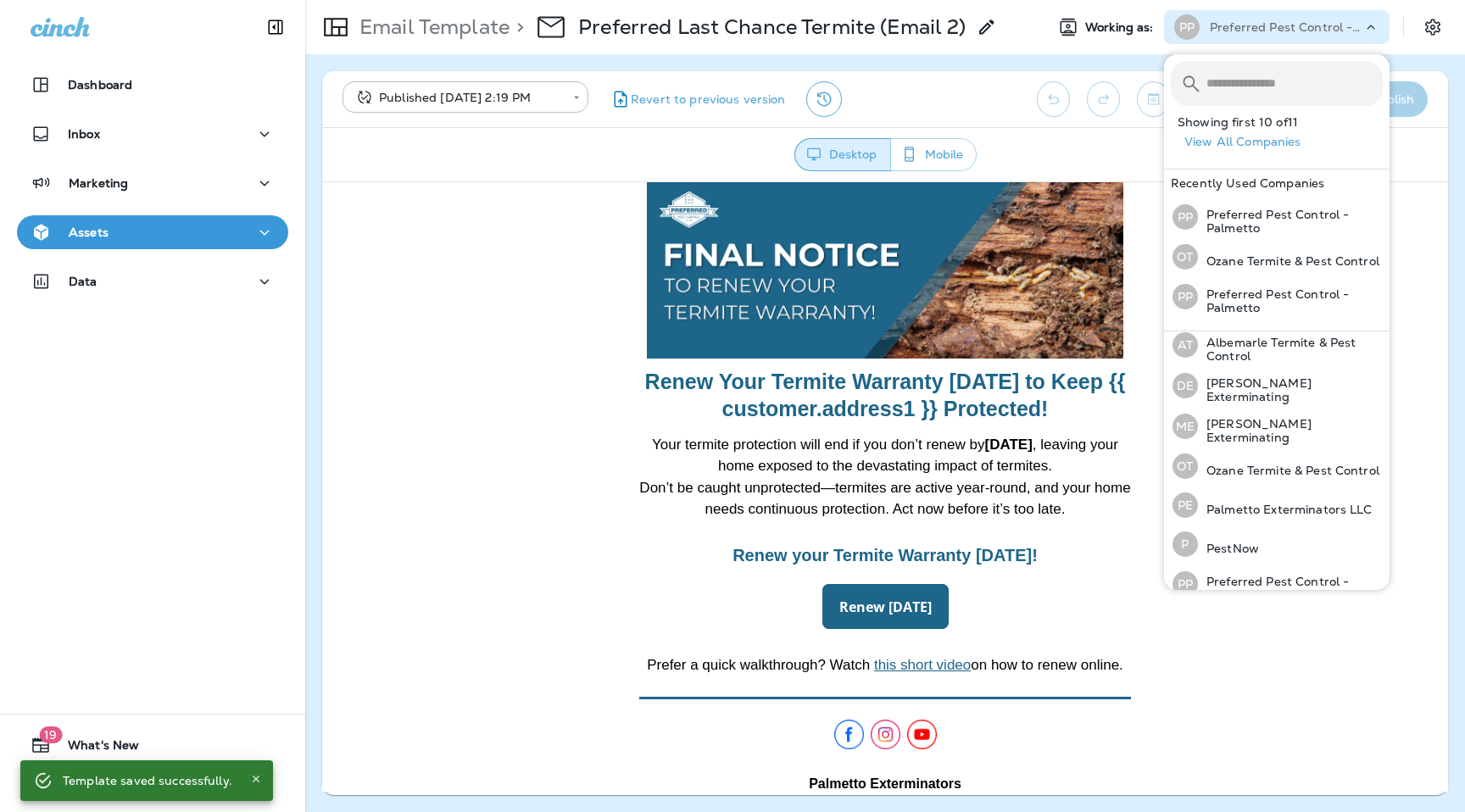
scroll to position [187, 0]
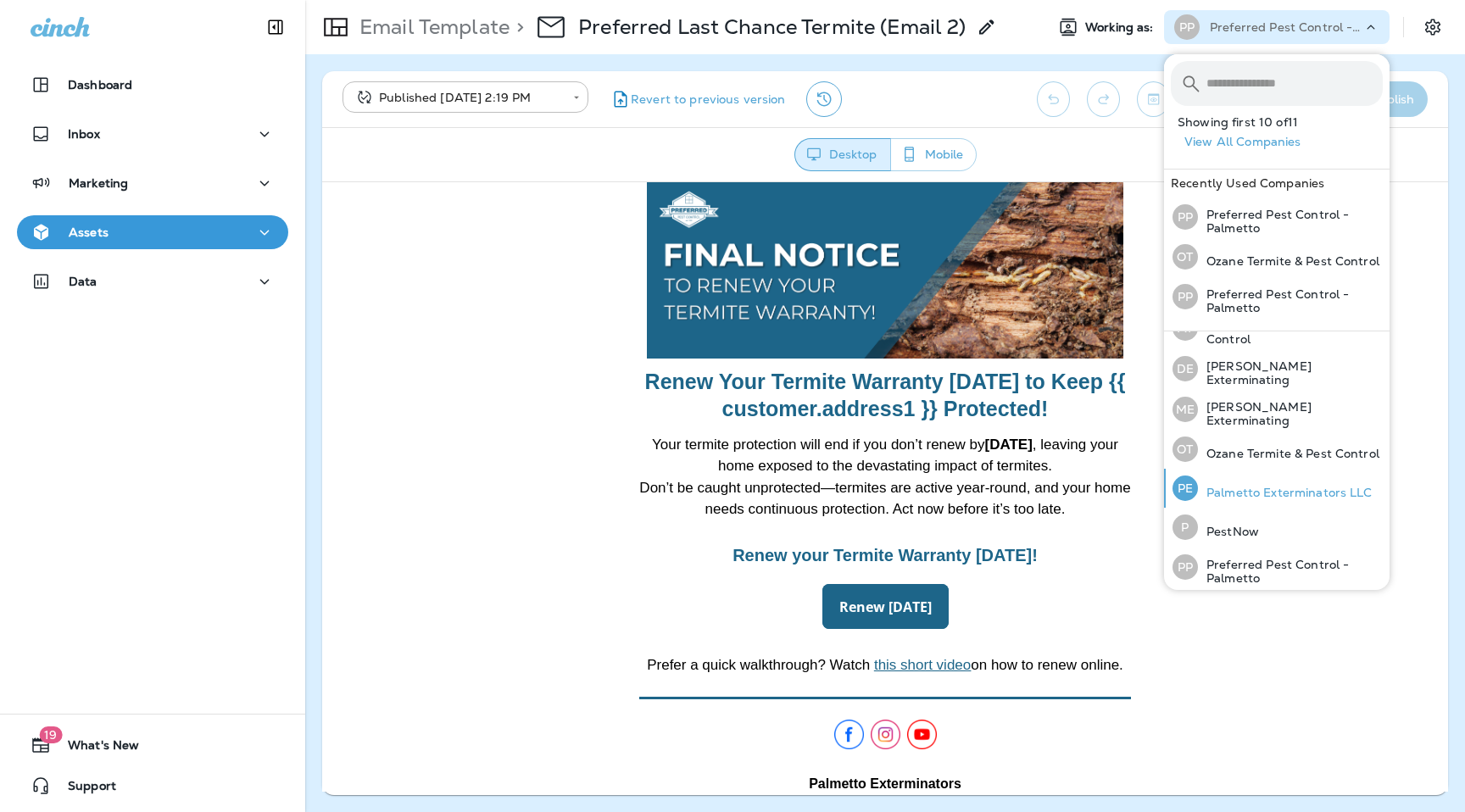
click at [1242, 489] on p "Palmetto Exterminators LLC" at bounding box center [1285, 492] width 175 height 14
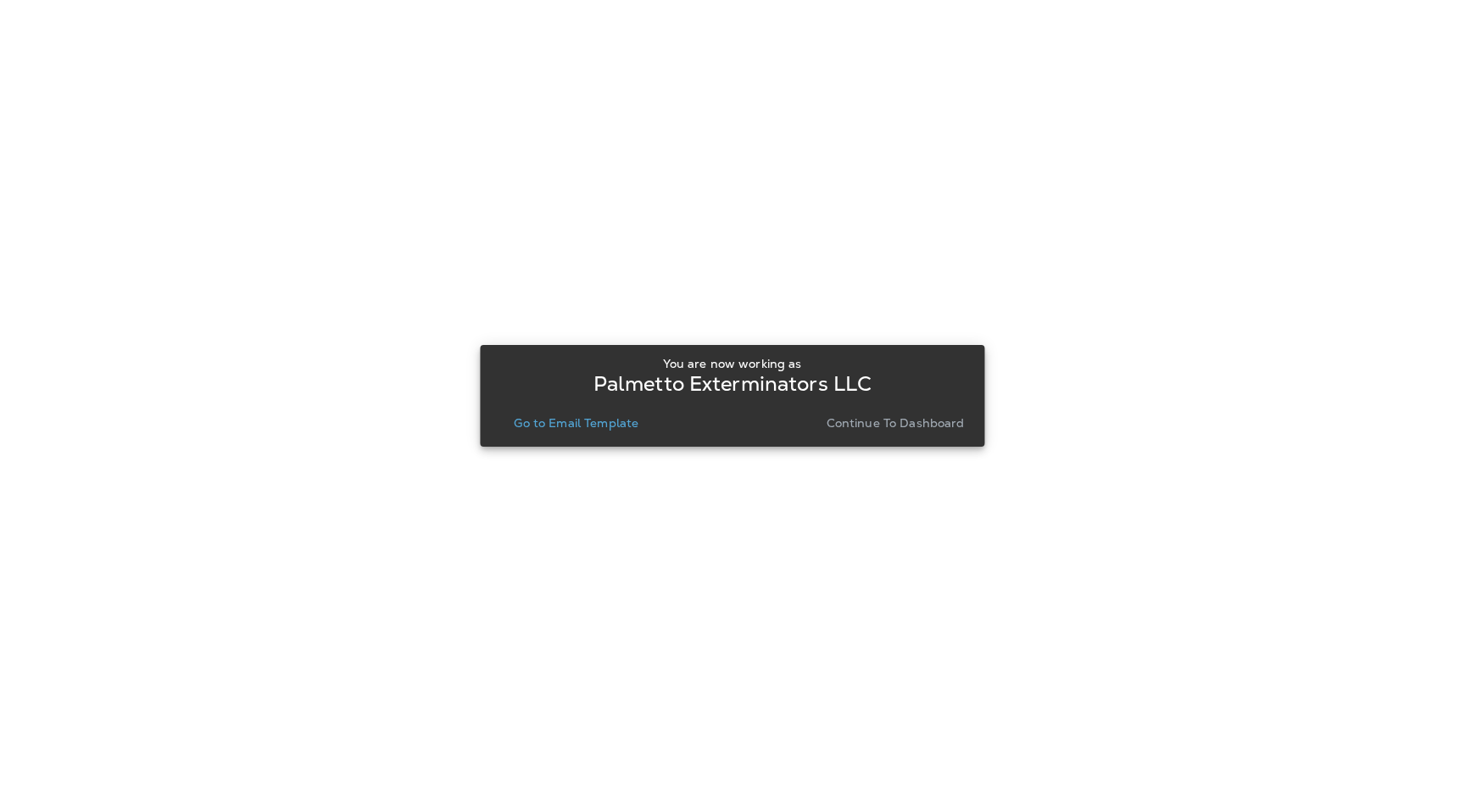
click at [611, 425] on p "Go to Email Template" at bounding box center [576, 423] width 125 height 14
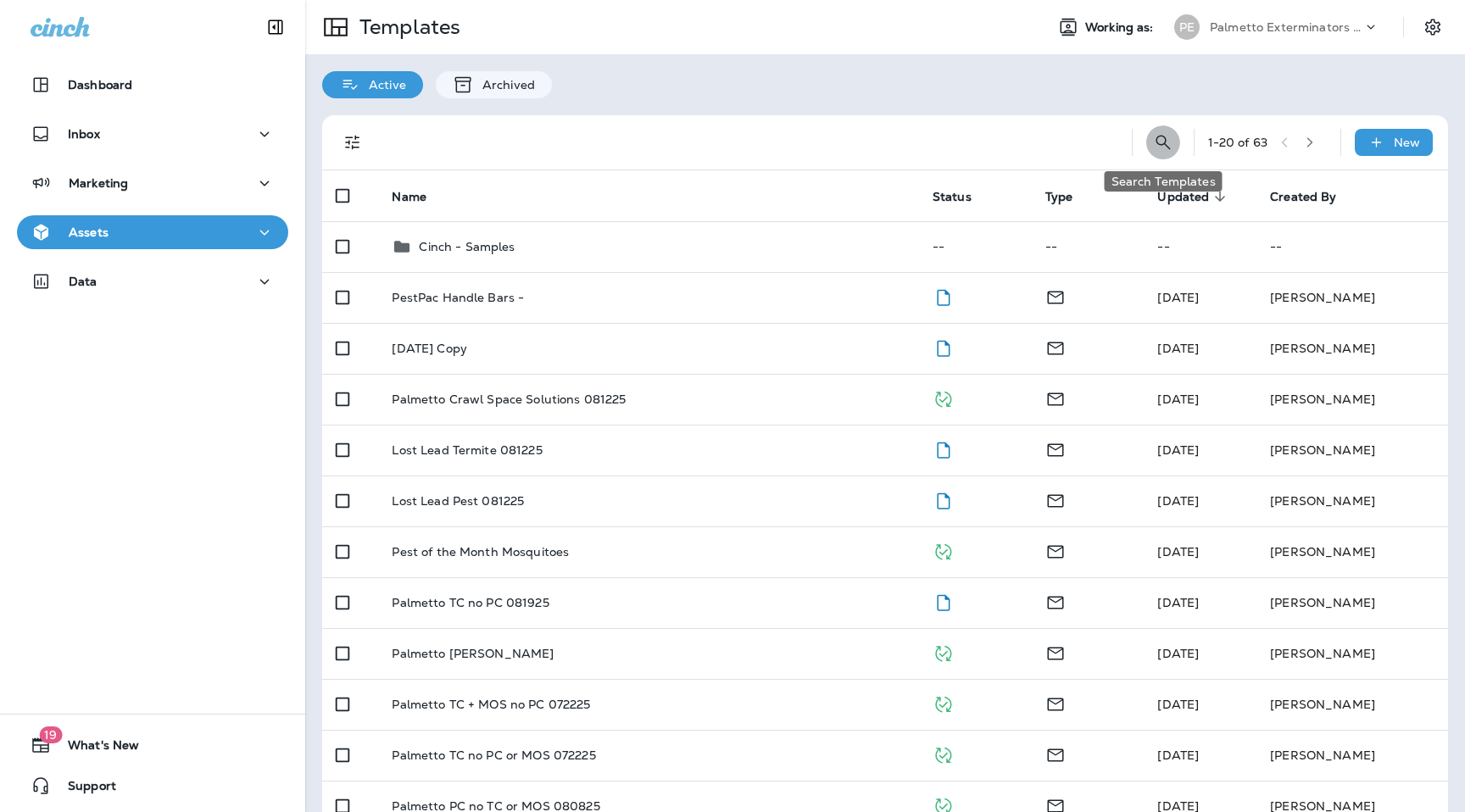
click at [1160, 143] on icon "Search Templates" at bounding box center [1164, 142] width 20 height 20
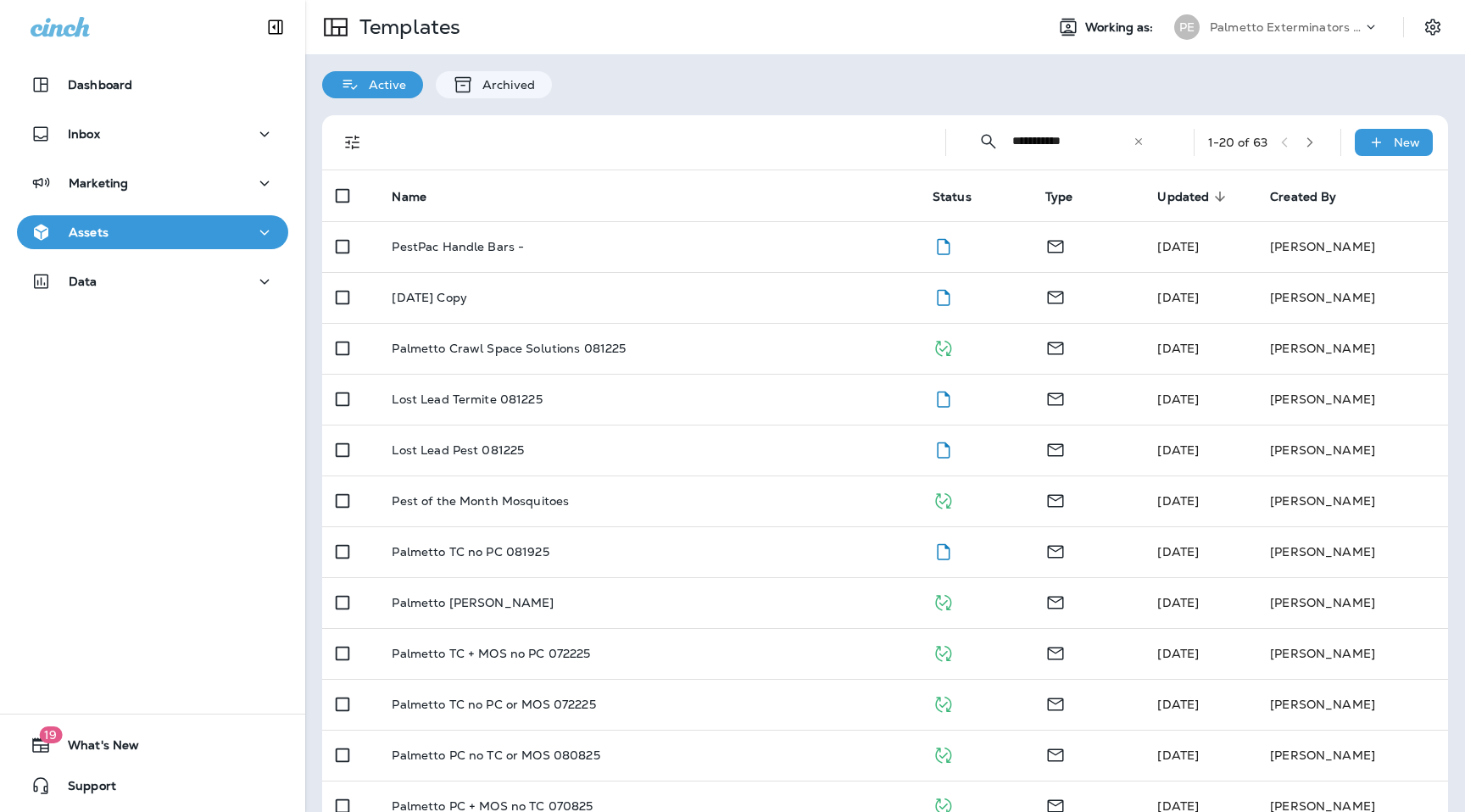
type input "**********"
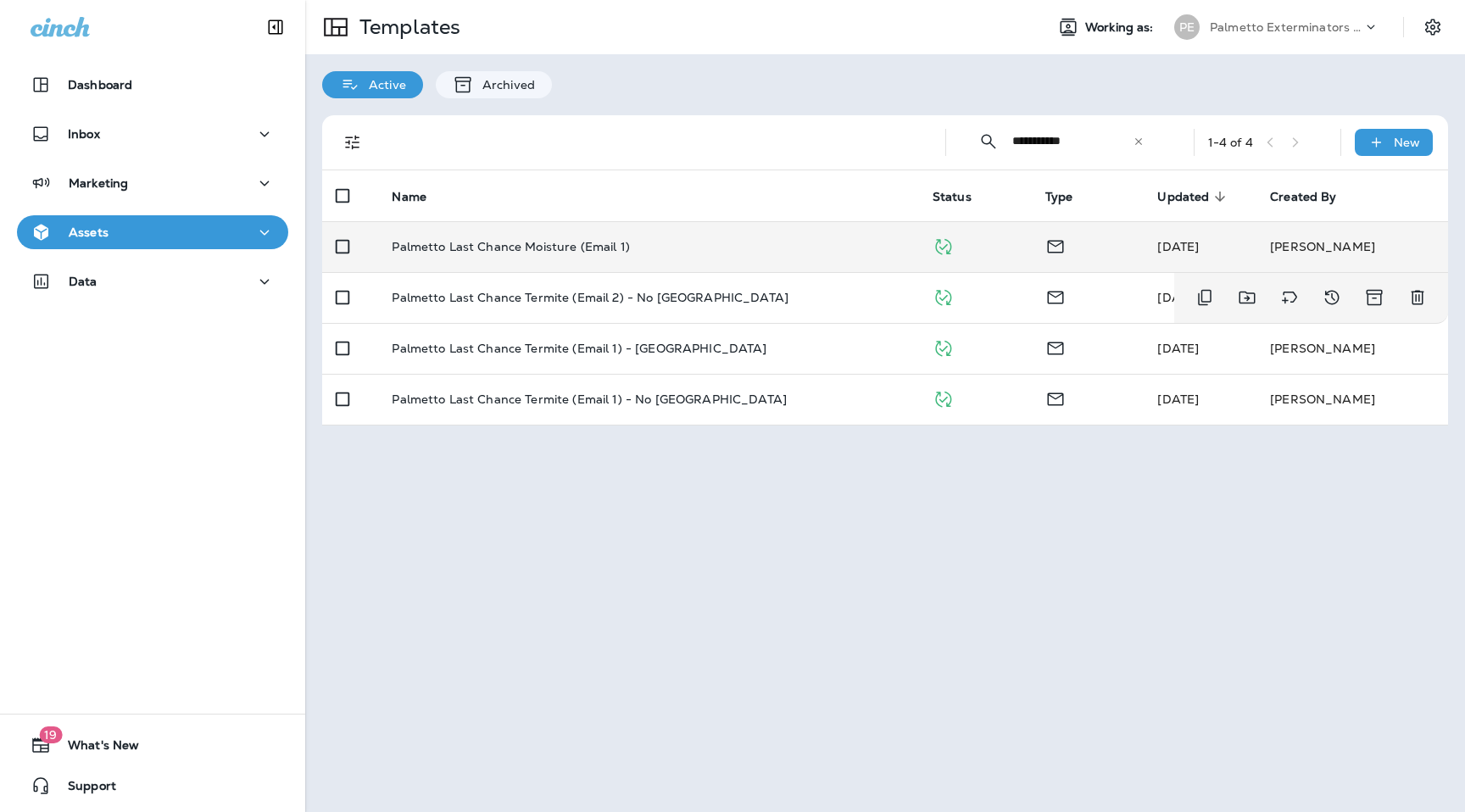
click at [584, 252] on p "Palmetto Last Chance Moisture (Email 1)" at bounding box center [510, 246] width 237 height 14
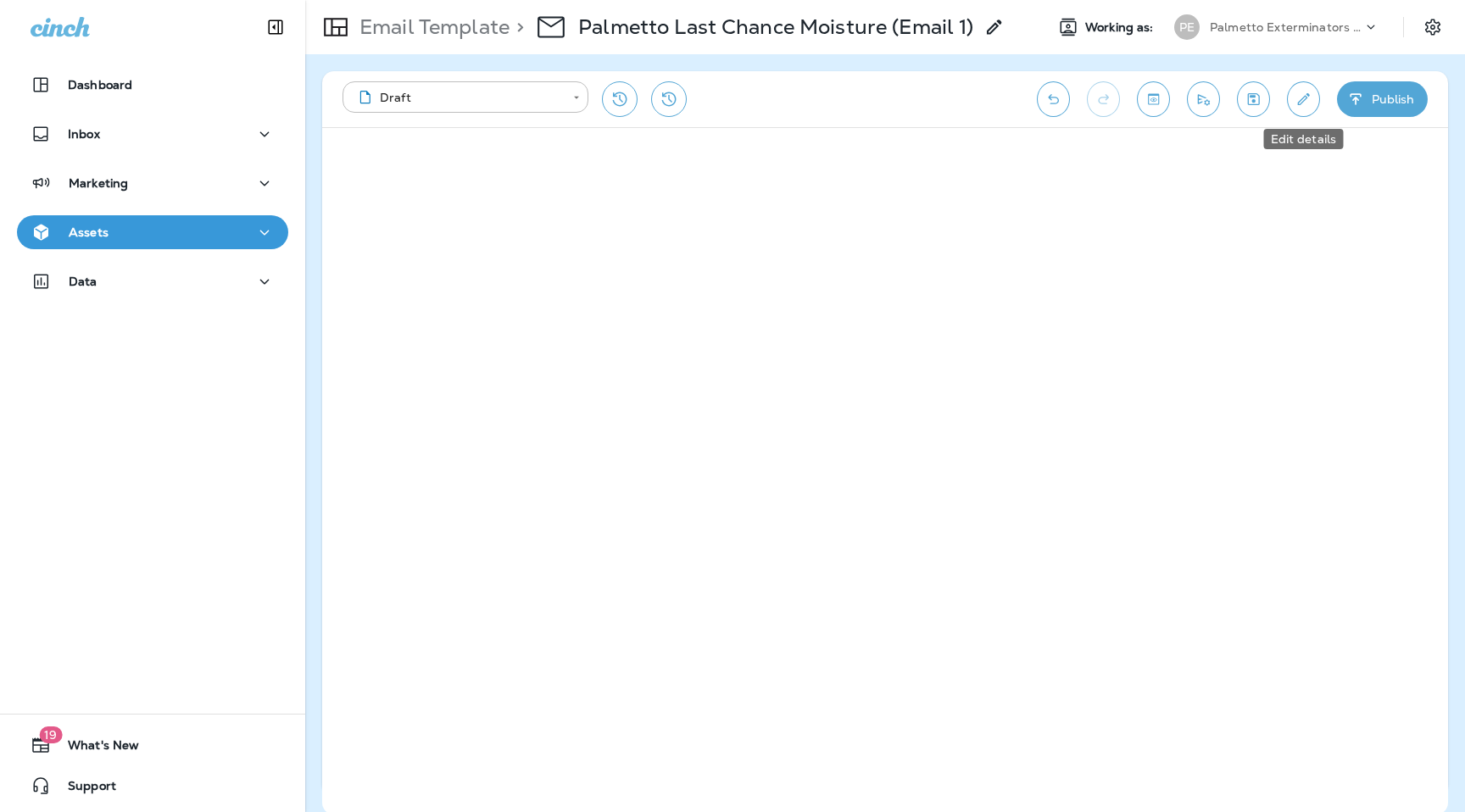
click at [1297, 113] on button "Edit details" at bounding box center [1304, 99] width 33 height 36
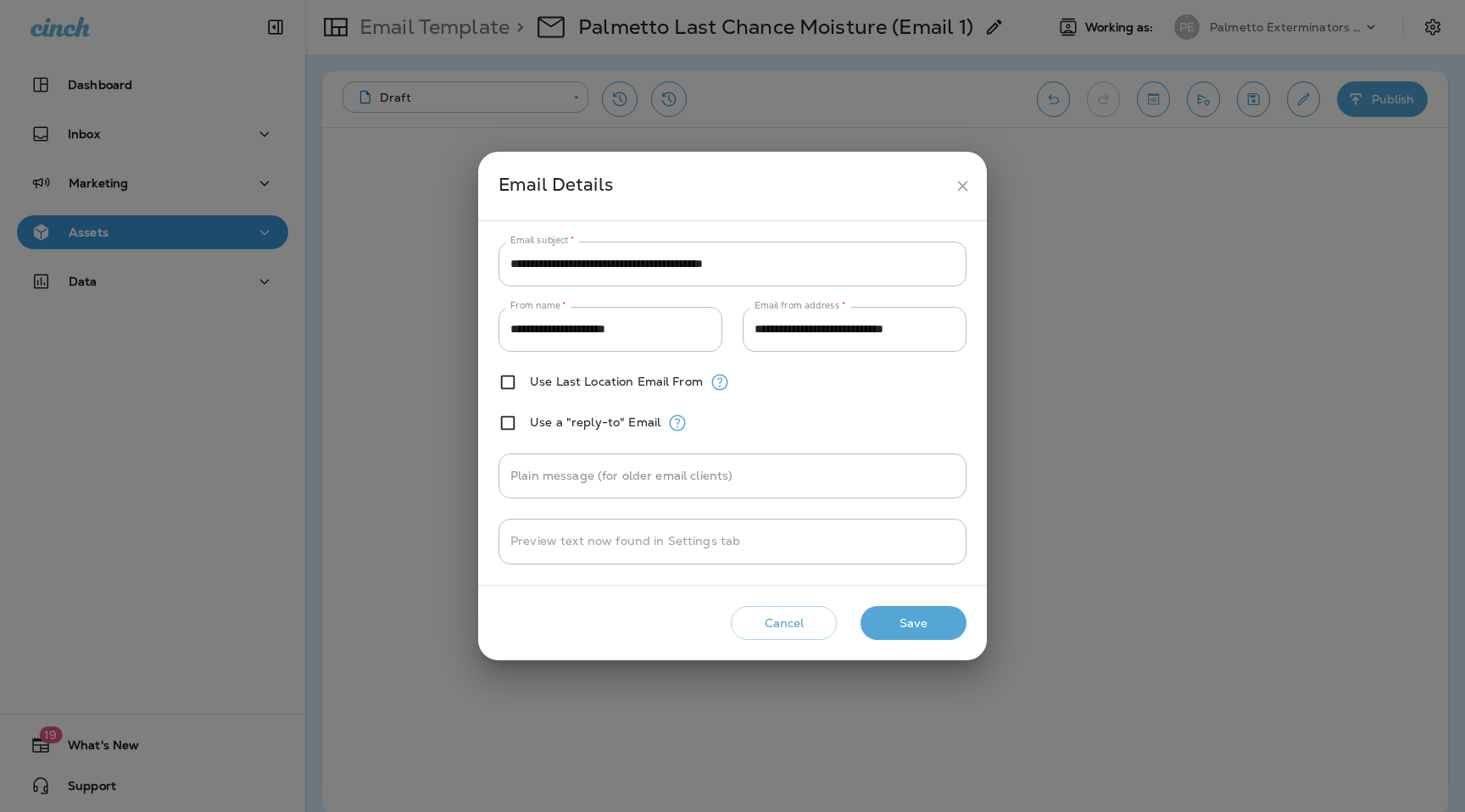
click at [956, 620] on button "Save" at bounding box center [914, 624] width 106 height 35
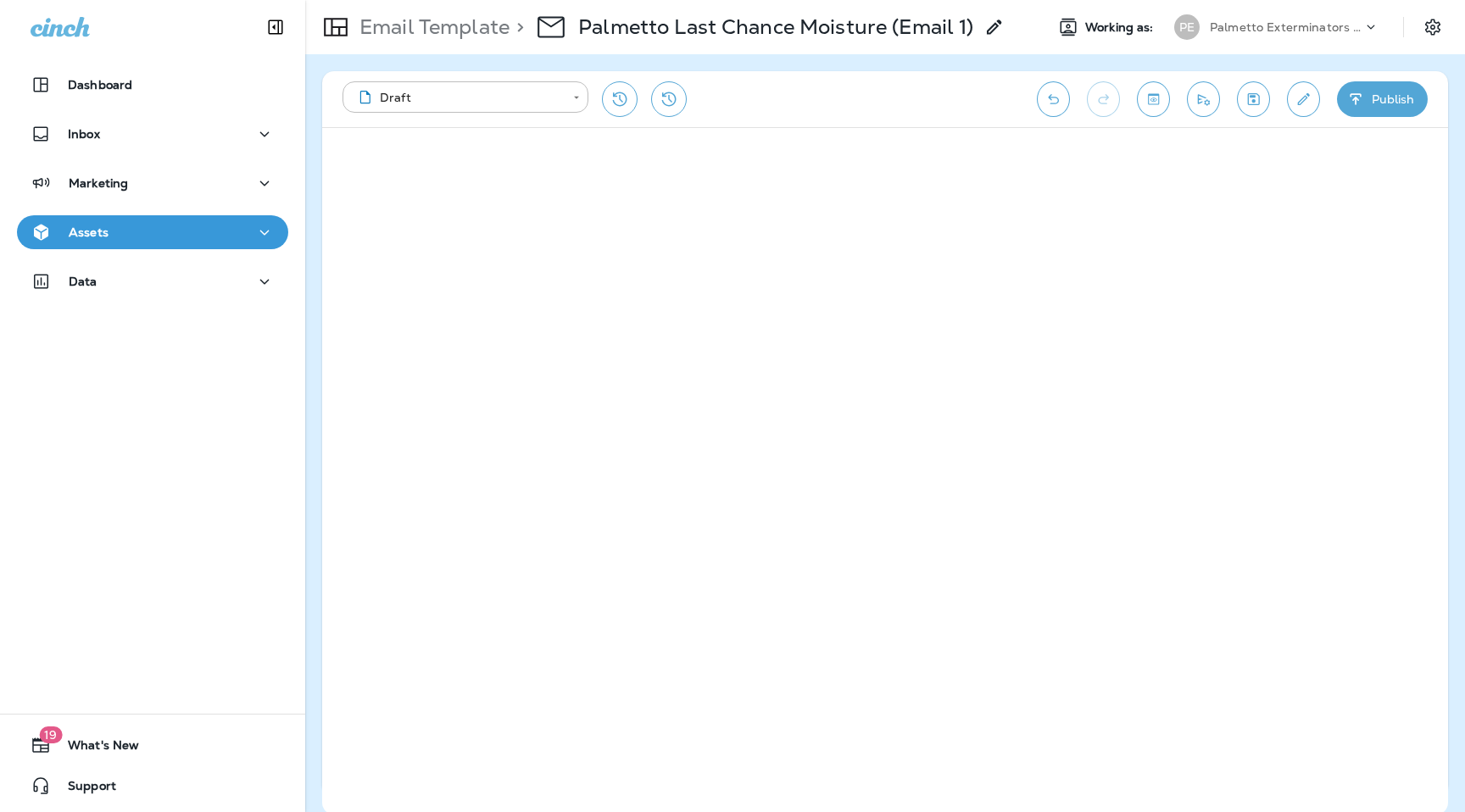
click at [1366, 85] on button "Publish" at bounding box center [1382, 99] width 90 height 36
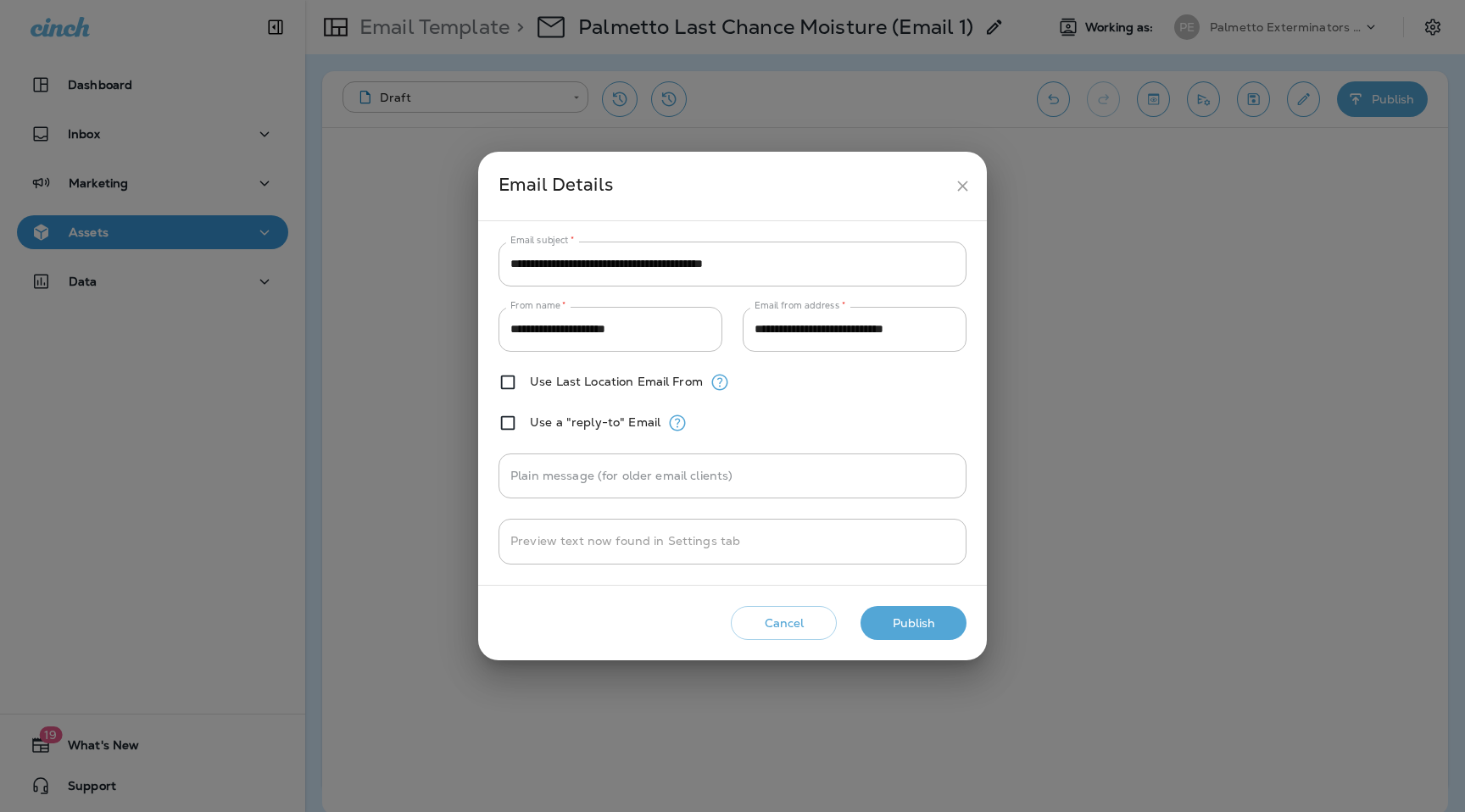
click at [947, 614] on button "Publish" at bounding box center [914, 624] width 106 height 35
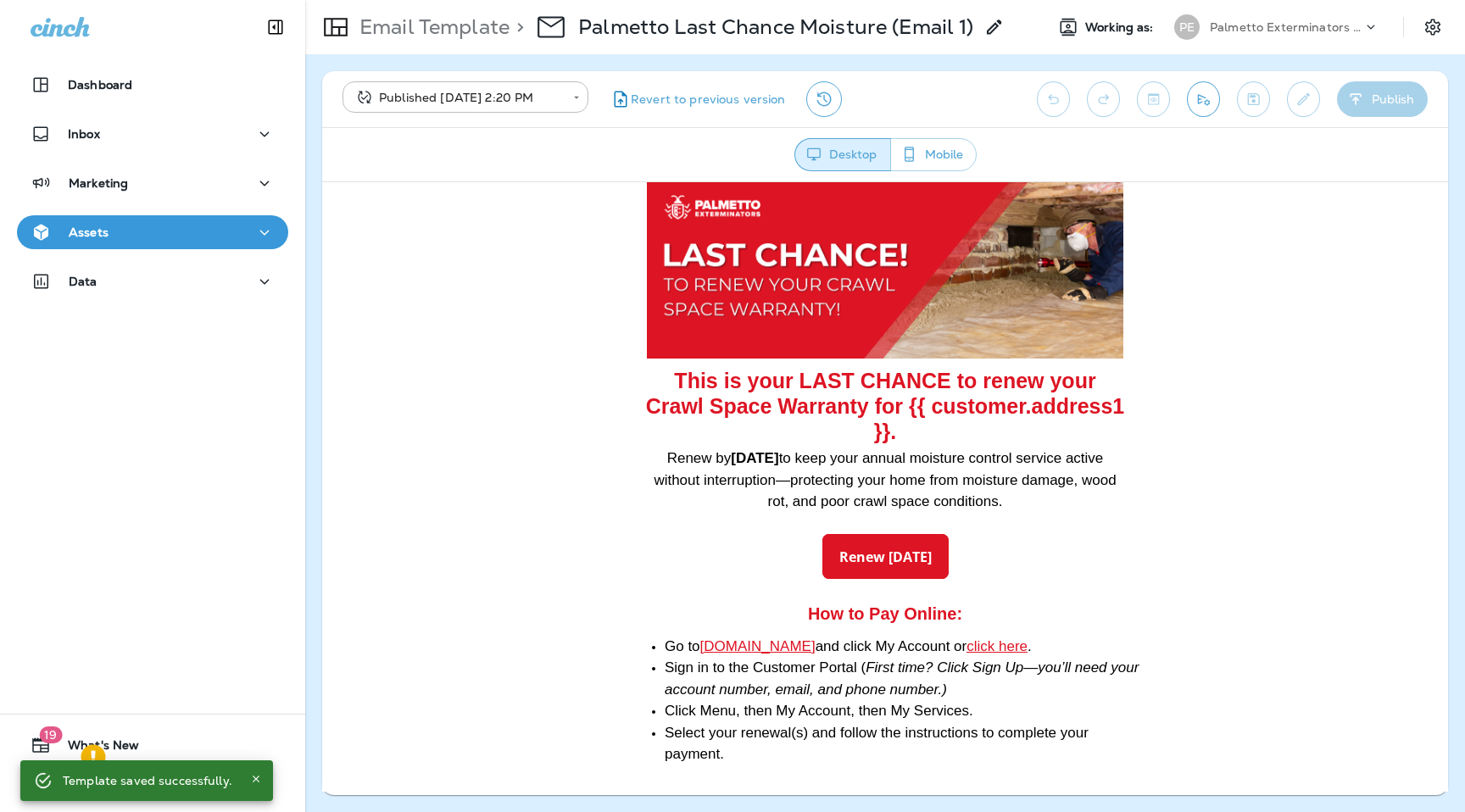
click at [414, 44] on div "Email Template > Palmetto Last Chance Moisture (Email 1)" at bounding box center [655, 27] width 700 height 48
click at [418, 19] on p "Email Template" at bounding box center [431, 27] width 157 height 26
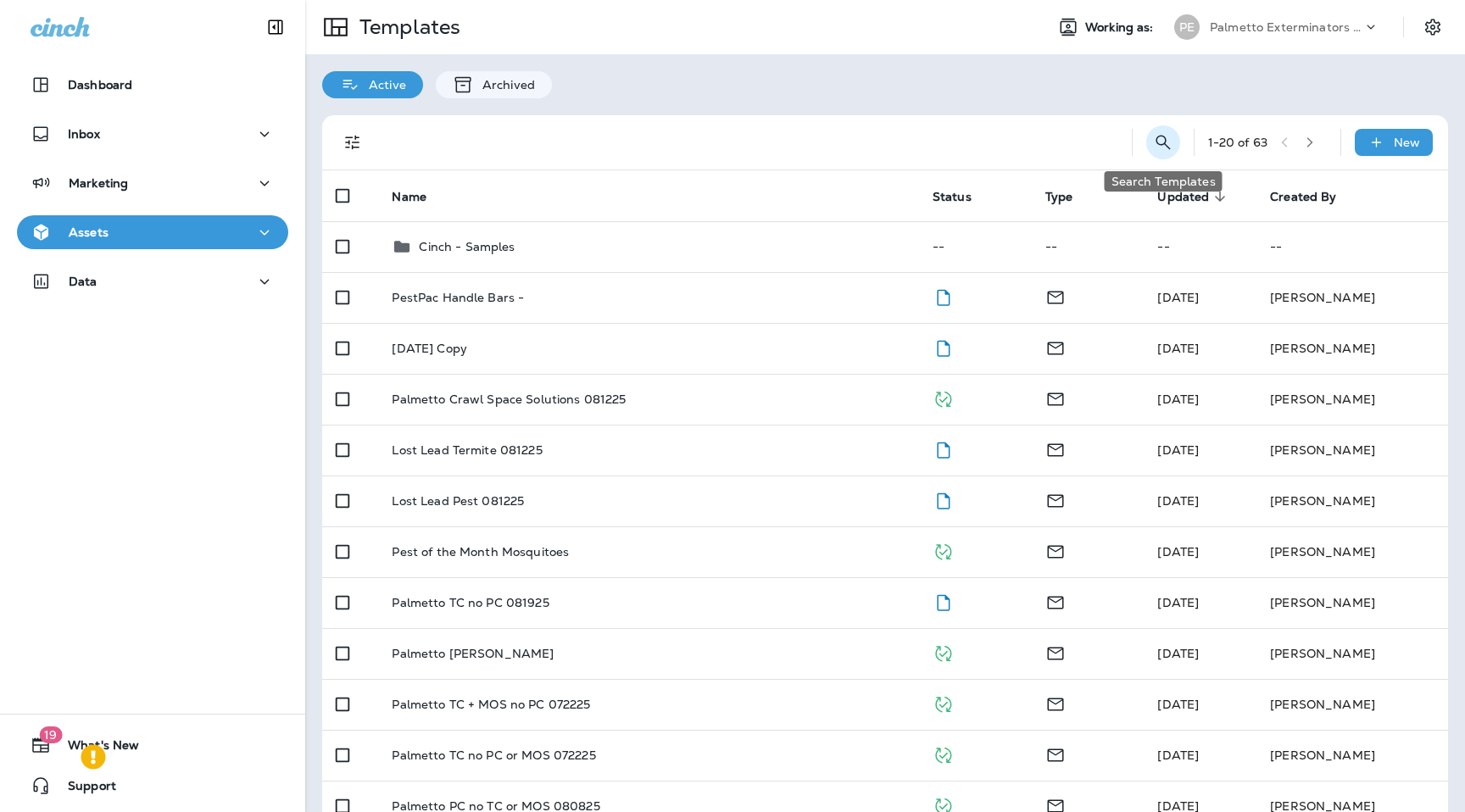
click at [1163, 138] on icon "Search Templates" at bounding box center [1164, 142] width 20 height 20
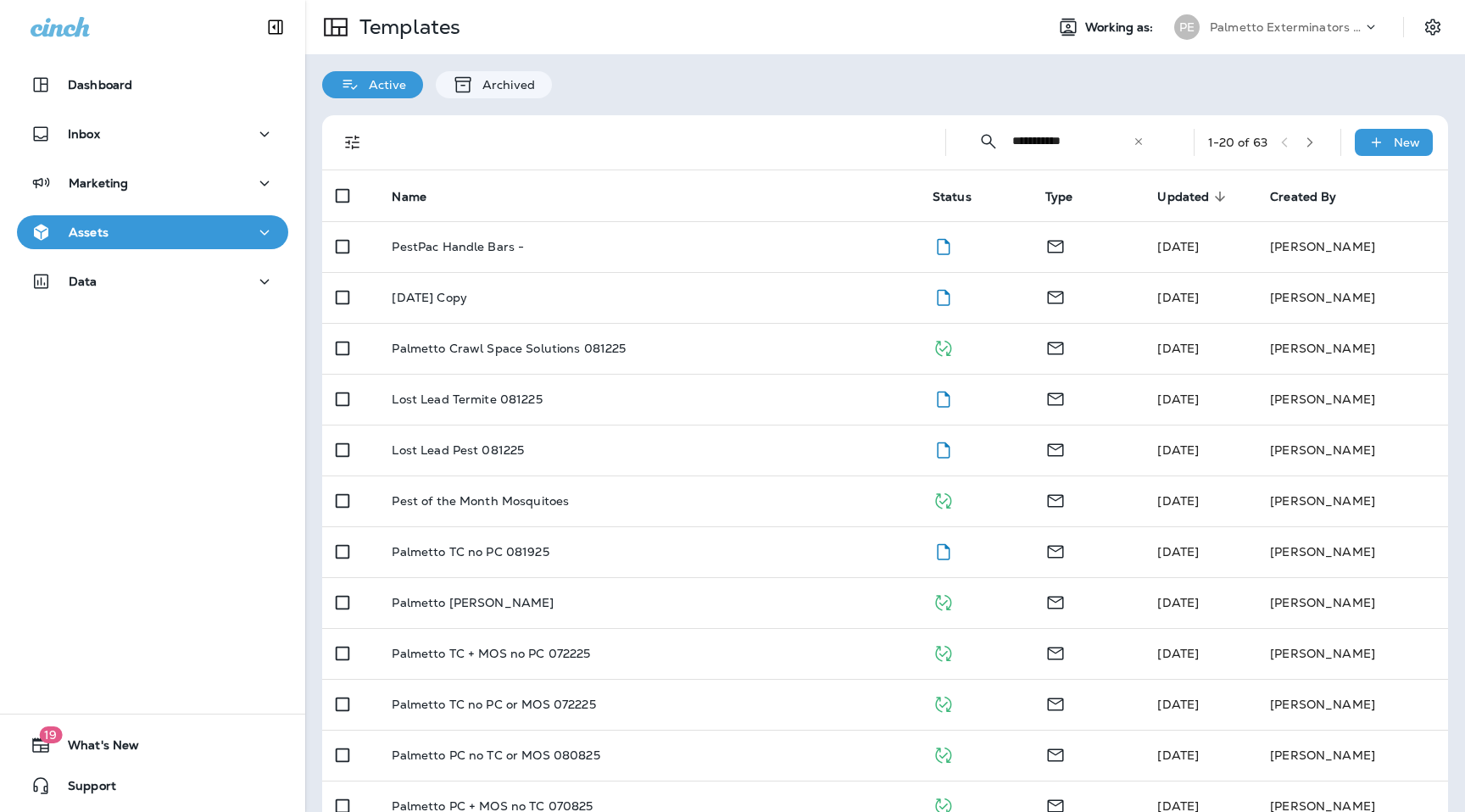
type input "**********"
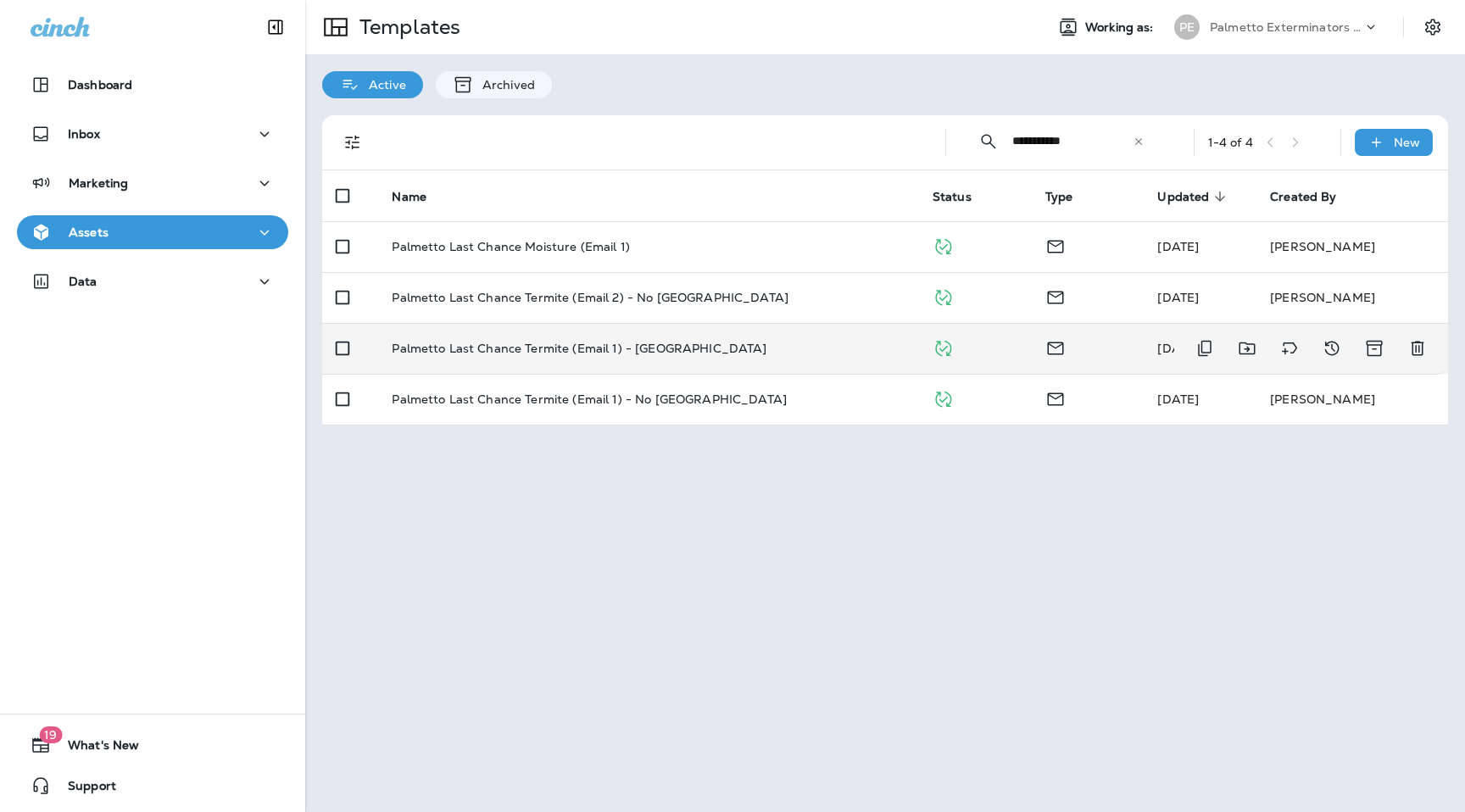
click at [635, 342] on p "Palmetto Last Chance Termite (Email 1) - [GEOGRAPHIC_DATA]" at bounding box center [578, 349] width 375 height 14
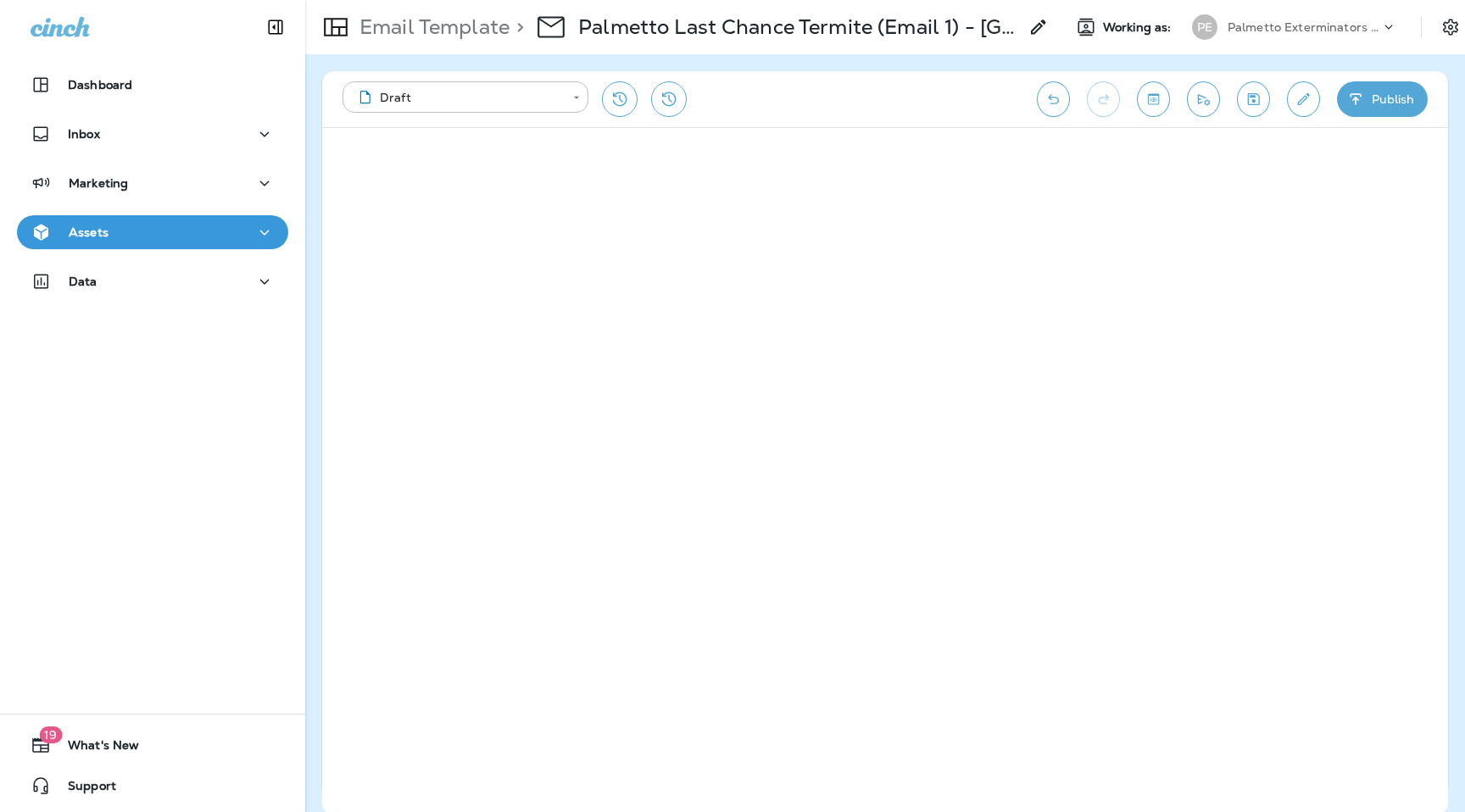
click at [1369, 95] on button "Publish" at bounding box center [1382, 99] width 90 height 36
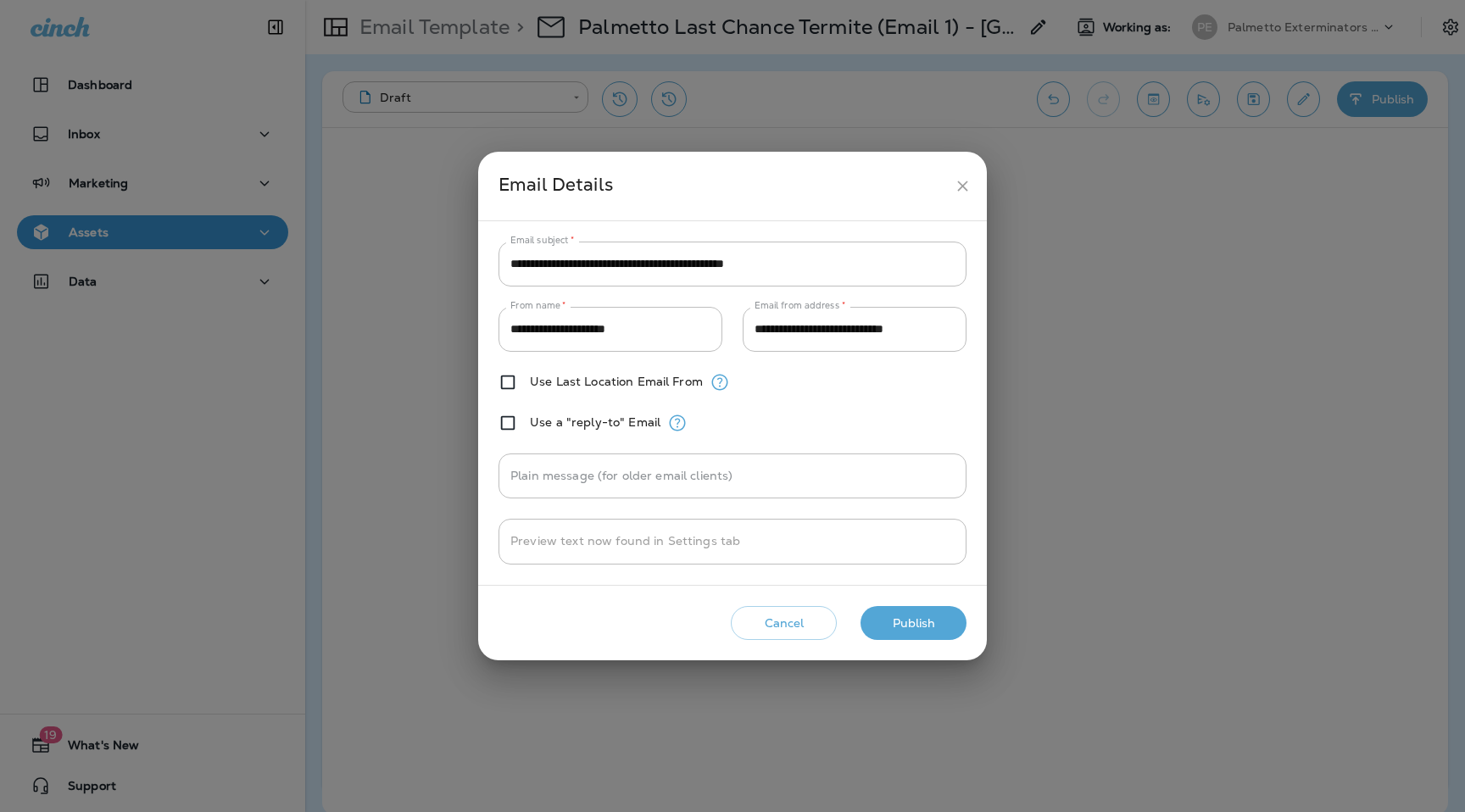
click at [917, 618] on button "Publish" at bounding box center [914, 624] width 106 height 35
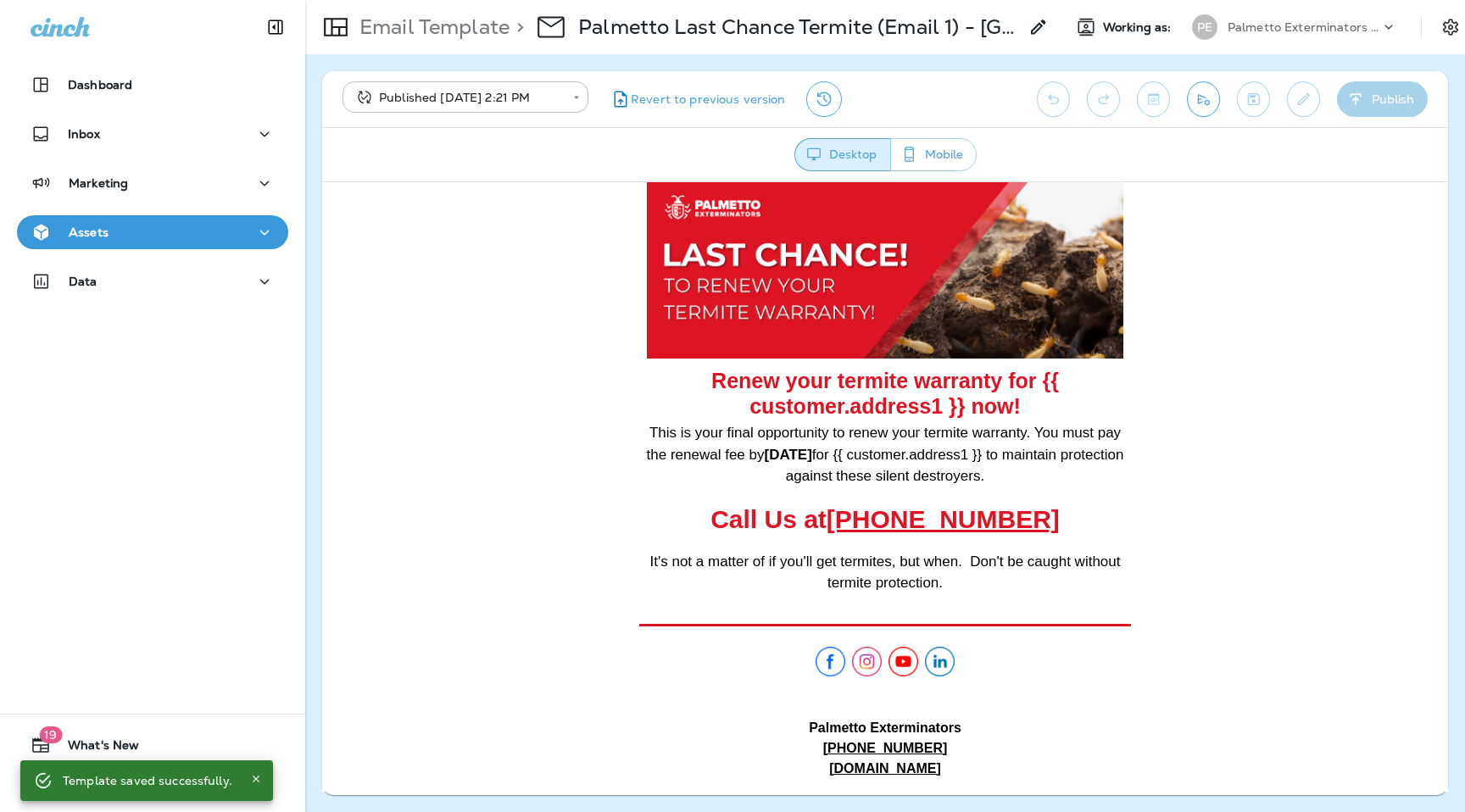
click at [466, 31] on p "Email Template" at bounding box center [431, 27] width 157 height 26
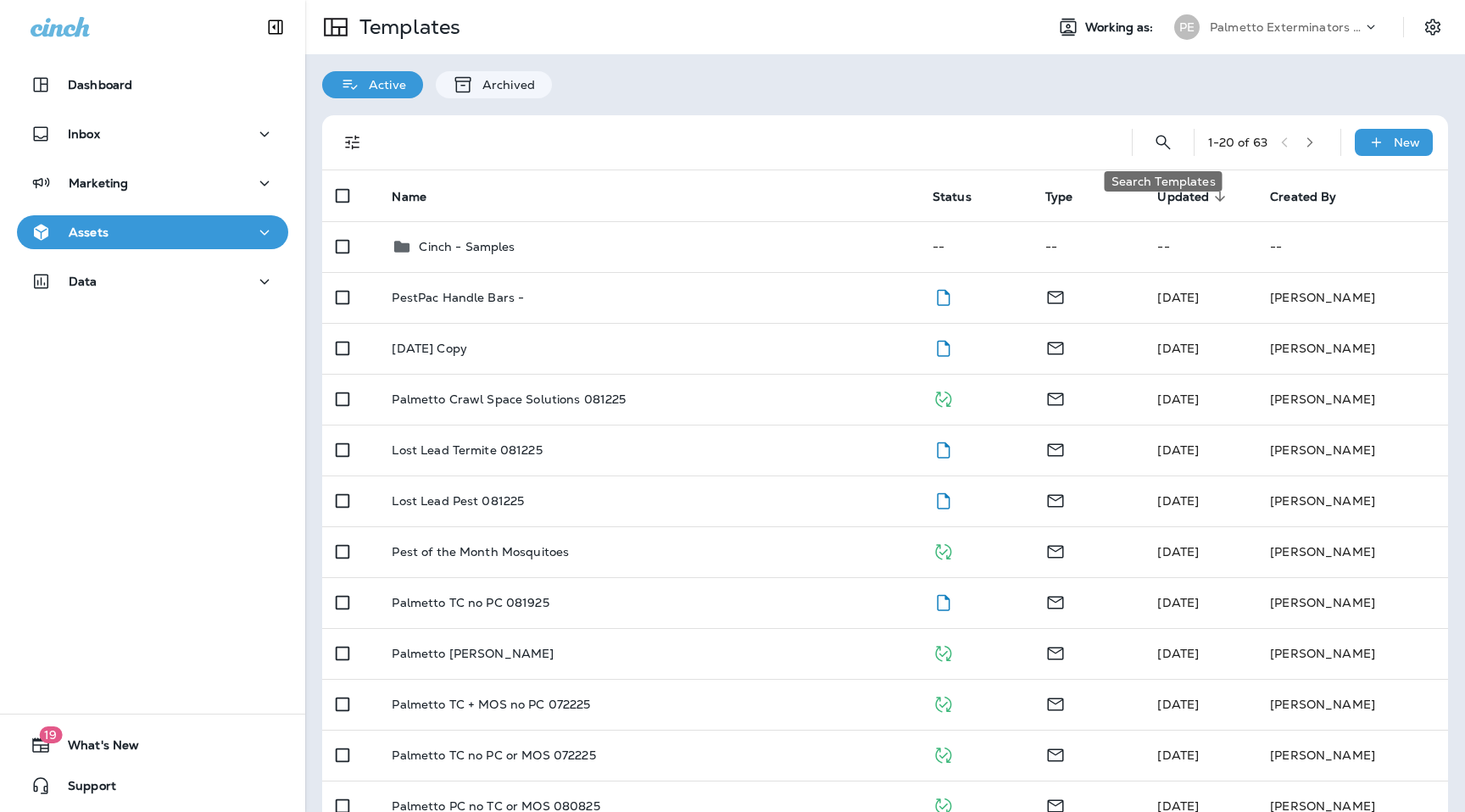
click at [1166, 144] on icon "Search Templates" at bounding box center [1164, 142] width 20 height 20
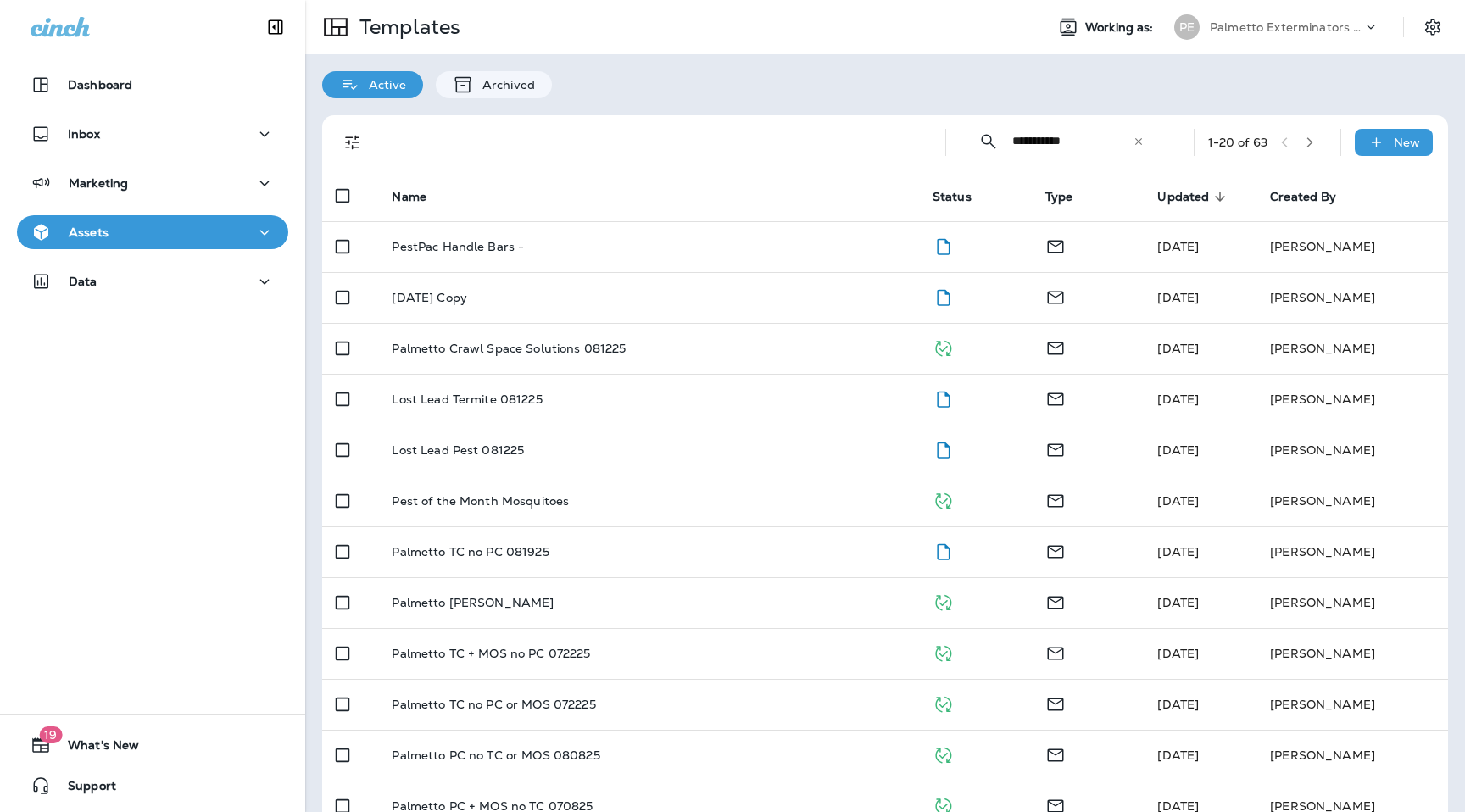
type input "**********"
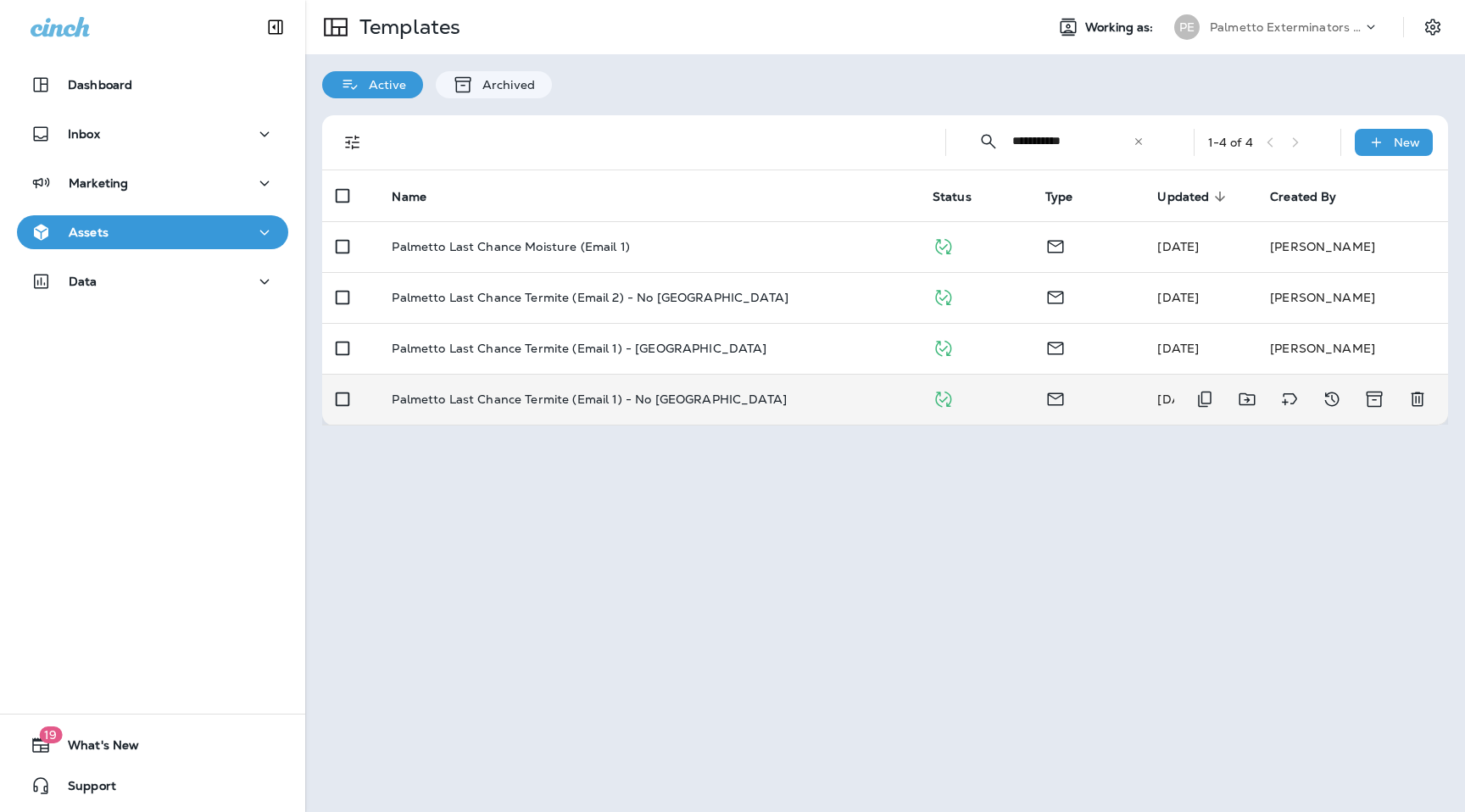
click at [681, 402] on p "Palmetto Last Chance Termite (Email 1) - No [GEOGRAPHIC_DATA]" at bounding box center [589, 399] width 395 height 14
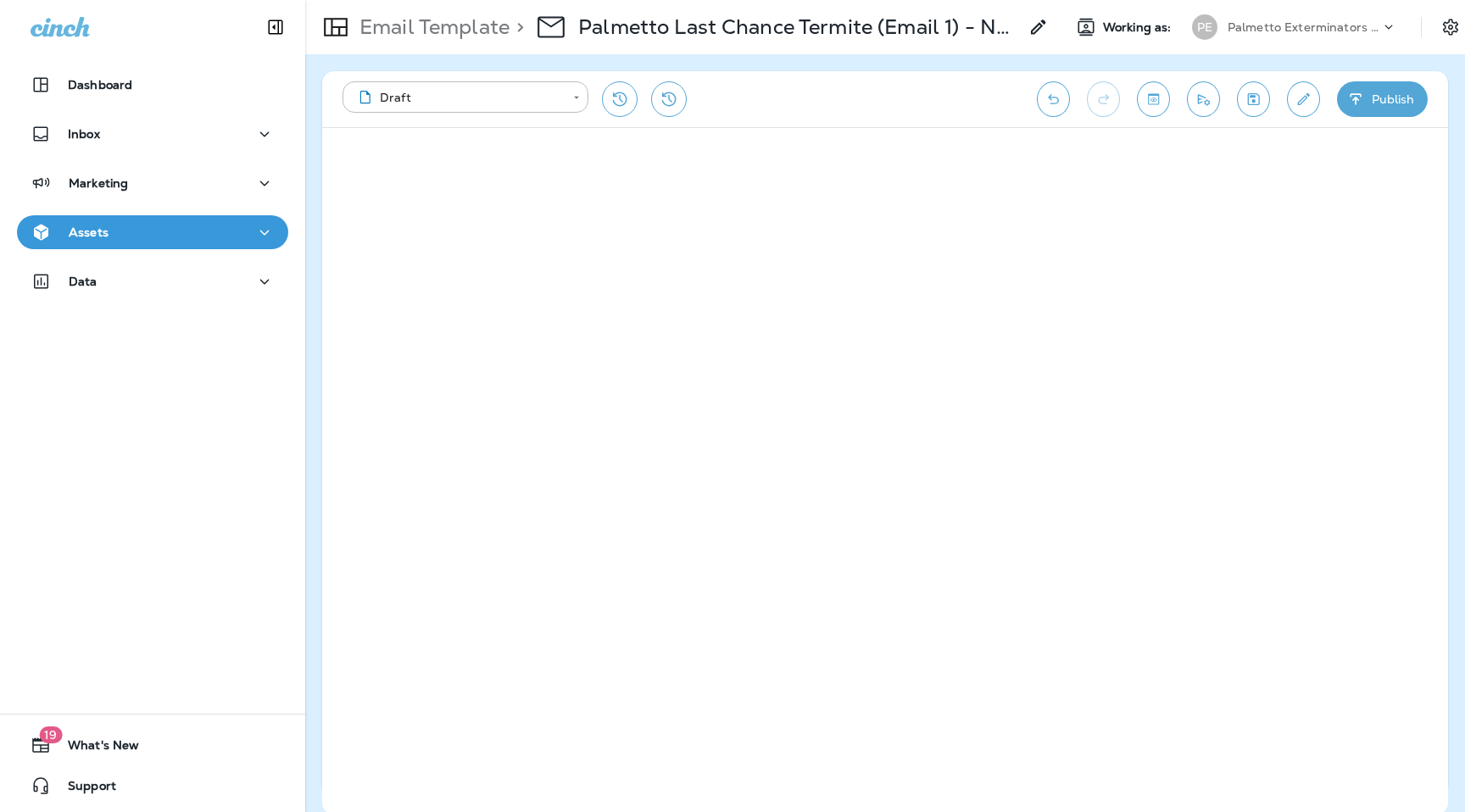
click at [1306, 105] on icon "Edit details" at bounding box center [1304, 99] width 18 height 17
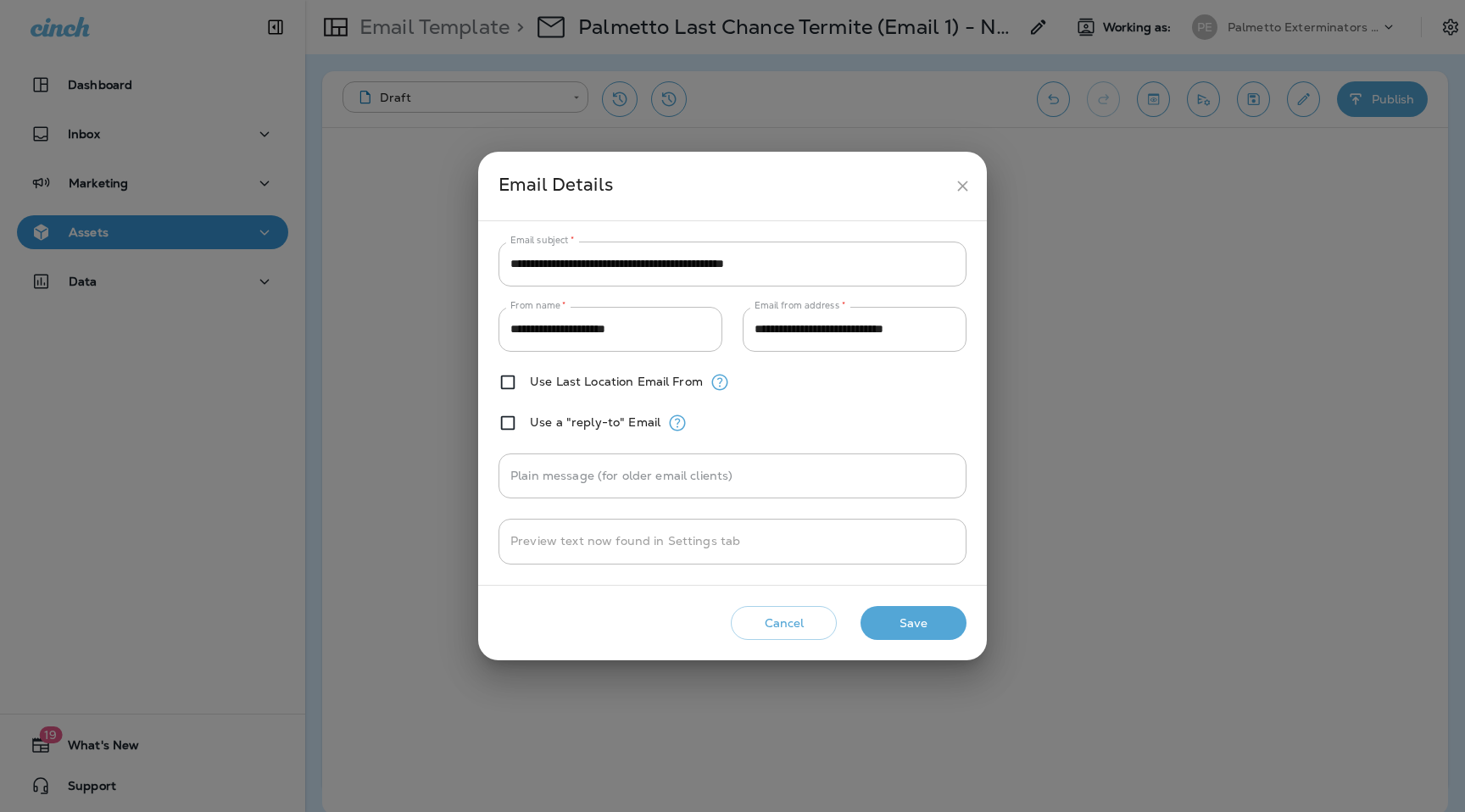
click at [956, 176] on button "close" at bounding box center [962, 186] width 32 height 32
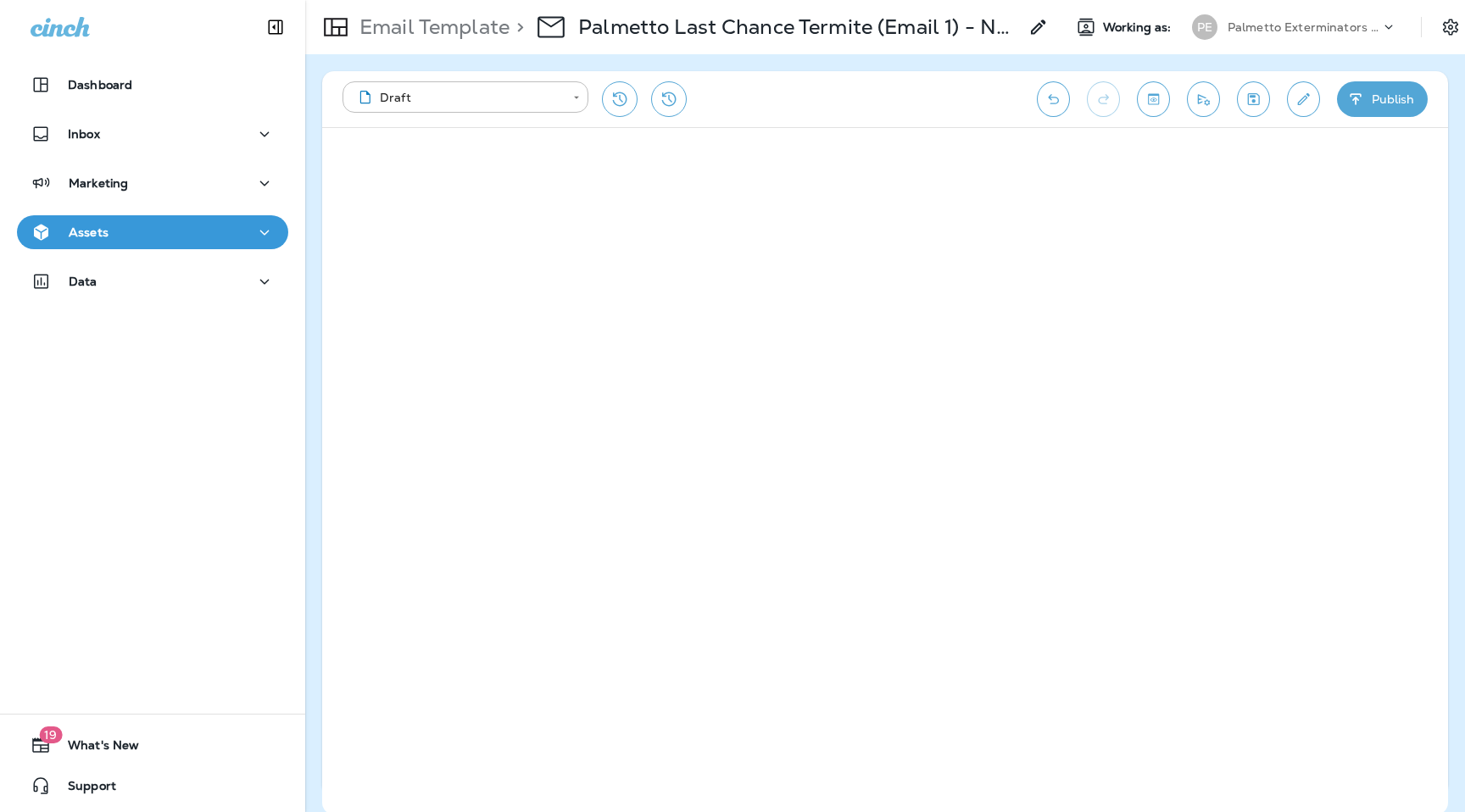
click at [1372, 95] on button "Publish" at bounding box center [1382, 99] width 90 height 36
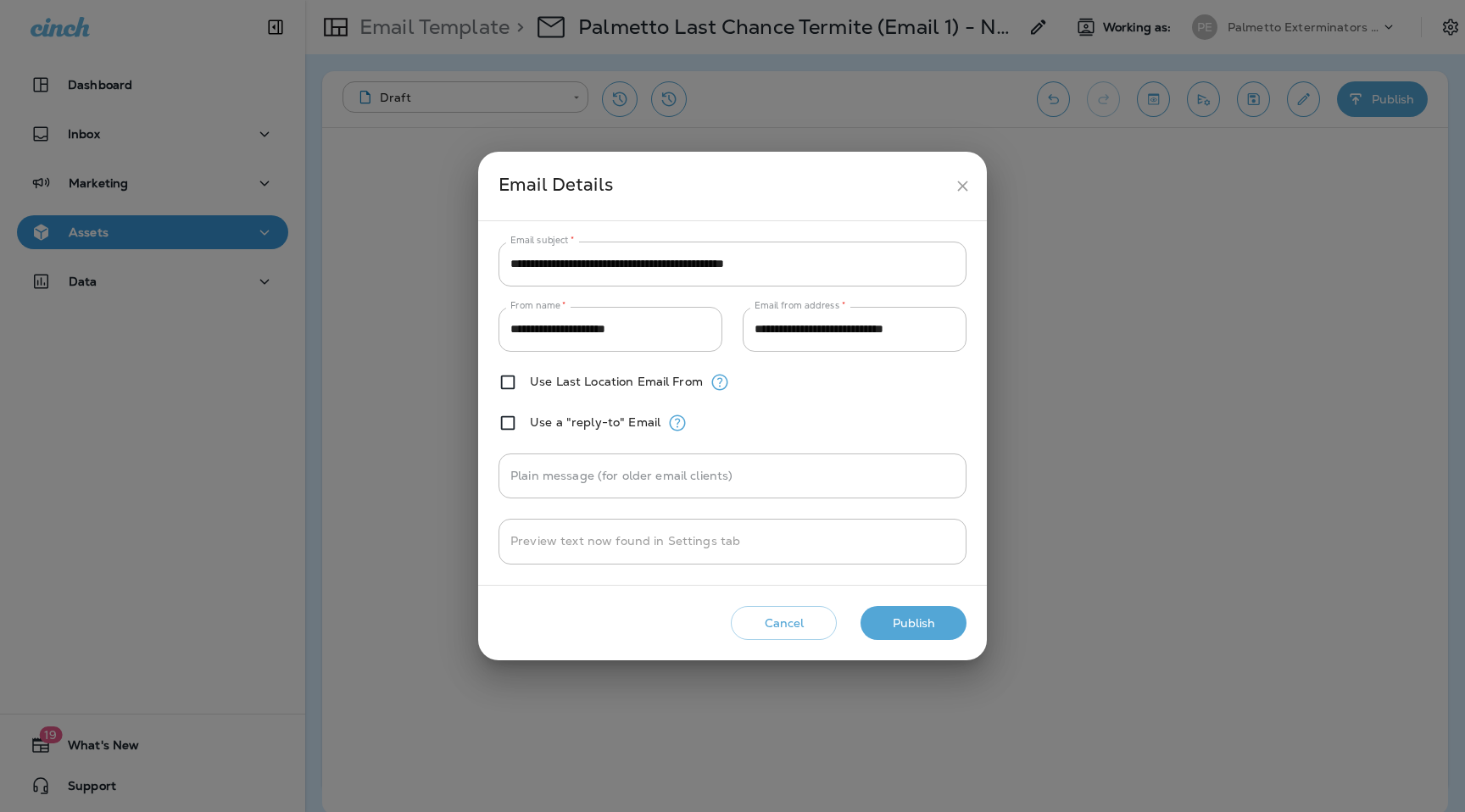
click at [920, 607] on button "Publish" at bounding box center [914, 624] width 106 height 35
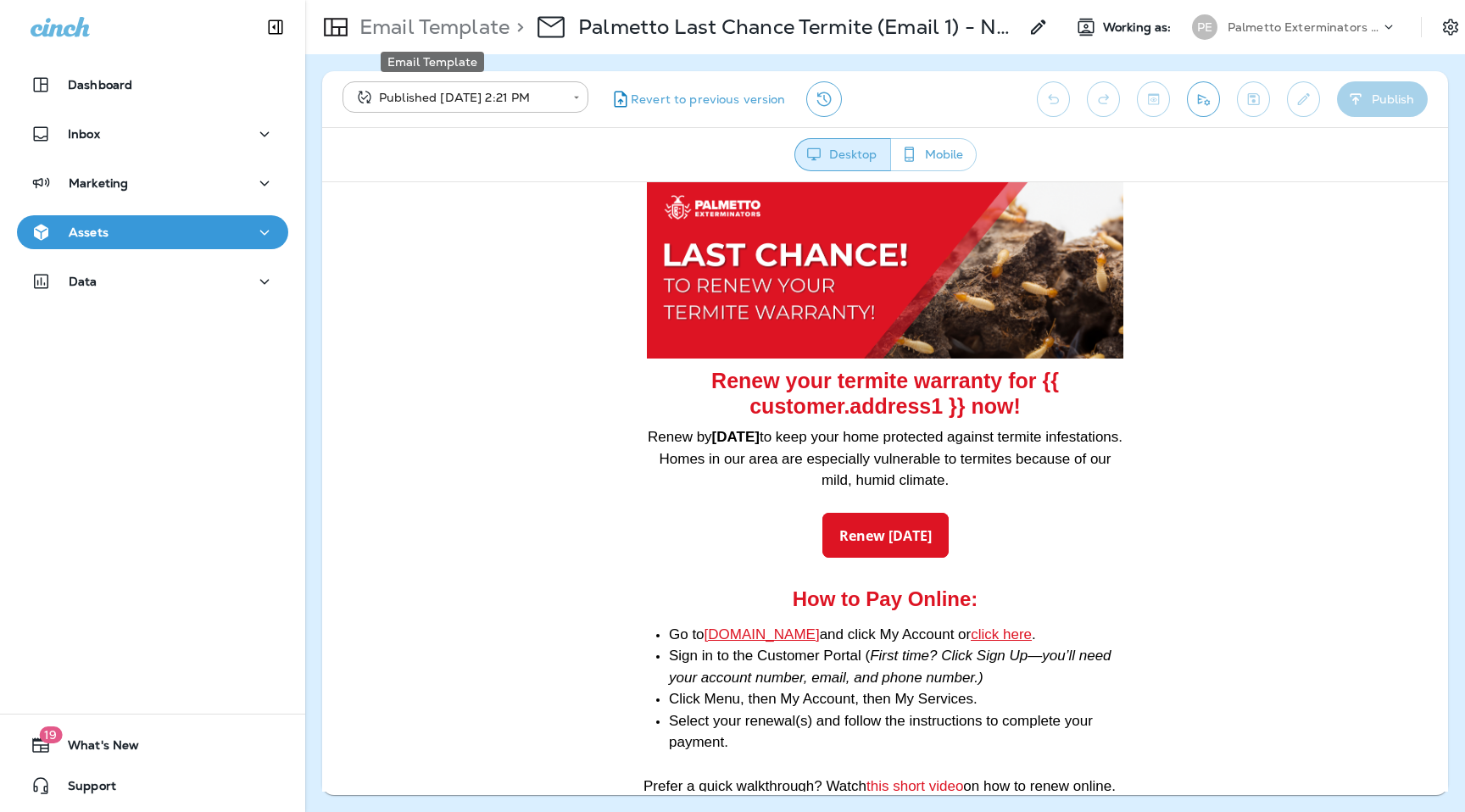
click at [448, 33] on p "Email Template" at bounding box center [431, 27] width 157 height 26
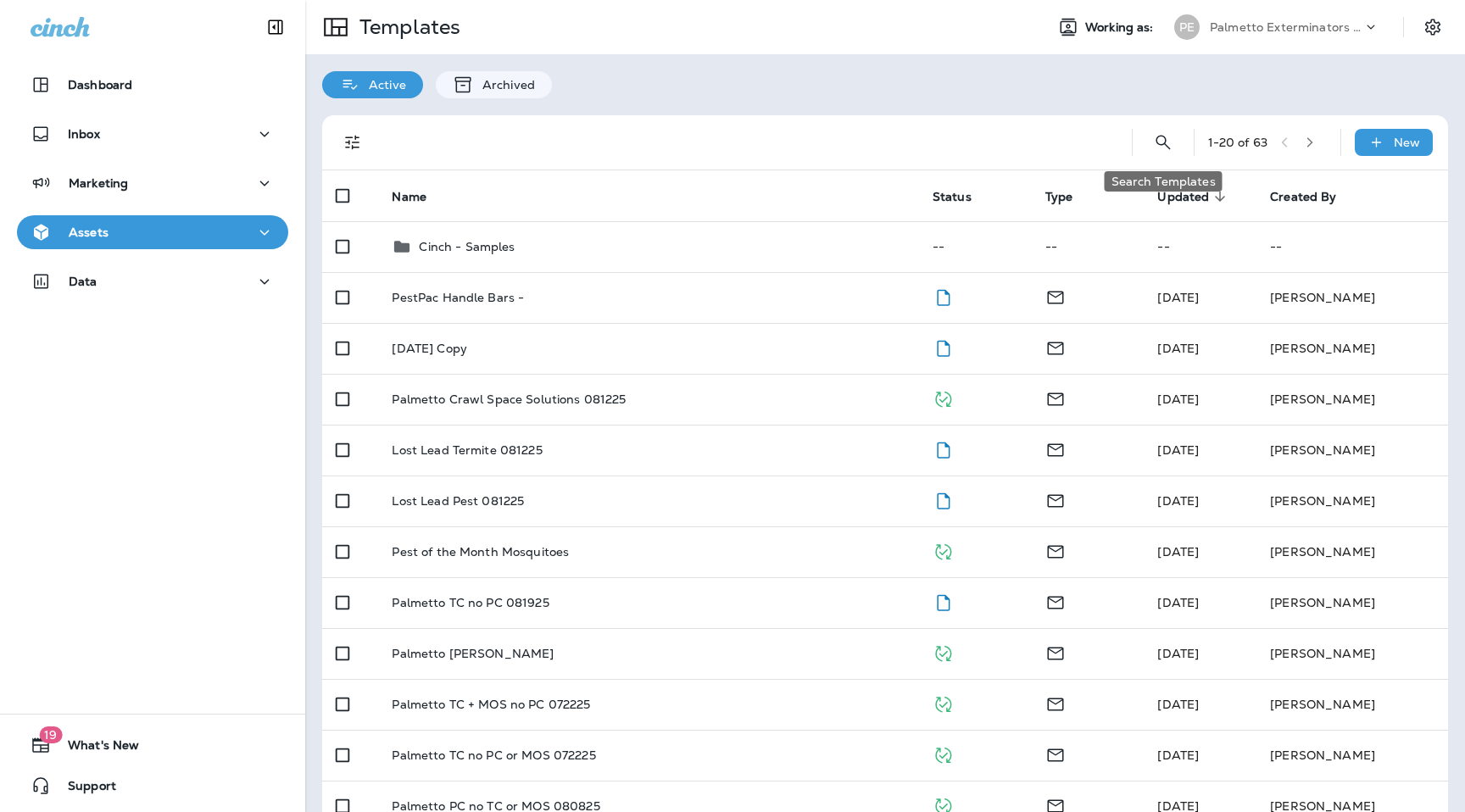
click at [1155, 145] on icon "Search Templates" at bounding box center [1164, 142] width 20 height 20
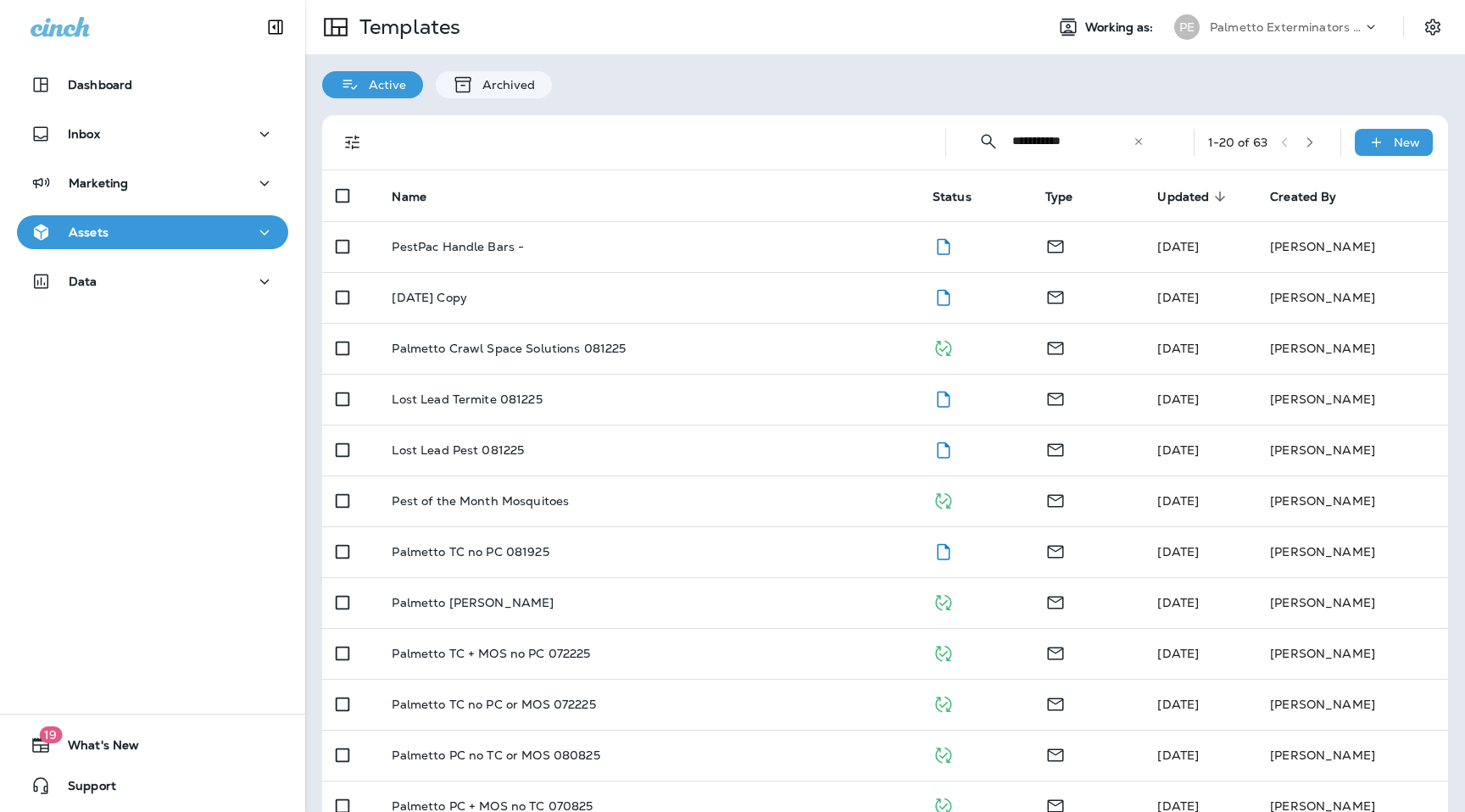
type input "**********"
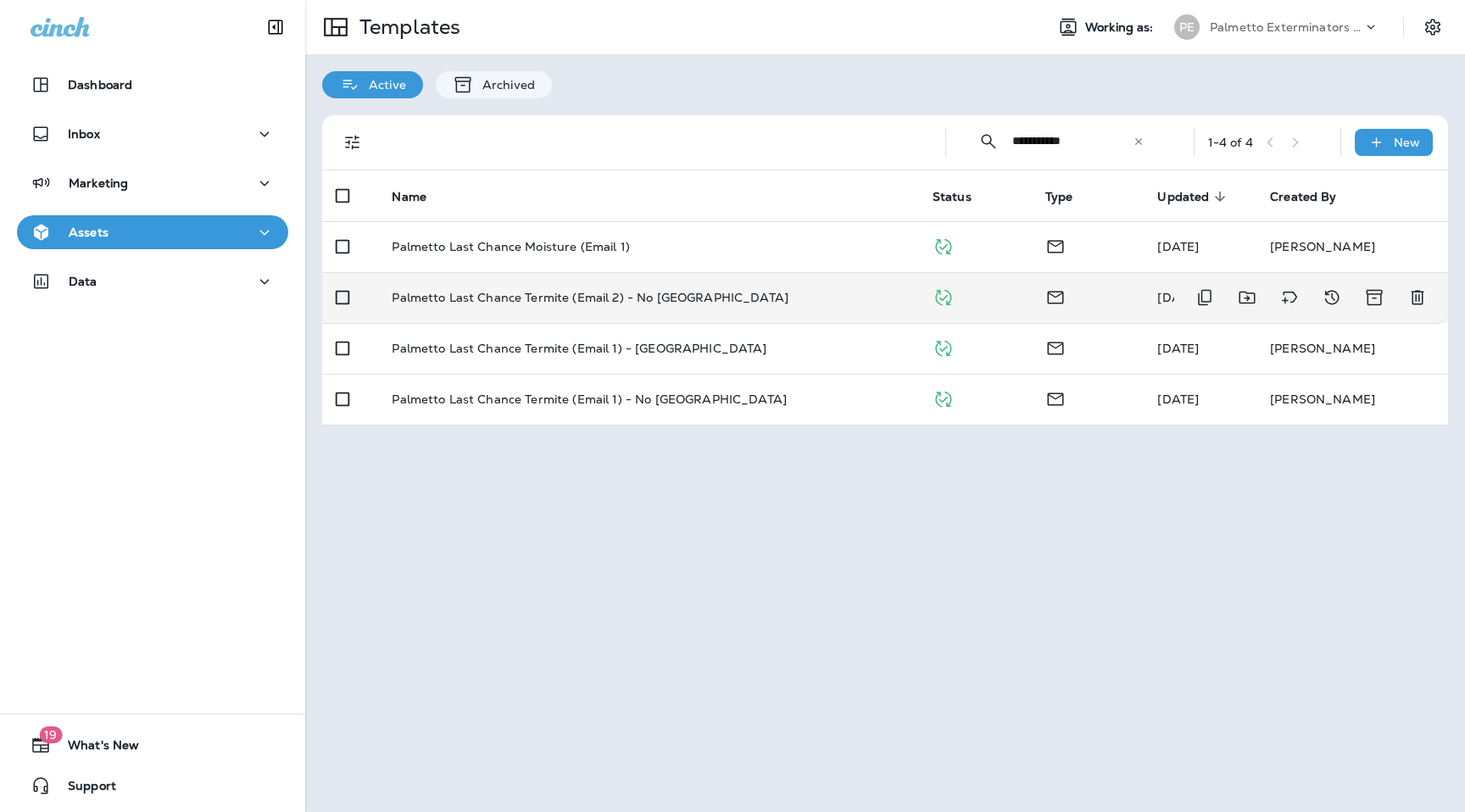
click at [622, 292] on p "Palmetto Last Chance Termite (Email 2) - No [GEOGRAPHIC_DATA]" at bounding box center [590, 298] width 397 height 14
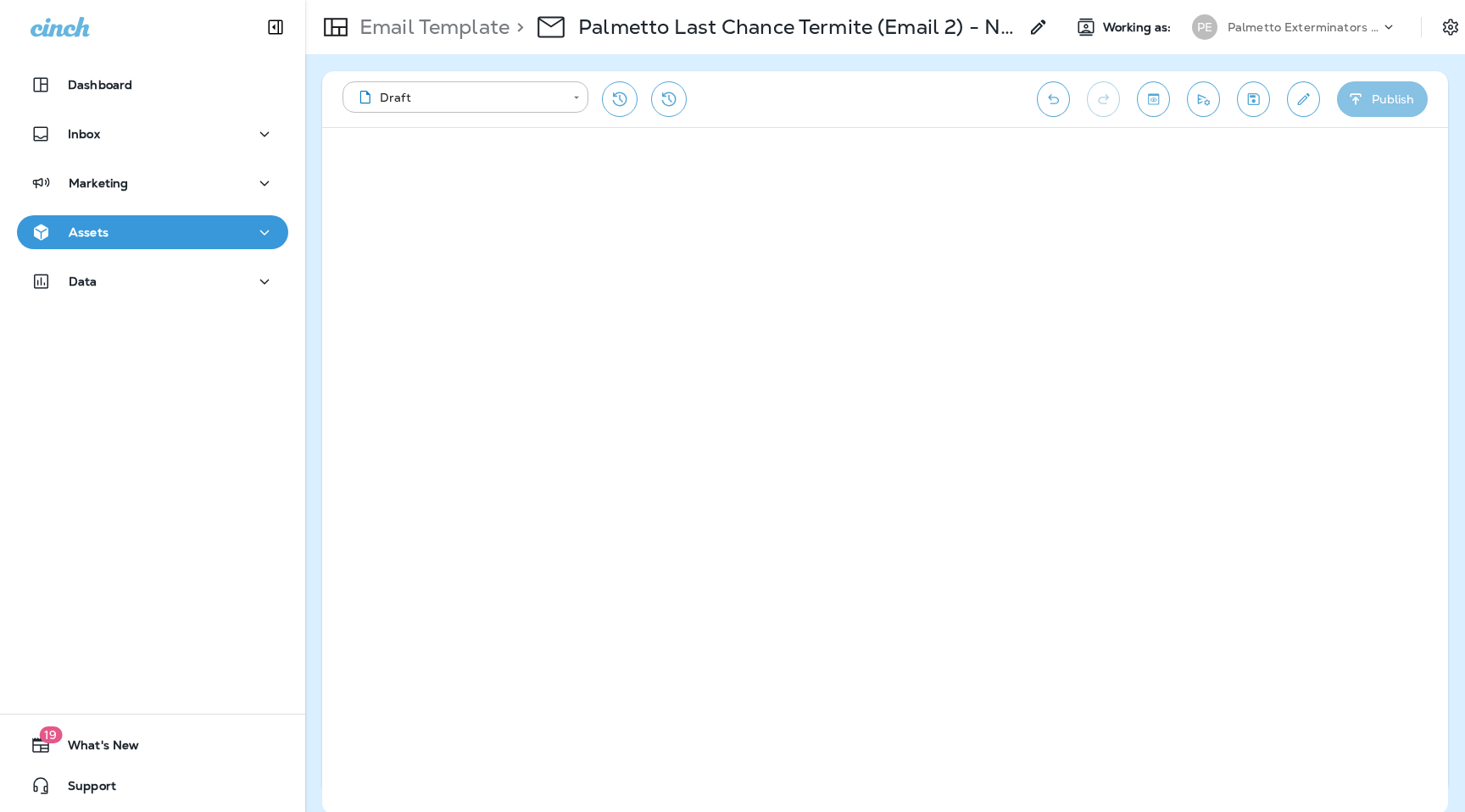
click at [1391, 100] on button "Publish" at bounding box center [1382, 99] width 90 height 36
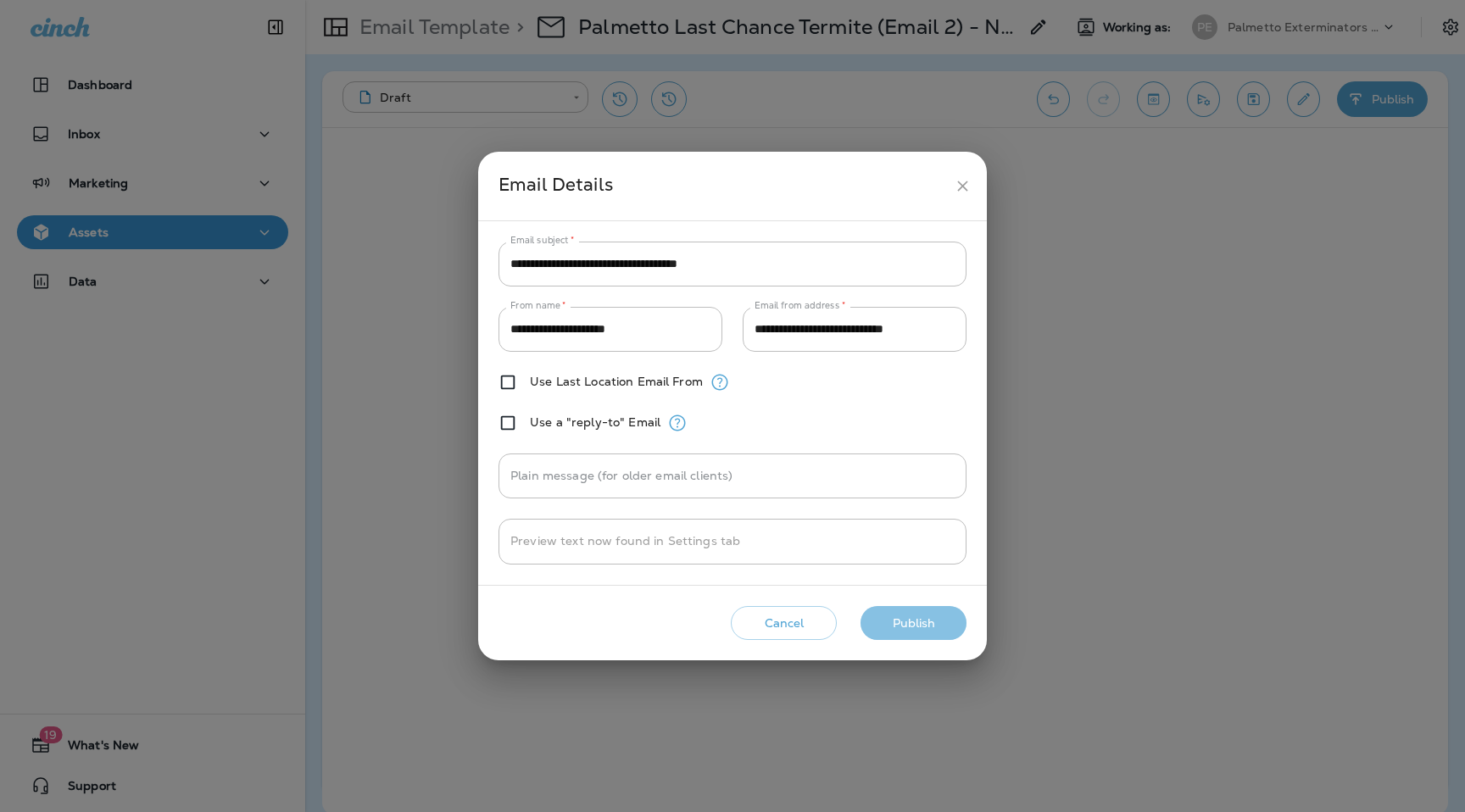
click at [922, 611] on button "Publish" at bounding box center [914, 624] width 106 height 35
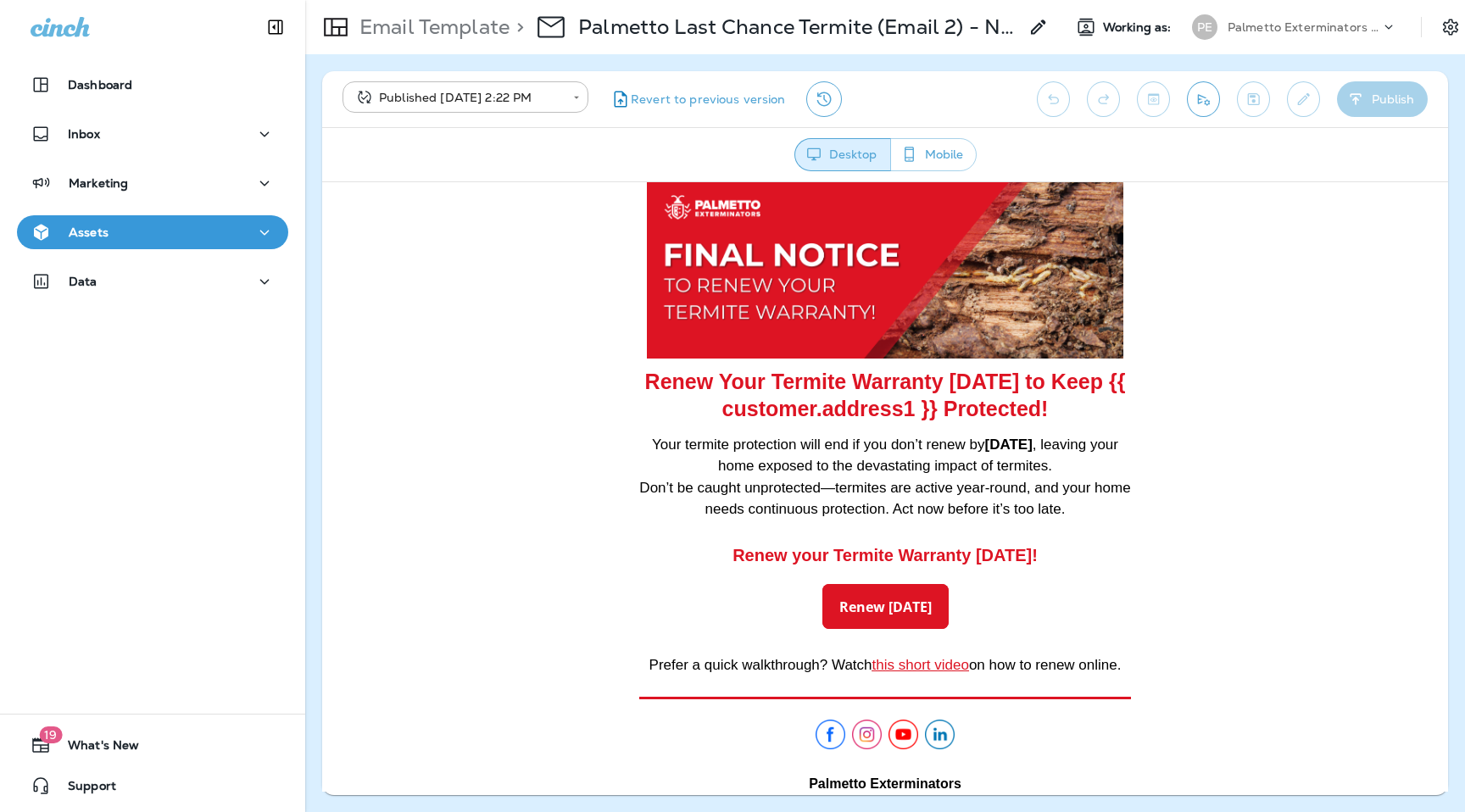
click at [1296, 34] on div "Palmetto Exterminators LLC" at bounding box center [1304, 27] width 153 height 26
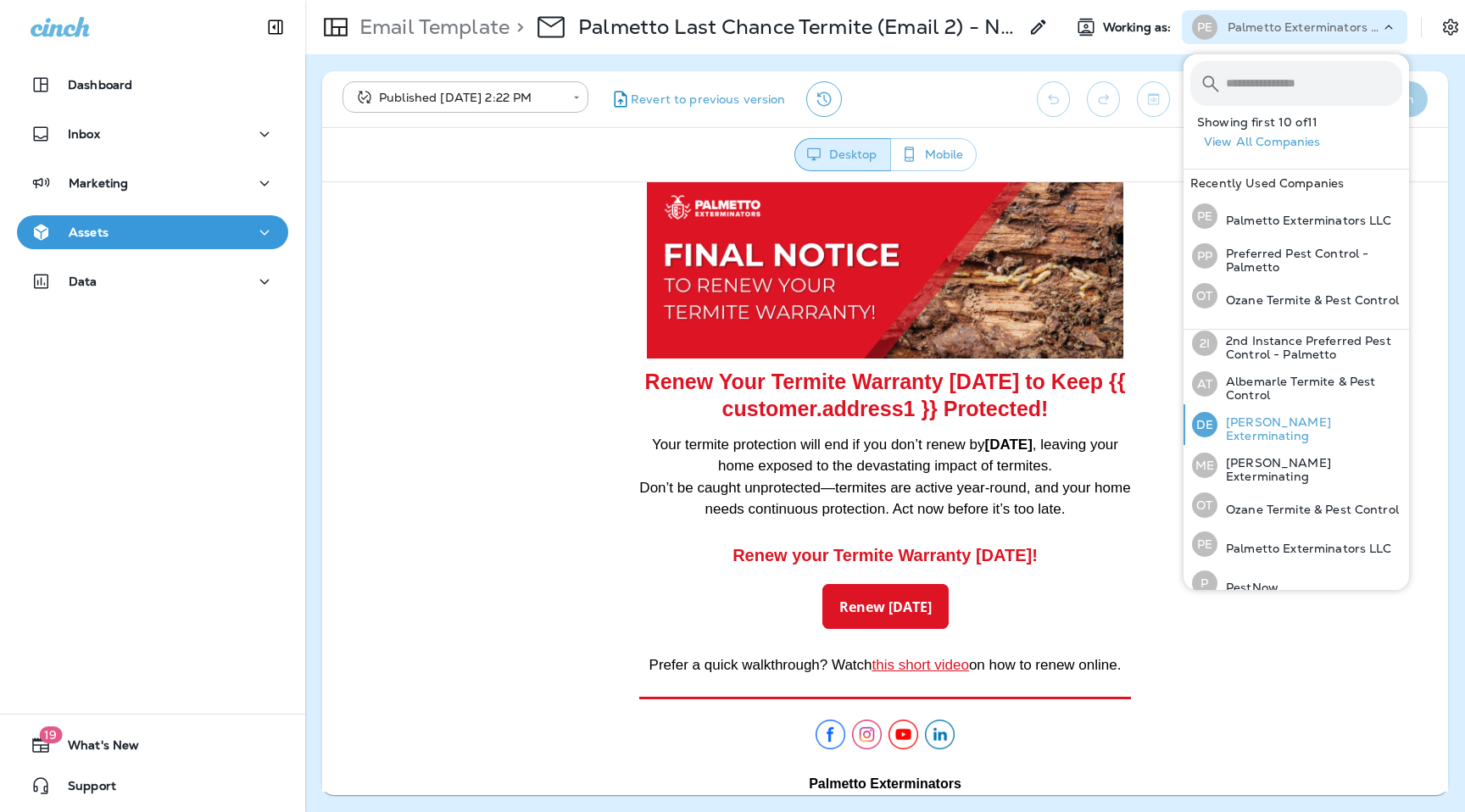
scroll to position [122, 0]
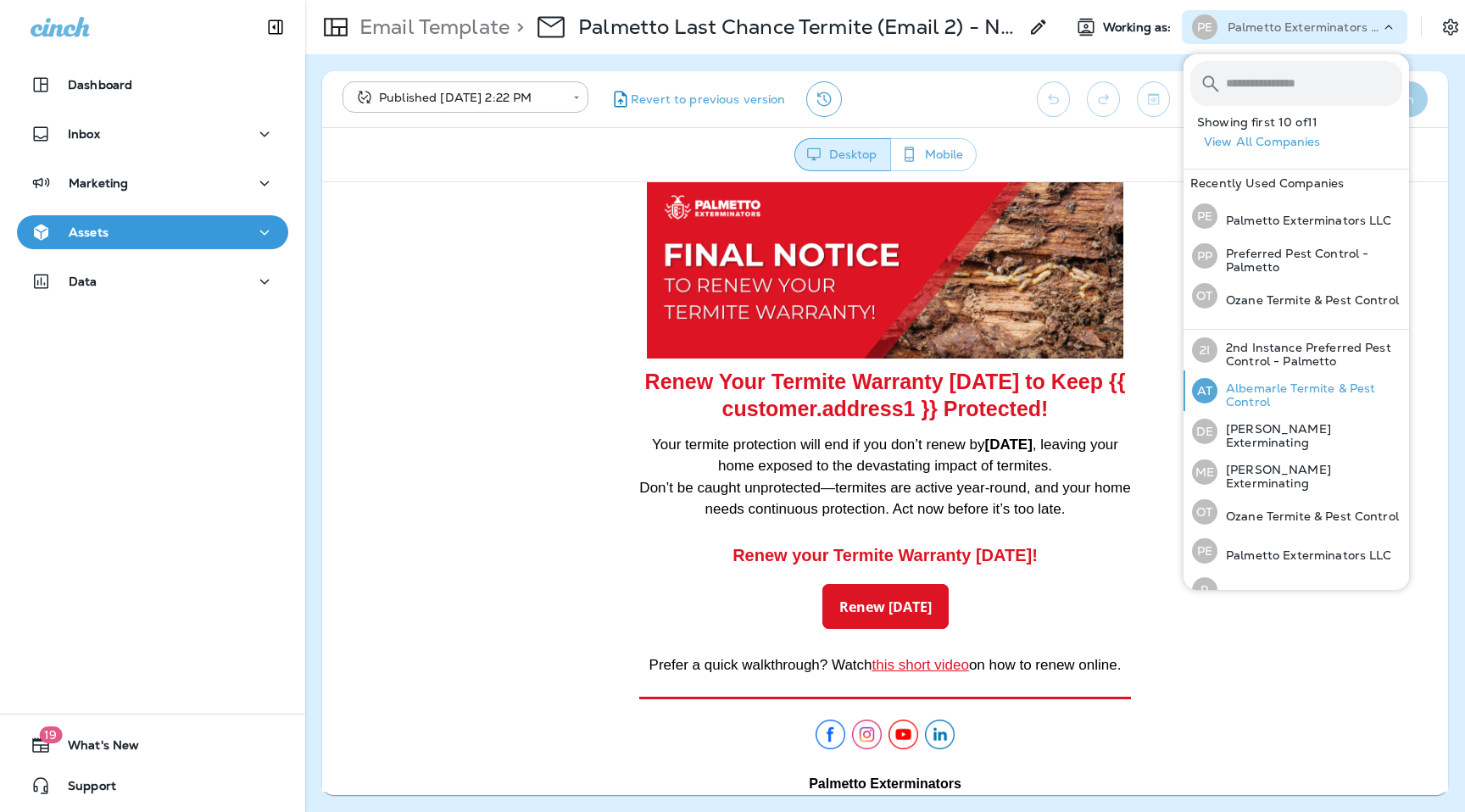
click at [1275, 392] on p "Albemarle Termite & Pest Control" at bounding box center [1310, 395] width 185 height 27
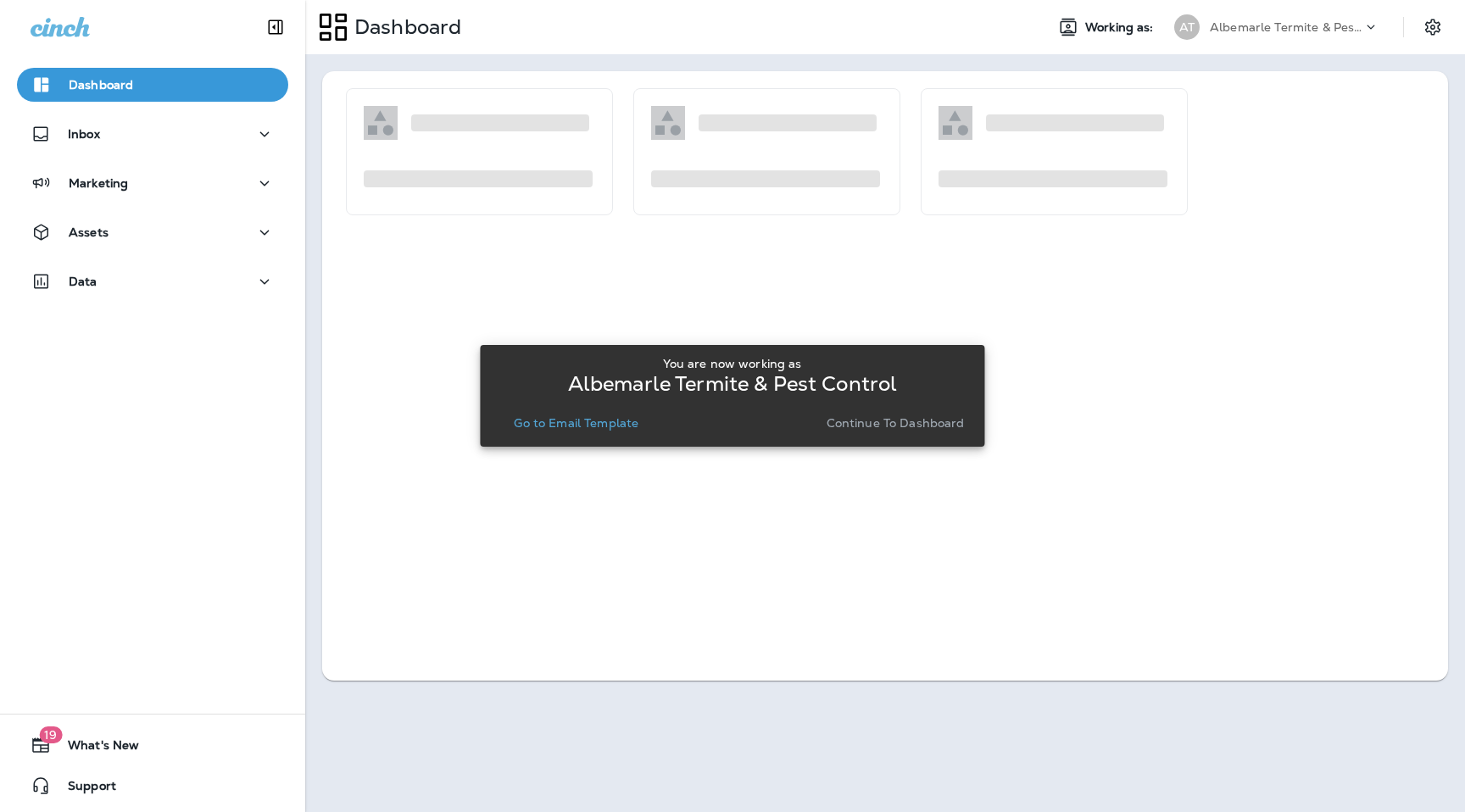
click at [620, 423] on p "Go to Email Template" at bounding box center [576, 423] width 125 height 14
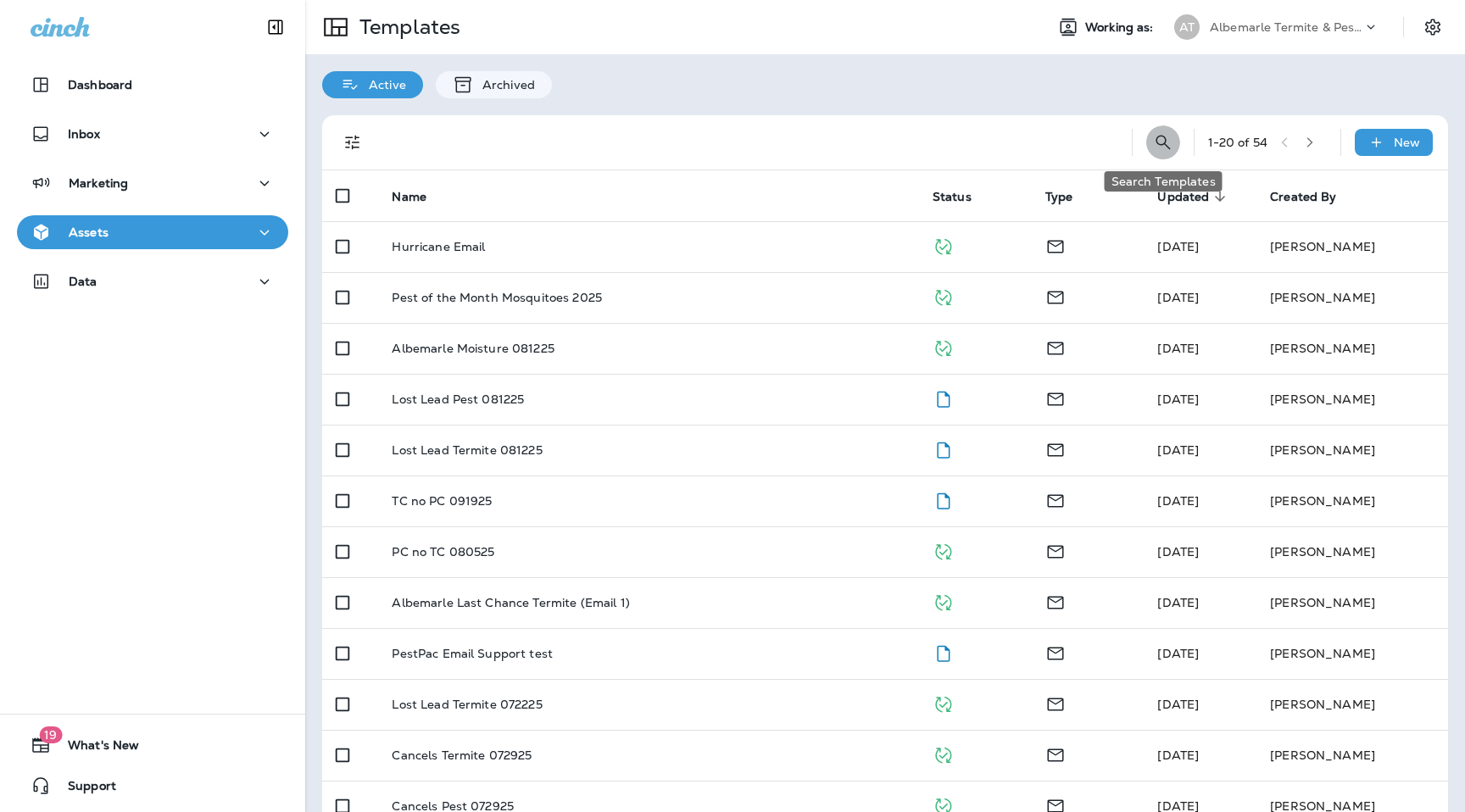
click at [1166, 149] on icon "Search Templates" at bounding box center [1164, 142] width 20 height 20
type input "**********"
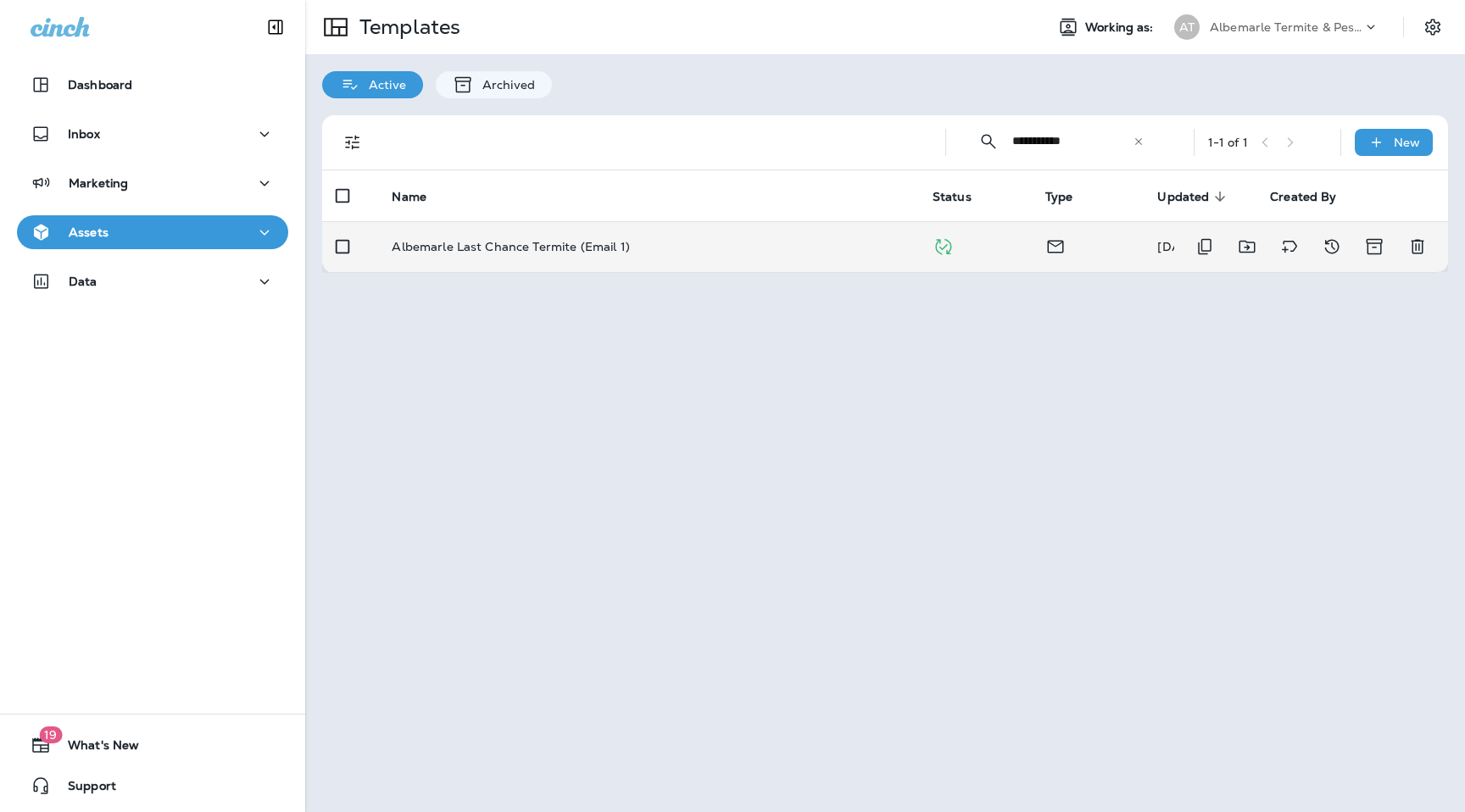
click at [514, 251] on p "Albemarle Last Chance Termite (Email 1)" at bounding box center [510, 246] width 237 height 14
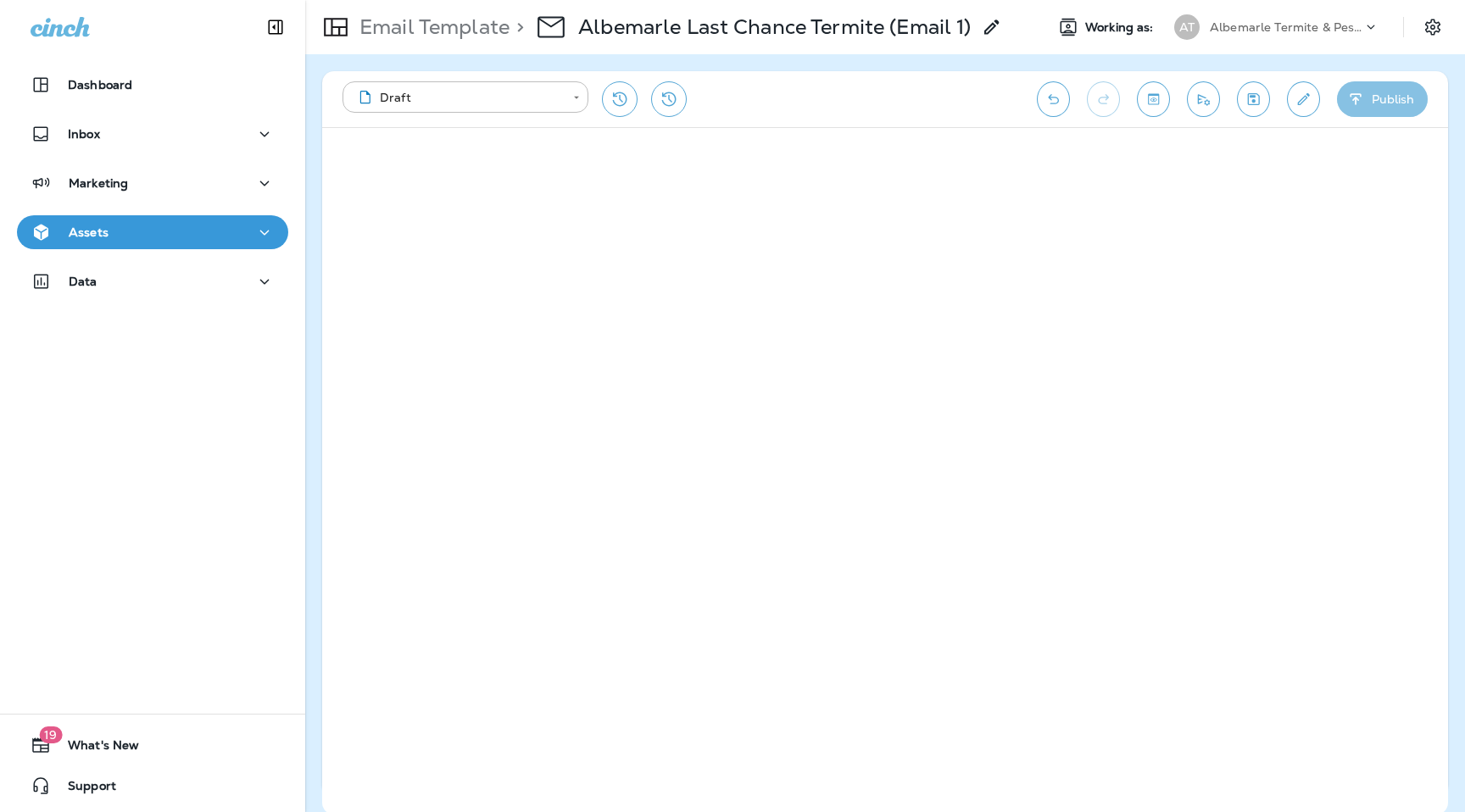
click at [1363, 104] on icon "button" at bounding box center [1356, 99] width 18 height 17
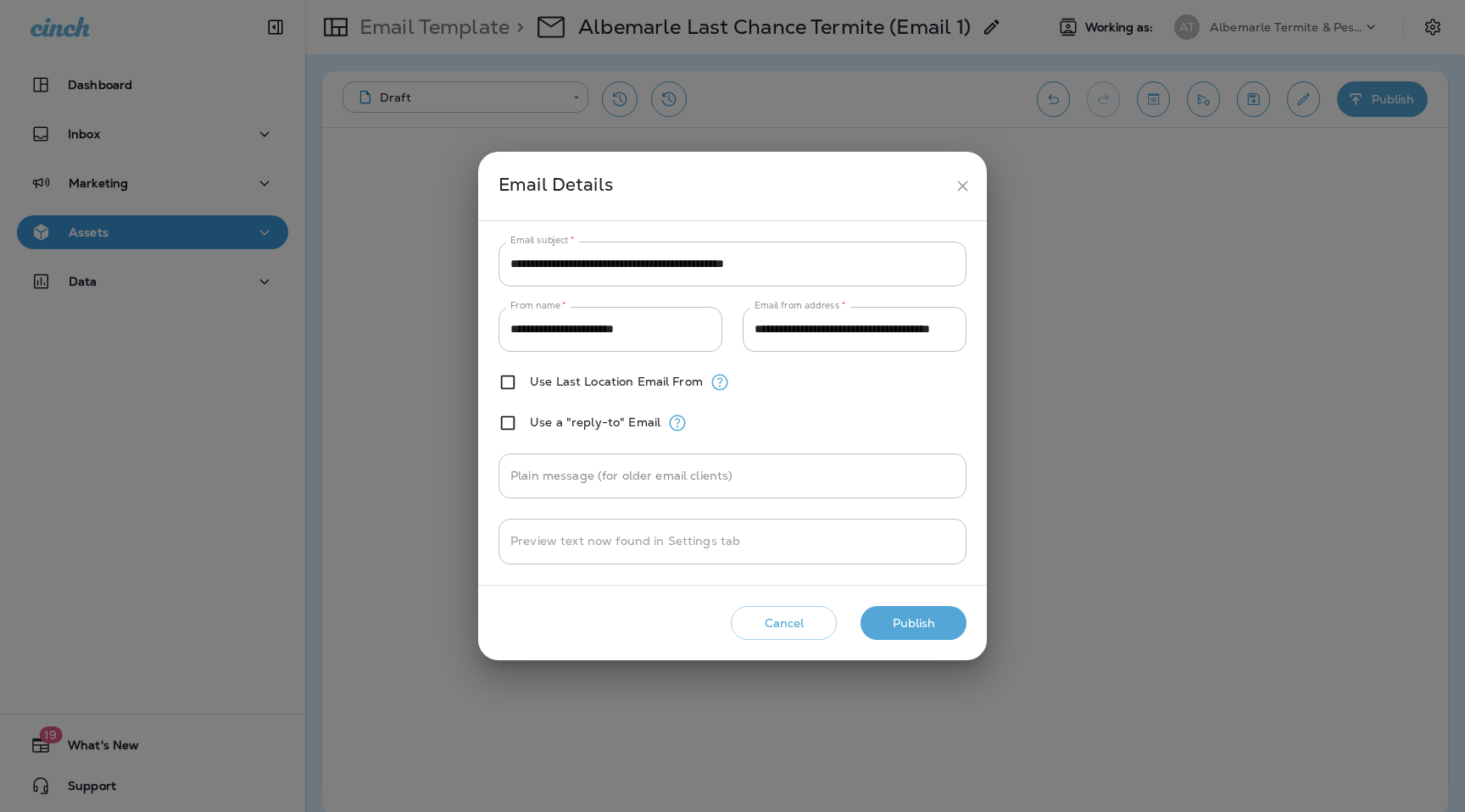
click at [950, 623] on button "Publish" at bounding box center [914, 624] width 106 height 35
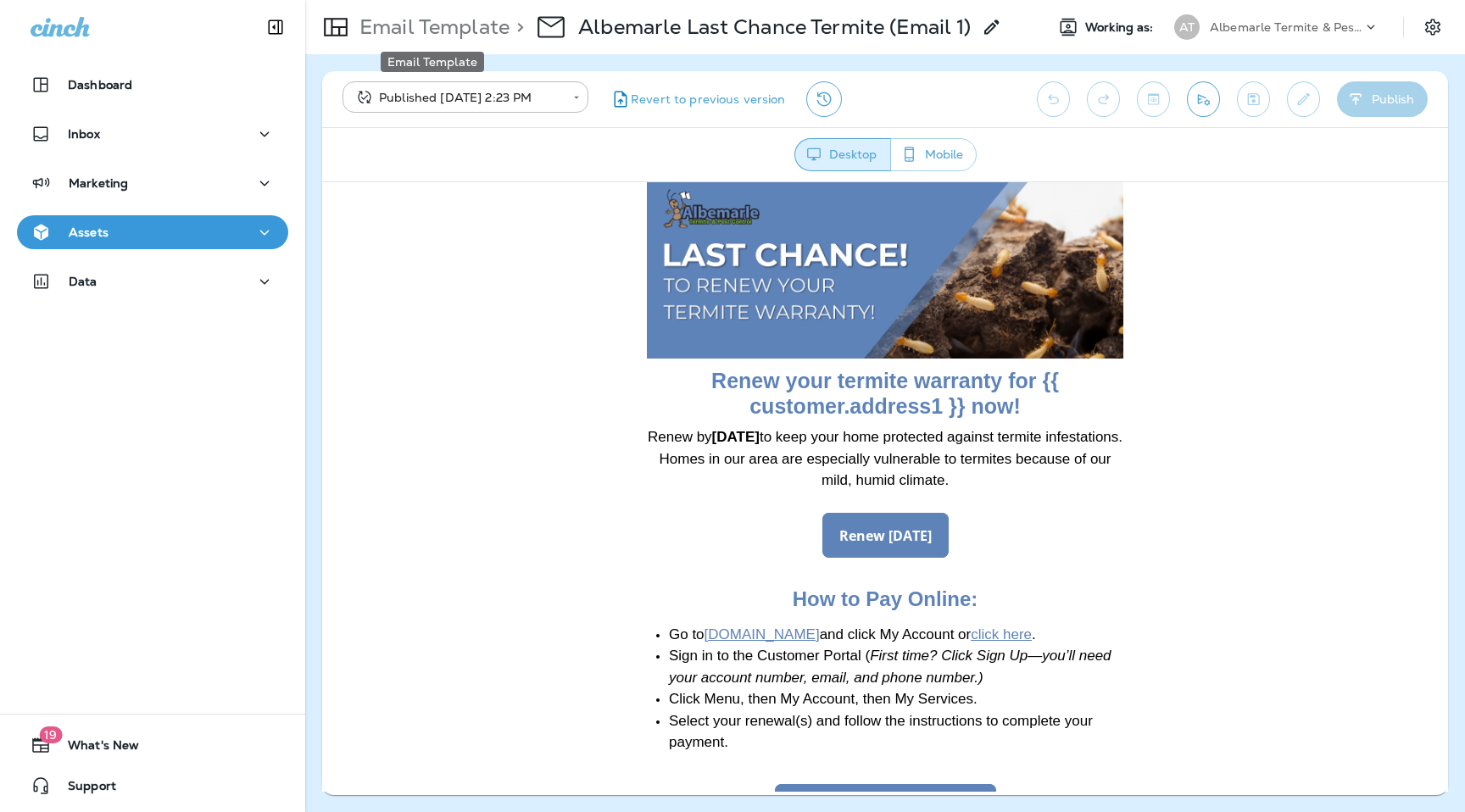
click at [472, 31] on p "Email Template" at bounding box center [431, 27] width 157 height 26
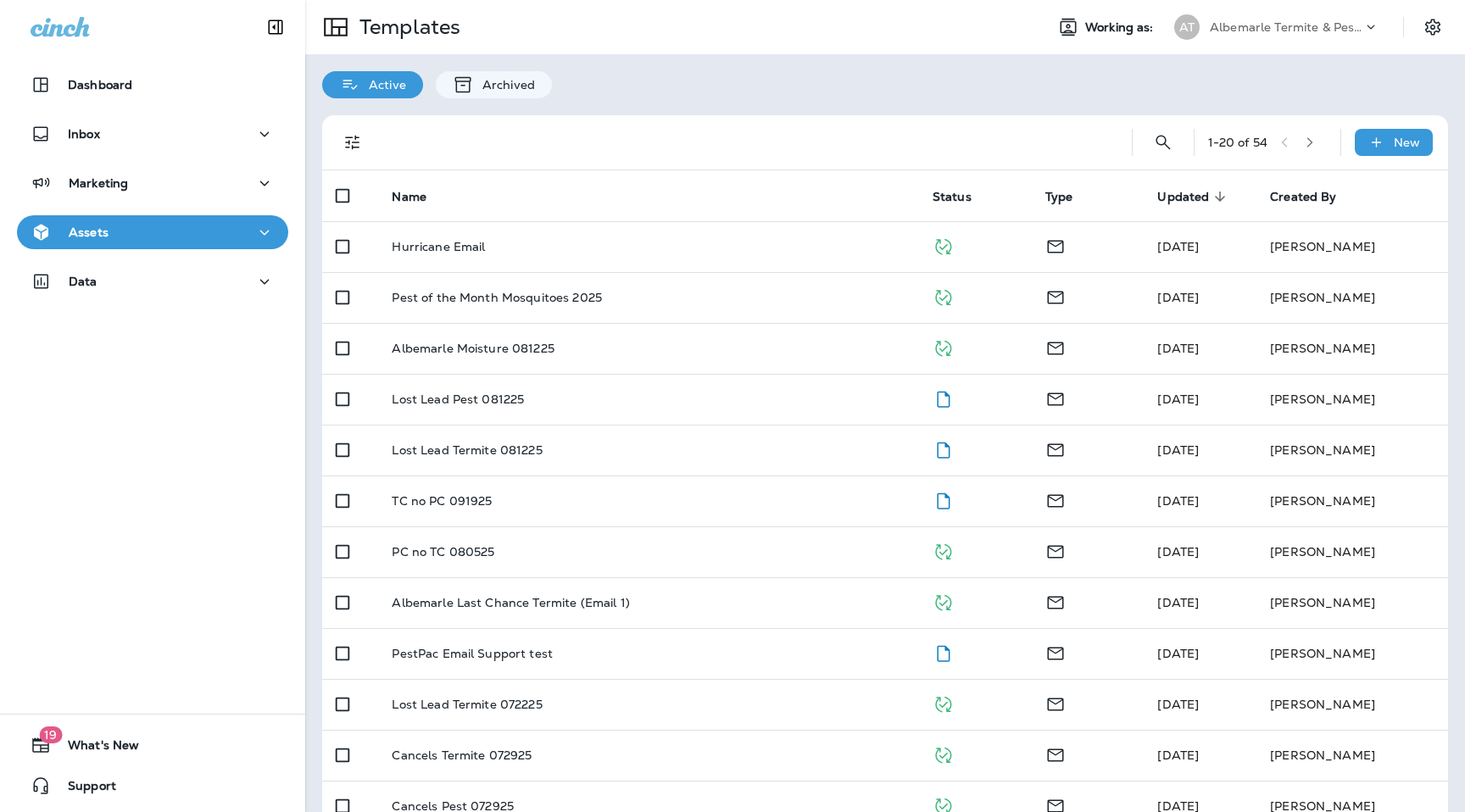
click at [833, 106] on div "1 - 20 of 54 New Name Status Type Updated sorted descending Created By Hurrican…" at bounding box center [886, 677] width 1160 height 1158
click at [897, 109] on div "1 - 20 of 54 New Name Status Type Updated sorted descending Created By Hurrican…" at bounding box center [886, 677] width 1160 height 1158
click at [1158, 145] on icon "Search Templates" at bounding box center [1164, 142] width 20 height 20
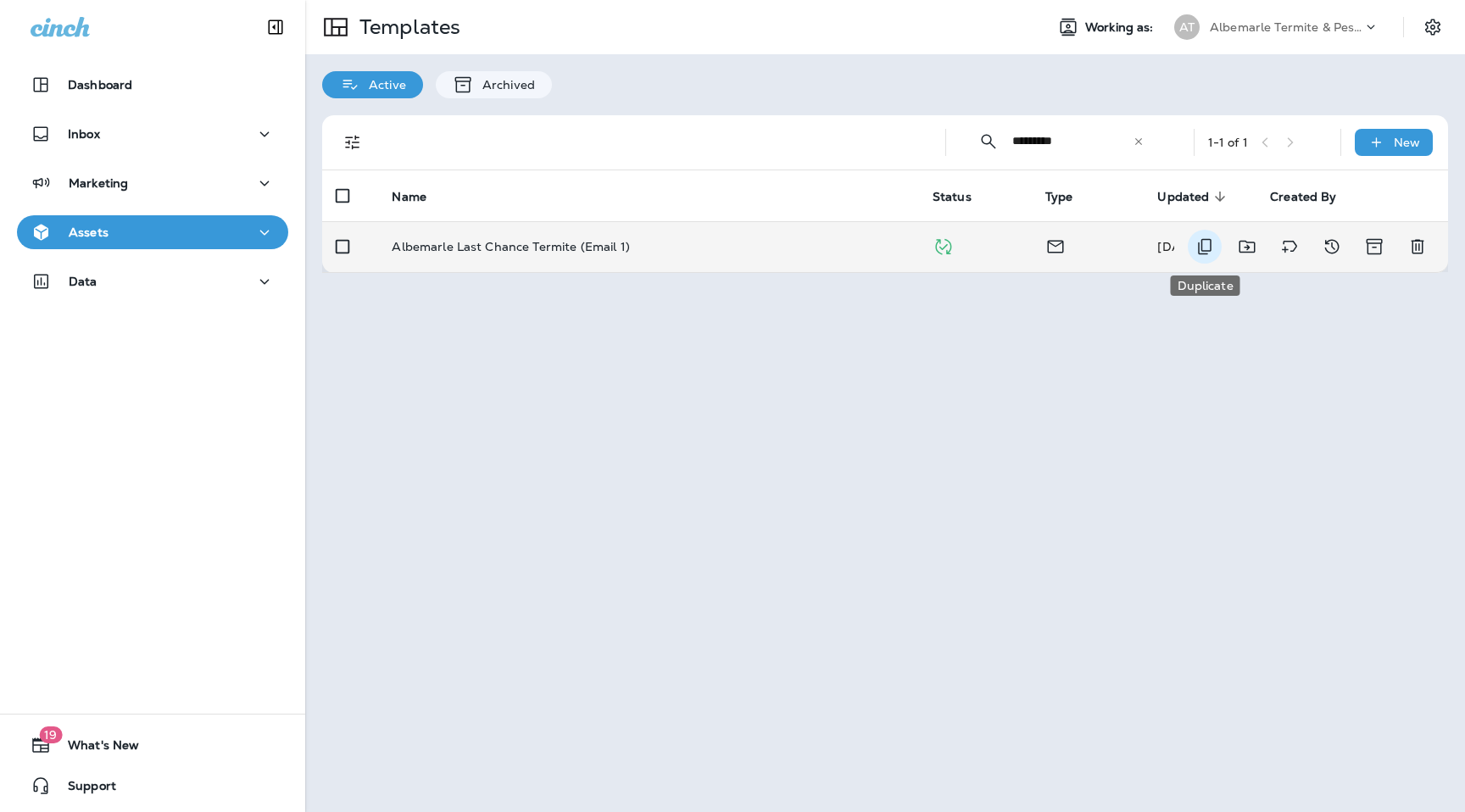
type input "*********"
click at [1210, 242] on icon "Duplicate" at bounding box center [1205, 246] width 14 height 16
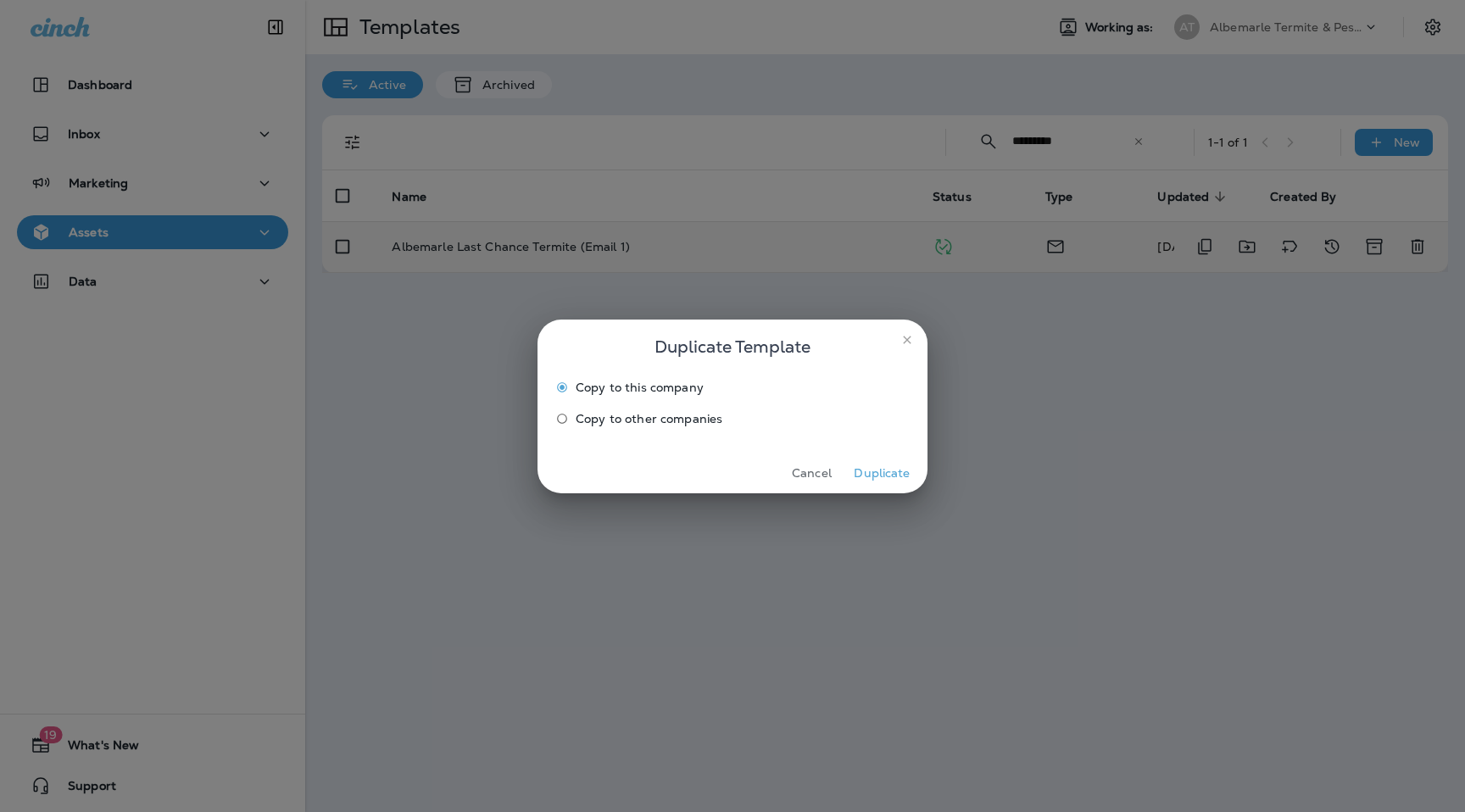
click at [608, 416] on span "Copy to other companies" at bounding box center [649, 419] width 147 height 14
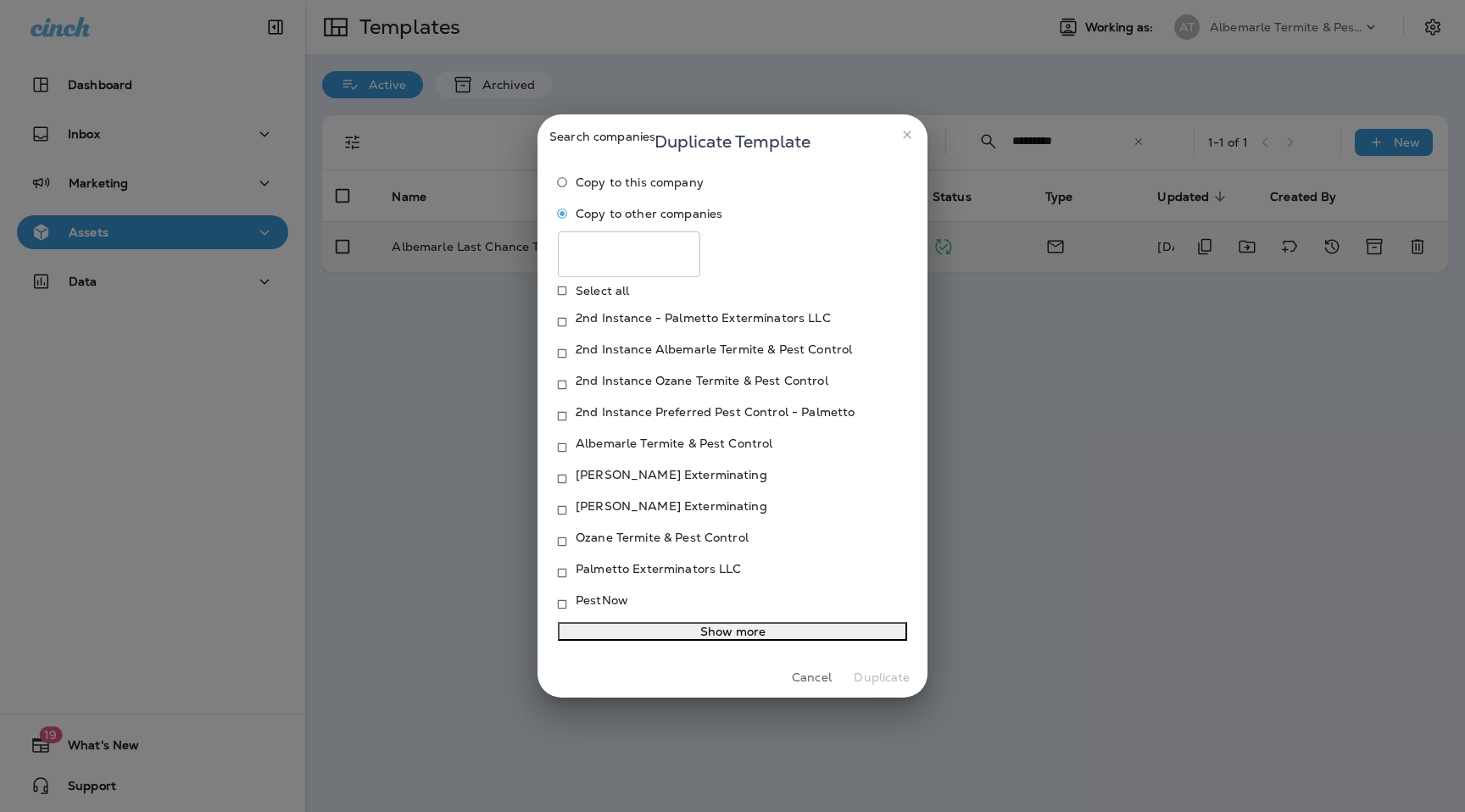
click at [626, 539] on p "Ozane Termite & Pest Control" at bounding box center [662, 537] width 173 height 14
click at [881, 690] on button "Duplicate" at bounding box center [882, 677] width 64 height 26
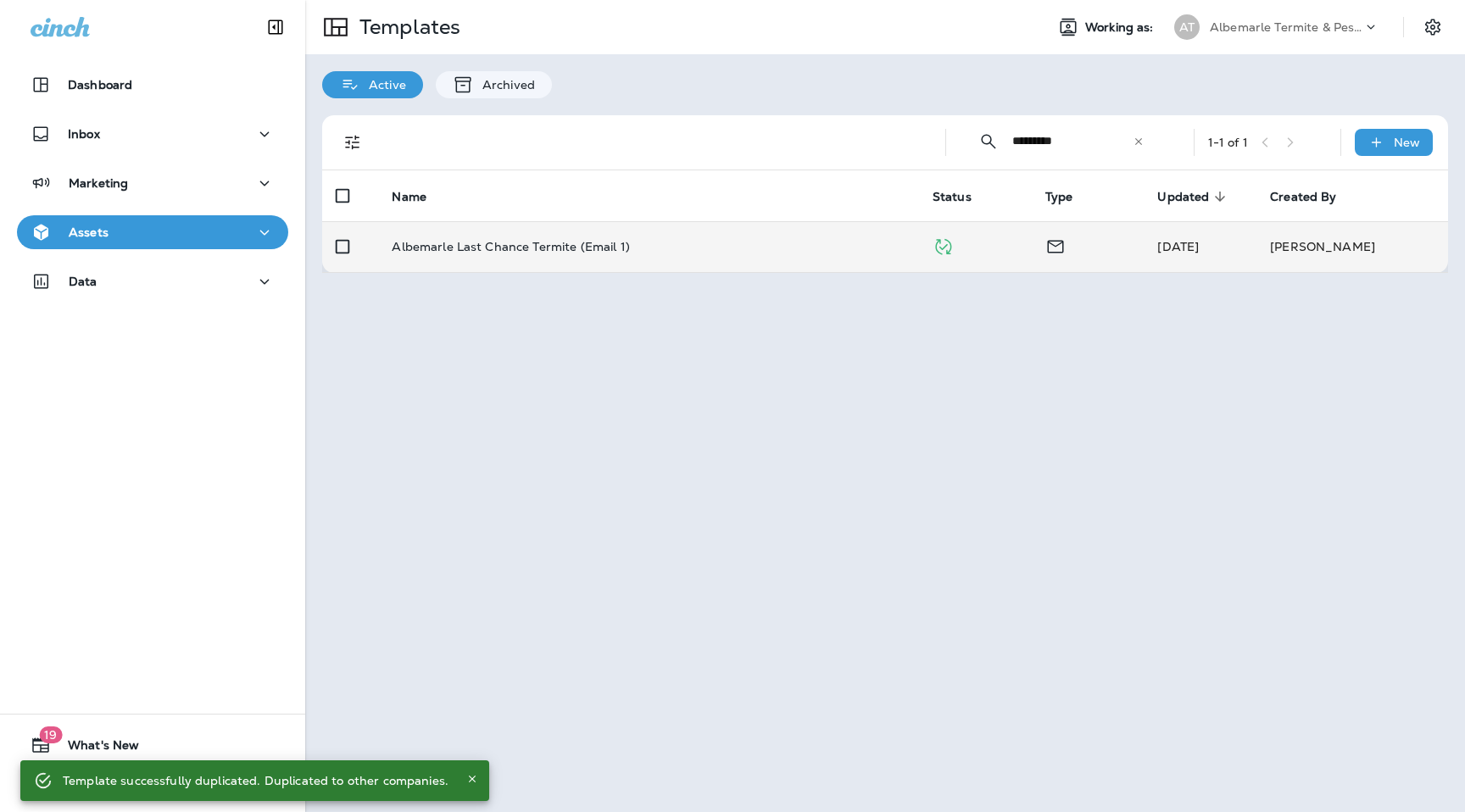
click at [1257, 27] on p "Albemarle Termite & Pest Control" at bounding box center [1286, 27] width 153 height 14
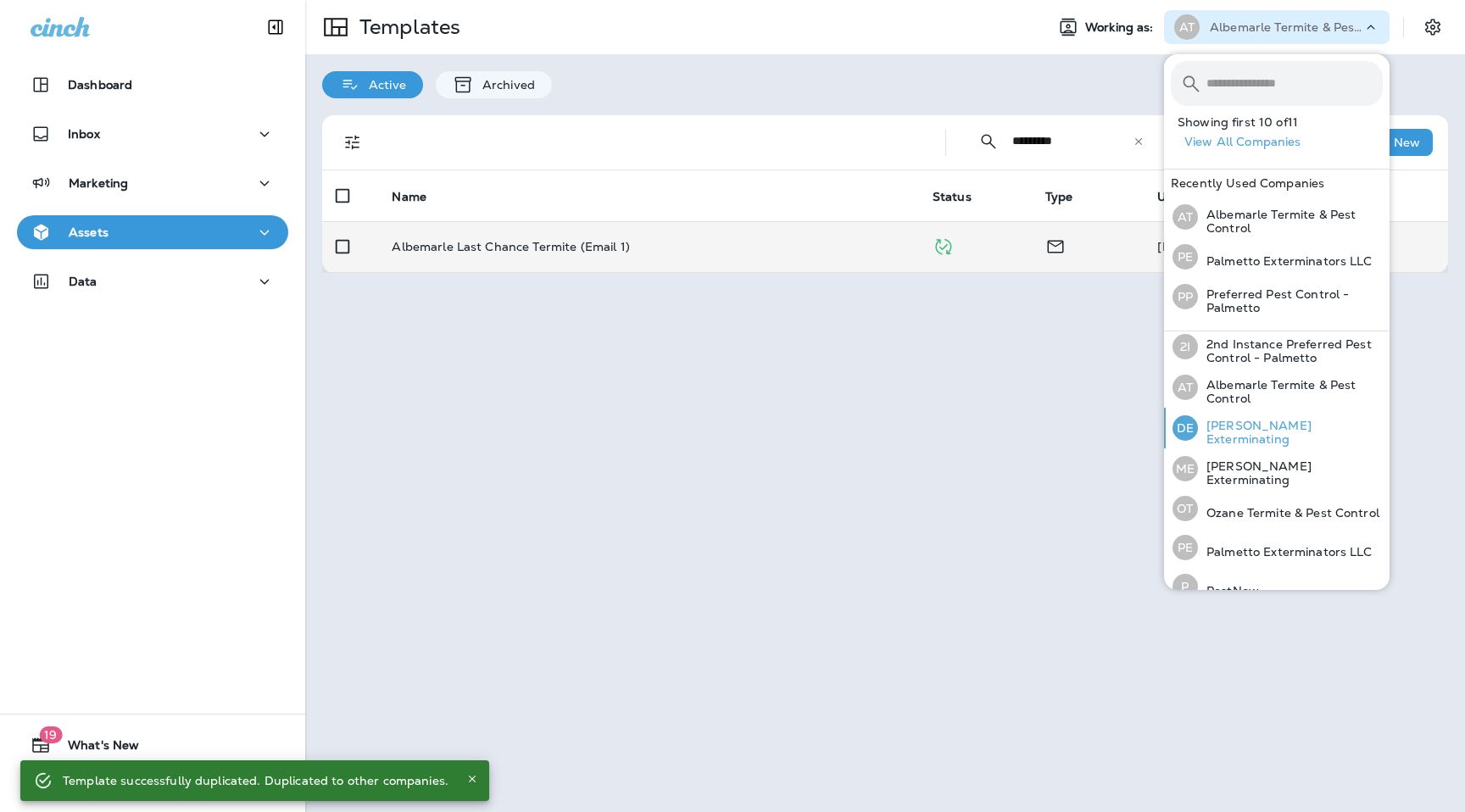
scroll to position [134, 0]
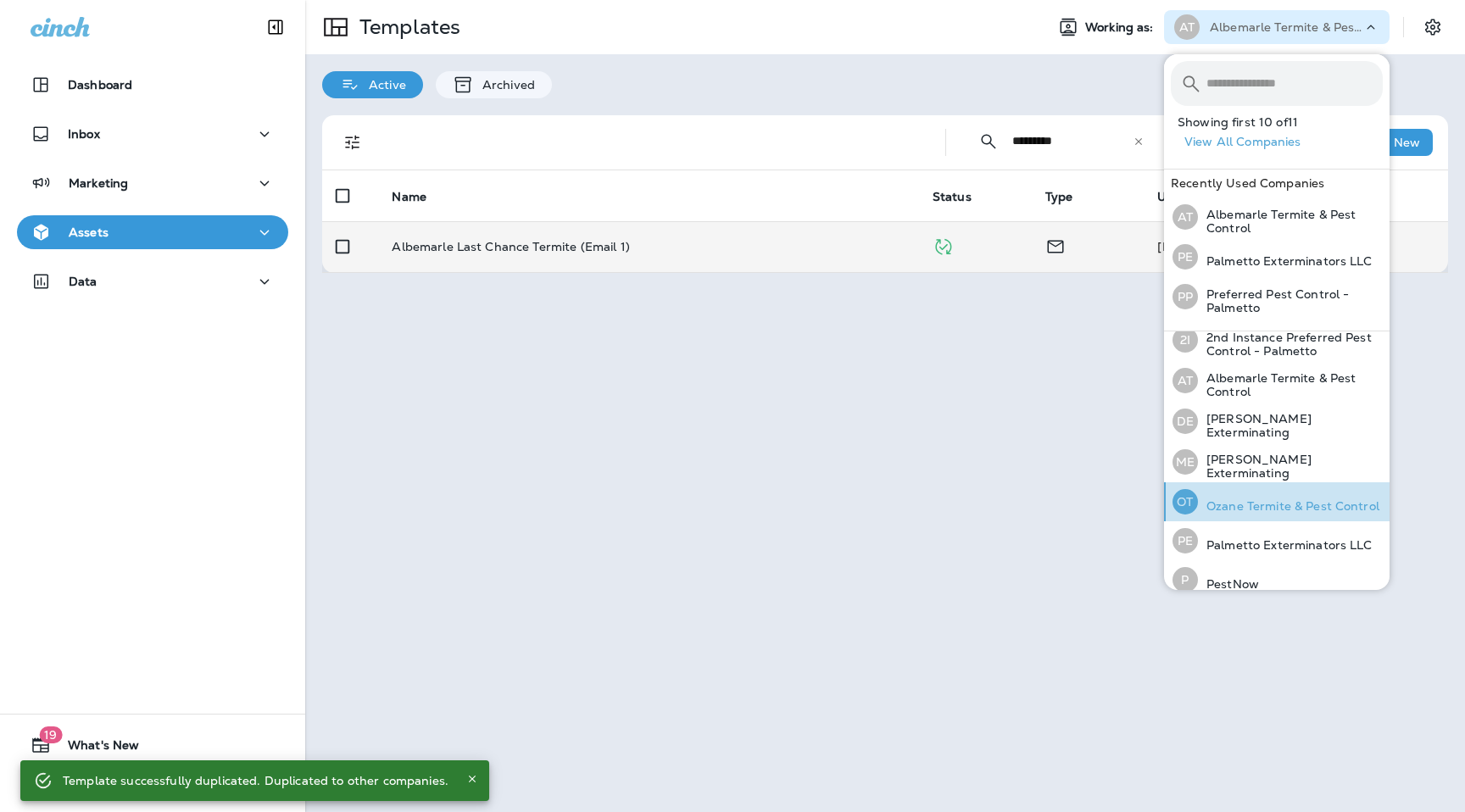
click at [1228, 491] on div "OT Ozane Termite & Pest Control" at bounding box center [1276, 502] width 220 height 39
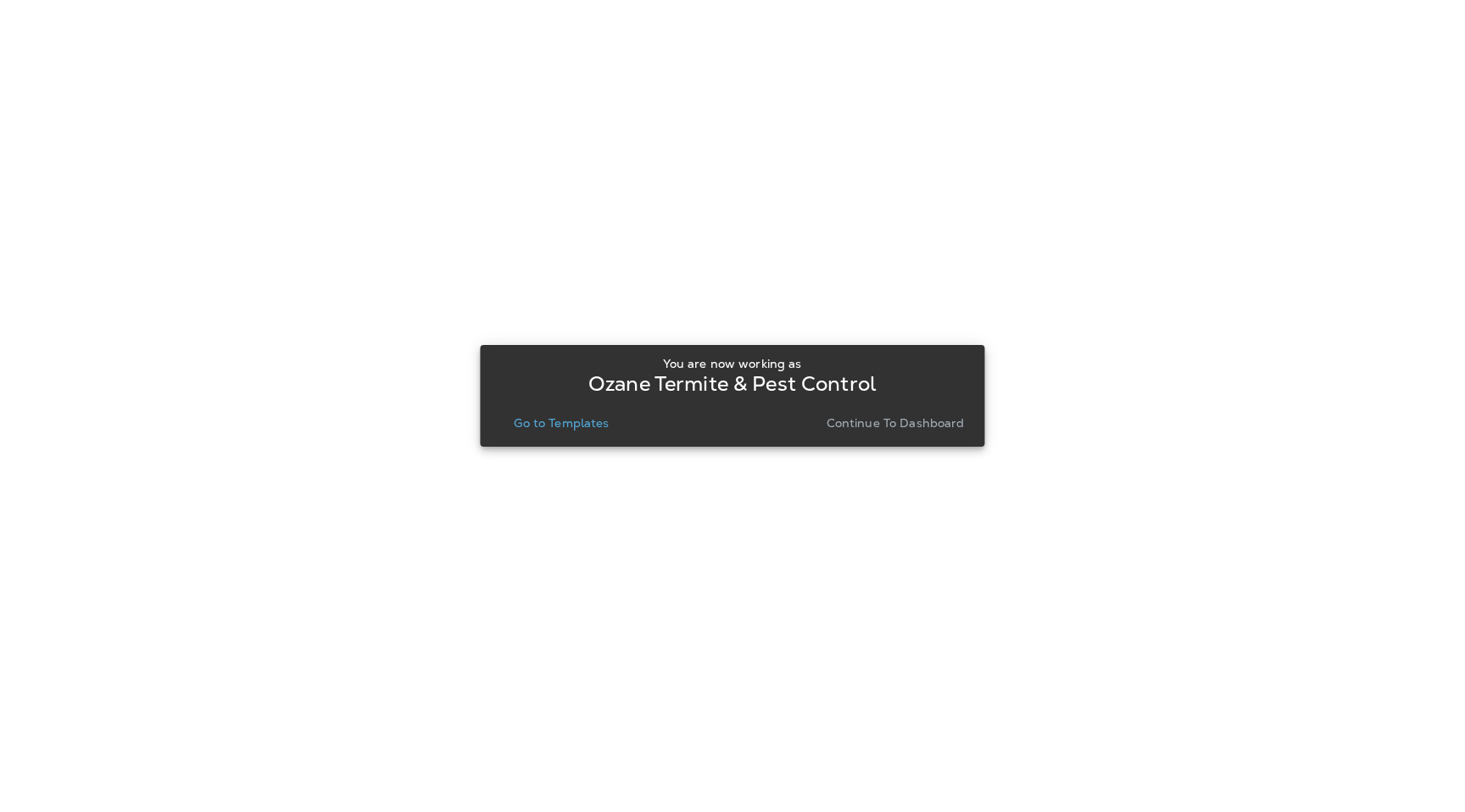
click at [910, 432] on button "Continue to Dashboard" at bounding box center [896, 423] width 152 height 24
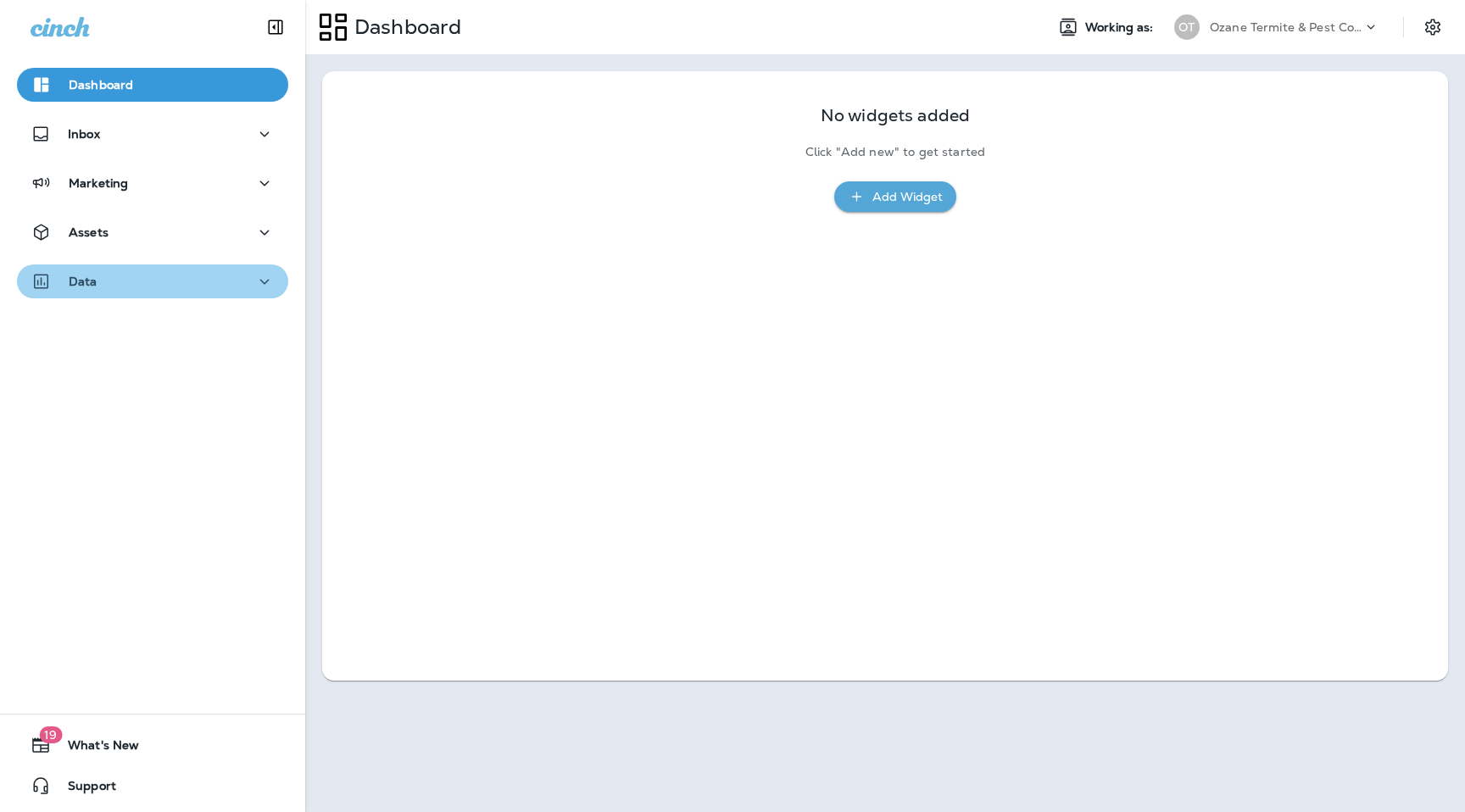
click at [163, 264] on button "Data" at bounding box center [153, 281] width 271 height 34
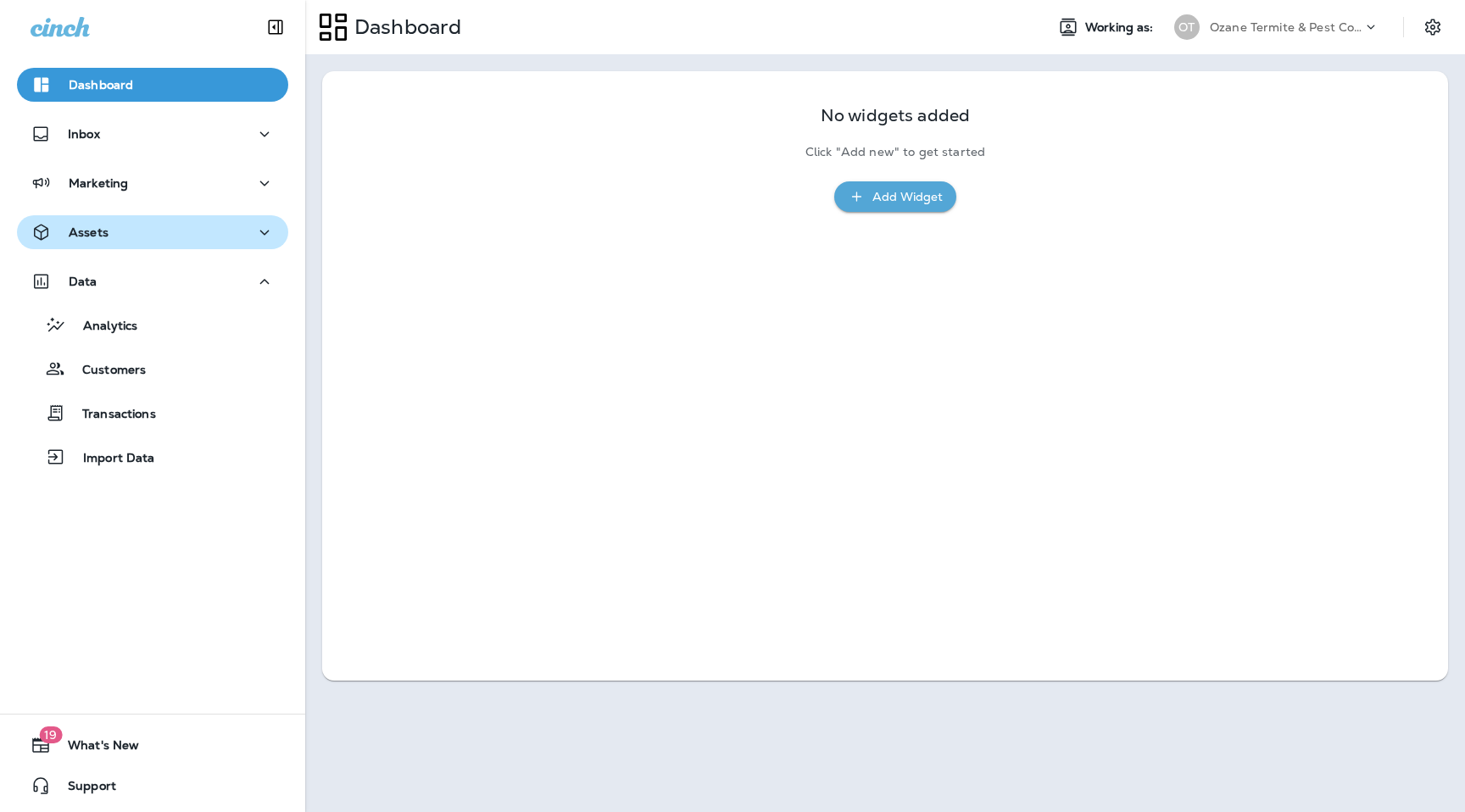
click at [160, 241] on div "Assets" at bounding box center [153, 232] width 244 height 21
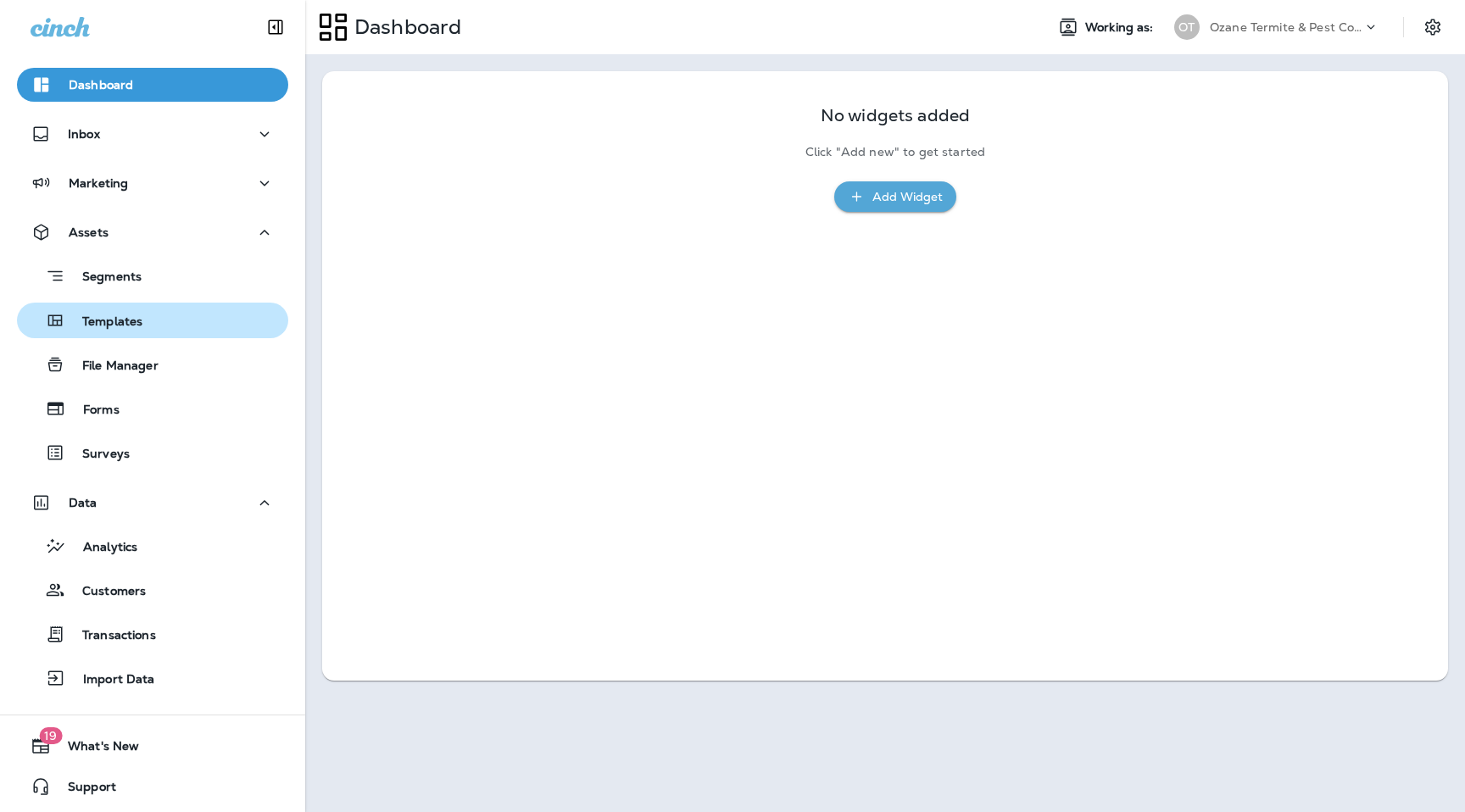
click at [166, 311] on div "Templates" at bounding box center [153, 321] width 258 height 26
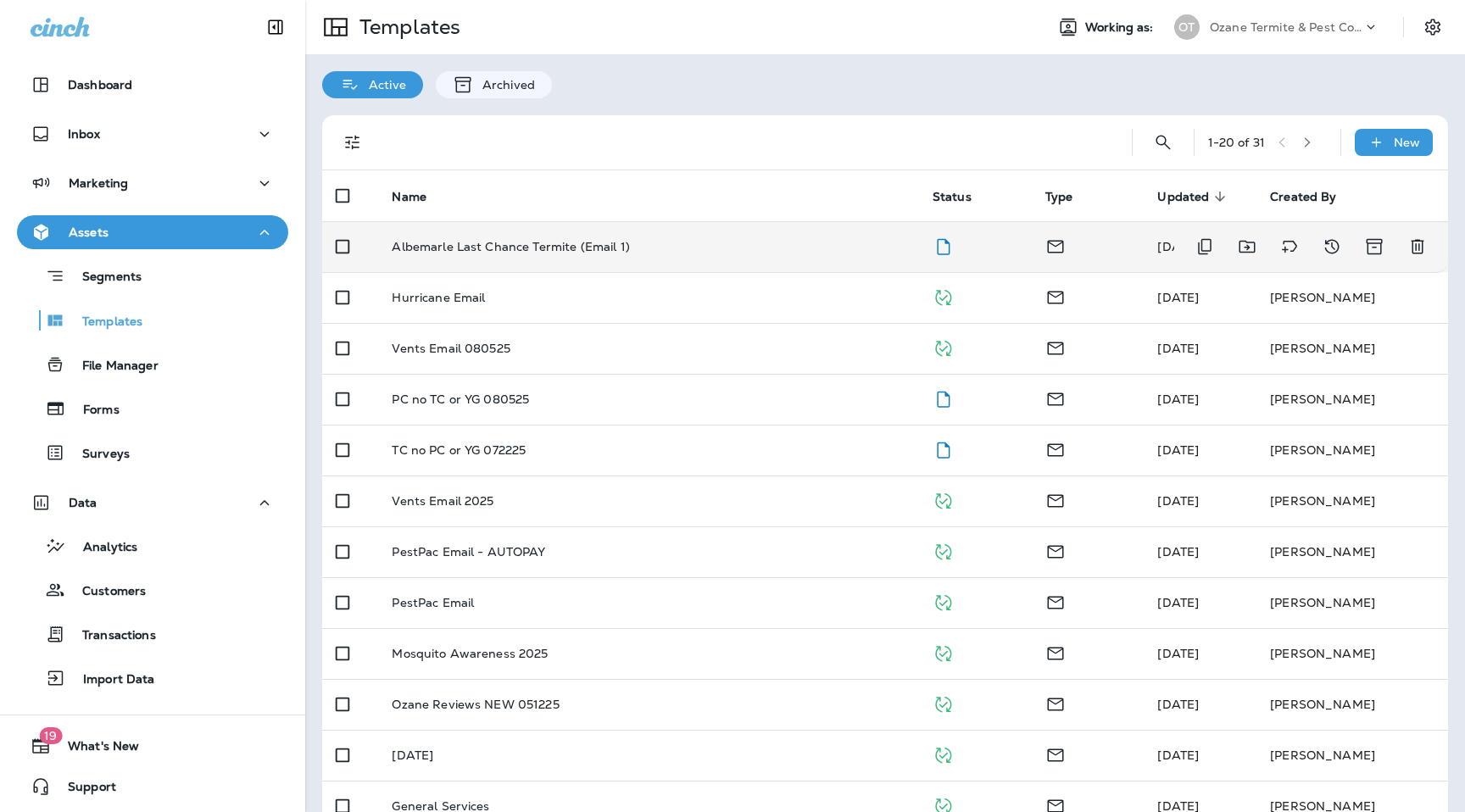
click at [569, 247] on p "Albemarle Last Chance Termite (Email 1)" at bounding box center [510, 246] width 237 height 14
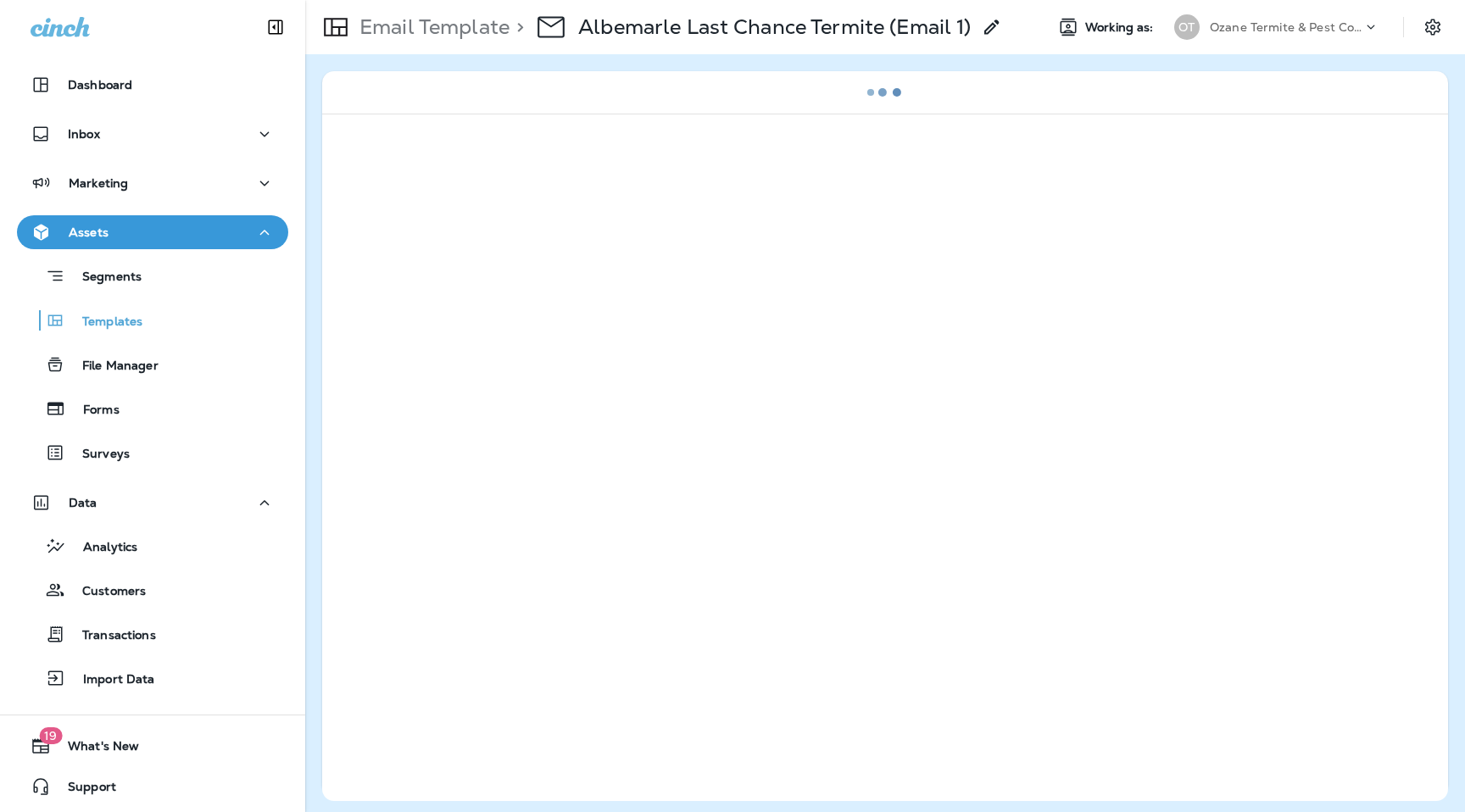
click at [997, 36] on icon at bounding box center [992, 27] width 20 height 20
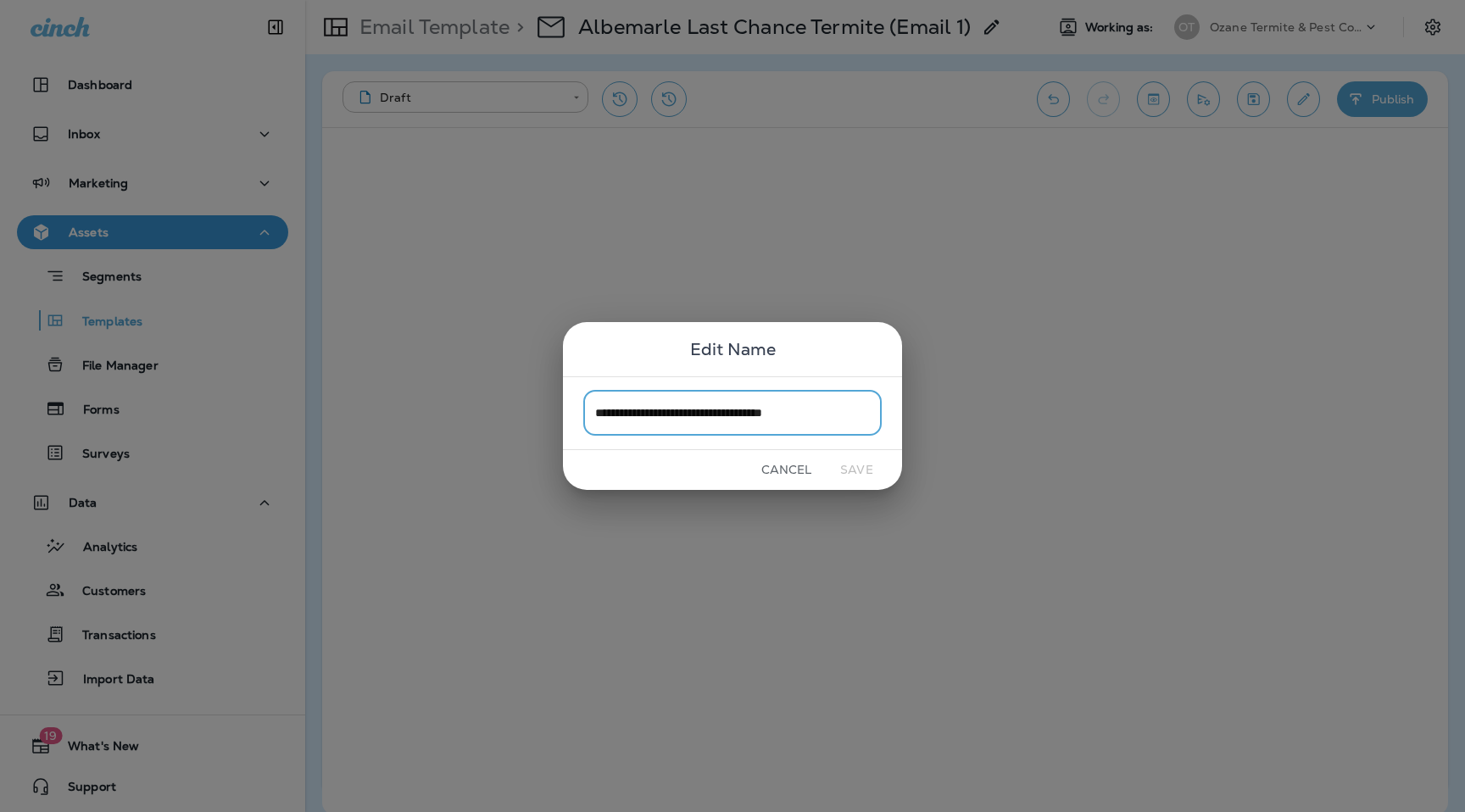
click at [642, 412] on input "**********" at bounding box center [733, 413] width 299 height 45
drag, startPoint x: 656, startPoint y: 417, endPoint x: 552, endPoint y: 416, distance: 104.0
click at [551, 417] on div "**********" at bounding box center [732, 406] width 1465 height 812
type input "**********"
click at [850, 459] on button "Save" at bounding box center [857, 470] width 64 height 26
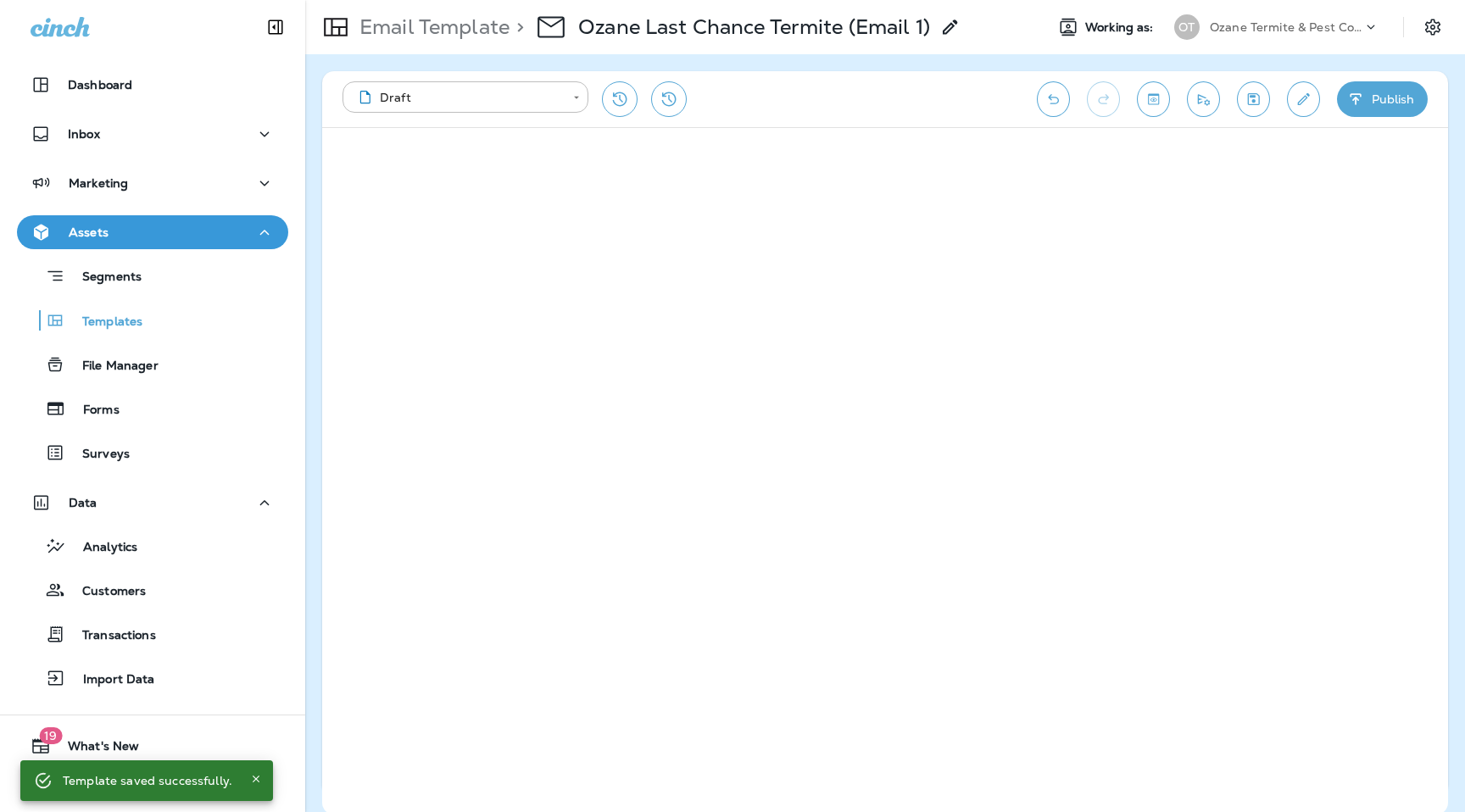
click at [1303, 98] on icon "Edit details" at bounding box center [1305, 99] width 12 height 12
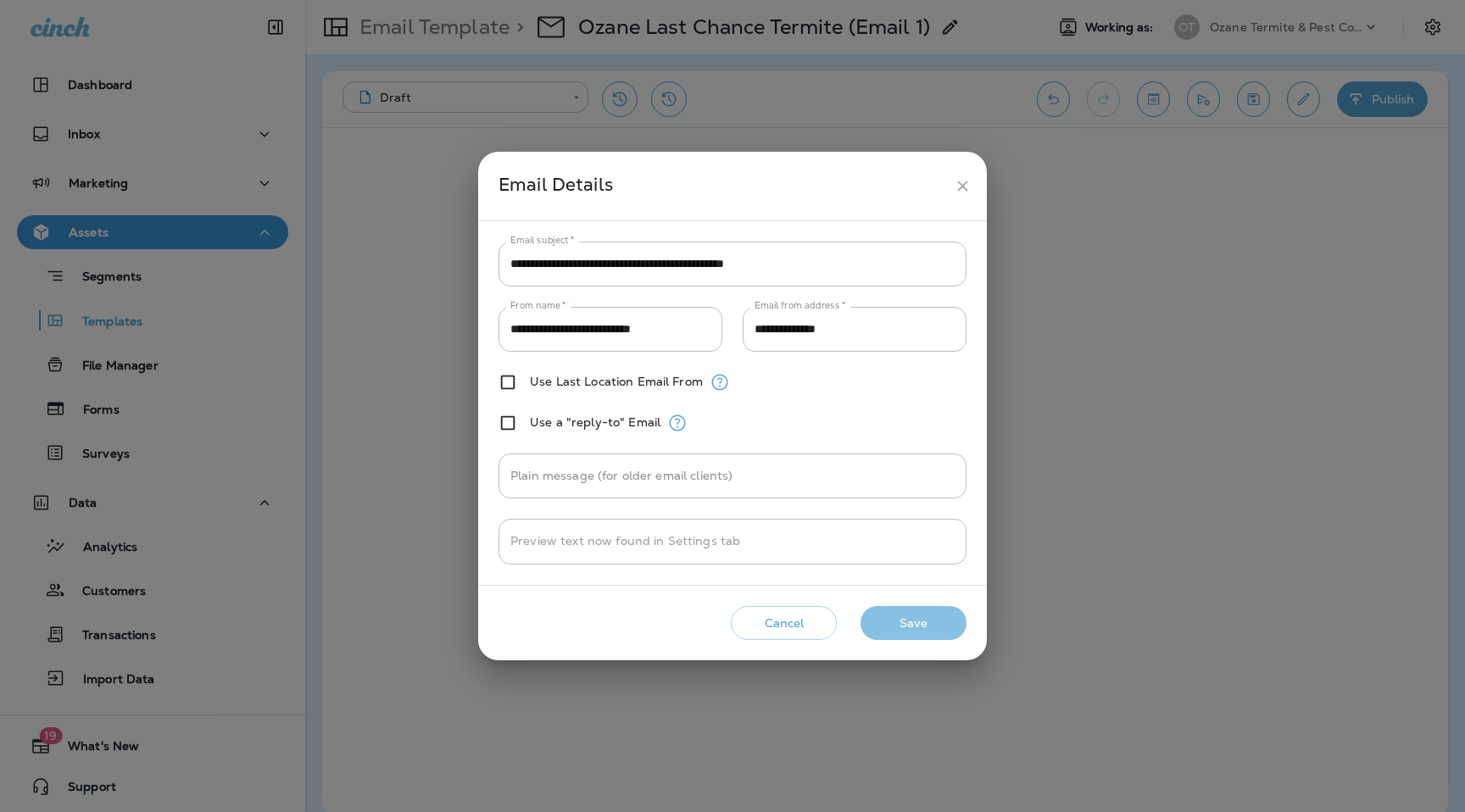
click at [931, 630] on button "Save" at bounding box center [914, 624] width 106 height 35
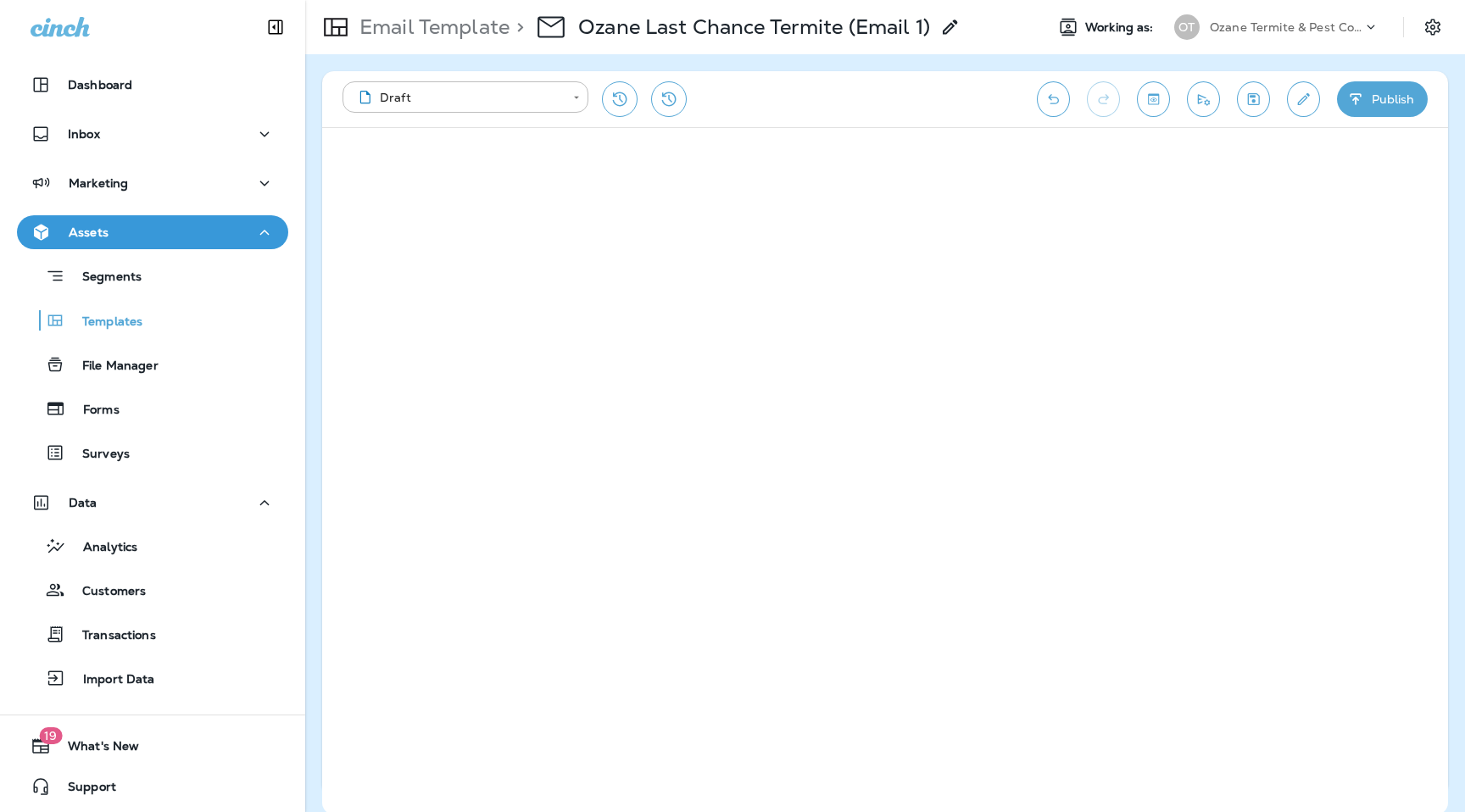
click at [1385, 101] on button "Publish" at bounding box center [1382, 99] width 90 height 36
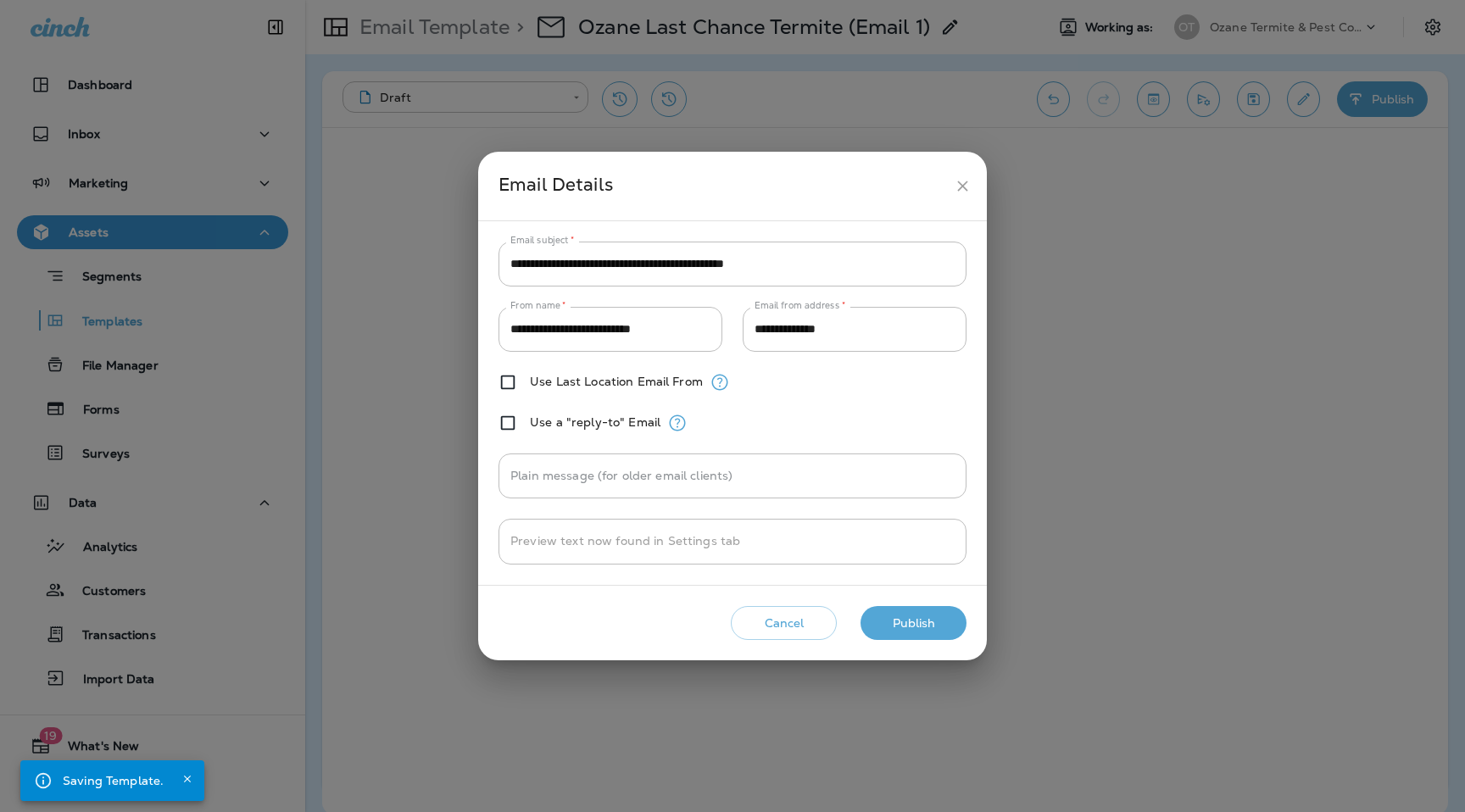
click at [925, 624] on button "Publish" at bounding box center [914, 624] width 106 height 35
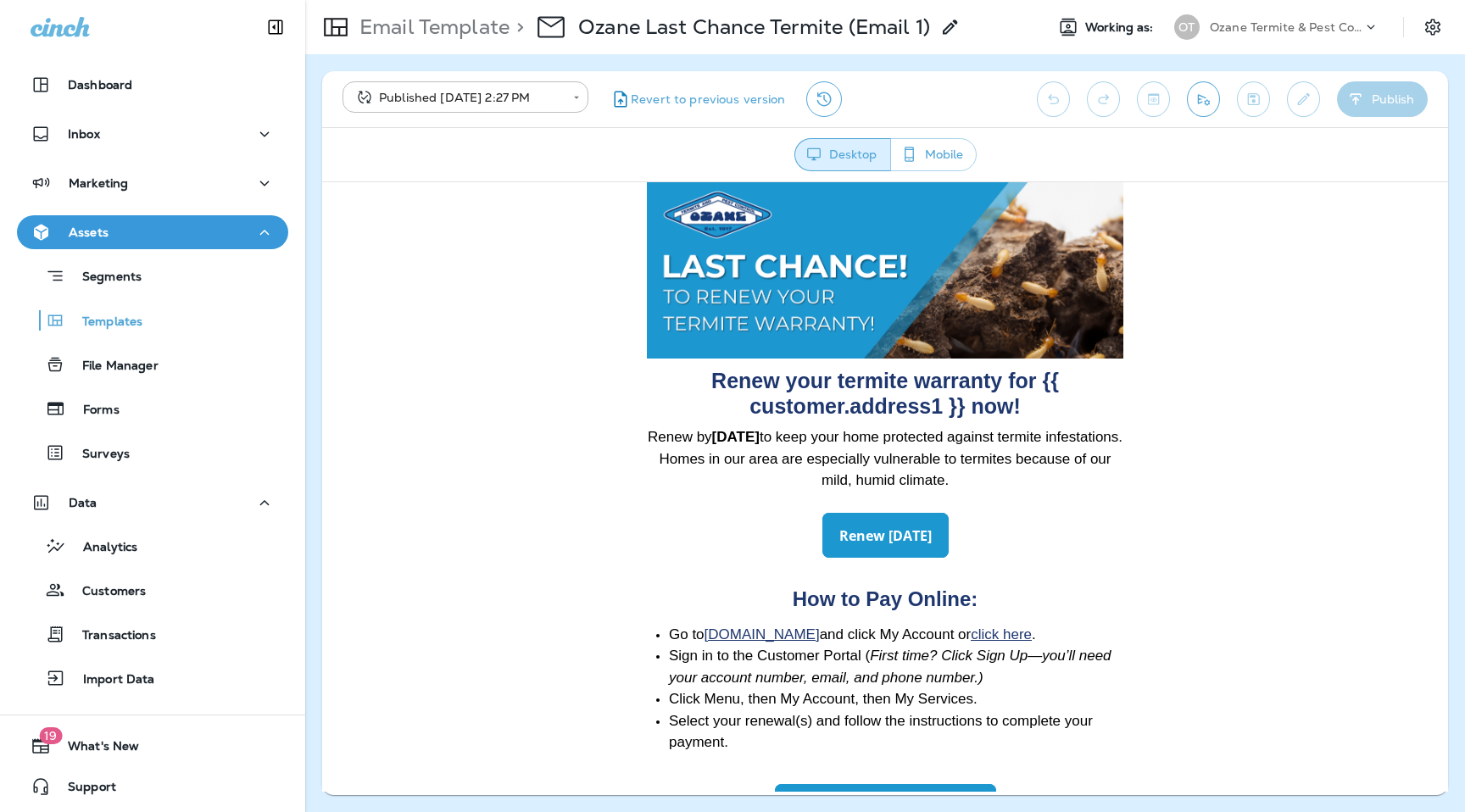
click at [1317, 30] on p "Ozane Termite & Pest Control" at bounding box center [1286, 27] width 153 height 14
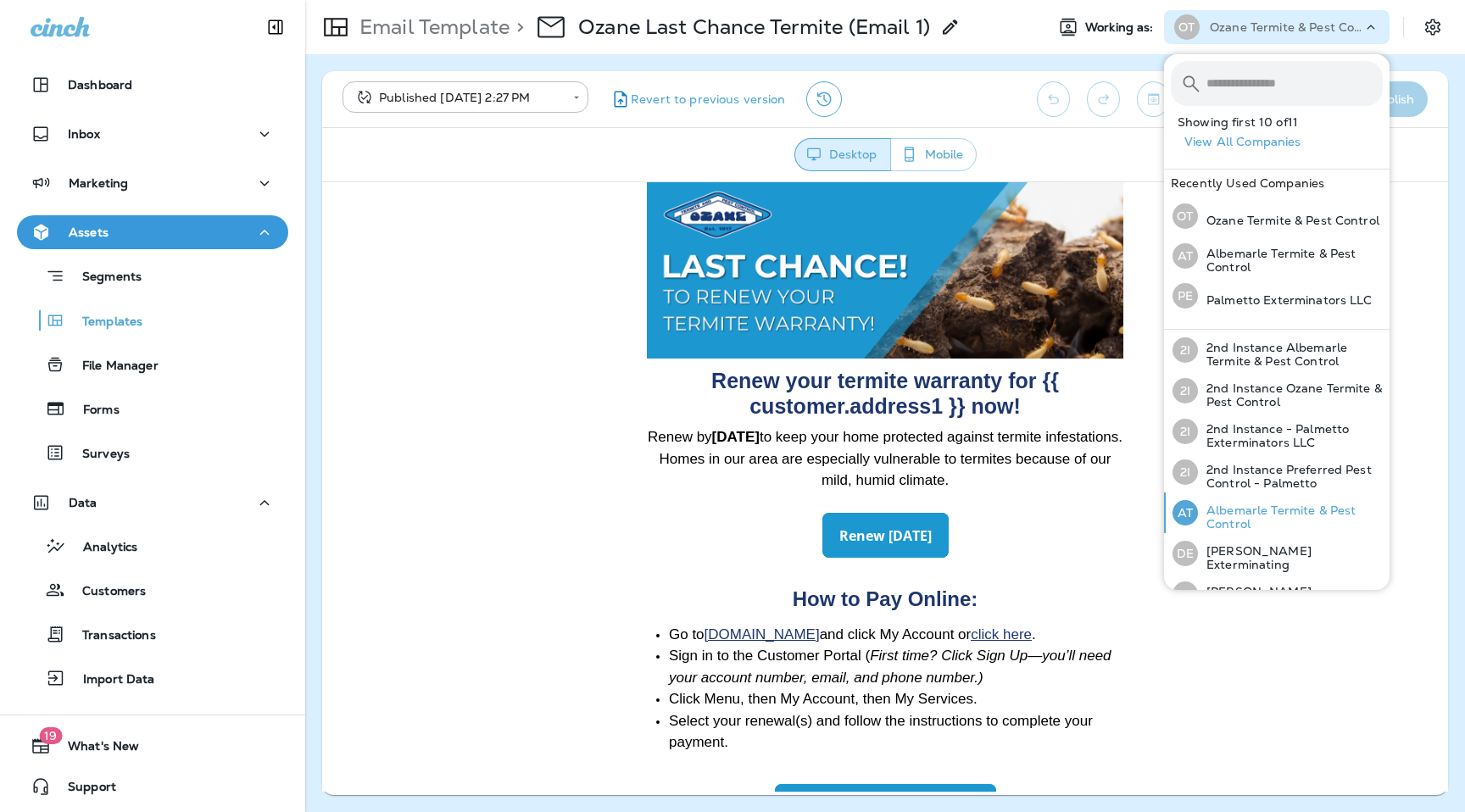
click at [1238, 516] on p "Albemarle Termite & Pest Control" at bounding box center [1290, 517] width 185 height 27
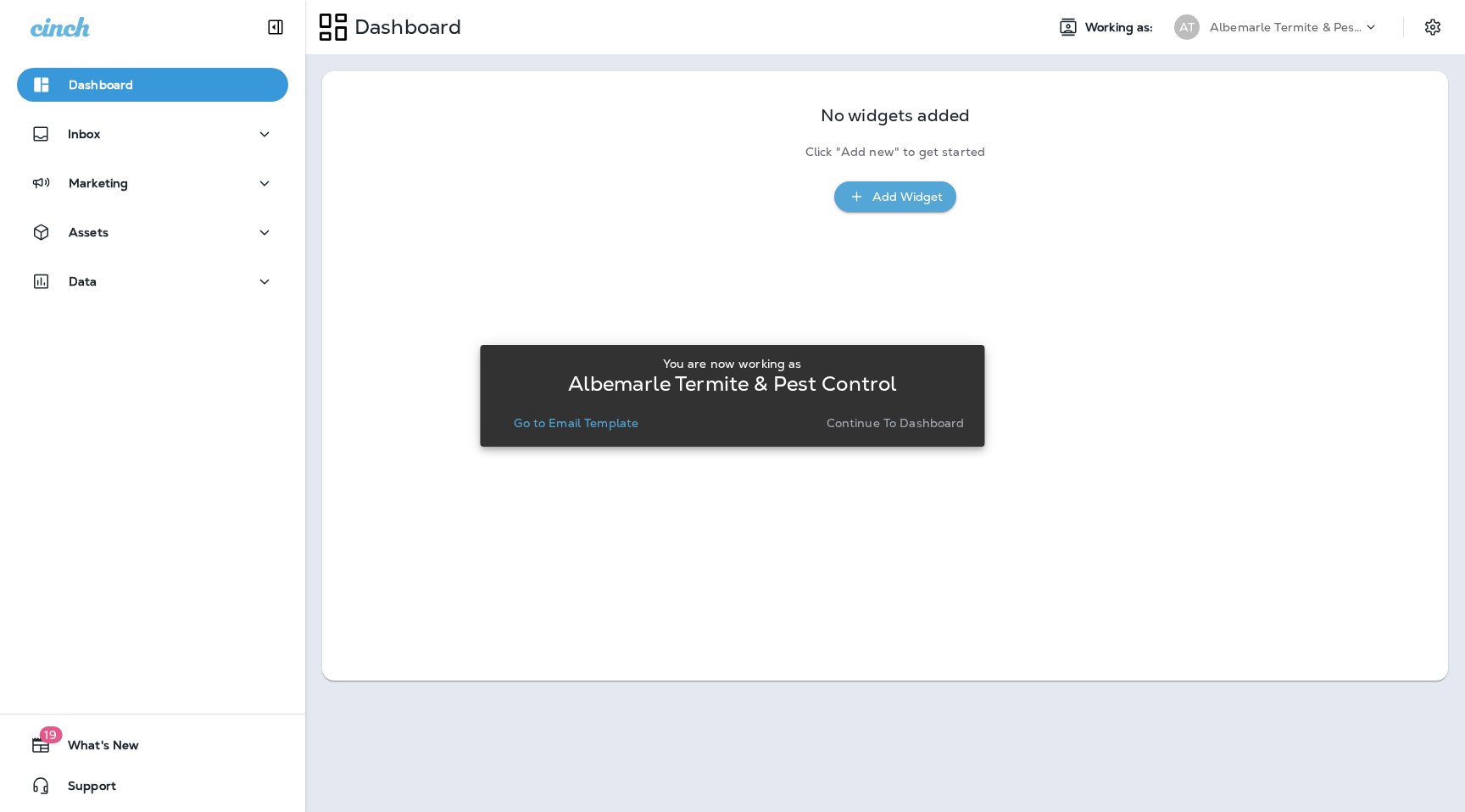
click at [887, 411] on button "Continue to Dashboard" at bounding box center [896, 423] width 152 height 24
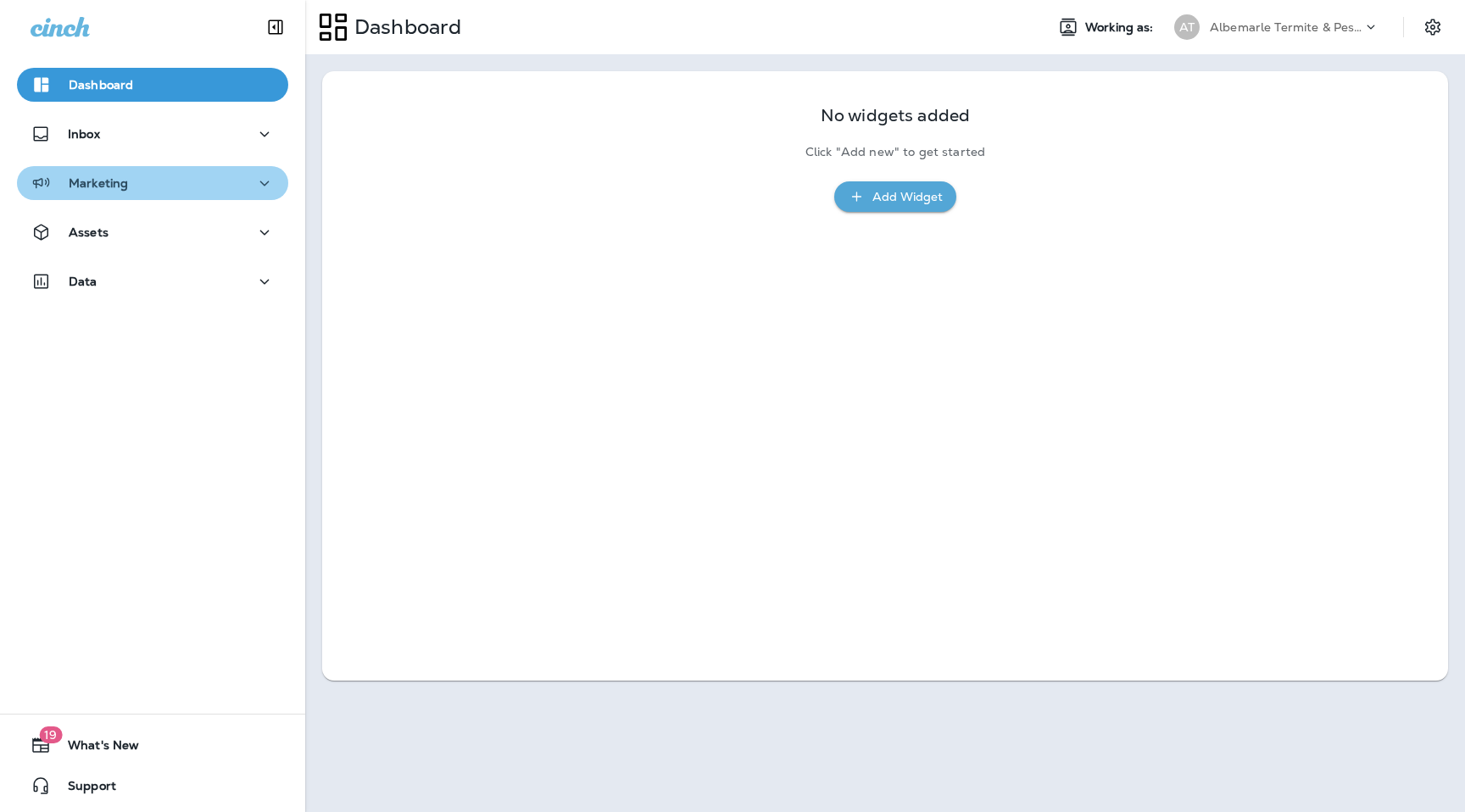
click at [107, 177] on p "Marketing" at bounding box center [99, 183] width 60 height 14
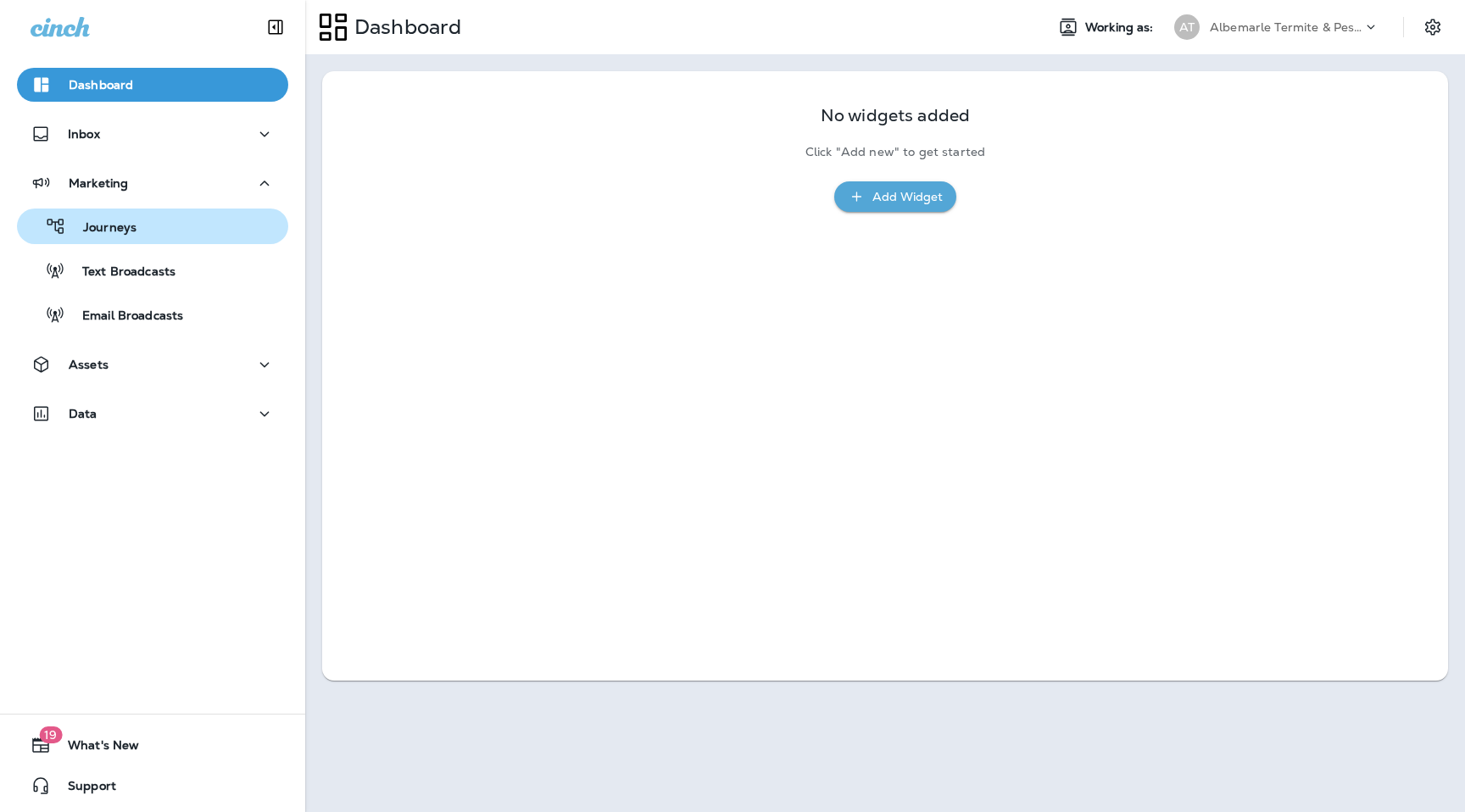
click at [127, 228] on p "Journeys" at bounding box center [102, 228] width 70 height 16
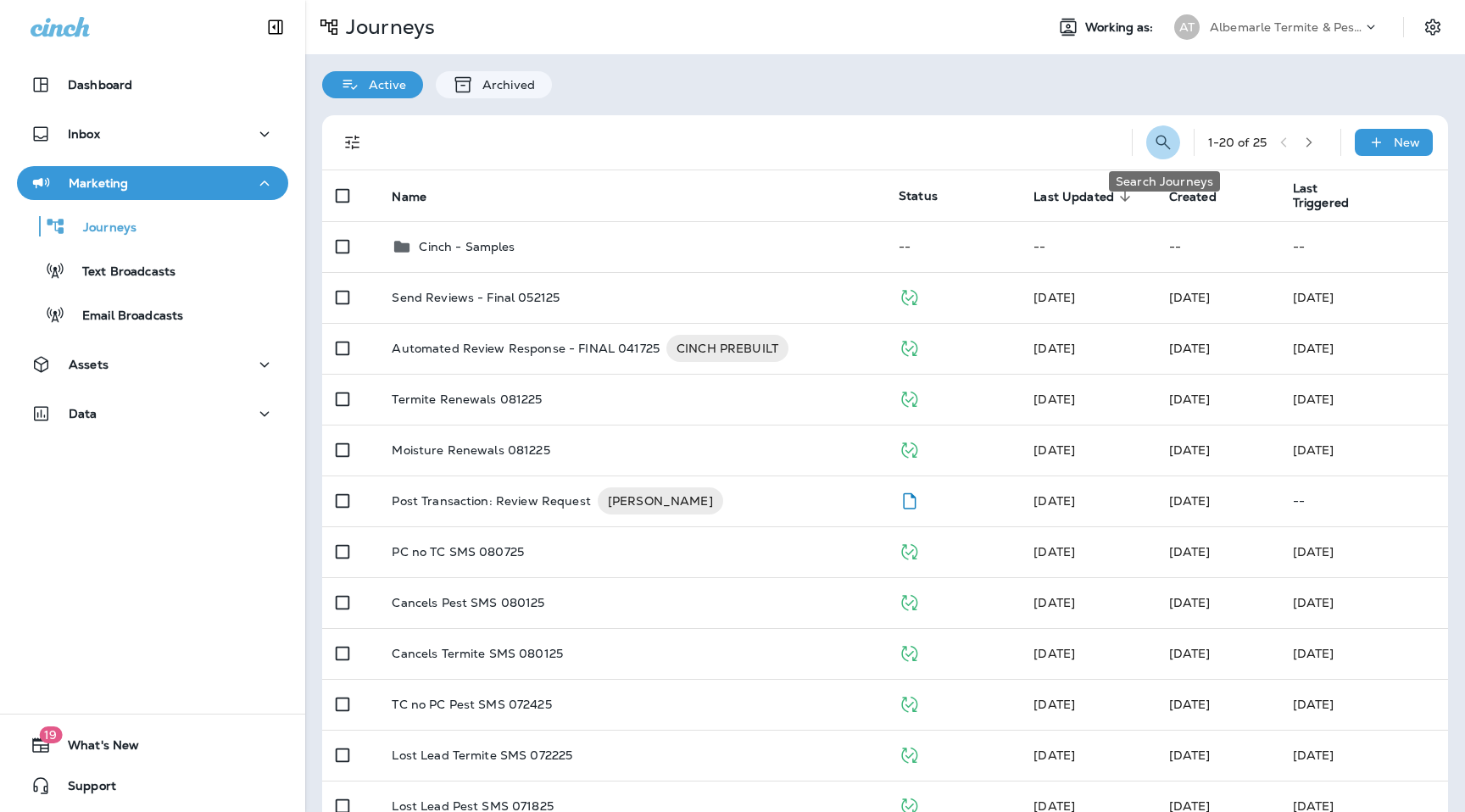
click at [1158, 151] on icon "Search Journeys" at bounding box center [1164, 142] width 20 height 20
click at [783, 124] on div at bounding box center [650, 142] width 535 height 55
click at [1100, 143] on input "text" at bounding box center [1088, 141] width 151 height 45
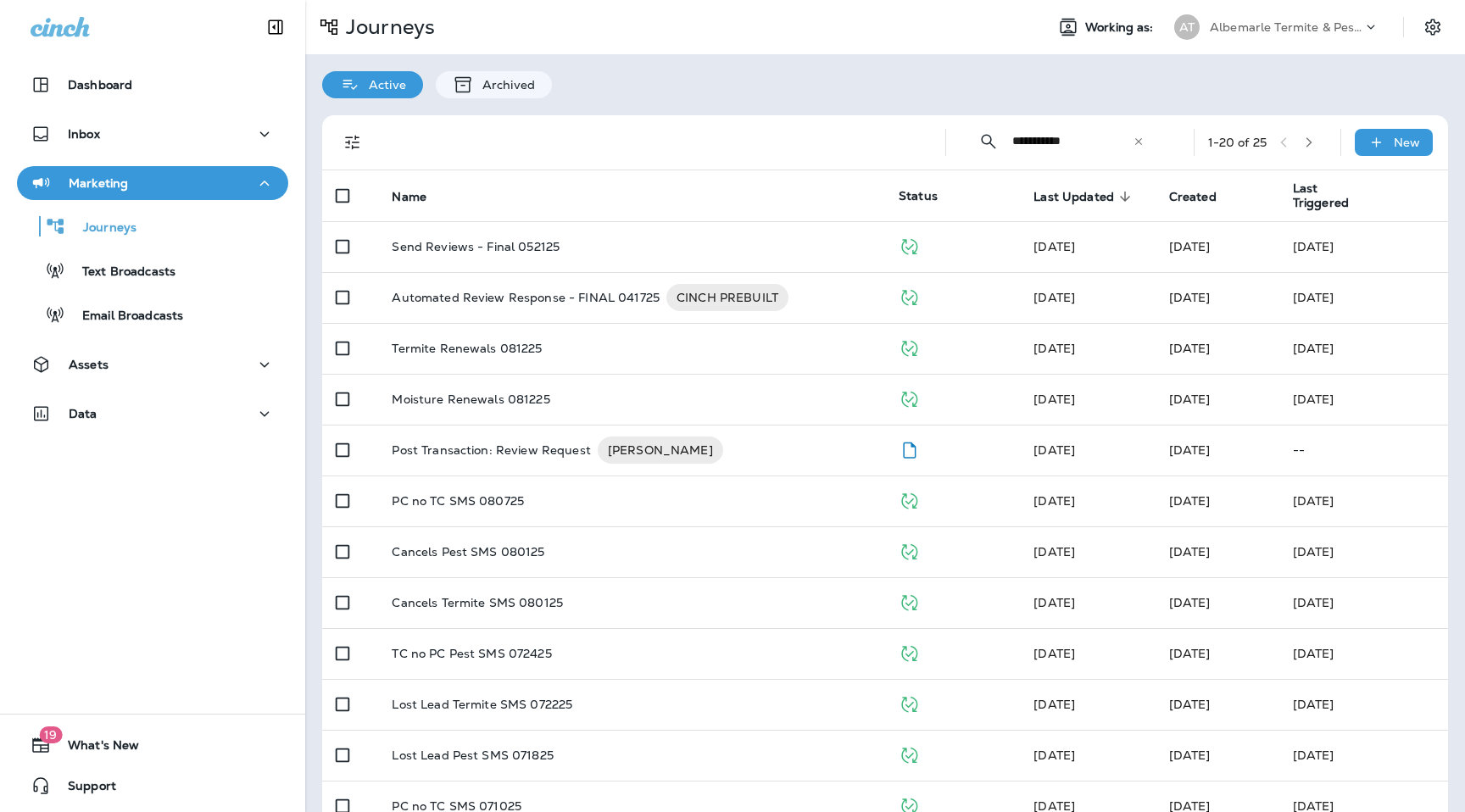
type input "**********"
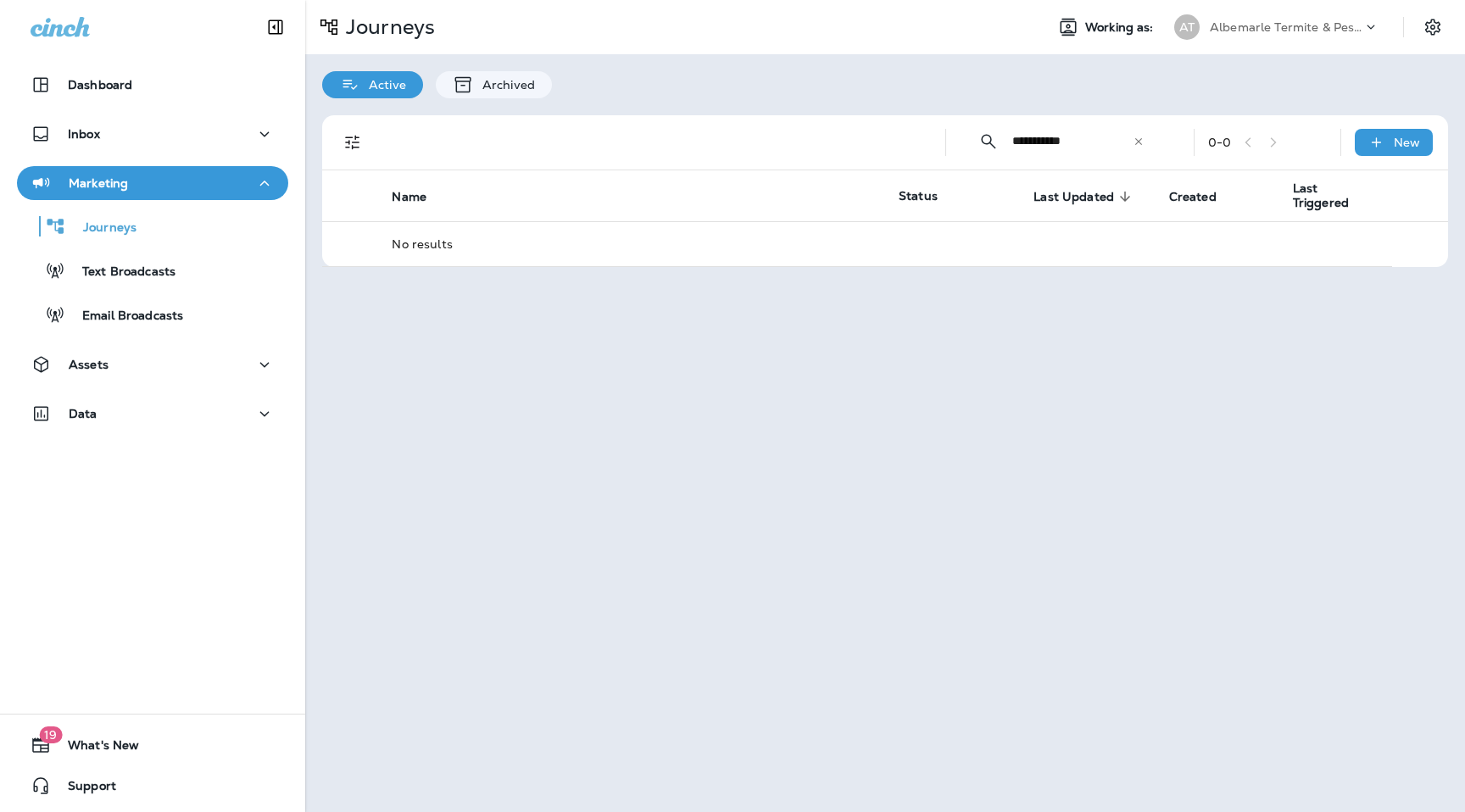
click at [1305, 24] on p "Albemarle Termite & Pest Control" at bounding box center [1286, 27] width 153 height 14
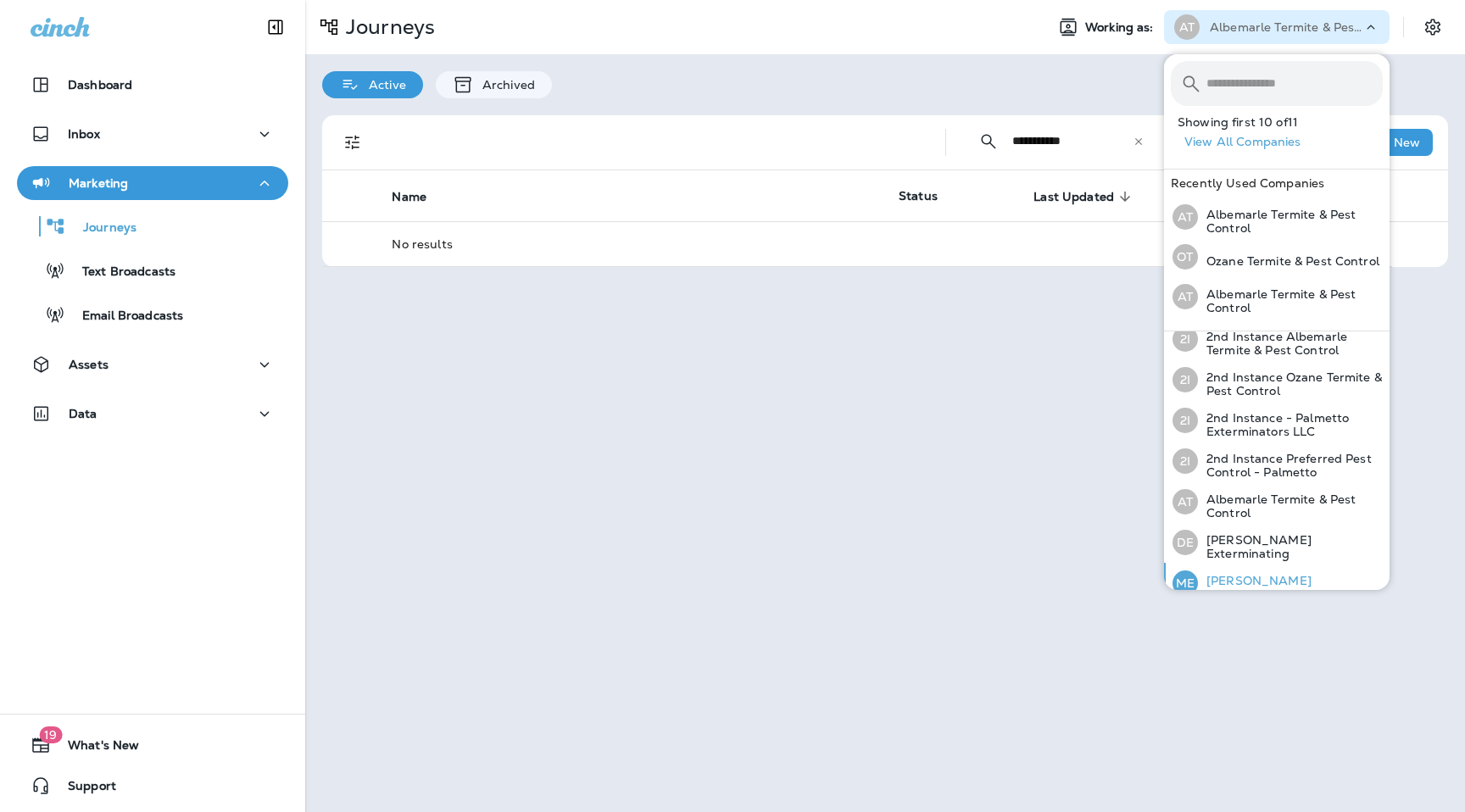
scroll to position [187, 0]
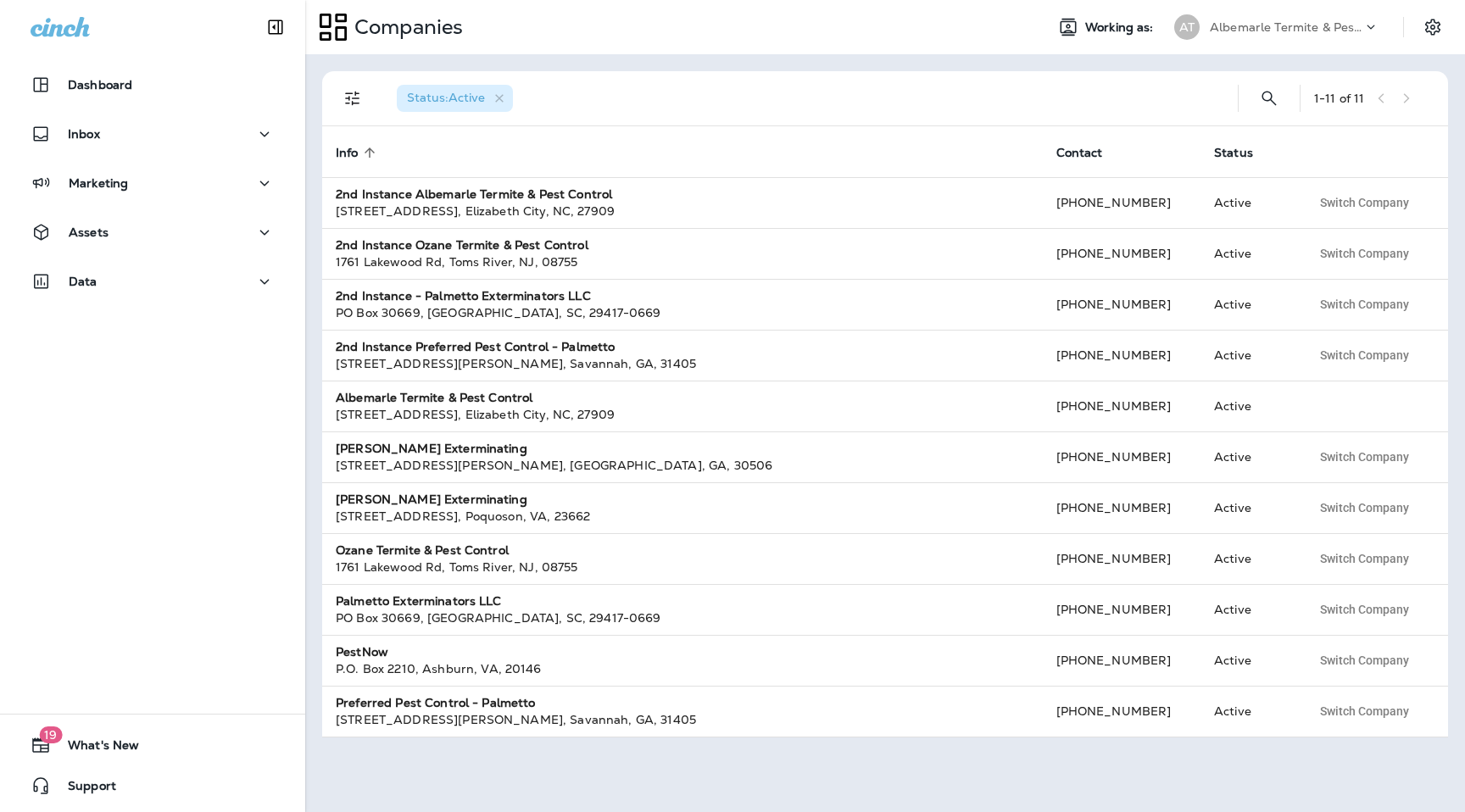
click at [1287, 26] on p "Albemarle Termite & Pest Control" at bounding box center [1286, 27] width 153 height 14
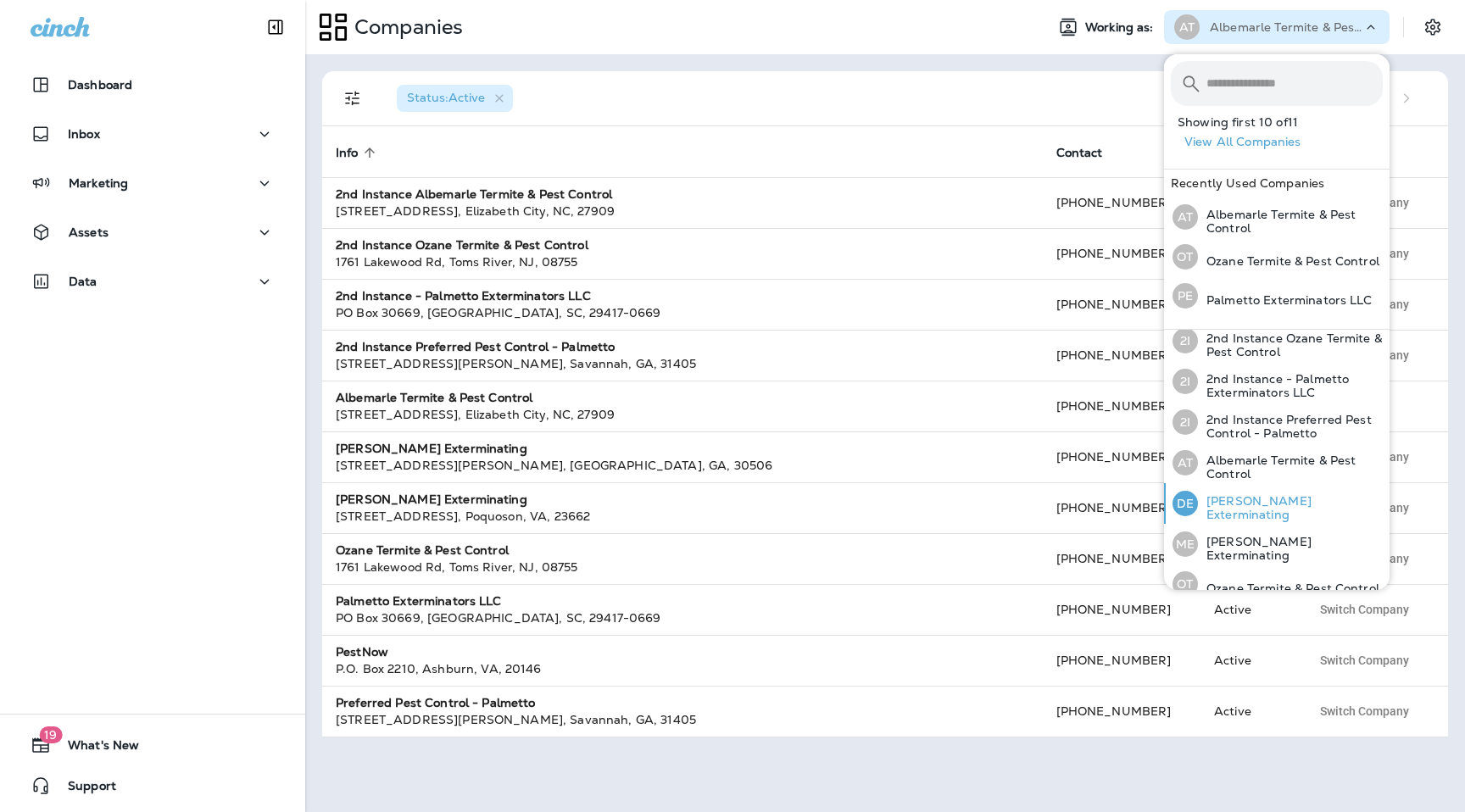
scroll to position [43, 0]
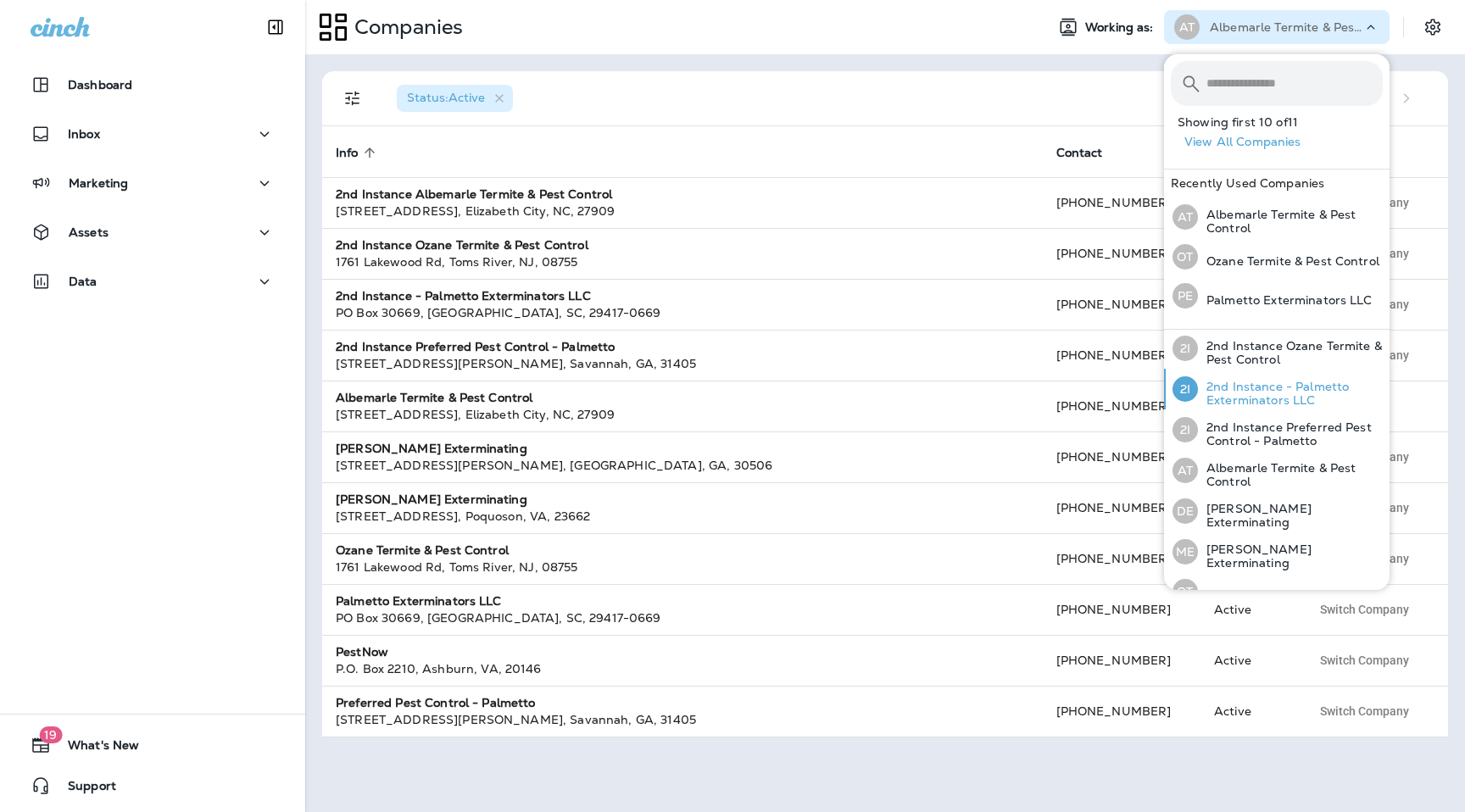
click at [1277, 387] on p "2nd Instance - Palmetto Exterminators LLC" at bounding box center [1290, 393] width 185 height 27
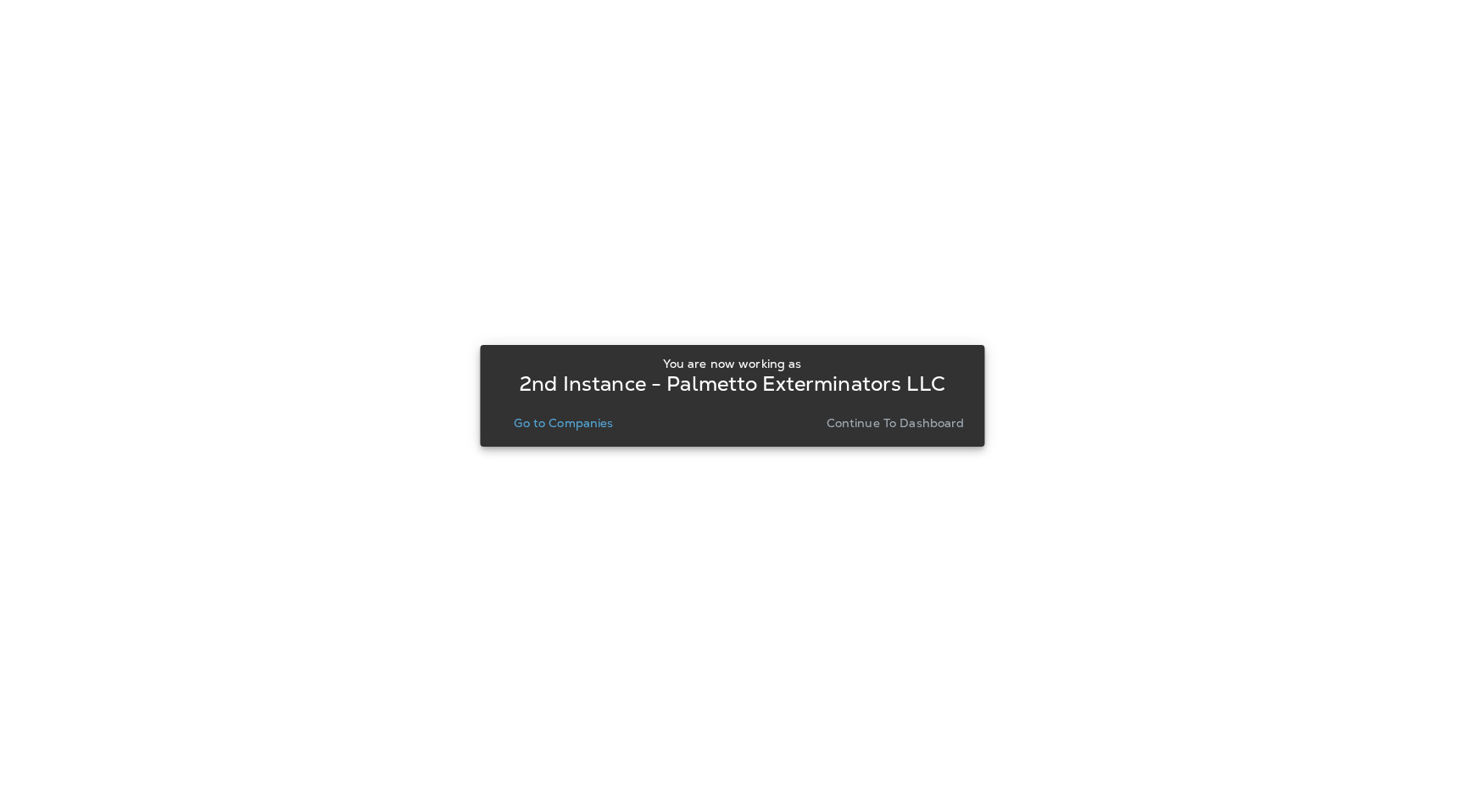
click at [938, 418] on p "Continue to Dashboard" at bounding box center [896, 423] width 138 height 14
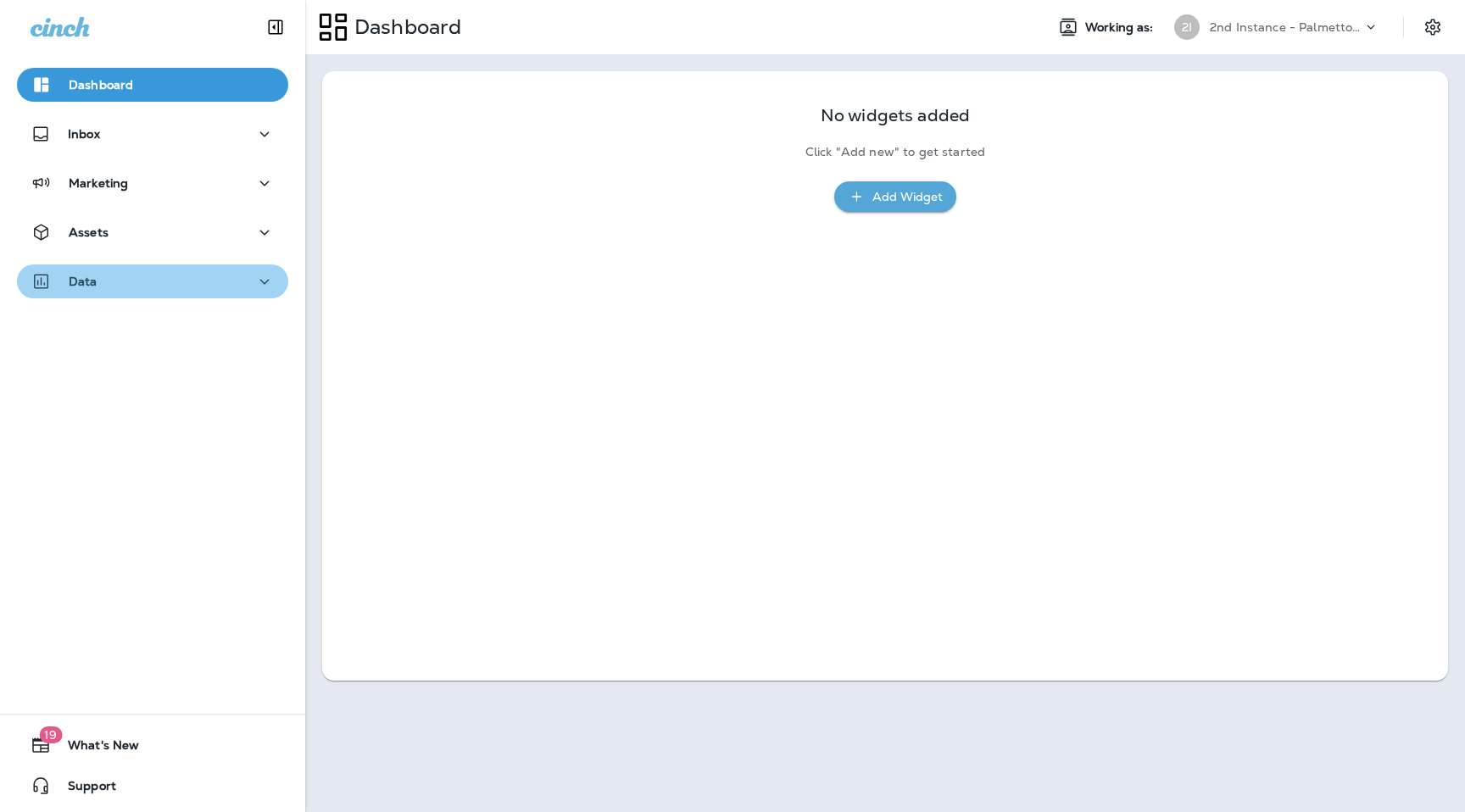
click at [226, 289] on div "Data" at bounding box center [153, 281] width 244 height 21
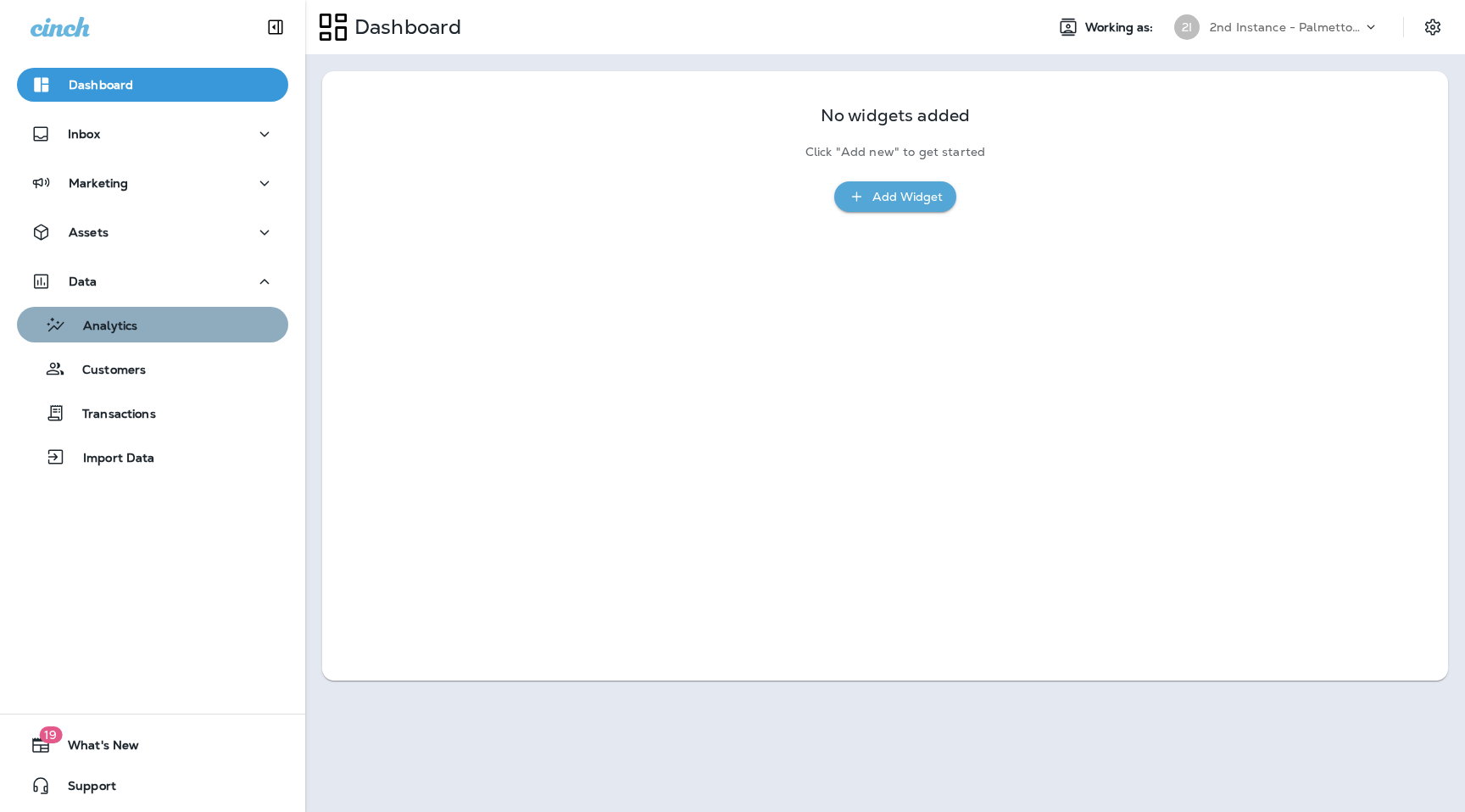
click at [227, 321] on div "Analytics" at bounding box center [153, 325] width 258 height 26
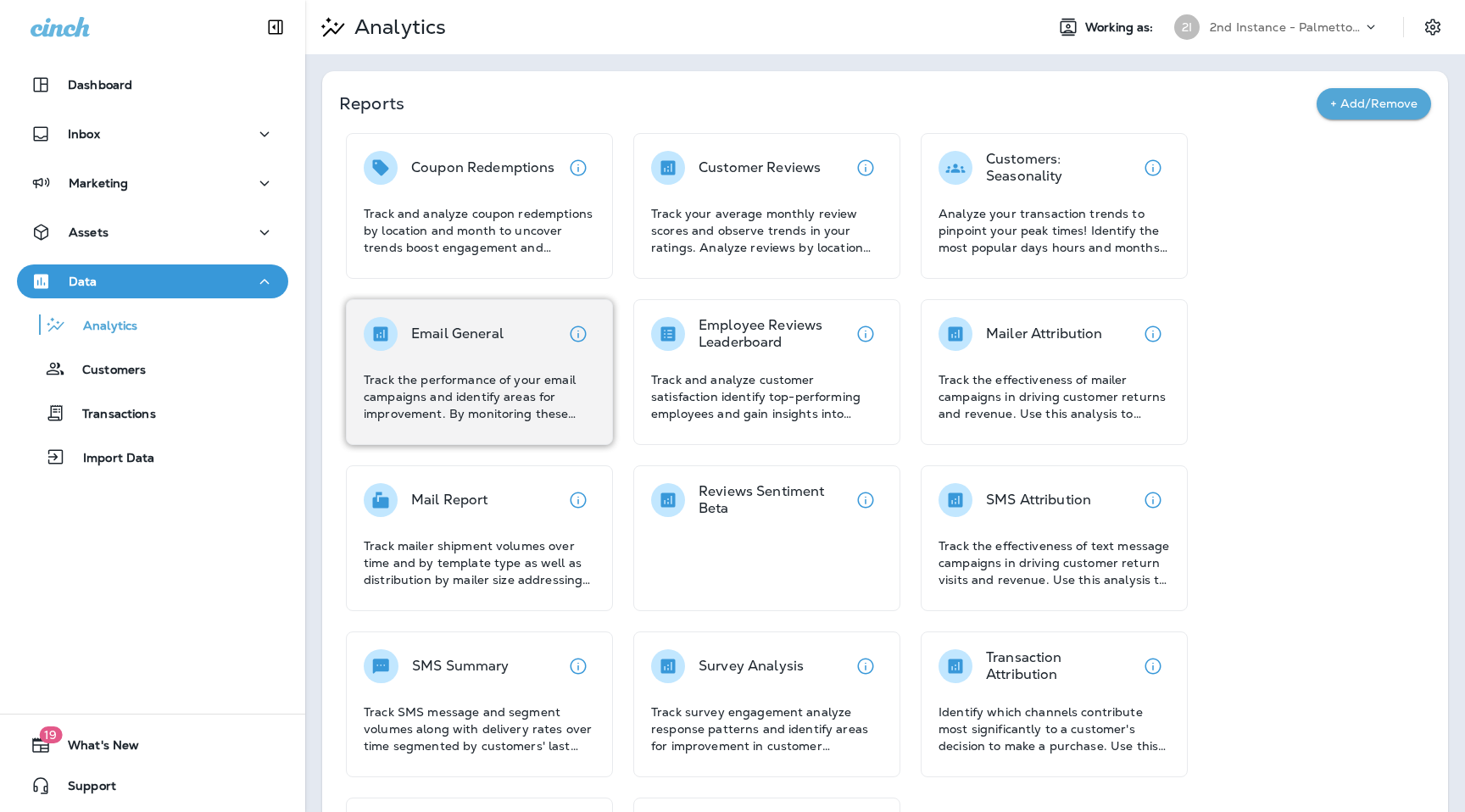
click at [484, 373] on p "Track the performance of your email campaigns and identify areas for improvemen…" at bounding box center [479, 397] width 231 height 51
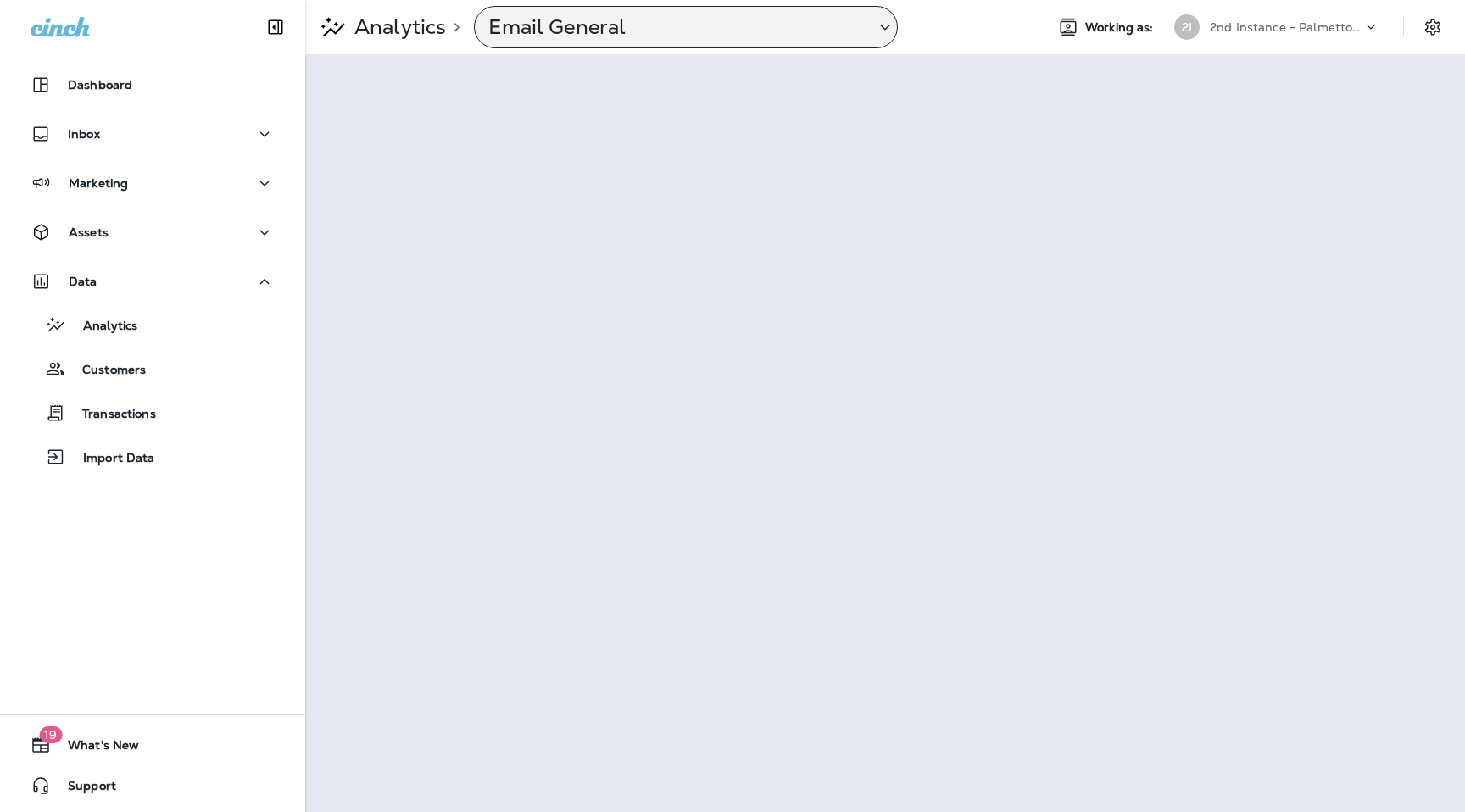
click at [880, 8] on div "Email General" at bounding box center [686, 27] width 424 height 43
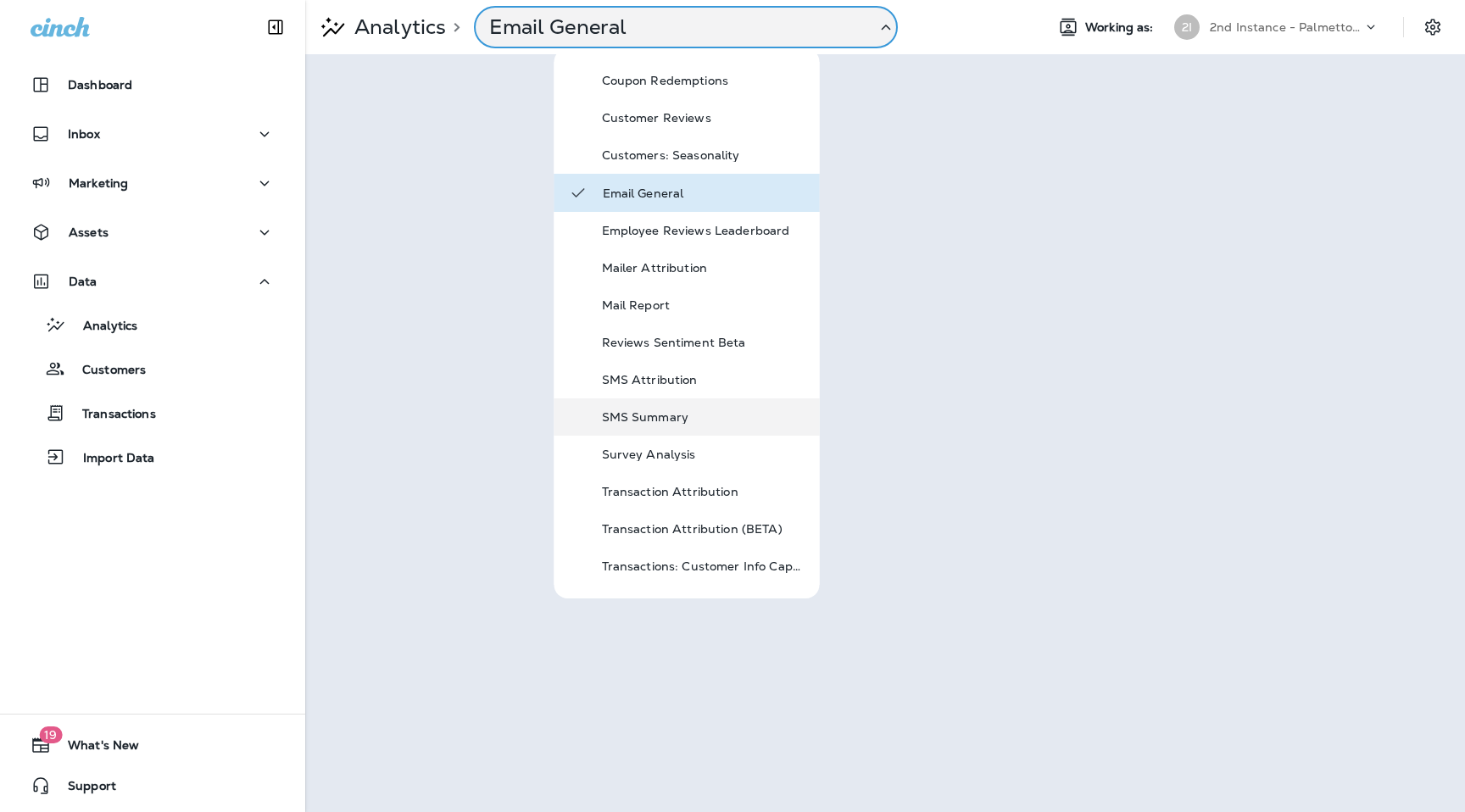
click at [664, 410] on p "SMS Summary" at bounding box center [704, 417] width 204 height 14
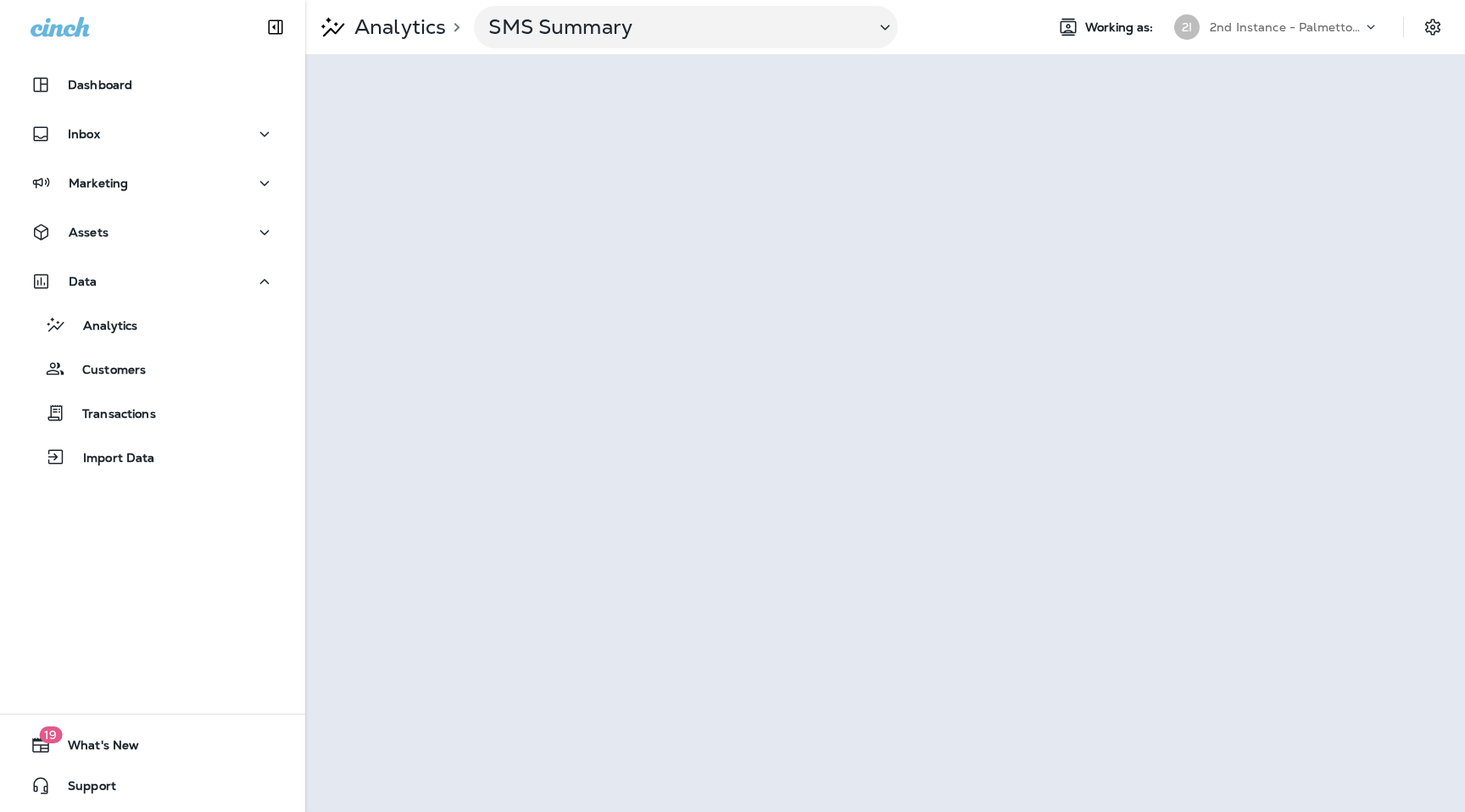
click at [1341, 9] on div "Analytics > SMS Summary Working as: 2I 2nd Instance - Palmetto Exterminators LLC" at bounding box center [886, 27] width 1160 height 55
click at [1341, 24] on p "2nd Instance - Palmetto Exterminators LLC" at bounding box center [1286, 27] width 153 height 14
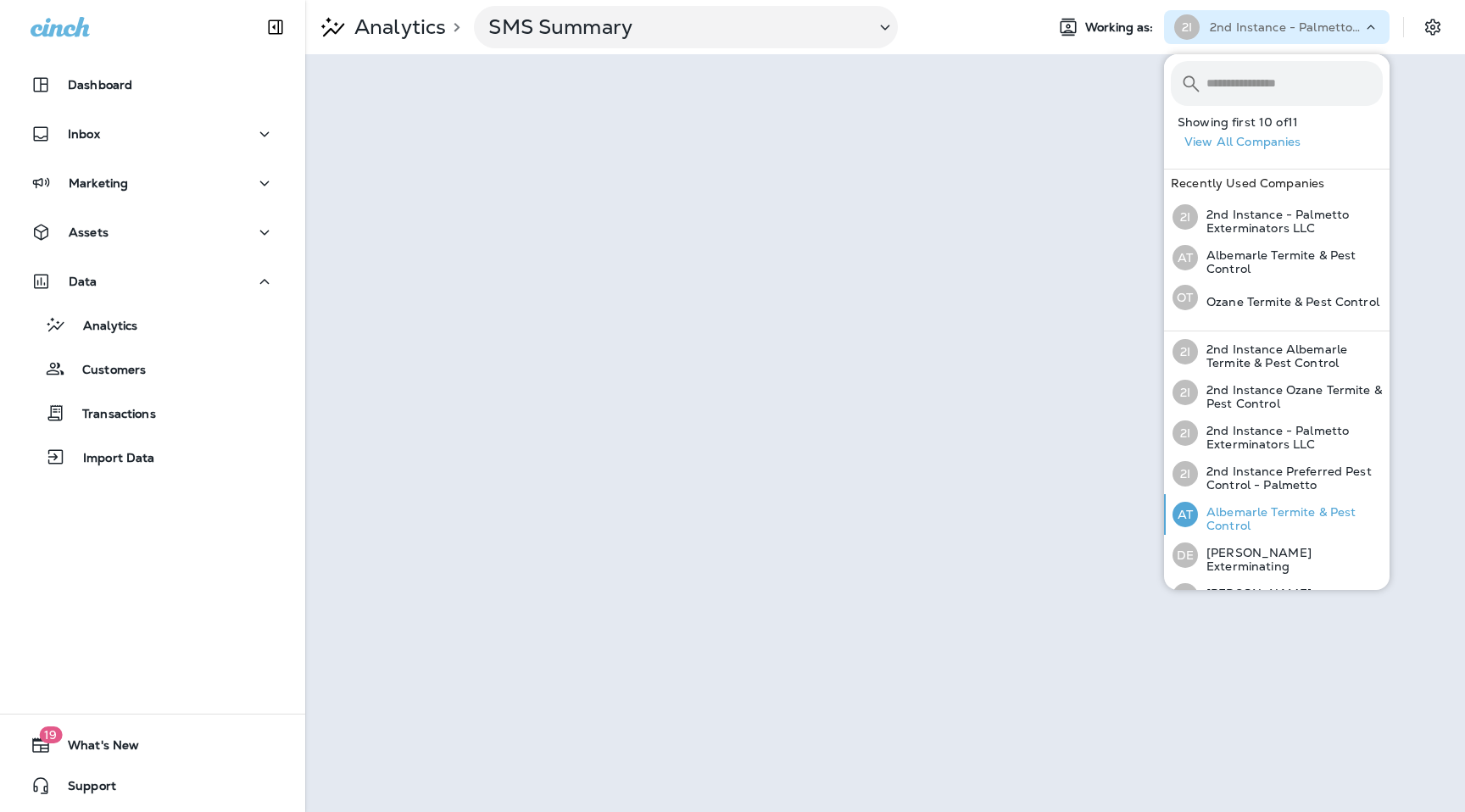
scroll to position [187, 0]
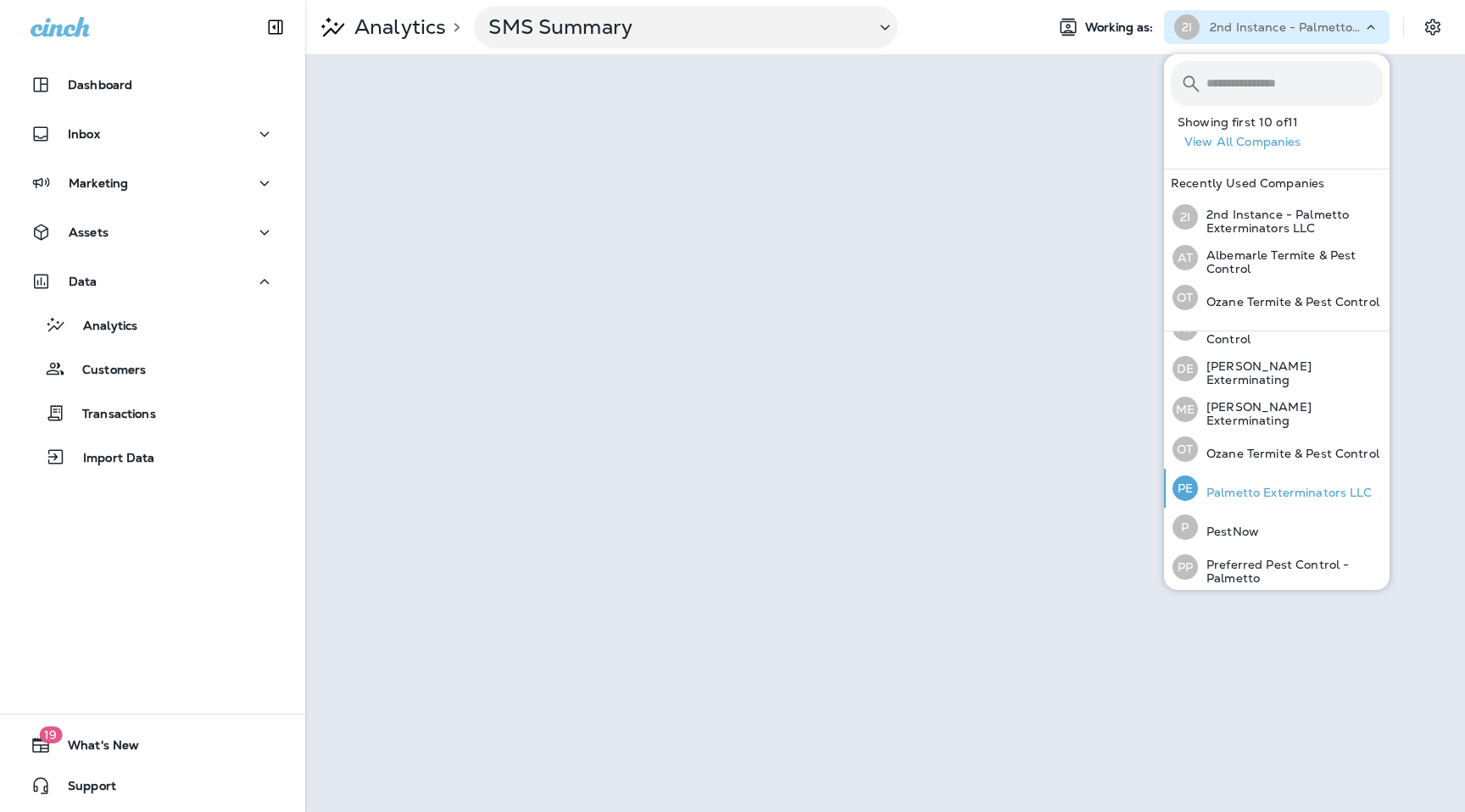
click at [1247, 490] on p "Palmetto Exterminators LLC" at bounding box center [1285, 492] width 175 height 14
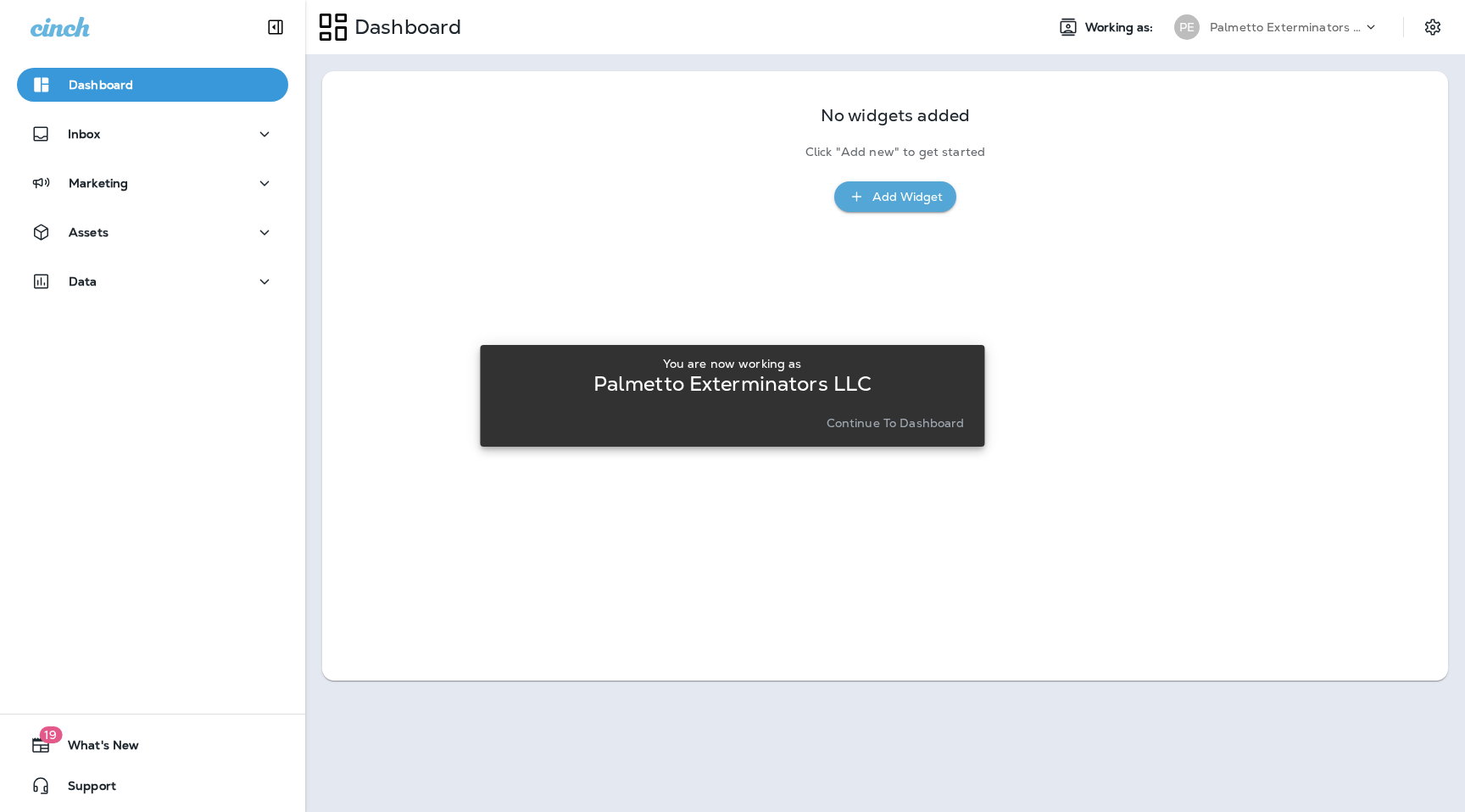
click at [919, 420] on p "Continue to Dashboard" at bounding box center [896, 423] width 138 height 14
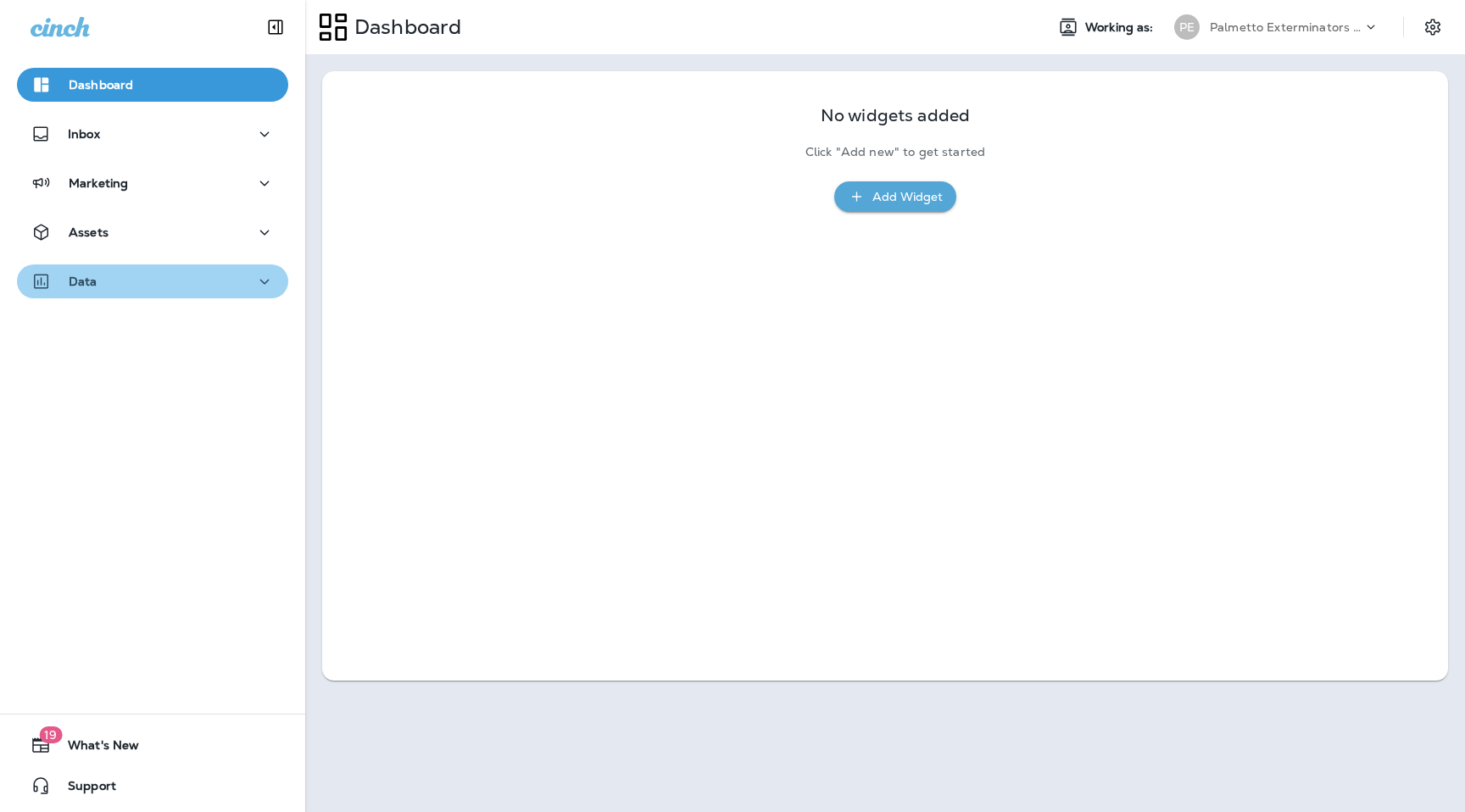
click at [224, 285] on div "Data" at bounding box center [153, 281] width 244 height 21
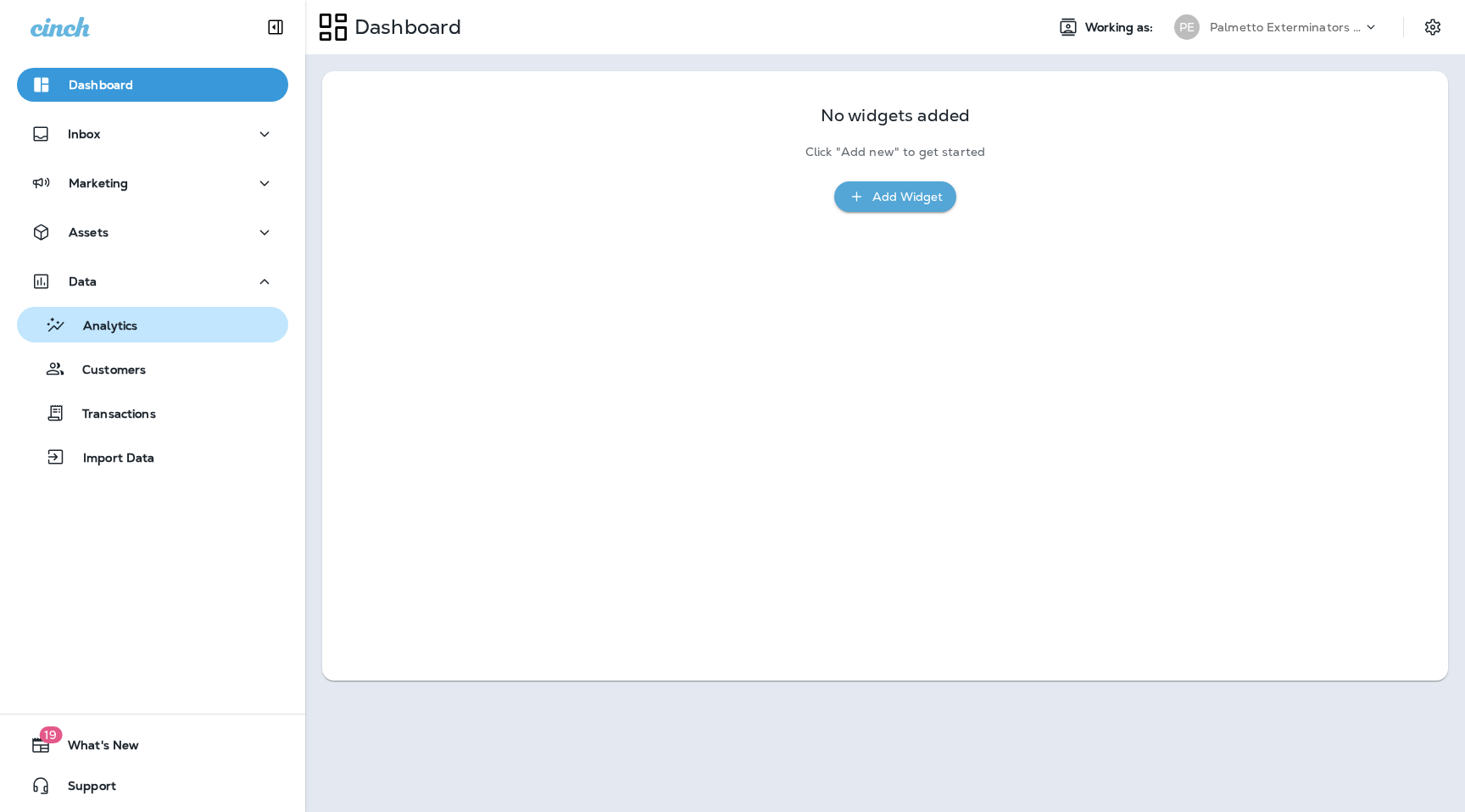
click at [214, 321] on div "Analytics" at bounding box center [153, 325] width 258 height 26
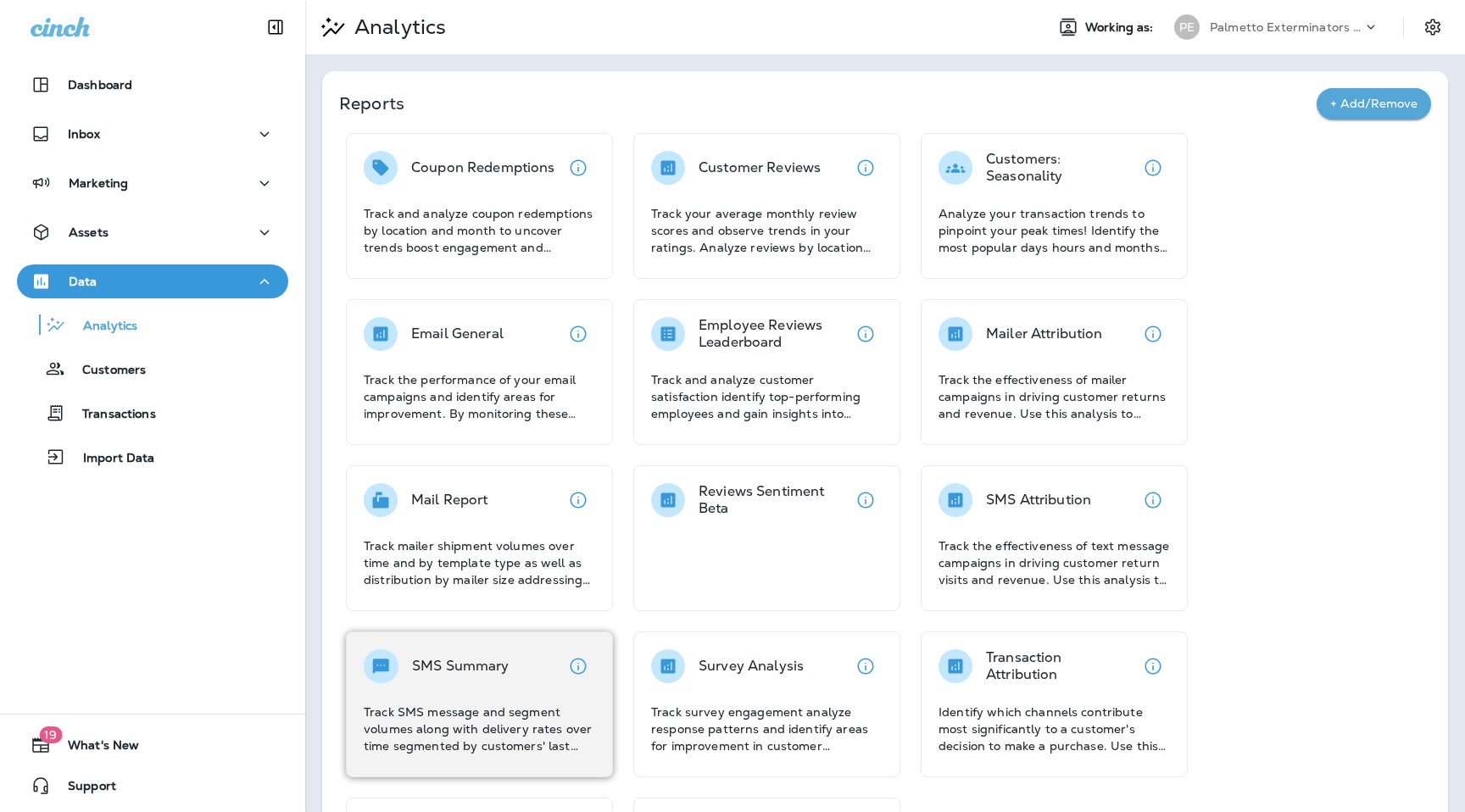
click at [504, 686] on div "SMS Summary Track SMS message and segment volumes along with delivery rates ove…" at bounding box center [479, 701] width 231 height 105
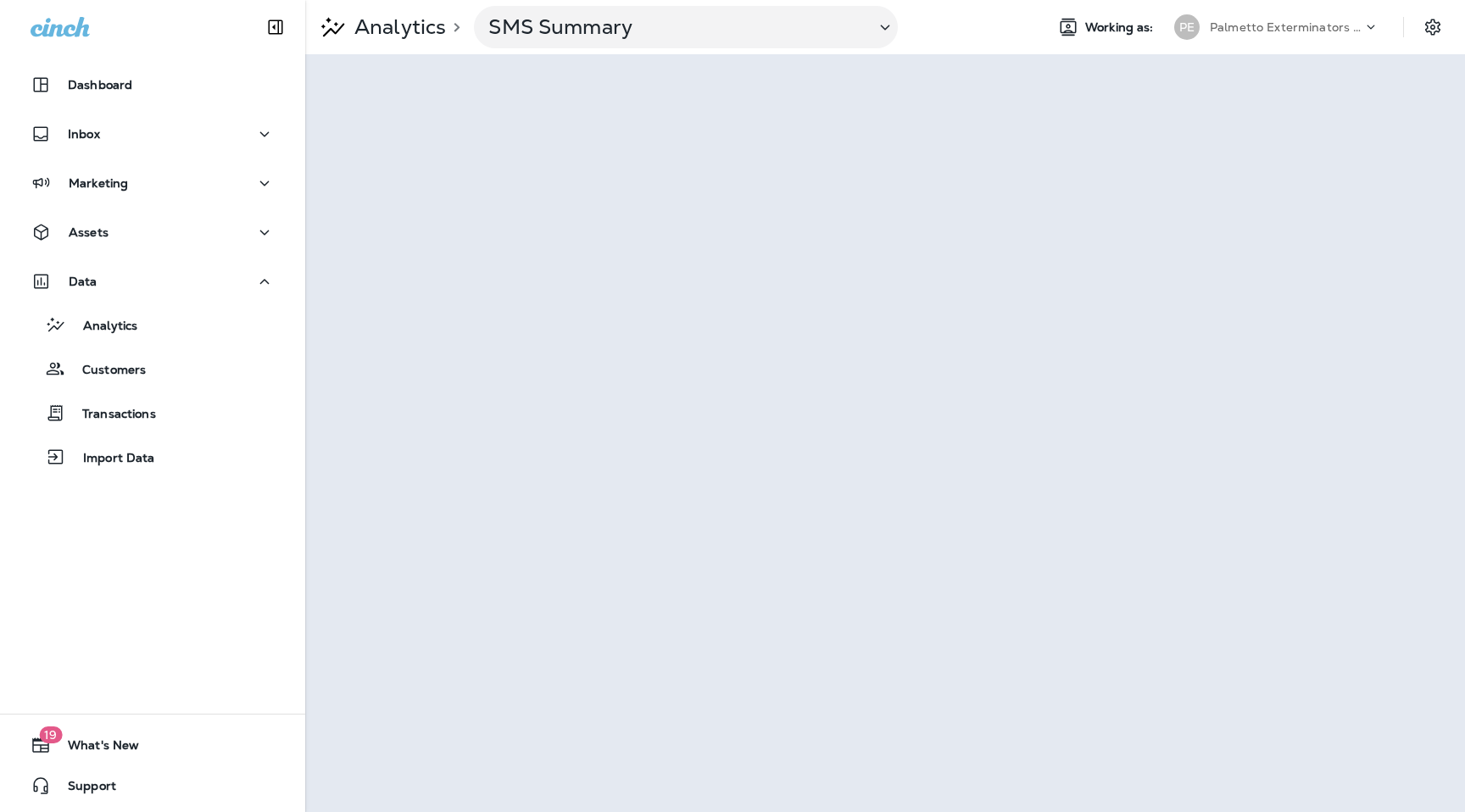
click at [1297, 6] on div "Analytics > SMS Summary Working as: PE Palmetto Exterminators LLC" at bounding box center [886, 27] width 1160 height 55
click at [1296, 29] on p "Palmetto Exterminators LLC" at bounding box center [1286, 27] width 153 height 14
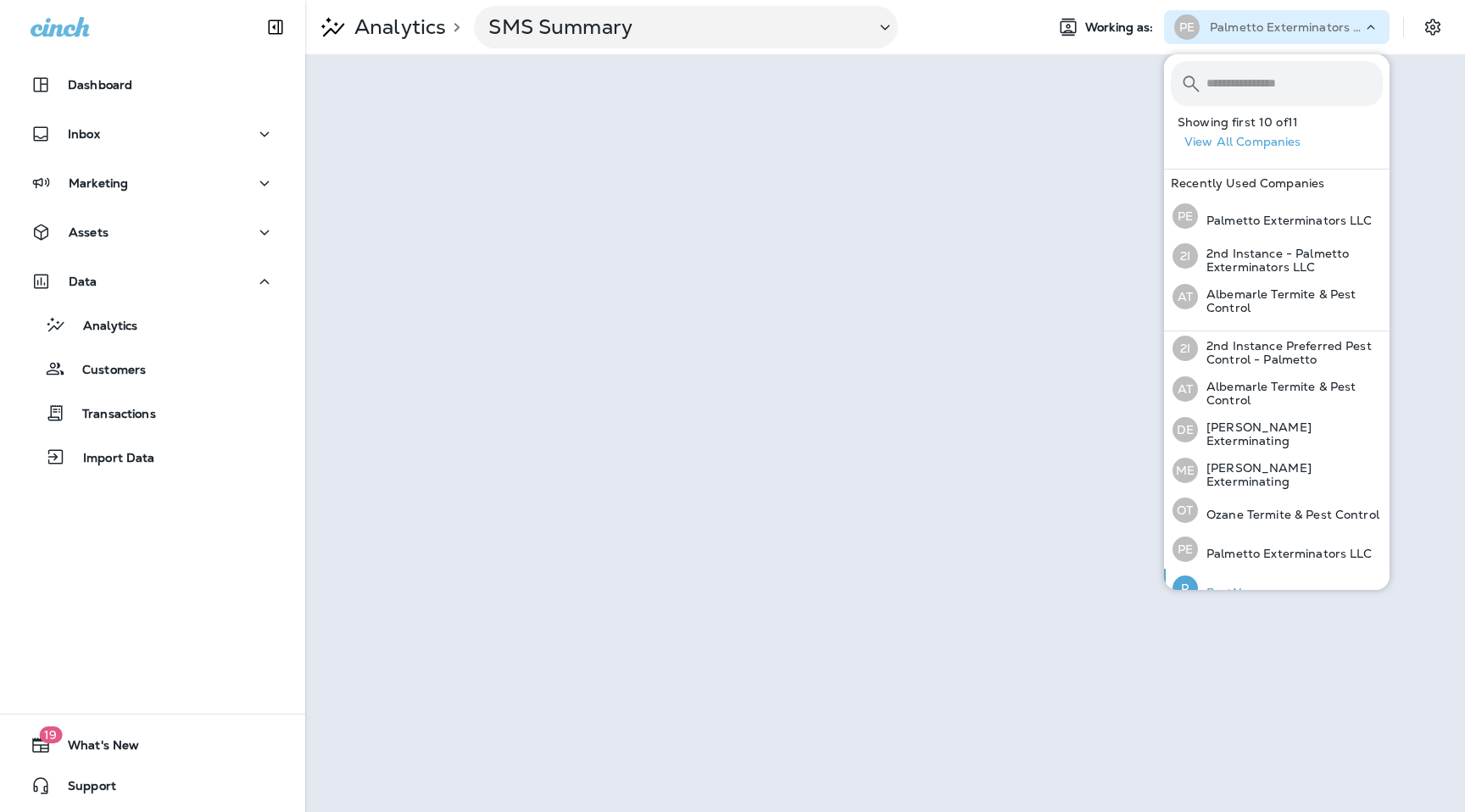
scroll to position [187, 0]
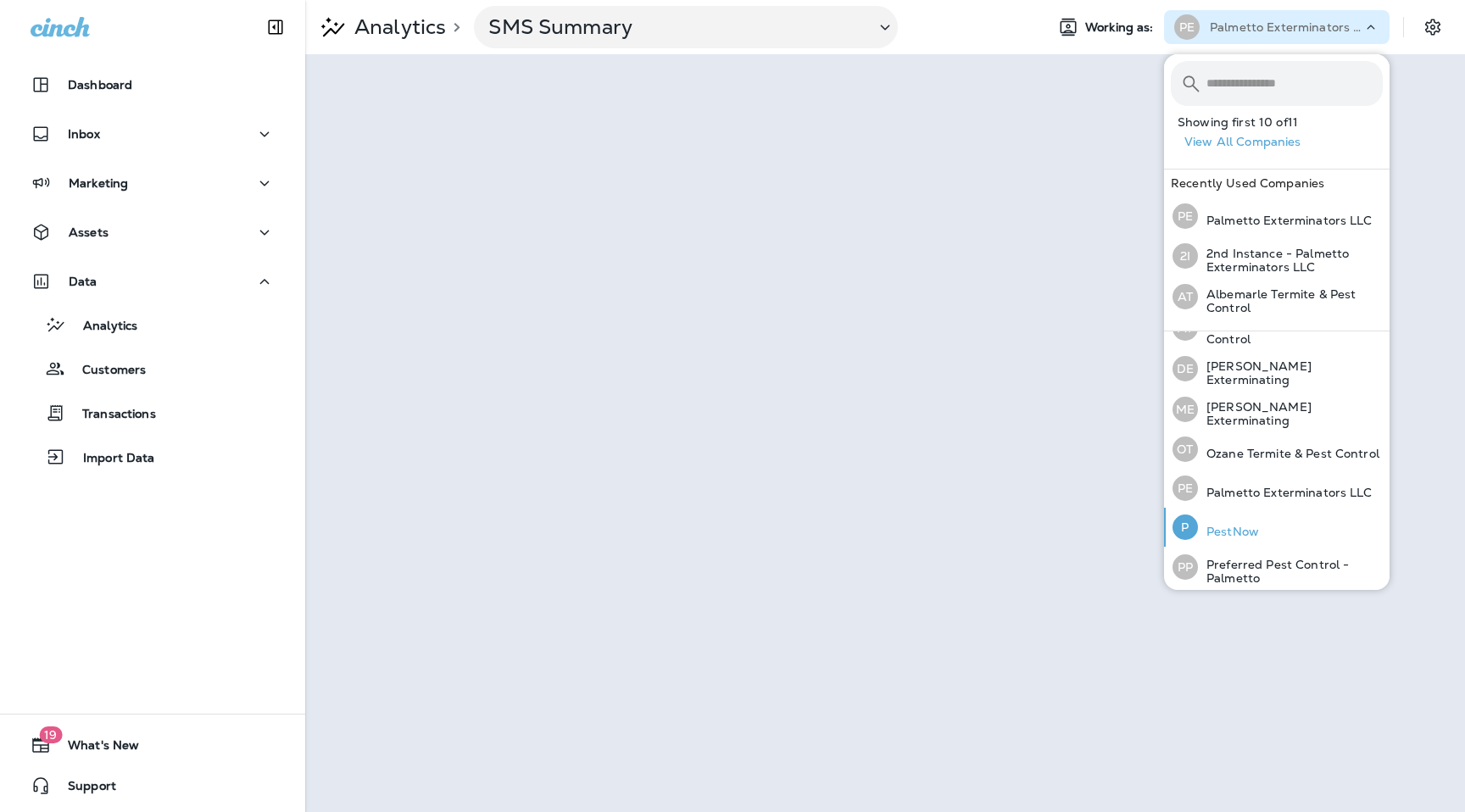
click at [1242, 525] on p "PestNow" at bounding box center [1229, 531] width 61 height 14
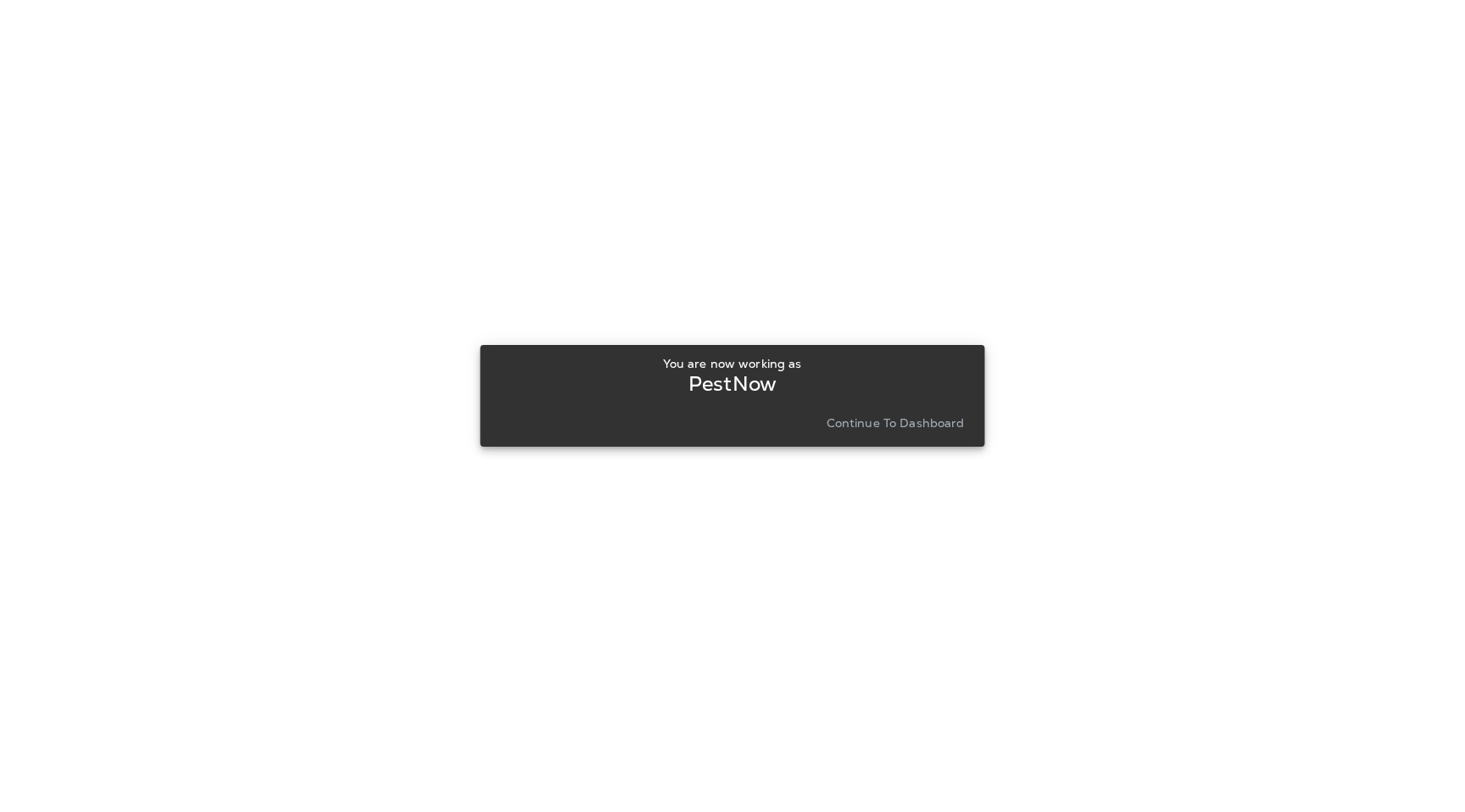
click at [947, 415] on button "Continue to Dashboard" at bounding box center [896, 423] width 152 height 24
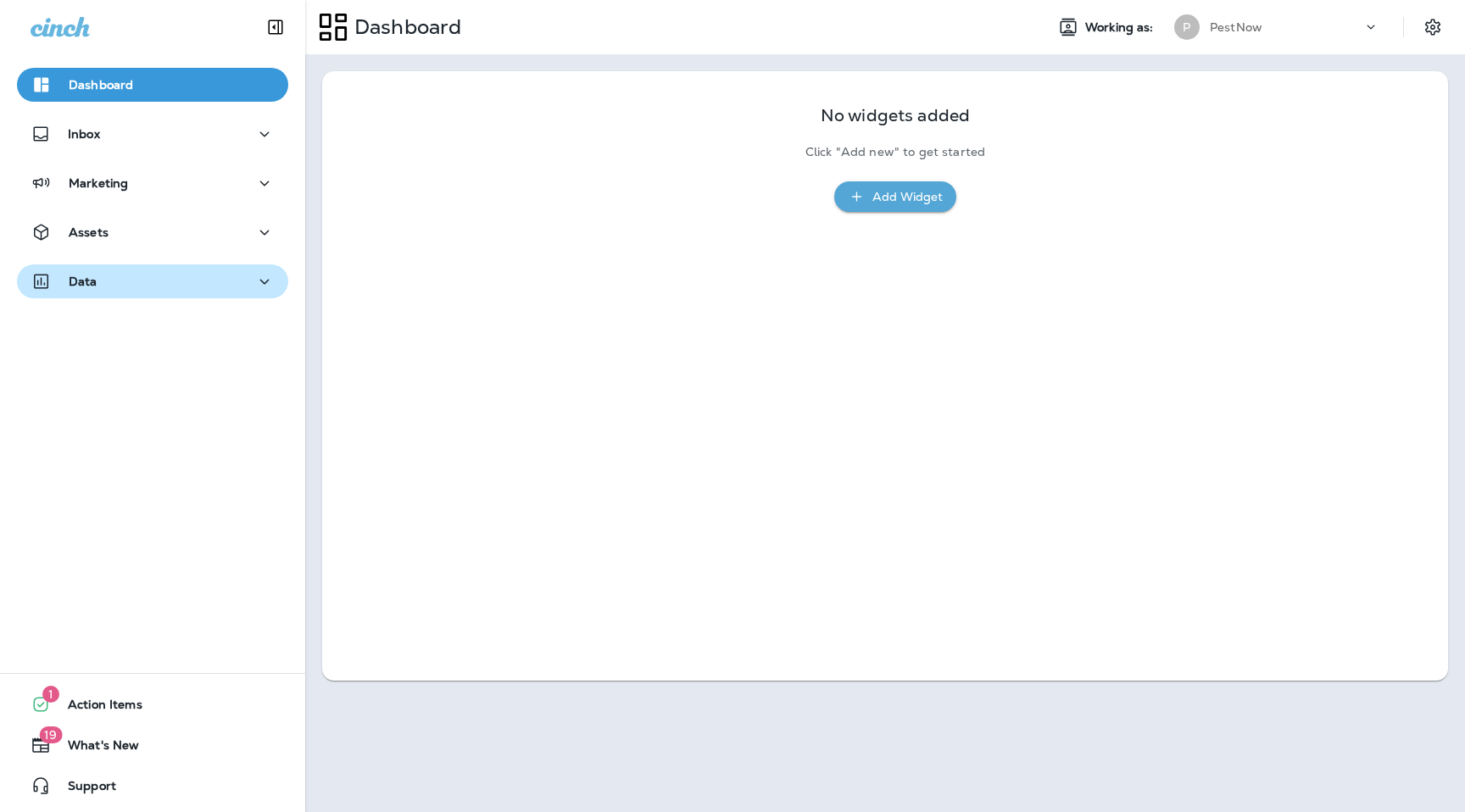
click at [218, 283] on div "Data" at bounding box center [153, 281] width 244 height 21
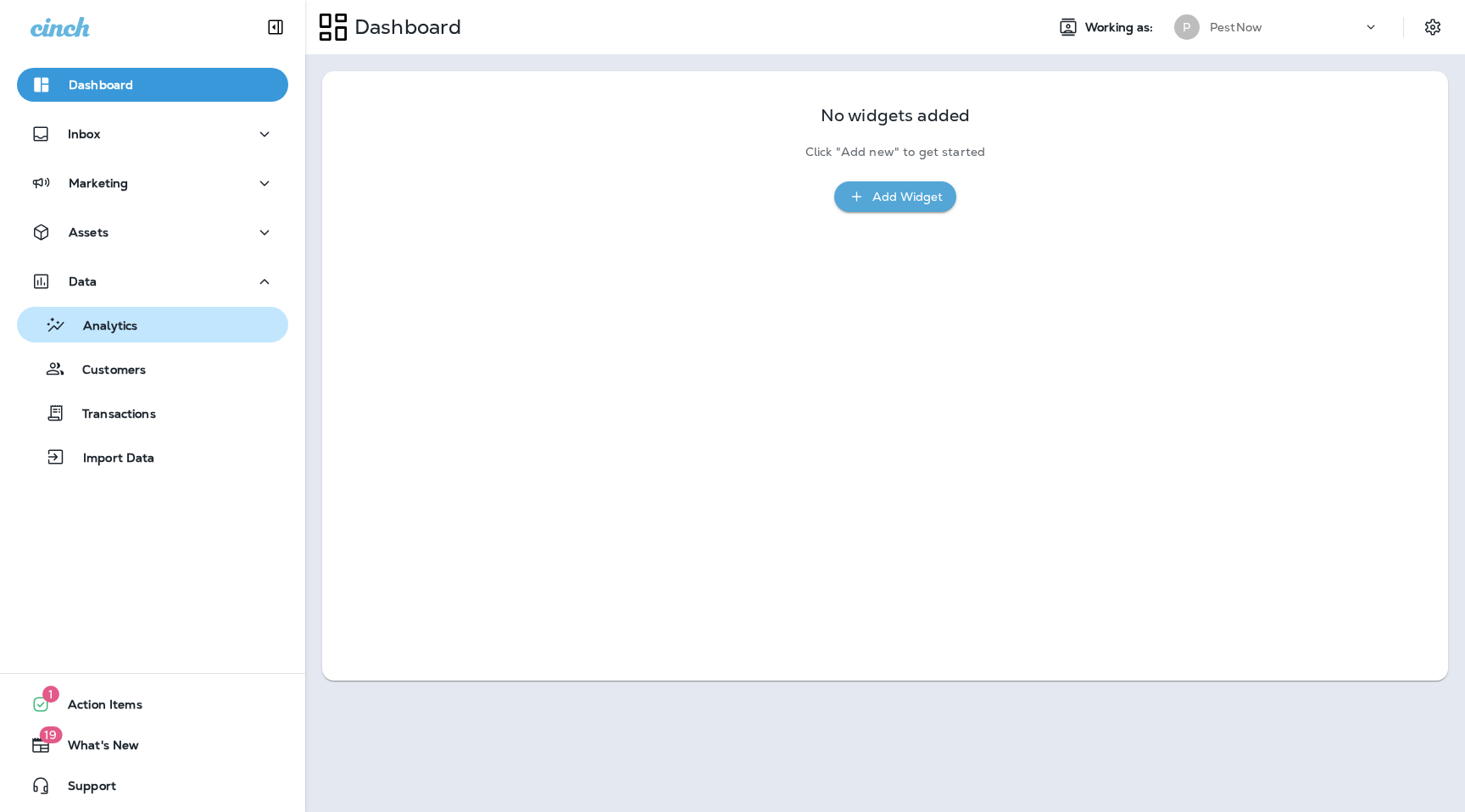
click at [202, 338] on button "Analytics" at bounding box center [153, 325] width 271 height 36
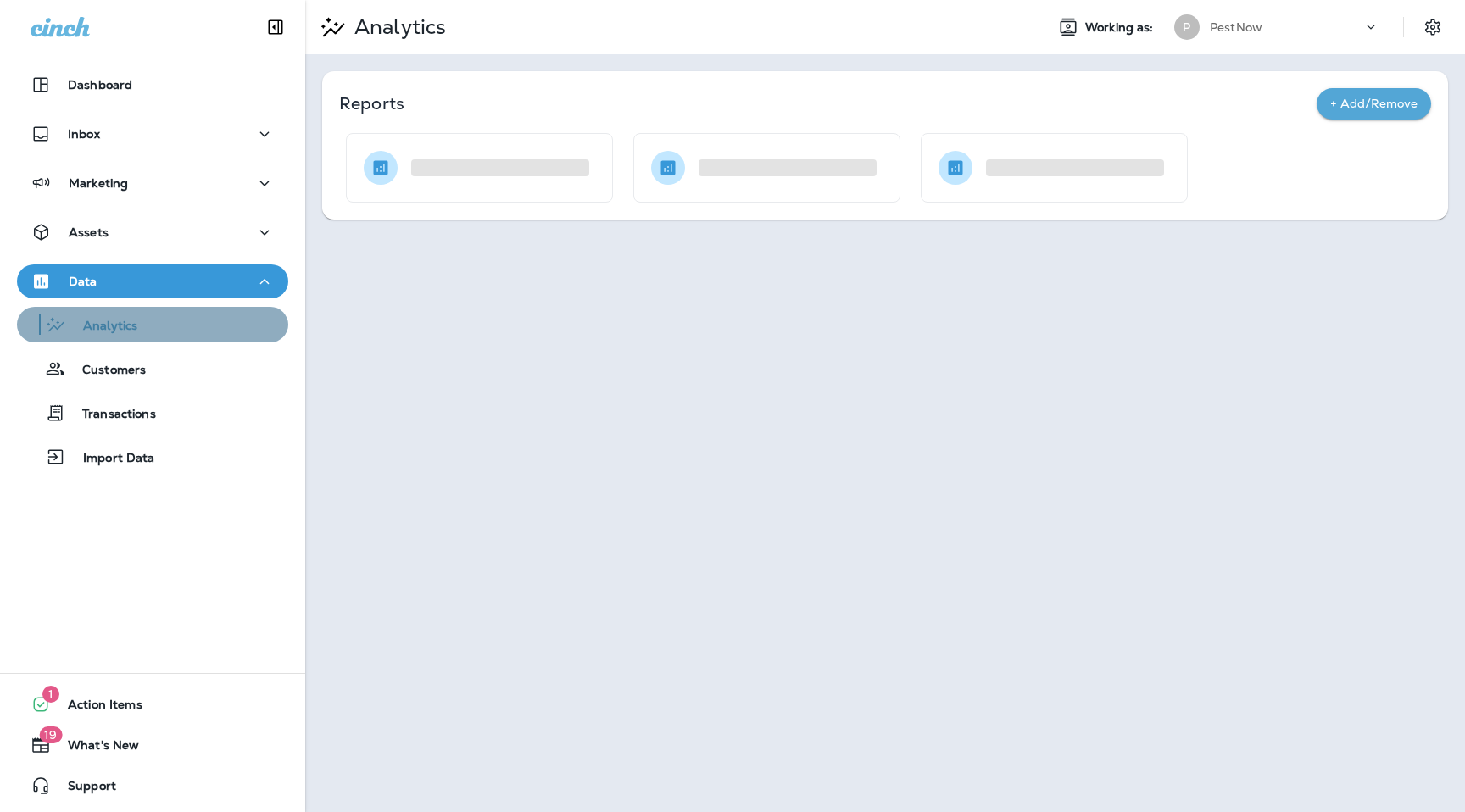
click at [202, 338] on button "Analytics" at bounding box center [153, 325] width 271 height 36
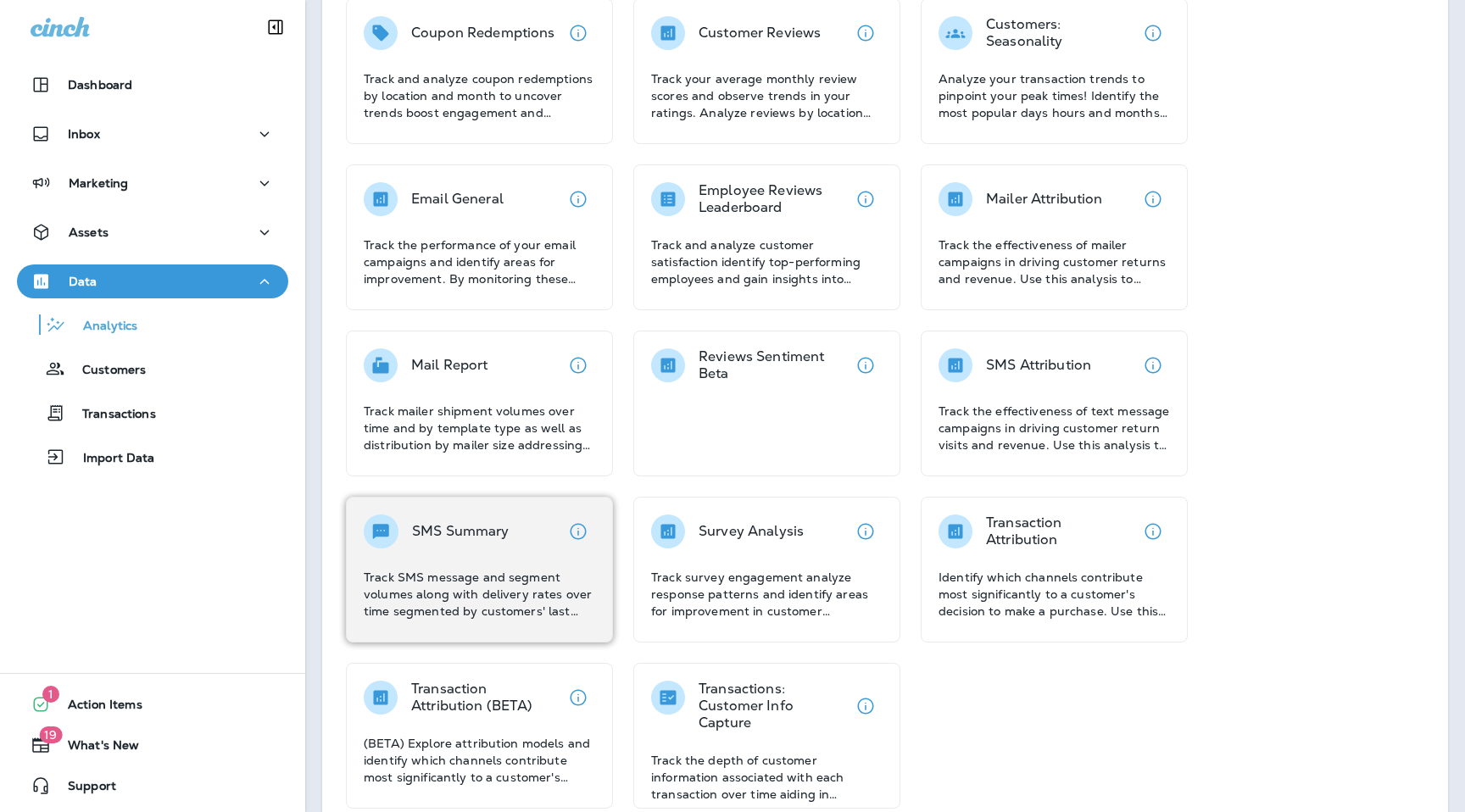
scroll to position [141, 0]
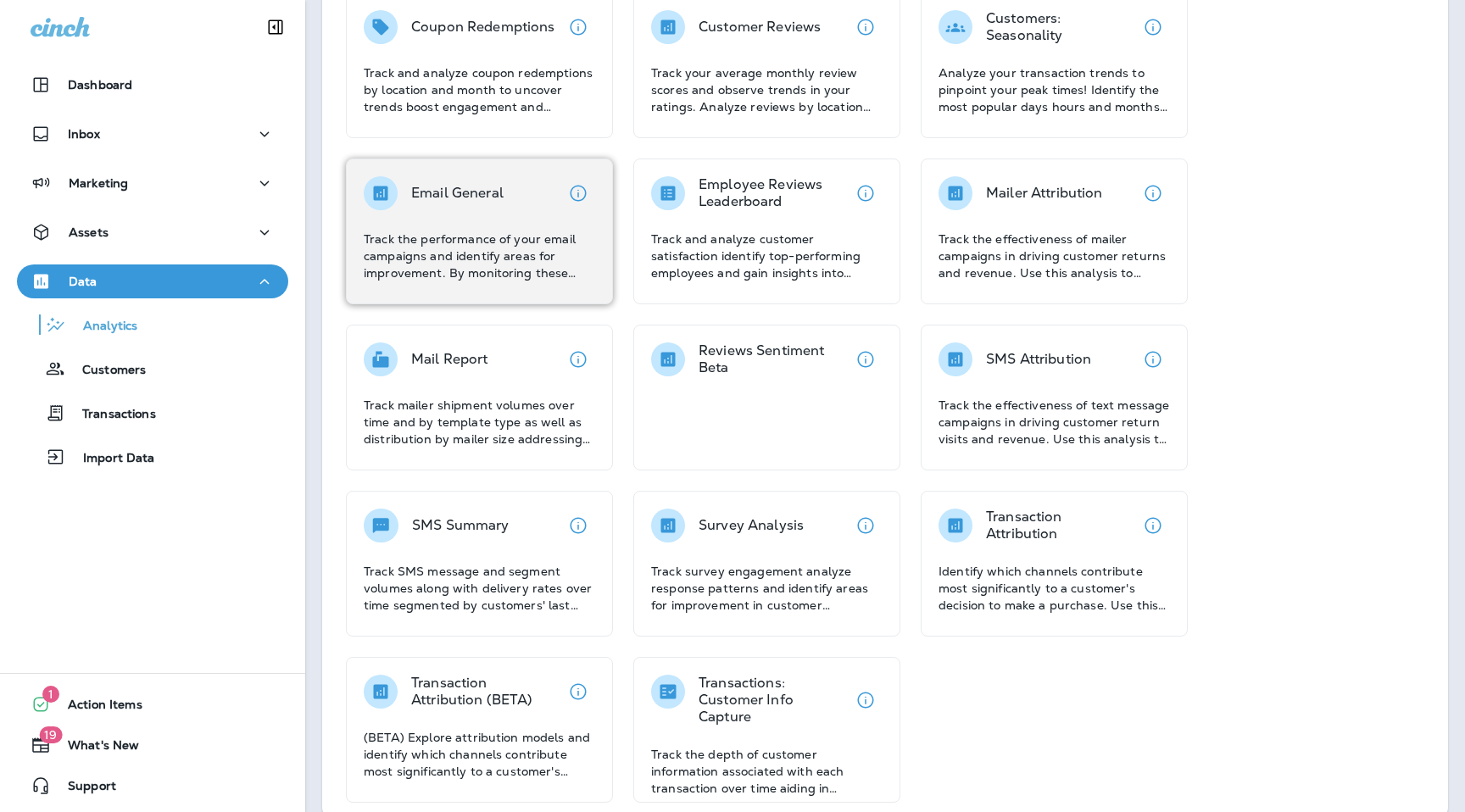
click at [487, 217] on div "Email General Track the performance of your email campaigns and identify areas …" at bounding box center [479, 229] width 231 height 105
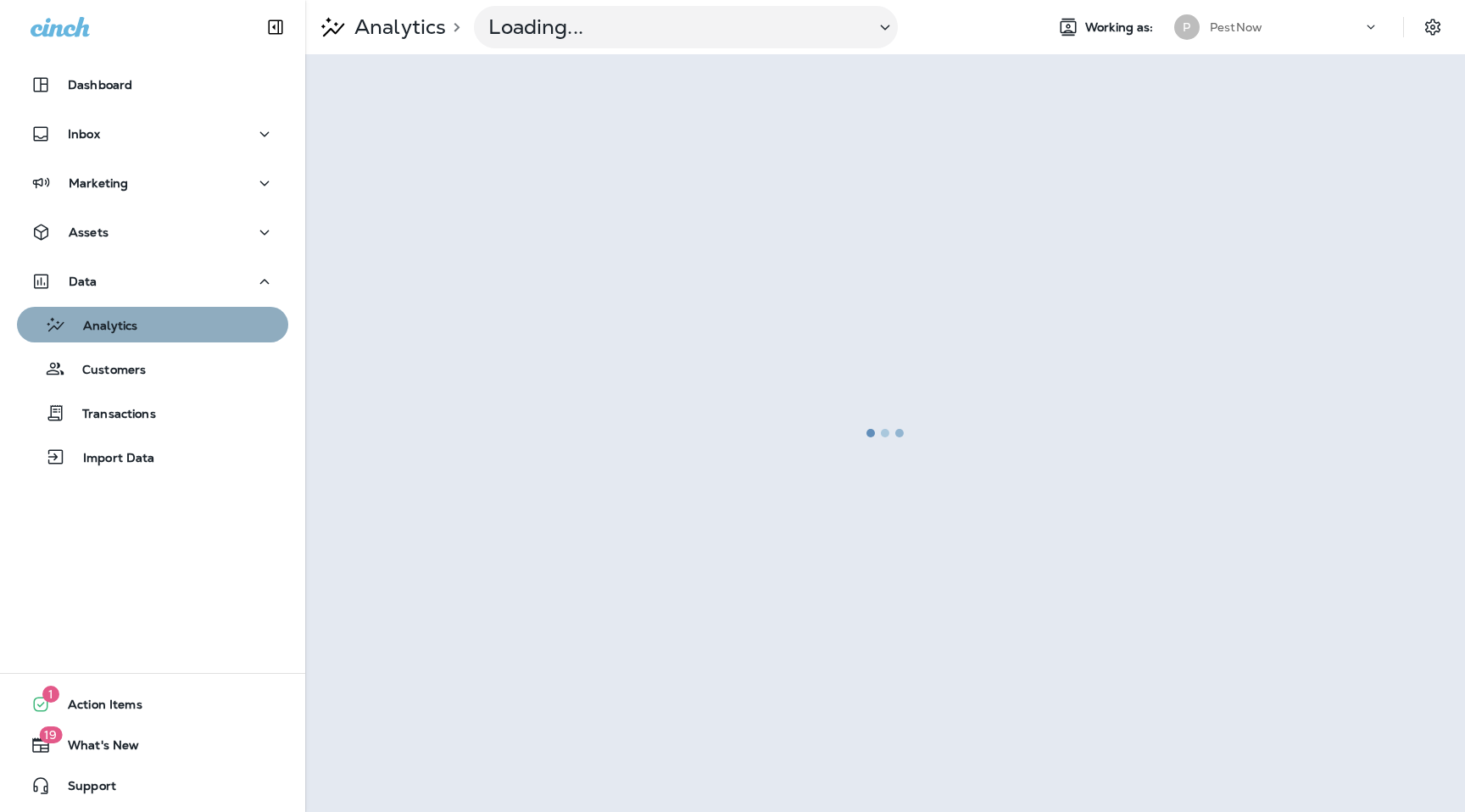
click at [125, 326] on p "Analytics" at bounding box center [102, 327] width 71 height 16
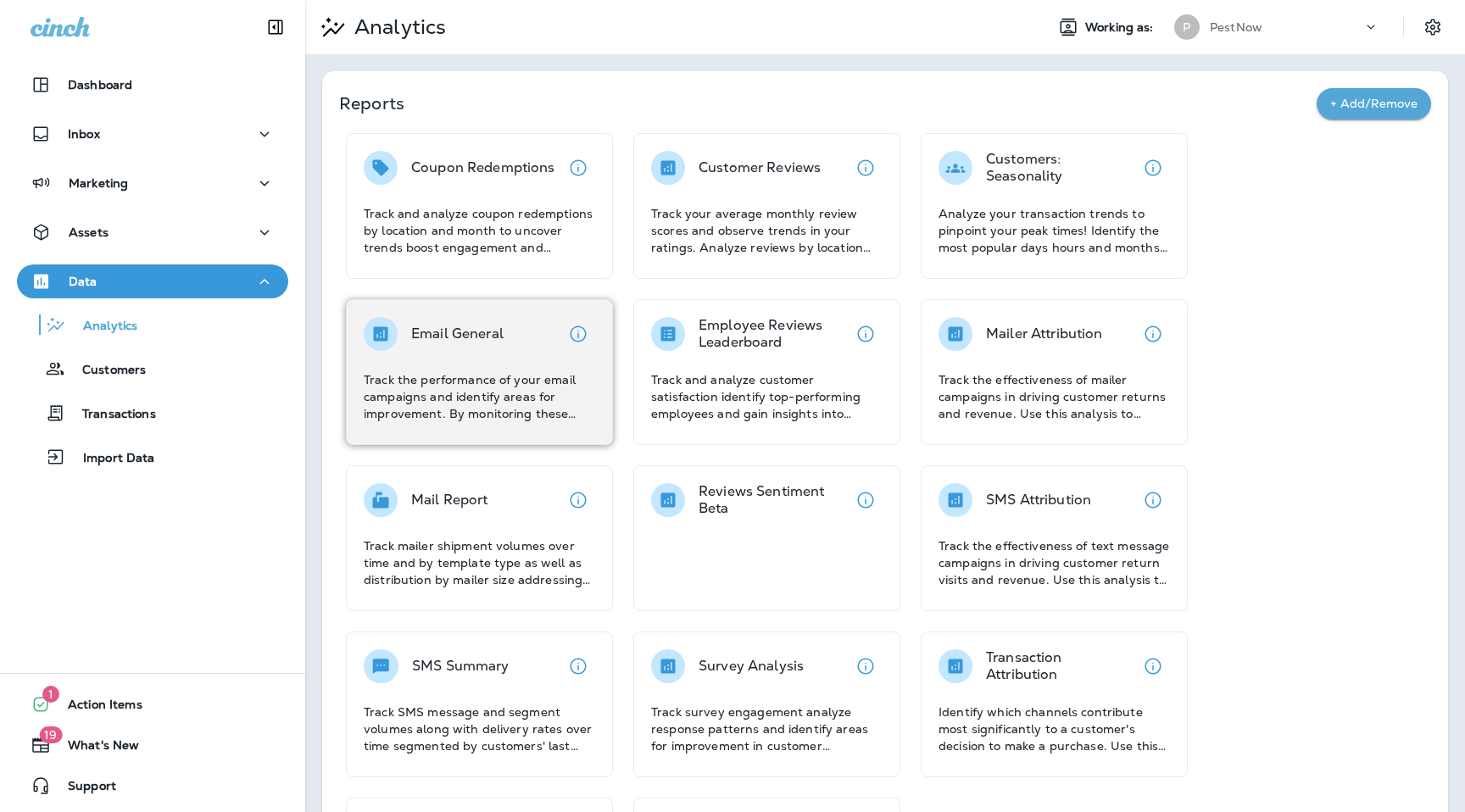
click at [494, 329] on p "Email General" at bounding box center [457, 334] width 92 height 17
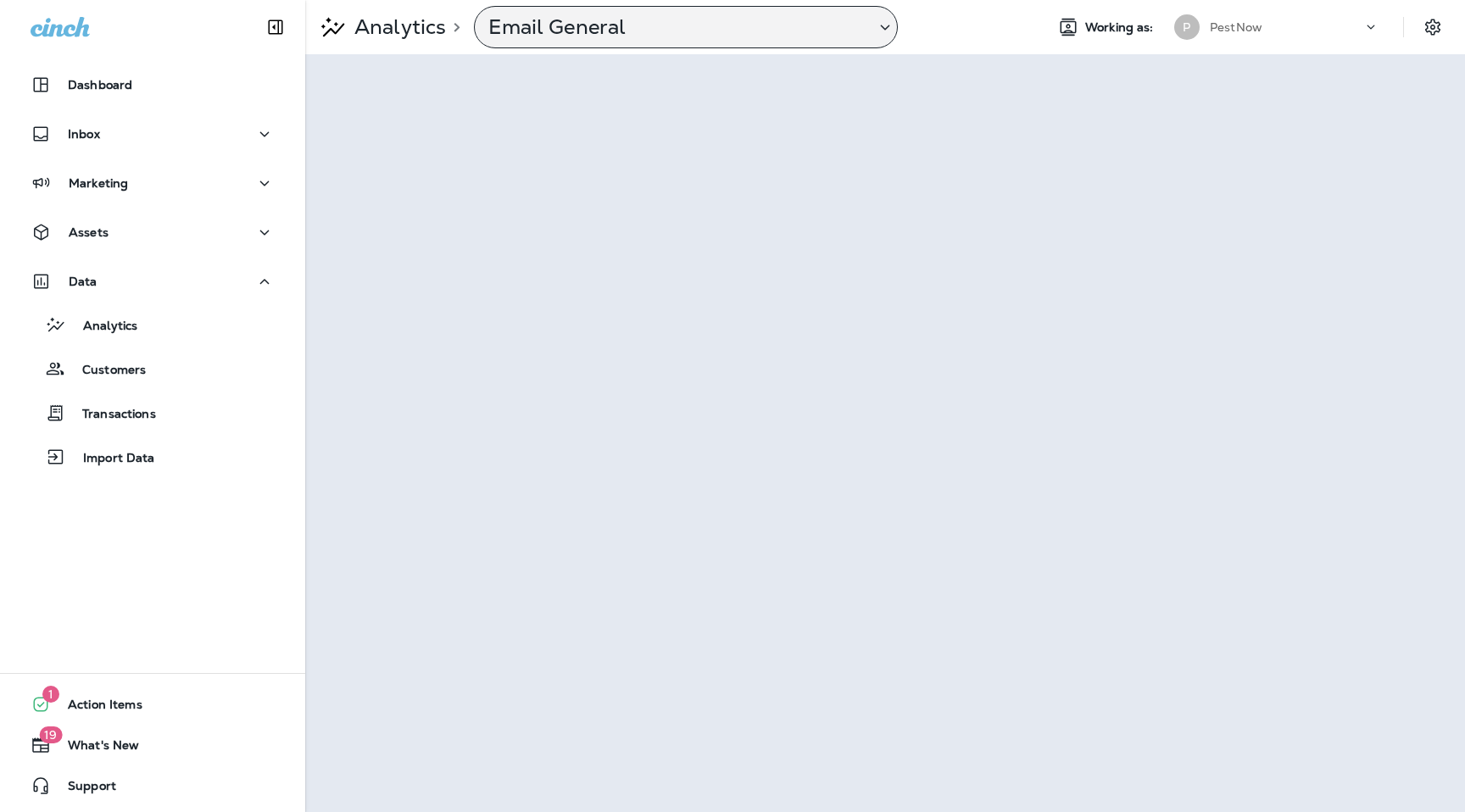
click at [653, 21] on p "Email General" at bounding box center [674, 27] width 373 height 26
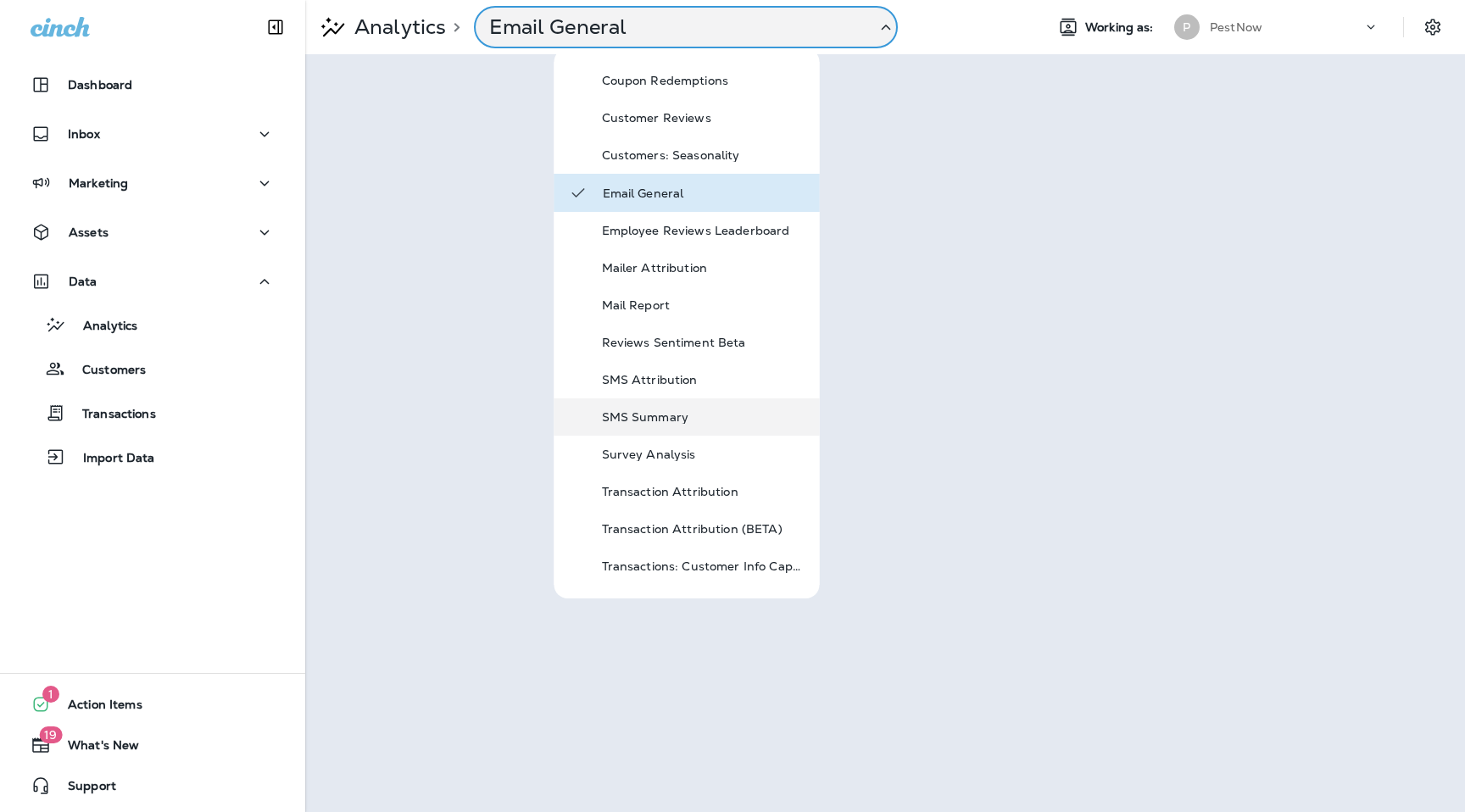
click at [675, 413] on p "SMS Summary" at bounding box center [704, 417] width 204 height 14
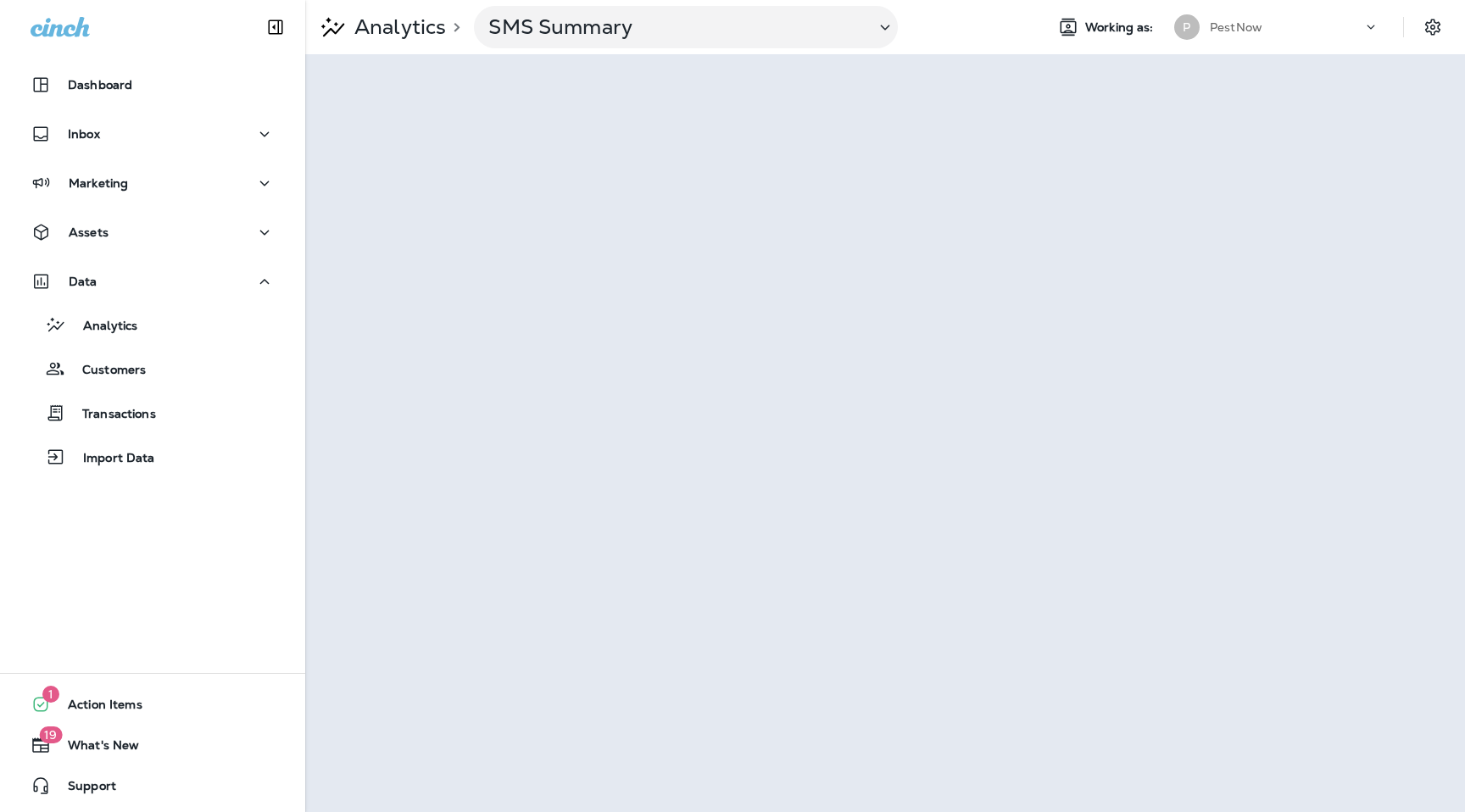
click at [1295, 30] on div "PestNow" at bounding box center [1286, 27] width 153 height 26
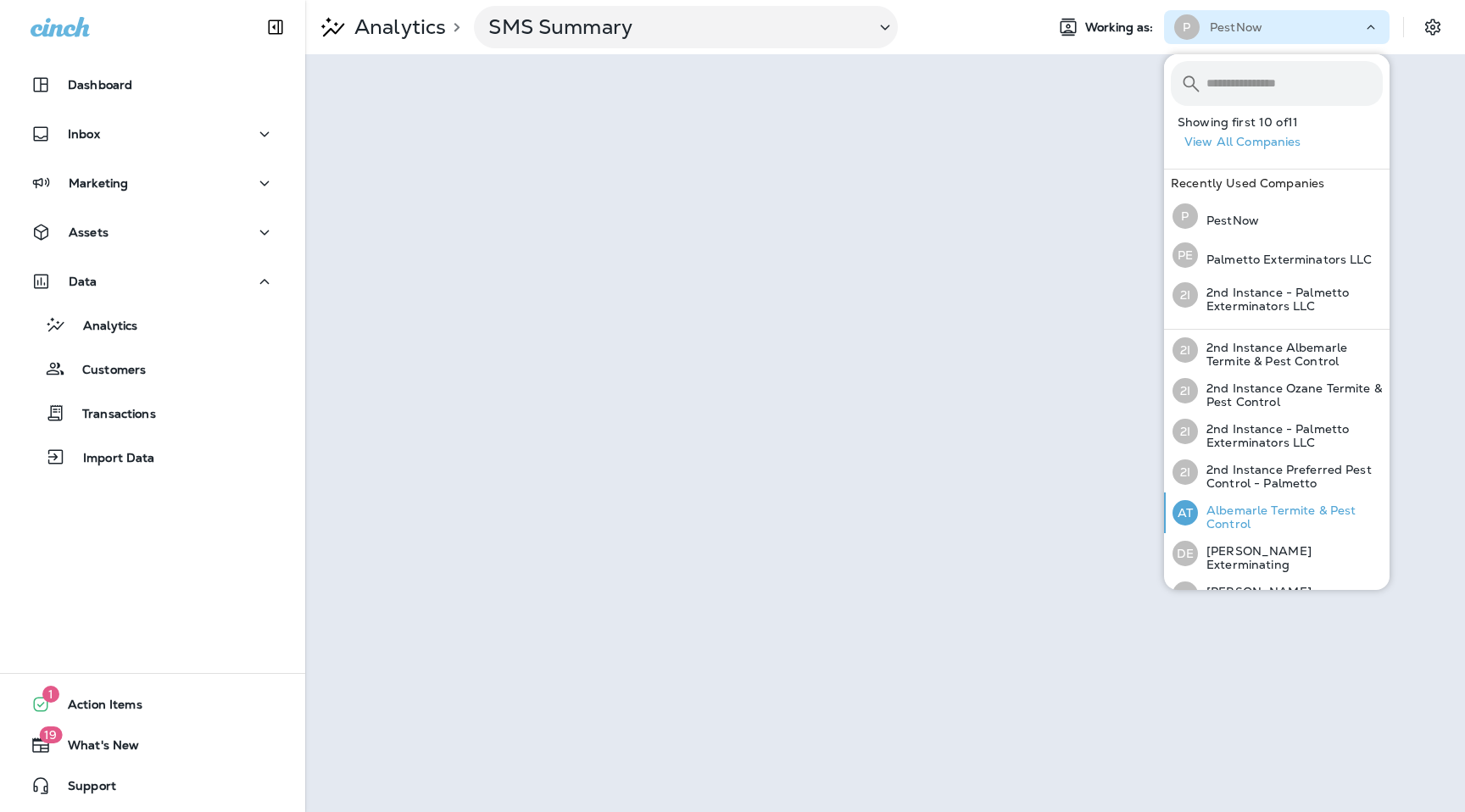
scroll to position [185, 0]
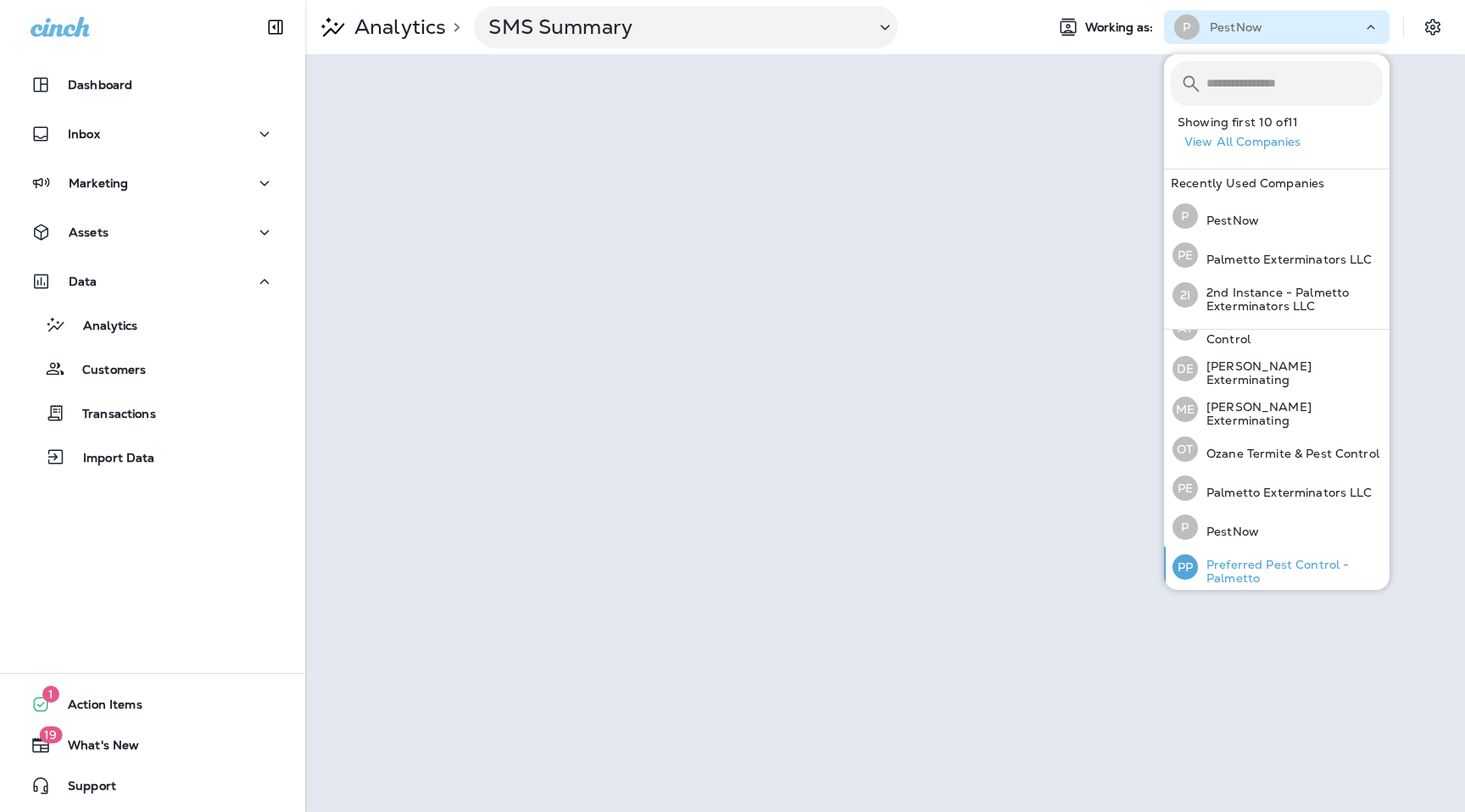
click at [1253, 558] on p "Preferred Pest Control - Palmetto" at bounding box center [1290, 571] width 185 height 27
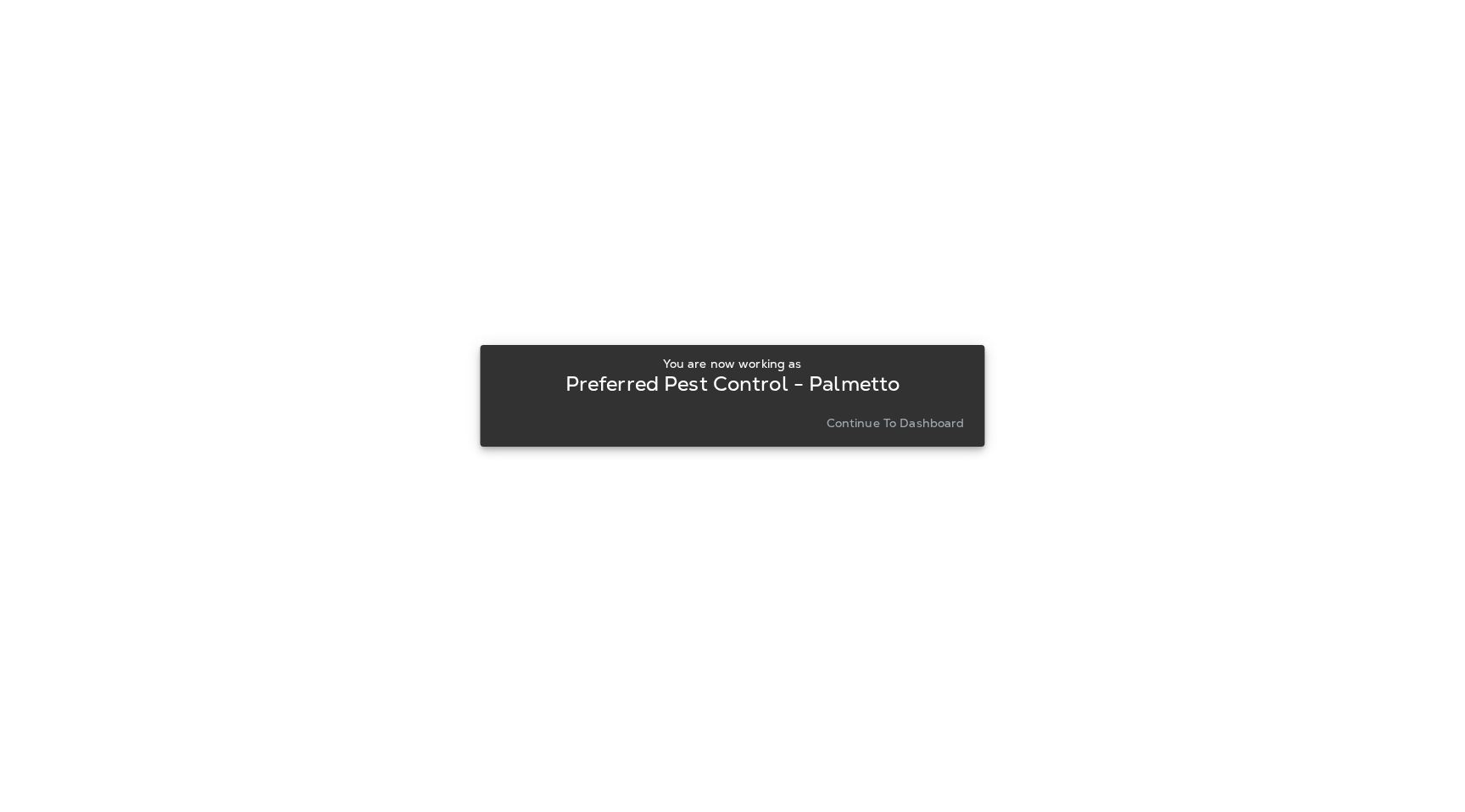
click at [944, 423] on p "Continue to Dashboard" at bounding box center [896, 423] width 138 height 14
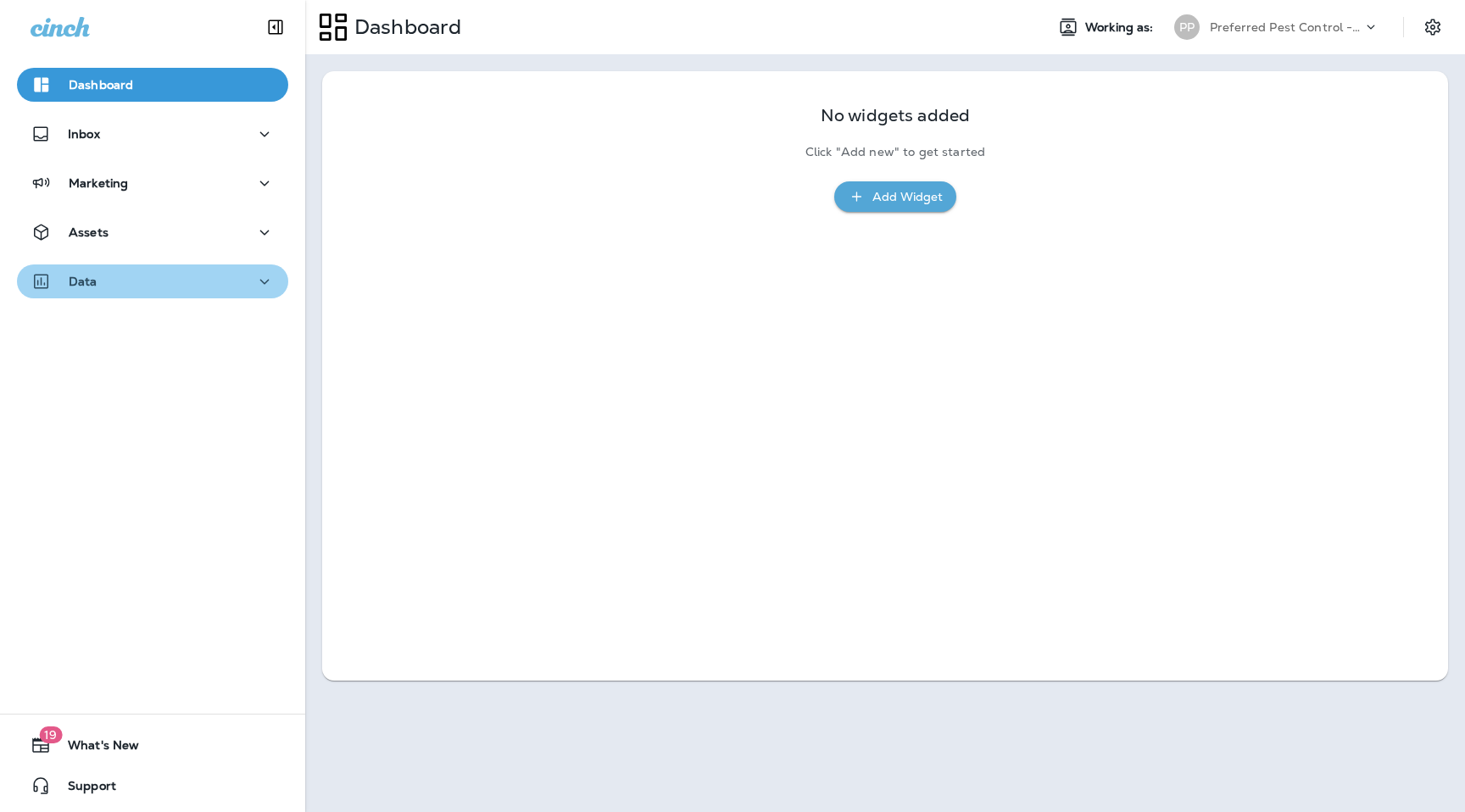
click at [183, 281] on div "Data" at bounding box center [153, 281] width 244 height 21
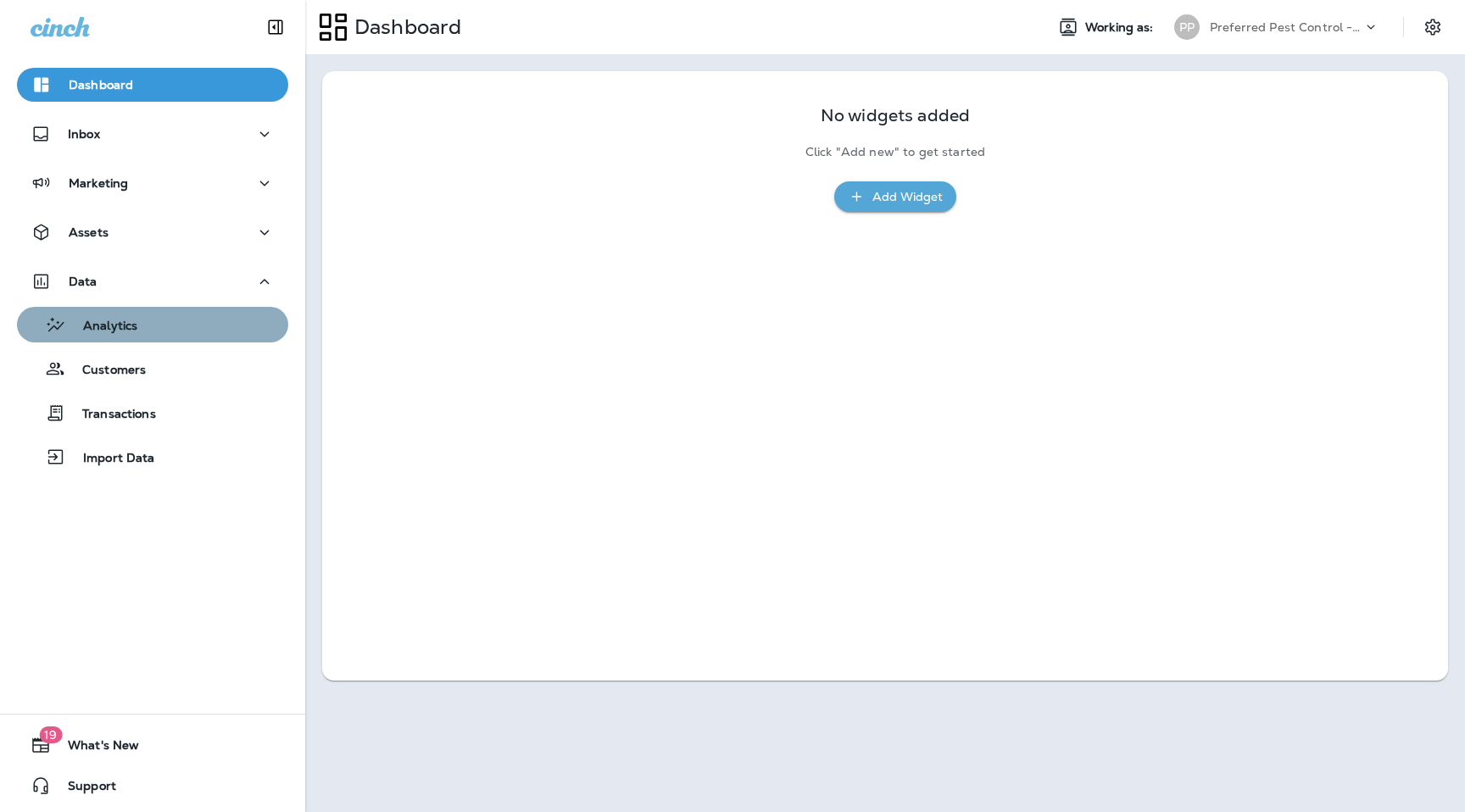
click at [174, 319] on div "Analytics" at bounding box center [153, 325] width 258 height 26
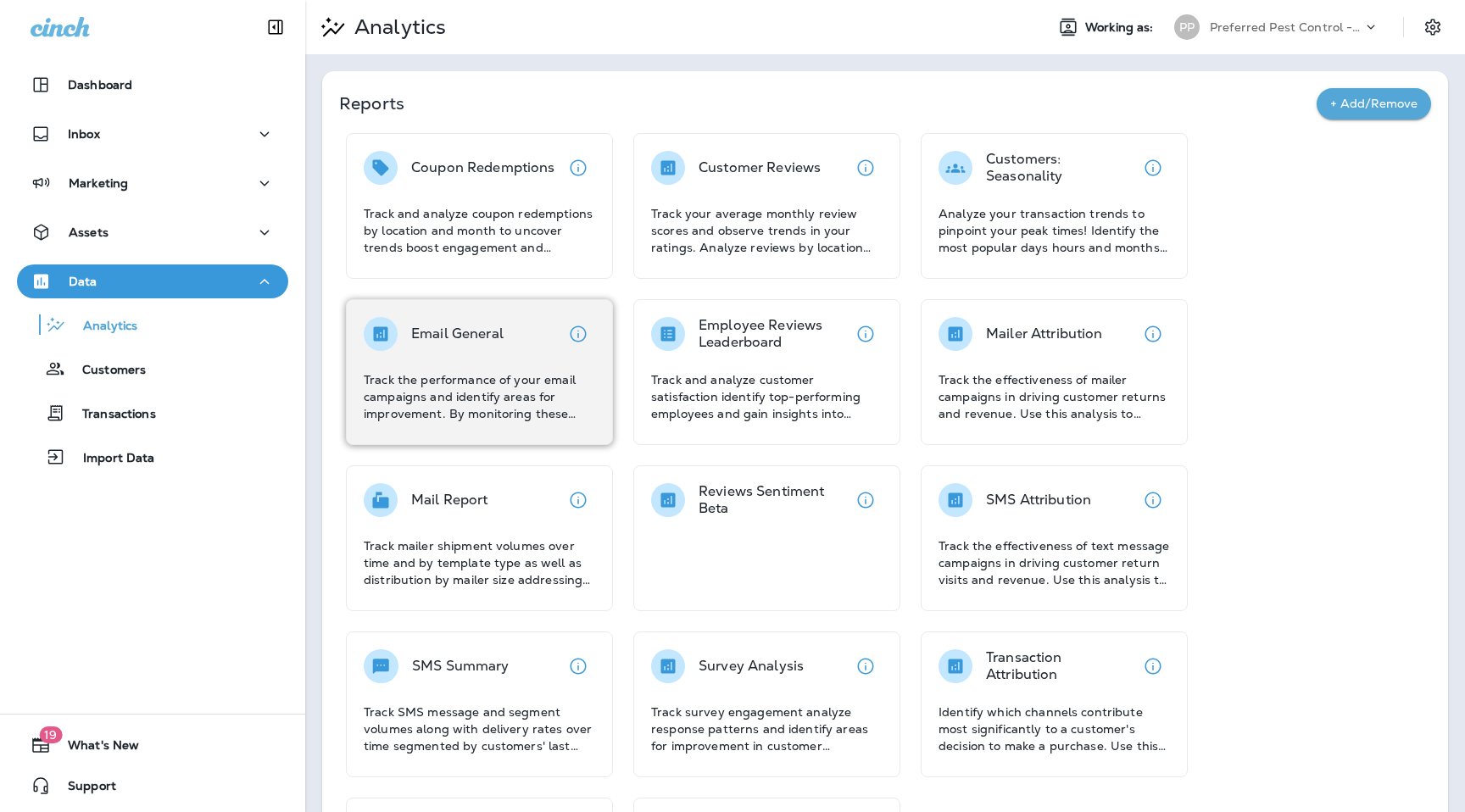
click at [493, 312] on div "Email General Track the performance of your email campaigns and identify areas …" at bounding box center [479, 372] width 267 height 146
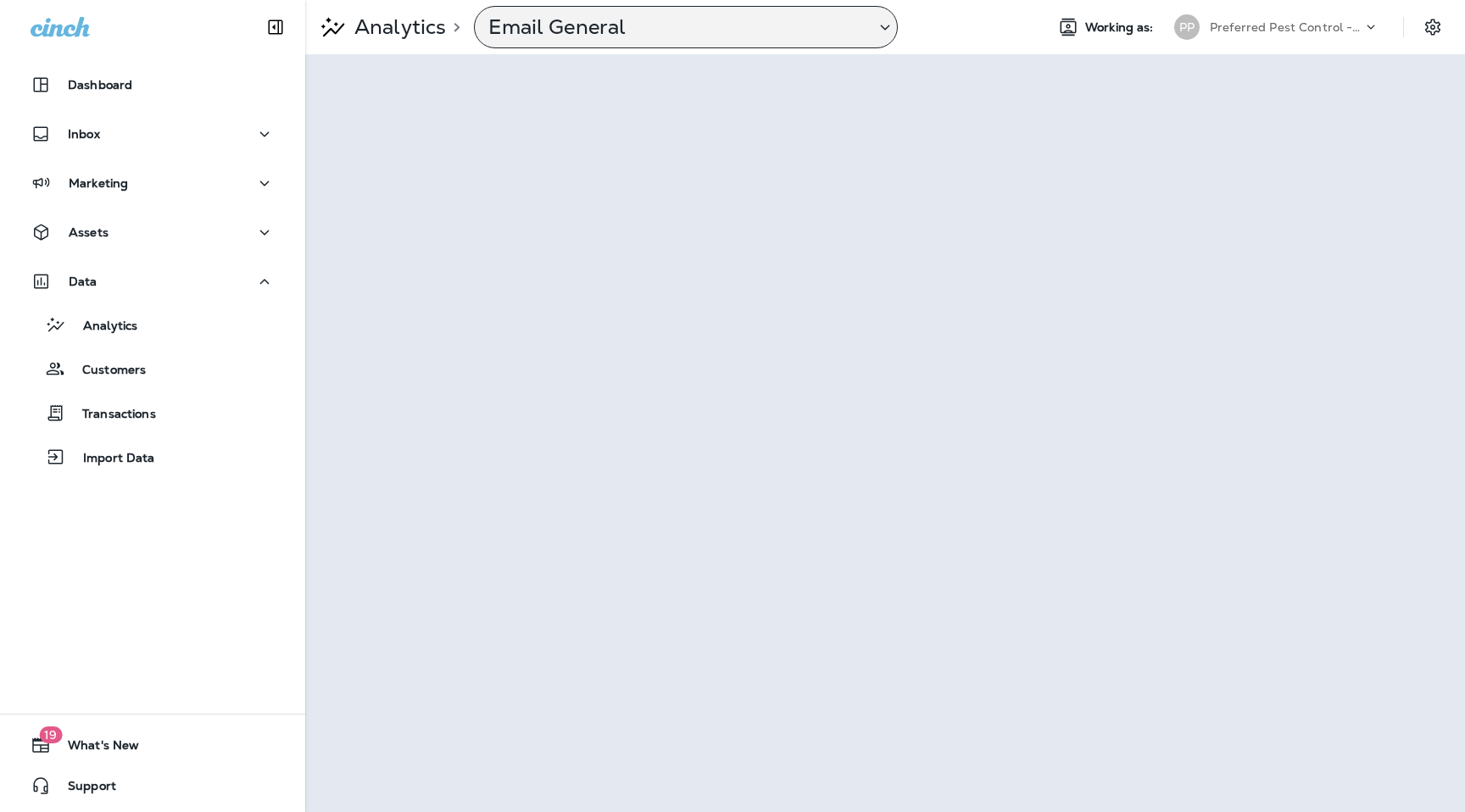
click at [731, 33] on p "Email General" at bounding box center [674, 27] width 373 height 26
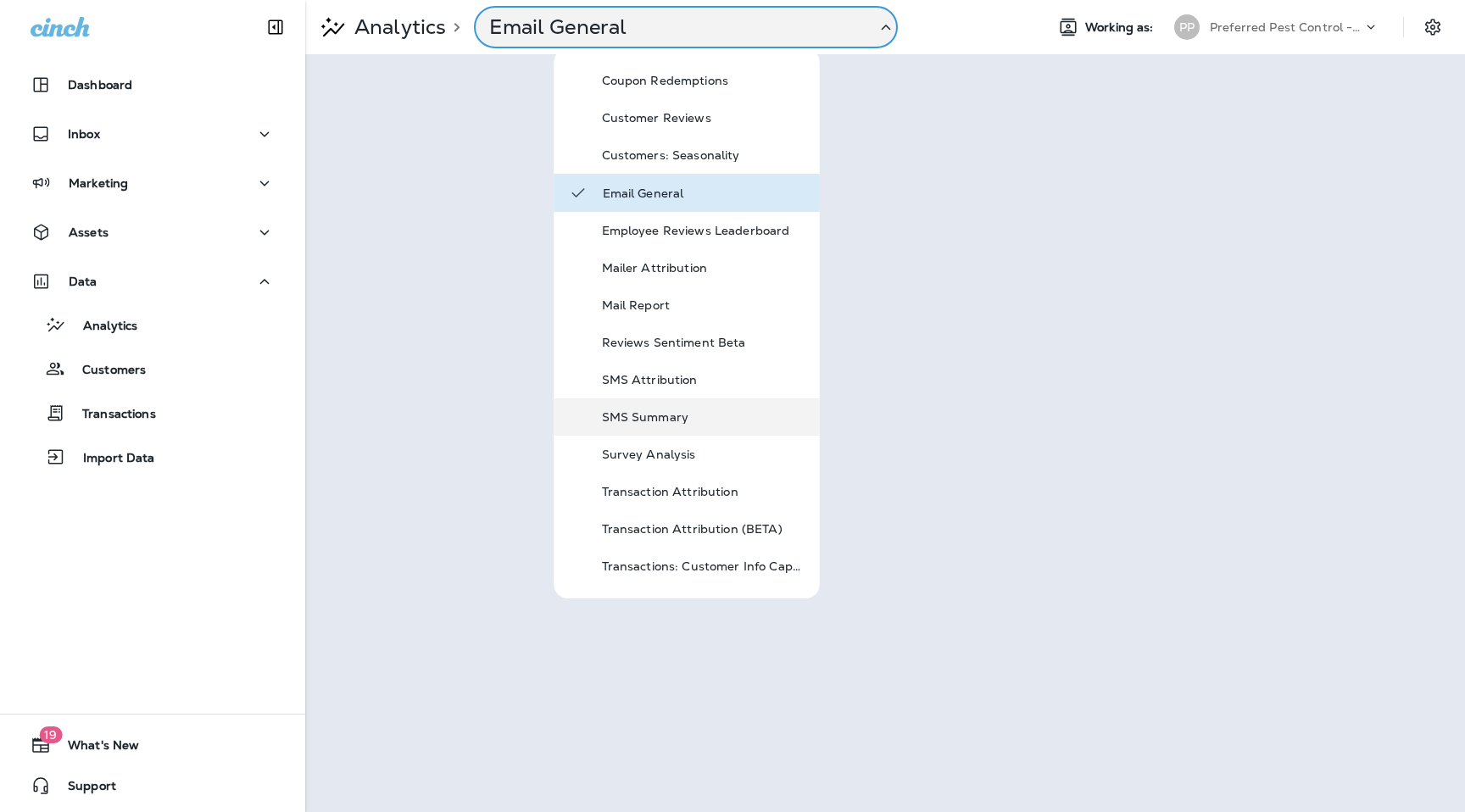
click at [687, 422] on p "SMS Summary" at bounding box center [704, 417] width 204 height 14
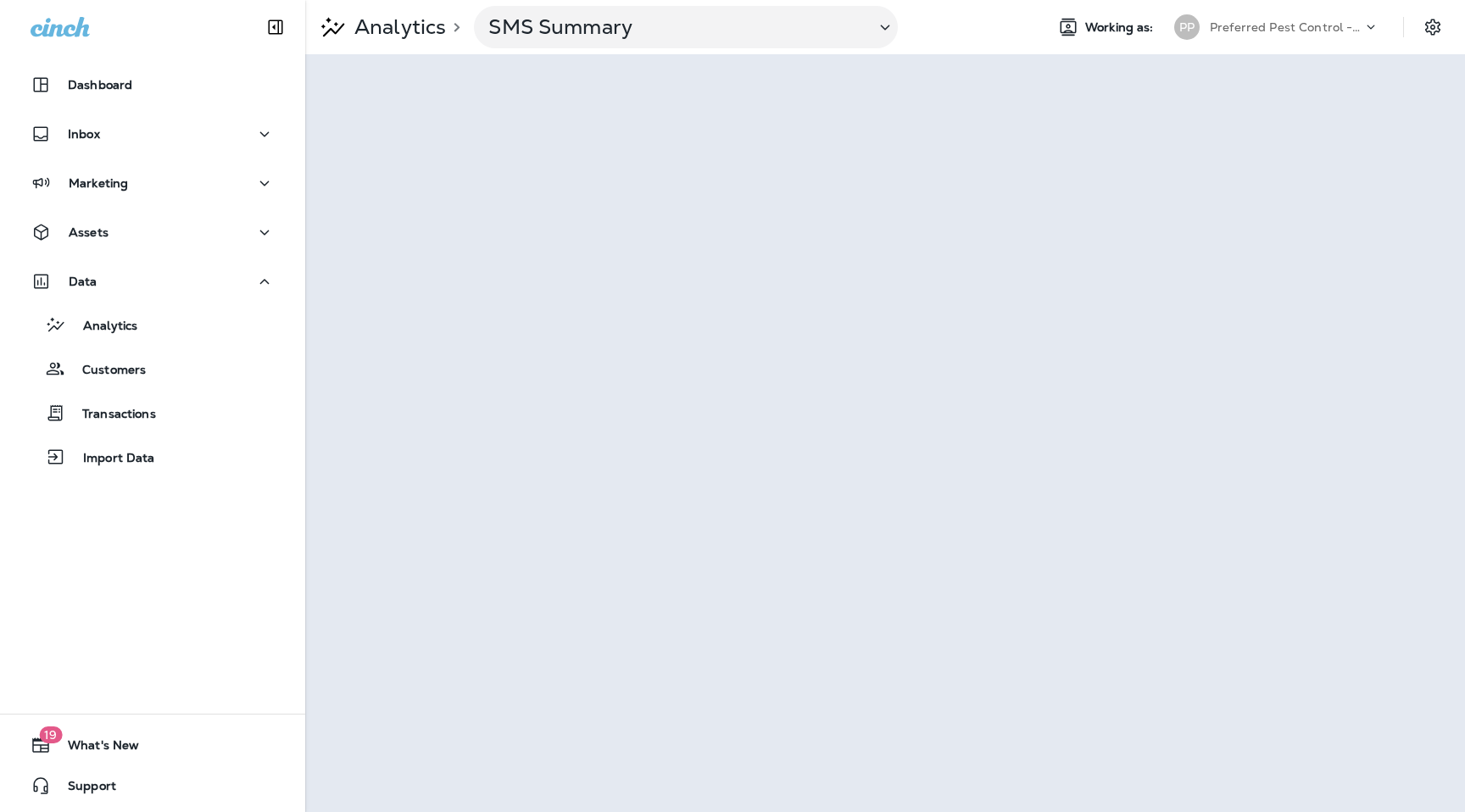
click at [1305, 33] on p "Preferred Pest Control - Palmetto" at bounding box center [1286, 27] width 153 height 14
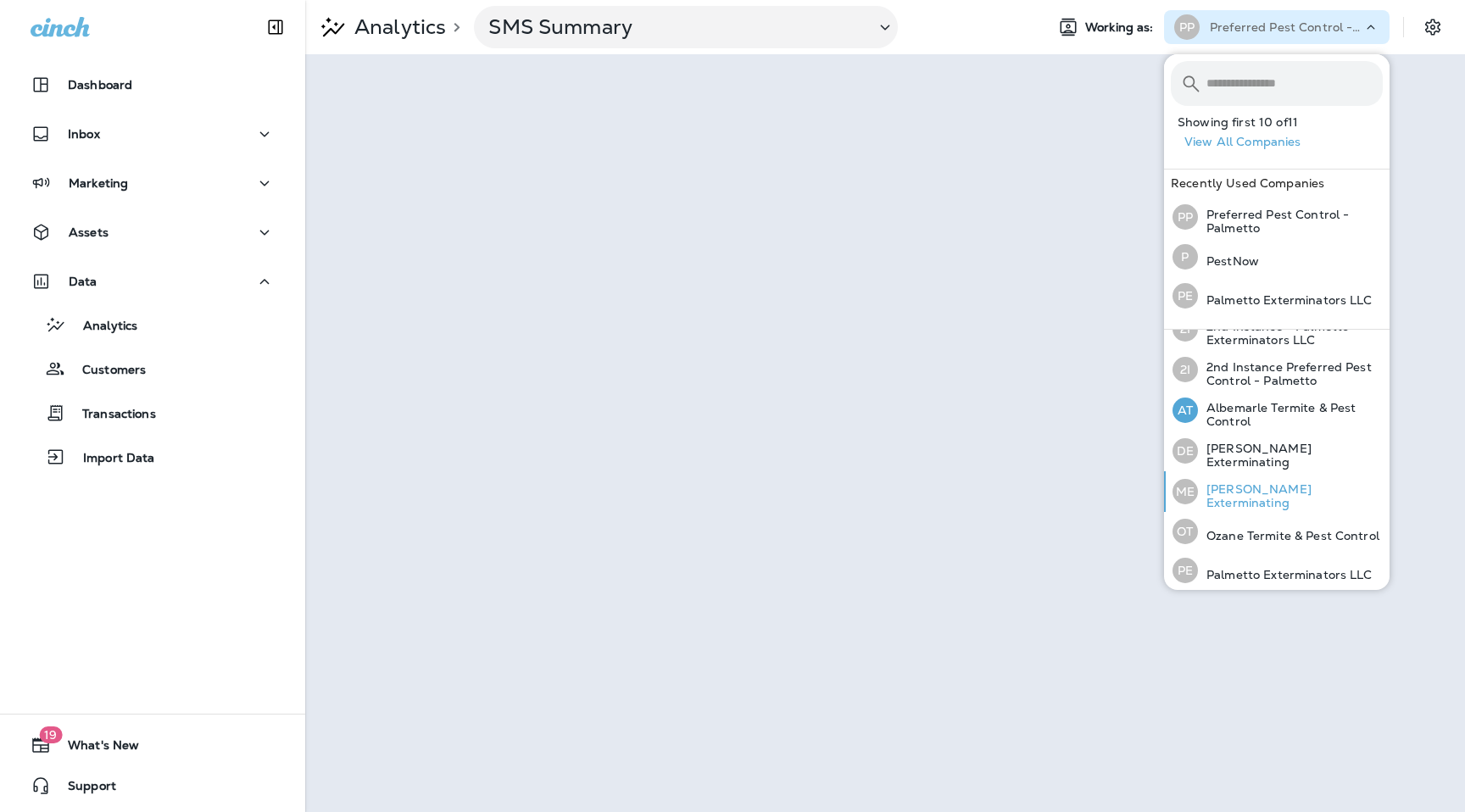
scroll to position [90, 0]
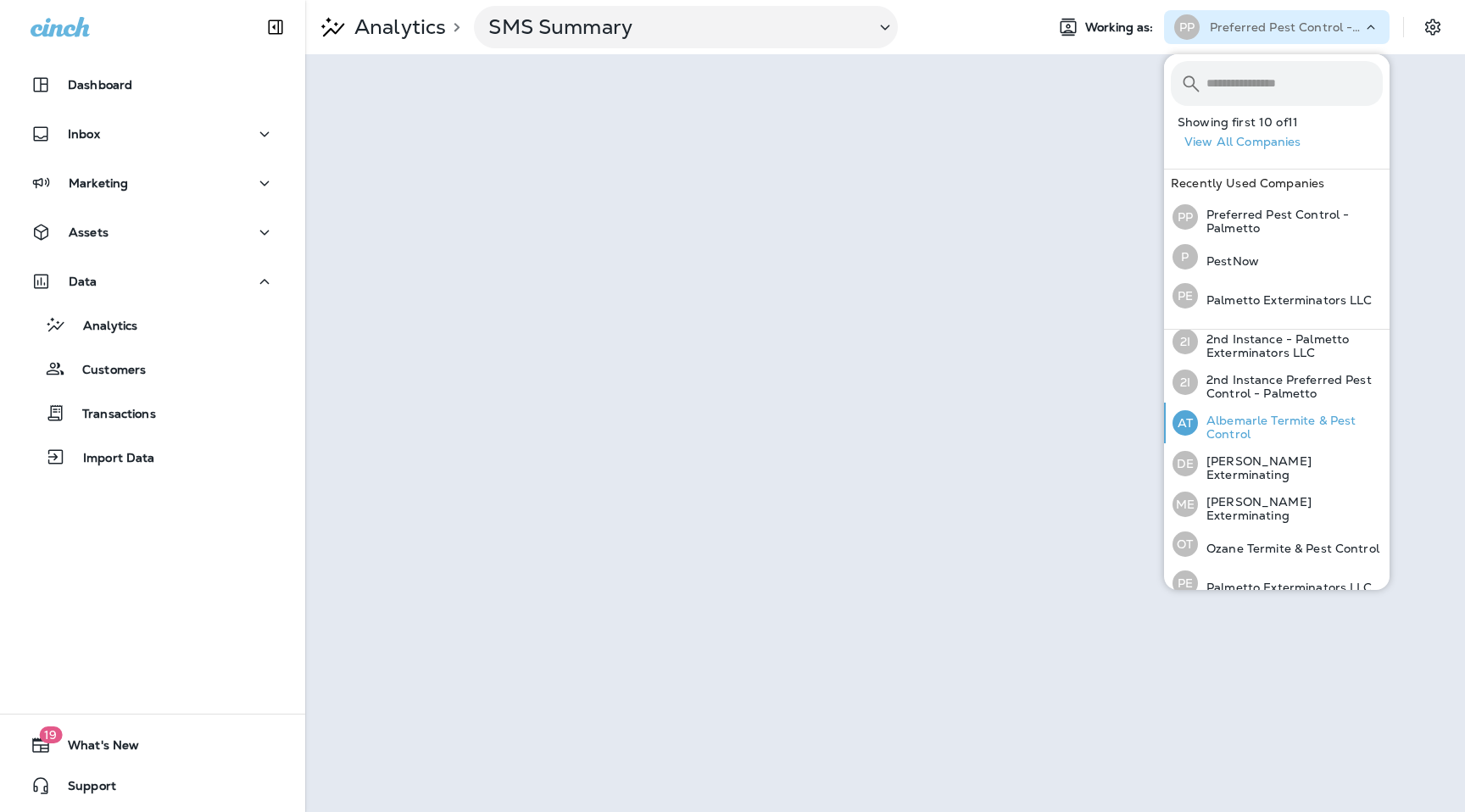
click at [1240, 419] on p "Albemarle Termite & Pest Control" at bounding box center [1290, 427] width 185 height 27
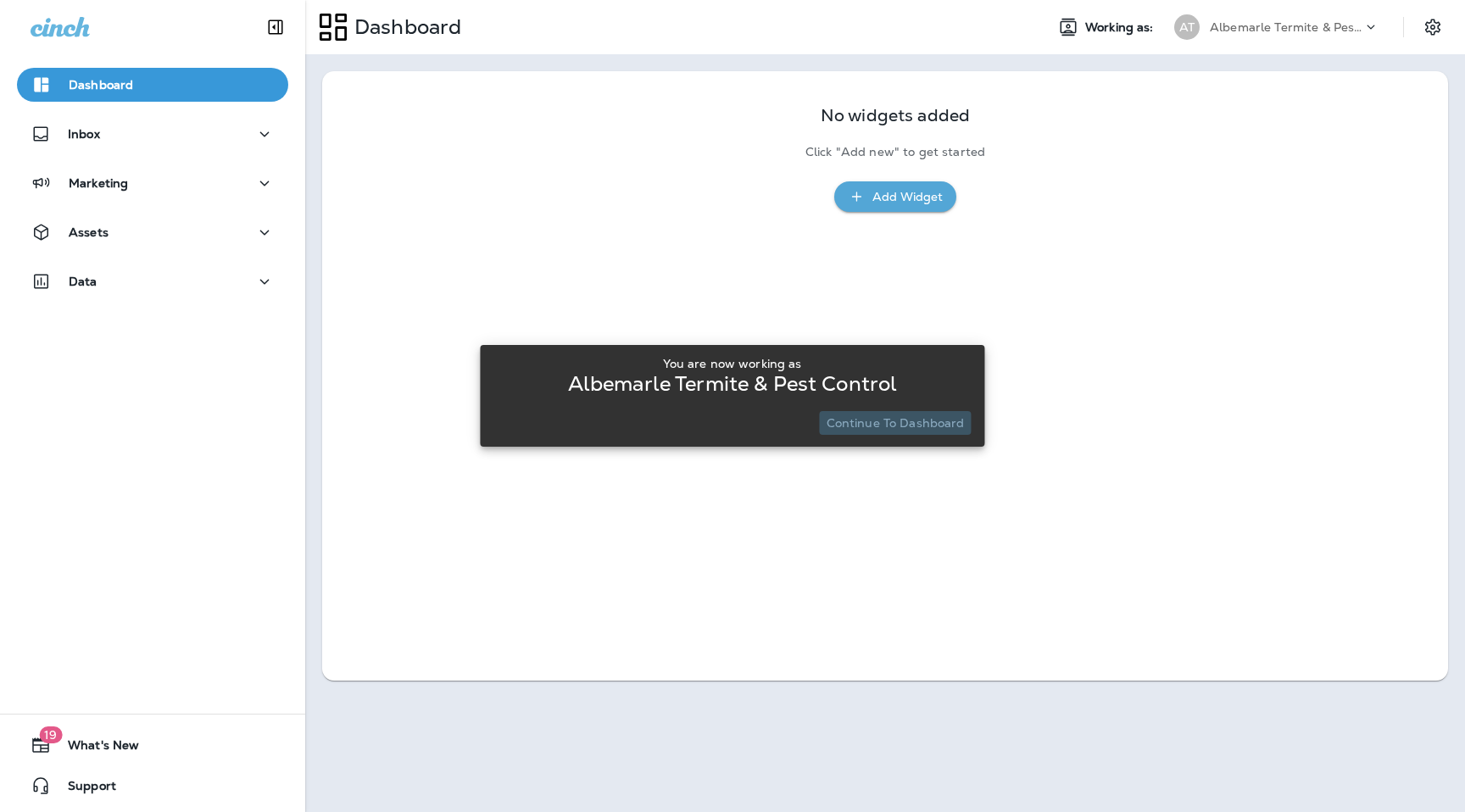
click at [935, 432] on button "Continue to Dashboard" at bounding box center [896, 423] width 152 height 24
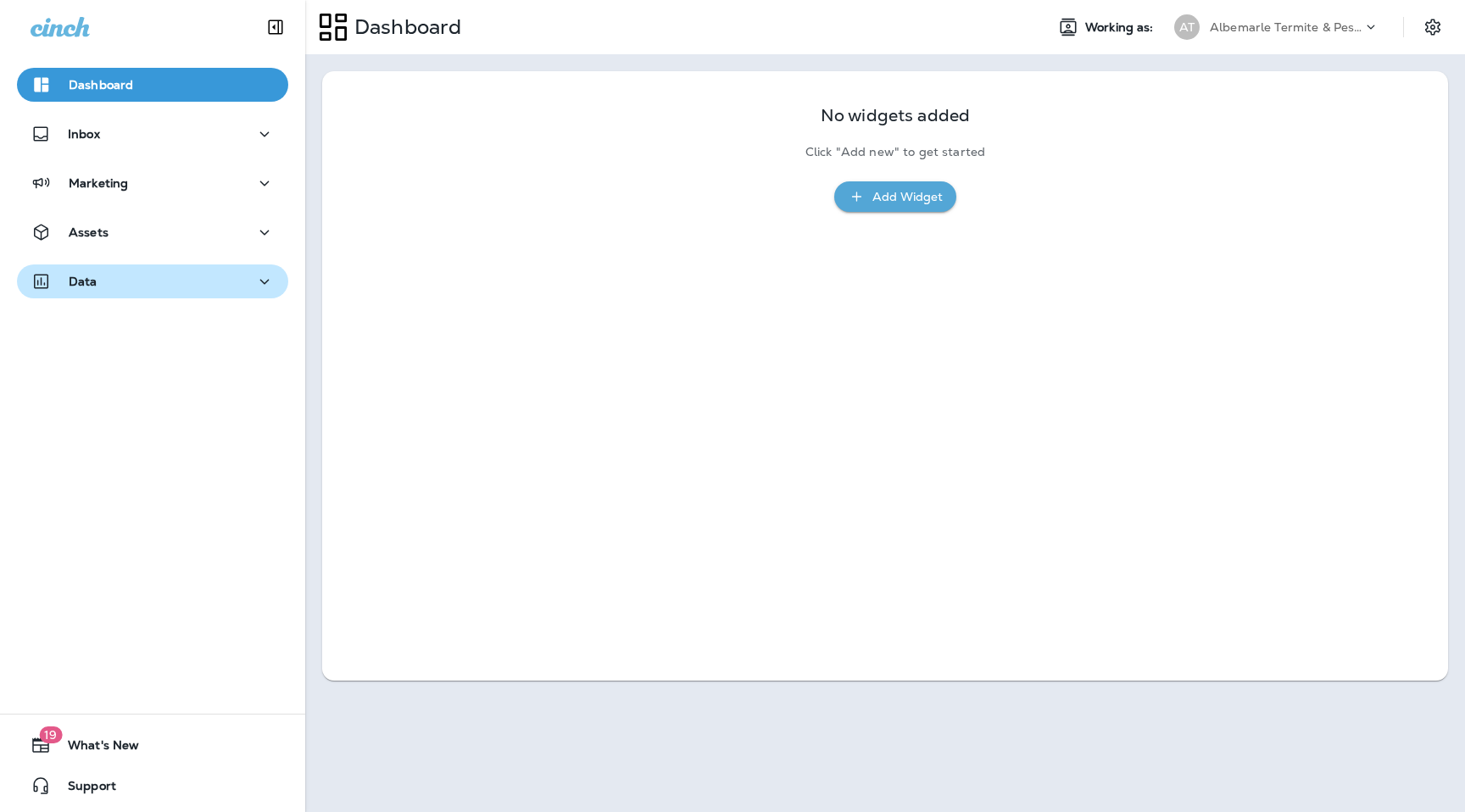
click at [204, 276] on div "Data" at bounding box center [153, 281] width 244 height 21
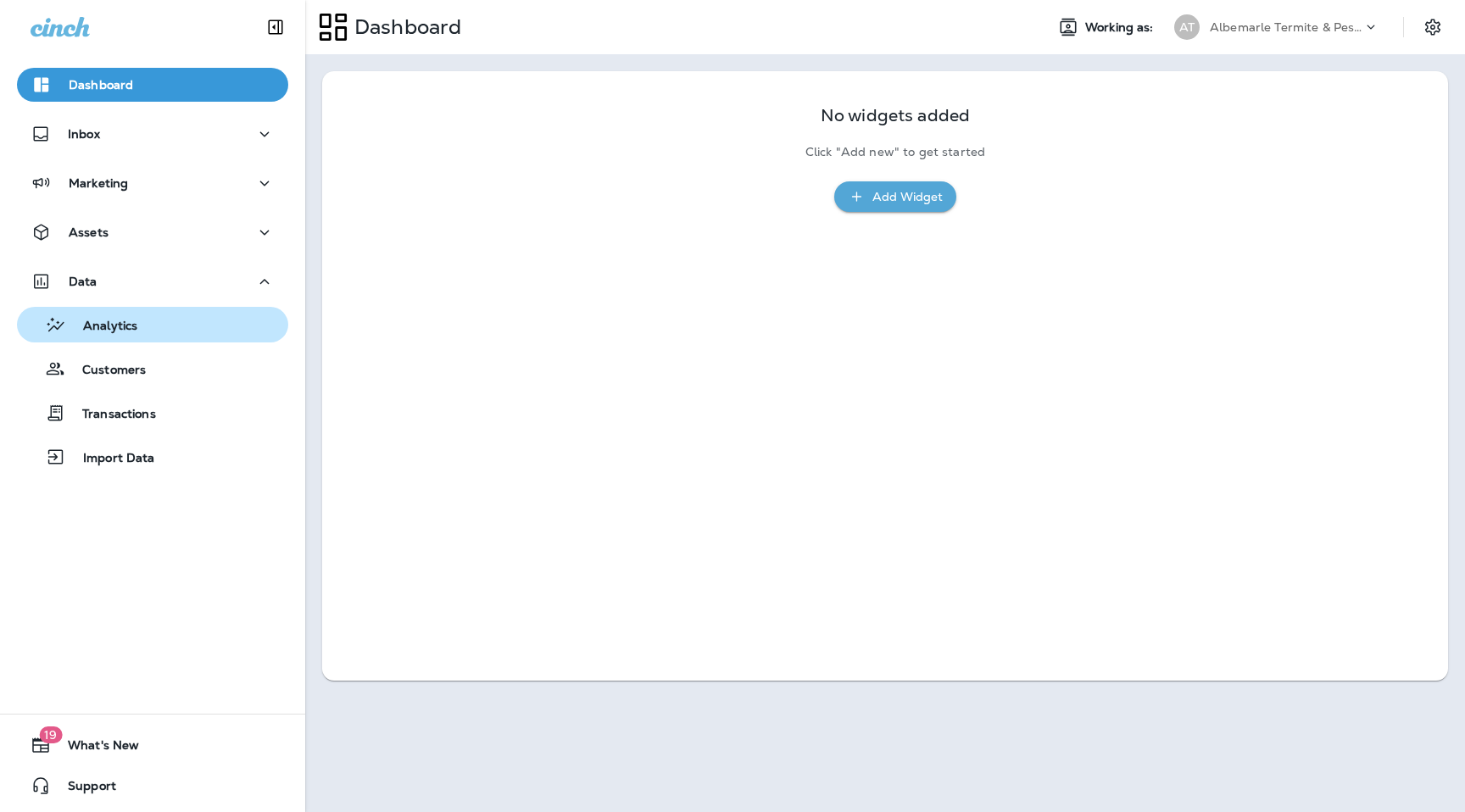
click at [112, 337] on div "Analytics" at bounding box center [80, 325] width 113 height 26
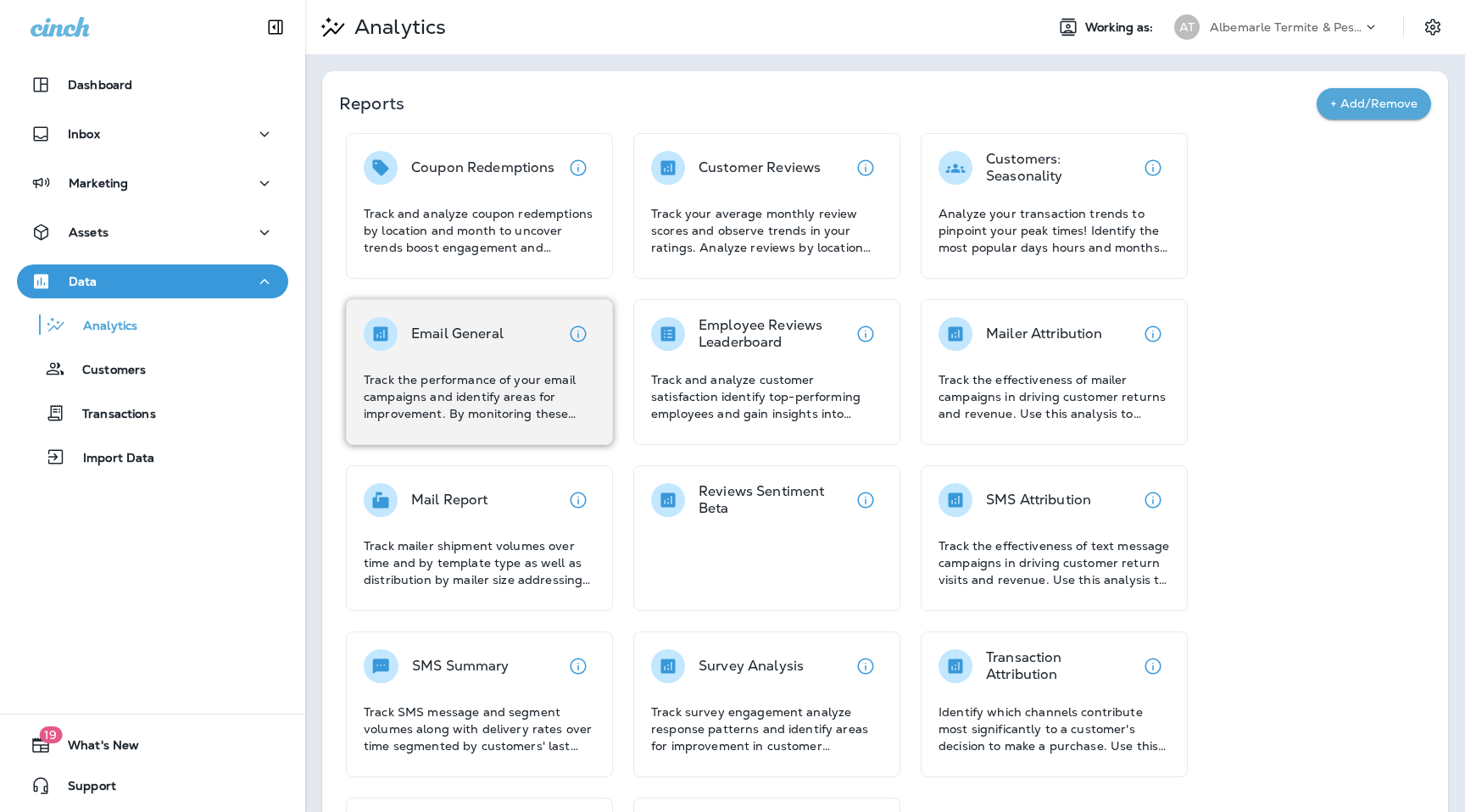
click at [509, 326] on div "Email General" at bounding box center [479, 334] width 231 height 34
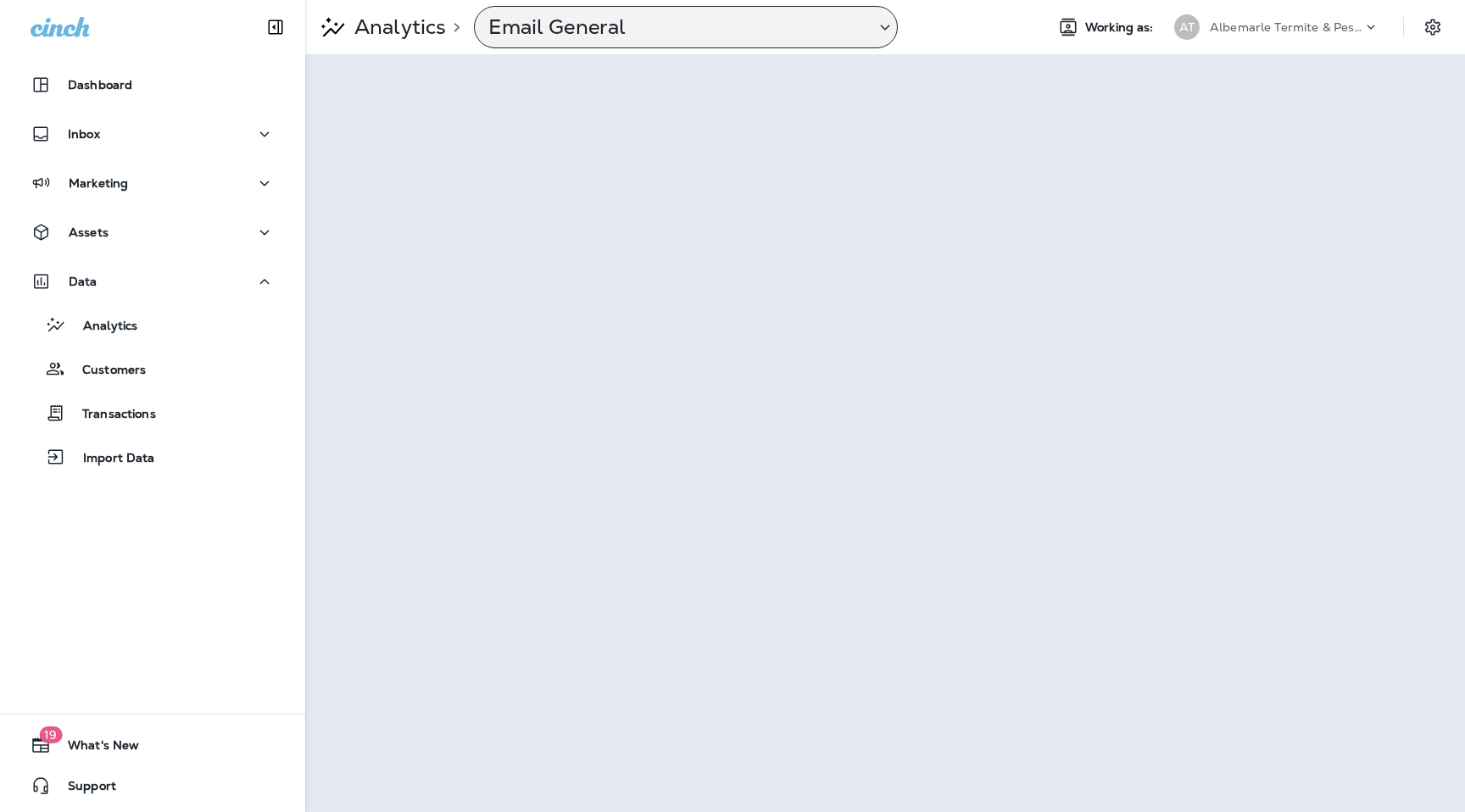
click at [799, 21] on p "Email General" at bounding box center [674, 27] width 373 height 26
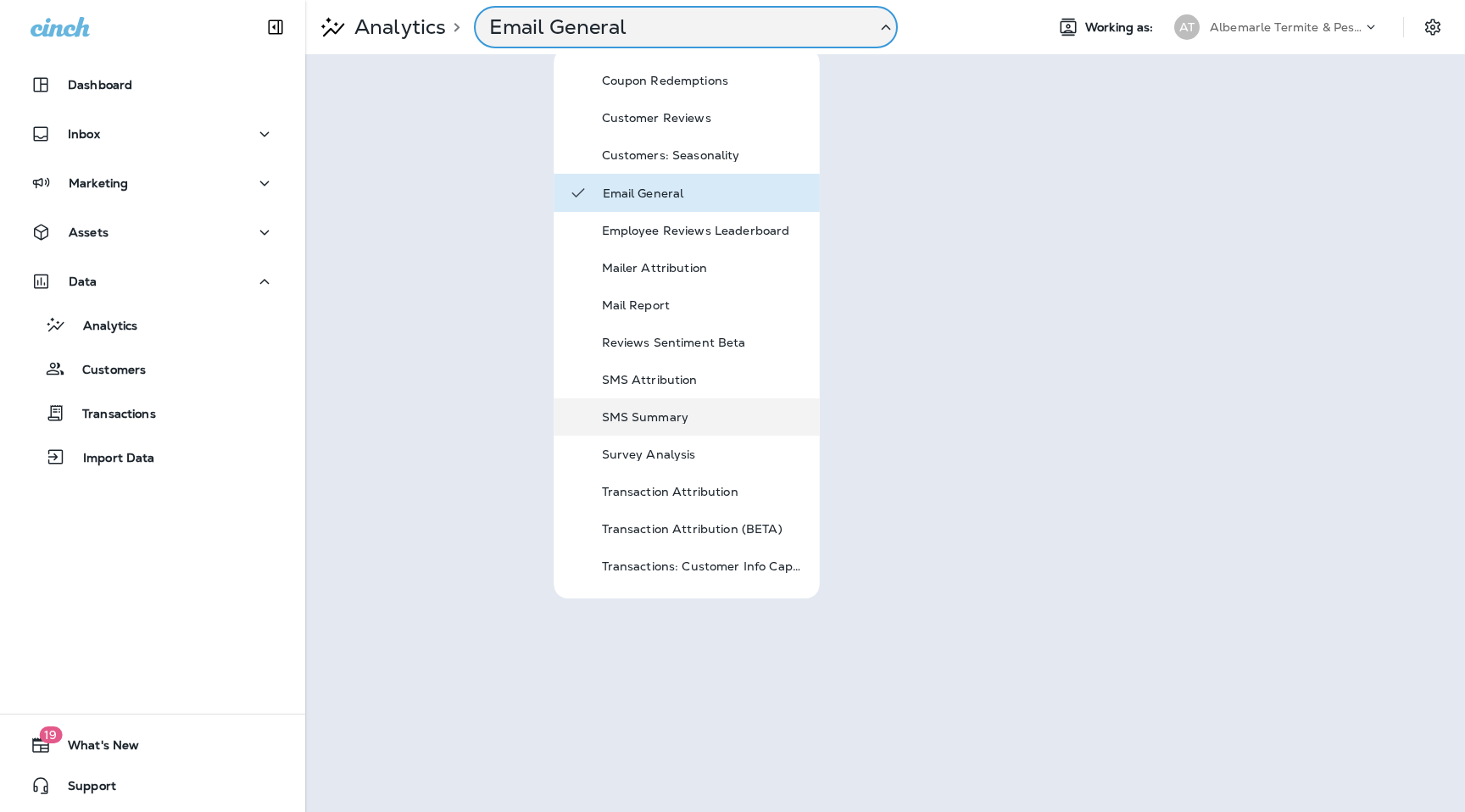
click at [680, 414] on p "SMS Summary" at bounding box center [704, 417] width 204 height 14
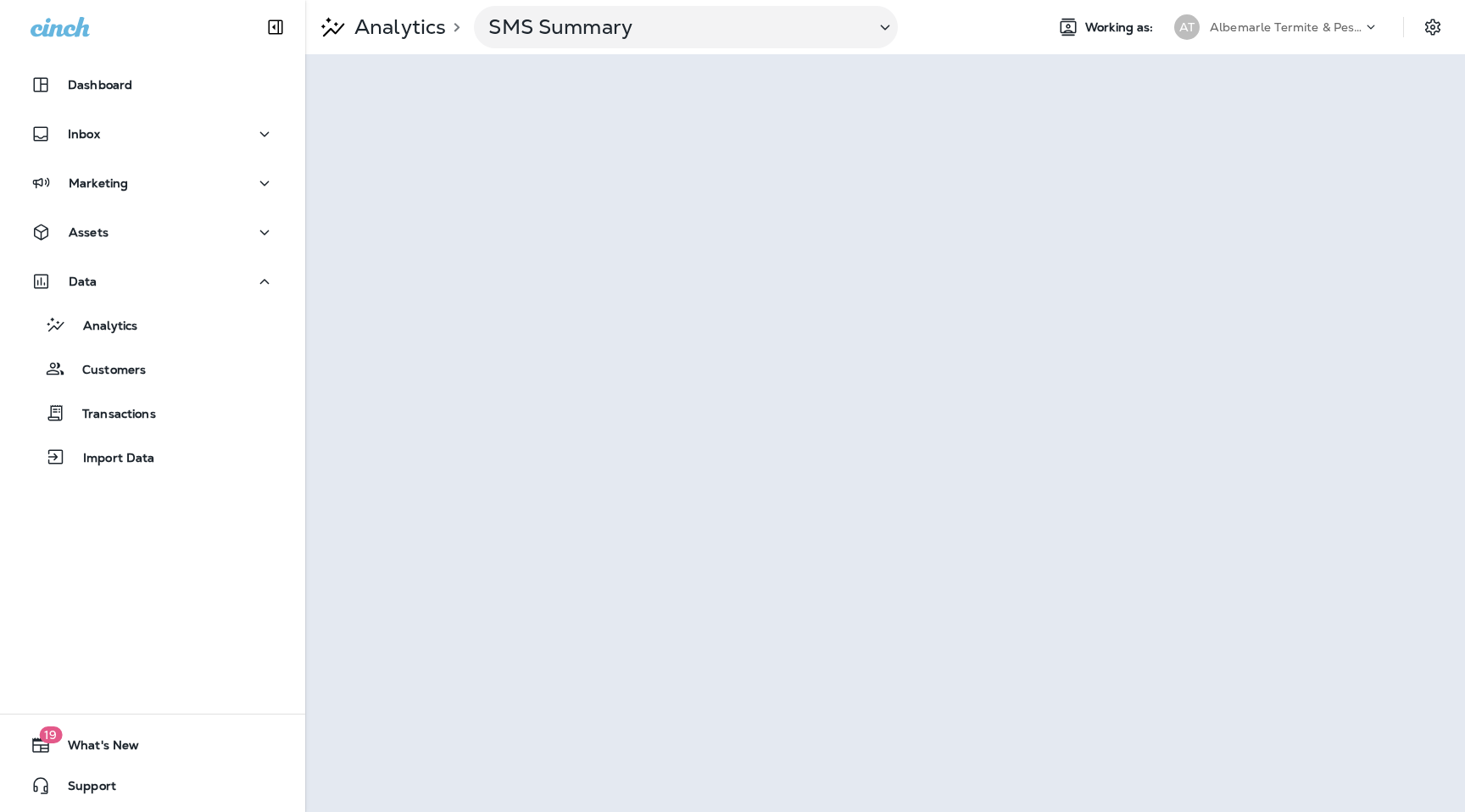
click at [1273, 26] on p "Albemarle Termite & Pest Control" at bounding box center [1286, 27] width 153 height 14
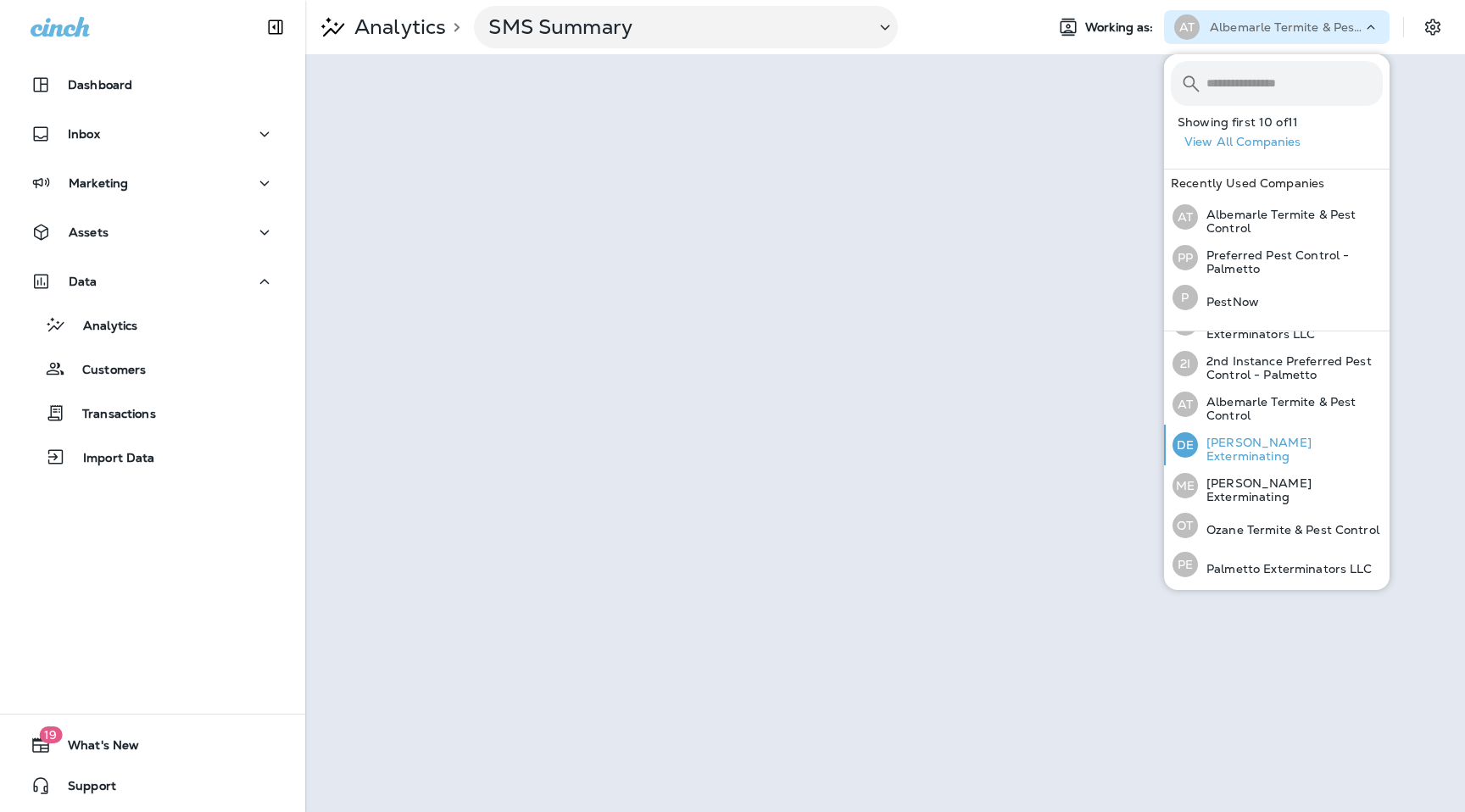
scroll to position [111, 0]
click at [1240, 488] on p "[PERSON_NAME] Exterminating" at bounding box center [1290, 490] width 185 height 27
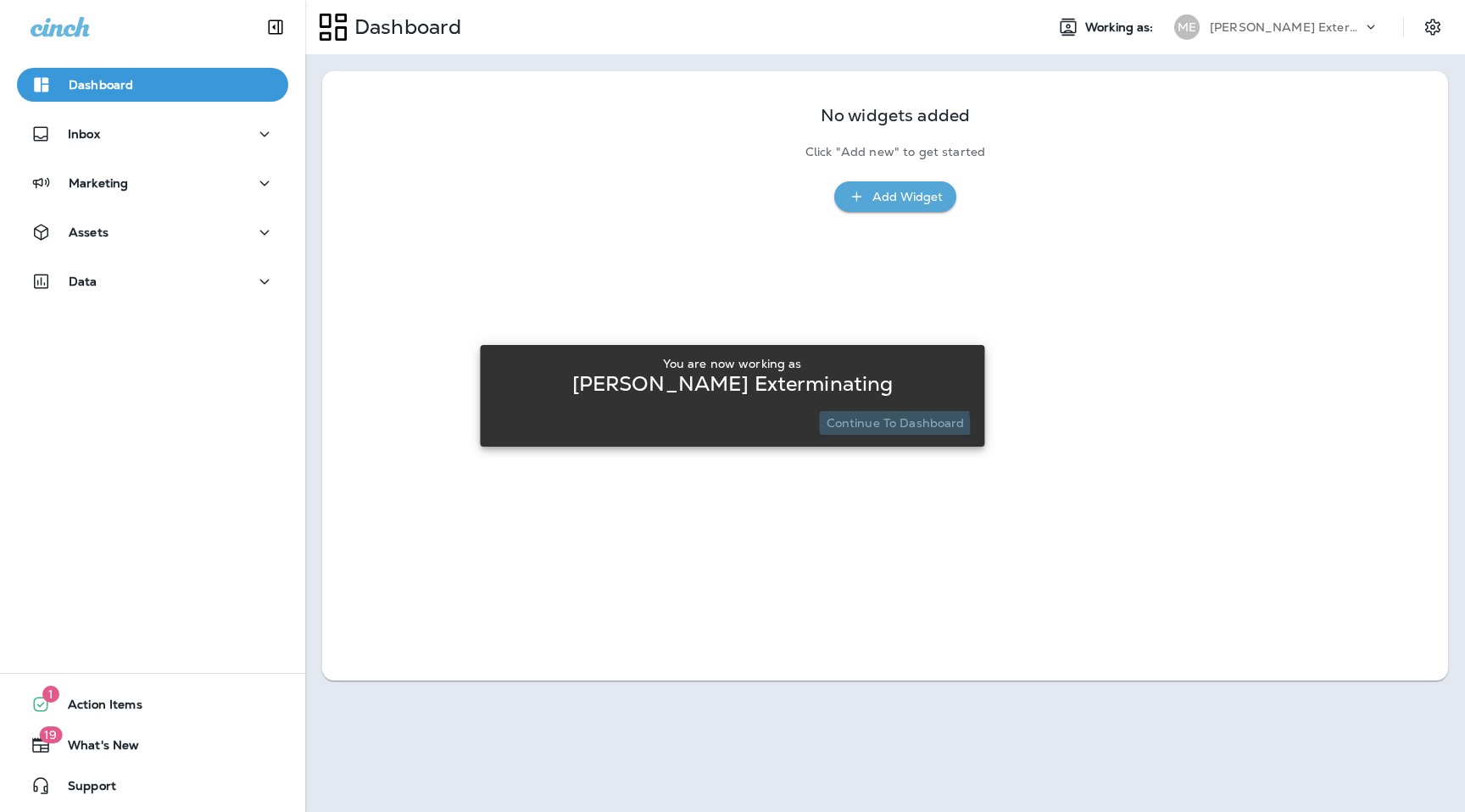
click at [880, 425] on p "Continue to Dashboard" at bounding box center [896, 423] width 138 height 14
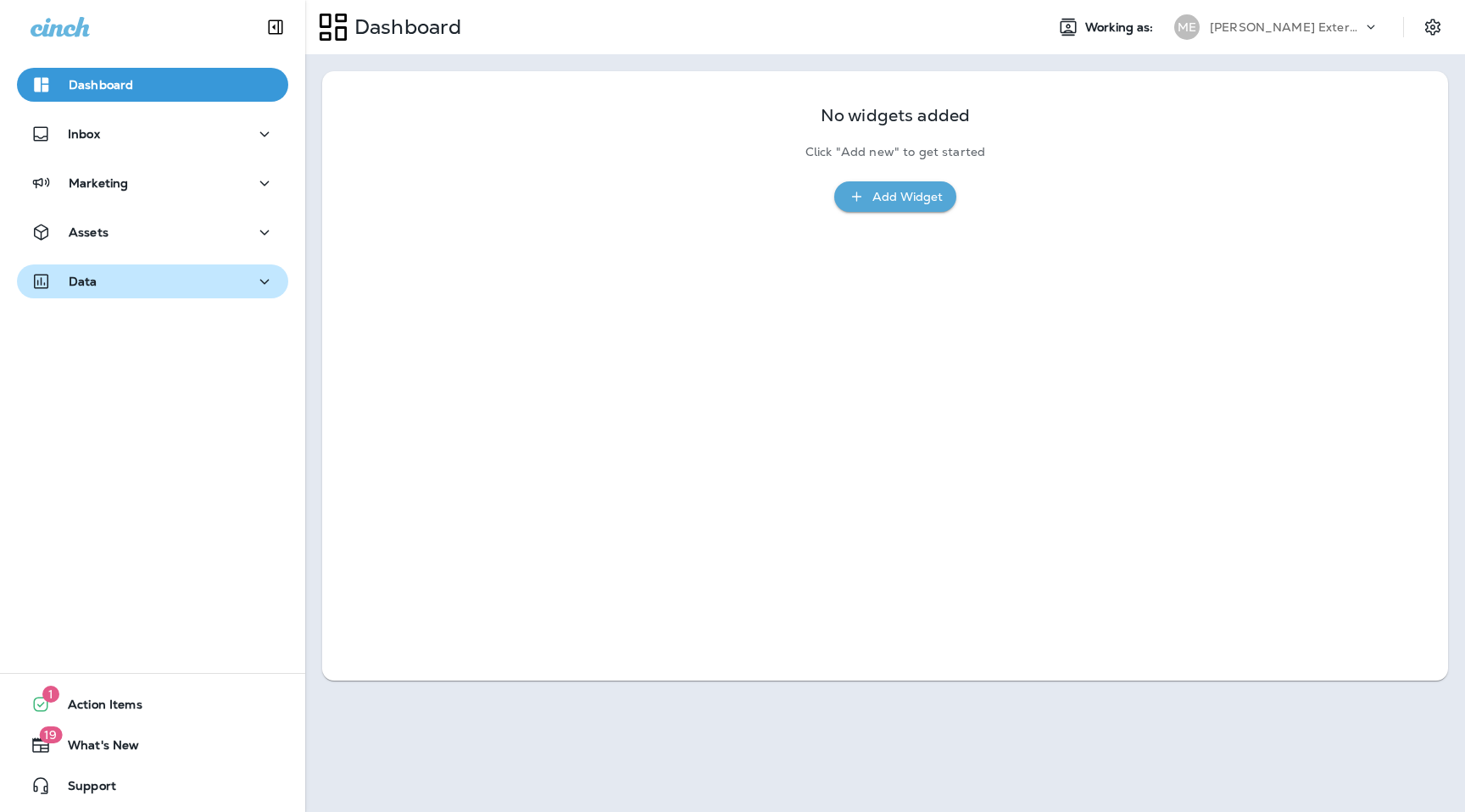
click at [241, 282] on div "Data" at bounding box center [153, 281] width 244 height 21
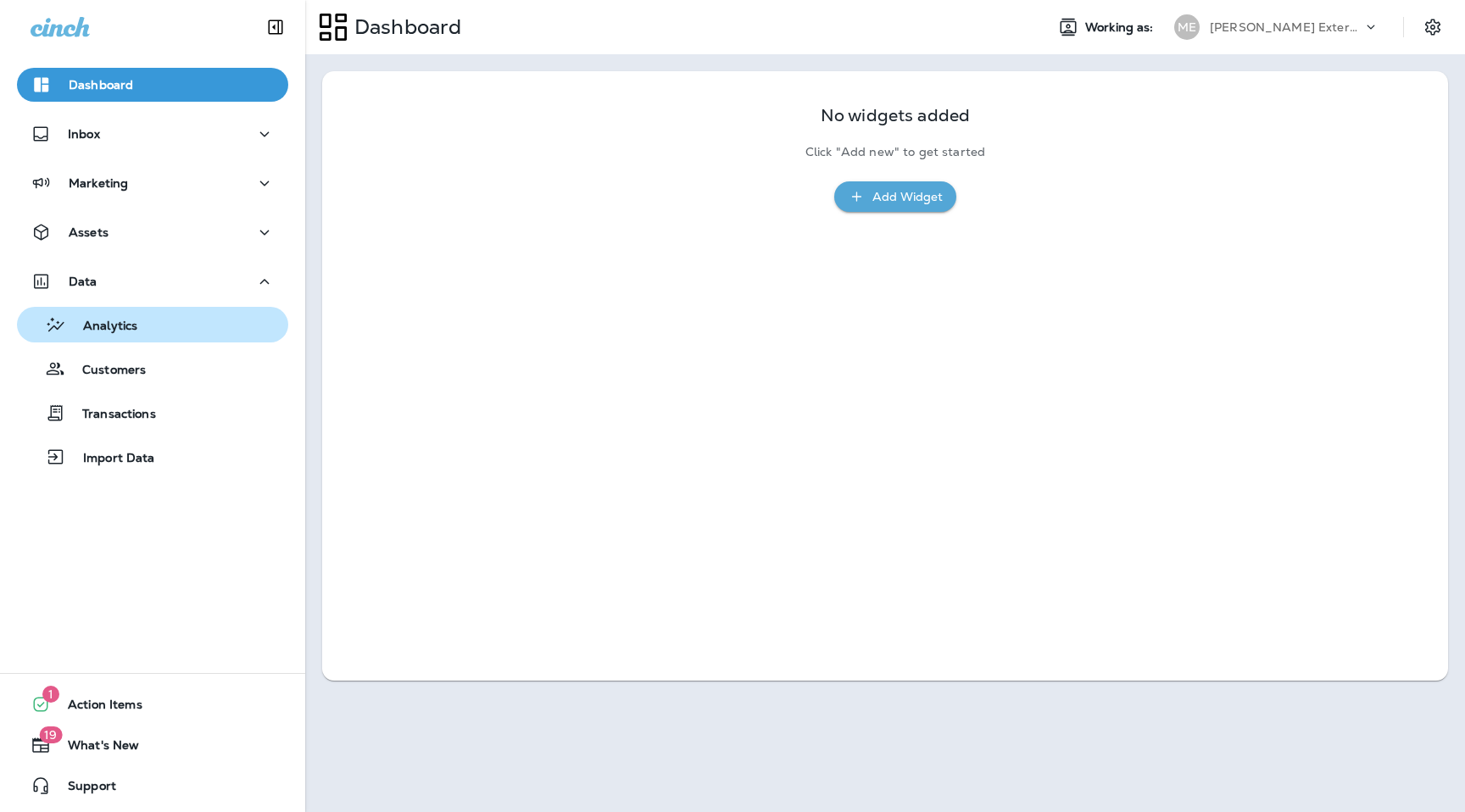
click at [225, 325] on div "Analytics" at bounding box center [153, 325] width 258 height 26
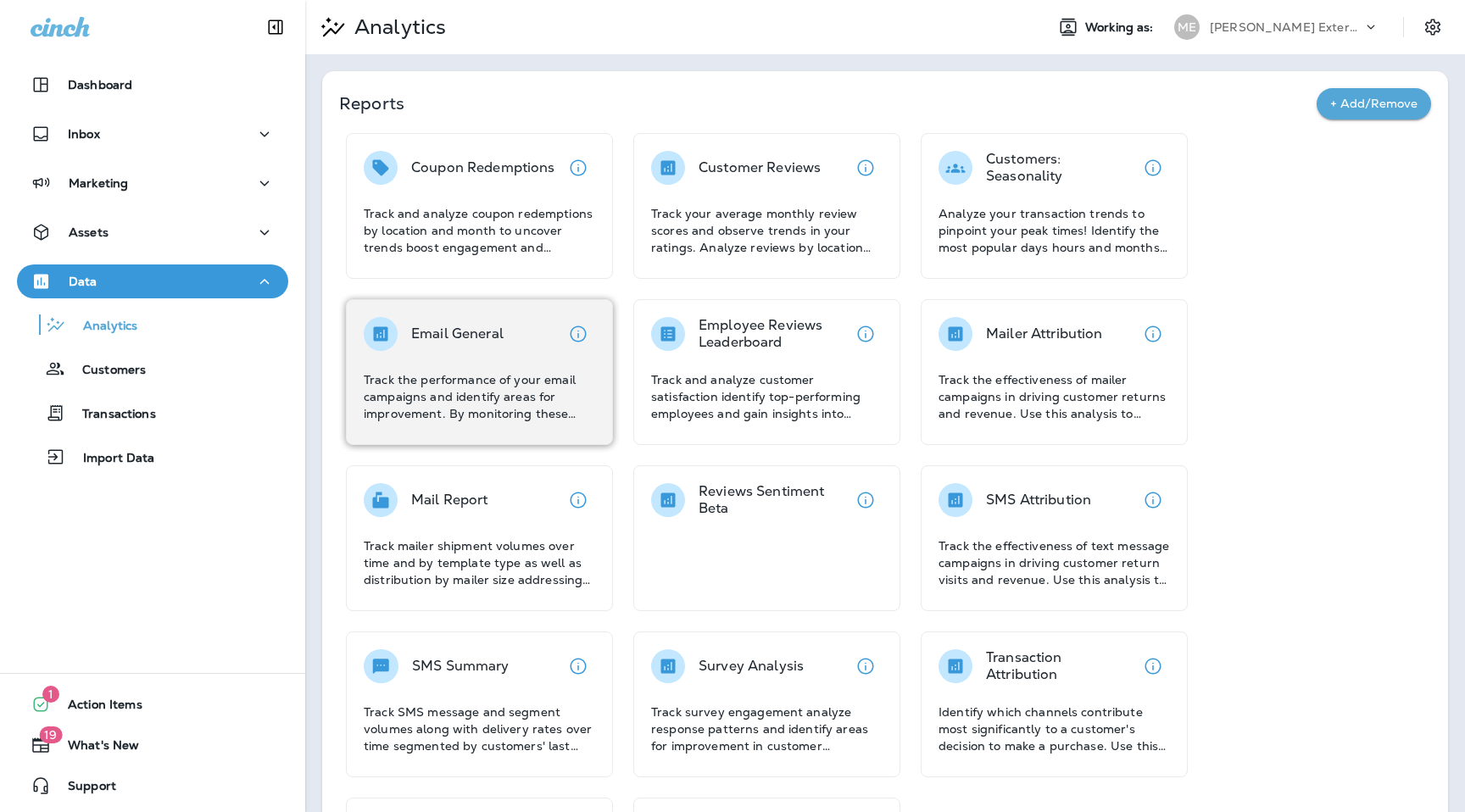
click at [493, 392] on p "Track the performance of your email campaigns and identify areas for improvemen…" at bounding box center [479, 397] width 231 height 51
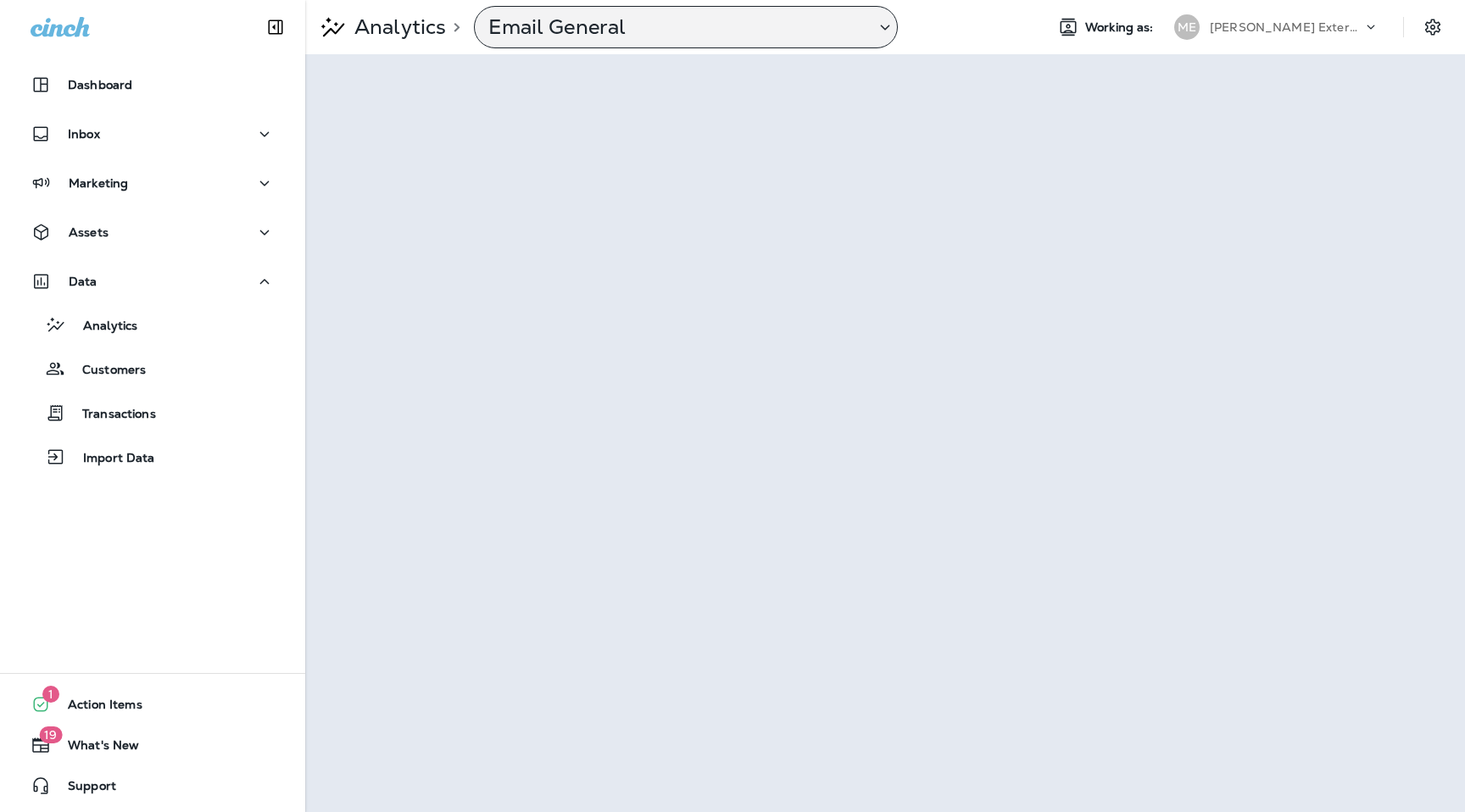
click at [730, 30] on p "Email General" at bounding box center [674, 27] width 373 height 26
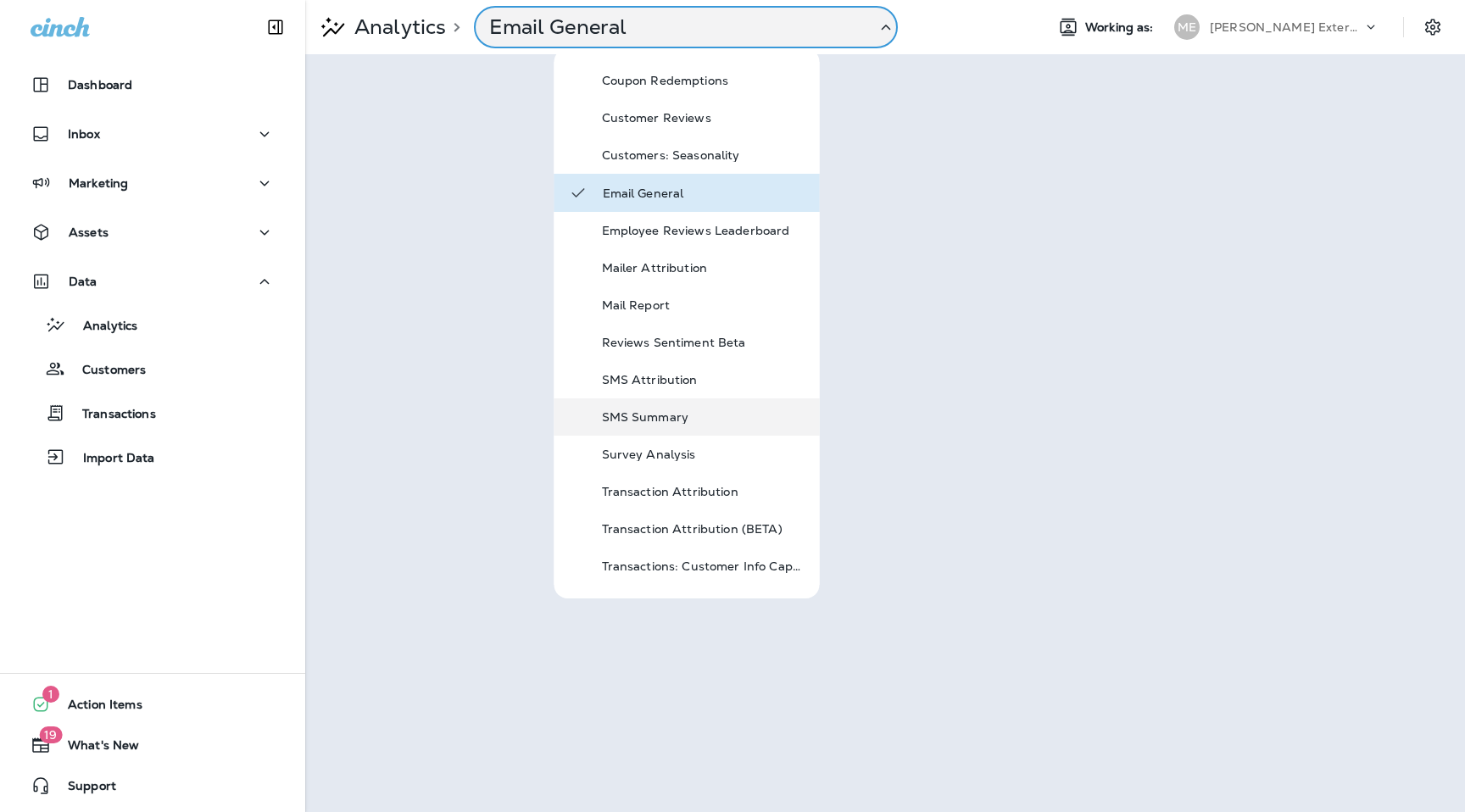
click at [672, 415] on p "SMS Summary" at bounding box center [704, 417] width 204 height 14
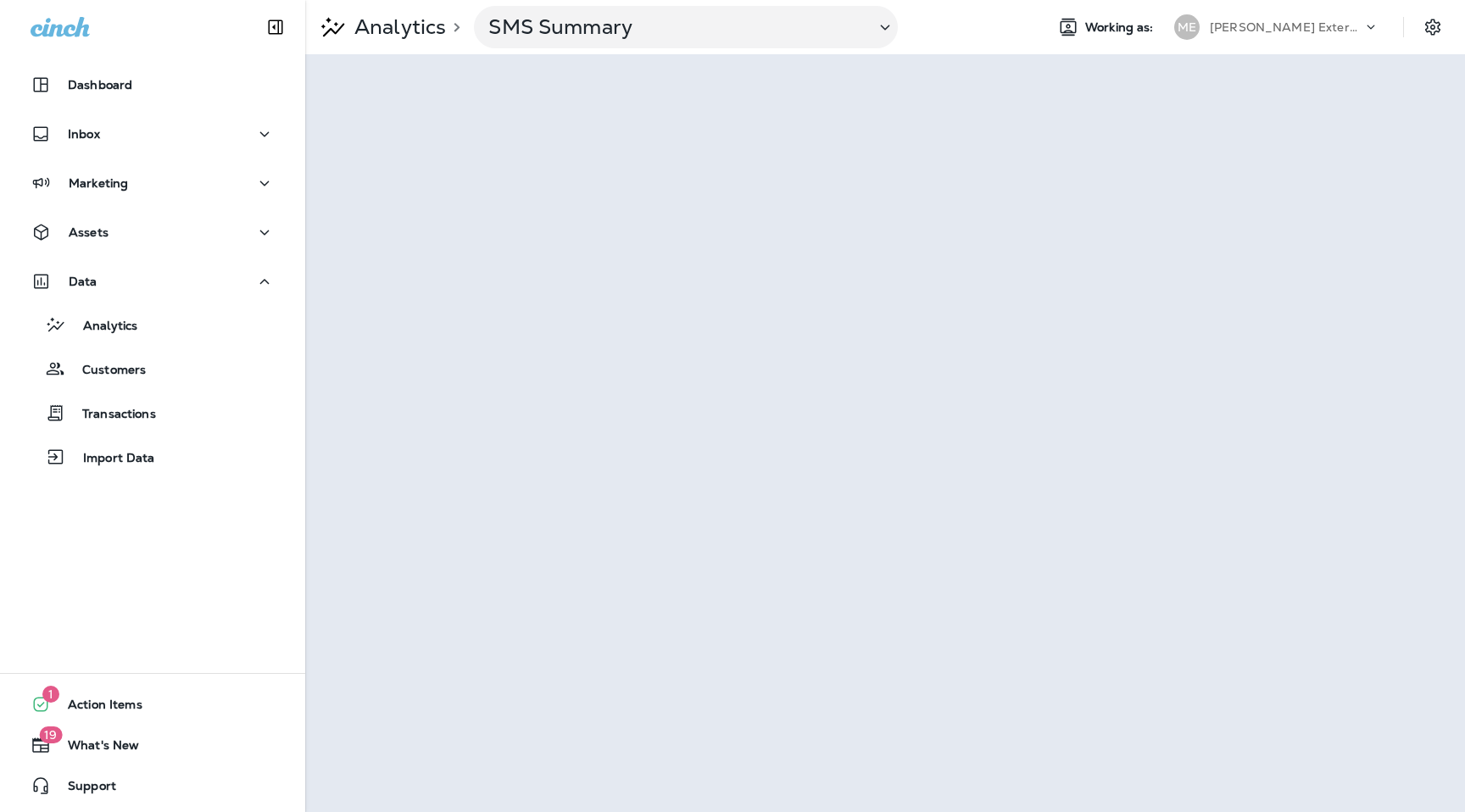
click at [1323, 30] on p "[PERSON_NAME] Exterminating" at bounding box center [1286, 27] width 153 height 14
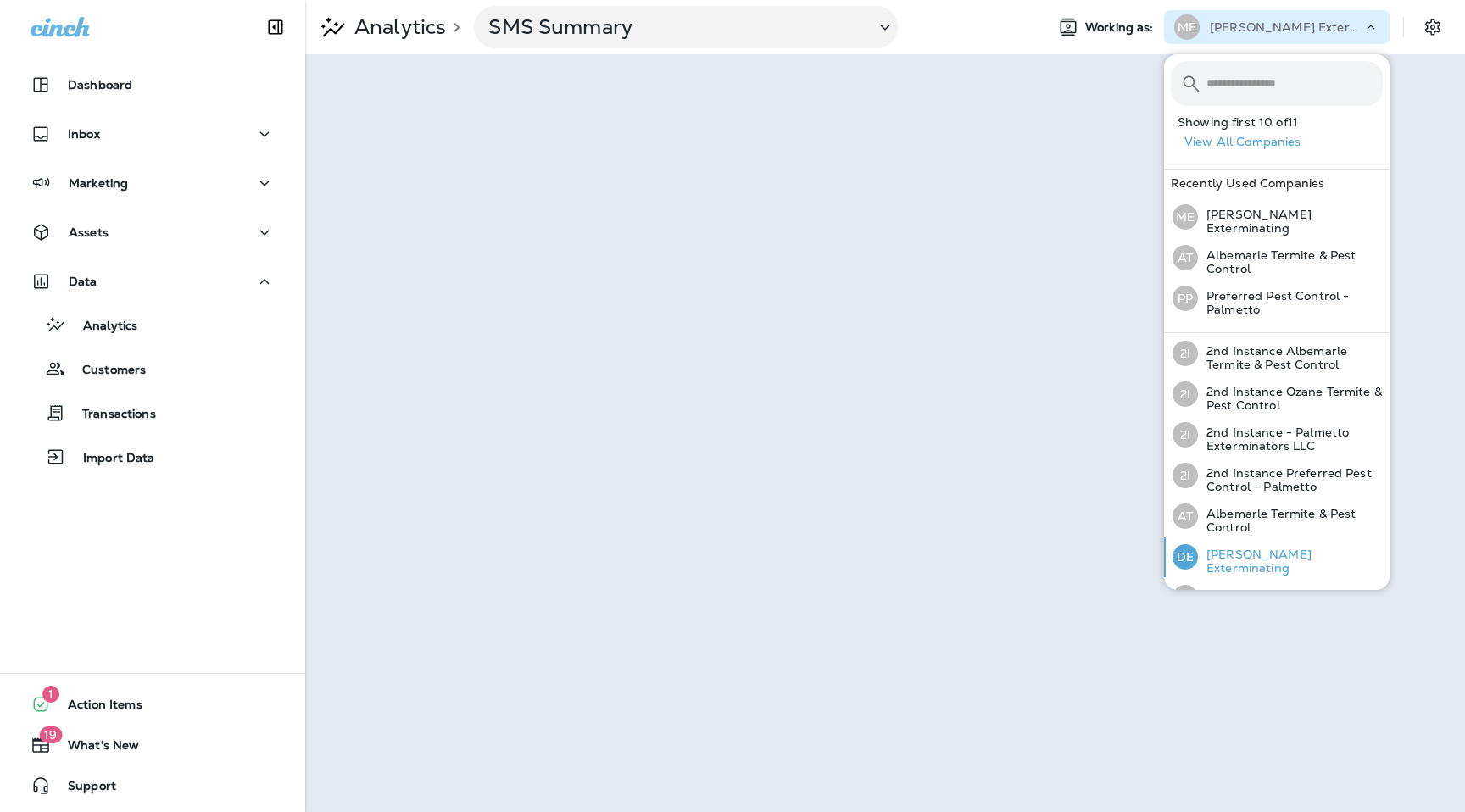
click at [1288, 558] on p "[PERSON_NAME] Exterminating" at bounding box center [1290, 561] width 185 height 27
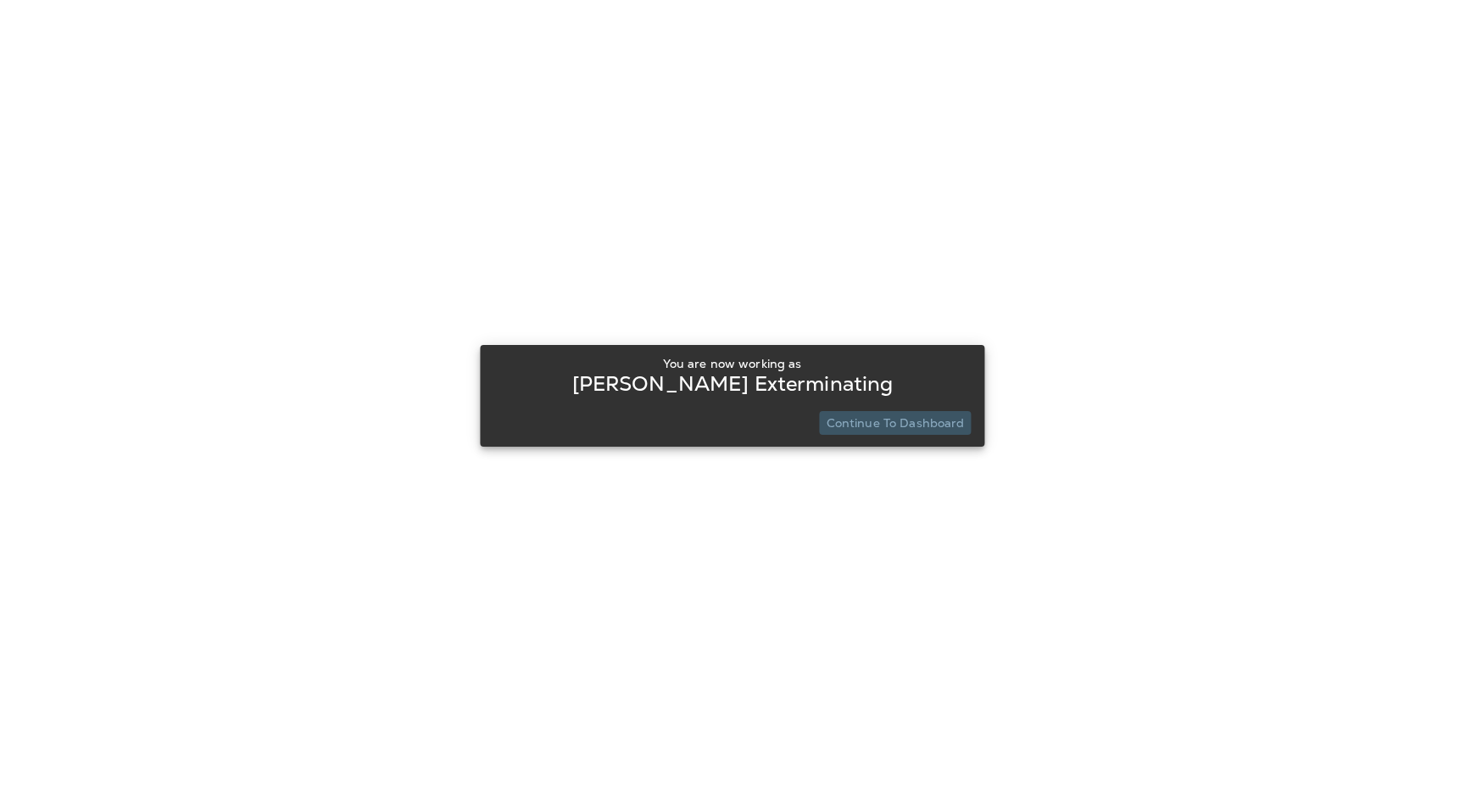
click at [921, 424] on p "Continue to Dashboard" at bounding box center [896, 423] width 138 height 14
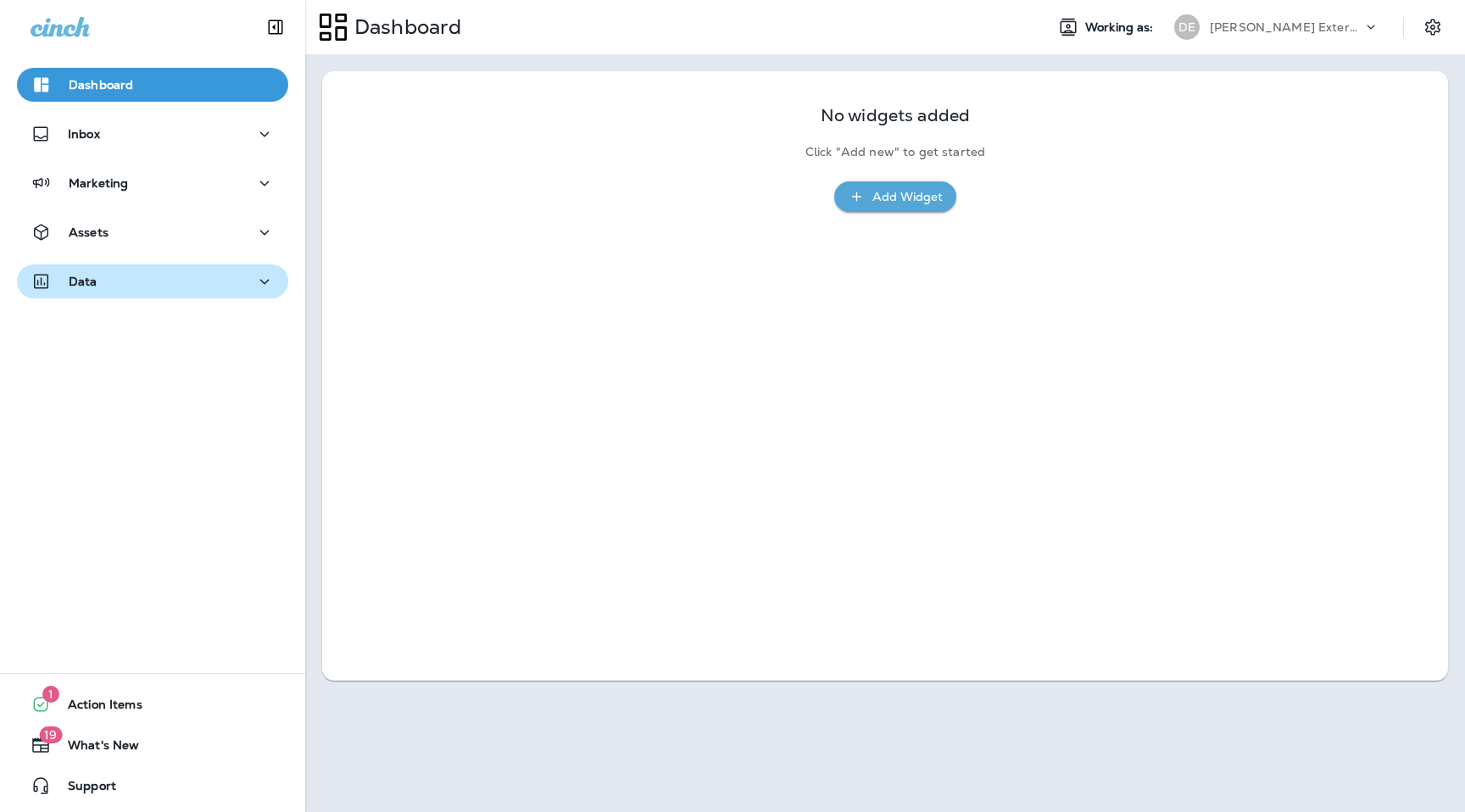
click at [195, 288] on div "Data" at bounding box center [153, 281] width 244 height 21
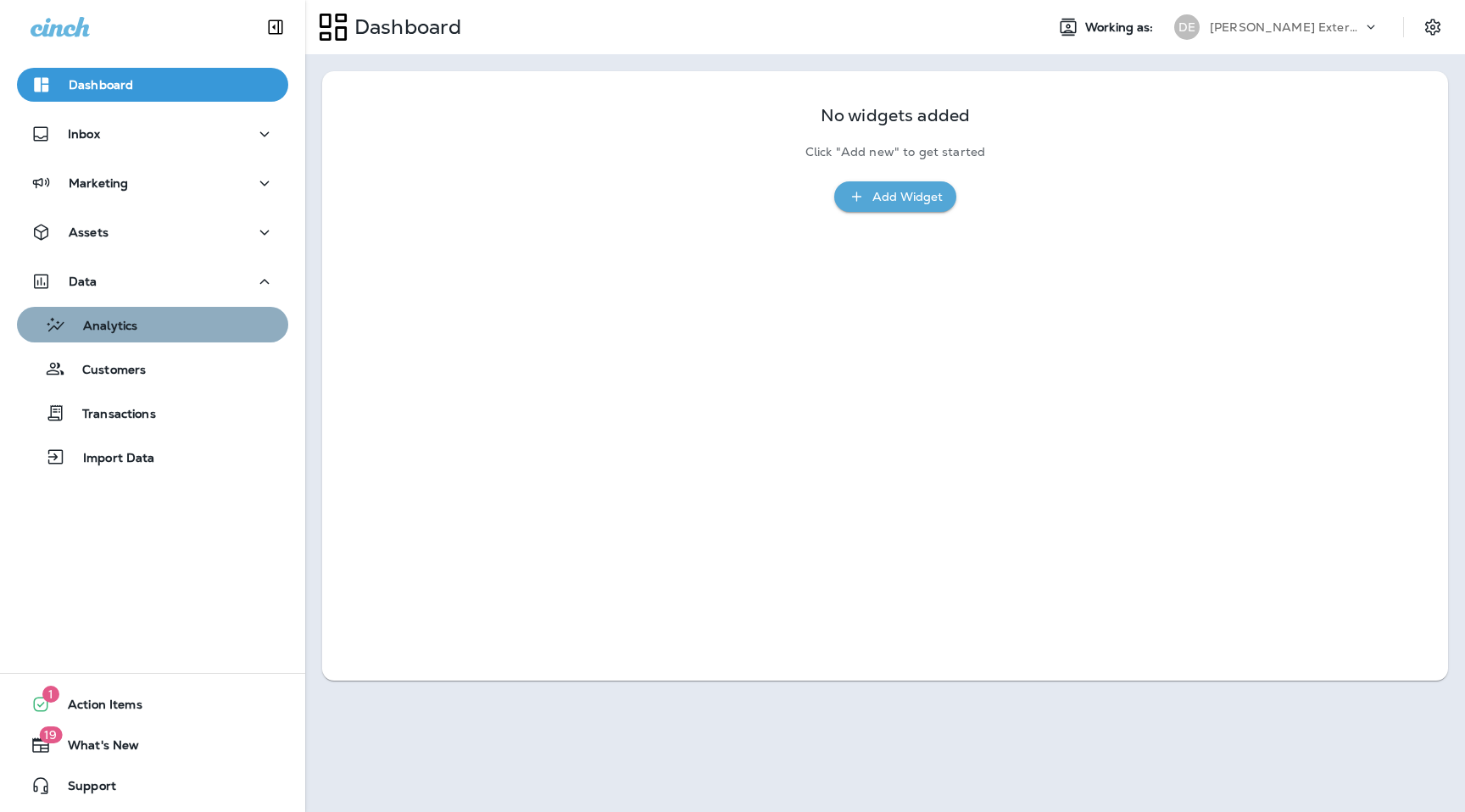
click at [193, 331] on div "Analytics" at bounding box center [153, 325] width 258 height 26
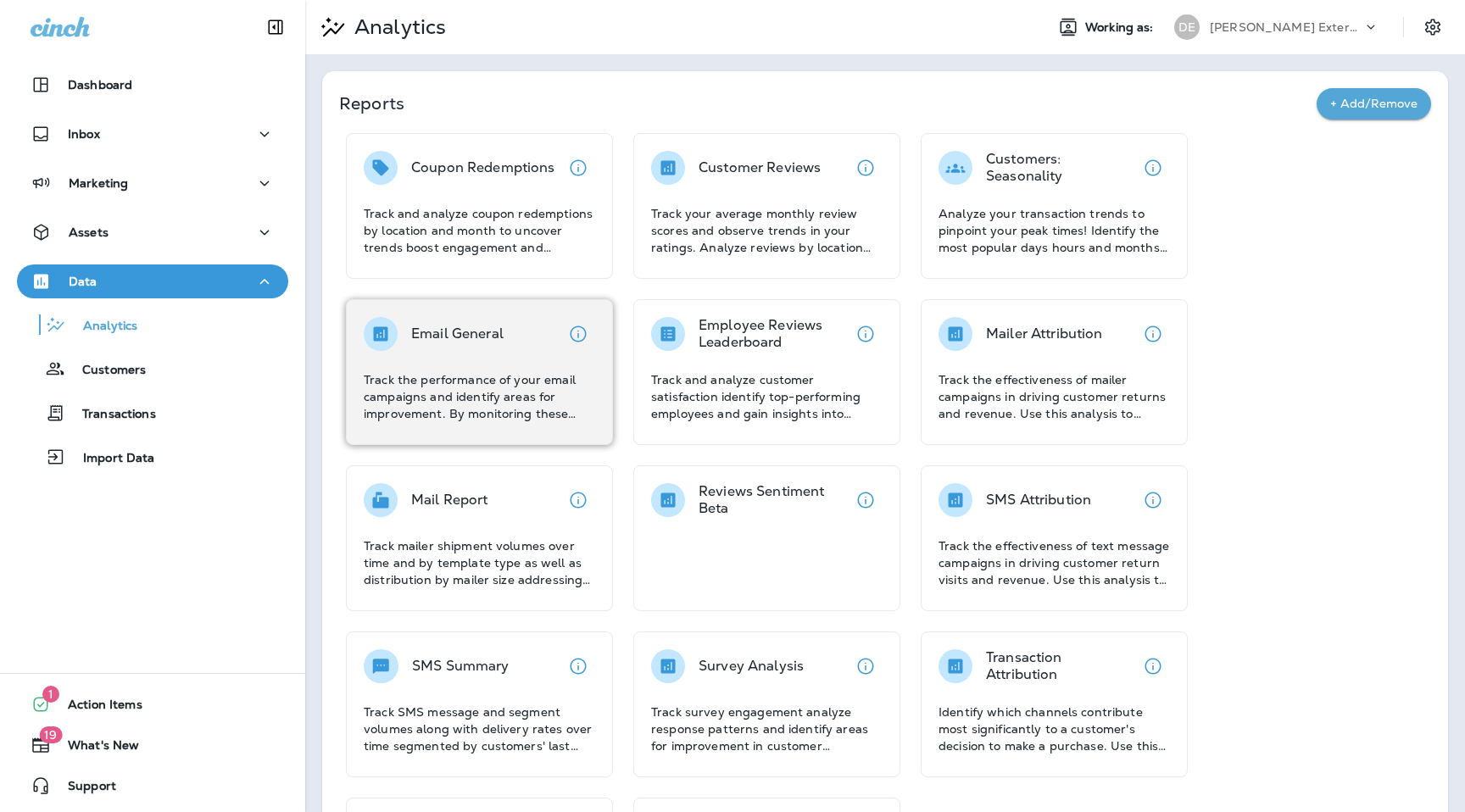
click at [478, 333] on p "Email General" at bounding box center [457, 334] width 92 height 17
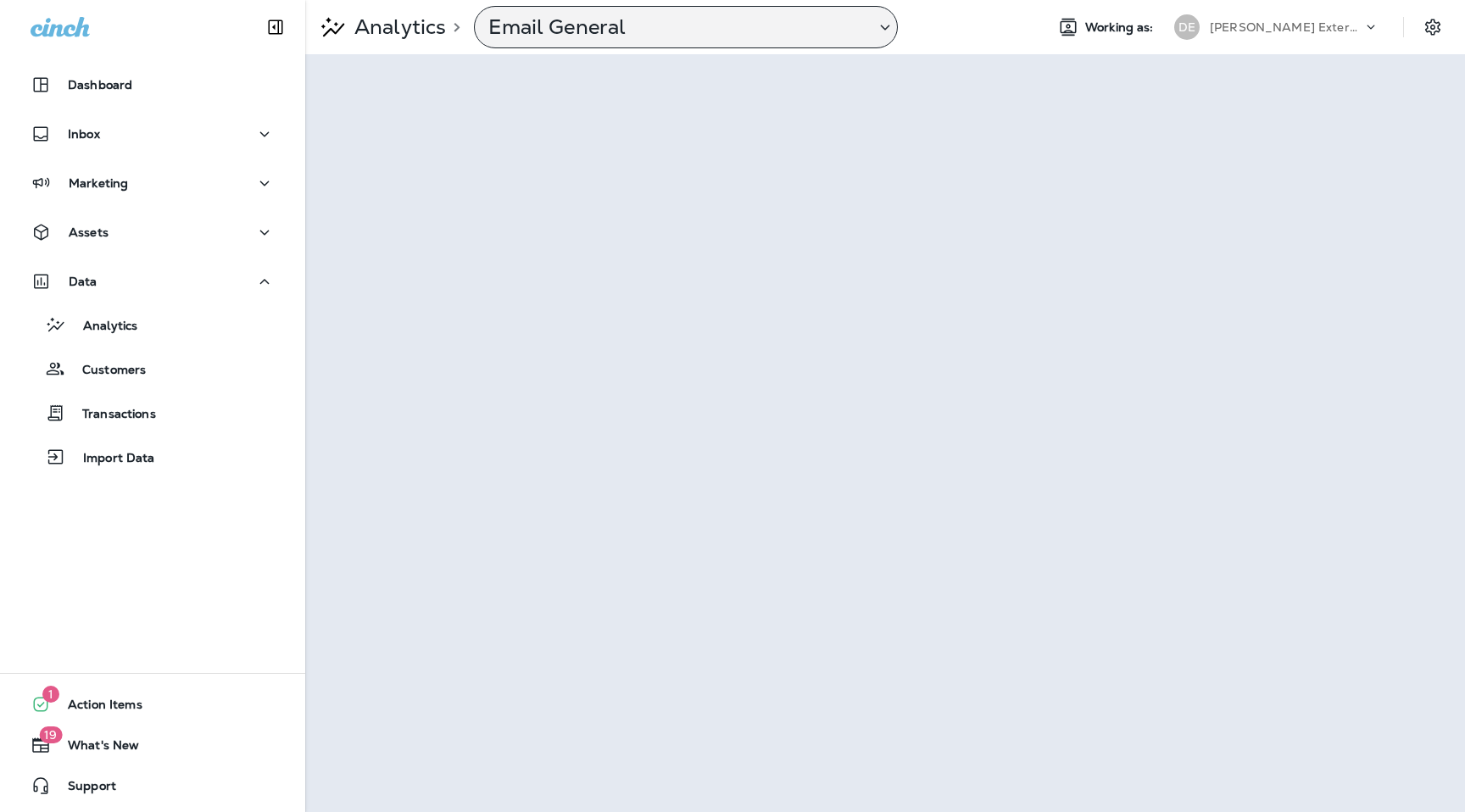
click at [728, 30] on p "Email General" at bounding box center [674, 27] width 373 height 26
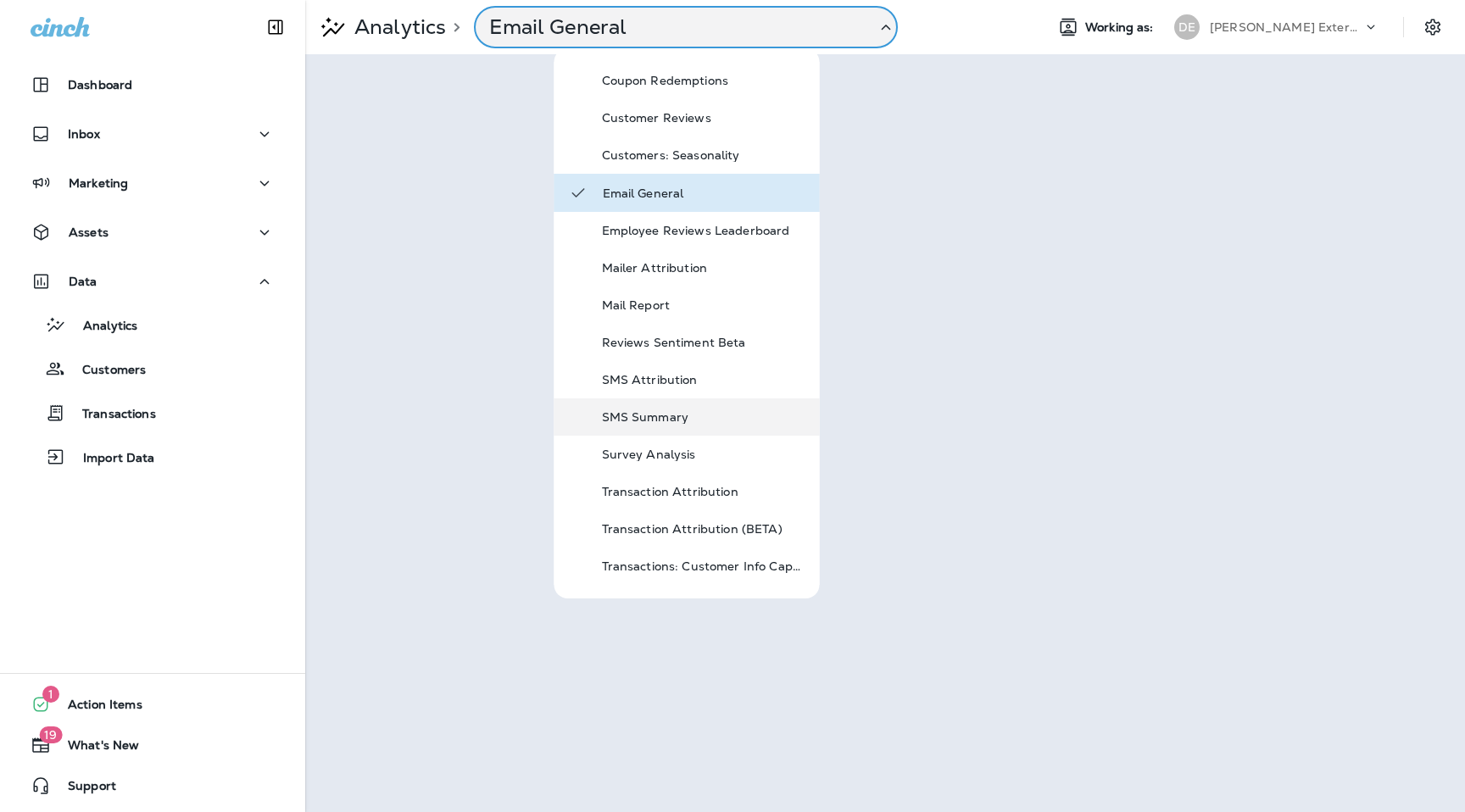
click at [694, 420] on p "SMS Summary" at bounding box center [704, 417] width 204 height 14
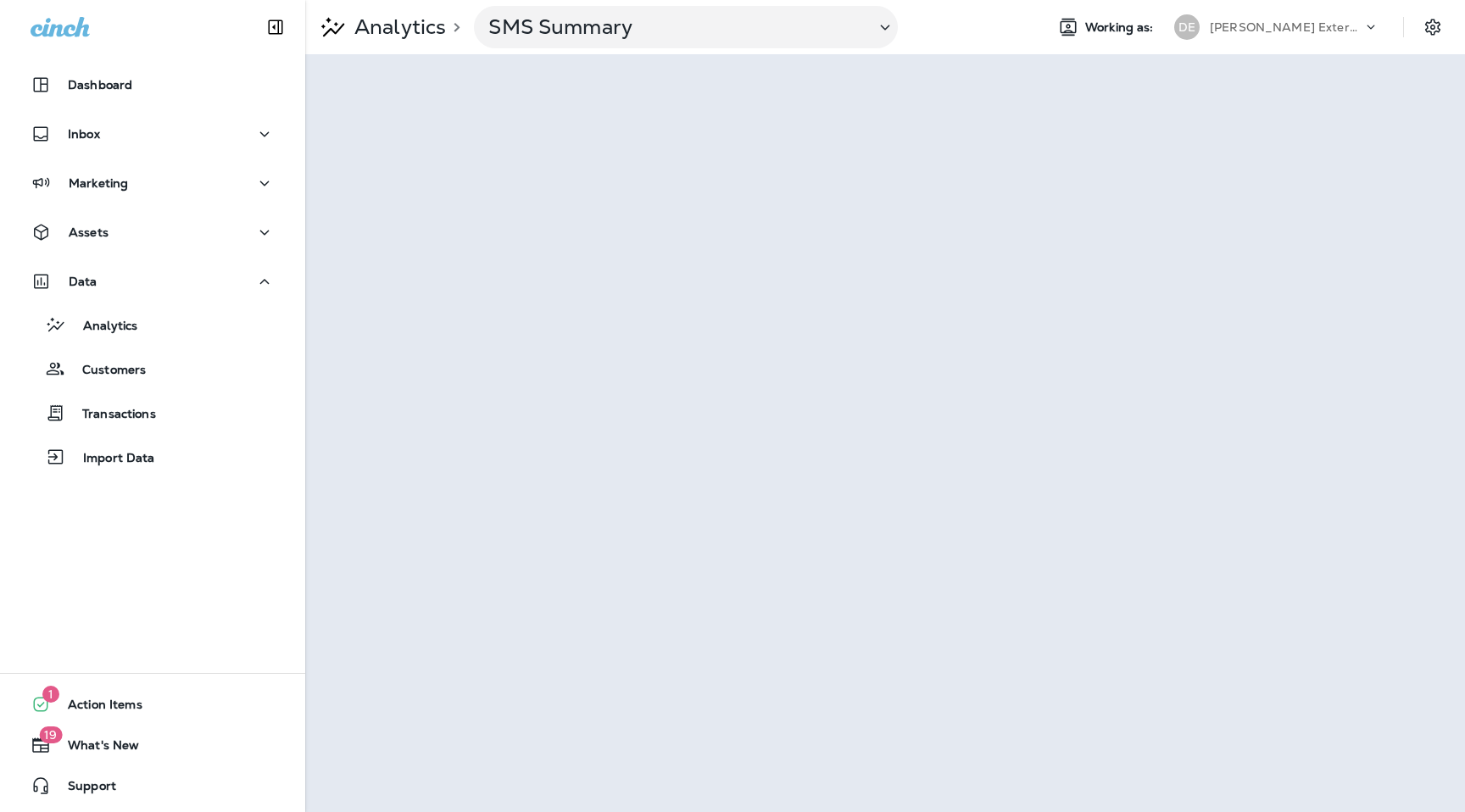
click at [1298, 32] on p "[PERSON_NAME] Exterminating" at bounding box center [1286, 27] width 153 height 14
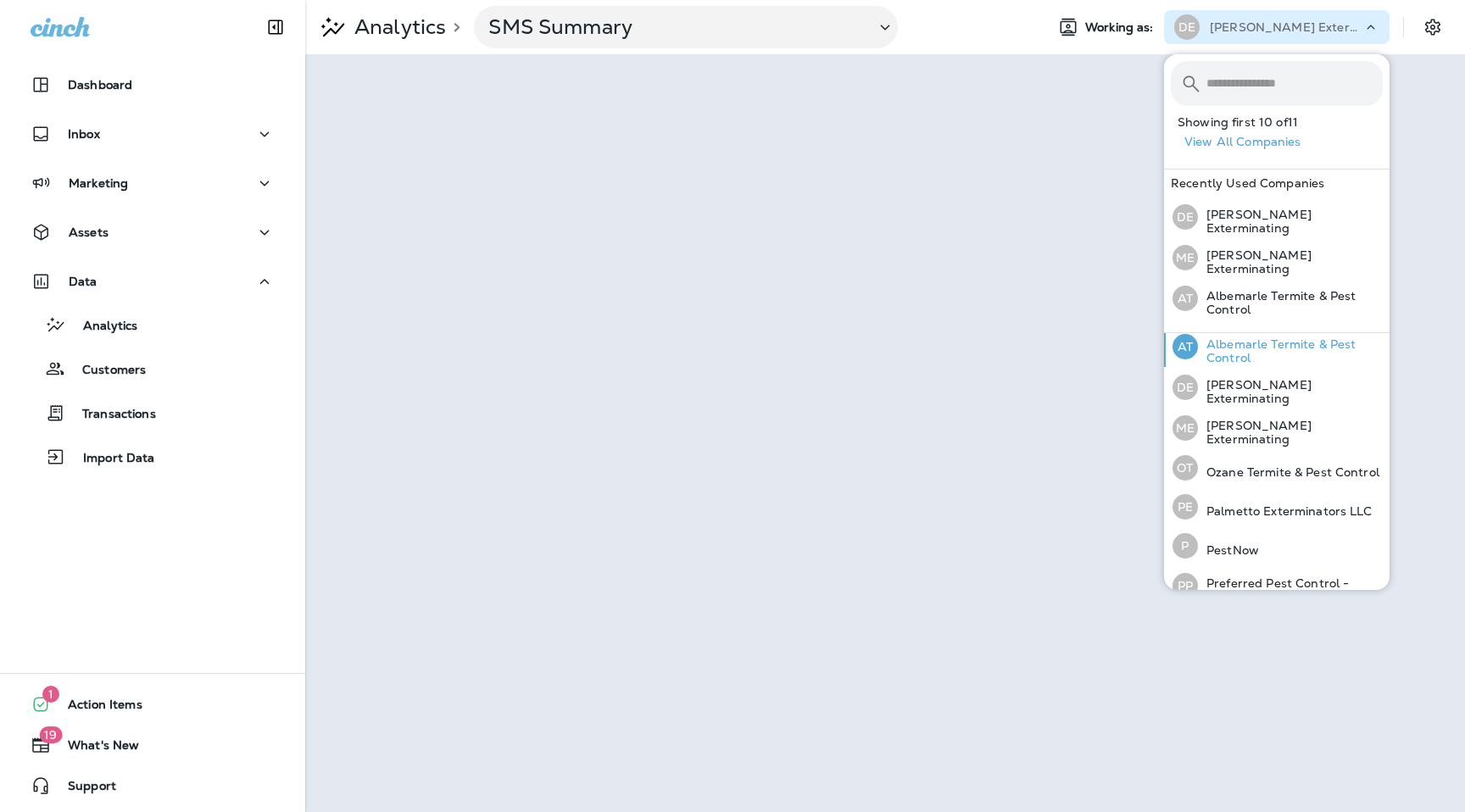
scroll to position [175, 0]
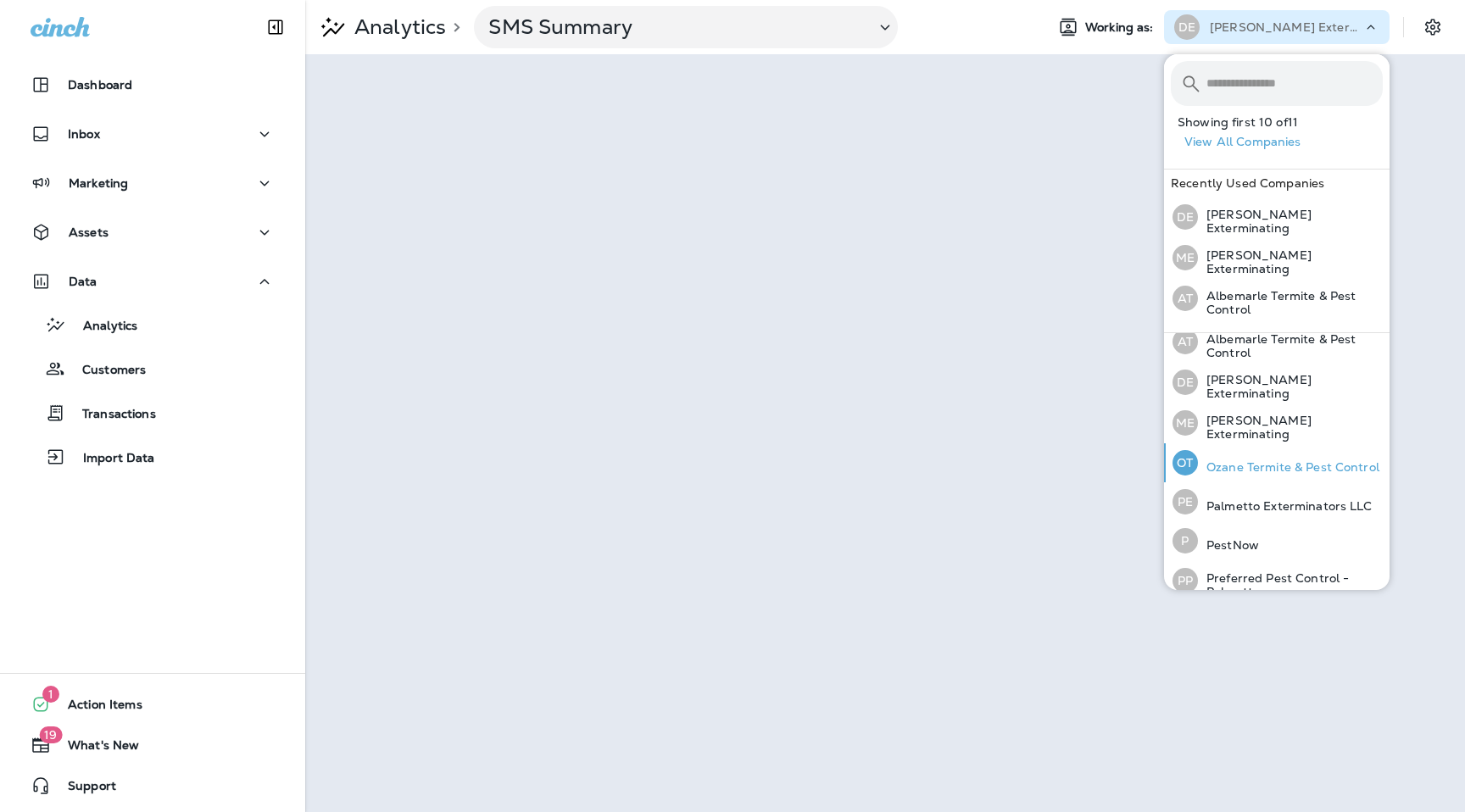
click at [1250, 462] on p "Ozane Termite & Pest Control" at bounding box center [1288, 467] width 182 height 14
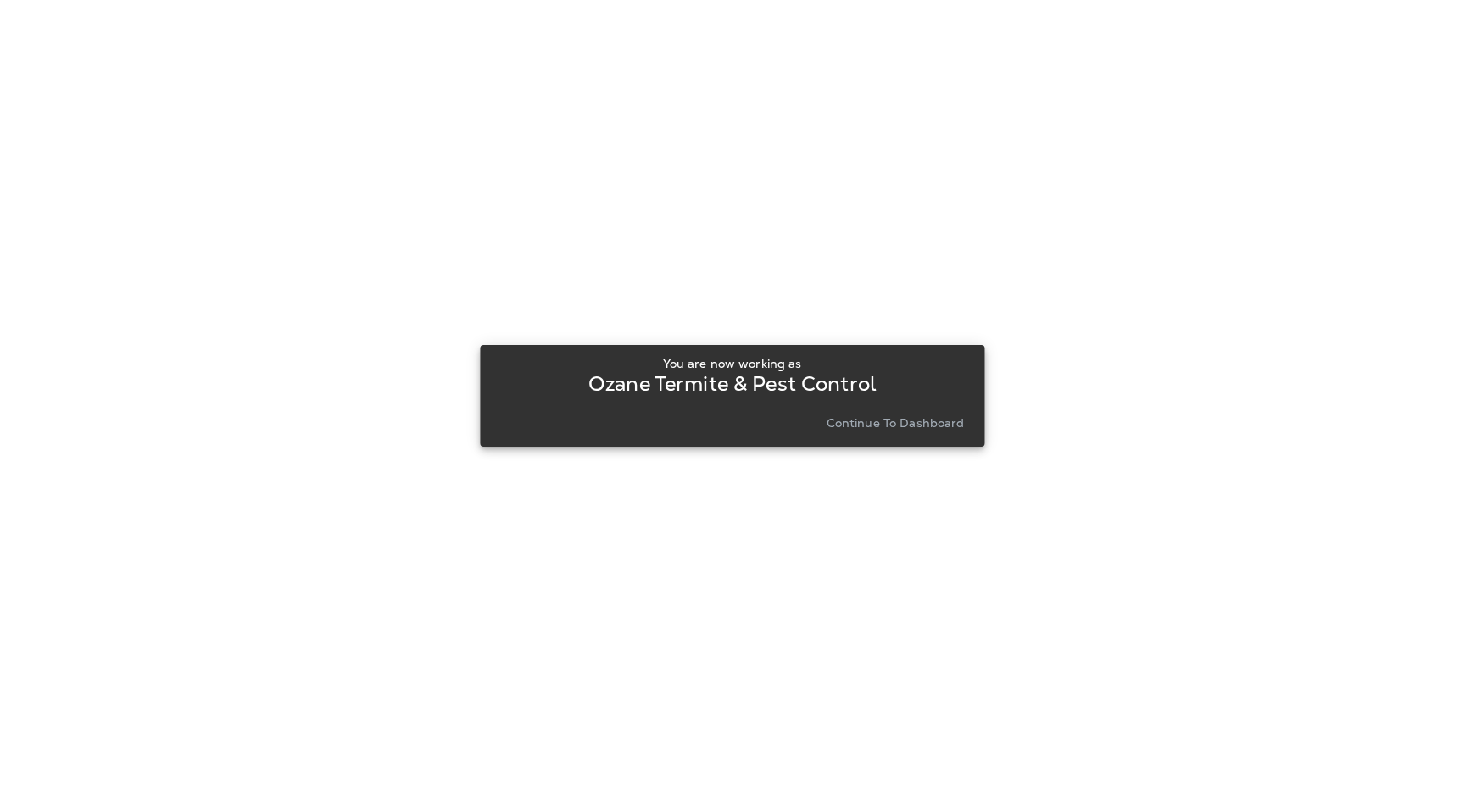
click at [959, 422] on p "Continue to Dashboard" at bounding box center [896, 423] width 138 height 14
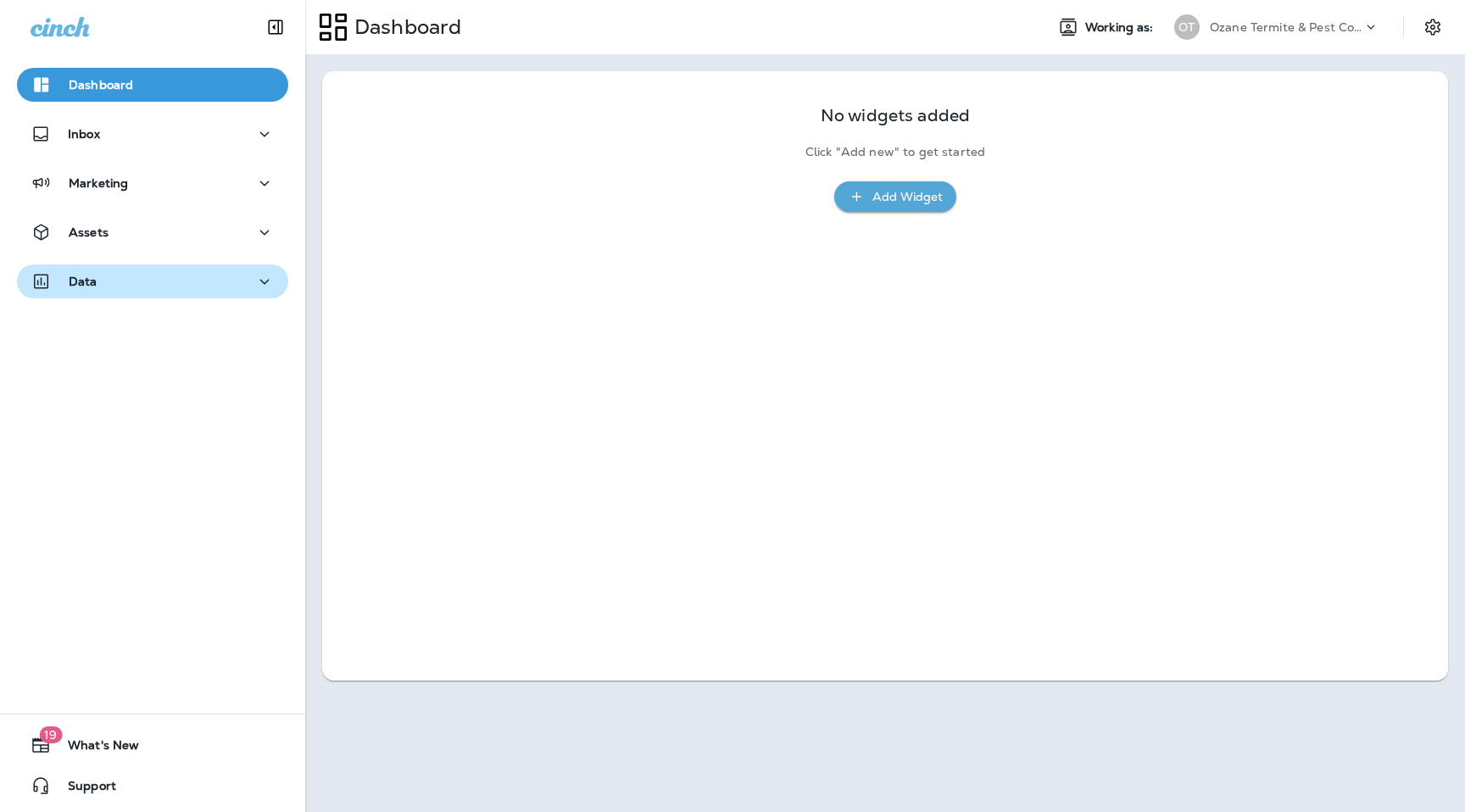
click at [220, 294] on button "Data" at bounding box center [153, 281] width 271 height 34
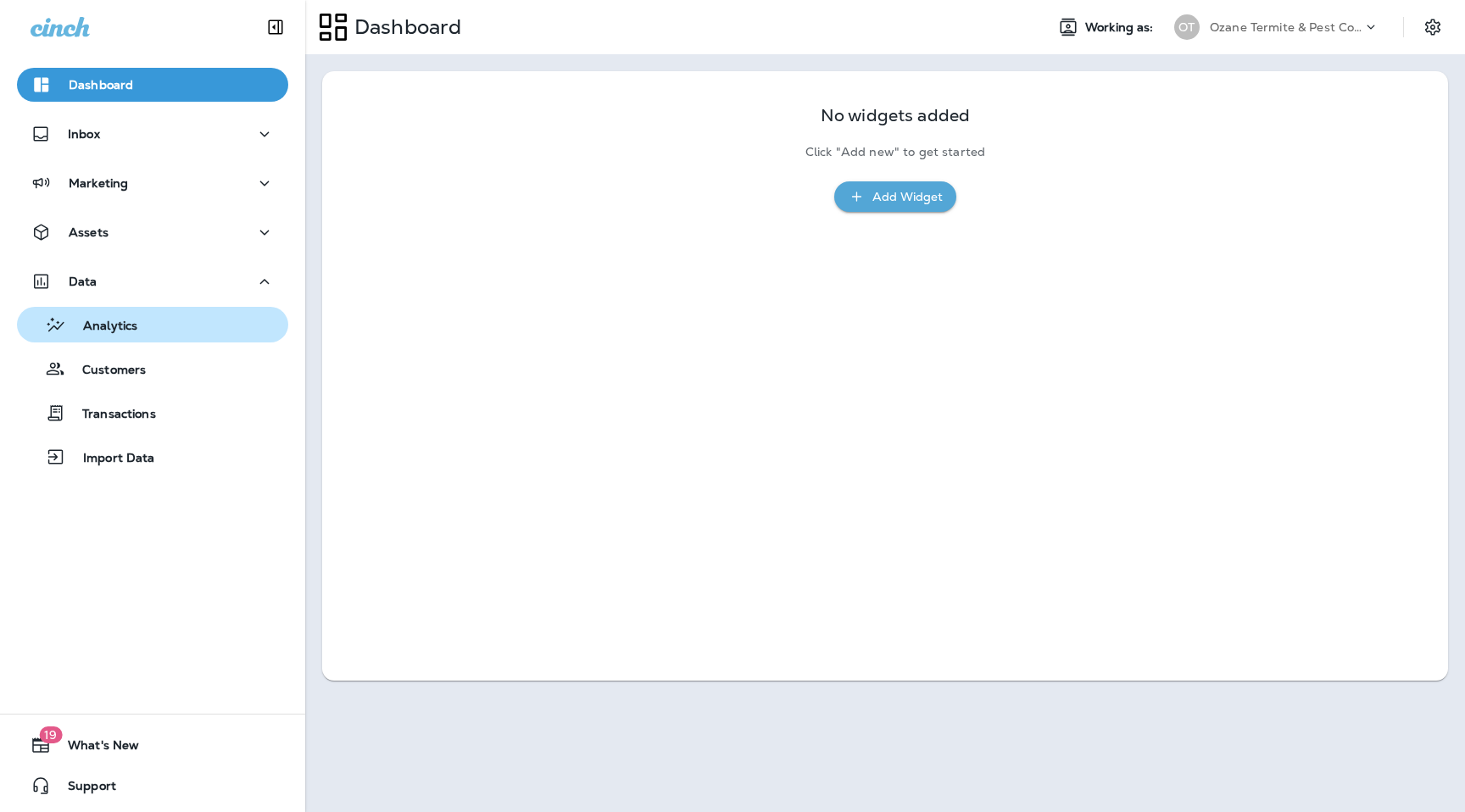
click at [208, 327] on div "Analytics" at bounding box center [153, 325] width 258 height 26
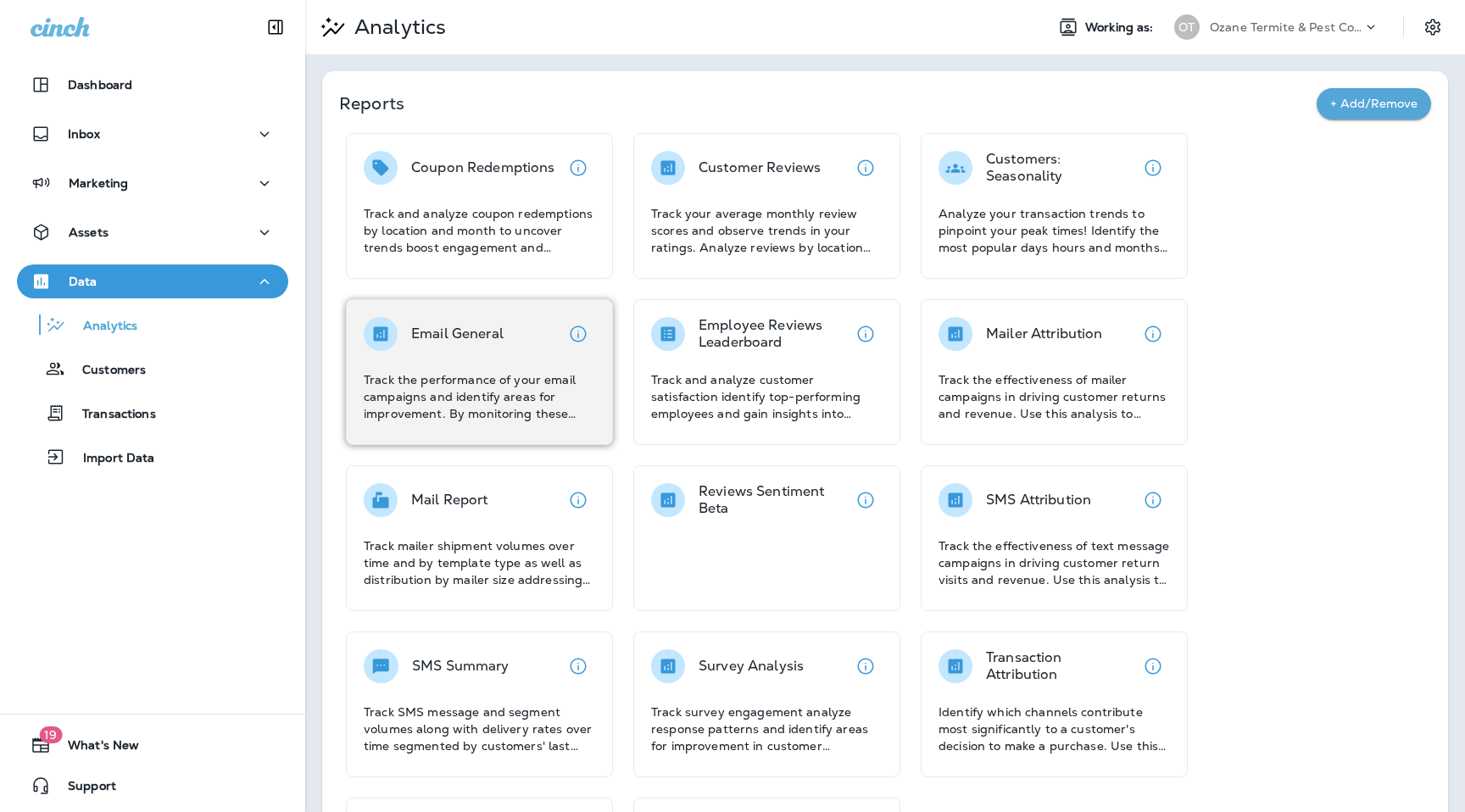
click at [468, 345] on div "Email General" at bounding box center [457, 334] width 92 height 34
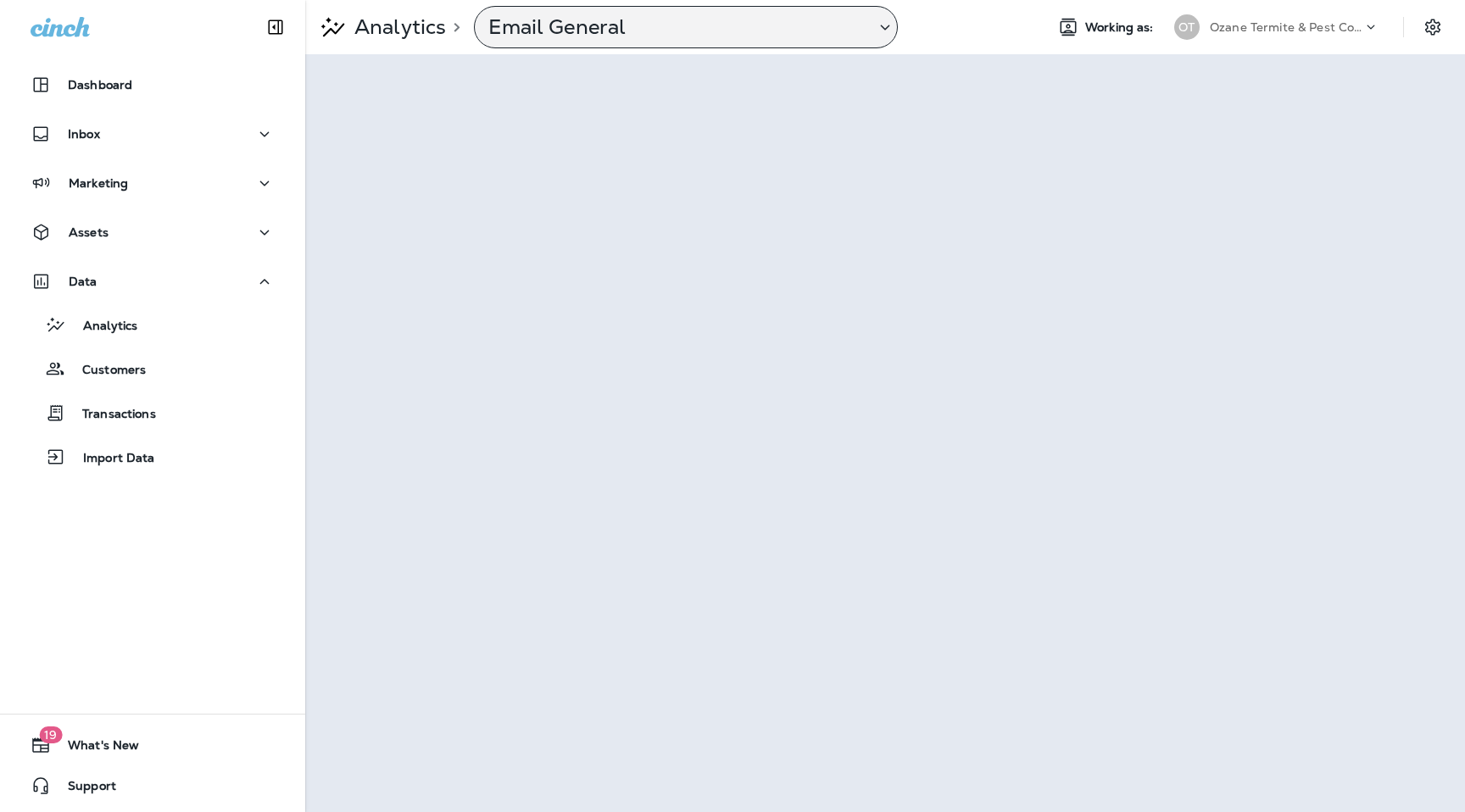
click at [865, 31] on div "Email General" at bounding box center [675, 27] width 400 height 26
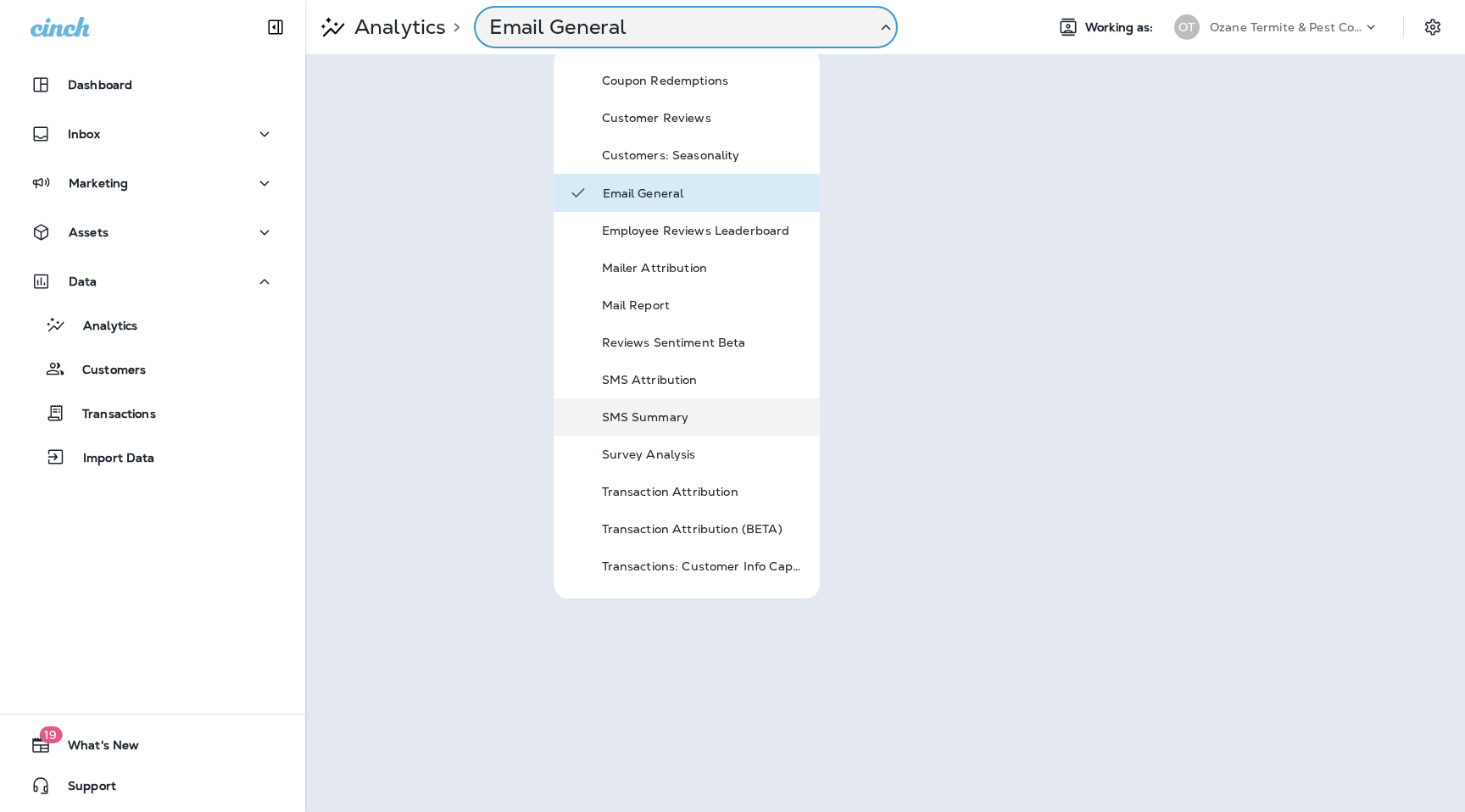
click at [695, 420] on p "SMS Summary" at bounding box center [704, 417] width 204 height 14
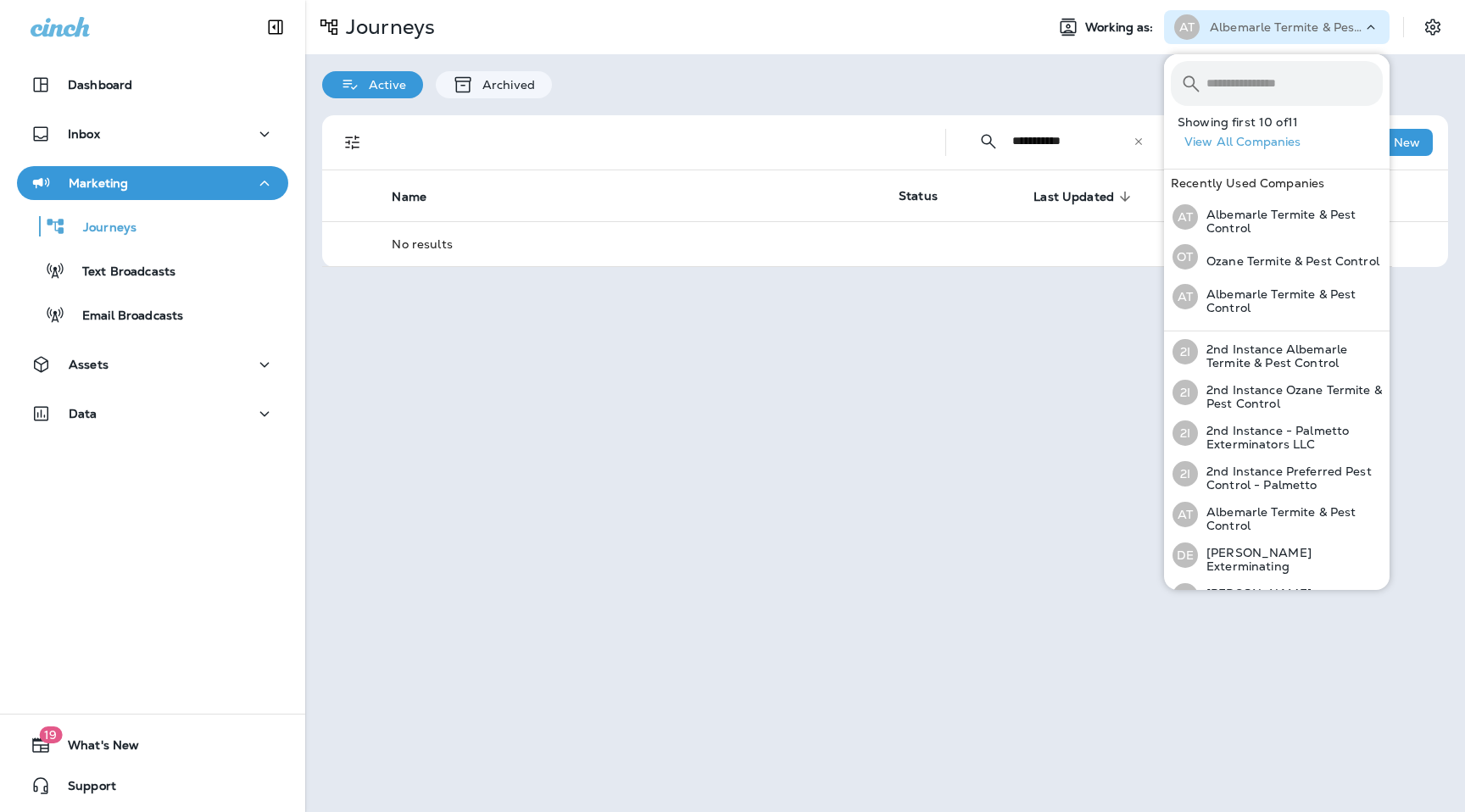
scroll to position [187, 0]
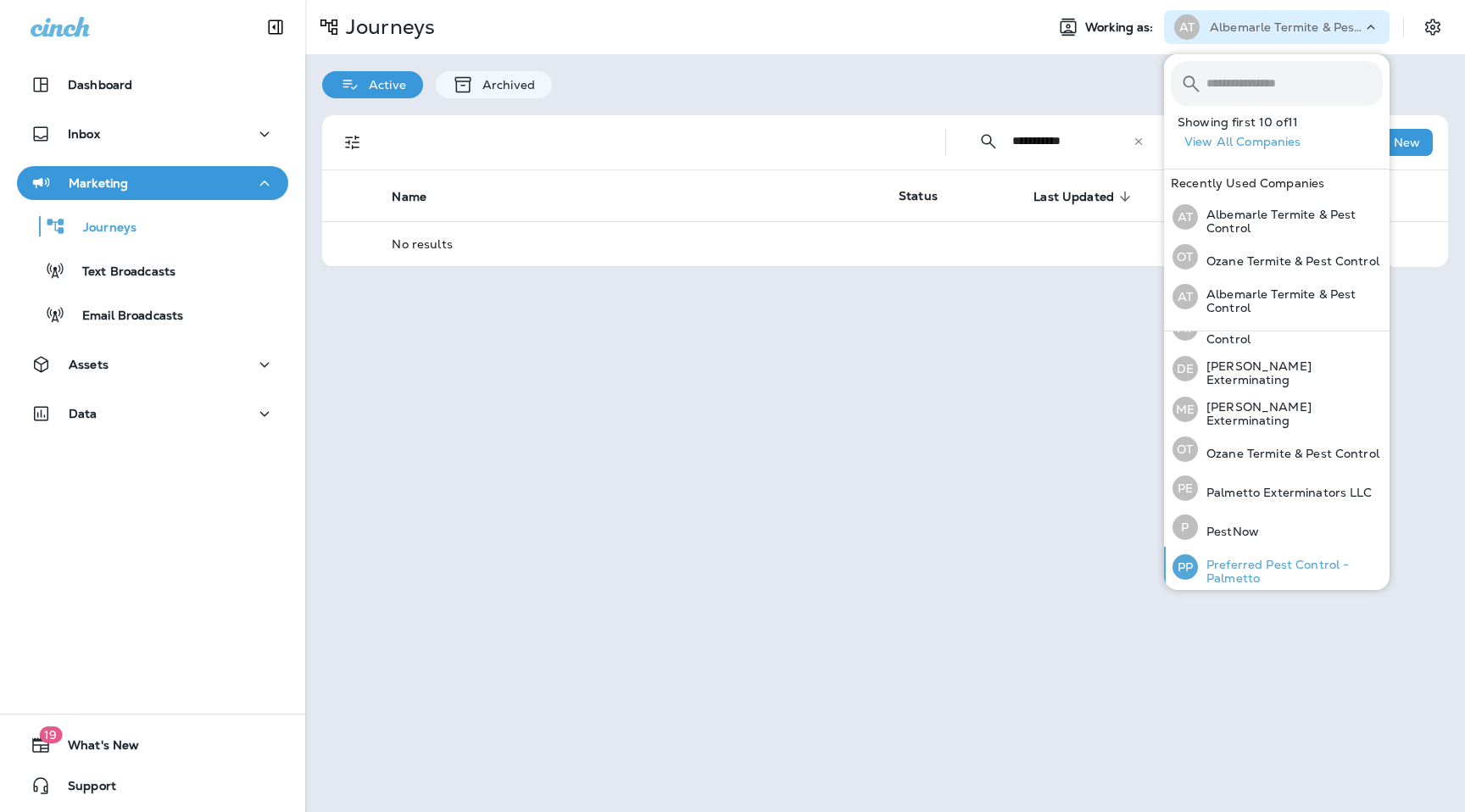
click at [1282, 565] on p "Preferred Pest Control - Palmetto" at bounding box center [1290, 571] width 185 height 27
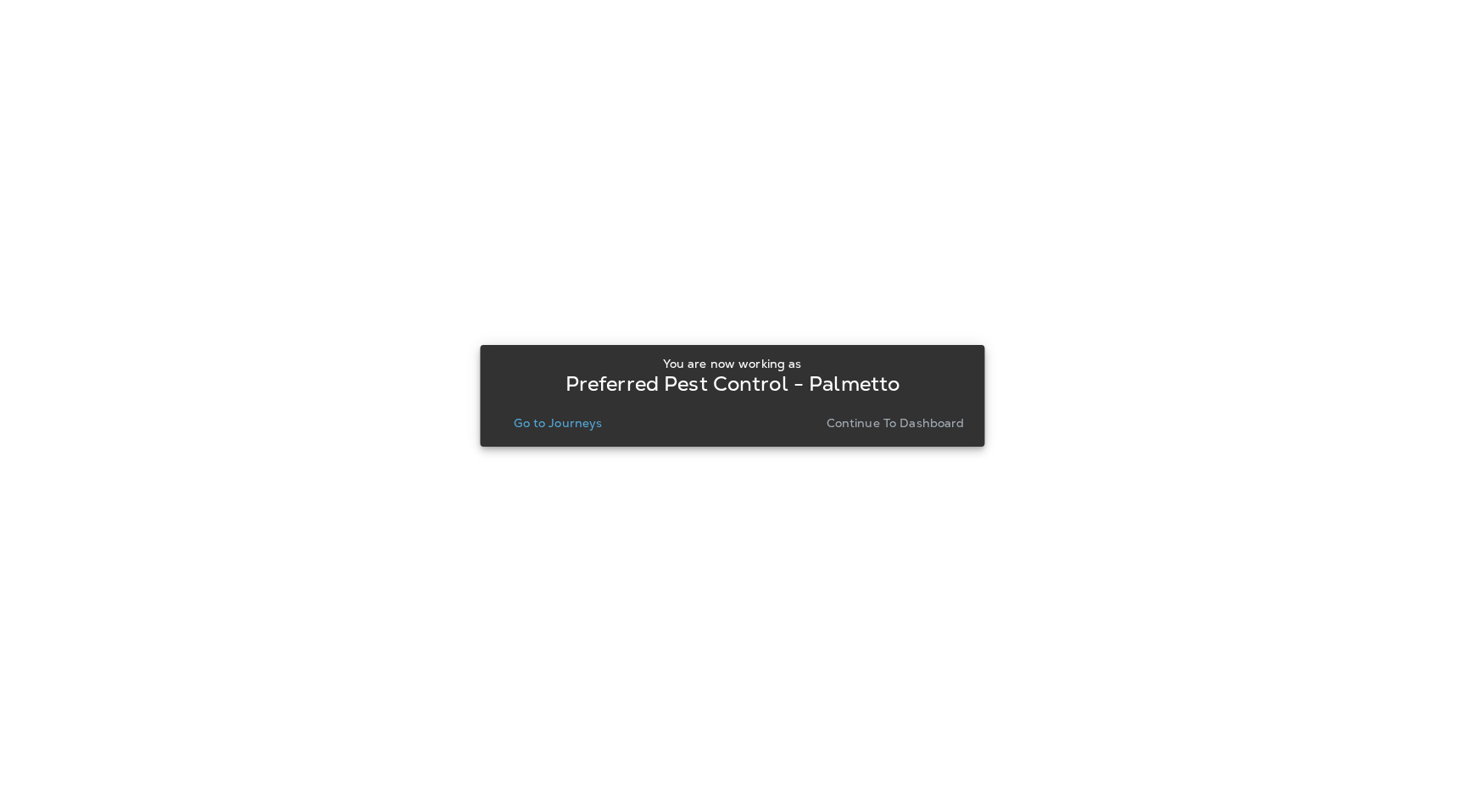
click at [540, 422] on p "Go to Journeys" at bounding box center [557, 423] width 88 height 14
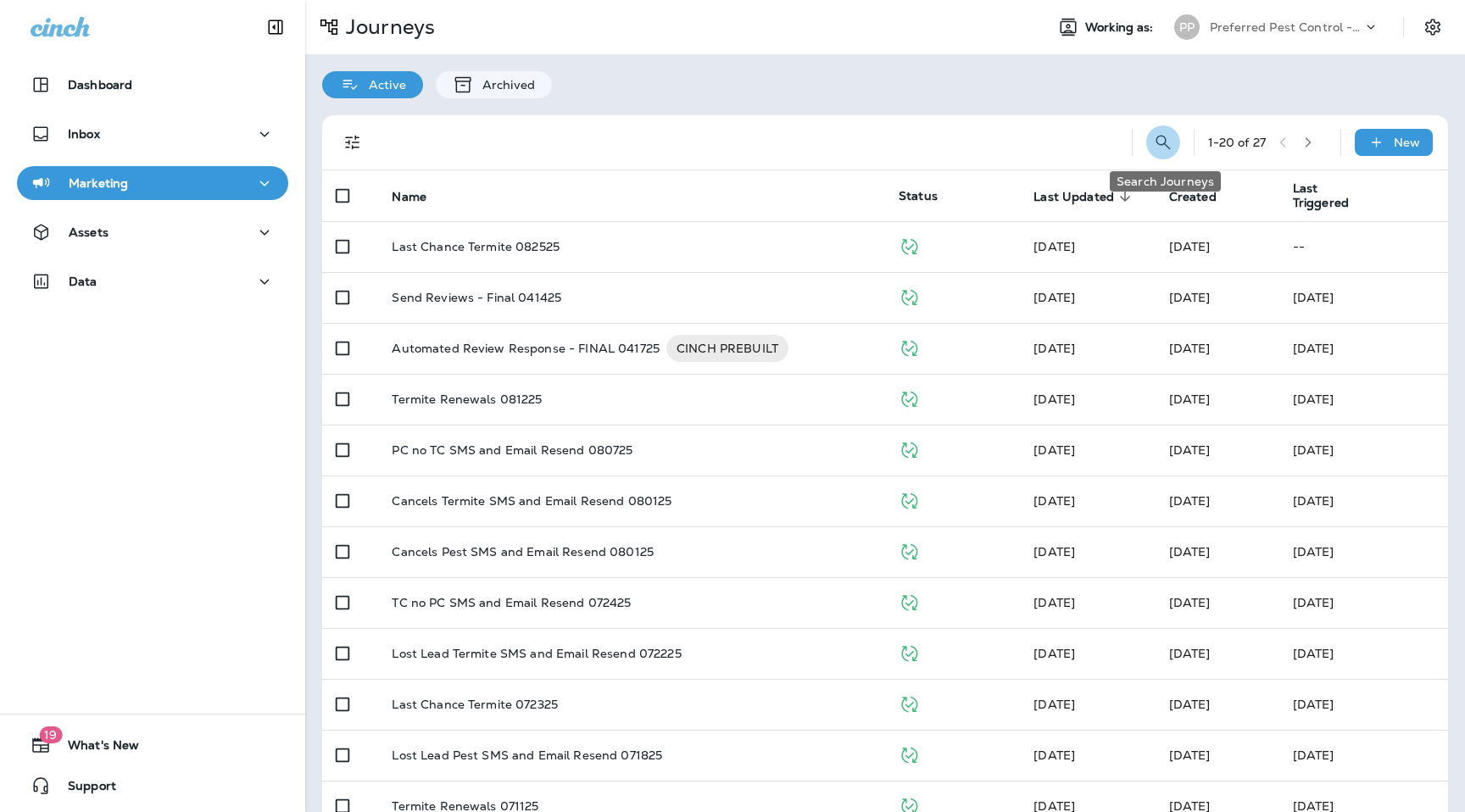
click at [1163, 138] on icon "Search Journeys" at bounding box center [1164, 142] width 20 height 20
type input "**********"
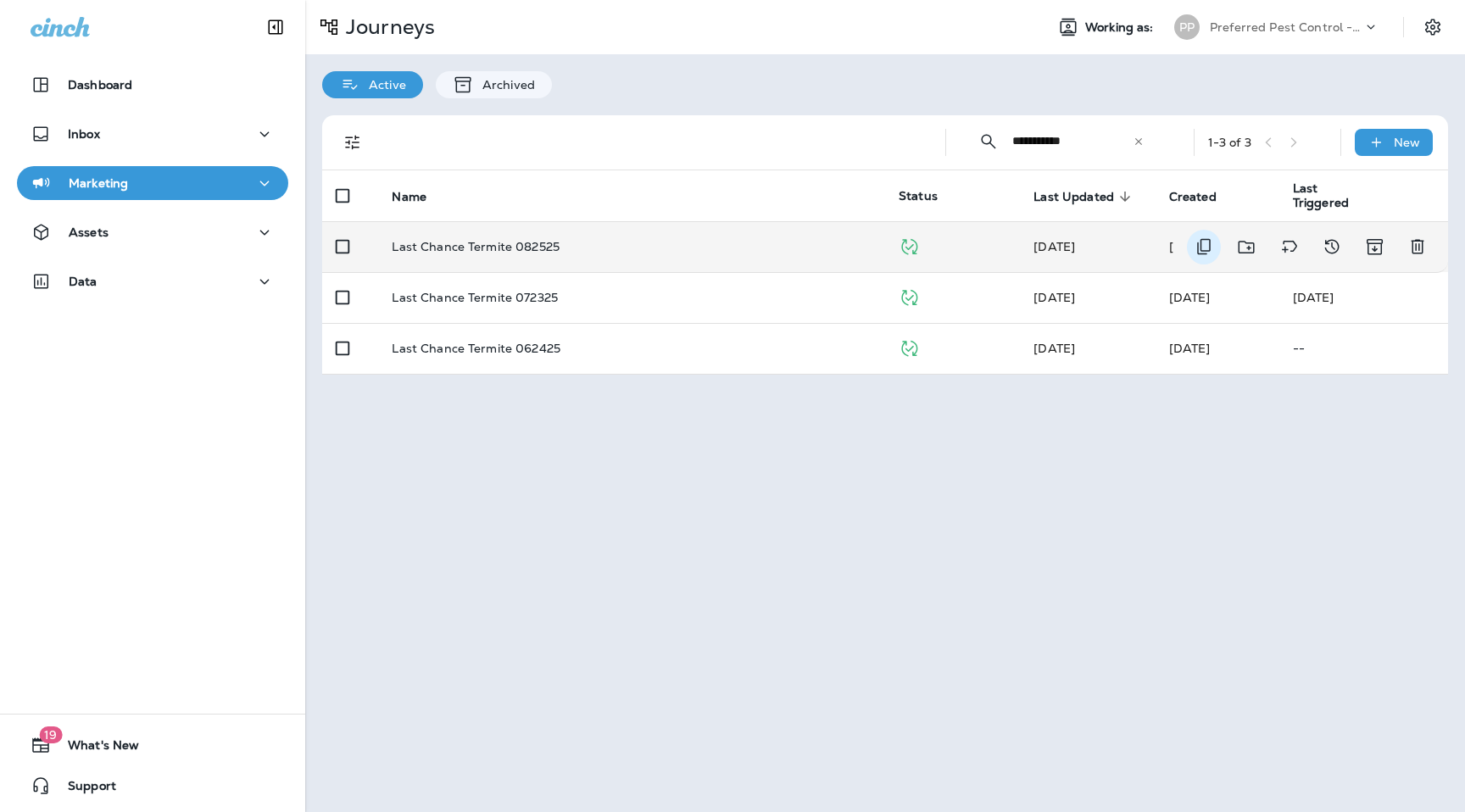
click at [1197, 249] on icon "Duplicate" at bounding box center [1204, 246] width 14 height 16
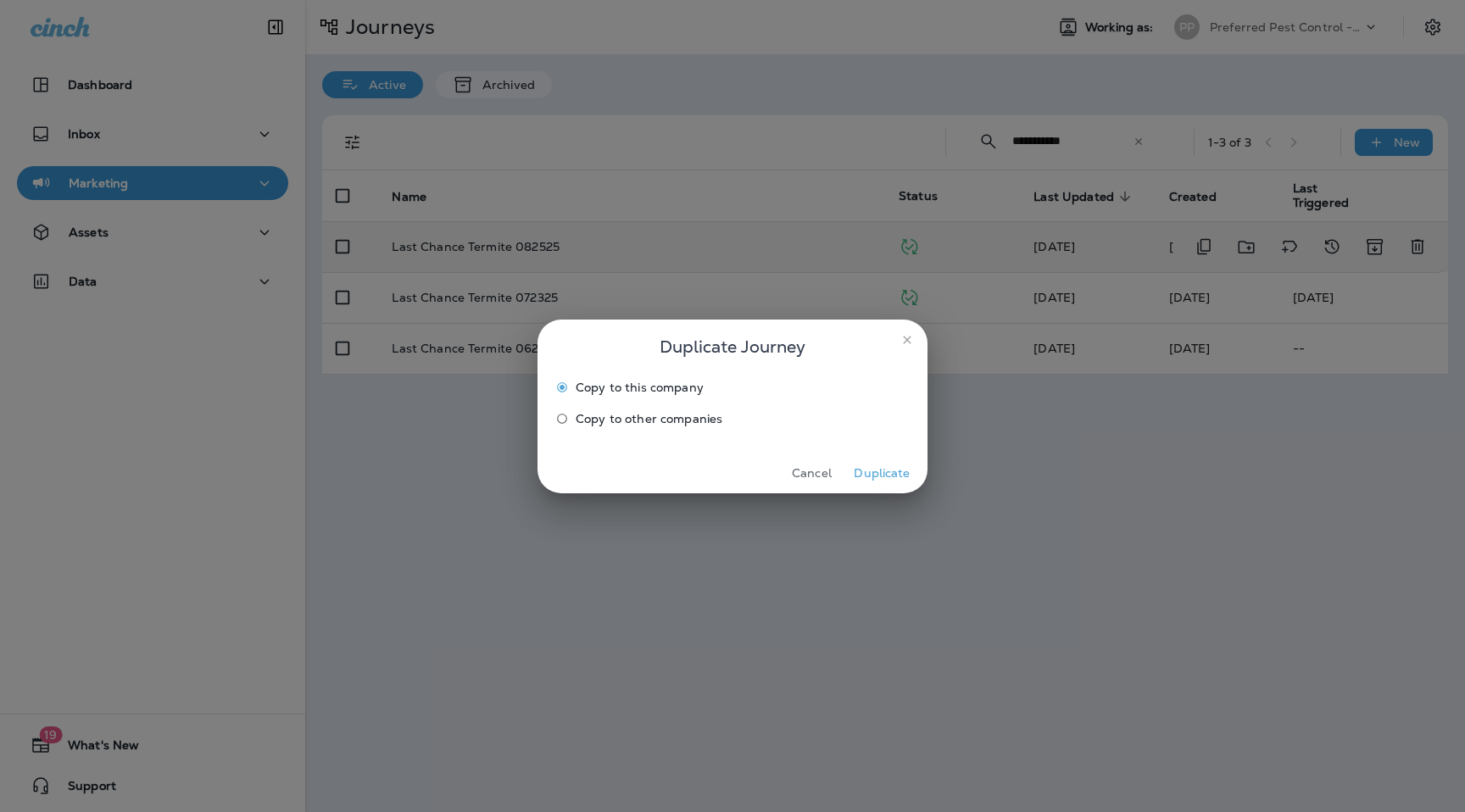
click at [628, 432] on label "Copy to other companies" at bounding box center [721, 419] width 345 height 27
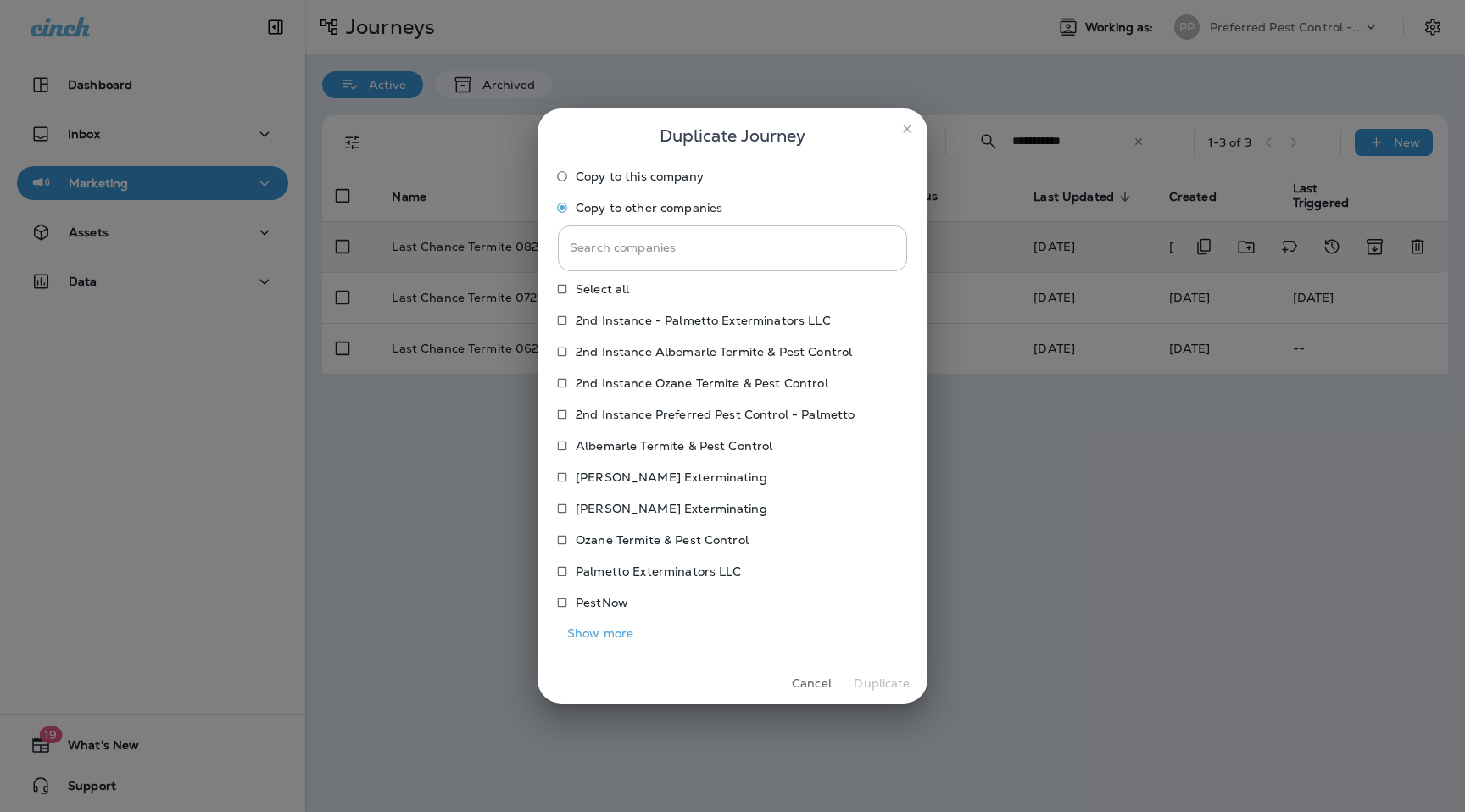
click at [627, 535] on p "Ozane Termite & Pest Control" at bounding box center [662, 540] width 173 height 14
click at [900, 681] on button "Duplicate" at bounding box center [882, 683] width 64 height 26
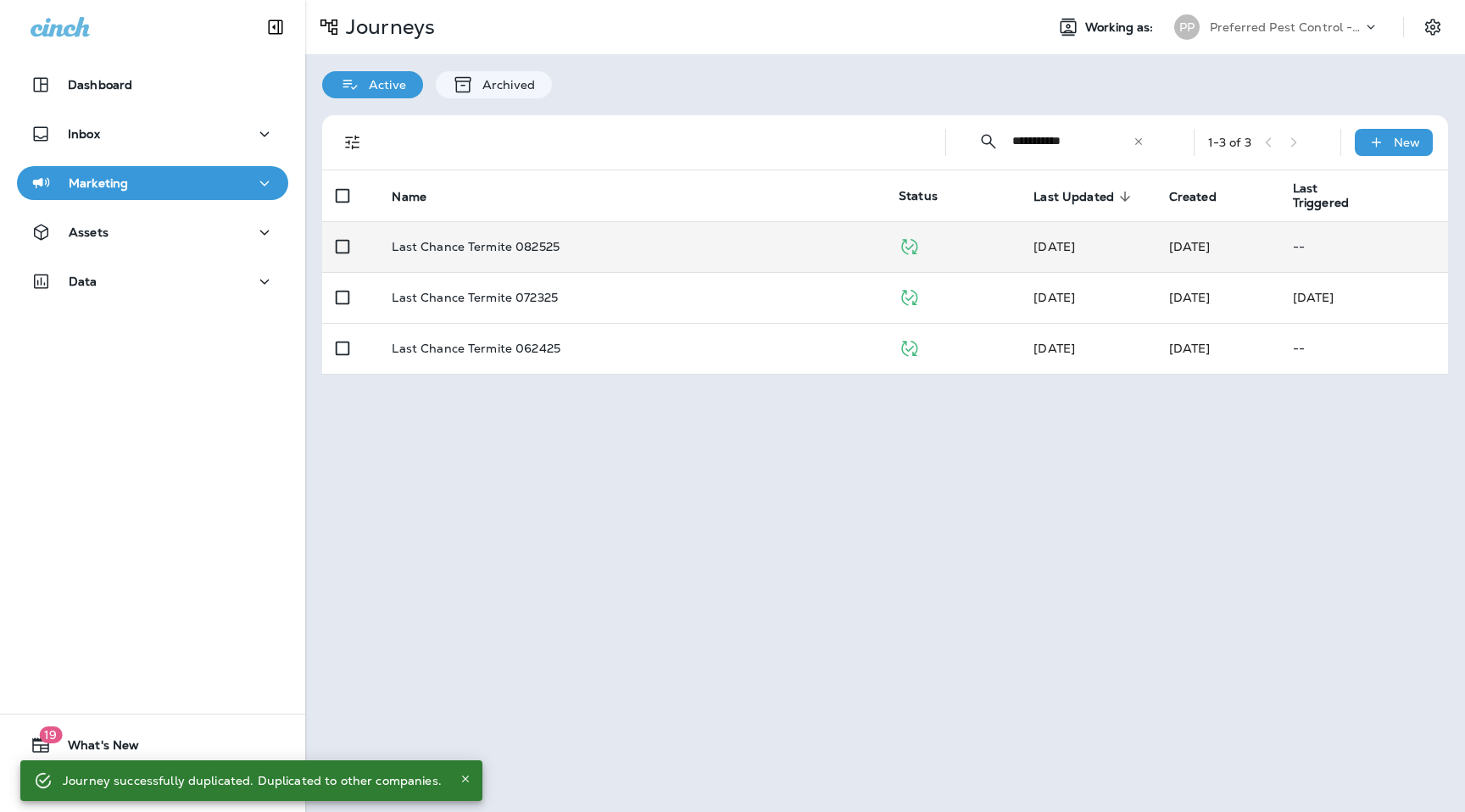
click at [1240, 43] on div "PP Preferred Pest Control - Palmetto" at bounding box center [1277, 27] width 225 height 34
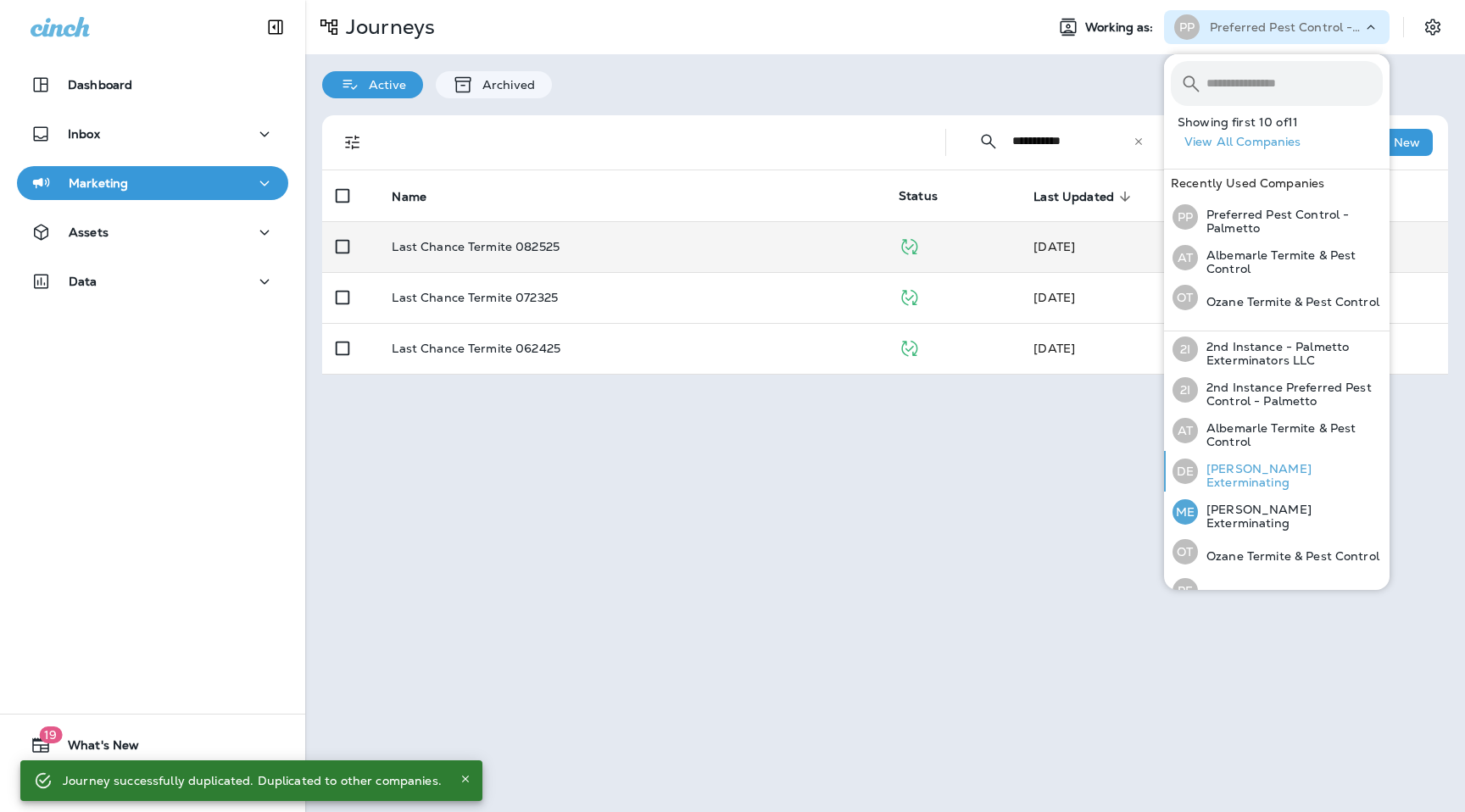
scroll to position [187, 0]
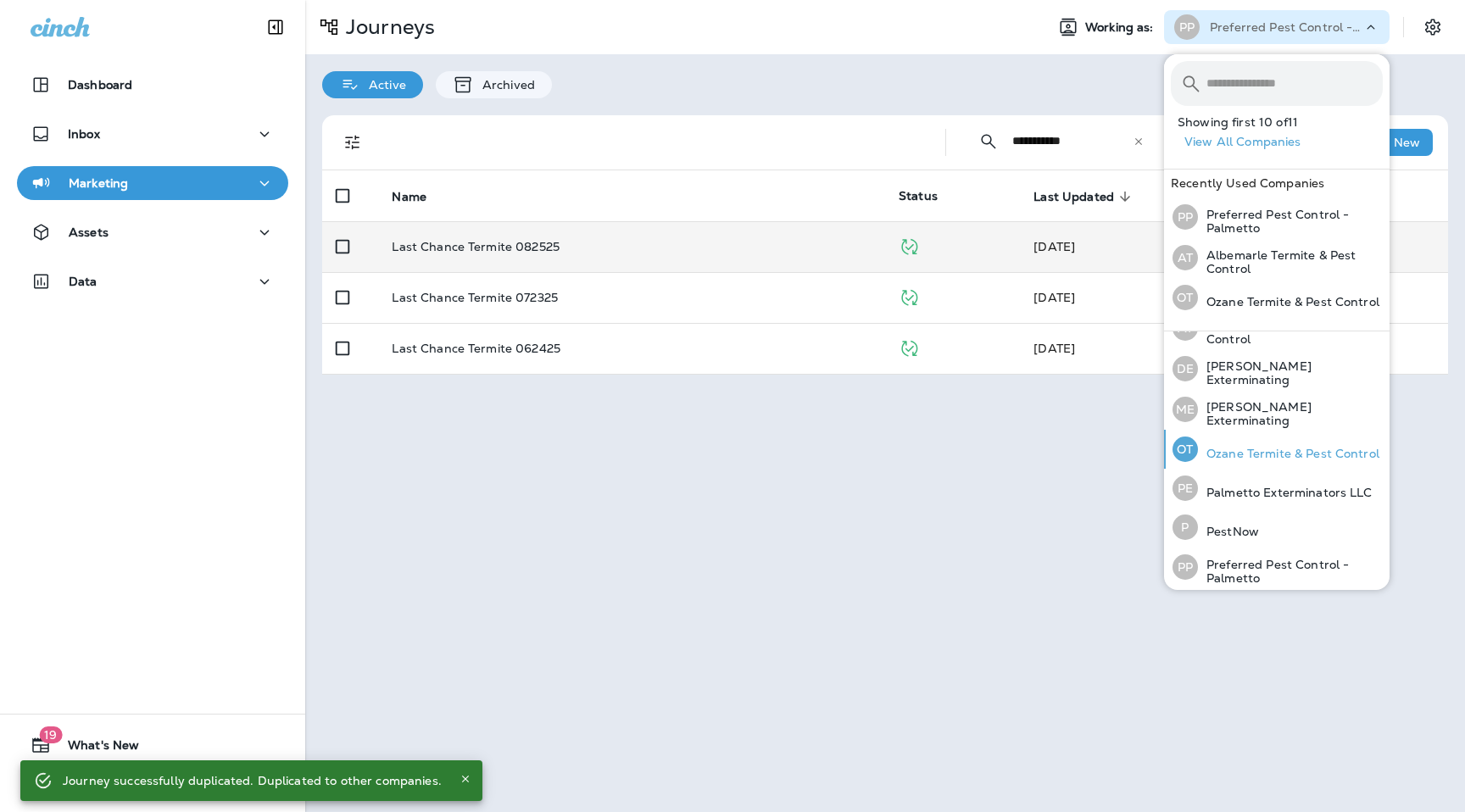
click at [1255, 437] on div "OT Ozane Termite & Pest Control" at bounding box center [1276, 450] width 220 height 39
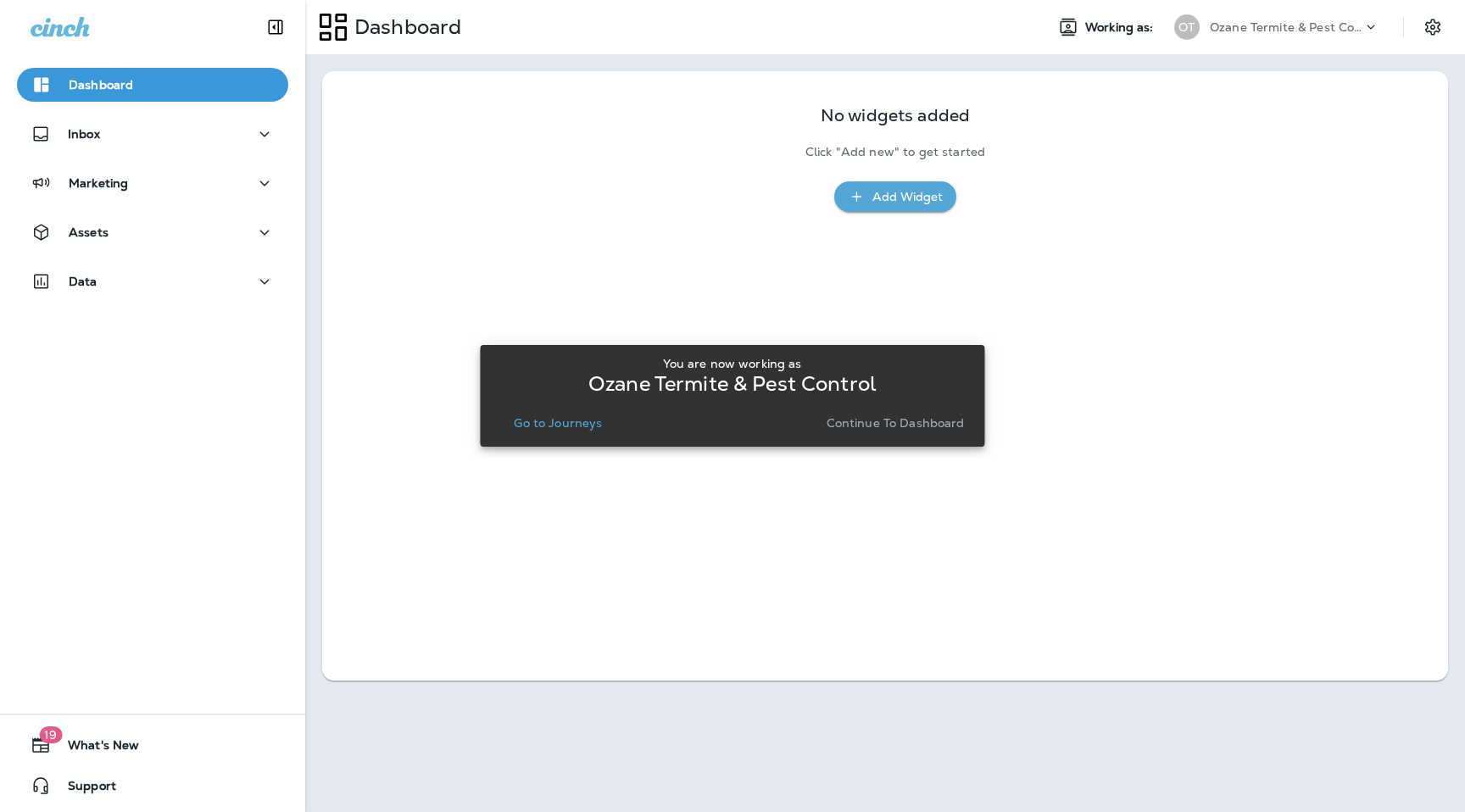
click at [573, 420] on p "Go to Journeys" at bounding box center [557, 423] width 88 height 14
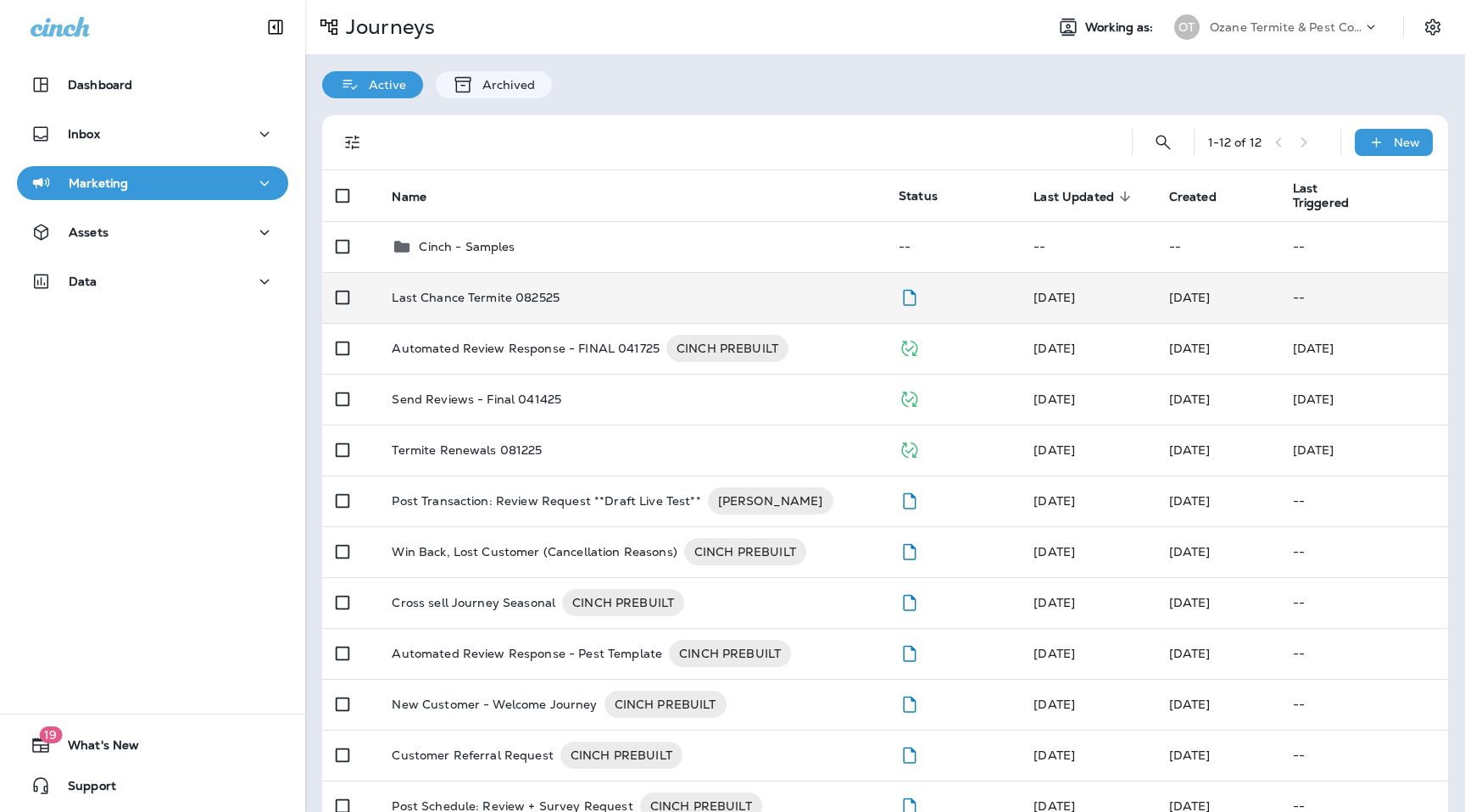
click at [624, 291] on div "Last Chance Termite 082525" at bounding box center [631, 298] width 480 height 14
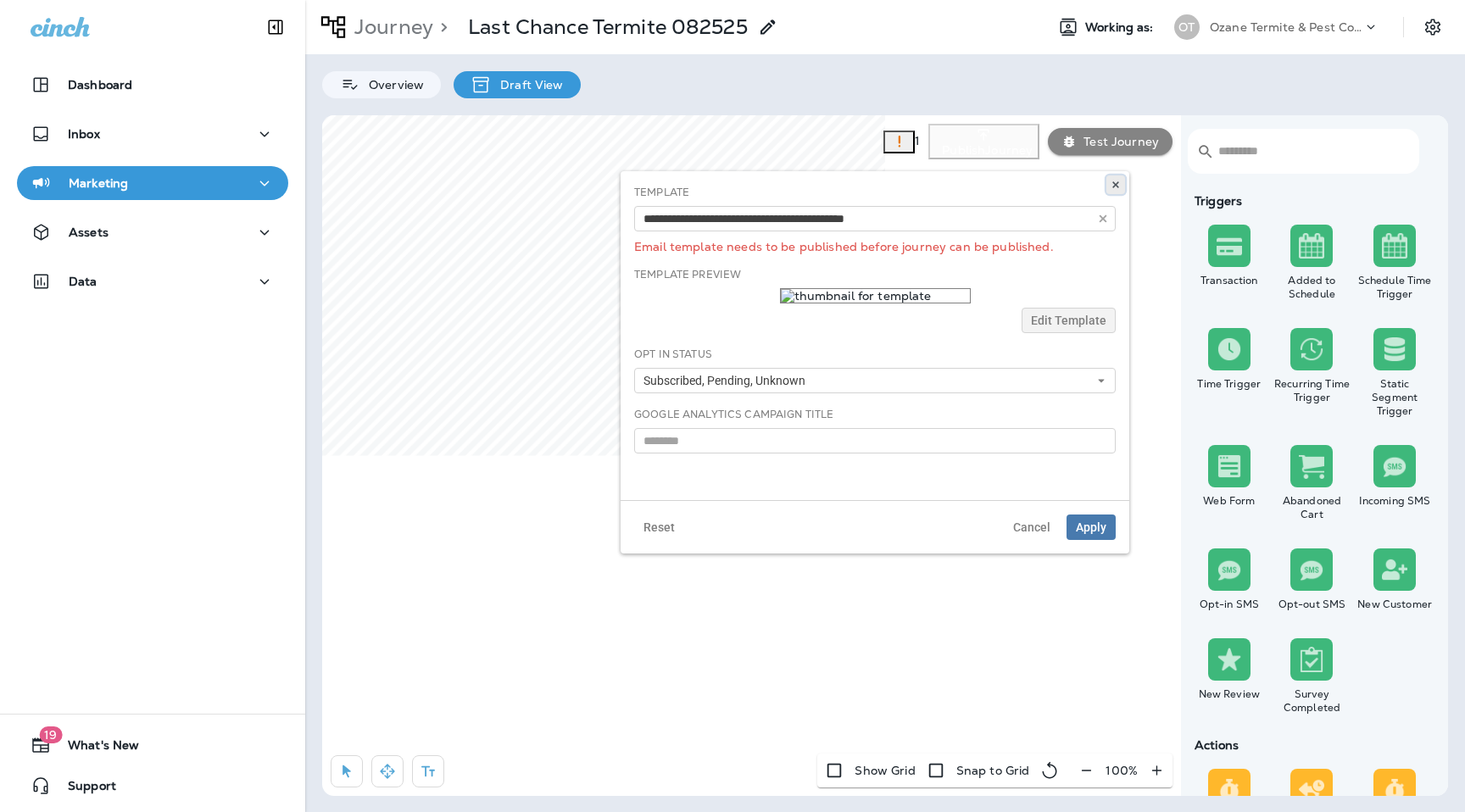
click at [1118, 188] on use at bounding box center [1115, 185] width 6 height 7
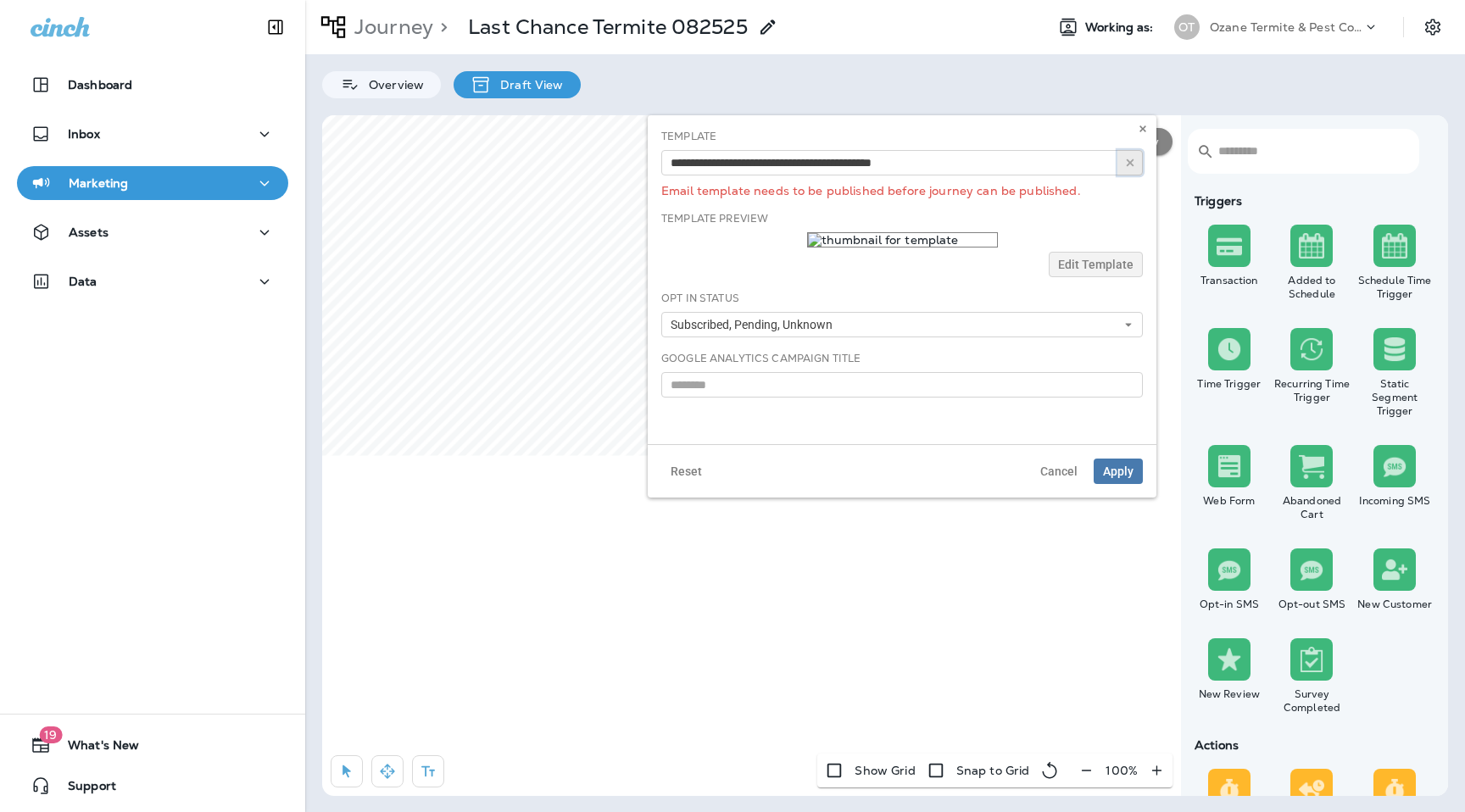
click at [1130, 161] on use "button" at bounding box center [1131, 163] width 8 height 8
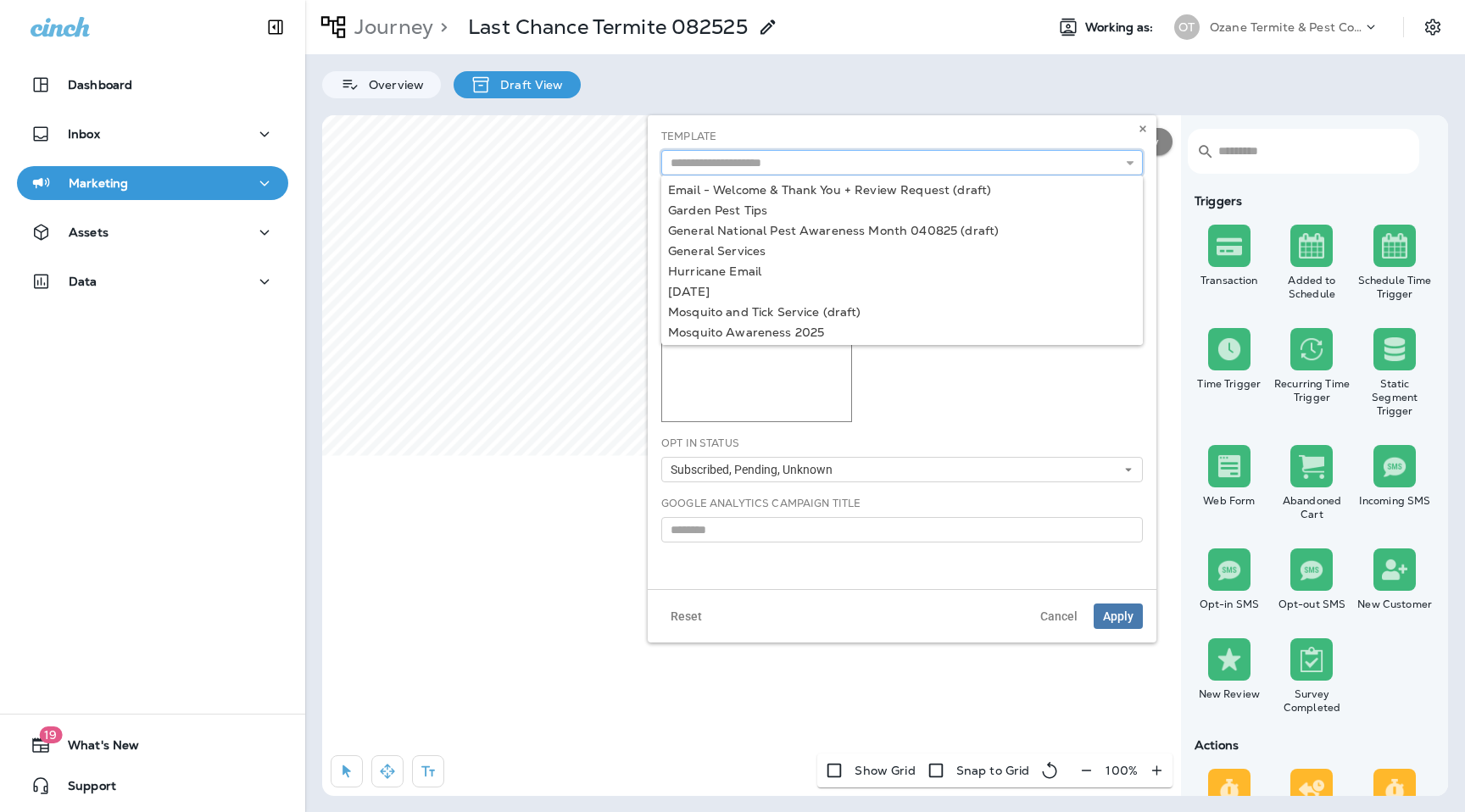
click at [1003, 162] on input "text" at bounding box center [902, 163] width 482 height 26
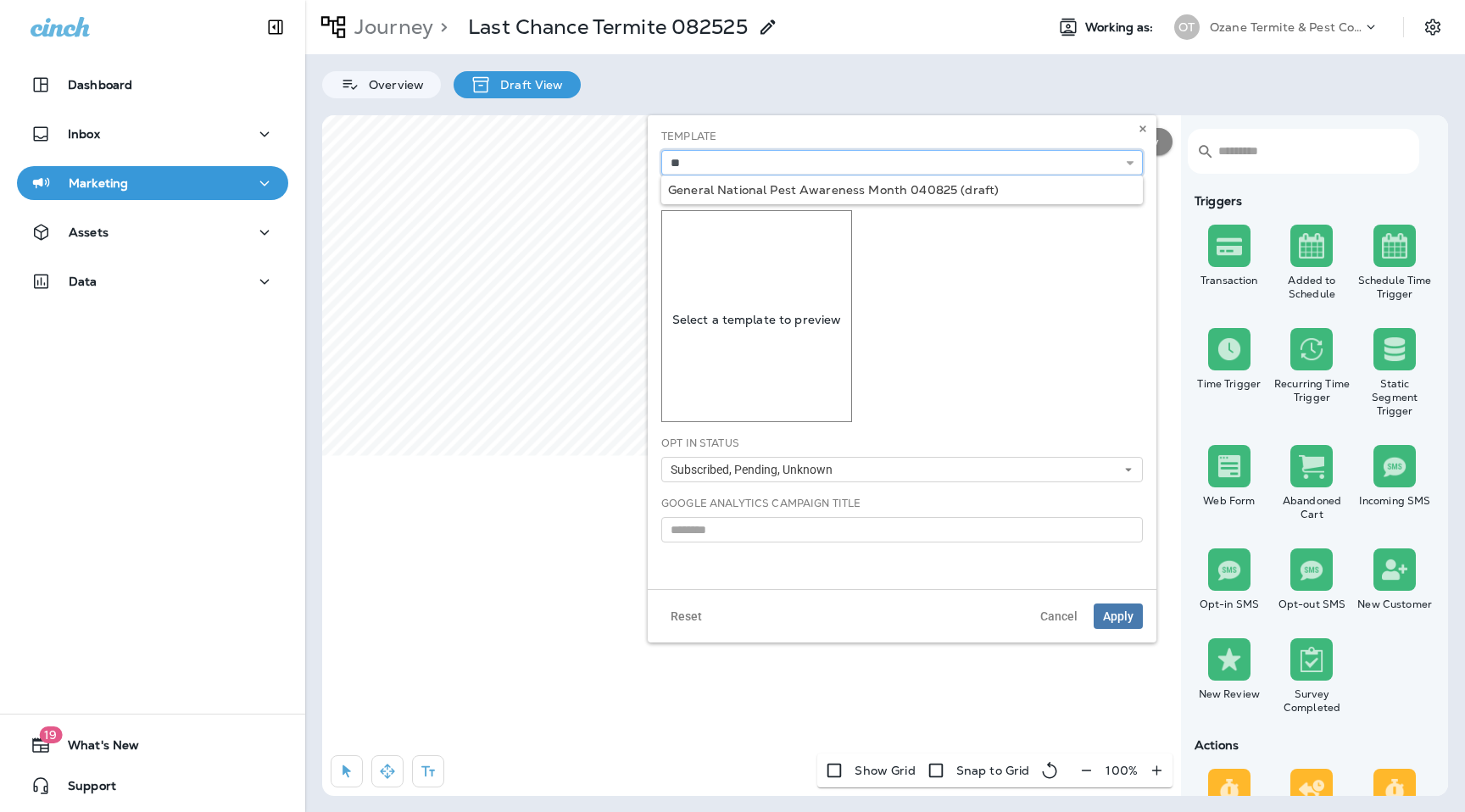
type input "*"
type input "**********"
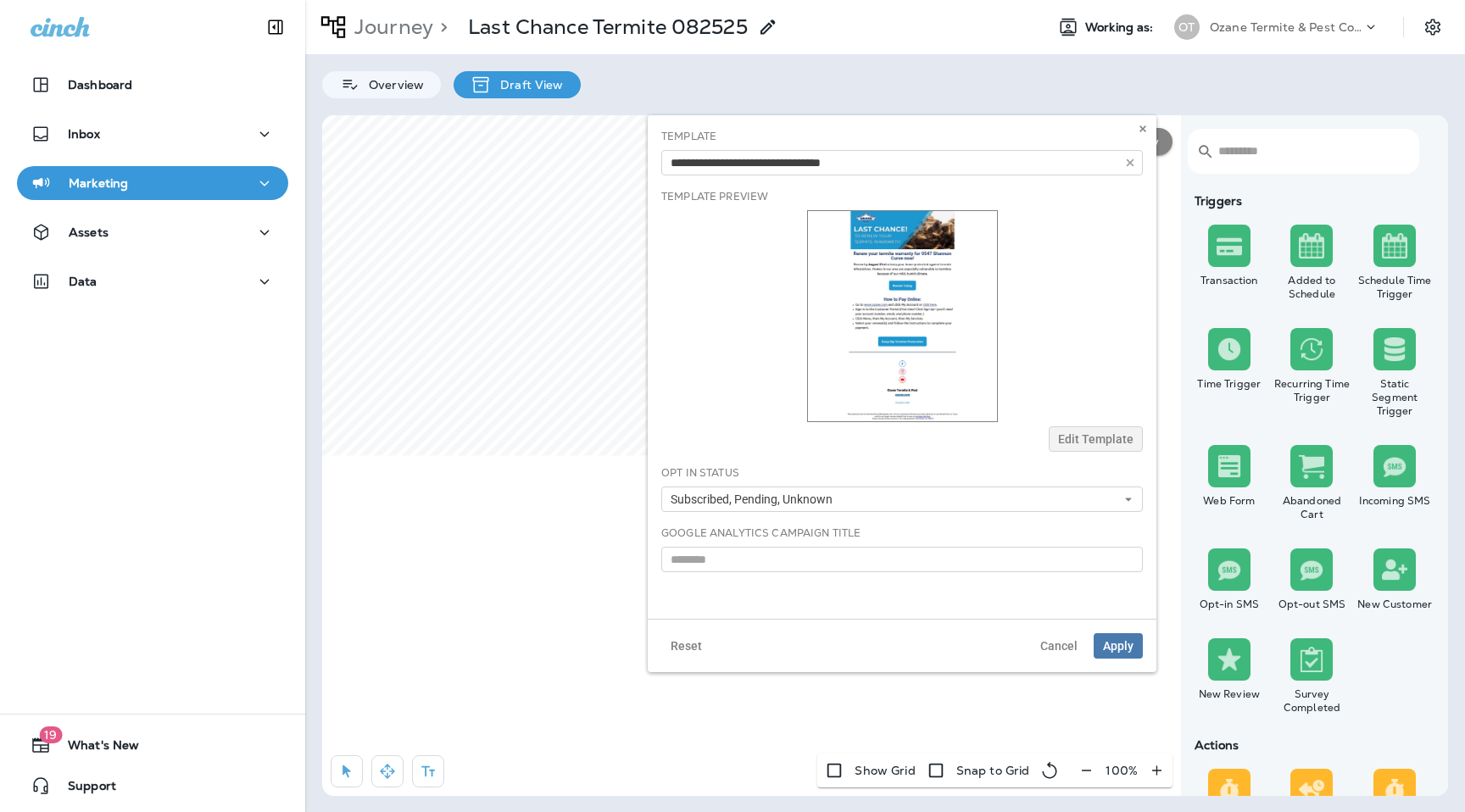
click at [846, 190] on div "**********" at bounding box center [902, 367] width 509 height 503
click at [1121, 647] on span "Apply" at bounding box center [1119, 646] width 31 height 12
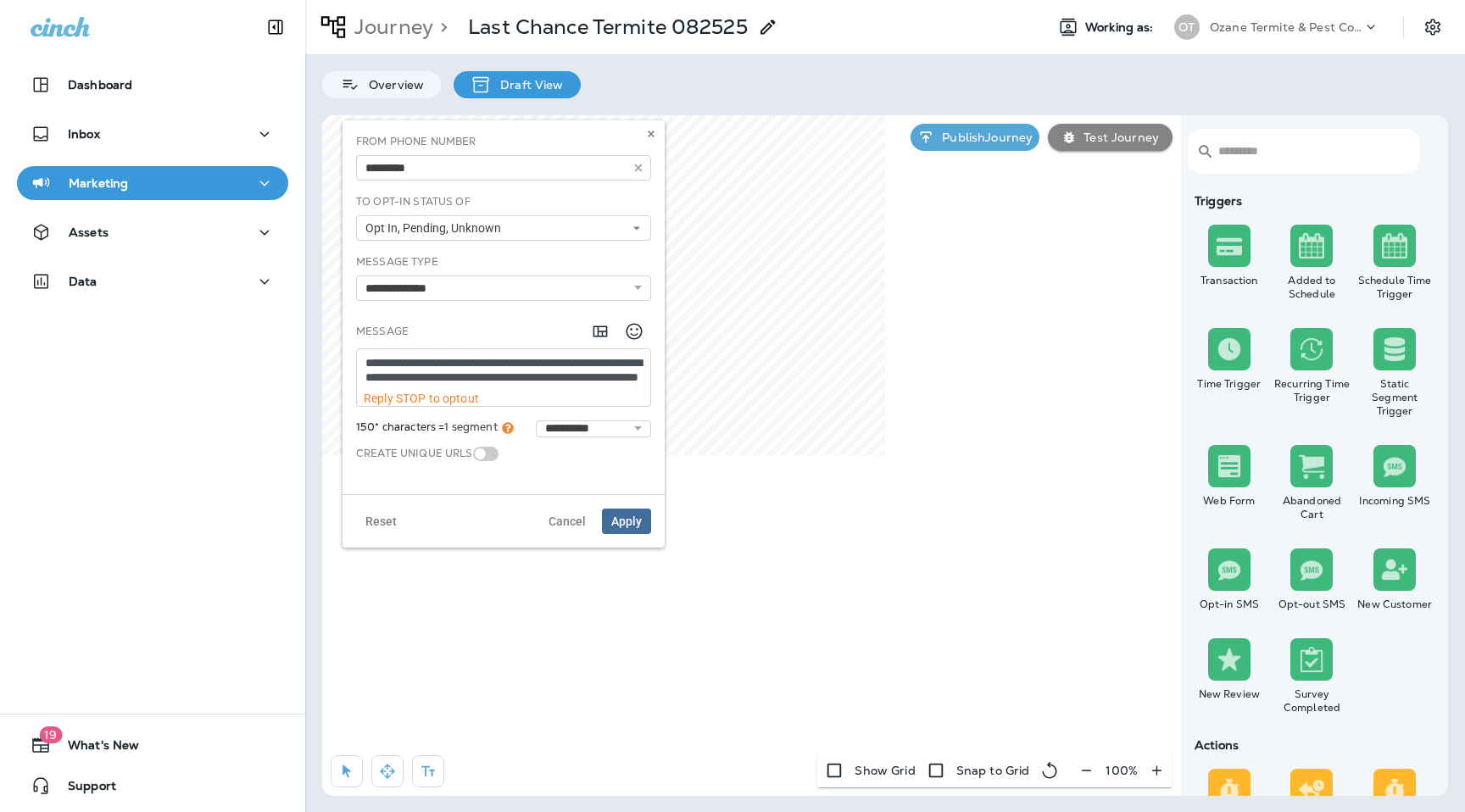
click at [482, 362] on textarea "**********" at bounding box center [503, 370] width 294 height 43
paste textarea "*"
type textarea "**********"
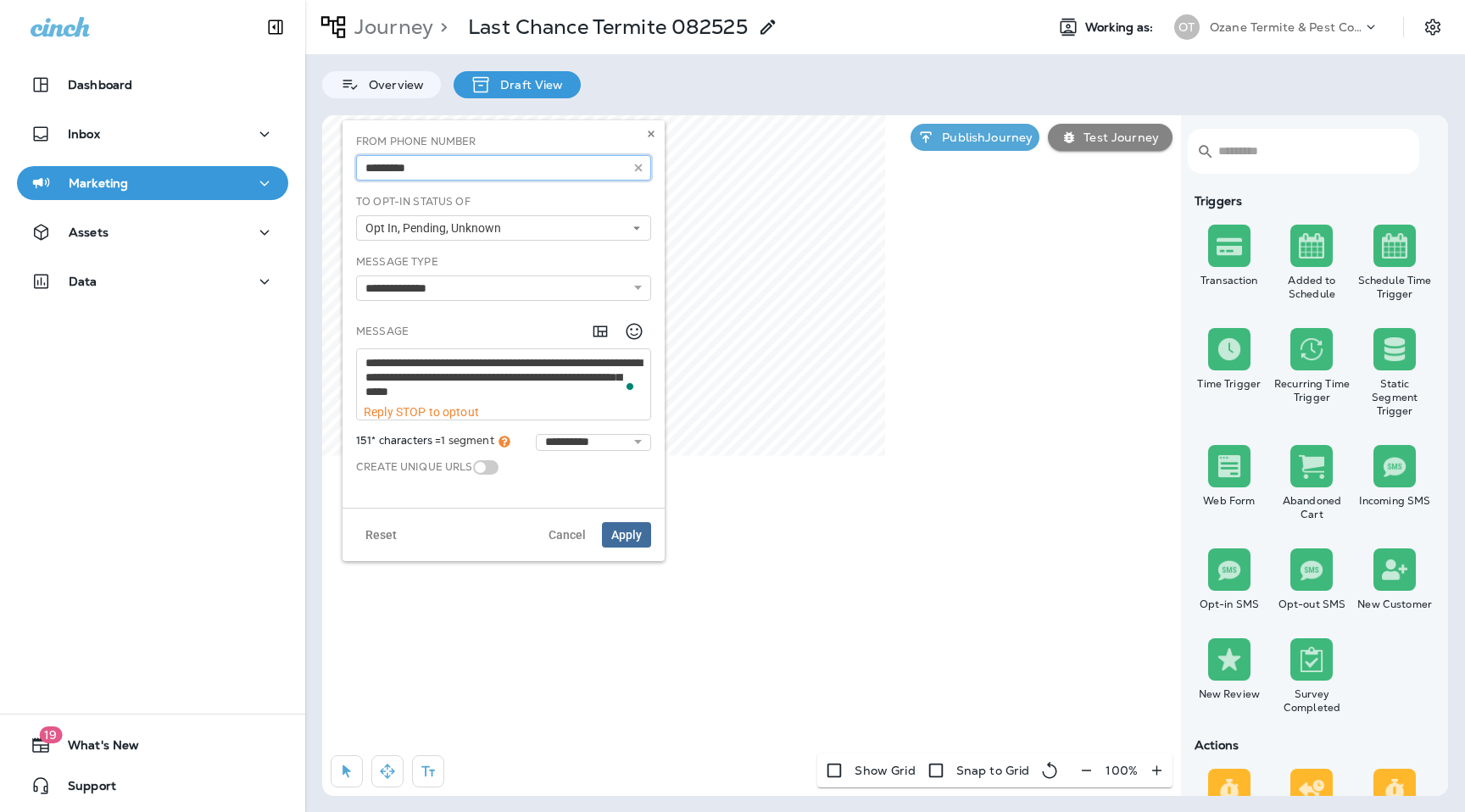
click at [492, 172] on input "text" at bounding box center [503, 168] width 295 height 26
type input "**********"
click at [483, 238] on div "**********" at bounding box center [503, 314] width 309 height 360
click at [563, 401] on textarea "**********" at bounding box center [503, 377] width 294 height 56
click at [628, 536] on span "Apply" at bounding box center [627, 535] width 31 height 12
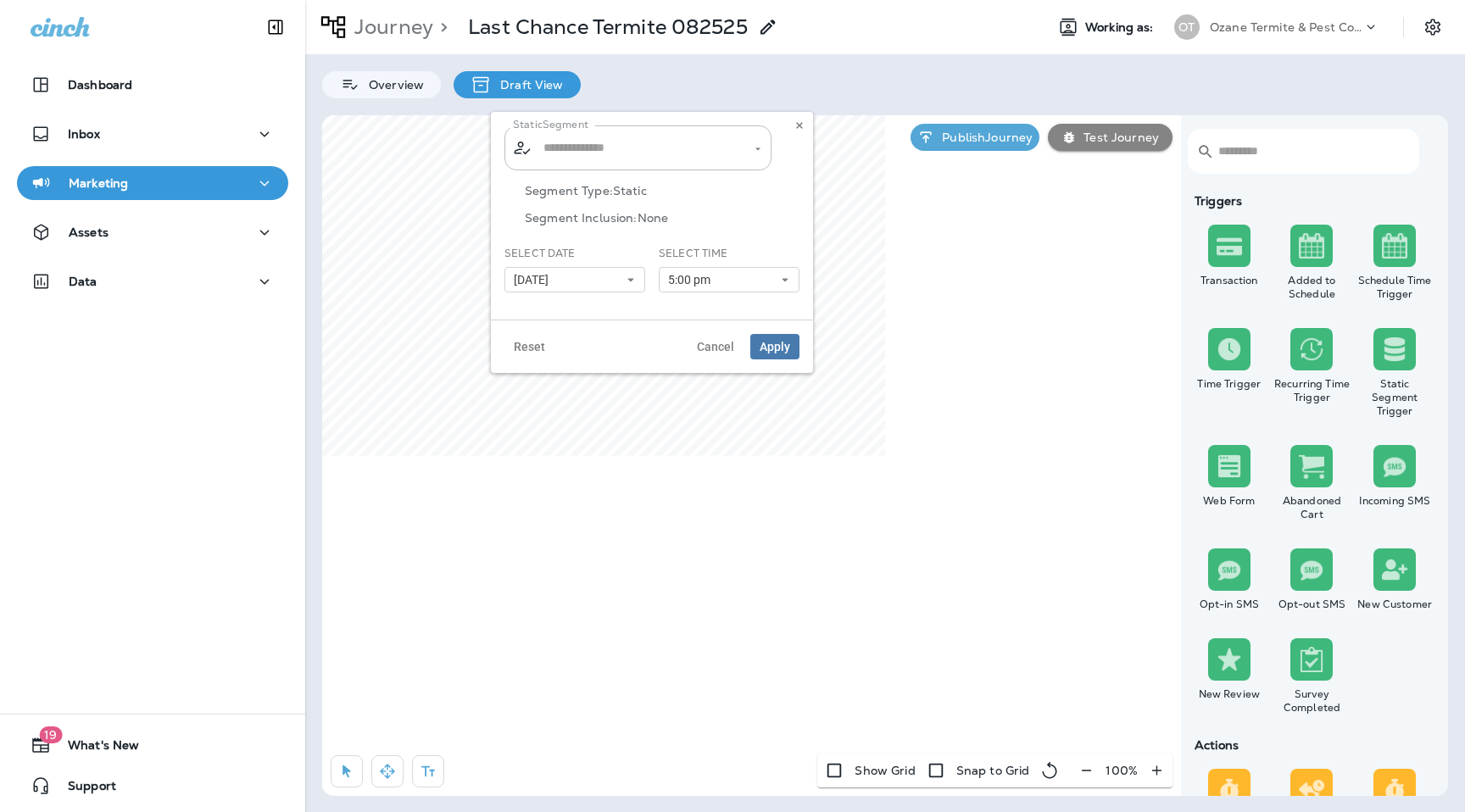
type input "**********"
click at [747, 153] on icon "Clear" at bounding box center [743, 148] width 12 height 12
click at [731, 205] on div "Segment Type: Static Segment Inclusion: None" at bounding box center [652, 215] width 295 height 62
click at [797, 124] on use at bounding box center [799, 125] width 6 height 7
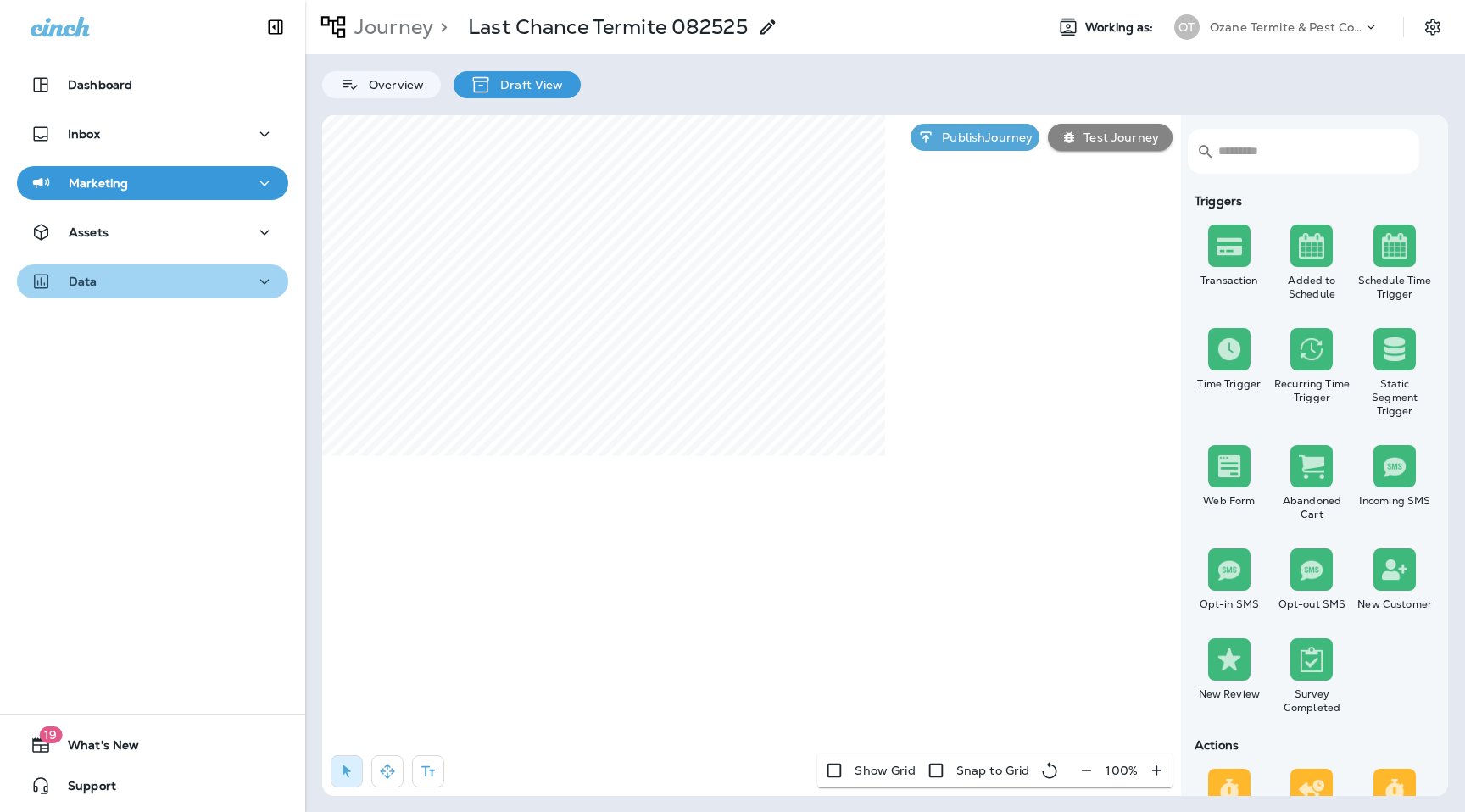
click at [117, 282] on div "Data" at bounding box center [153, 281] width 244 height 21
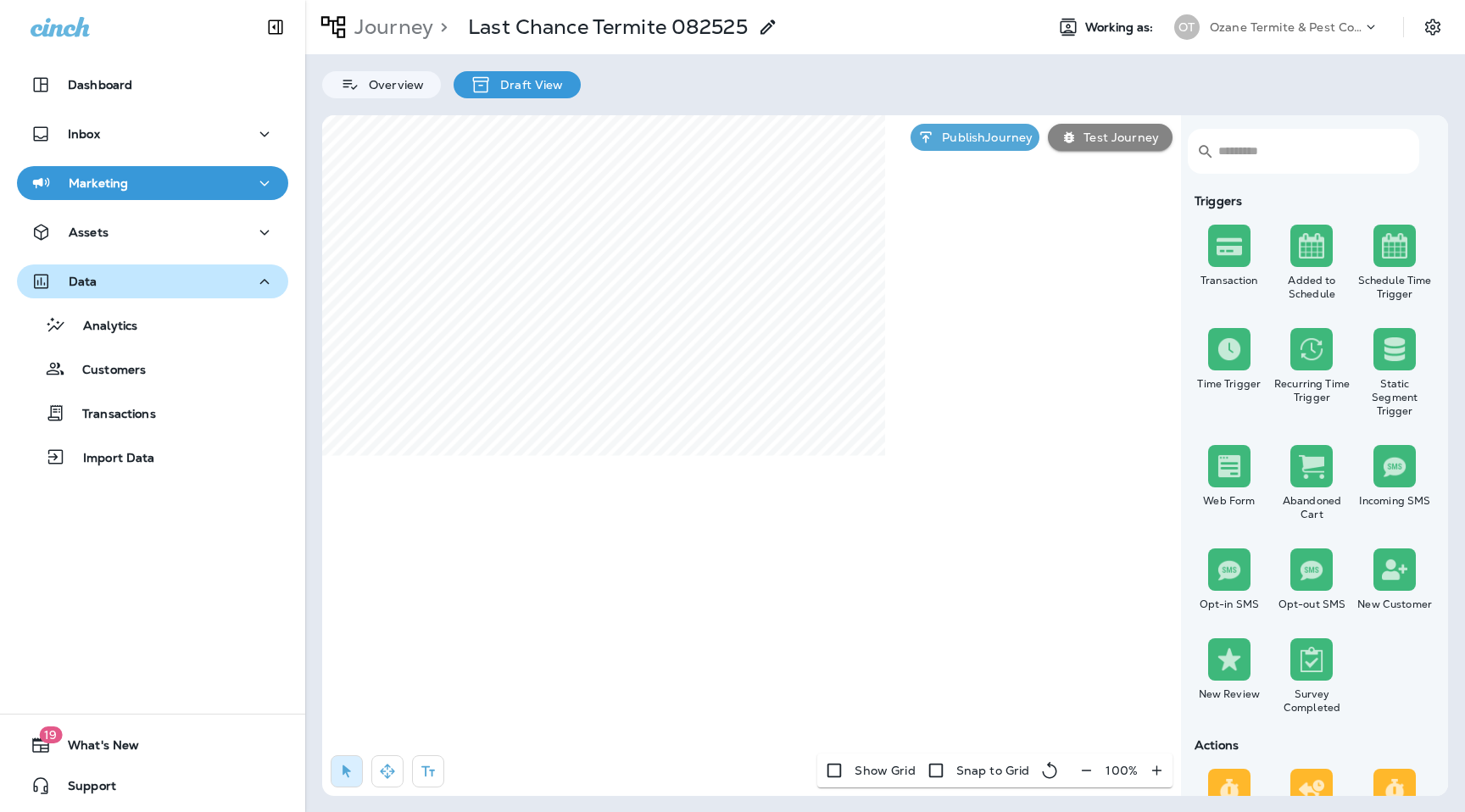
click at [244, 284] on div "Data" at bounding box center [153, 281] width 244 height 21
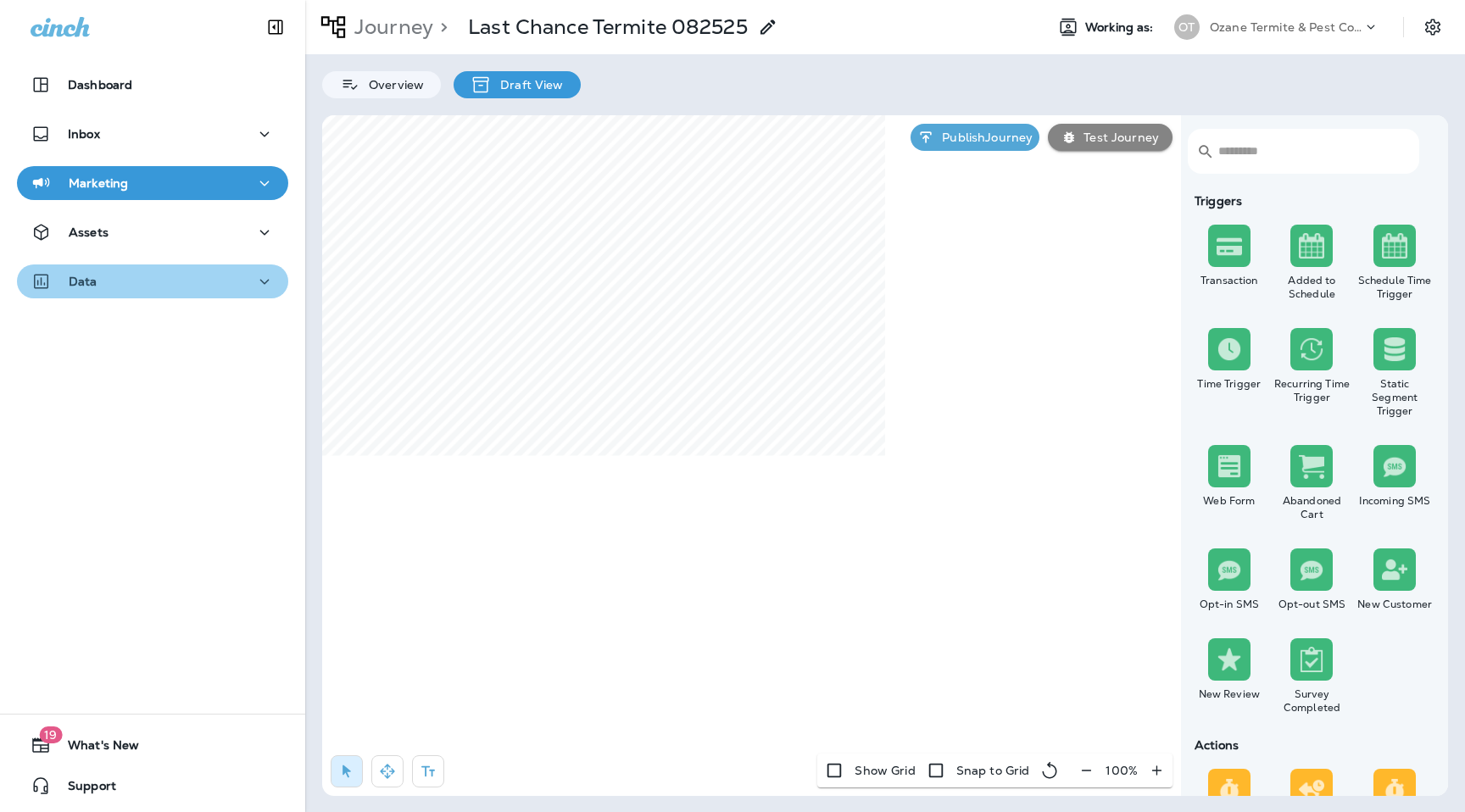
click at [244, 284] on div "Data" at bounding box center [153, 281] width 244 height 21
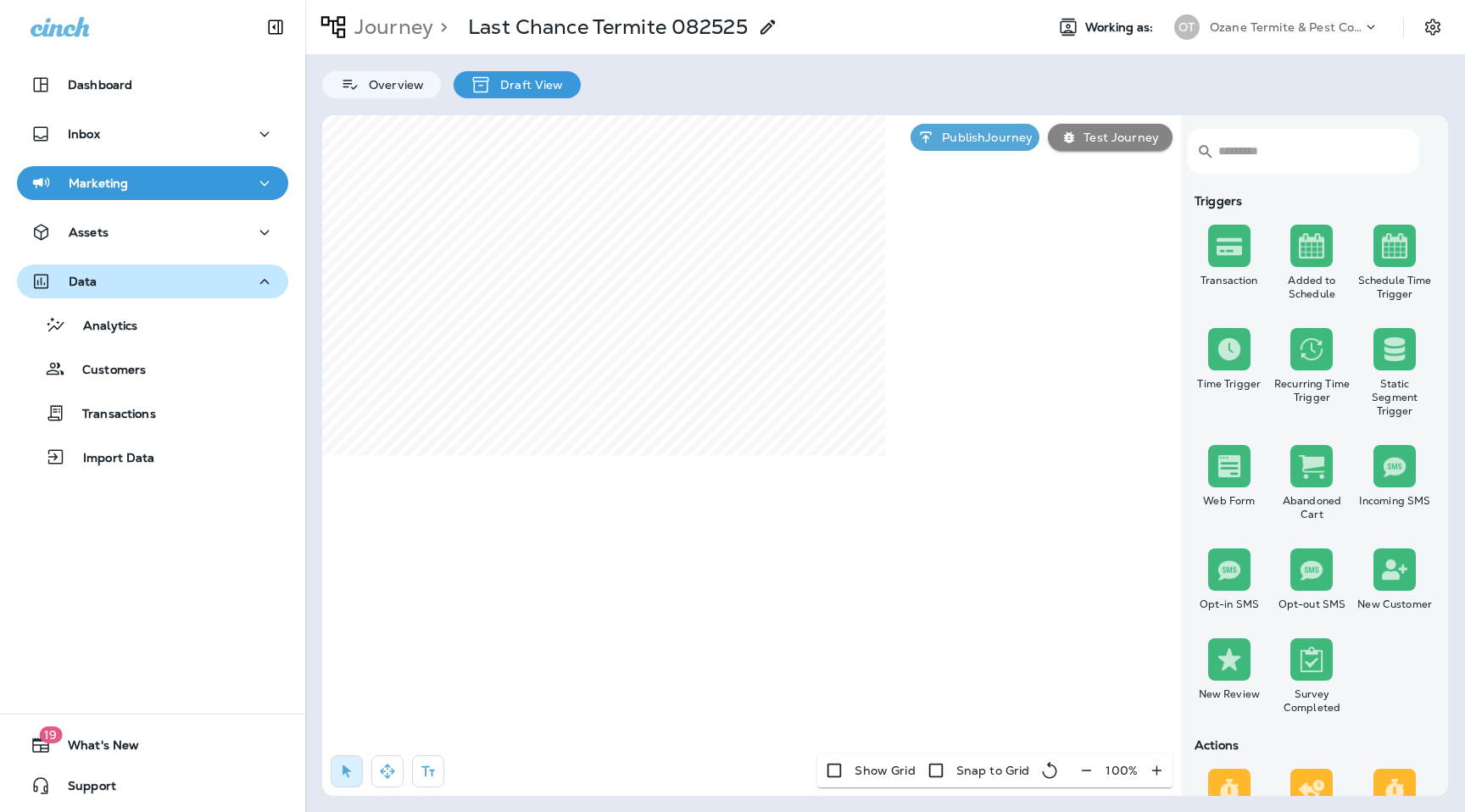
click at [244, 284] on div "Data" at bounding box center [153, 281] width 244 height 21
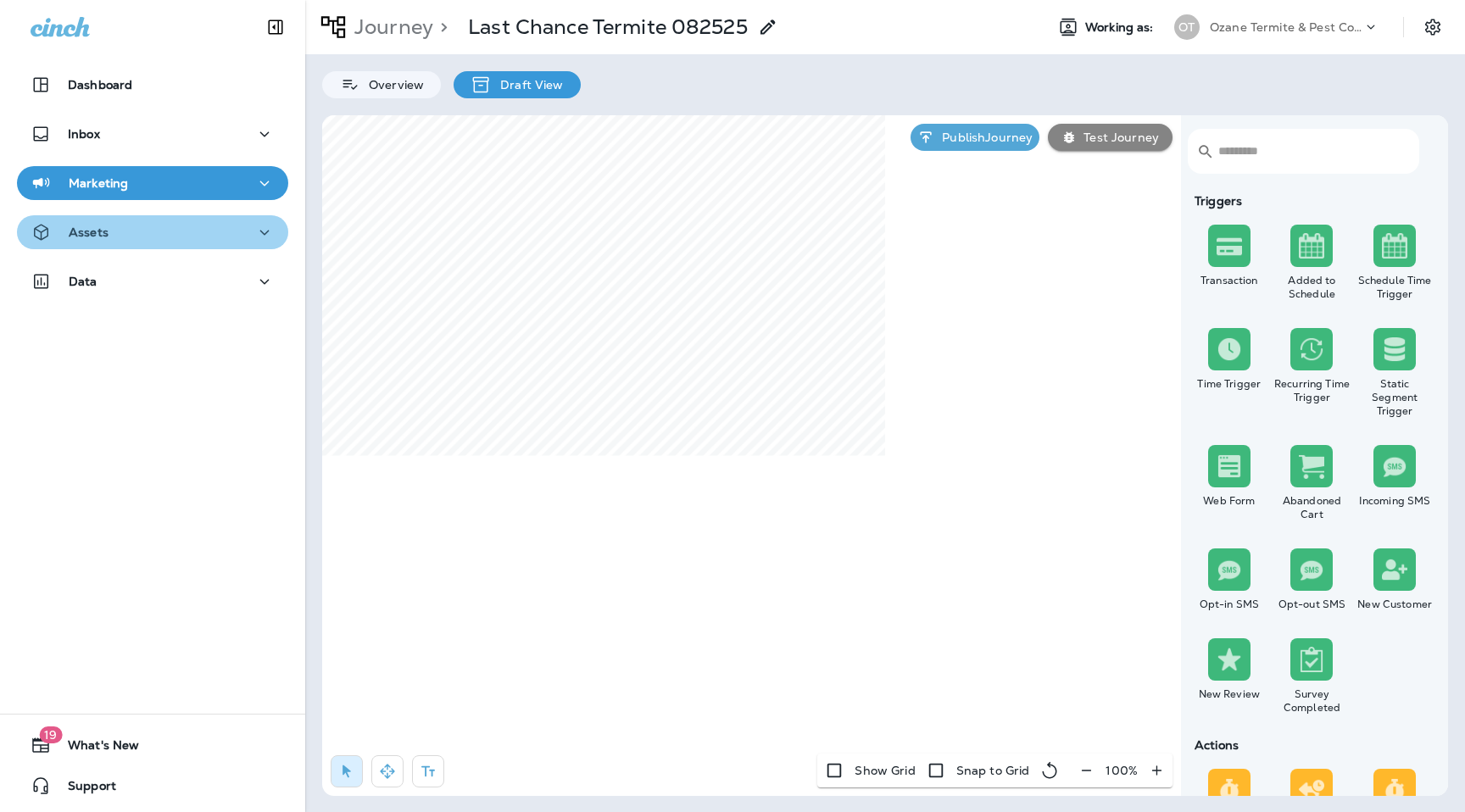
click at [206, 226] on div "Assets" at bounding box center [153, 232] width 244 height 21
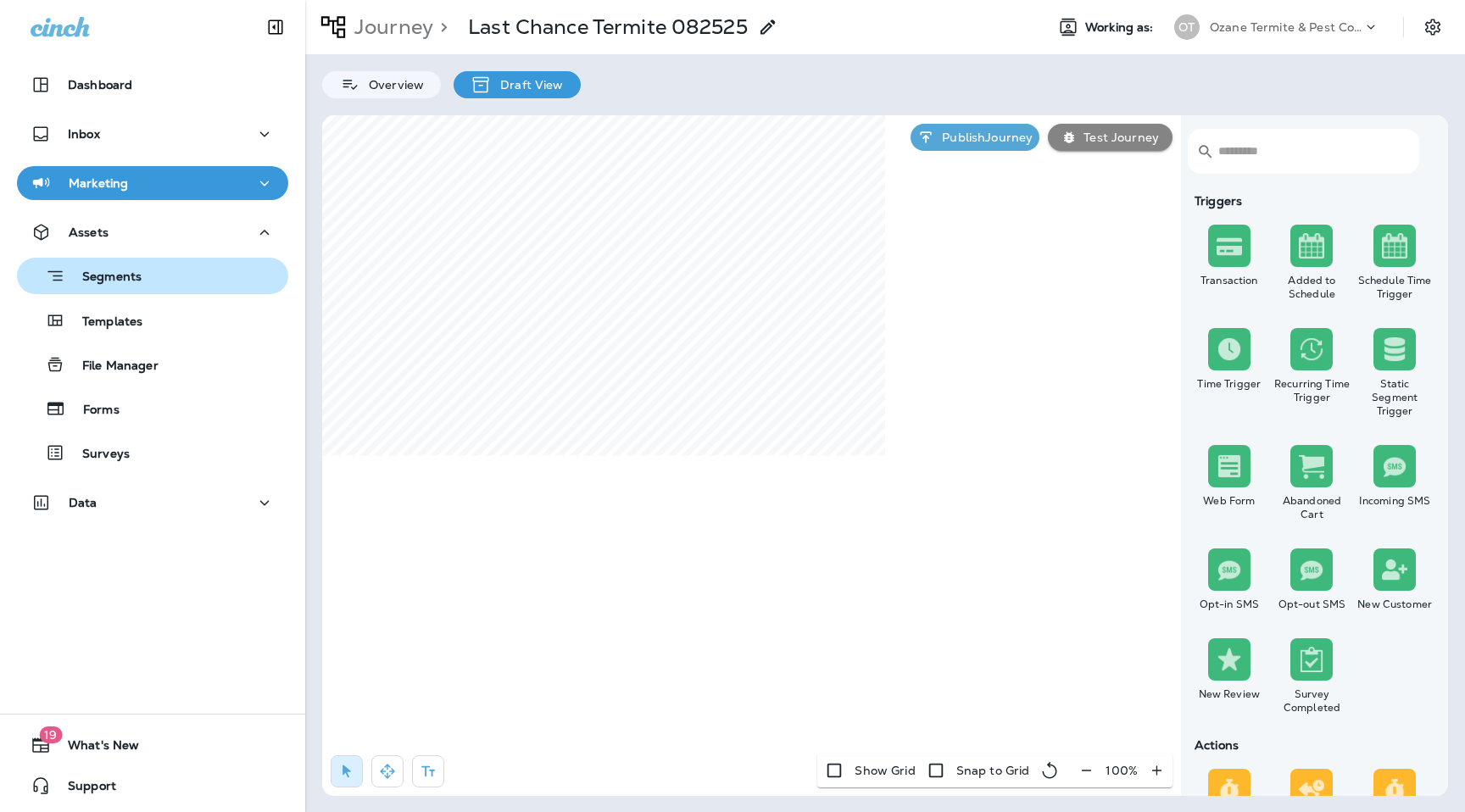
click at [196, 281] on div "Segments" at bounding box center [153, 276] width 258 height 26
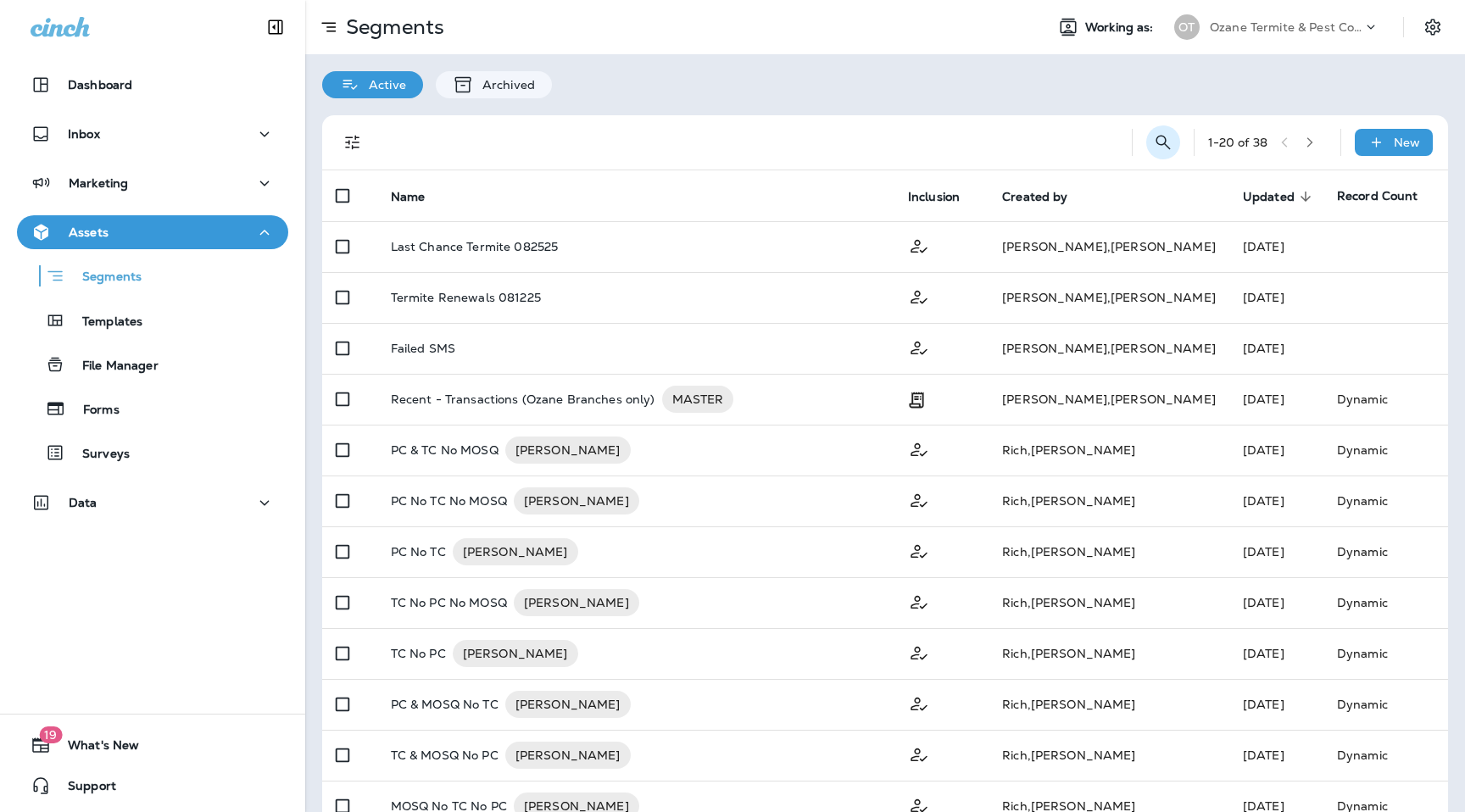
click at [1162, 143] on icon "Search Segments" at bounding box center [1164, 142] width 20 height 20
type input "**********"
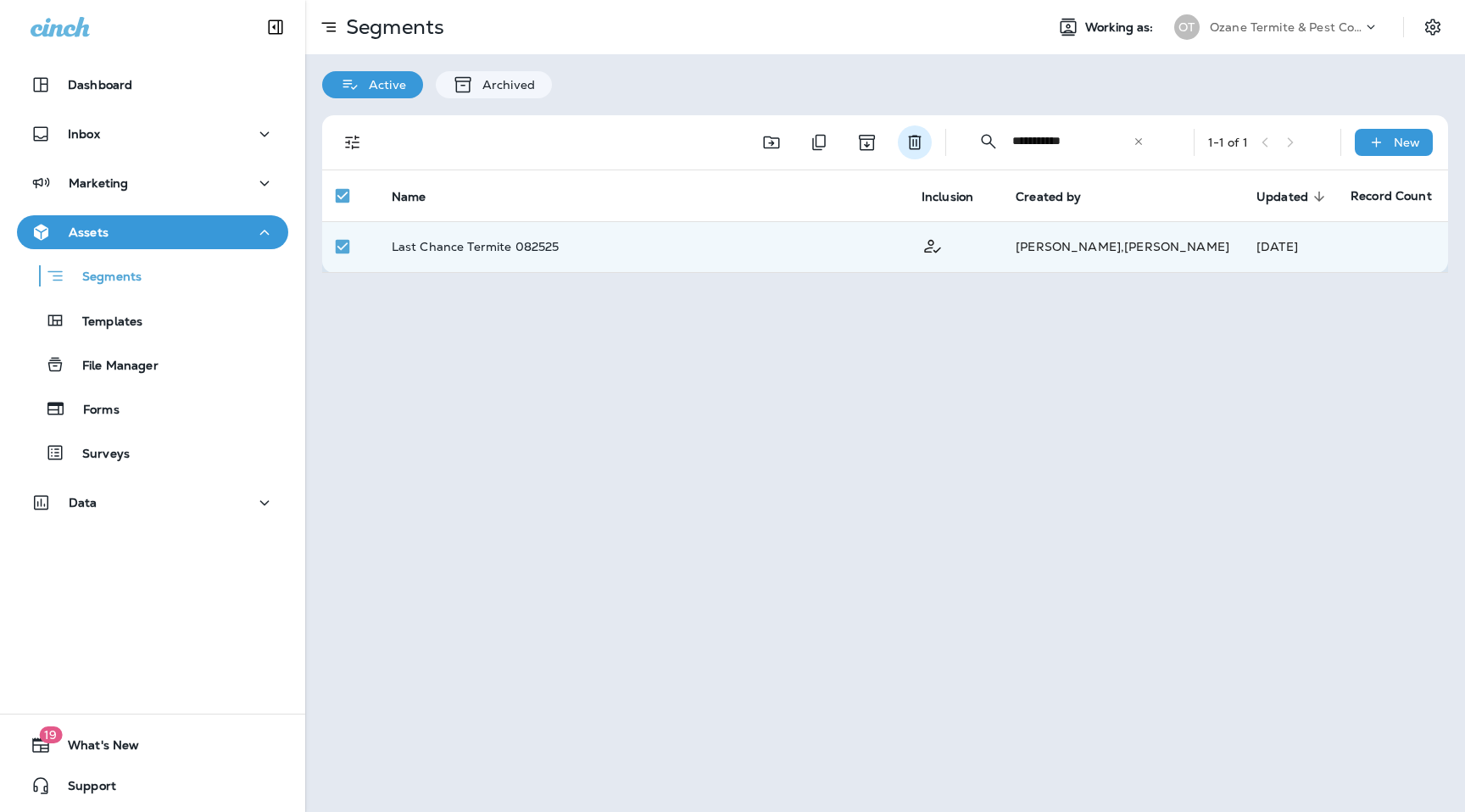
click at [911, 148] on icon "Delete" at bounding box center [914, 142] width 13 height 14
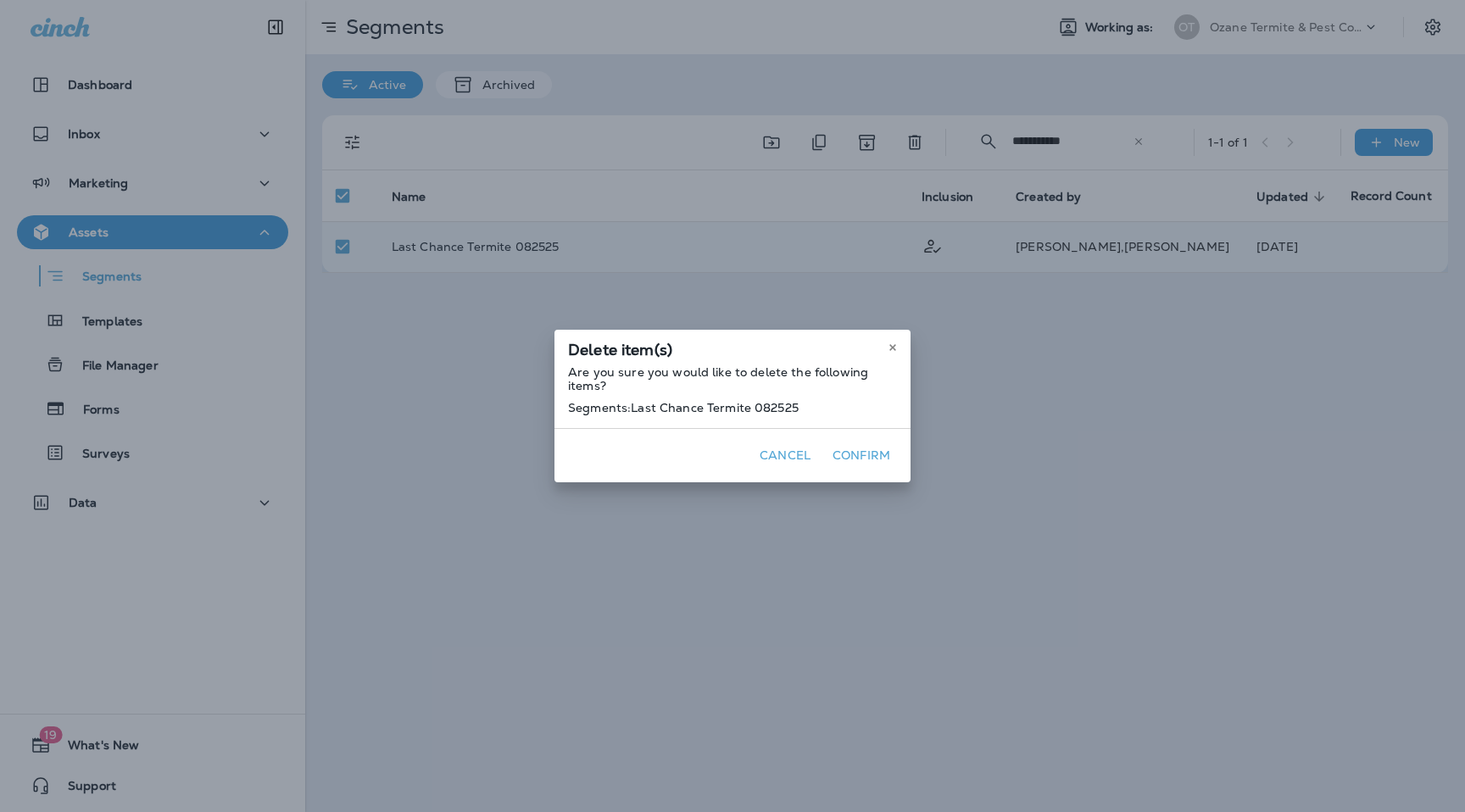
click at [872, 469] on button "Confirm" at bounding box center [861, 455] width 71 height 26
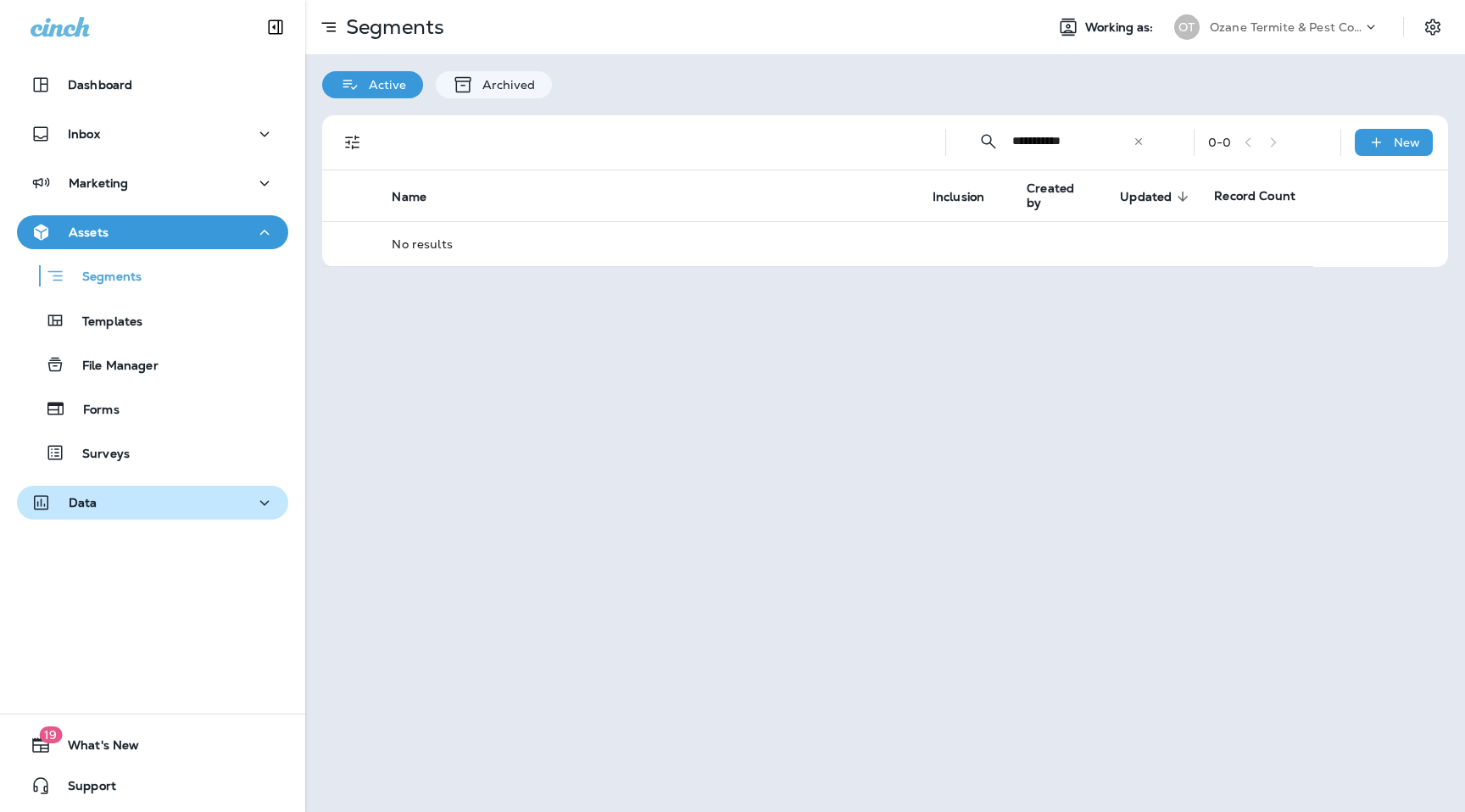
click at [135, 499] on div "Data" at bounding box center [153, 502] width 244 height 21
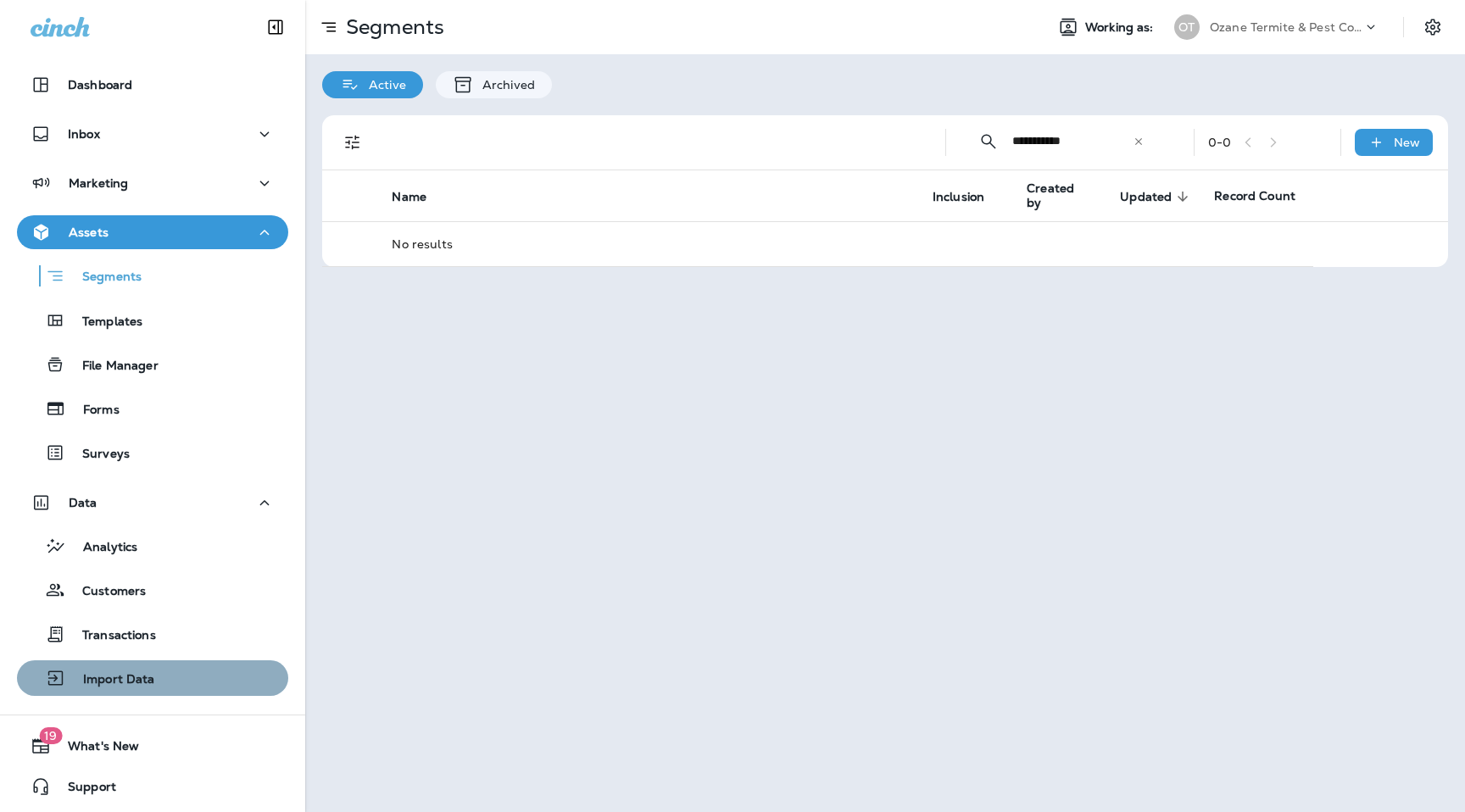
click at [134, 675] on p "Import Data" at bounding box center [111, 680] width 89 height 16
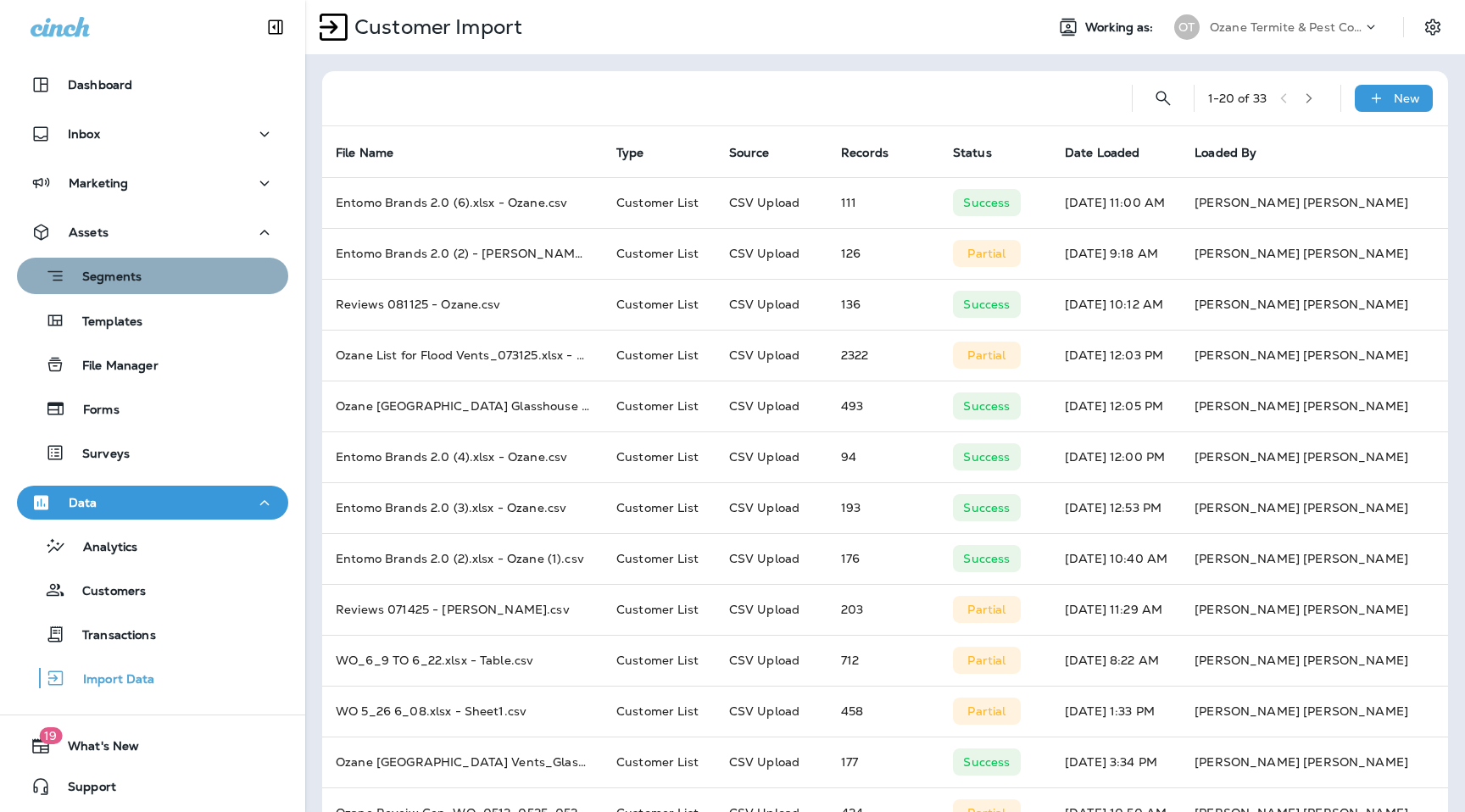
click at [172, 268] on div "Segments" at bounding box center [153, 276] width 258 height 26
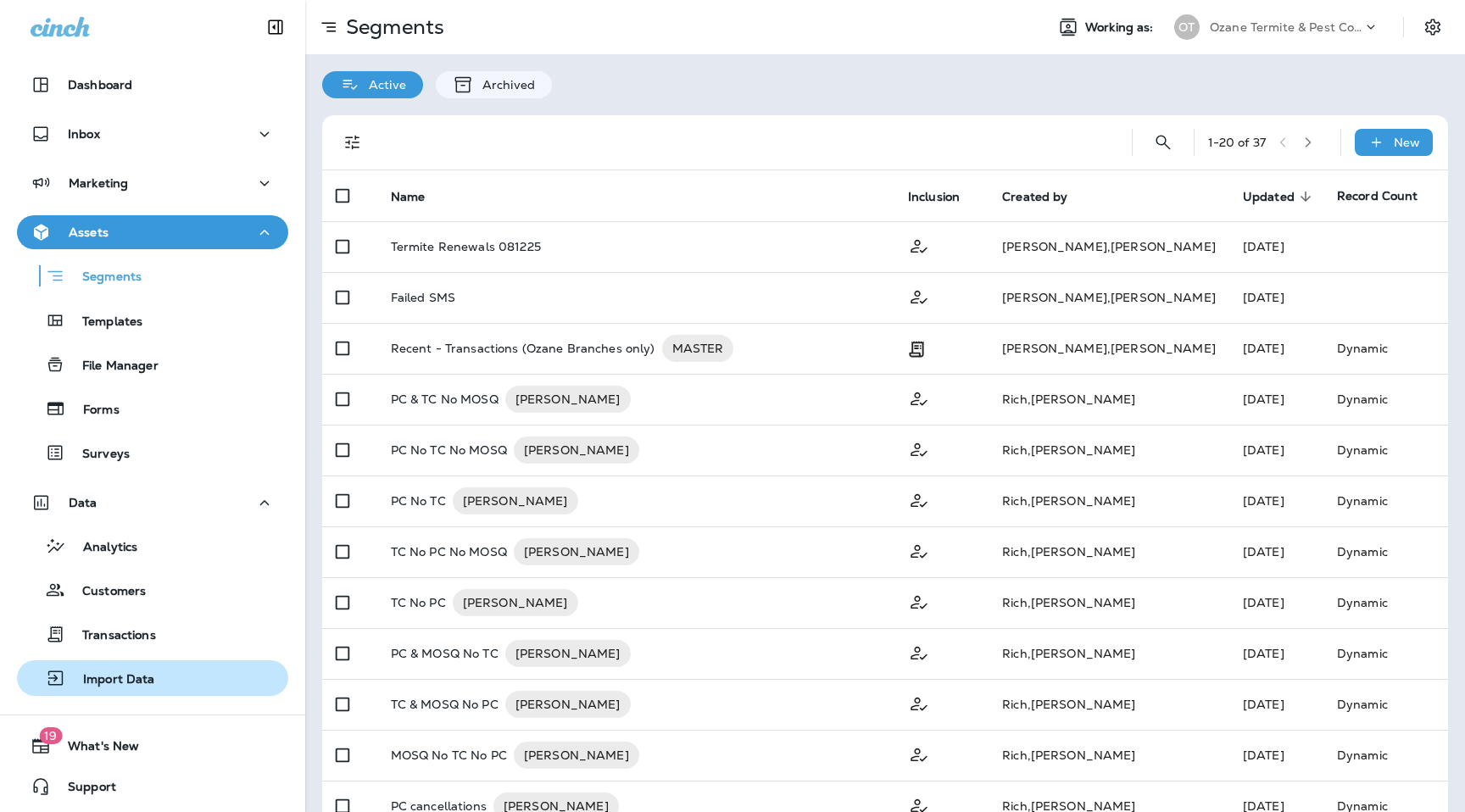
click at [177, 682] on div "Import Data" at bounding box center [153, 678] width 258 height 26
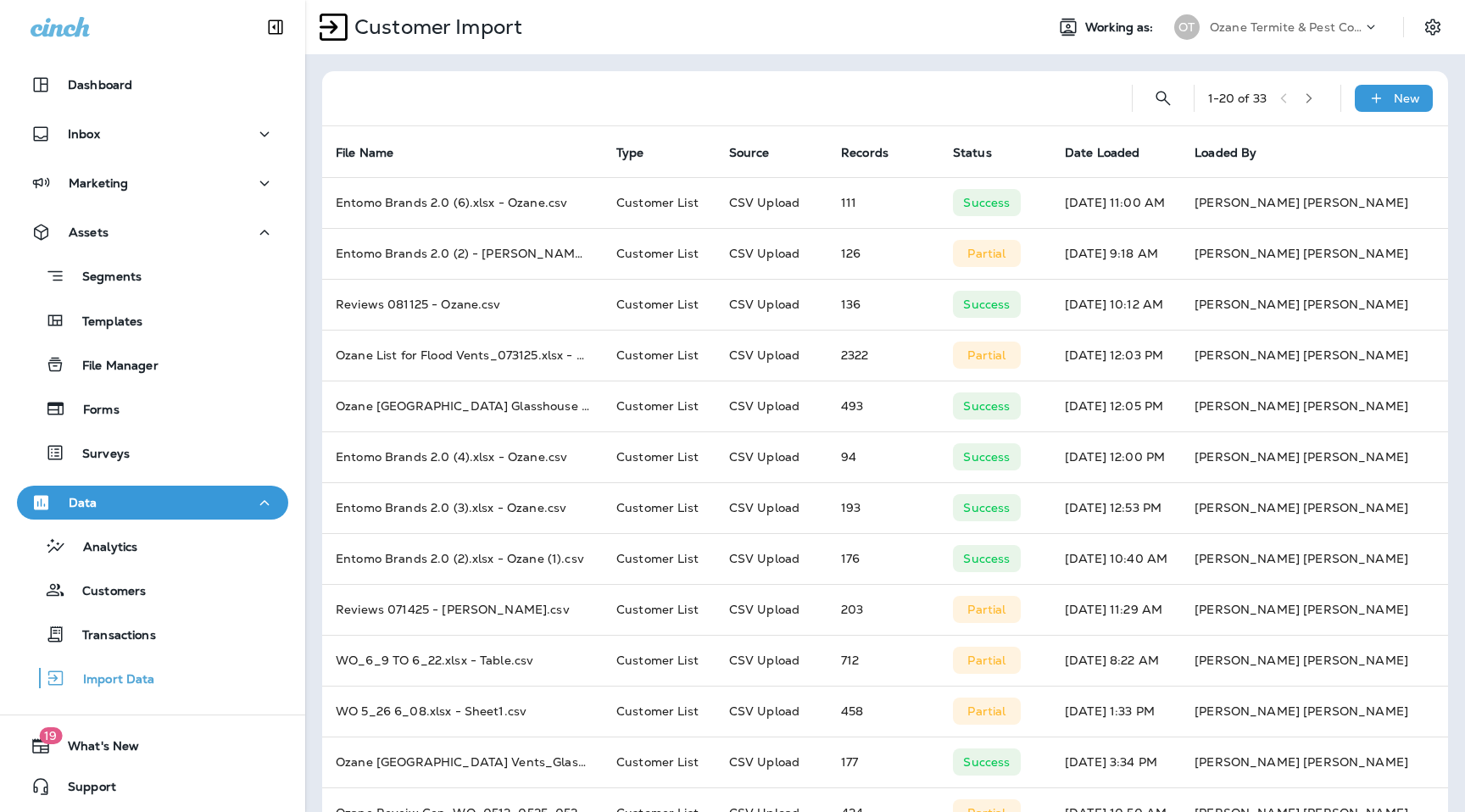
click at [831, 106] on div at bounding box center [727, 98] width 782 height 55
click at [1393, 93] on div "New" at bounding box center [1393, 98] width 78 height 27
click at [1371, 140] on p "Customer list" at bounding box center [1344, 143] width 78 height 14
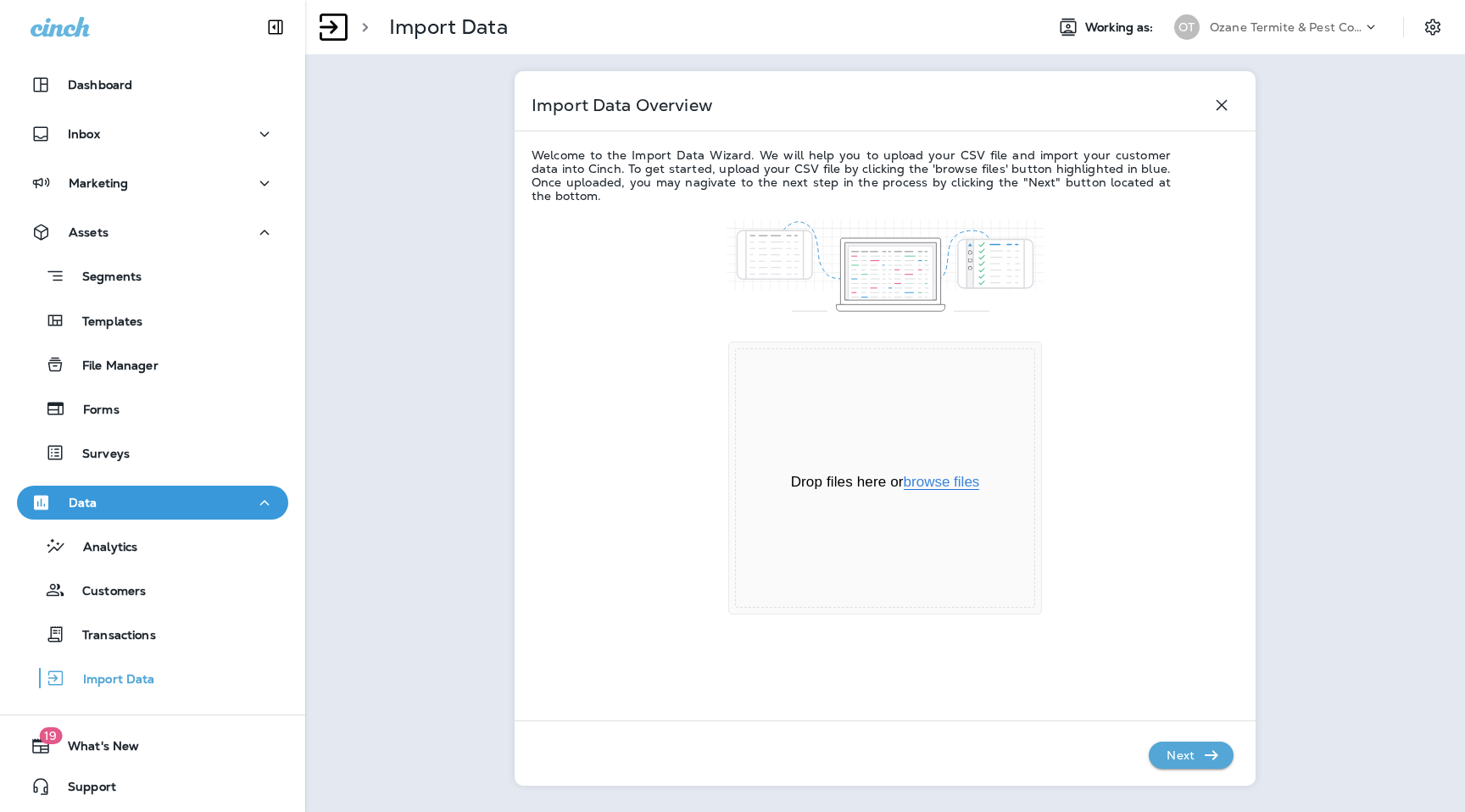
click at [942, 484] on button "browse files" at bounding box center [941, 483] width 76 height 15
click at [1173, 753] on p "Next" at bounding box center [1181, 756] width 42 height 27
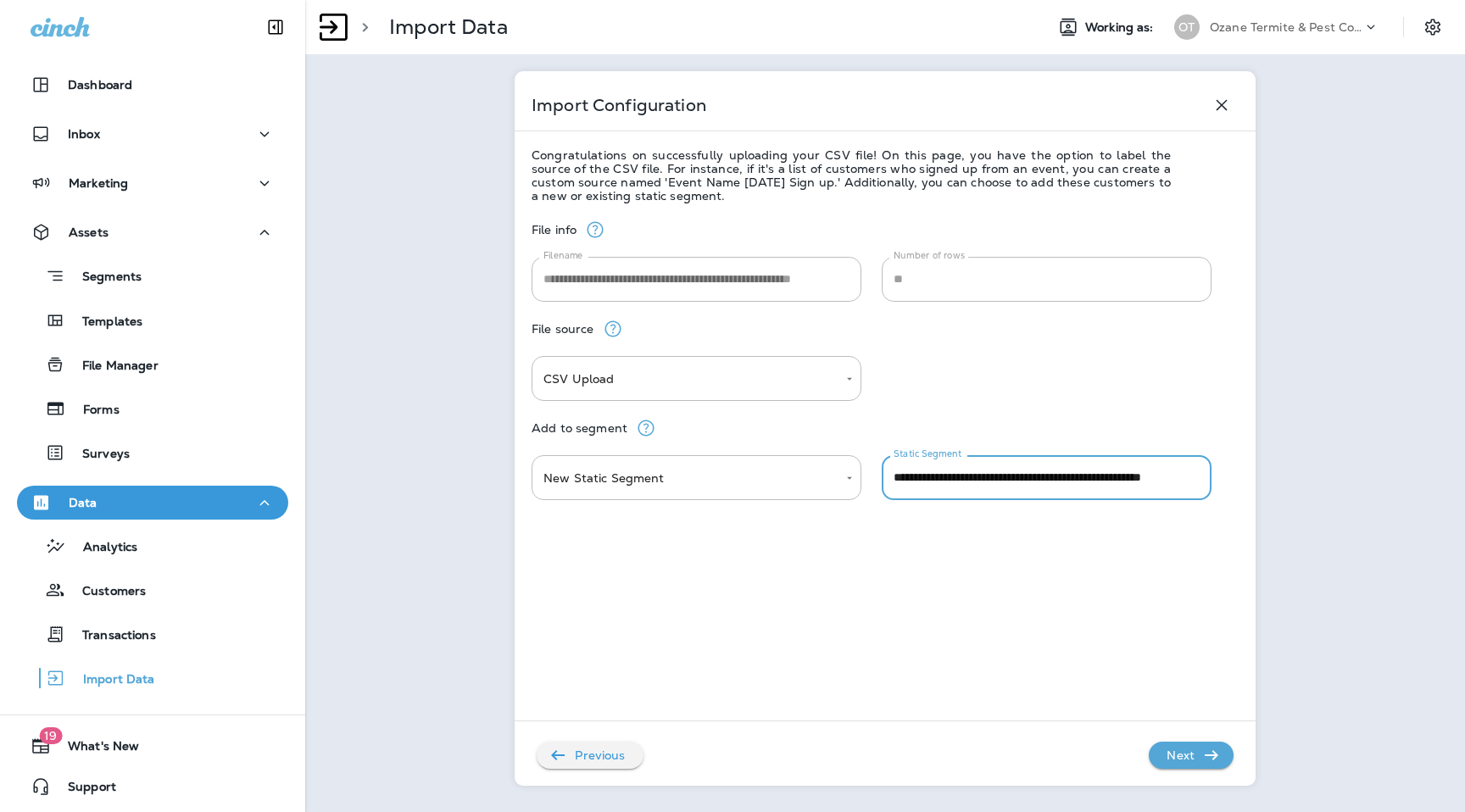
click at [1014, 479] on input "**********" at bounding box center [1047, 478] width 330 height 45
type input "**********"
click at [1021, 662] on div "**********" at bounding box center [885, 490] width 707 height 573
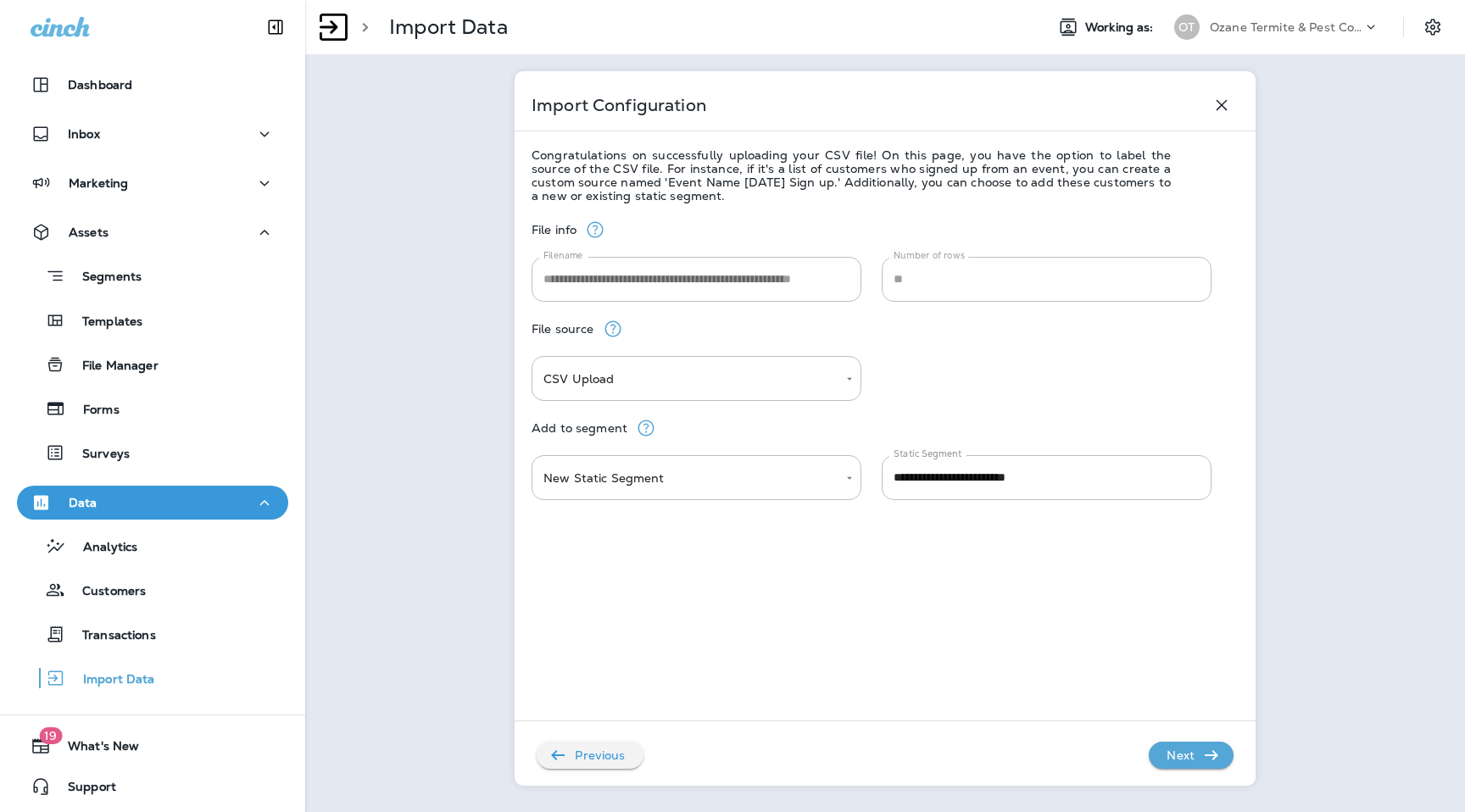
click at [1215, 778] on div "**********" at bounding box center [885, 428] width 741 height 715
click at [1213, 739] on div "Previous Next" at bounding box center [874, 747] width 719 height 44
click at [1194, 742] on p "Next" at bounding box center [1181, 756] width 42 height 27
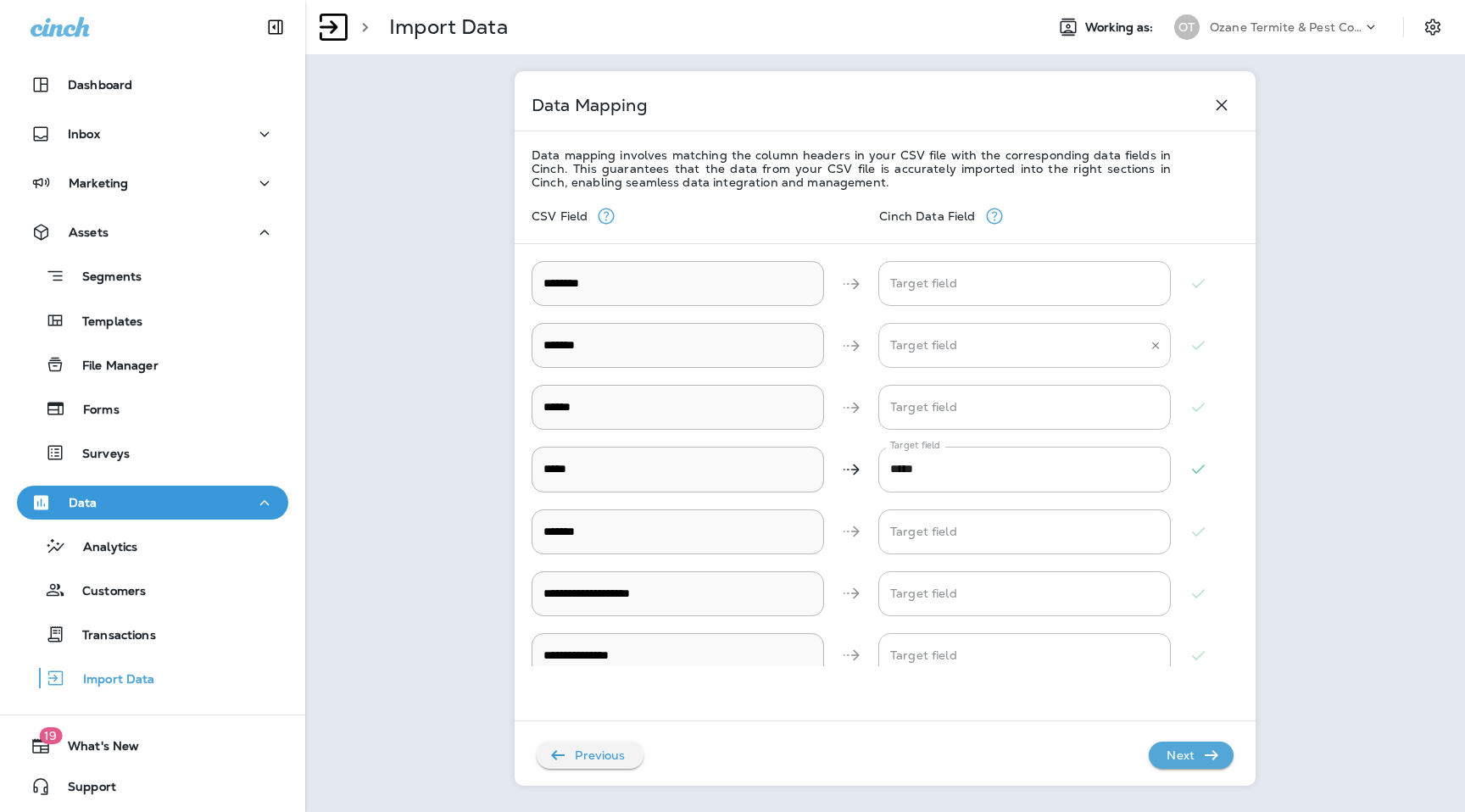
click at [962, 347] on input "Target field" at bounding box center [1012, 345] width 252 height 30
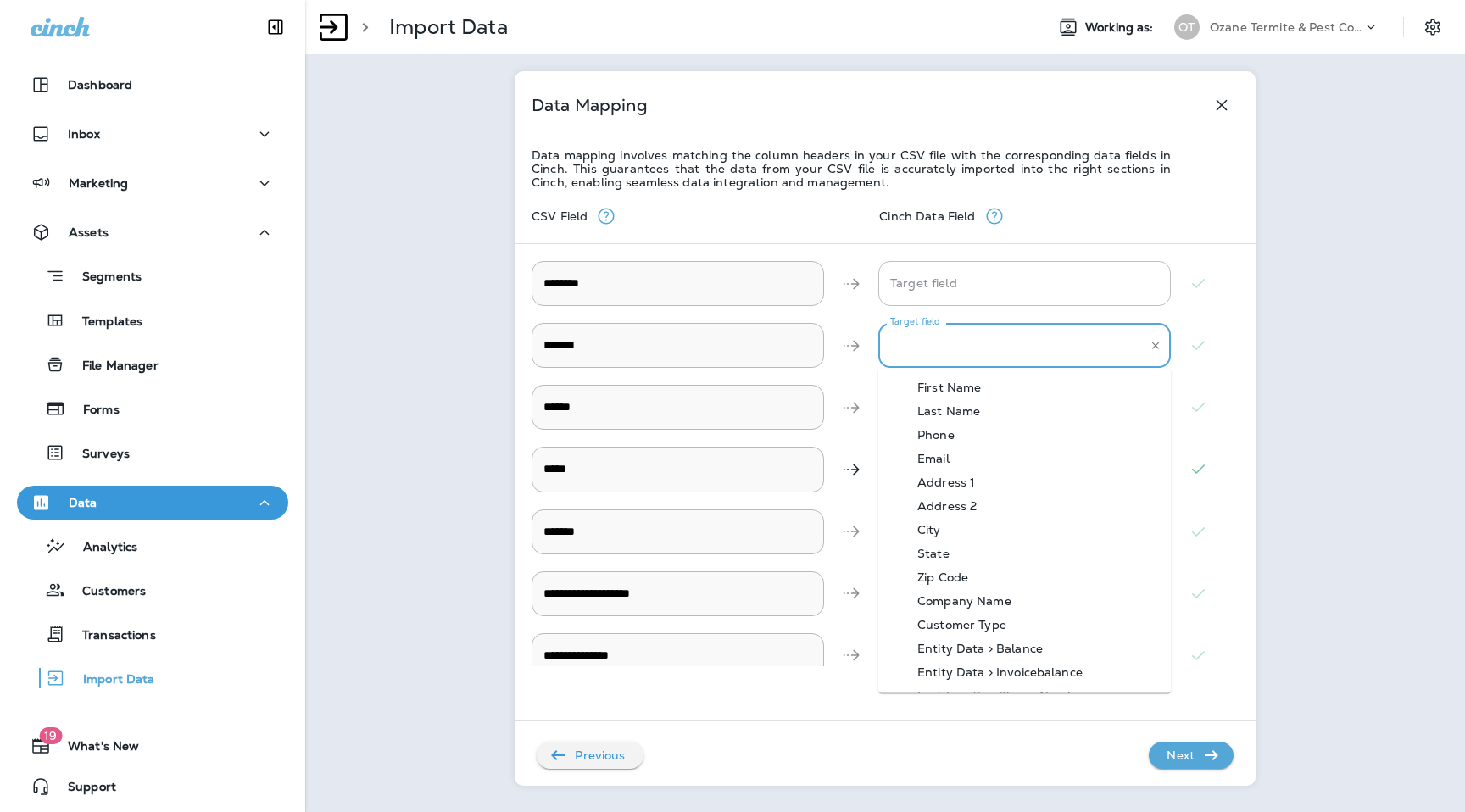
click at [961, 484] on div "Address 1" at bounding box center [946, 483] width 108 height 14
type input "*********"
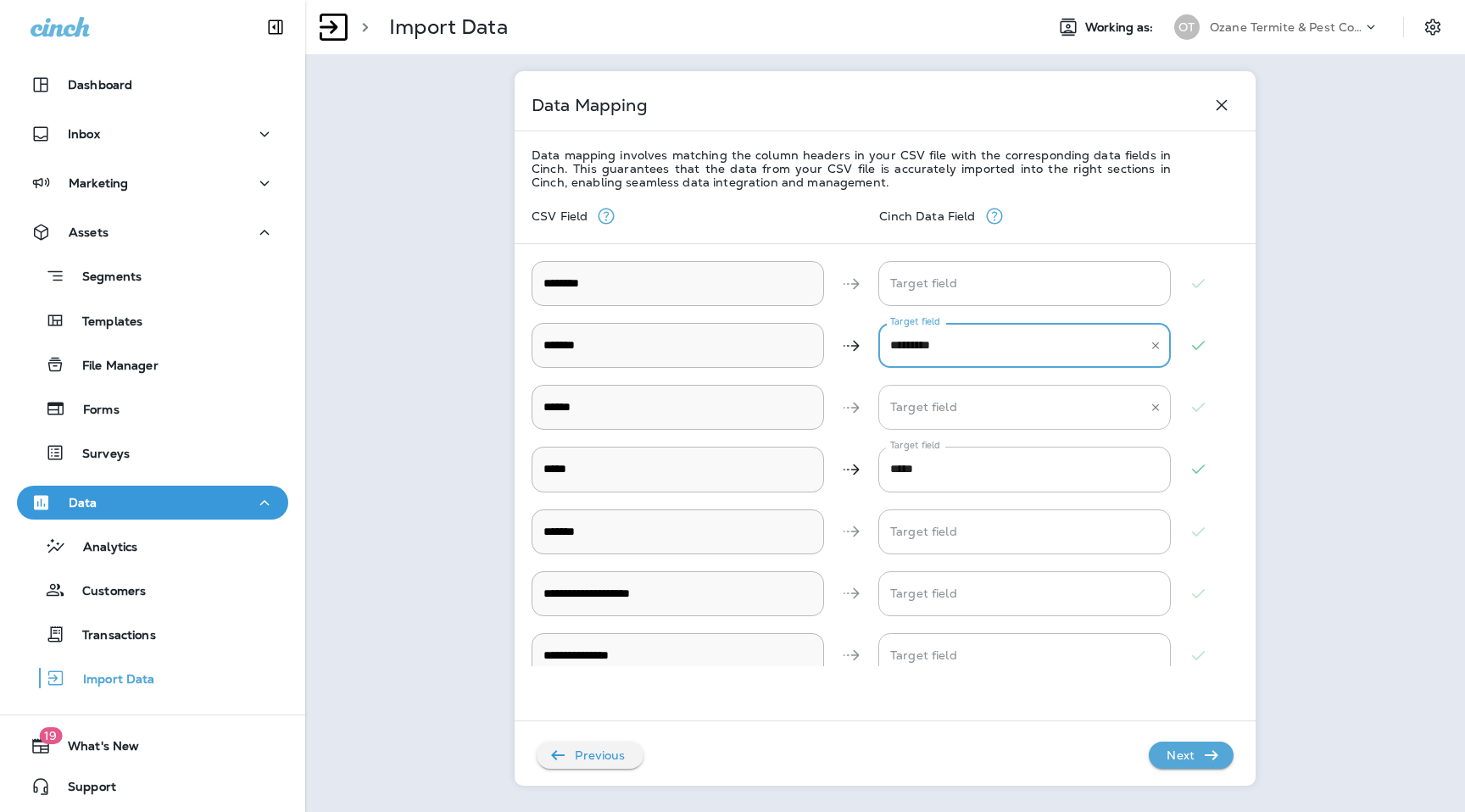
click at [961, 399] on input "Target field" at bounding box center [1012, 407] width 252 height 30
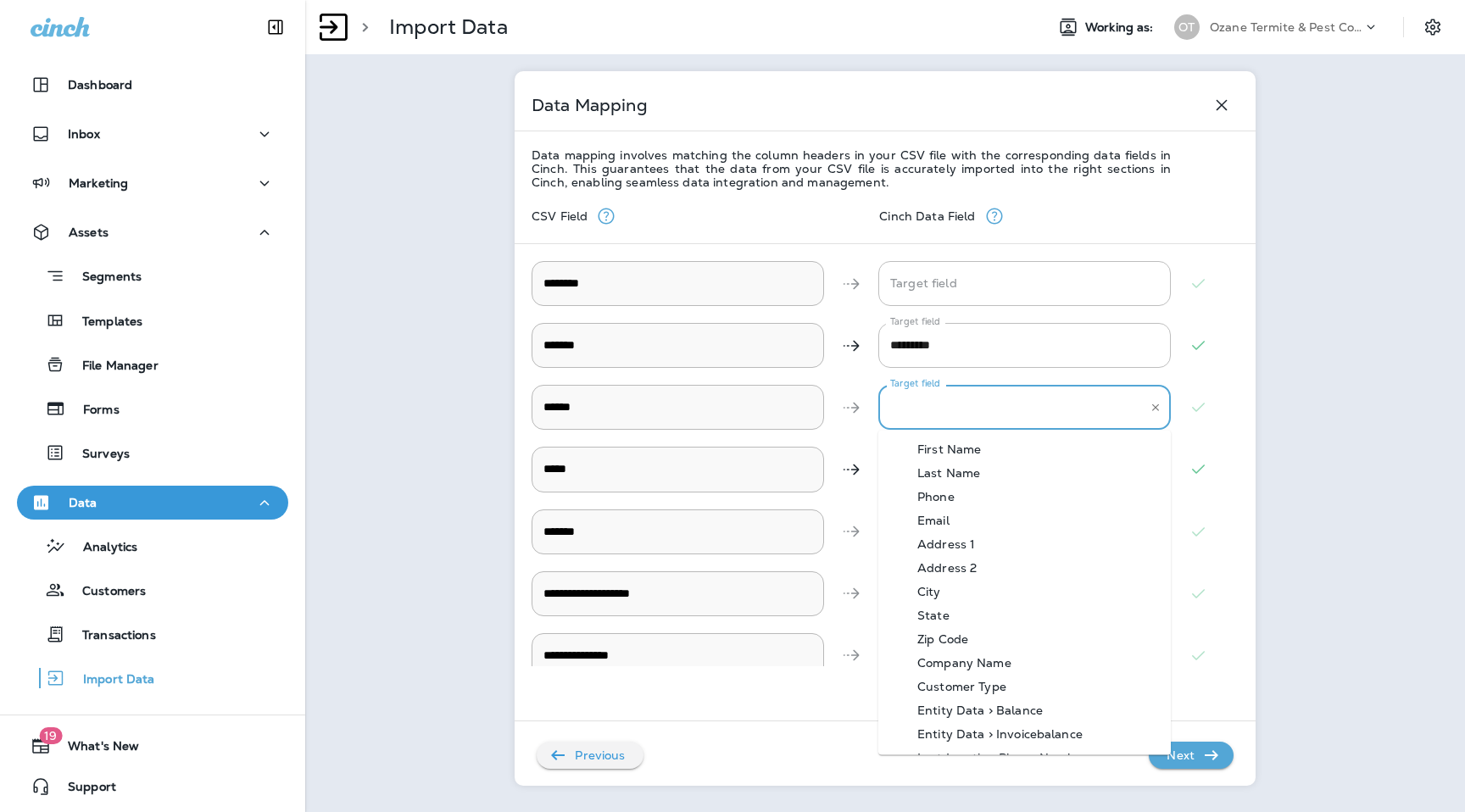
click at [960, 491] on div "Phone" at bounding box center [936, 496] width 88 height 14
type input "*****"
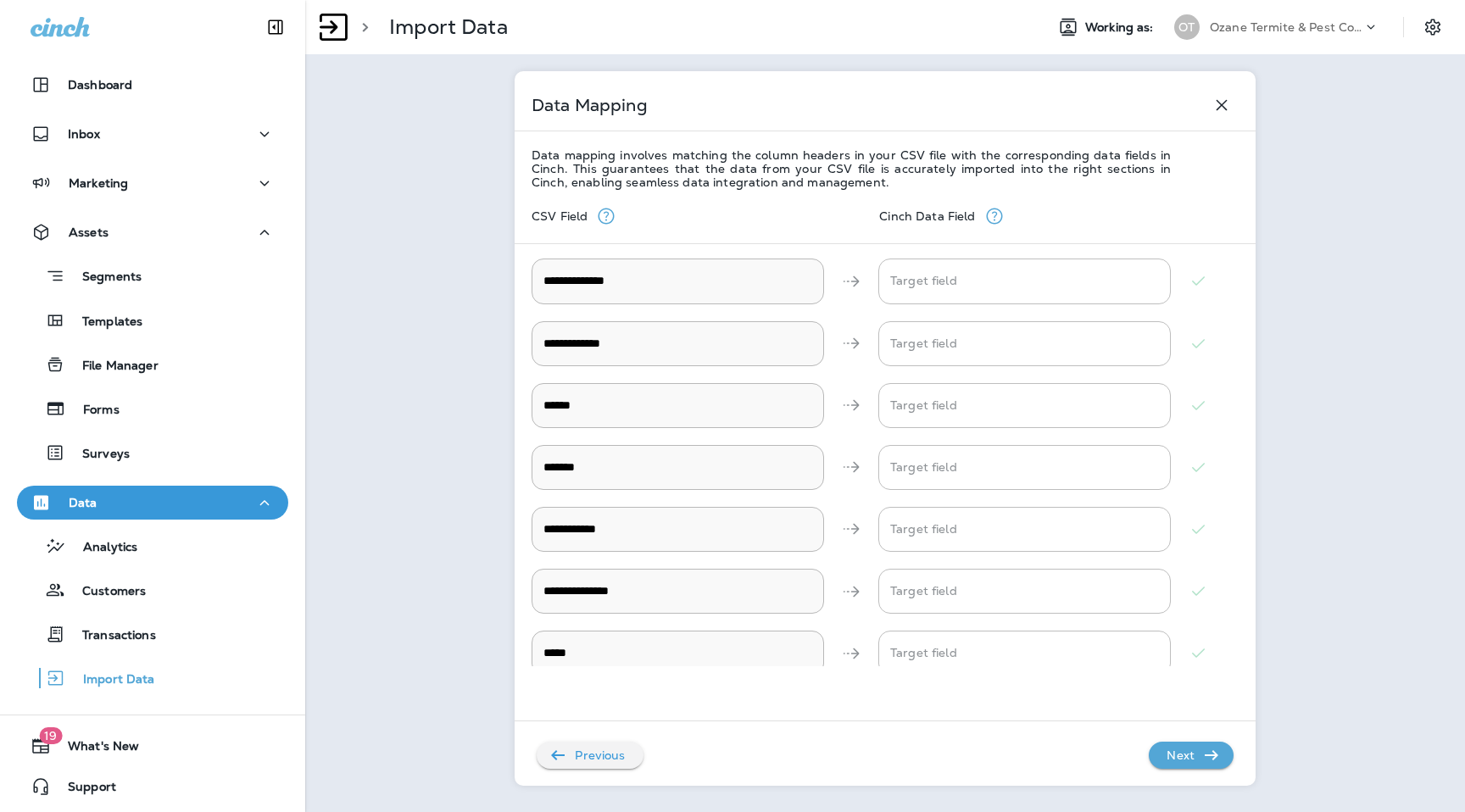
scroll to position [702, 0]
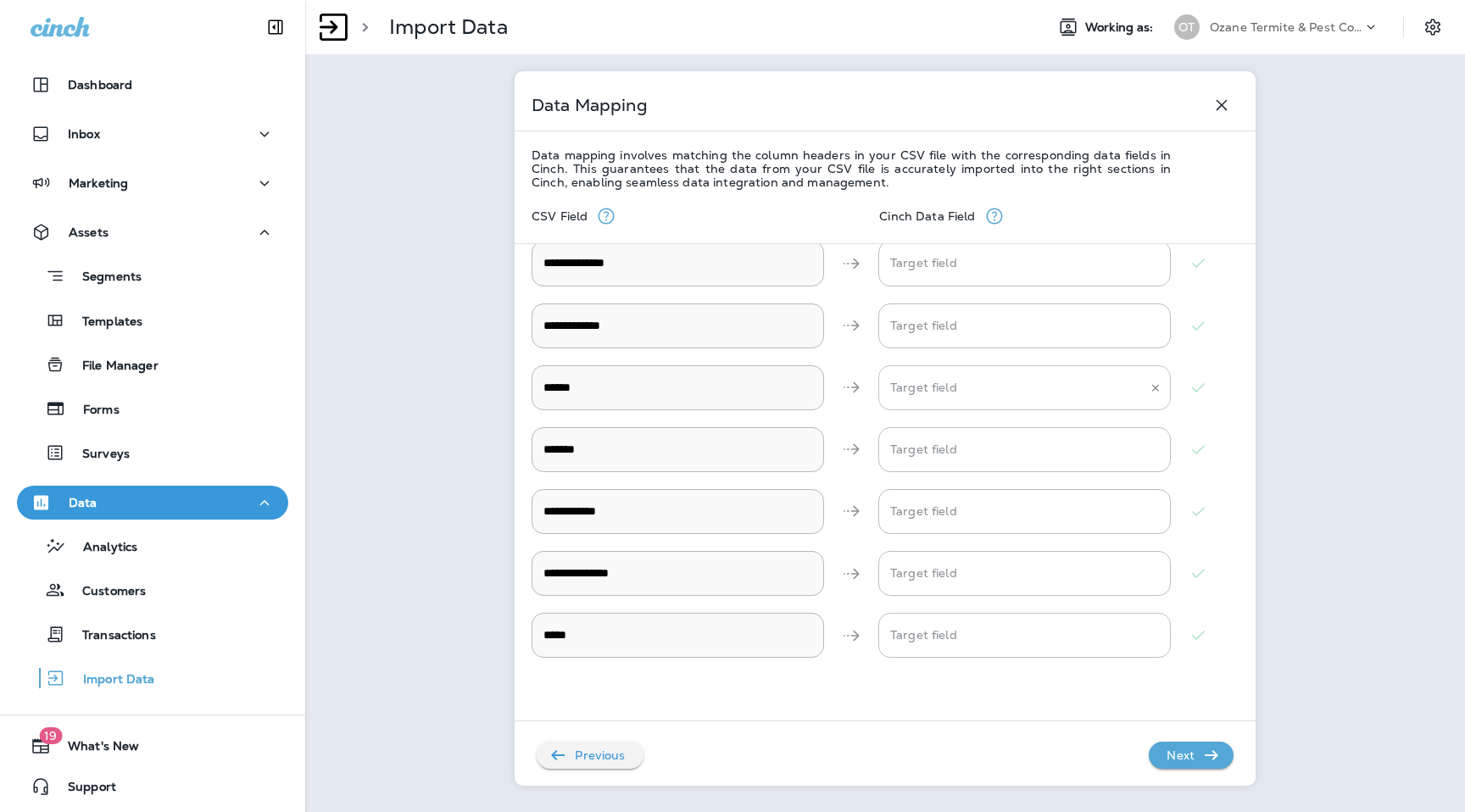
click at [941, 398] on input "Target field" at bounding box center [1012, 387] width 252 height 30
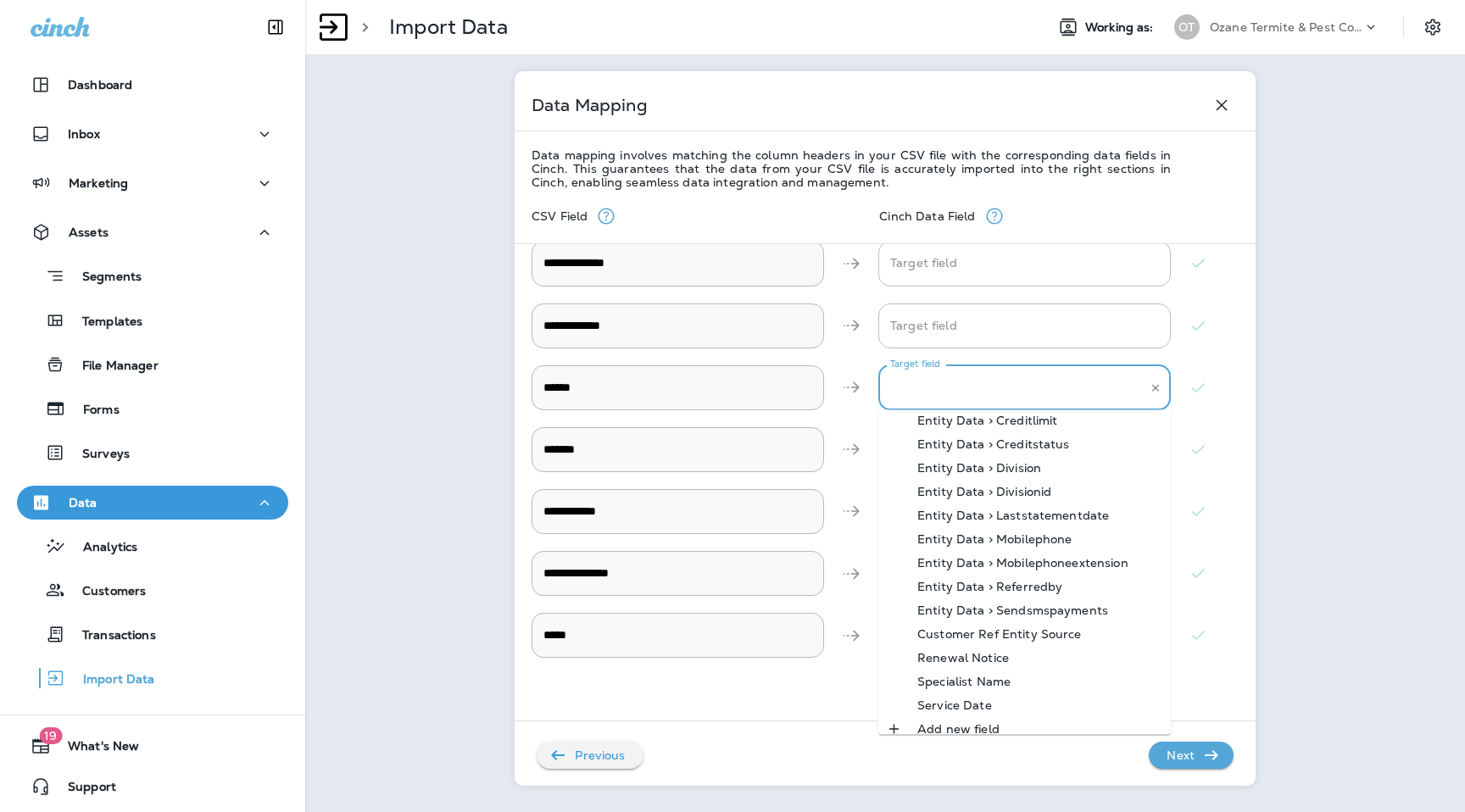
scroll to position [631, 0]
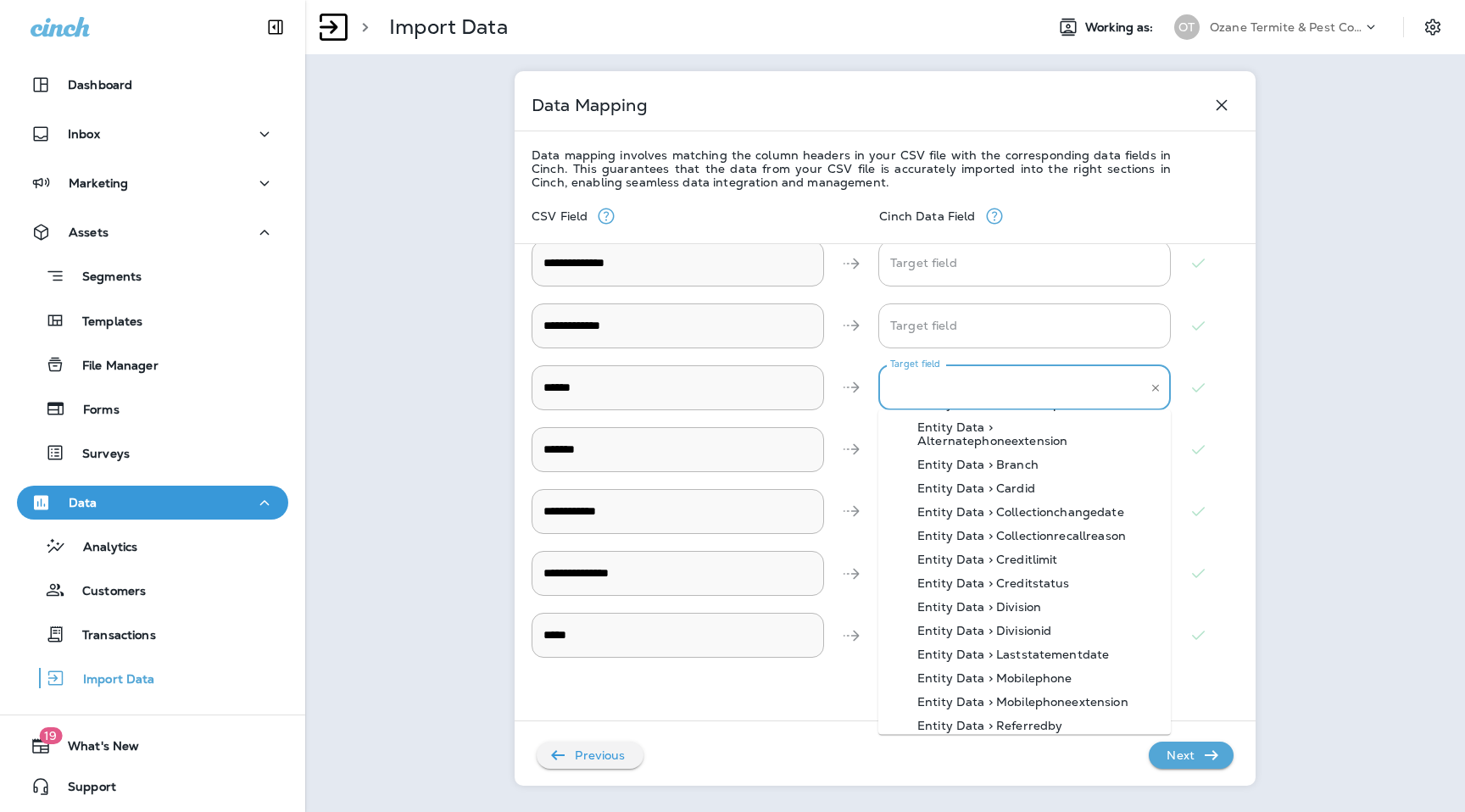
click at [1007, 459] on div "Entity Data > Branch" at bounding box center [979, 466] width 172 height 14
type input "**********"
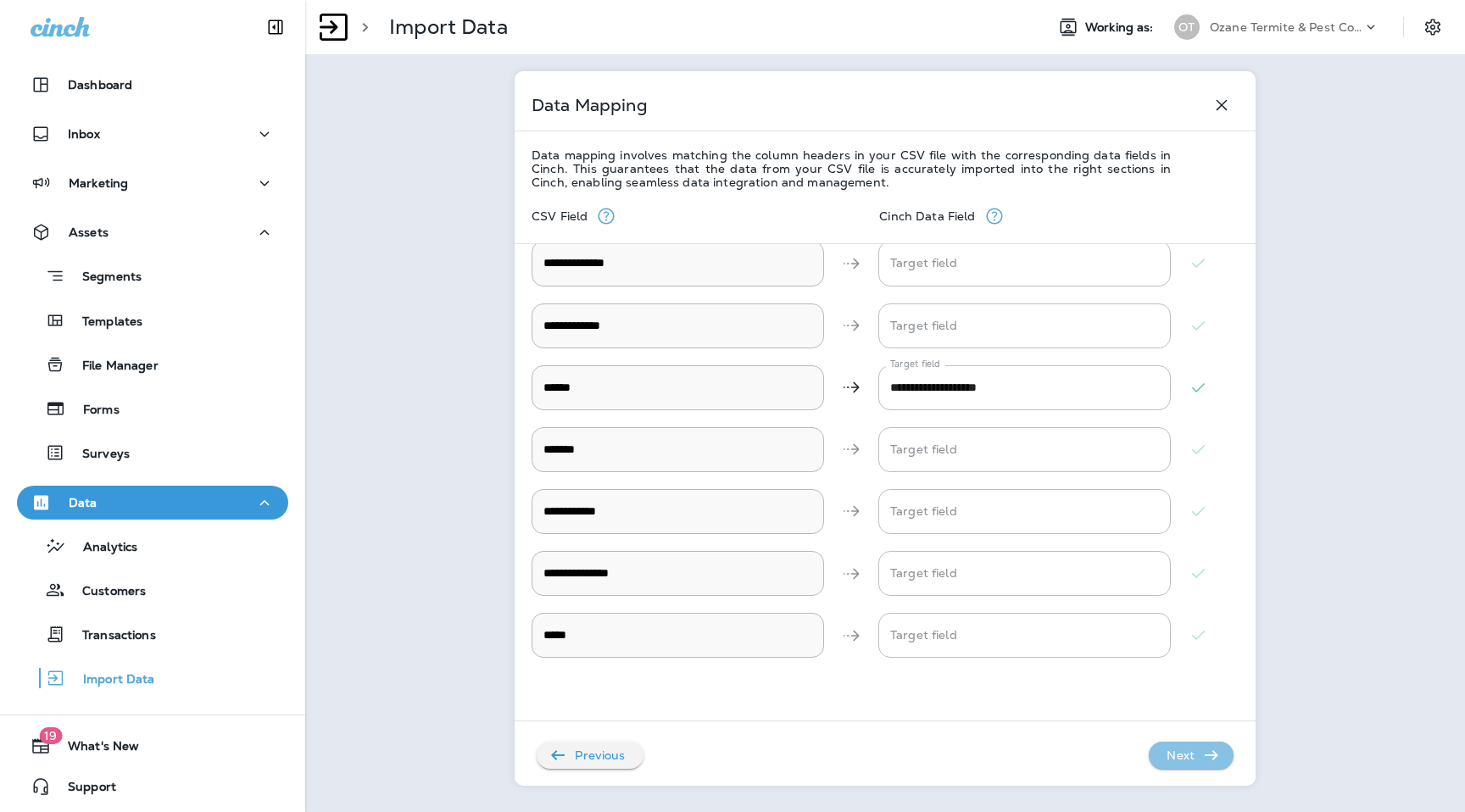
click at [1212, 768] on button "Next" at bounding box center [1191, 756] width 84 height 27
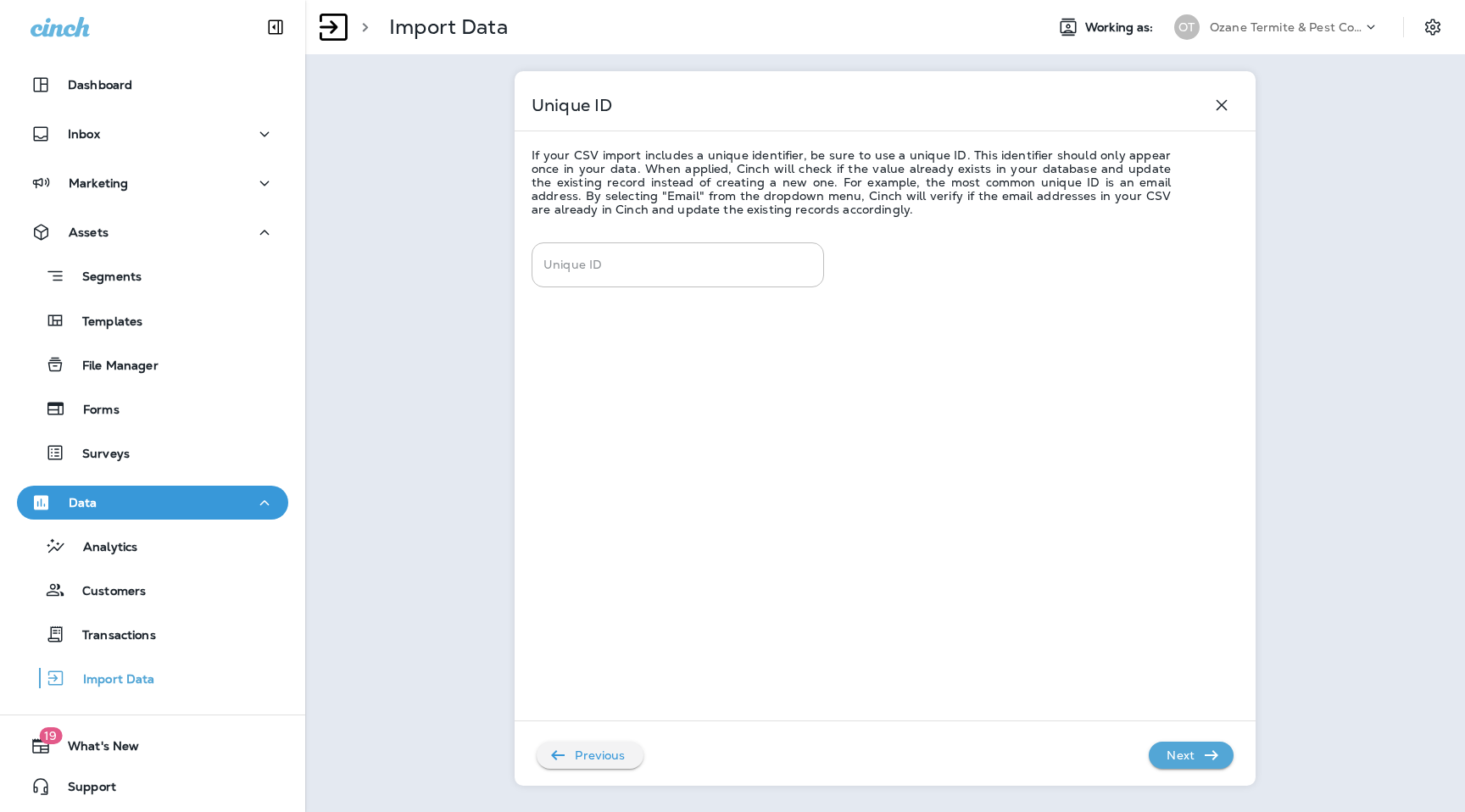
click at [1212, 762] on icon "button" at bounding box center [1212, 756] width 20 height 20
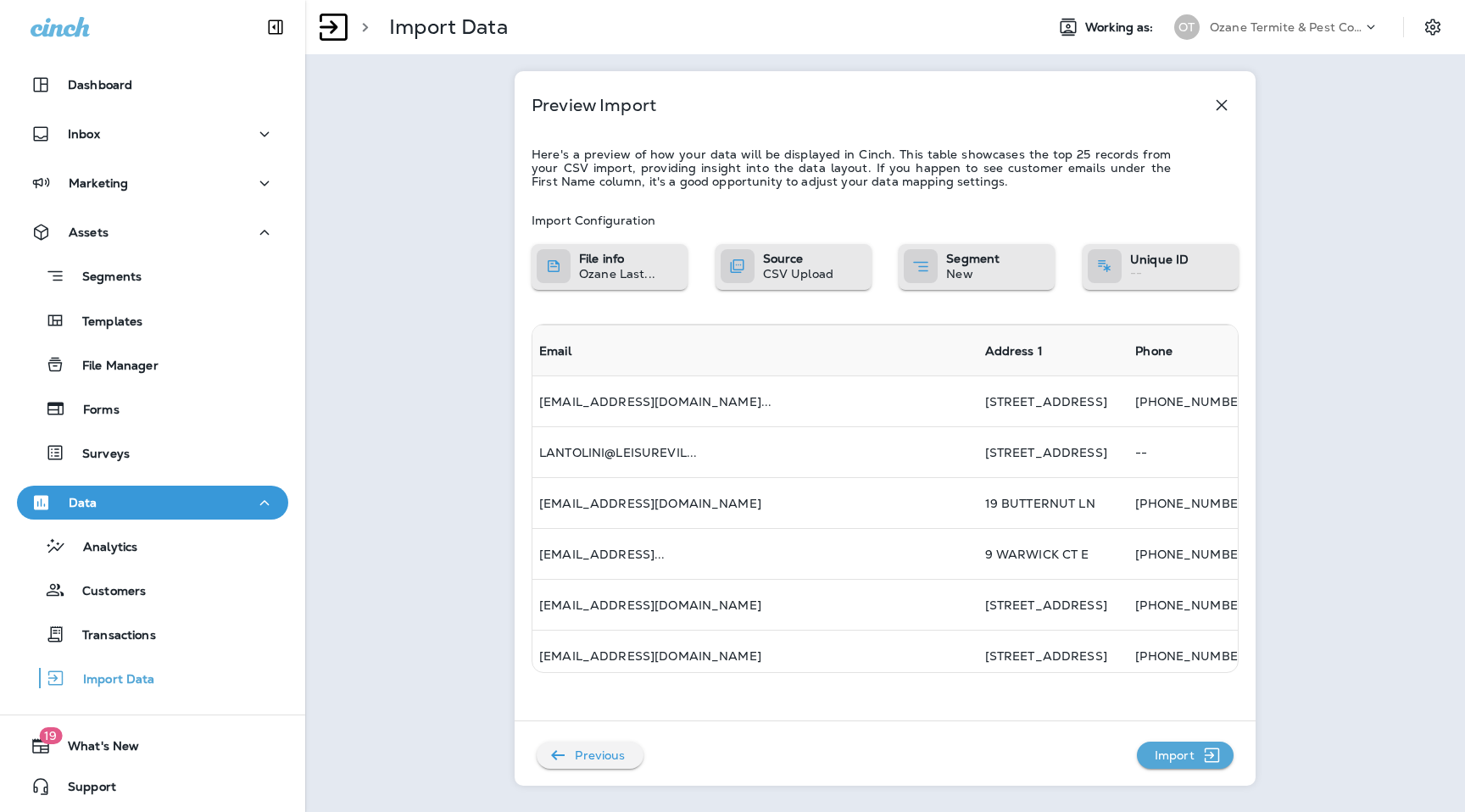
click at [1212, 762] on icon "button" at bounding box center [1212, 756] width 21 height 20
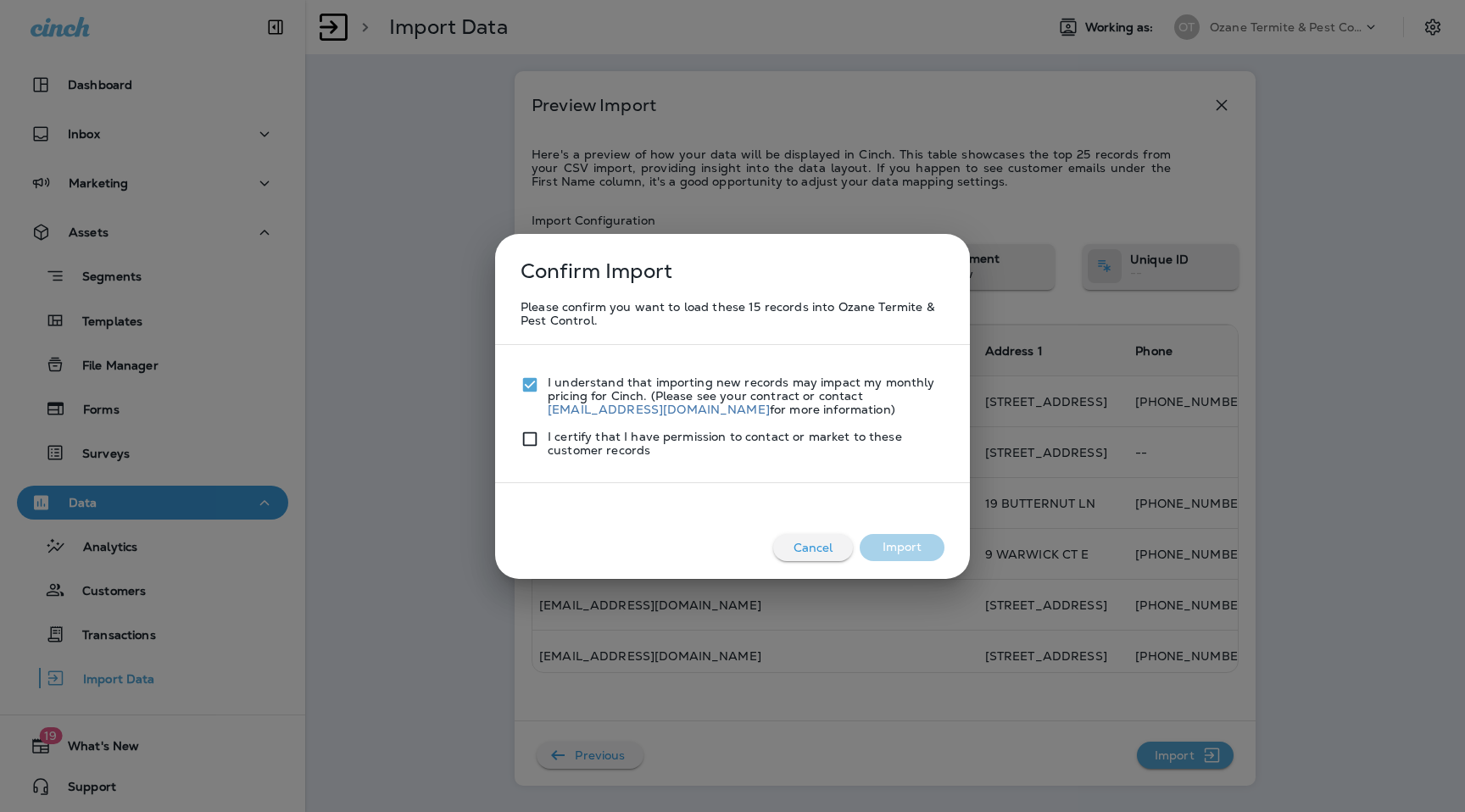
click at [527, 418] on div "I certify that I have permission to contact or market to these customer records" at bounding box center [732, 437] width 424 height 41
click at [532, 450] on div at bounding box center [534, 444] width 27 height 27
click at [897, 547] on button "Import" at bounding box center [902, 548] width 84 height 27
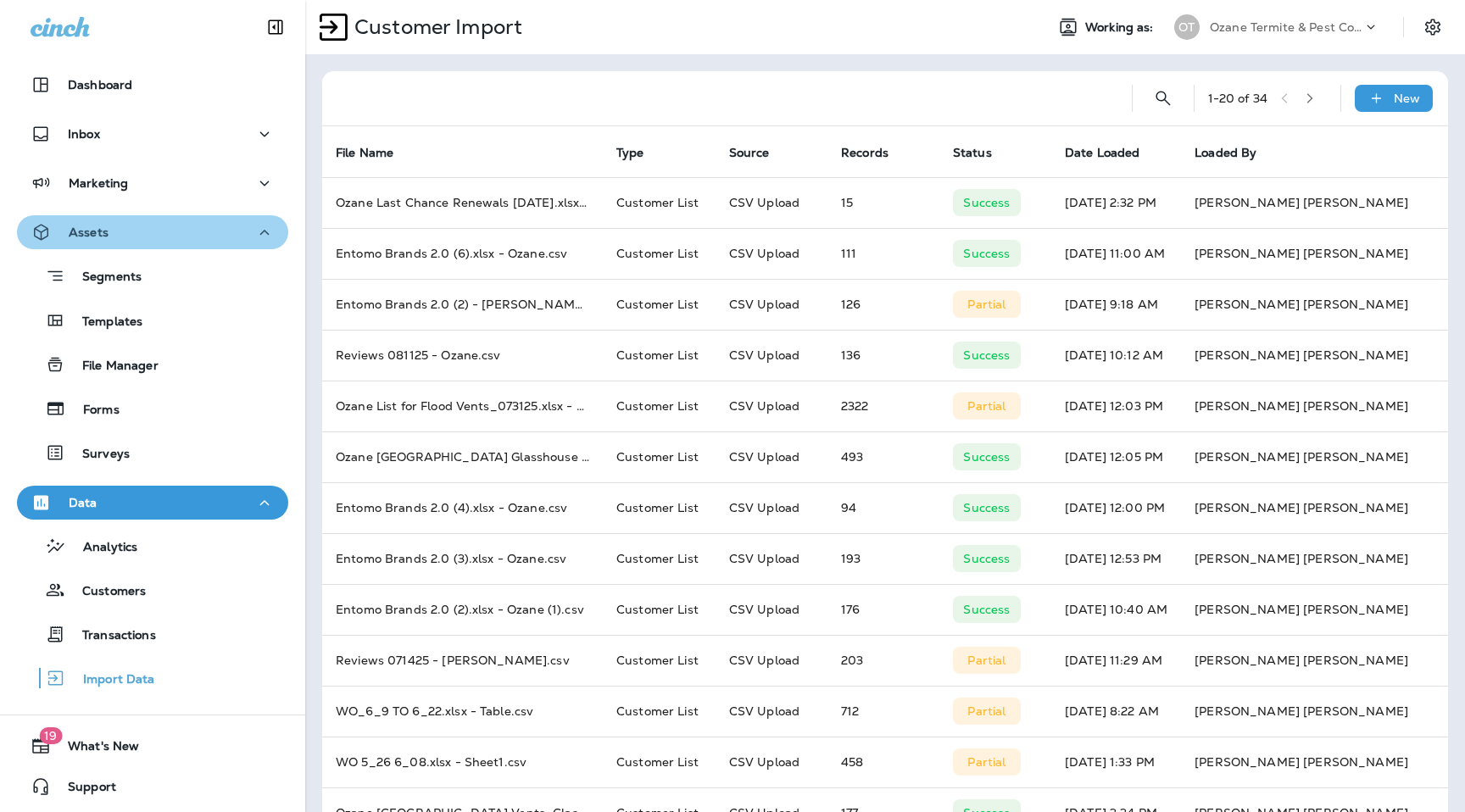
click at [132, 239] on div "Assets" at bounding box center [153, 232] width 244 height 21
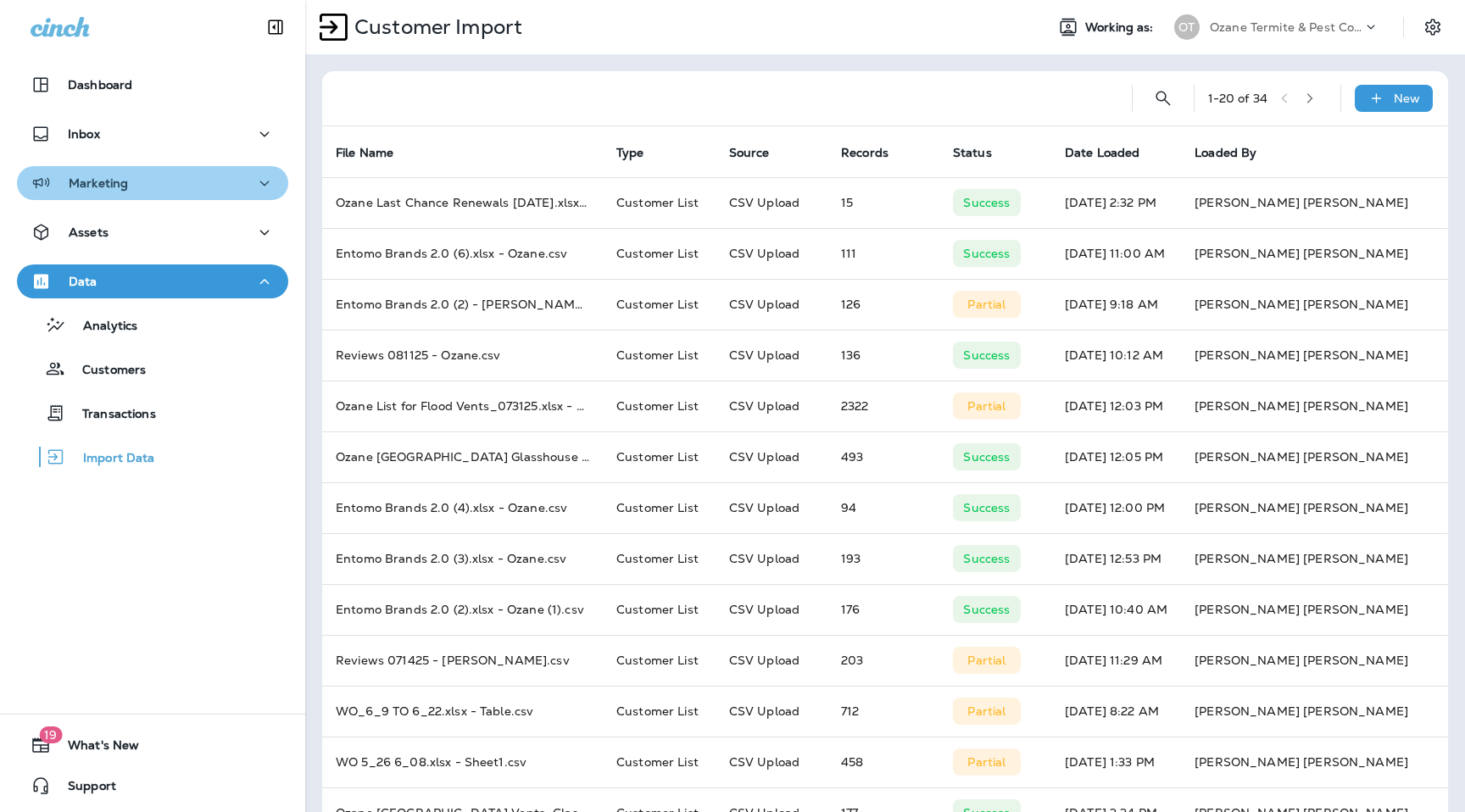
click at [148, 175] on div "Marketing" at bounding box center [153, 183] width 244 height 21
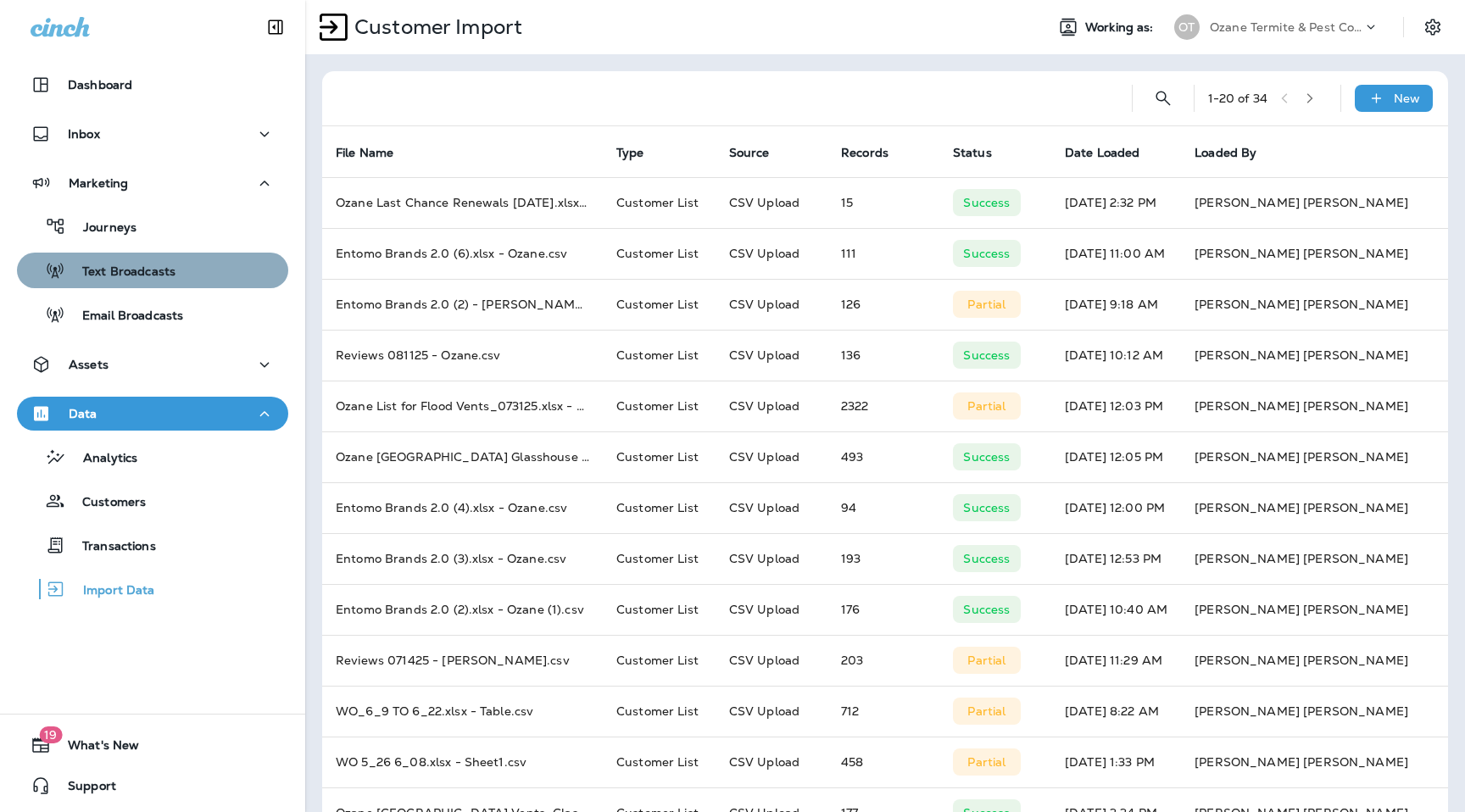
click at [139, 255] on button "Text Broadcasts" at bounding box center [153, 270] width 271 height 36
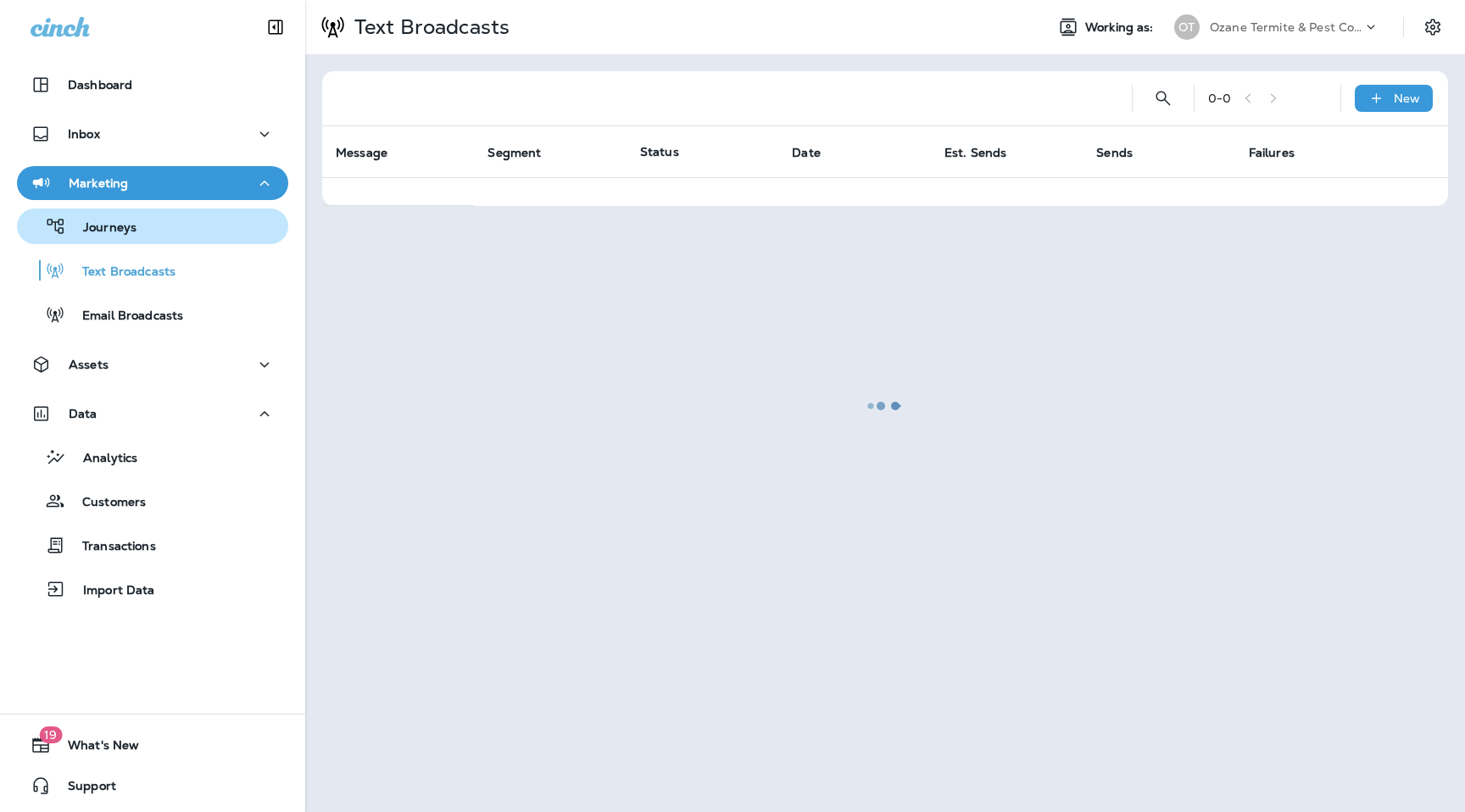
click at [138, 231] on div "Journeys" at bounding box center [153, 226] width 258 height 26
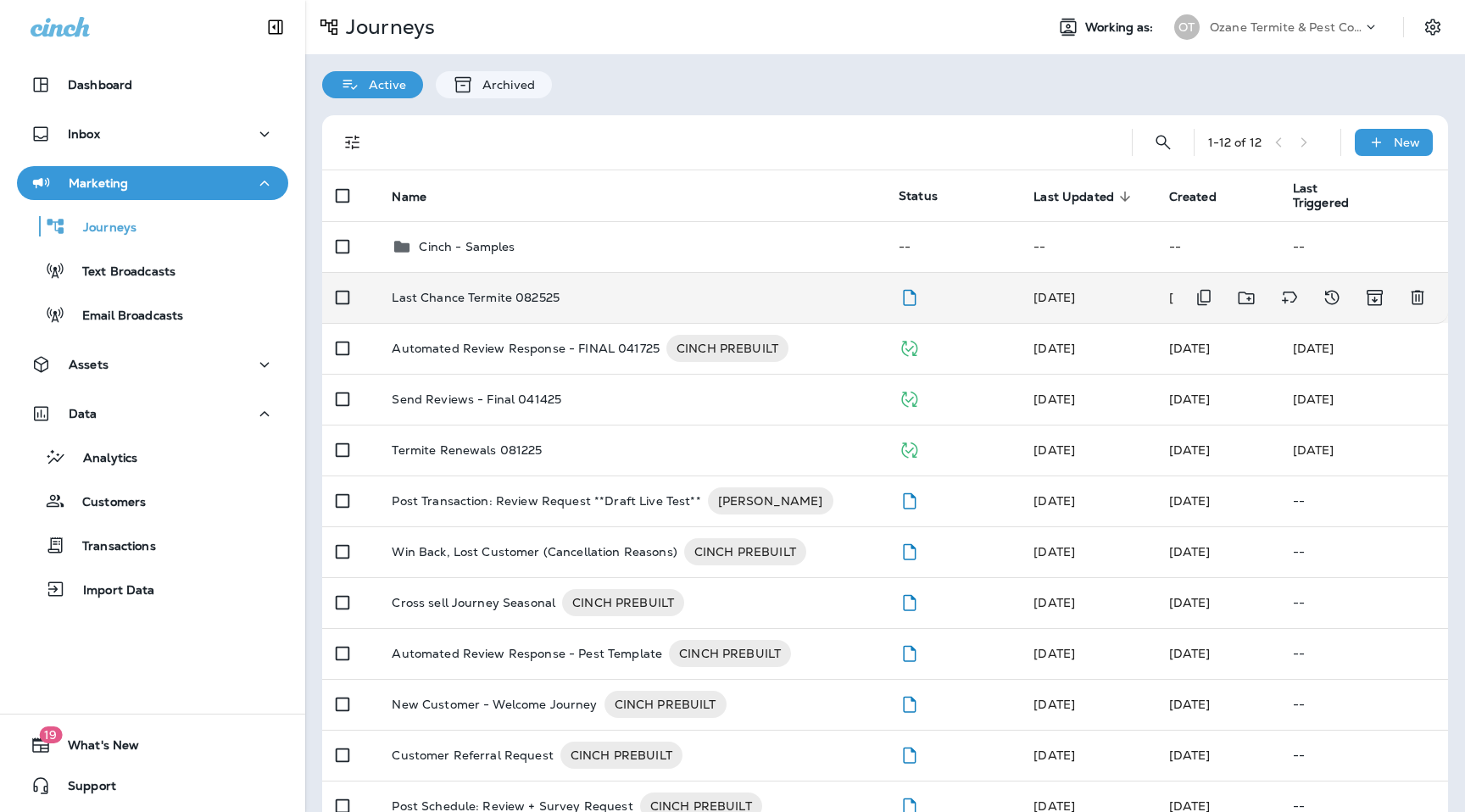
click at [513, 294] on p "Last Chance Termite 082525" at bounding box center [475, 298] width 168 height 14
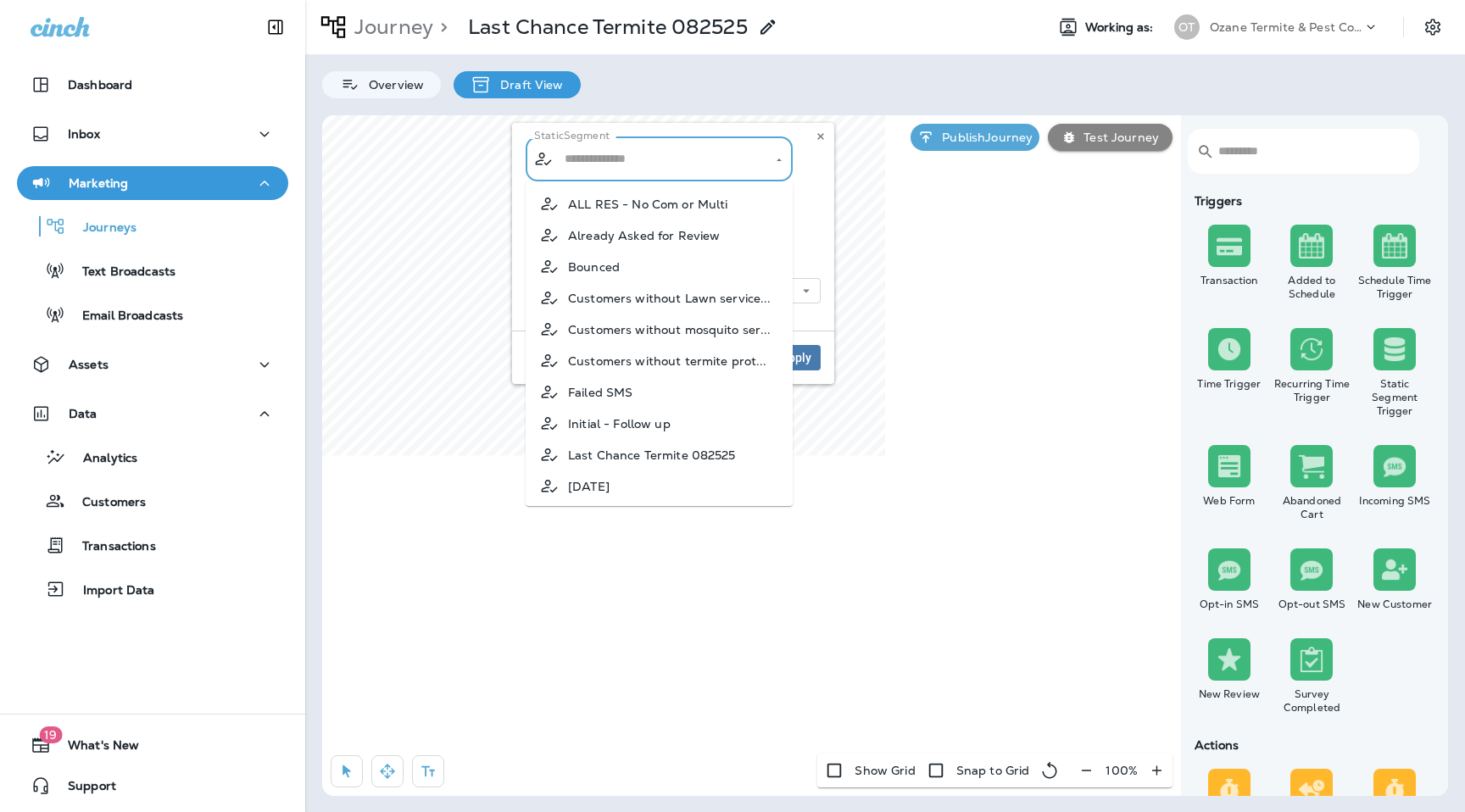
click at [736, 154] on input "text" at bounding box center [660, 159] width 200 height 30
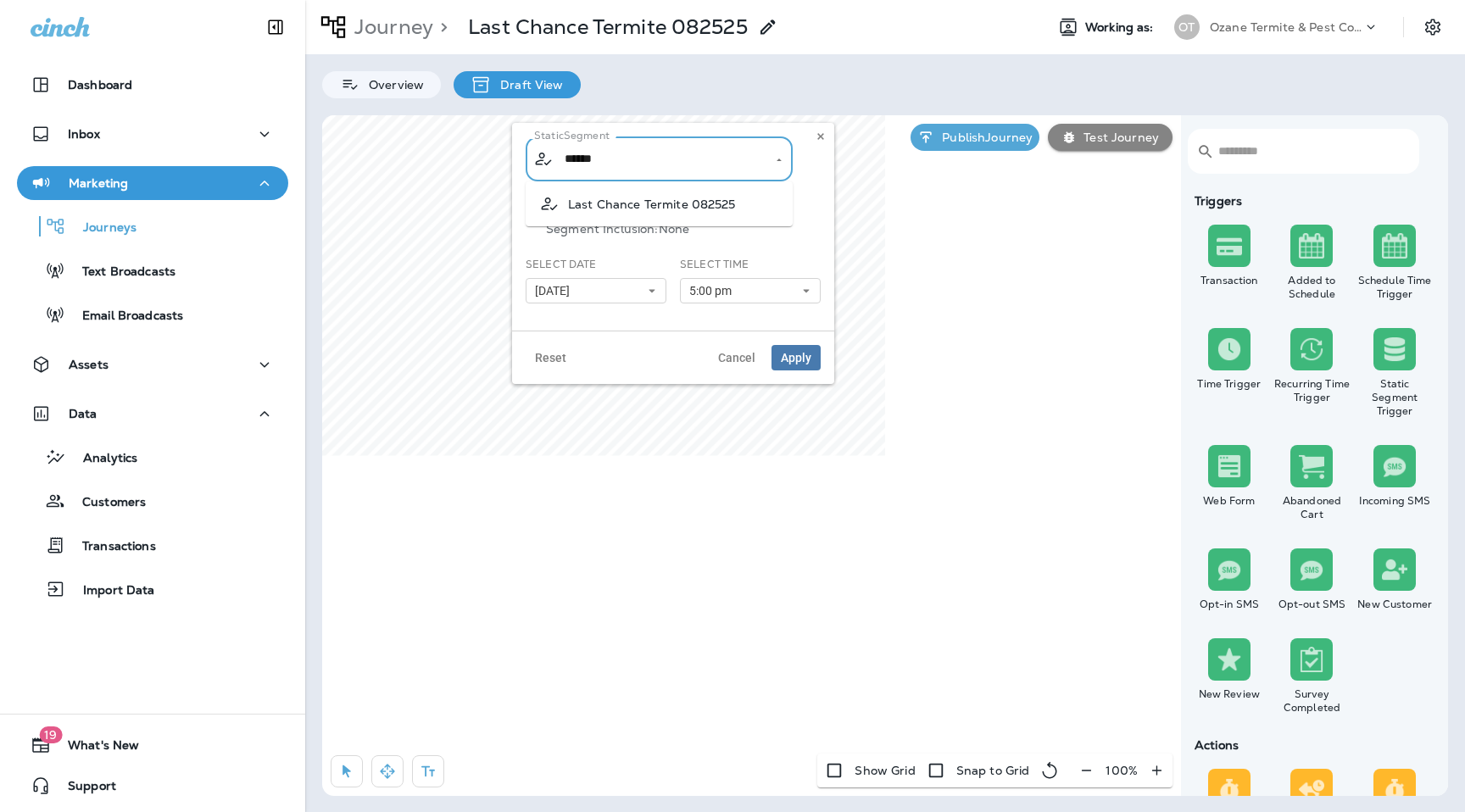
click at [749, 204] on li "Last Chance Termite 082525" at bounding box center [659, 204] width 267 height 32
type input "**********"
click at [808, 361] on span "Apply" at bounding box center [796, 357] width 31 height 12
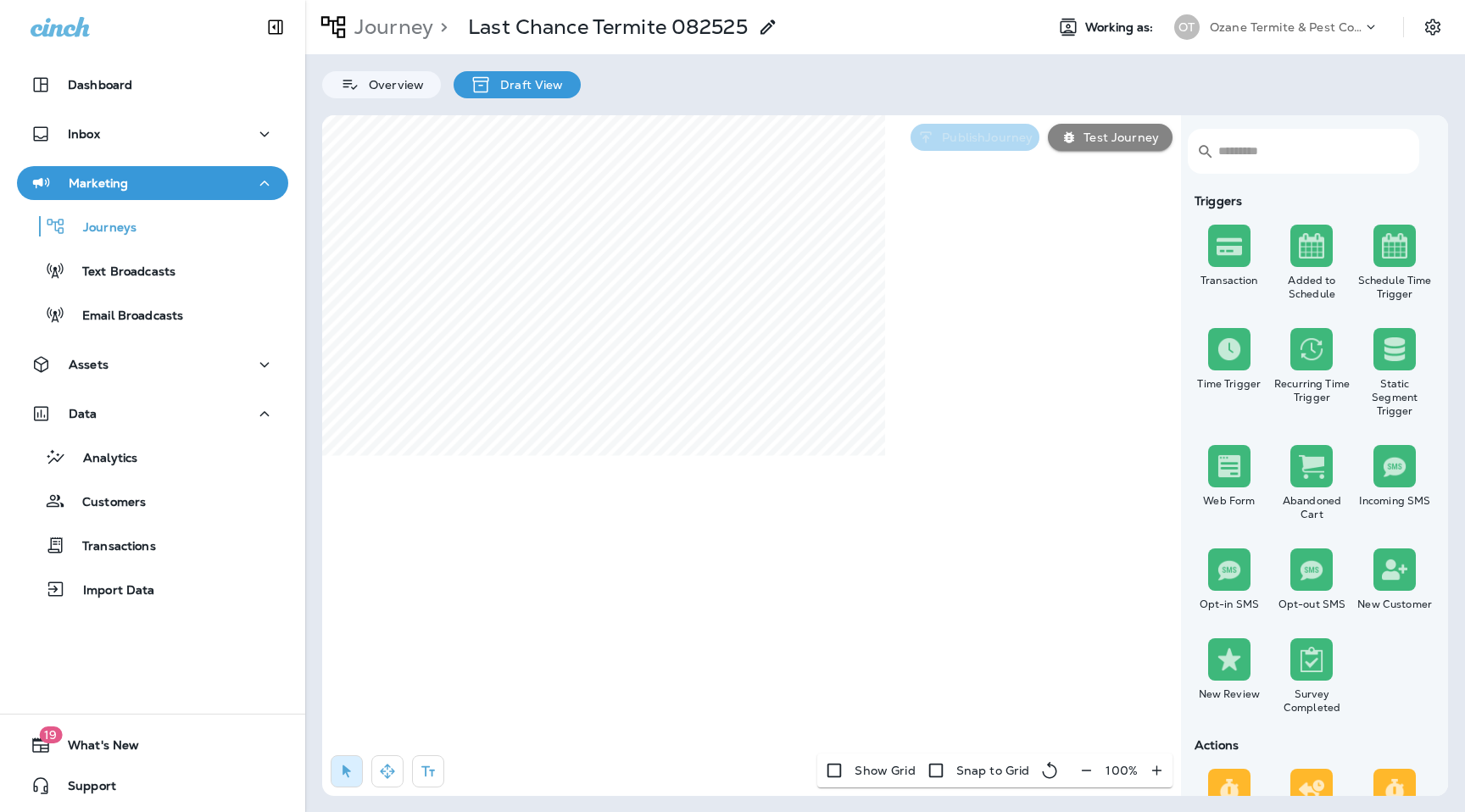
click at [986, 131] on p "Publish Journey" at bounding box center [984, 137] width 97 height 14
